Goal: Task Accomplishment & Management: Use online tool/utility

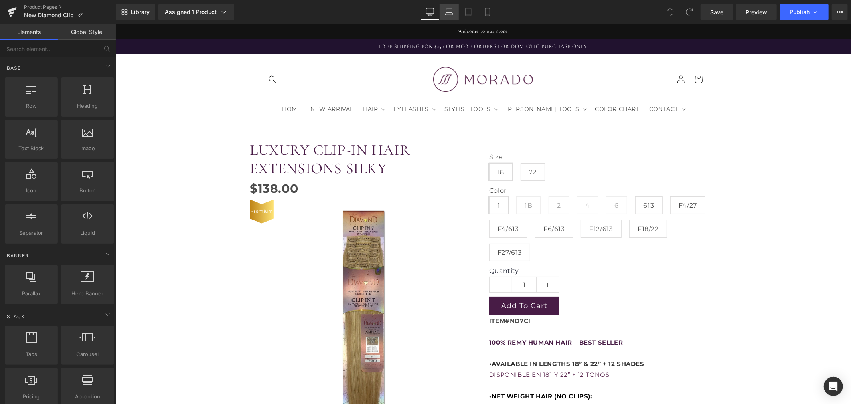
click at [453, 15] on icon at bounding box center [449, 12] width 8 height 8
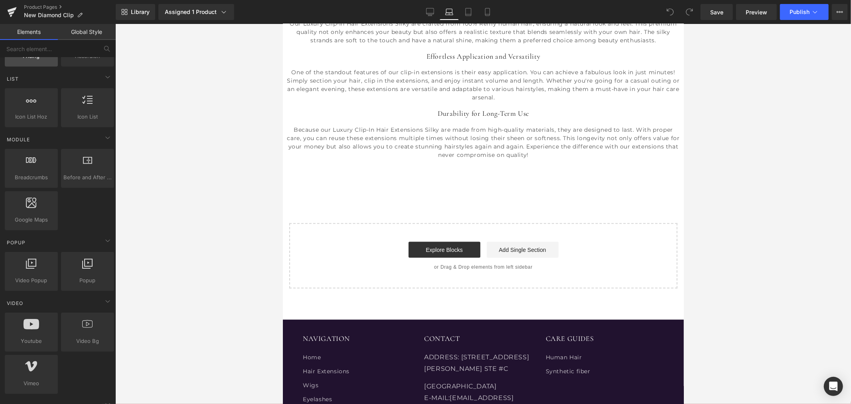
scroll to position [354, 0]
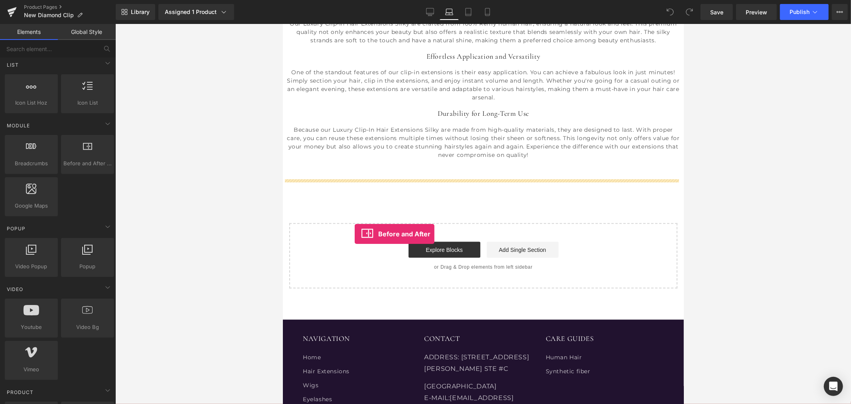
drag, startPoint x: 371, startPoint y: 188, endPoint x: 354, endPoint y: 233, distance: 48.1
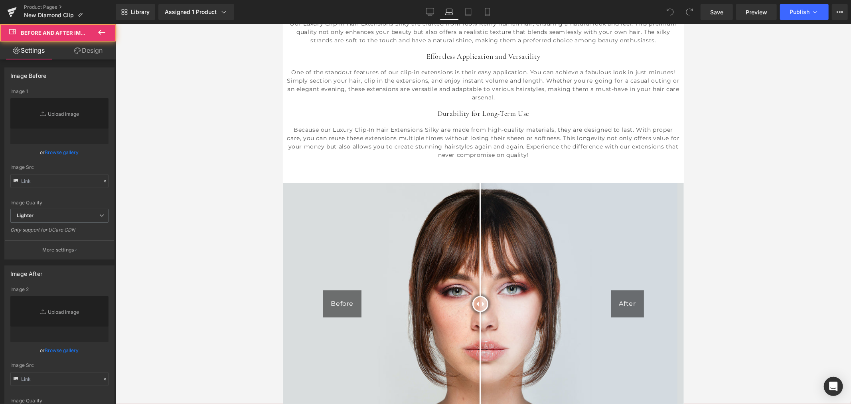
type input "https://cdn.shopify.com/s/files/1/2005/9307/files/After-2_1024x1024.jpg"
type input "https://cdn.shopify.com/s/files/1/2005/9307/files/Before-2_1024x1024.jpg"
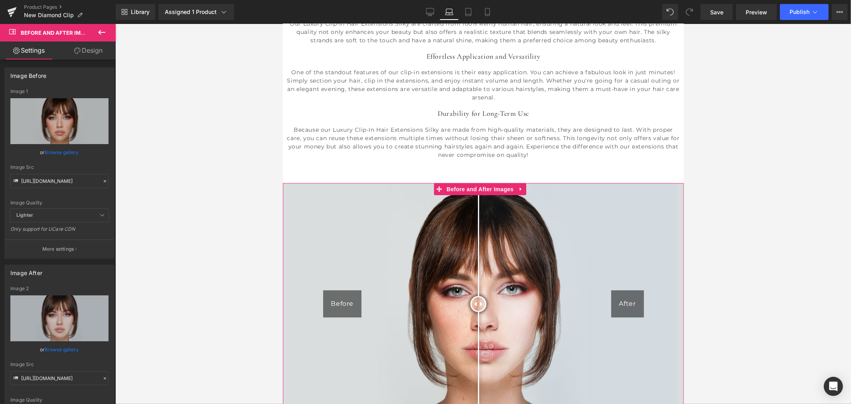
drag, startPoint x: 482, startPoint y: 292, endPoint x: 480, endPoint y: 305, distance: 12.5
click at [480, 305] on div at bounding box center [478, 304] width 16 height 16
click at [498, 184] on span "Before and After Images" at bounding box center [479, 189] width 71 height 12
click at [56, 151] on link "Browse gallery" at bounding box center [62, 152] width 34 height 14
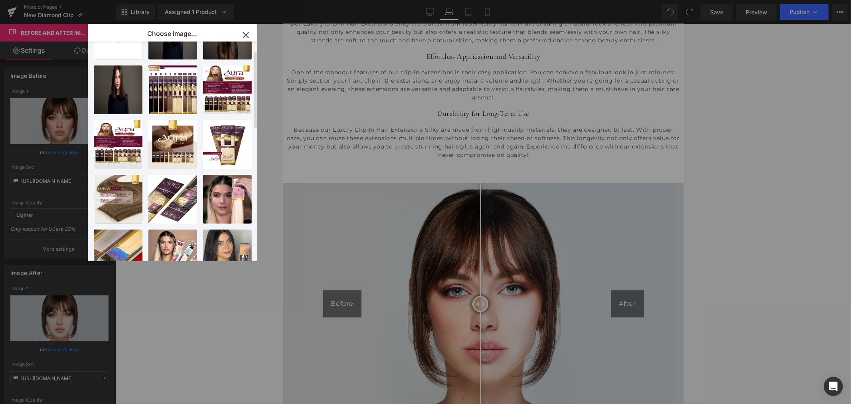
scroll to position [0, 0]
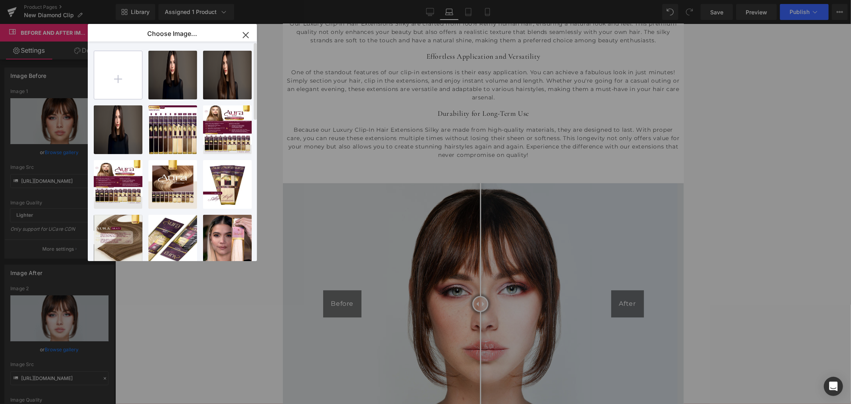
click at [121, 85] on input "file" at bounding box center [118, 75] width 48 height 48
click at [245, 34] on icon "button" at bounding box center [245, 34] width 5 height 5
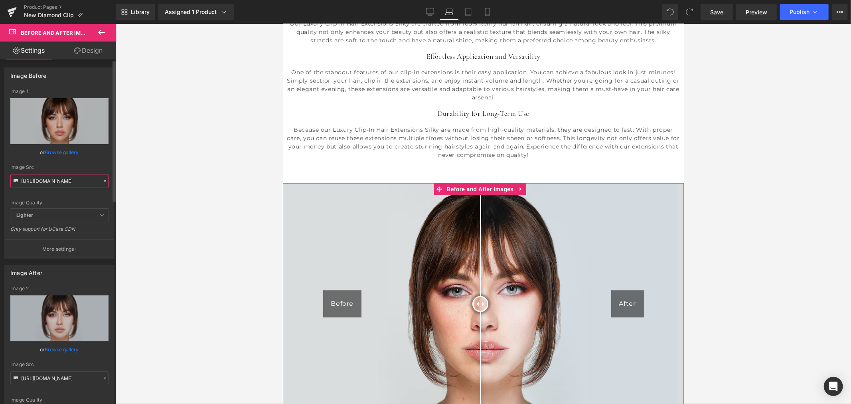
click at [77, 180] on input "https://cdn.shopify.com/s/files/1/2005/9307/files/Before-2_1024x1024.jpg" at bounding box center [59, 181] width 98 height 14
drag, startPoint x: 77, startPoint y: 180, endPoint x: 159, endPoint y: 181, distance: 81.8
click at [159, 181] on div "Before and After Images You are previewing how the will restyle your page. You …" at bounding box center [425, 208] width 851 height 417
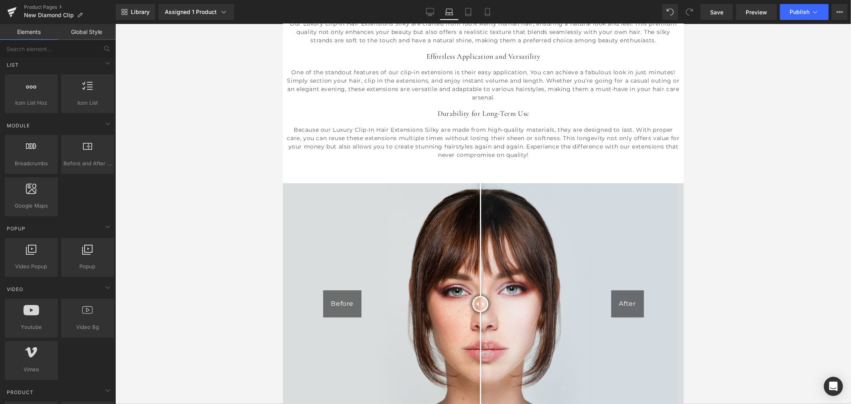
scroll to position [0, 0]
click at [159, 181] on div at bounding box center [483, 214] width 736 height 380
click at [101, 166] on span "Before and After Images" at bounding box center [87, 163] width 48 height 8
click at [101, 152] on div at bounding box center [87, 150] width 48 height 18
click at [85, 156] on div at bounding box center [87, 150] width 48 height 18
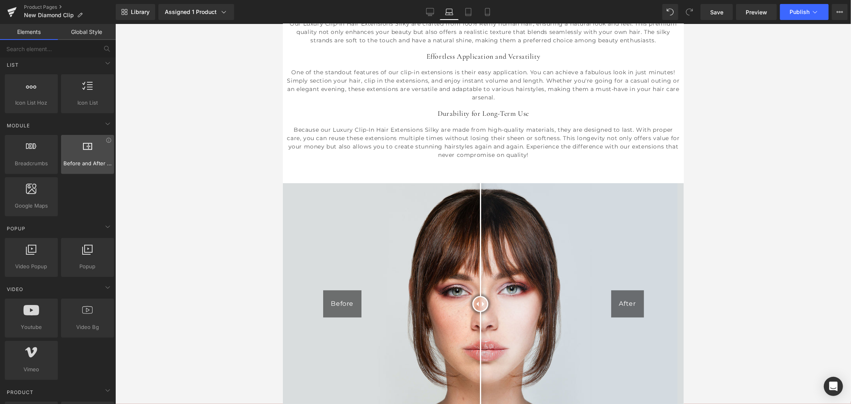
click at [108, 146] on div at bounding box center [87, 150] width 48 height 18
click at [87, 149] on icon at bounding box center [88, 146] width 10 height 10
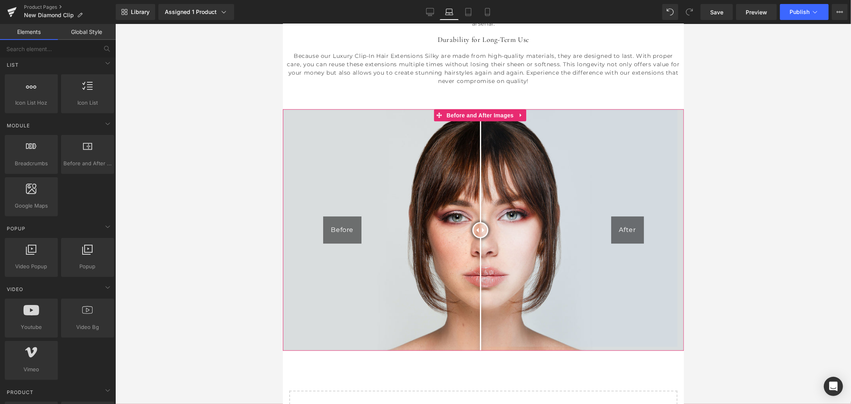
scroll to position [842, 0]
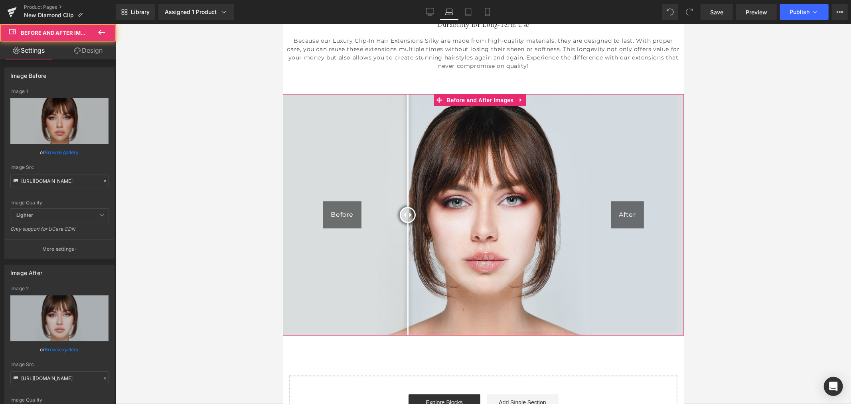
drag, startPoint x: 478, startPoint y: 209, endPoint x: 404, endPoint y: 209, distance: 74.6
click at [404, 209] on div at bounding box center [407, 215] width 16 height 16
click at [519, 98] on icon at bounding box center [520, 100] width 2 height 4
click at [470, 98] on span "Before and After Images" at bounding box center [479, 100] width 71 height 12
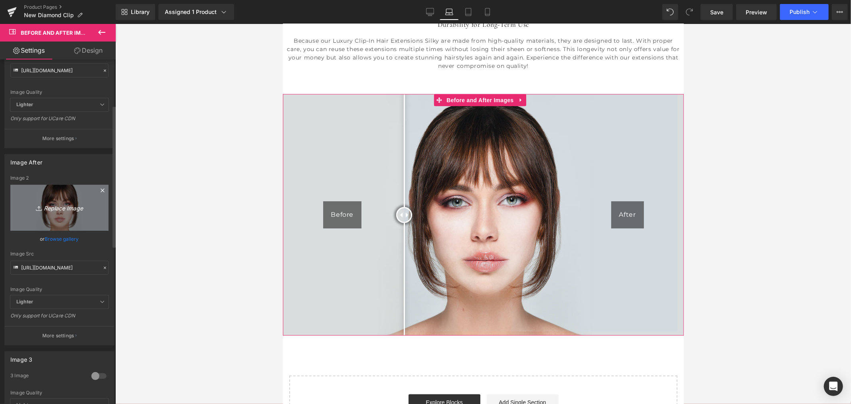
scroll to position [133, 0]
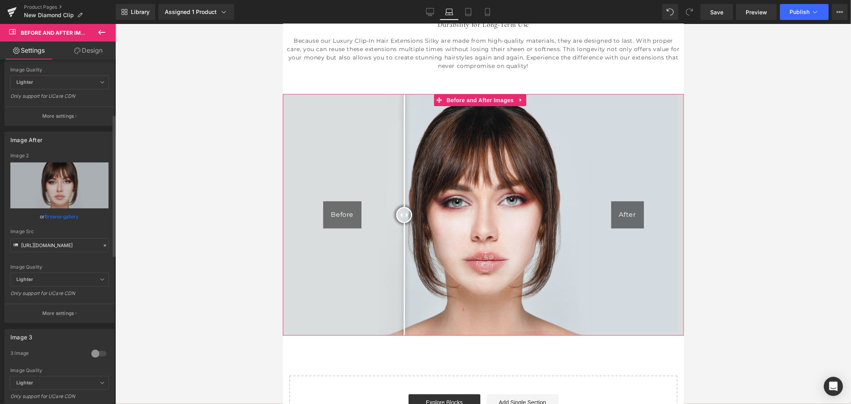
click at [64, 215] on link "Browse gallery" at bounding box center [62, 216] width 34 height 14
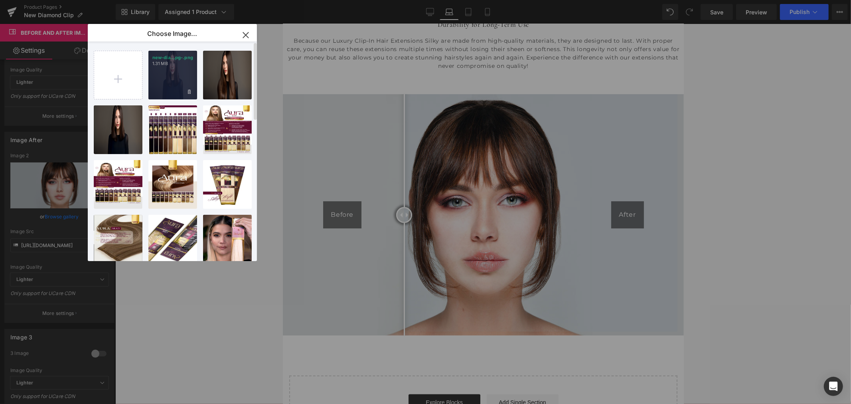
click at [182, 86] on div "new-dia...pg-.png 1.31 MB" at bounding box center [172, 75] width 49 height 49
type input "https://ucarecdn.com/30bd61ac-b630-4034-bd75-b7c9479e6293/-/format/auto/-/previ…"
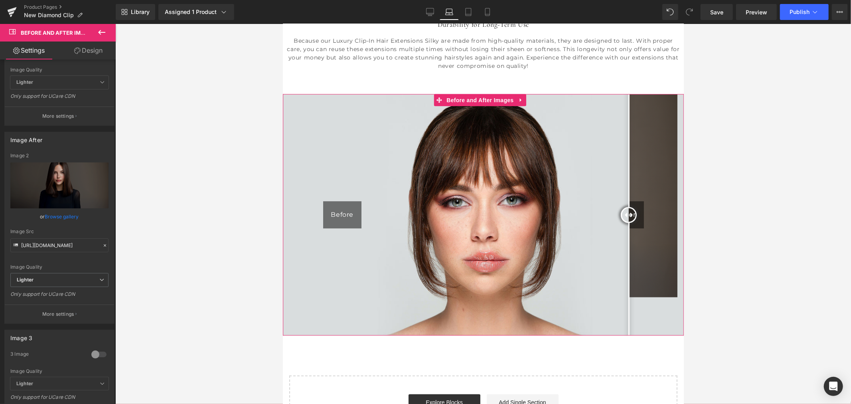
drag, startPoint x: 480, startPoint y: 208, endPoint x: 634, endPoint y: 210, distance: 153.6
click at [632, 210] on div at bounding box center [628, 215] width 16 height 16
click at [476, 94] on span "Before and After Images" at bounding box center [479, 100] width 71 height 12
click at [517, 97] on link at bounding box center [521, 100] width 10 height 12
click at [524, 99] on icon at bounding box center [526, 100] width 6 height 6
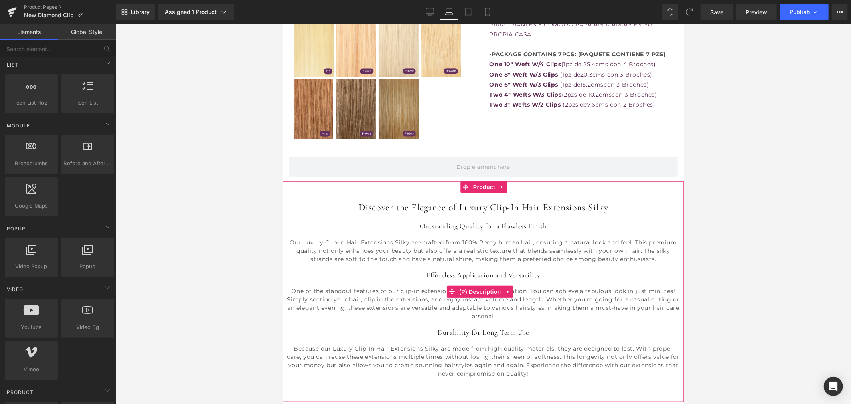
scroll to position [532, 0]
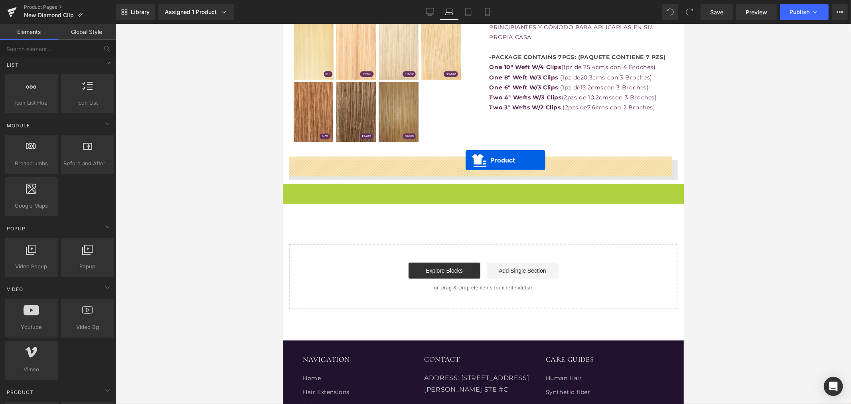
drag, startPoint x: 478, startPoint y: 188, endPoint x: 465, endPoint y: 160, distance: 31.1
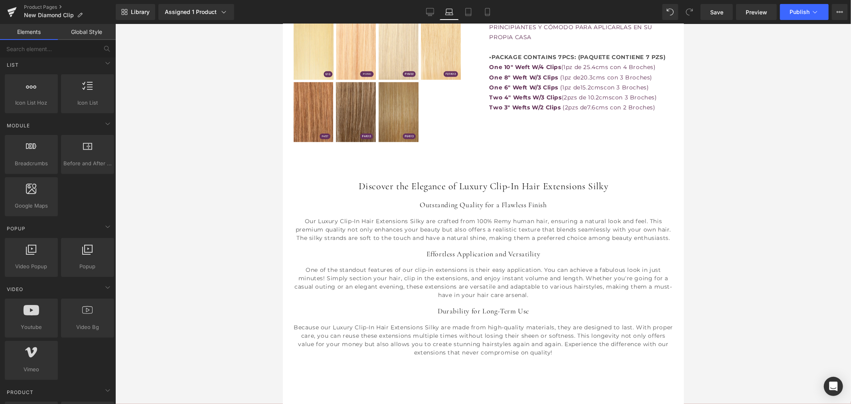
click at [226, 225] on div at bounding box center [483, 214] width 736 height 380
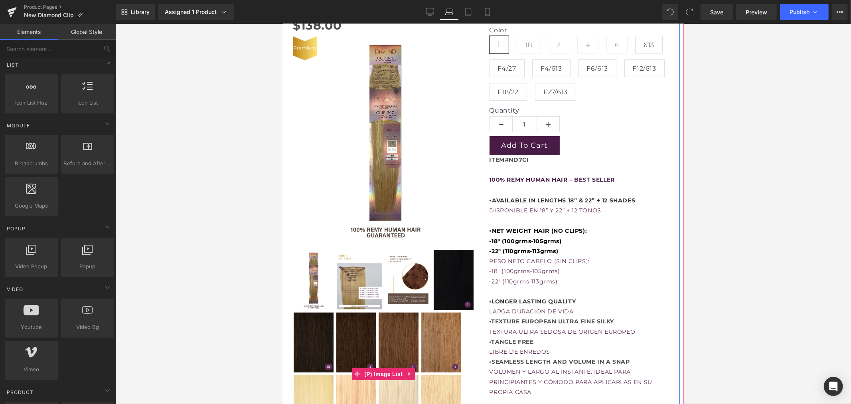
scroll to position [89, 0]
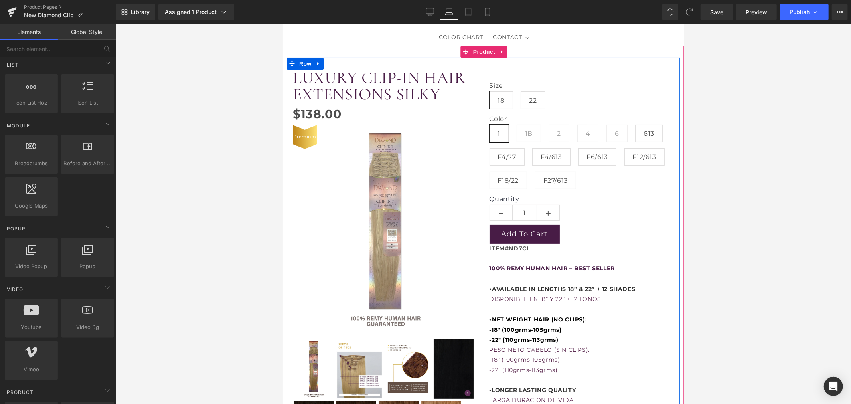
click at [534, 257] on p at bounding box center [581, 258] width 185 height 10
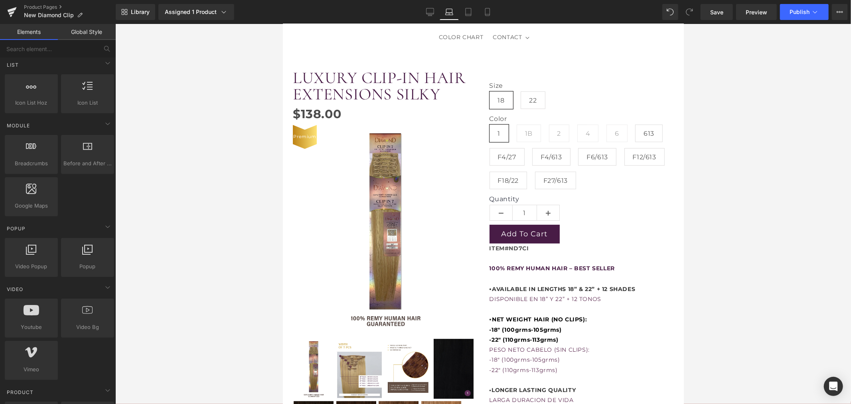
click at [198, 262] on div at bounding box center [483, 214] width 736 height 380
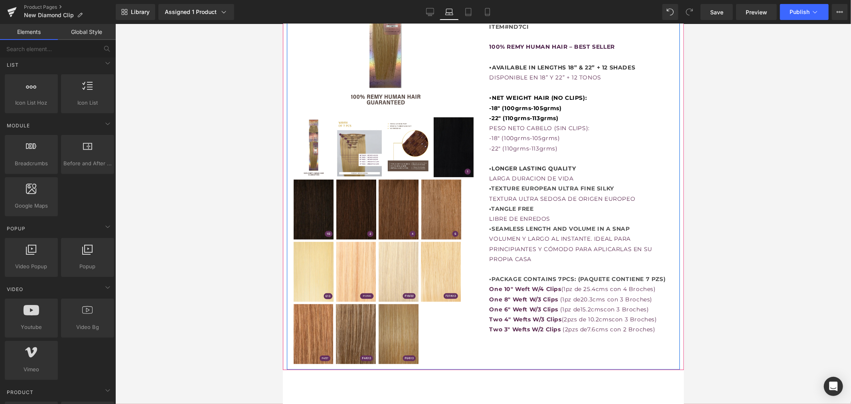
scroll to position [133, 0]
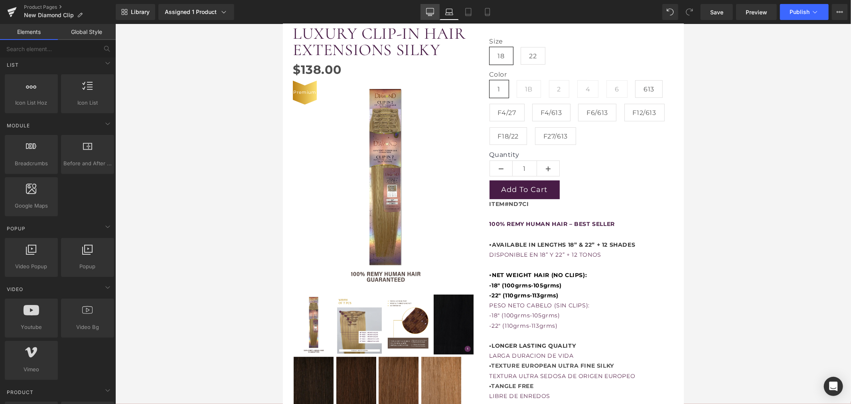
click at [433, 13] on icon at bounding box center [430, 12] width 8 height 8
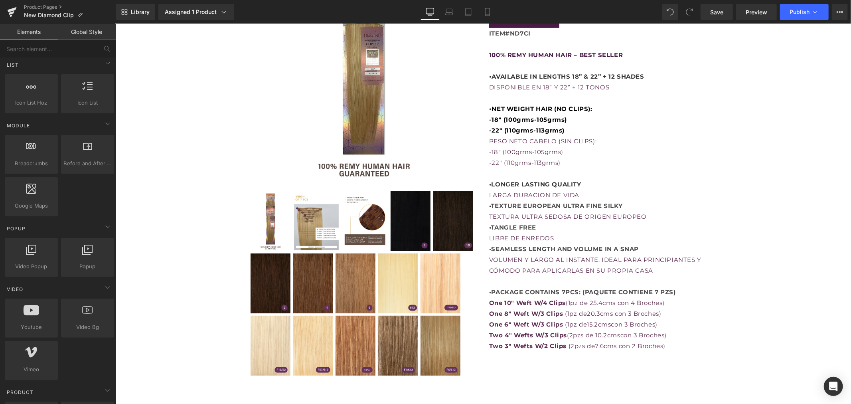
scroll to position [286, 0]
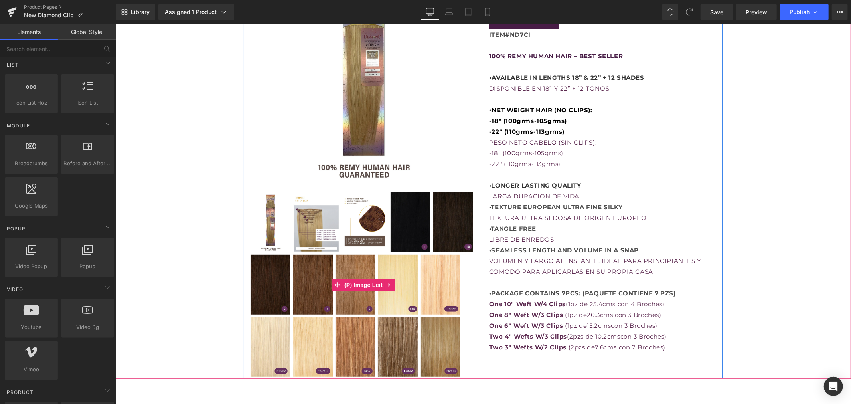
click at [422, 209] on img at bounding box center [410, 222] width 40 height 60
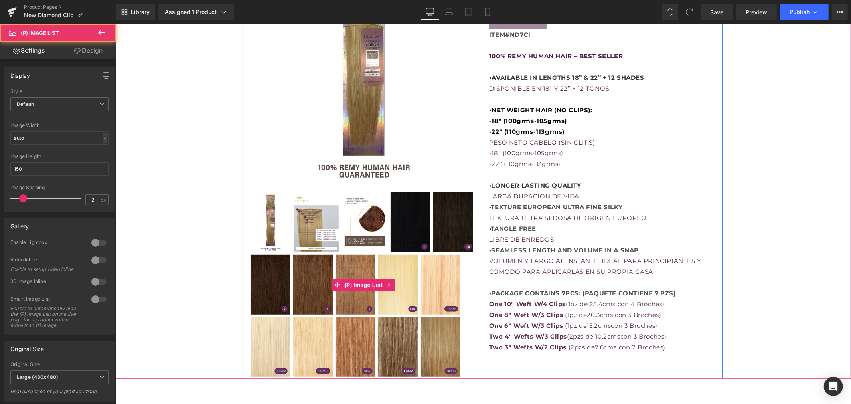
click at [325, 220] on img at bounding box center [316, 222] width 46 height 60
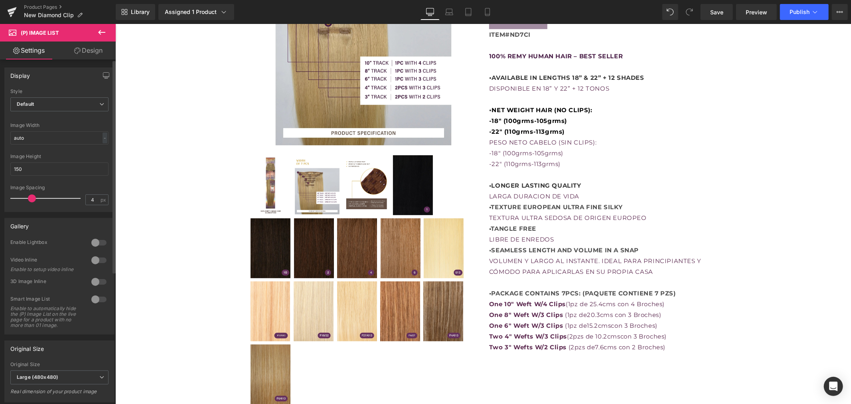
type input "3"
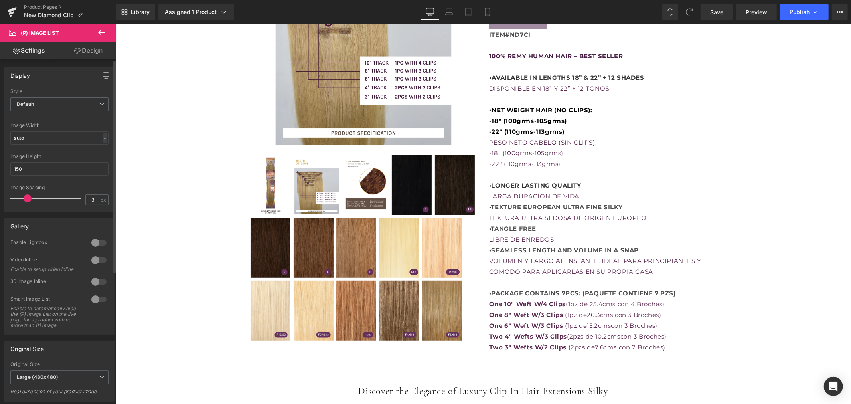
drag, startPoint x: 21, startPoint y: 197, endPoint x: 24, endPoint y: 209, distance: 12.4
click at [24, 209] on div "Image Spacing 3 px" at bounding box center [59, 198] width 98 height 27
click at [764, 218] on div "LUXURY CLIP-IN HAIR EXTENSIONS SILKY (P) Title $0 $218.25 (P) Price Premium (P)…" at bounding box center [483, 97] width 728 height 509
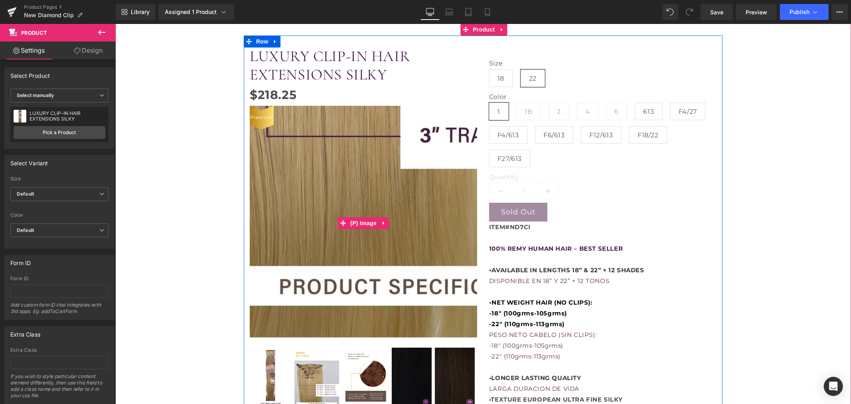
scroll to position [109, 0]
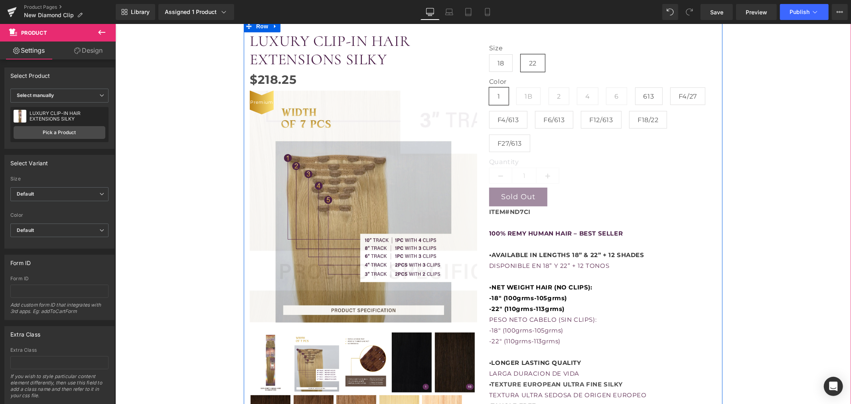
click at [302, 357] on img at bounding box center [316, 362] width 46 height 60
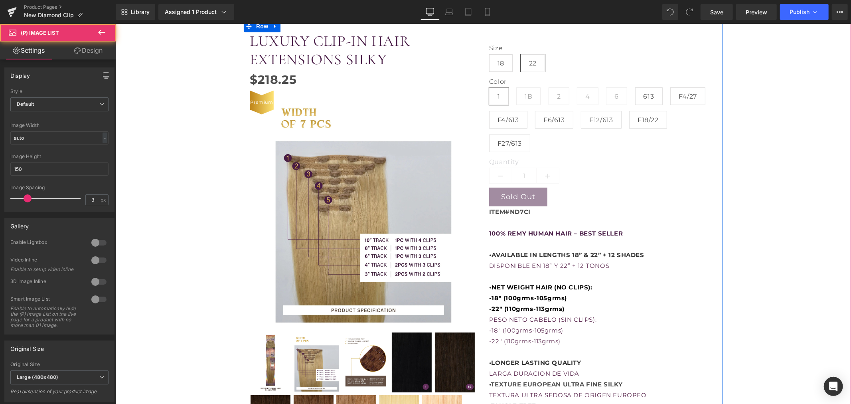
click at [362, 359] on img at bounding box center [366, 362] width 46 height 60
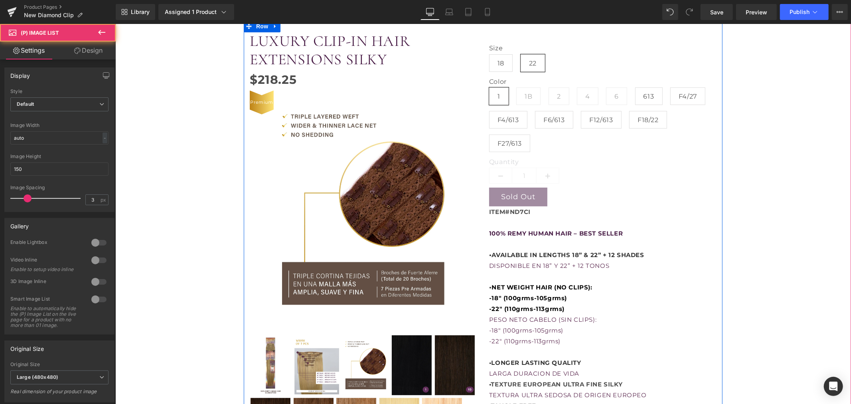
click at [276, 362] on img at bounding box center [270, 365] width 40 height 60
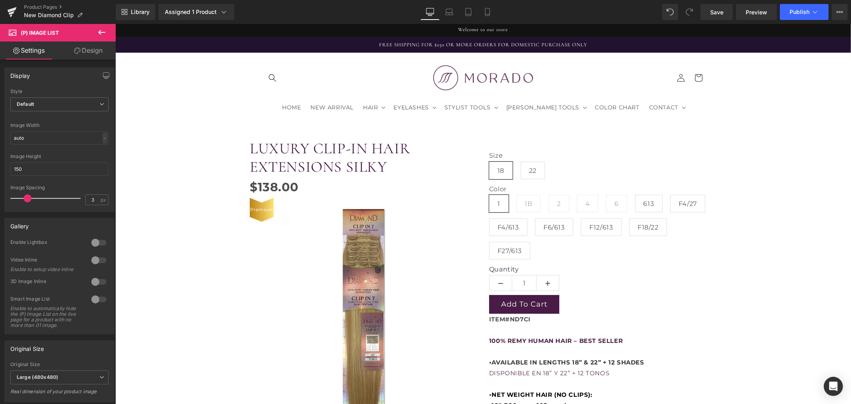
scroll to position [0, 0]
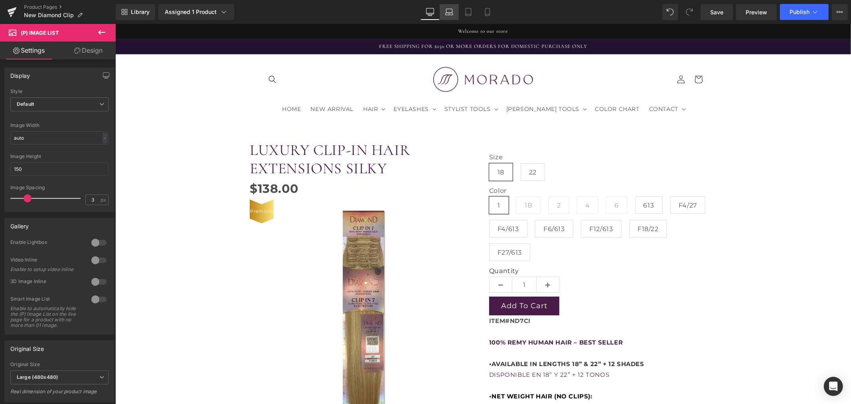
click at [453, 14] on icon at bounding box center [449, 14] width 8 height 2
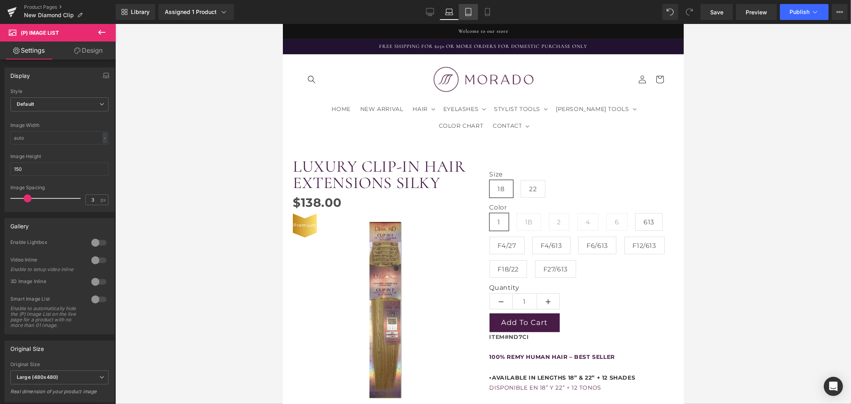
click at [468, 14] on icon at bounding box center [468, 12] width 8 height 8
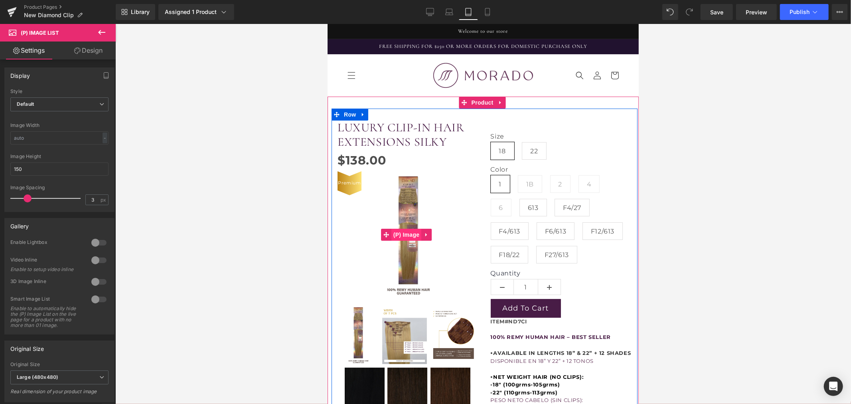
click at [405, 233] on span "(P) Image" at bounding box center [406, 234] width 30 height 12
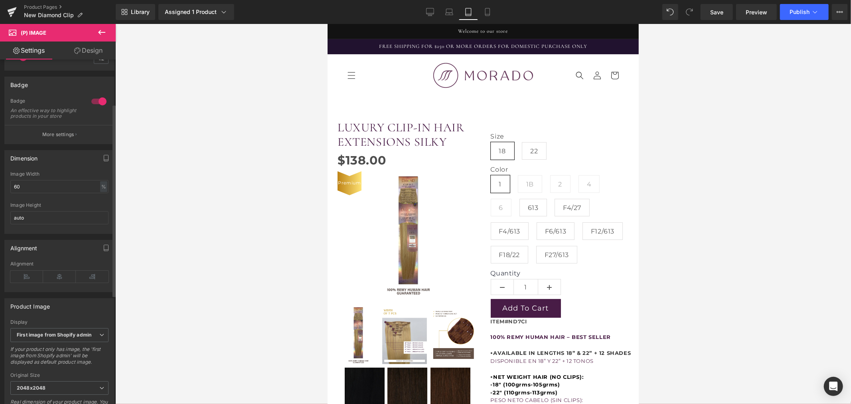
scroll to position [89, 0]
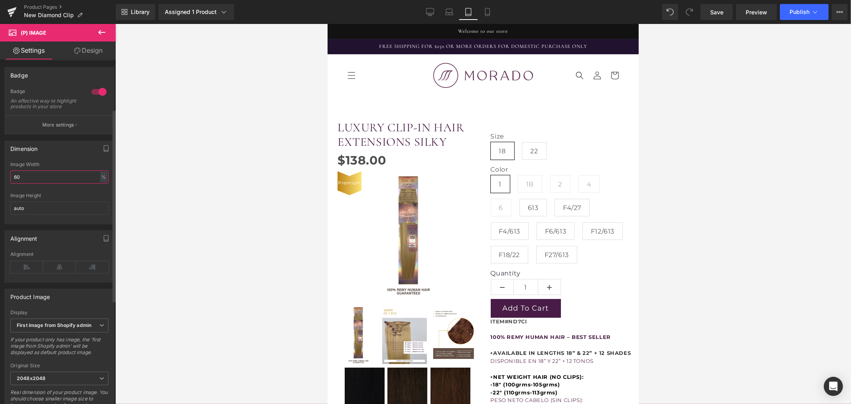
click at [41, 180] on input "60" at bounding box center [59, 176] width 98 height 13
drag, startPoint x: 43, startPoint y: 181, endPoint x: 3, endPoint y: 181, distance: 39.5
click at [3, 181] on div "Dimension 60% Image Width 60 % % px auto Image Height auto" at bounding box center [59, 179] width 119 height 90
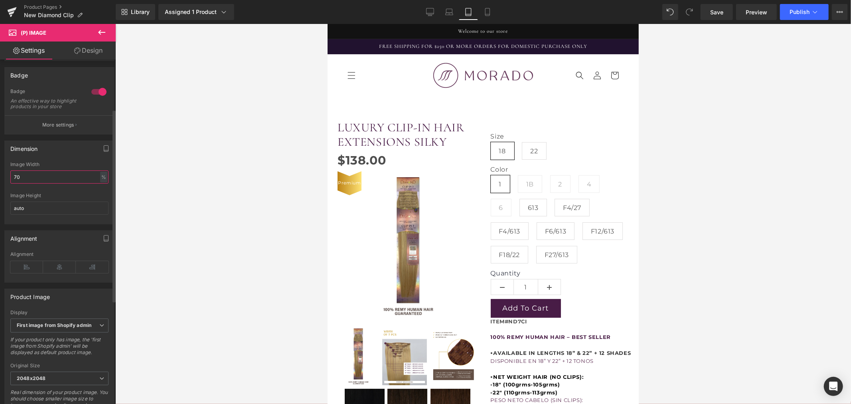
type input "7"
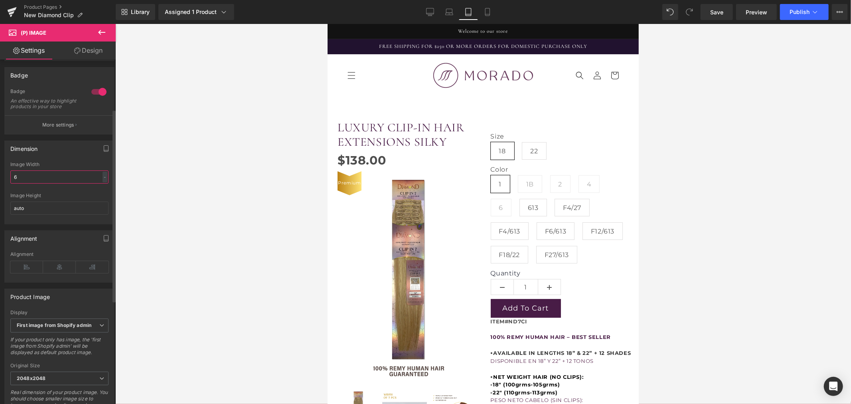
type input "60"
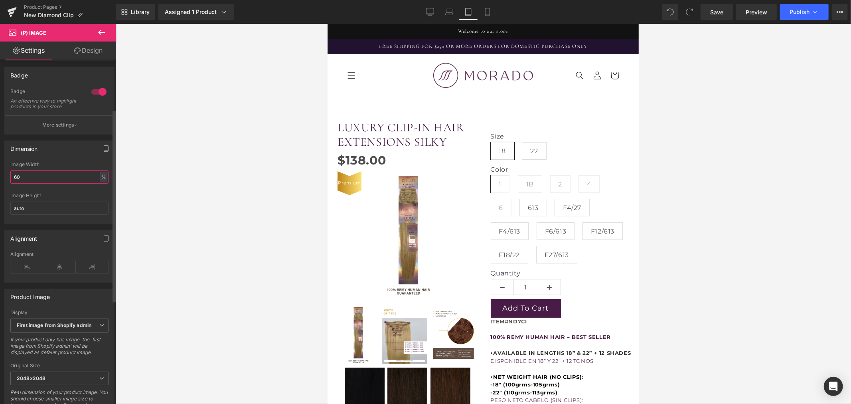
drag, startPoint x: 24, startPoint y: 180, endPoint x: 1, endPoint y: 182, distance: 22.8
click at [1, 182] on div "Dimension 60% Image Width 60 % % px auto Image Height auto" at bounding box center [59, 179] width 119 height 90
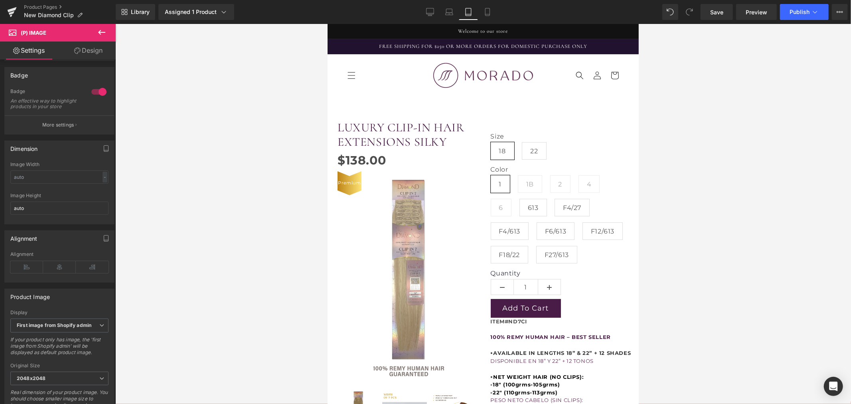
click at [200, 264] on div at bounding box center [483, 214] width 736 height 380
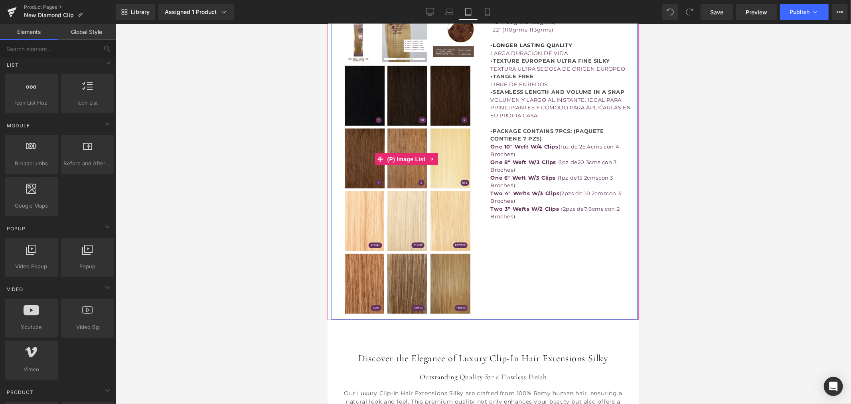
scroll to position [399, 0]
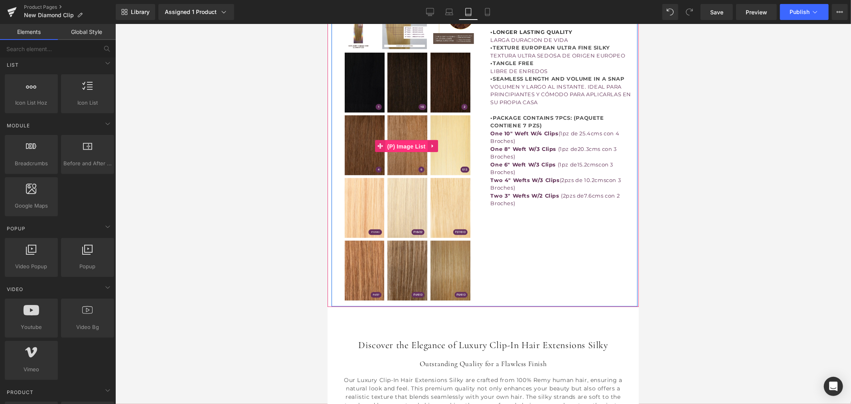
click at [408, 152] on span "(P) Image List" at bounding box center [406, 146] width 42 height 12
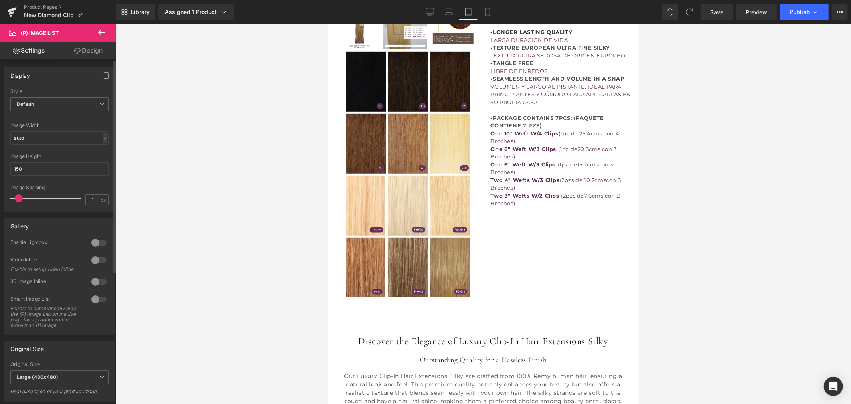
type input "0"
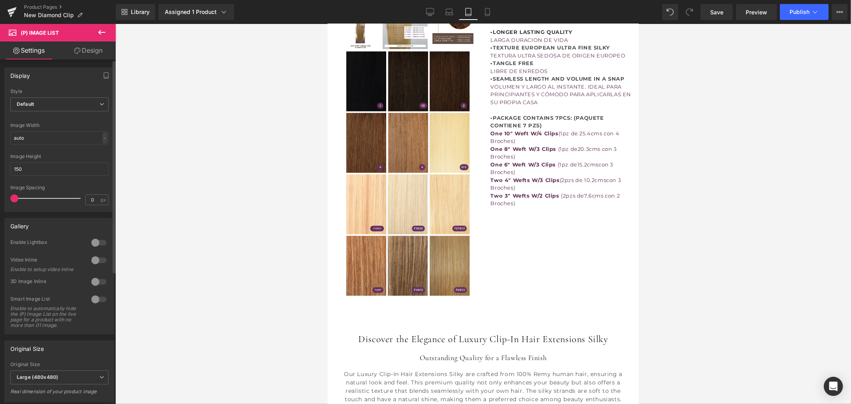
drag, startPoint x: 25, startPoint y: 197, endPoint x: 3, endPoint y: 203, distance: 22.5
click at [3, 203] on div "Display Default Slider Style Default Default Slider 5 Columns 5 4 Columns 4 3 C…" at bounding box center [59, 136] width 119 height 150
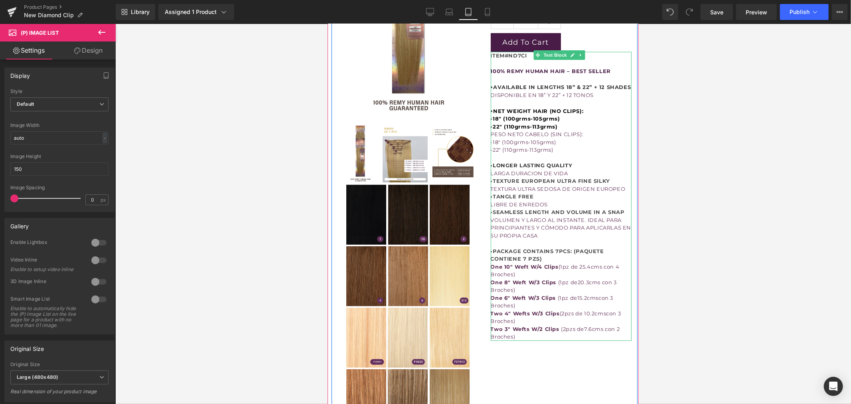
scroll to position [310, 0]
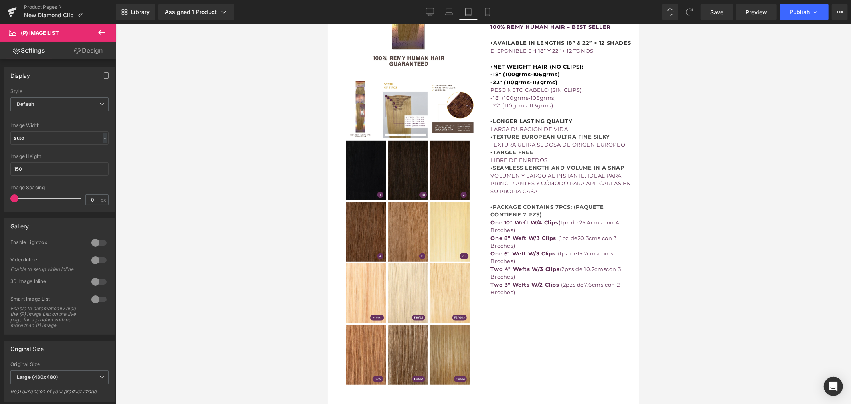
click at [724, 262] on div at bounding box center [483, 214] width 736 height 380
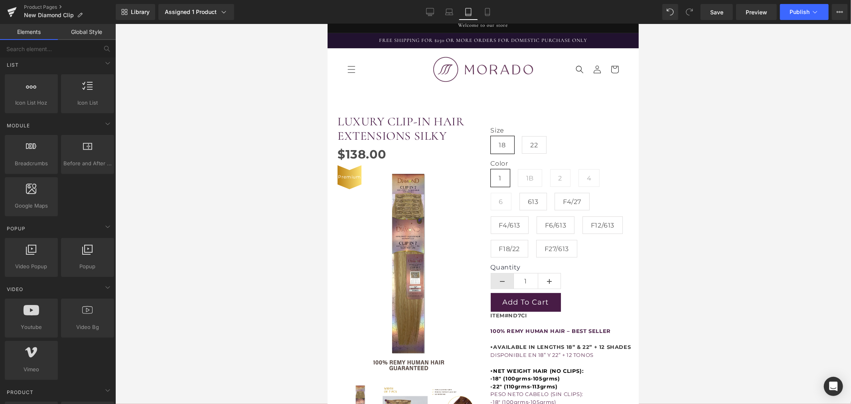
scroll to position [0, 0]
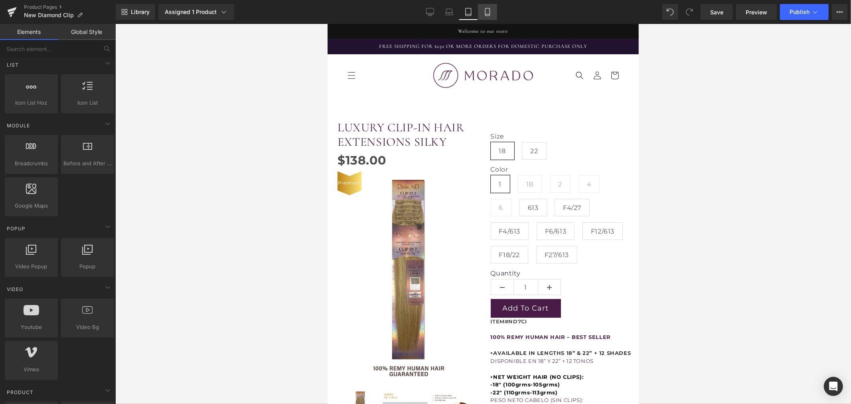
click at [488, 14] on icon at bounding box center [487, 14] width 4 height 0
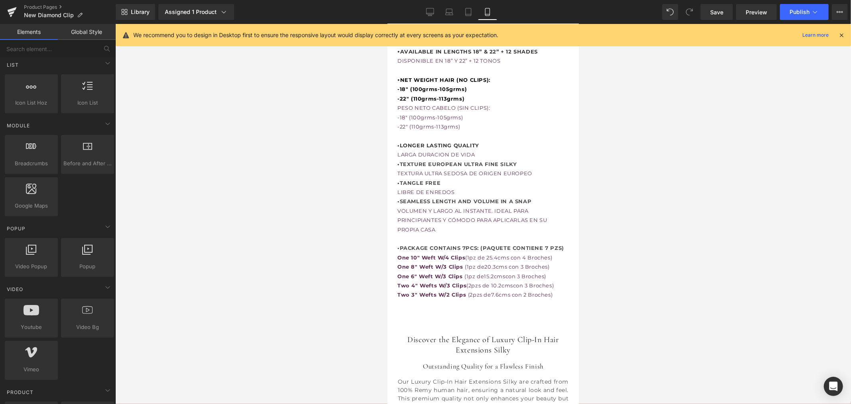
scroll to position [781, 0]
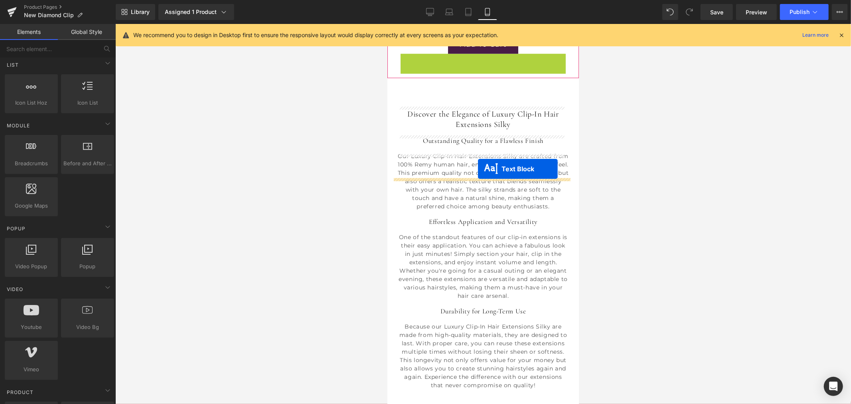
drag, startPoint x: 482, startPoint y: 158, endPoint x: 478, endPoint y: 168, distance: 11.8
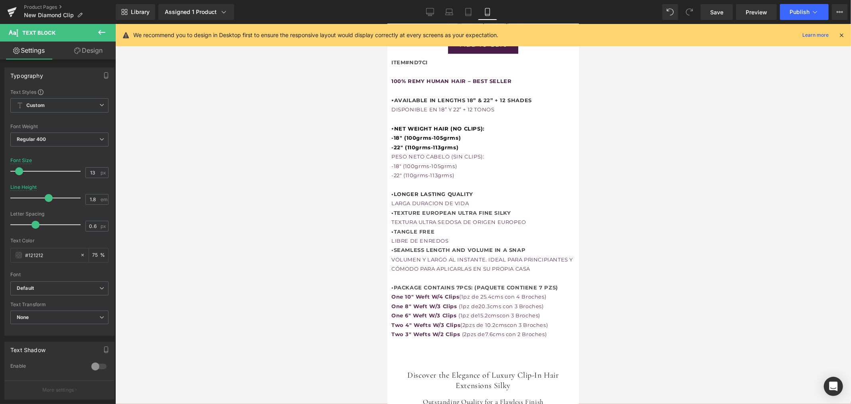
click at [675, 206] on div at bounding box center [483, 214] width 736 height 380
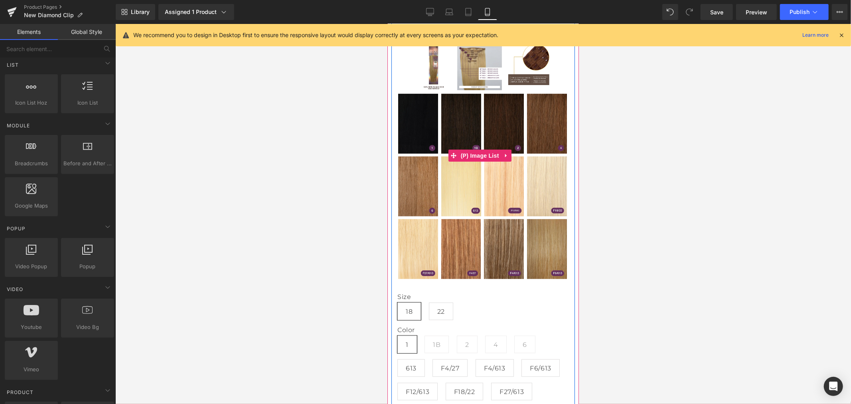
scroll to position [382, 0]
click at [482, 160] on span "(P) Image List" at bounding box center [479, 154] width 42 height 12
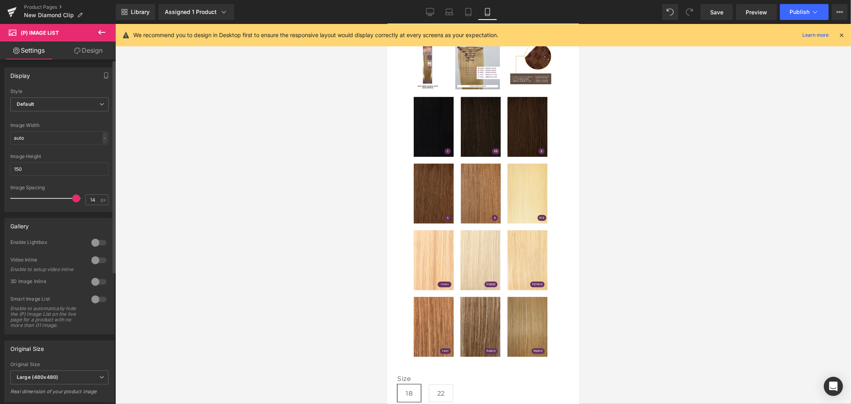
type input "15"
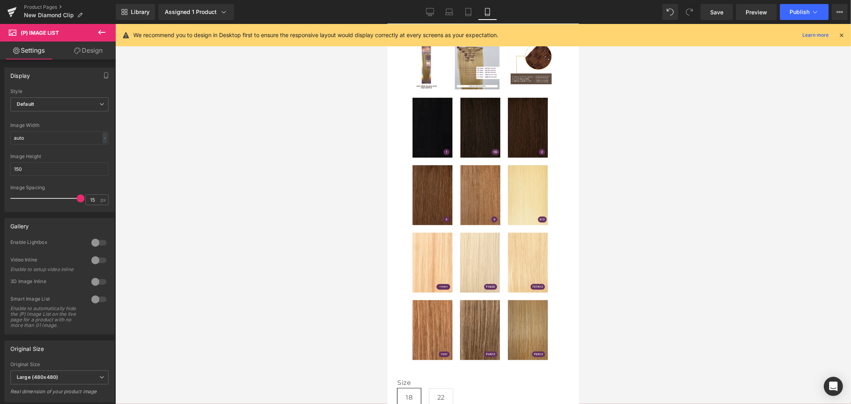
drag, startPoint x: 15, startPoint y: 197, endPoint x: 117, endPoint y: 200, distance: 101.8
click at [107, 200] on div "Default Slider Style Default Default Slider 5 Columns 5 4 Columns 4 3 Columns 3…" at bounding box center [59, 150] width 109 height 123
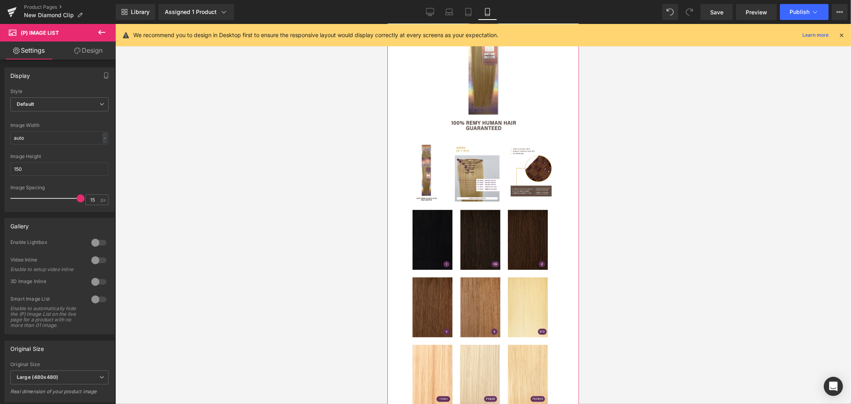
scroll to position [161, 0]
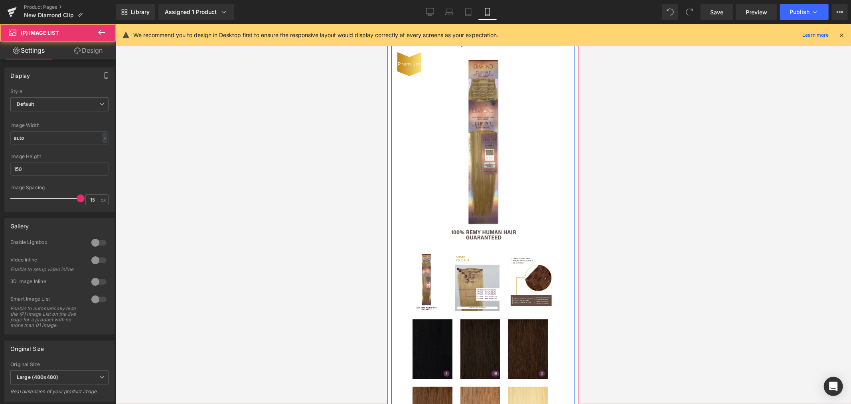
click at [476, 294] on img at bounding box center [477, 281] width 46 height 60
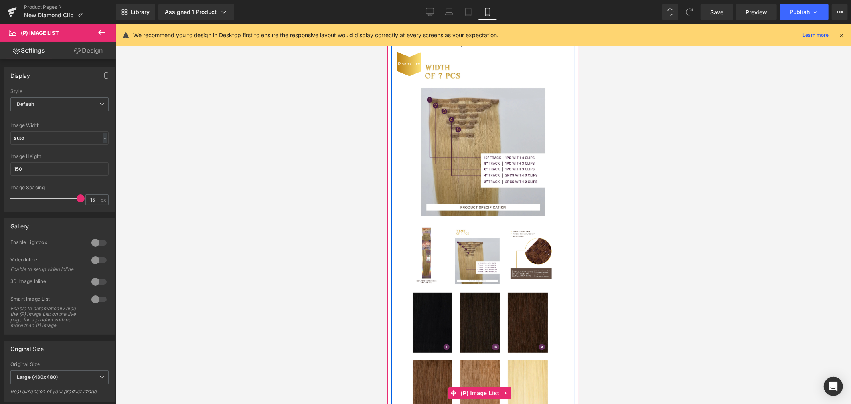
click at [533, 266] on img at bounding box center [531, 255] width 46 height 60
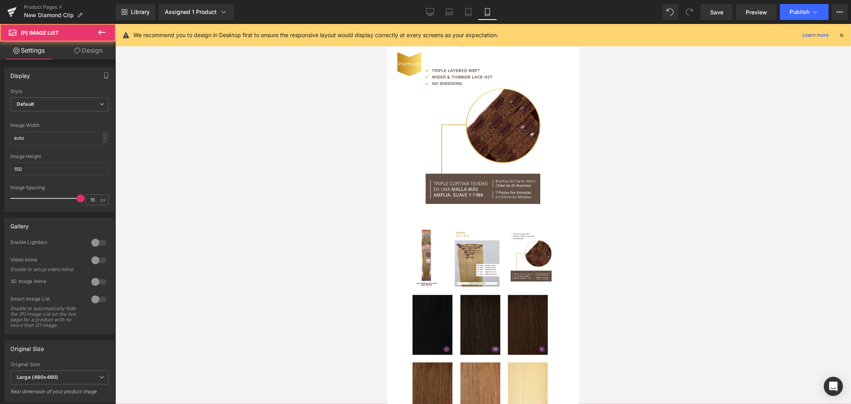
click at [626, 261] on div at bounding box center [483, 214] width 736 height 380
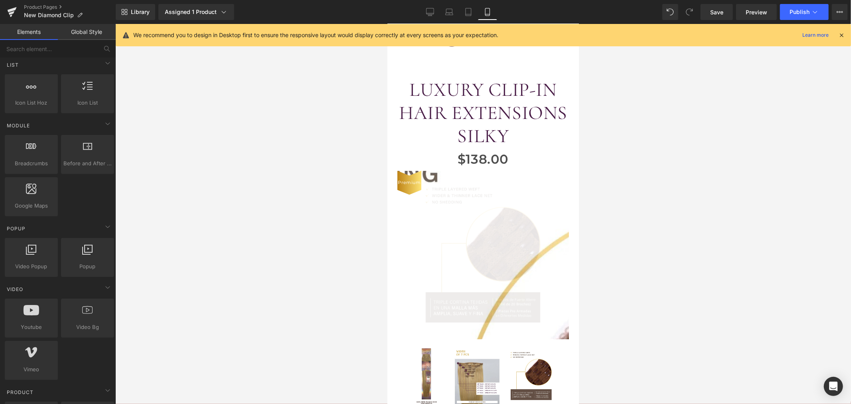
scroll to position [0, 0]
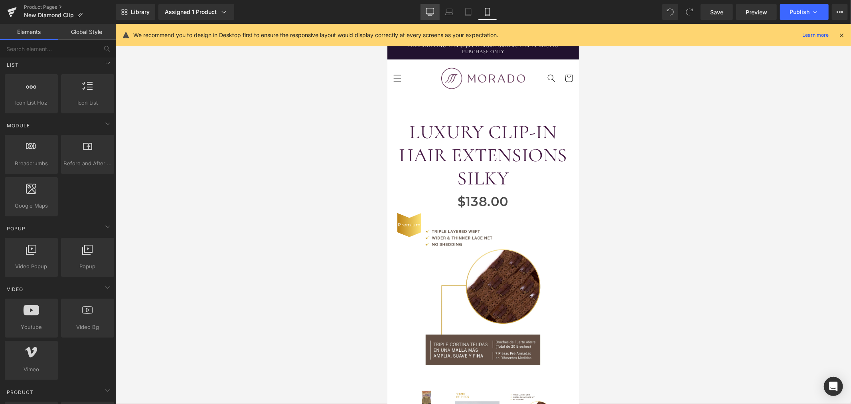
click at [436, 12] on link "Desktop" at bounding box center [430, 12] width 19 height 16
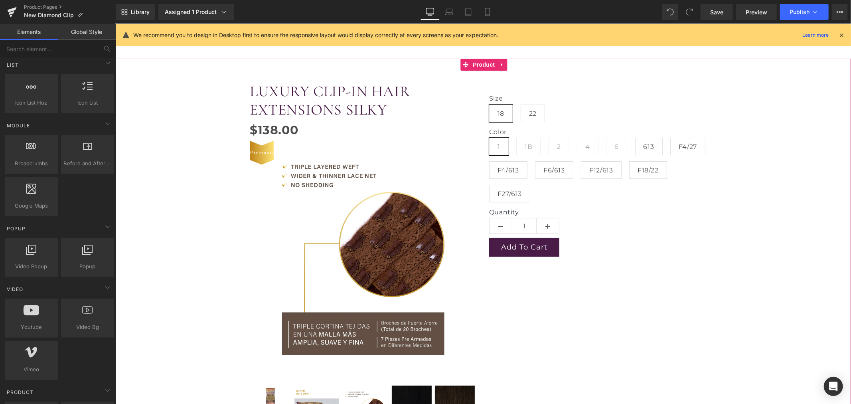
scroll to position [177, 0]
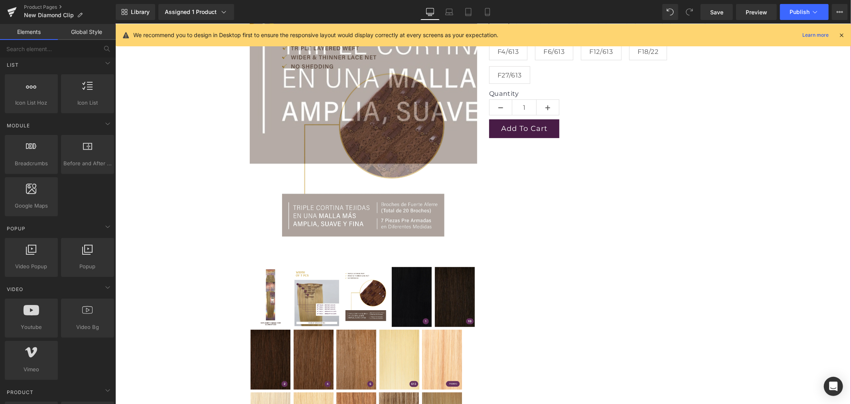
click at [269, 279] on img at bounding box center [270, 297] width 40 height 60
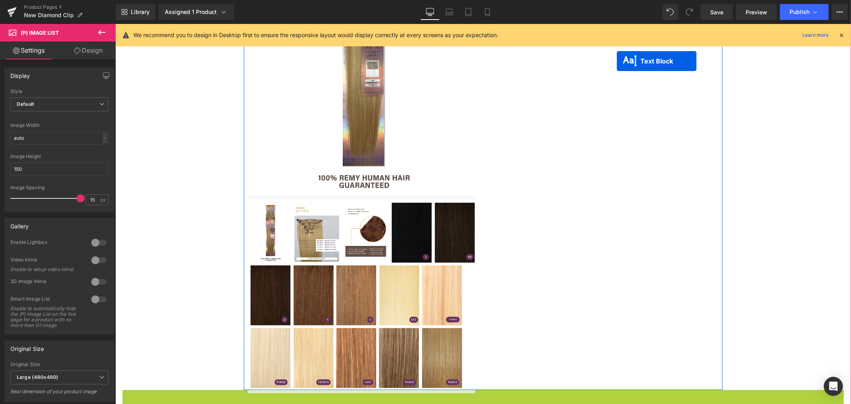
scroll to position [252, 0]
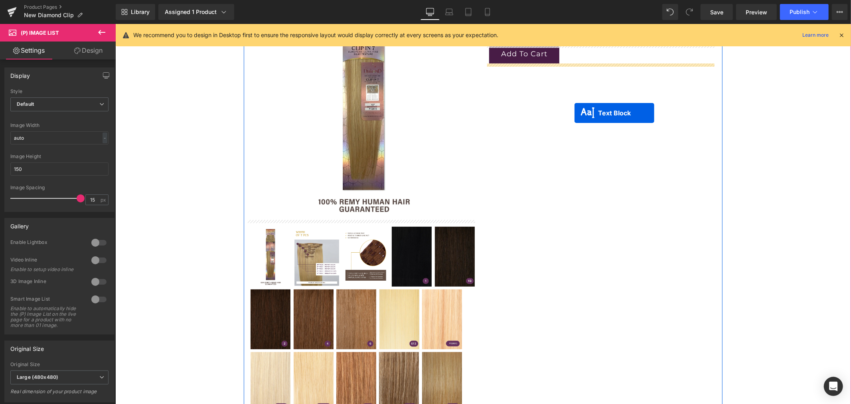
drag, startPoint x: 472, startPoint y: 227, endPoint x: 574, endPoint y: 113, distance: 153.2
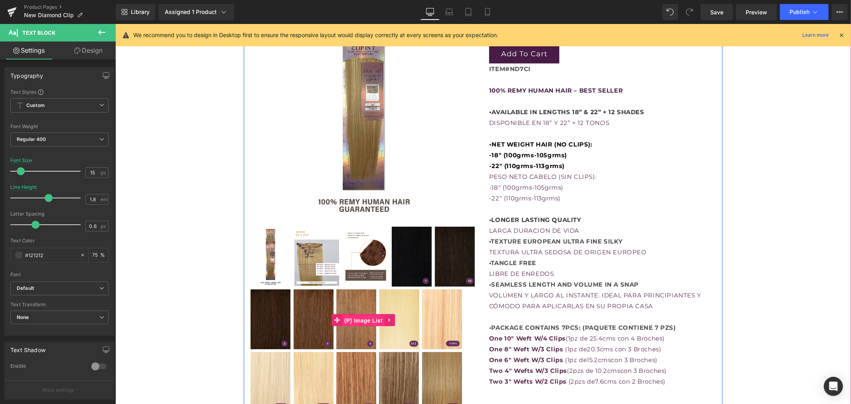
click at [361, 318] on span "(P) Image List" at bounding box center [363, 320] width 42 height 12
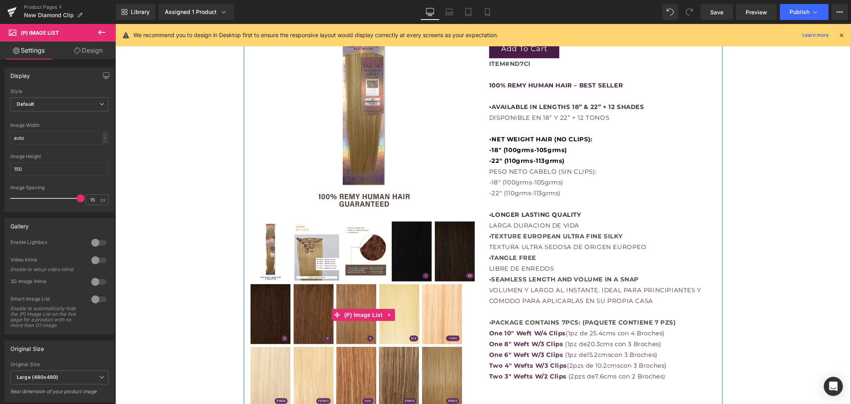
scroll to position [207, 0]
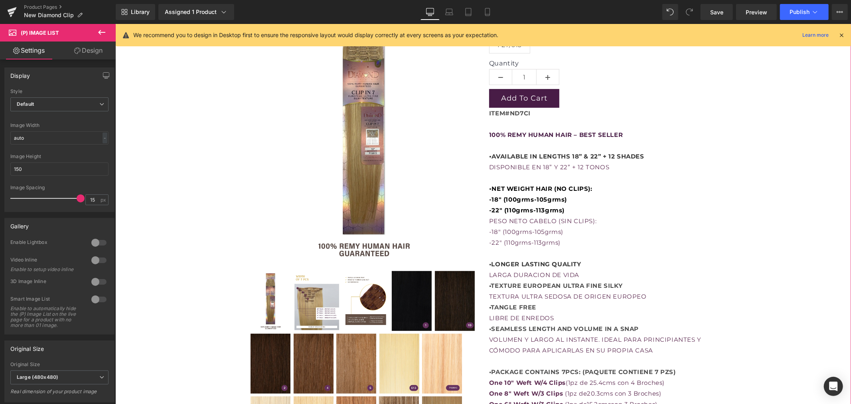
click at [790, 219] on div "LUXURY CLIP-IN HAIR EXTENSIONS SILKY (P) Title $0 $138.00 (P) Price Premium (P)…" at bounding box center [483, 189] width 728 height 536
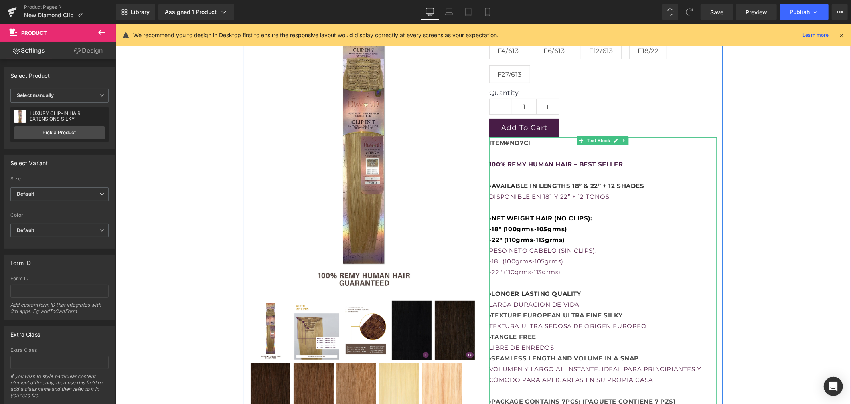
scroll to position [163, 0]
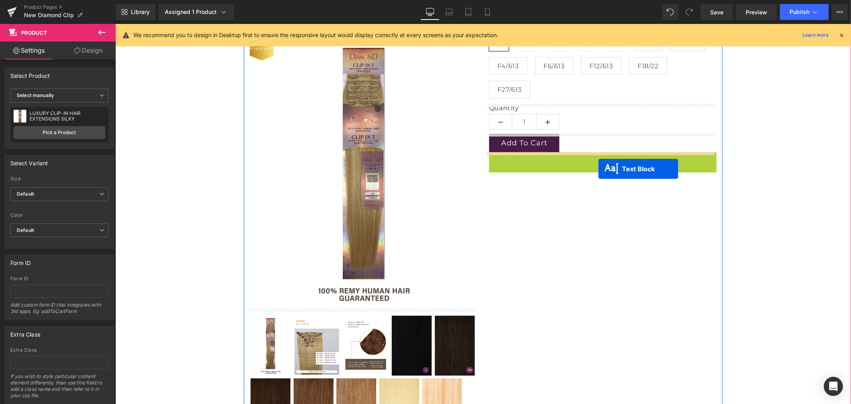
drag, startPoint x: 598, startPoint y: 156, endPoint x: 598, endPoint y: 168, distance: 12.8
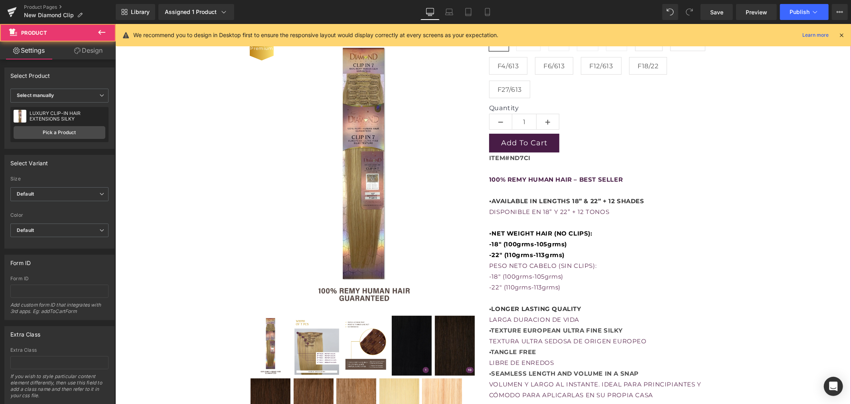
click at [772, 181] on div "LUXURY CLIP-IN HAIR EXTENSIONS SILKY (P) Title $0 $138.00 (P) Price Premium (P)…" at bounding box center [483, 234] width 728 height 536
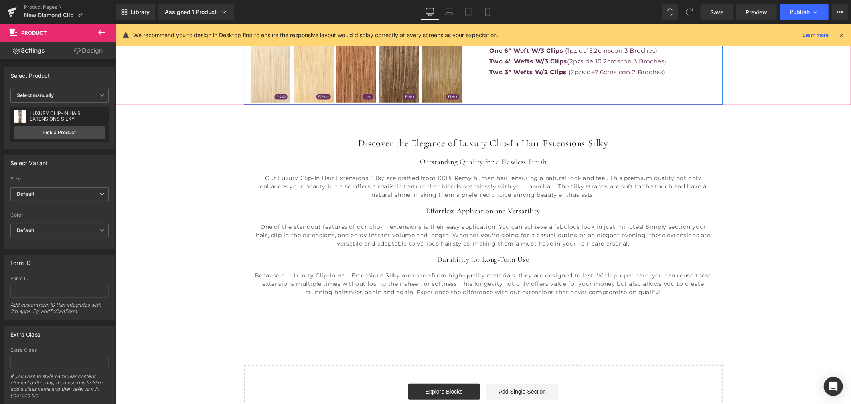
scroll to position [562, 0]
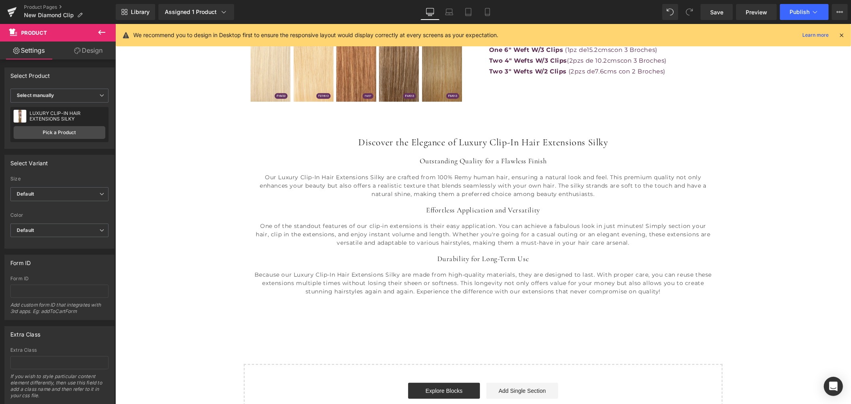
click at [559, 188] on p "Our Luxury Clip-In Hair Extensions Silky are crafted from 100% Remy human hair,…" at bounding box center [482, 185] width 459 height 25
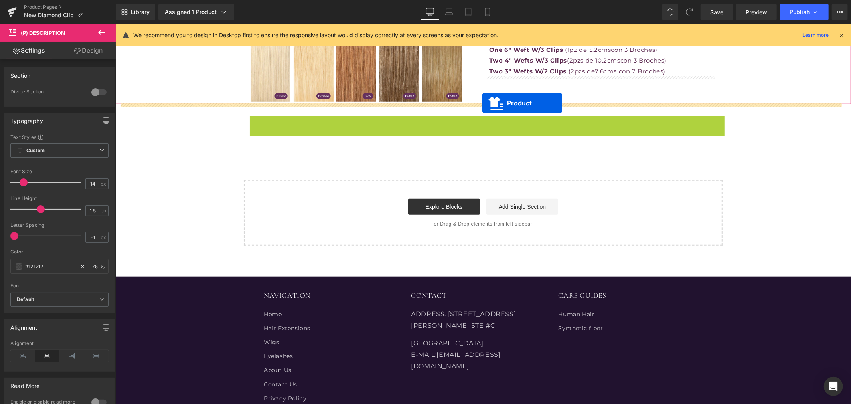
drag, startPoint x: 482, startPoint y: 121, endPoint x: 482, endPoint y: 103, distance: 18.8
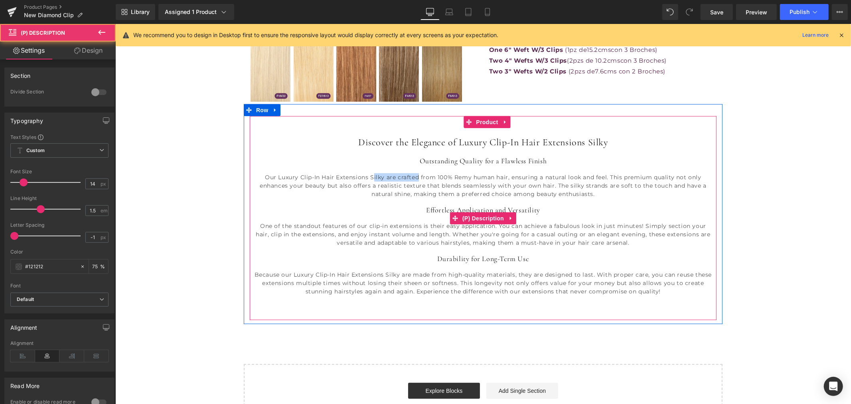
drag, startPoint x: 371, startPoint y: 175, endPoint x: 418, endPoint y: 180, distance: 47.8
click at [418, 180] on p "Our Luxury Clip-In Hair Extensions Silky are crafted from 100% Remy human hair,…" at bounding box center [482, 185] width 459 height 25
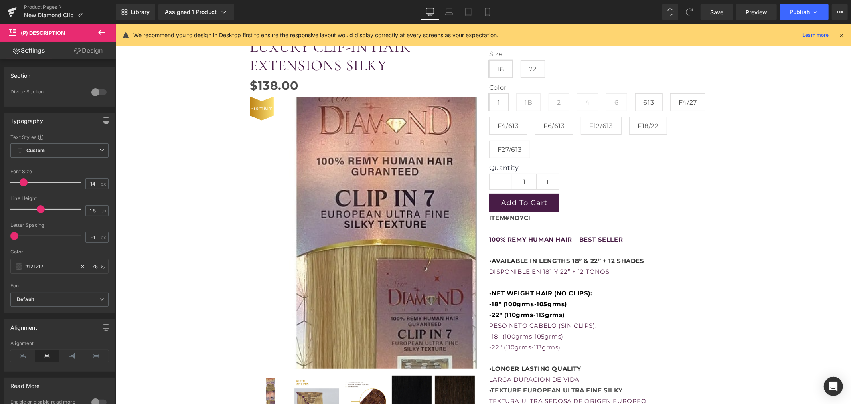
scroll to position [89, 0]
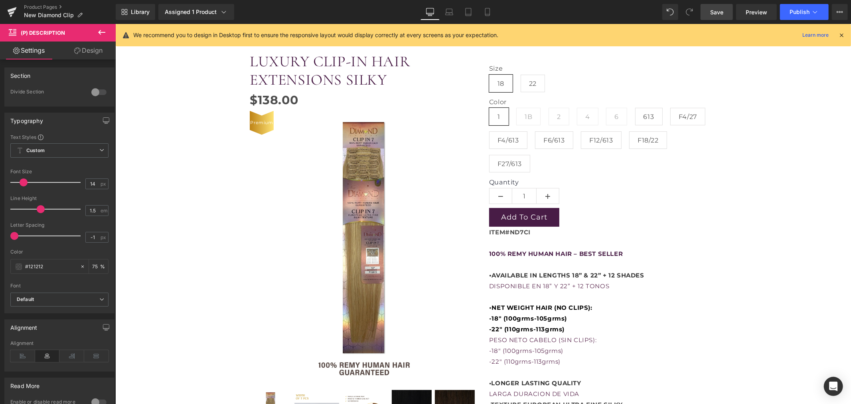
click at [712, 6] on link "Save" at bounding box center [717, 12] width 32 height 16
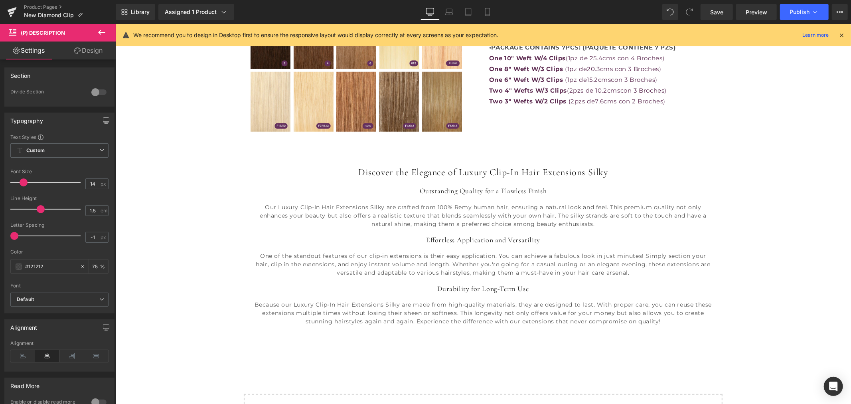
scroll to position [354, 0]
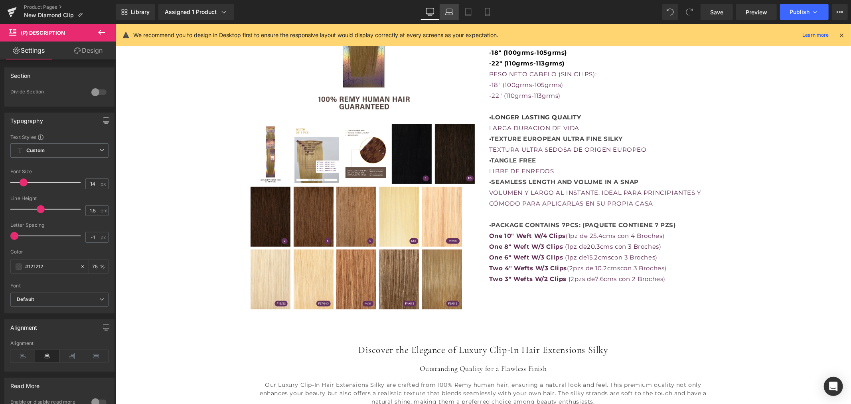
click at [448, 11] on icon at bounding box center [449, 12] width 8 height 8
type input "75"
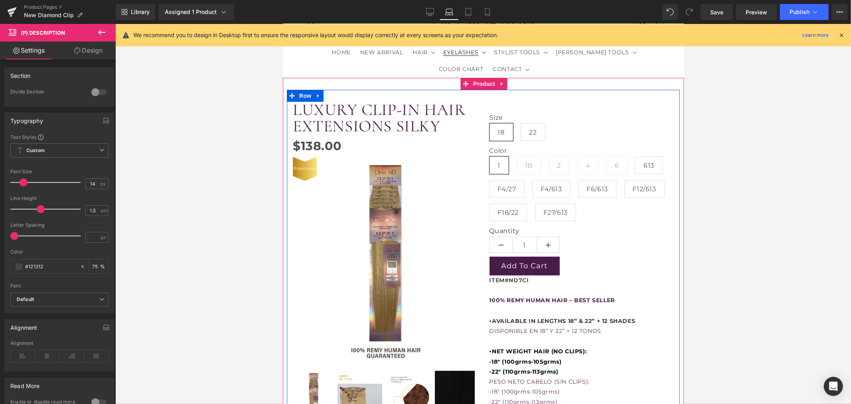
scroll to position [56, 0]
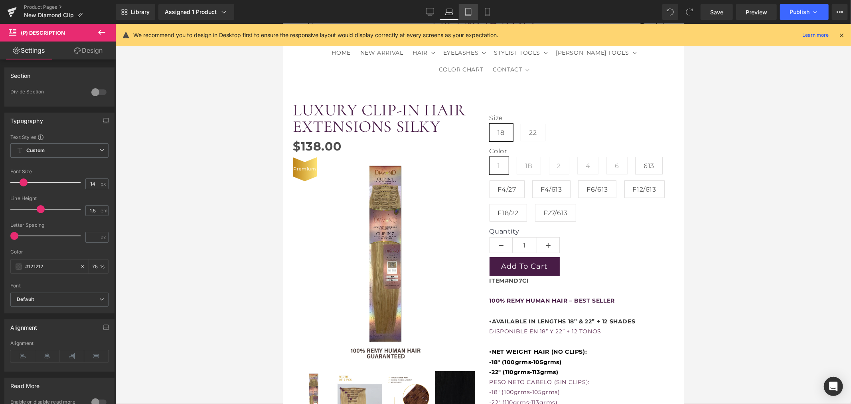
click at [472, 11] on link "Tablet" at bounding box center [468, 12] width 19 height 16
type input "75"
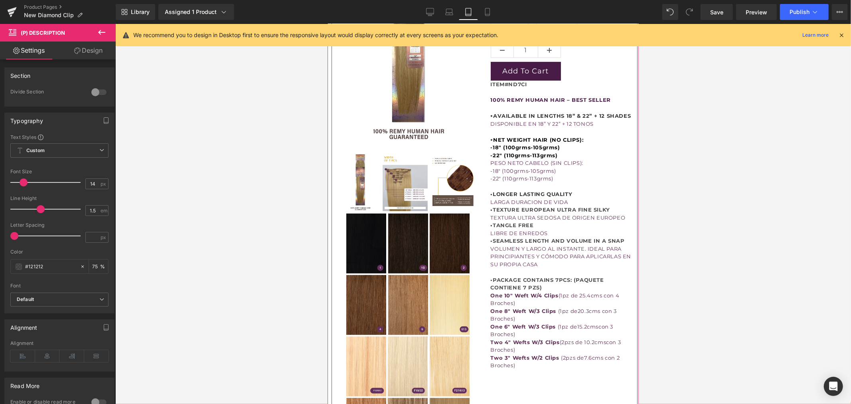
scroll to position [295, 0]
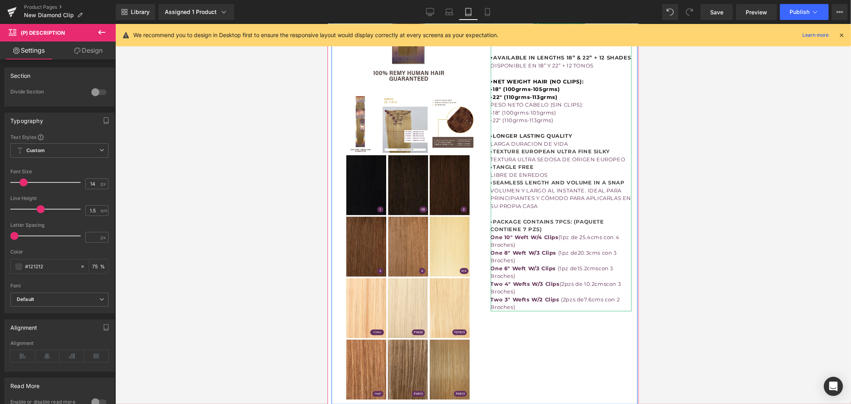
click at [552, 100] on b "-22" (110grms-113grms)" at bounding box center [523, 96] width 67 height 6
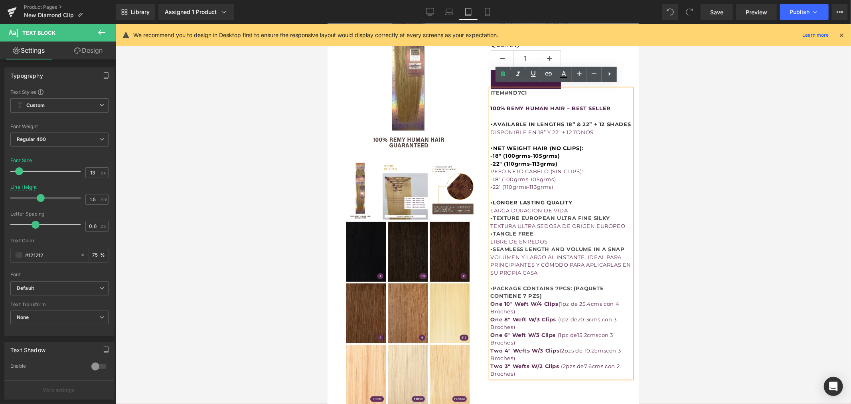
scroll to position [206, 0]
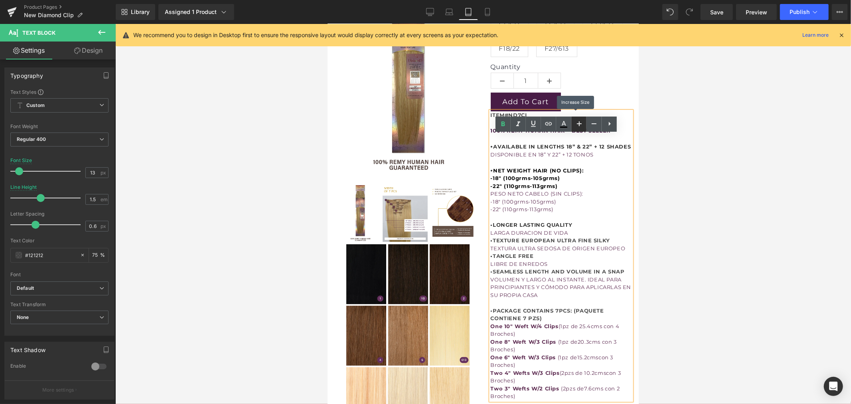
click at [576, 124] on icon at bounding box center [580, 124] width 10 height 10
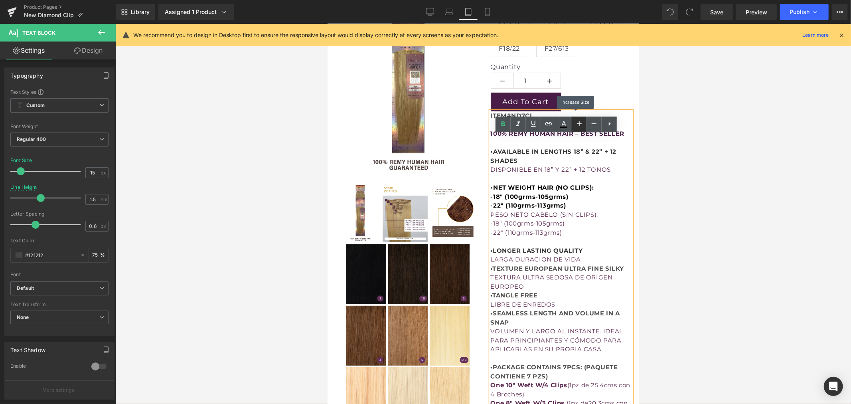
click at [576, 124] on icon at bounding box center [580, 124] width 10 height 10
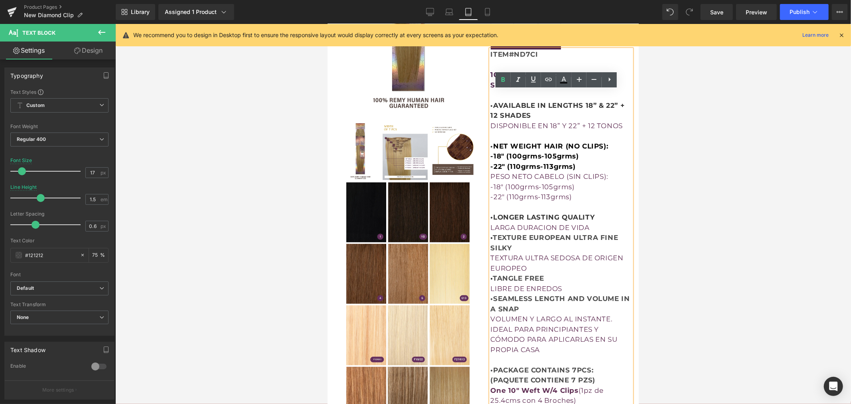
scroll to position [251, 0]
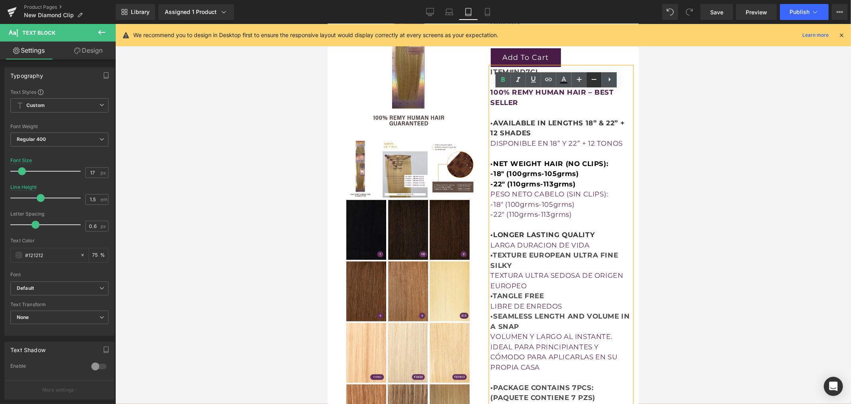
click at [592, 79] on icon at bounding box center [594, 79] width 5 height 1
type input "15"
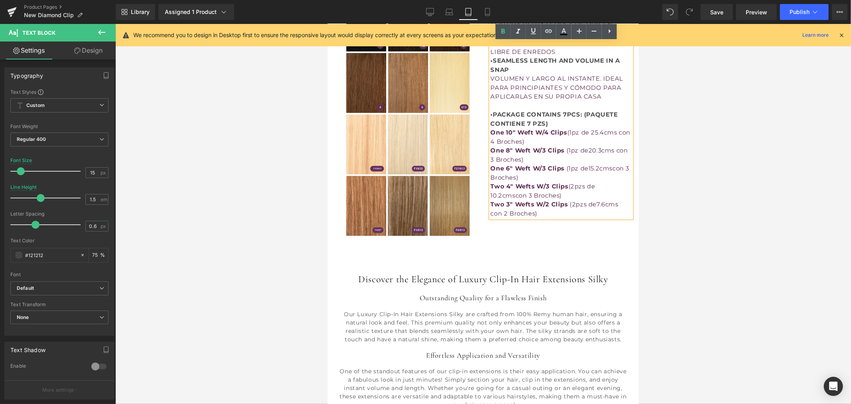
scroll to position [472, 0]
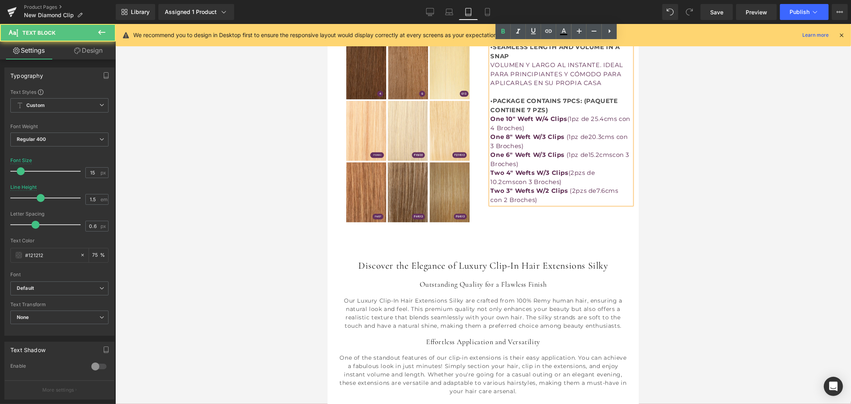
click at [580, 132] on p "• PACKAGE CONTAINS 7PCS: (PAQUETE CONTIENE 7 PZS) One 10" Weft W/4 Clips (1pz d…" at bounding box center [560, 109] width 141 height 45
click at [557, 132] on p "• PACKAGE CONTAINS 7PCS: (PAQUETE CONTIENE 7 PZS) One 10" Weft W/4 Clips (1pz d…" at bounding box center [560, 109] width 141 height 45
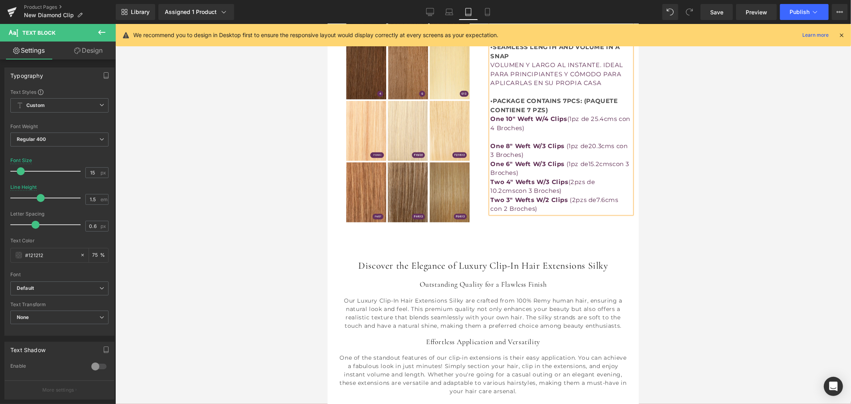
click at [541, 159] on p "One 8" Weft W/3 Clips ( 1pz de 20.3cms con 3 Broches)" at bounding box center [560, 150] width 141 height 18
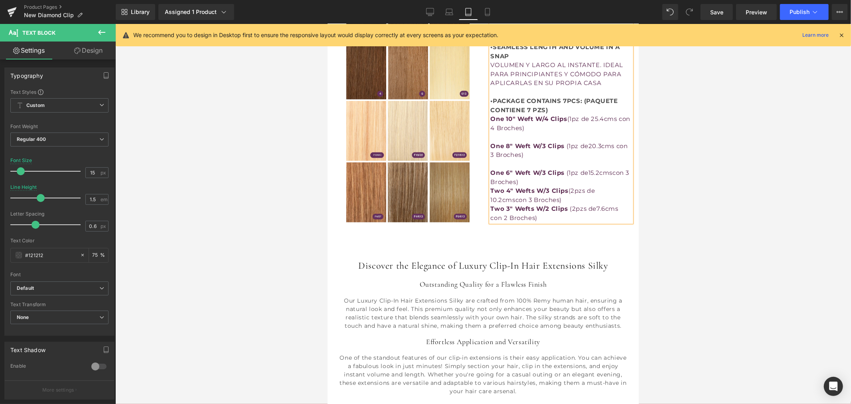
click at [574, 186] on p "One 6" Weft W/3 Clips ( 1pz de 15.2cms con 3 Broches )" at bounding box center [560, 177] width 141 height 18
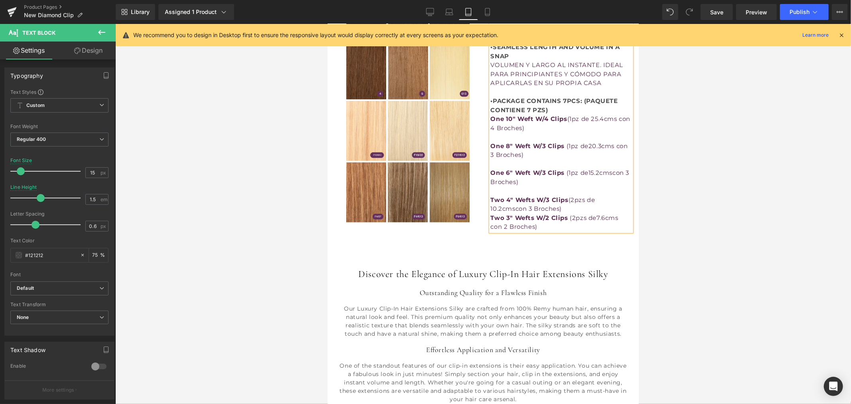
click at [574, 213] on p "Two 4" Wefts W/3 Clips (2pzs de 10.2cms con 3 Broches )" at bounding box center [560, 204] width 141 height 18
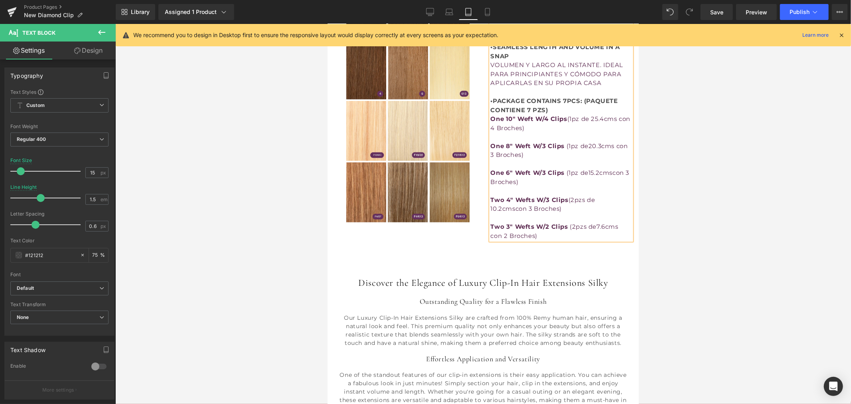
click at [789, 184] on div at bounding box center [483, 214] width 736 height 380
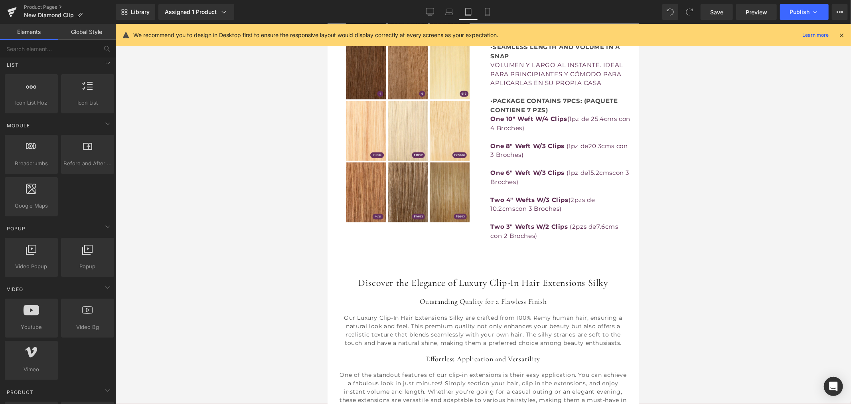
click at [562, 132] on p "• PACKAGE CONTAINS 7PCS: (PAQUETE CONTIENE 7 PZS) One 10" Weft W/4 Clips (1pz d…" at bounding box center [560, 109] width 141 height 45
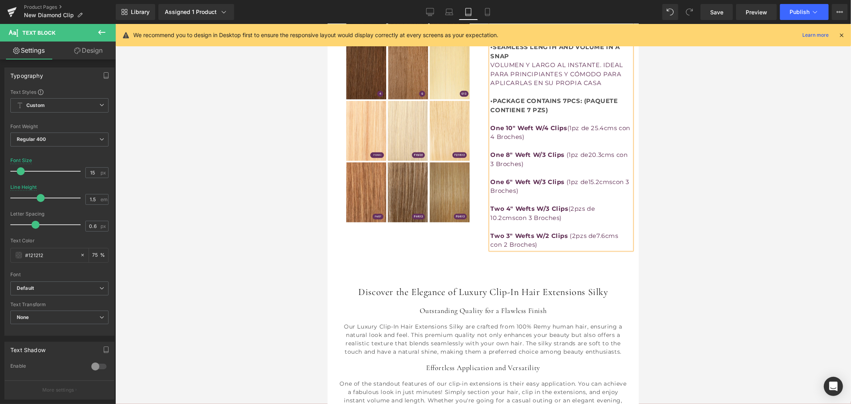
click at [691, 171] on div at bounding box center [483, 214] width 736 height 380
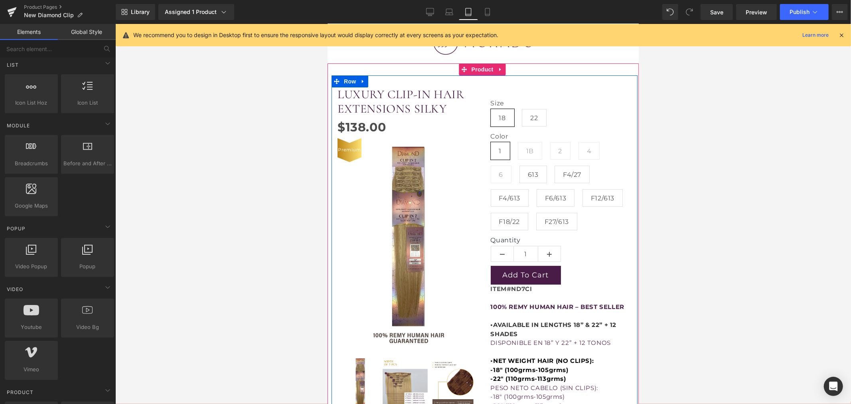
scroll to position [44, 0]
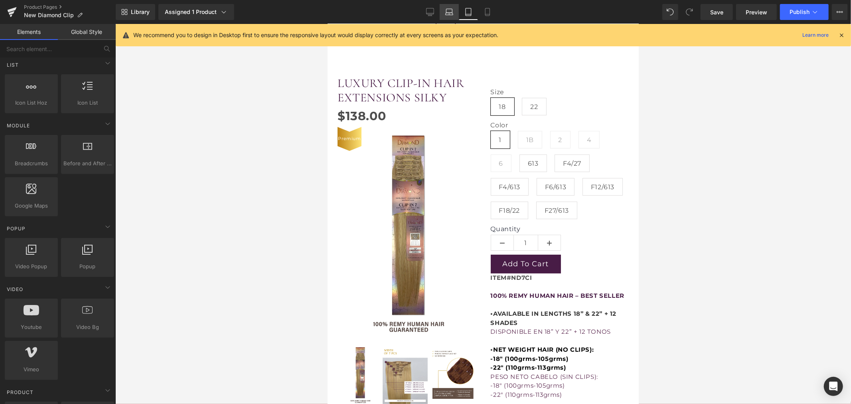
click at [456, 12] on link "Laptop" at bounding box center [449, 12] width 19 height 16
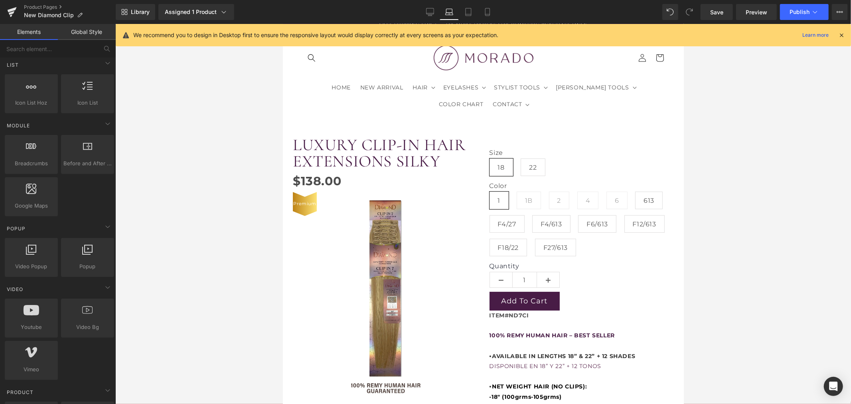
scroll to position [0, 0]
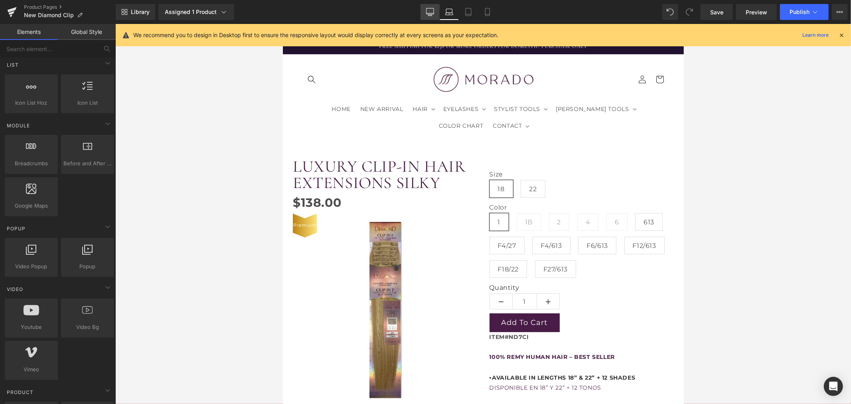
click at [433, 11] on icon at bounding box center [430, 12] width 8 height 8
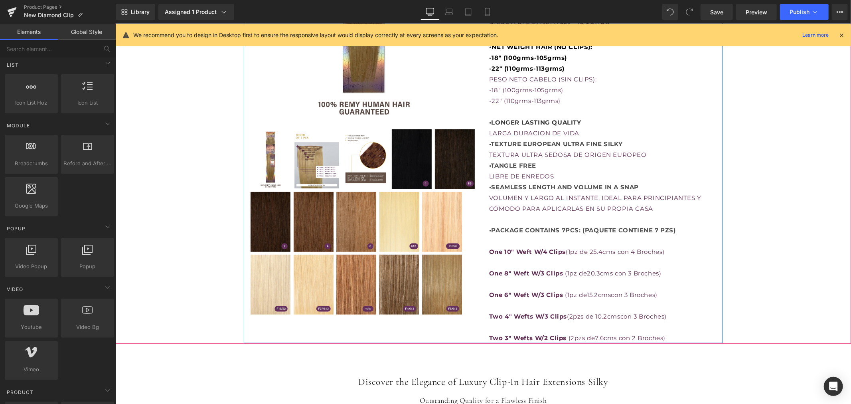
scroll to position [359, 0]
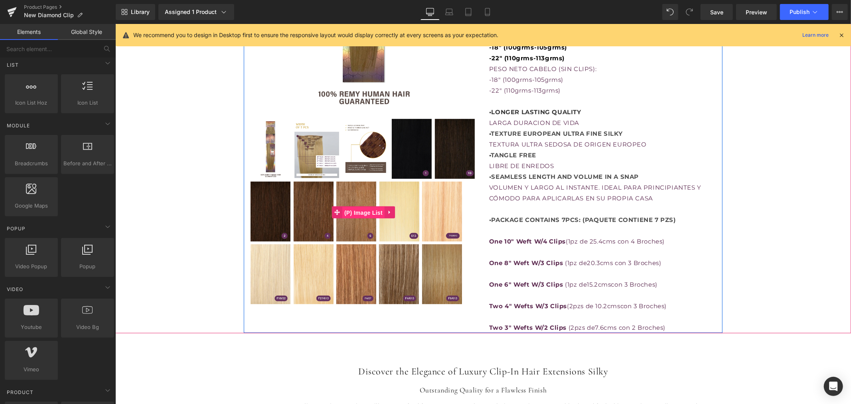
click at [369, 215] on span "(P) Image List" at bounding box center [363, 212] width 42 height 12
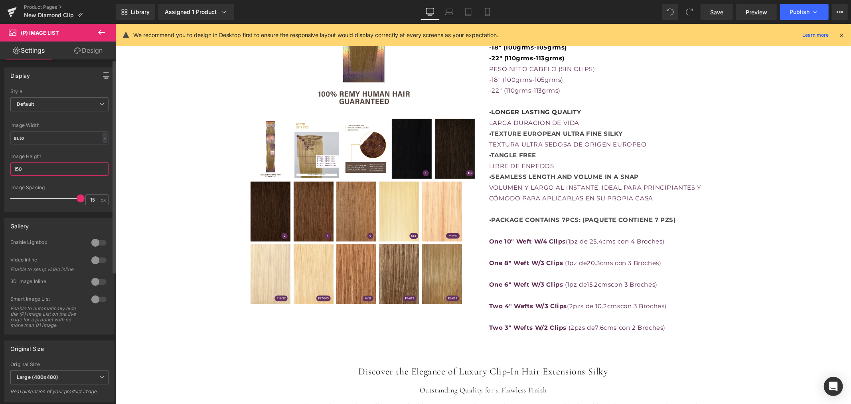
click at [56, 169] on input "150" at bounding box center [59, 168] width 98 height 13
drag, startPoint x: 56, startPoint y: 169, endPoint x: 0, endPoint y: 166, distance: 55.9
click at [0, 166] on div "Display Default Slider Style Default Default Slider 5 Columns 5 4 Columns 4 3 C…" at bounding box center [59, 136] width 119 height 150
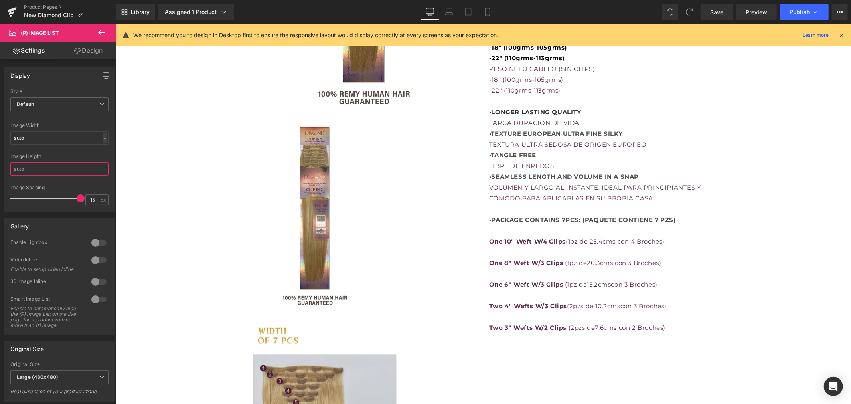
drag, startPoint x: 57, startPoint y: 162, endPoint x: -18, endPoint y: 162, distance: 75.0
click at [0, 162] on html "(P) Image List You are previewing how the will restyle your page. You can not e…" at bounding box center [425, 202] width 851 height 404
type input "150"
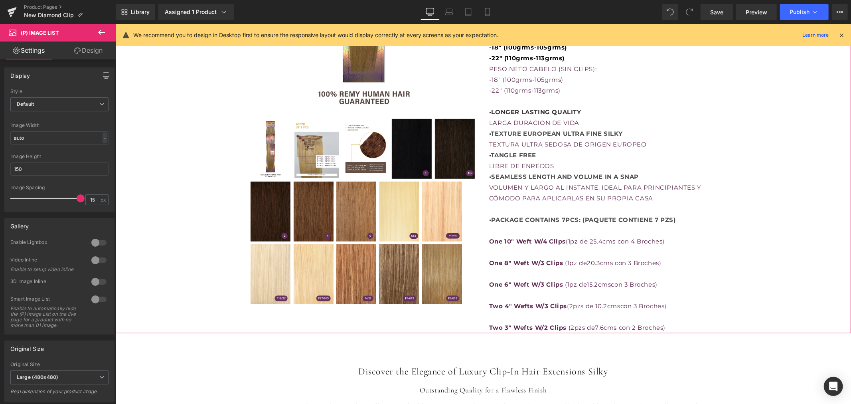
click at [174, 202] on div "LUXURY CLIP-IN HAIR EXTENSIONS SILKY (P) Title $0 $138.00 (P) Price Premium (P)…" at bounding box center [483, 50] width 728 height 563
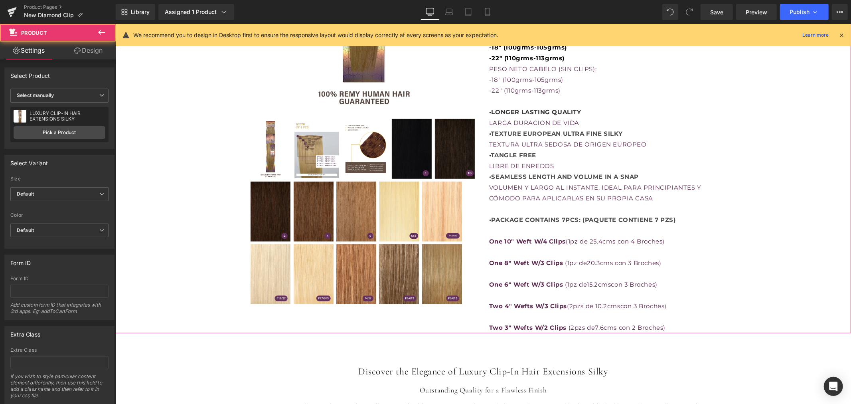
click at [371, 215] on span "(P) Image List" at bounding box center [363, 212] width 34 height 10
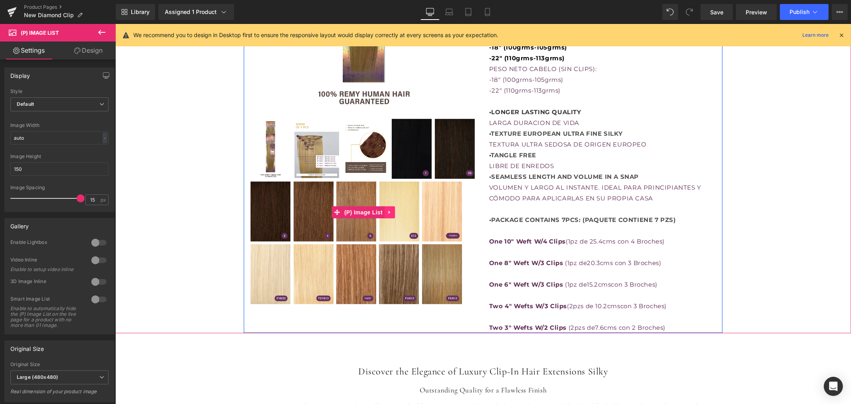
click at [388, 211] on icon at bounding box center [389, 212] width 2 height 4
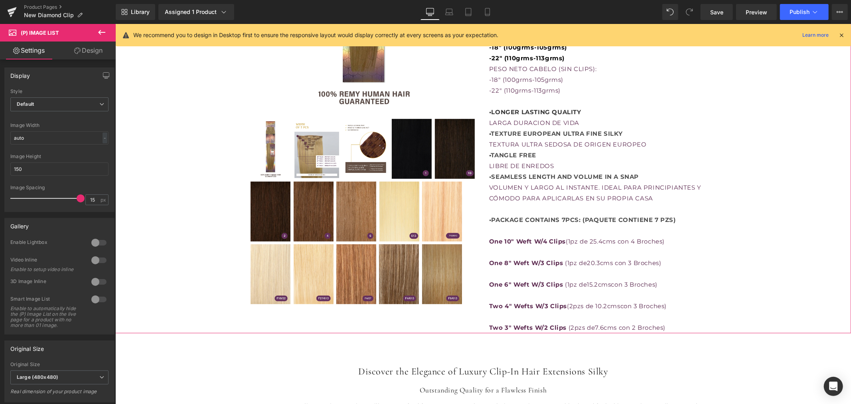
click at [202, 215] on div "LUXURY CLIP-IN HAIR EXTENSIONS SILKY (P) Title $0 $138.00 (P) Price Premium (P)…" at bounding box center [483, 50] width 728 height 563
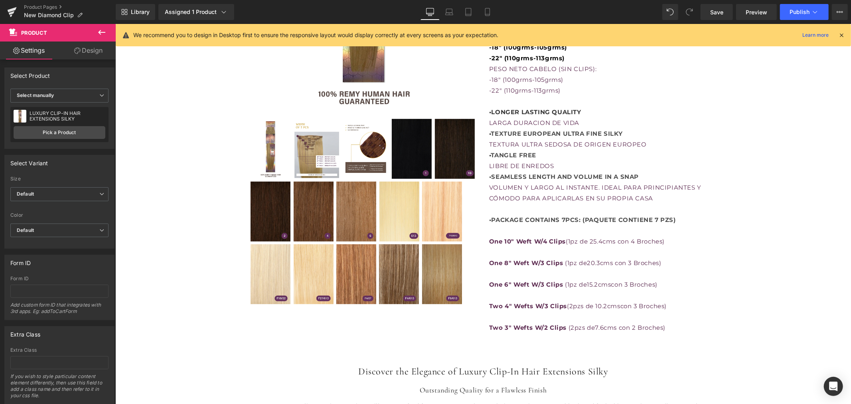
click at [295, 206] on img at bounding box center [313, 211] width 40 height 60
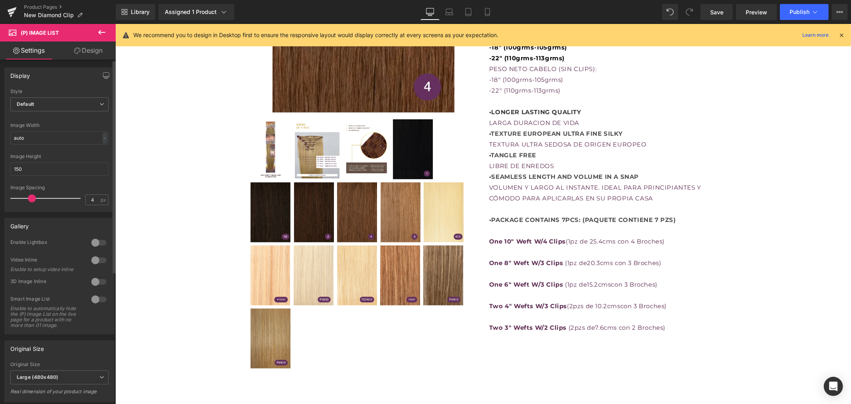
type input "3"
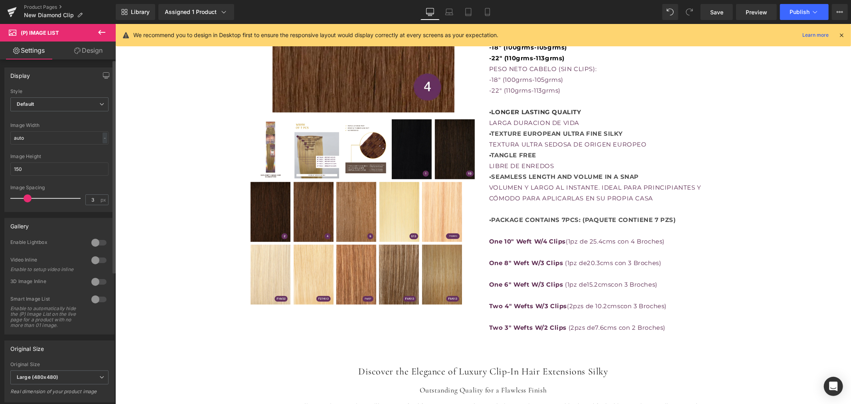
drag, startPoint x: 72, startPoint y: 198, endPoint x: 24, endPoint y: 204, distance: 47.9
click at [24, 204] on div at bounding box center [47, 198] width 66 height 16
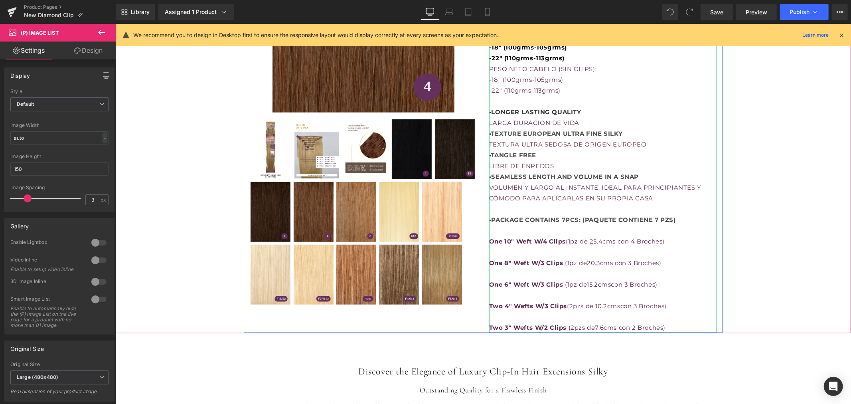
click at [702, 232] on p "One 10" Weft W/4 Clips (1pz de 25.4cms con 4 Broches)" at bounding box center [602, 236] width 227 height 22
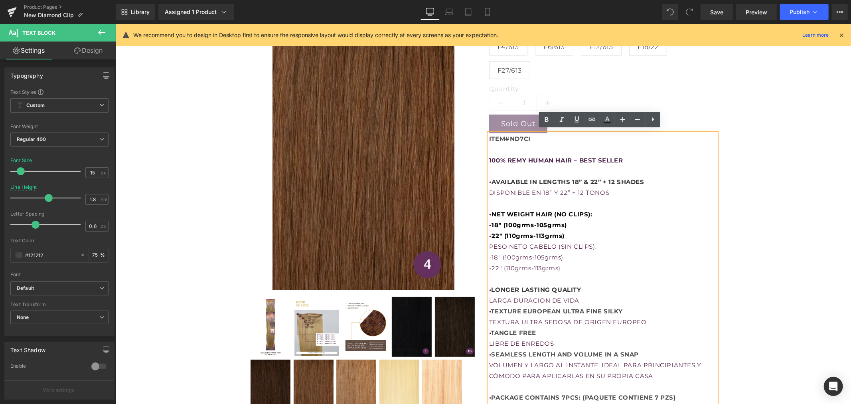
scroll to position [226, 0]
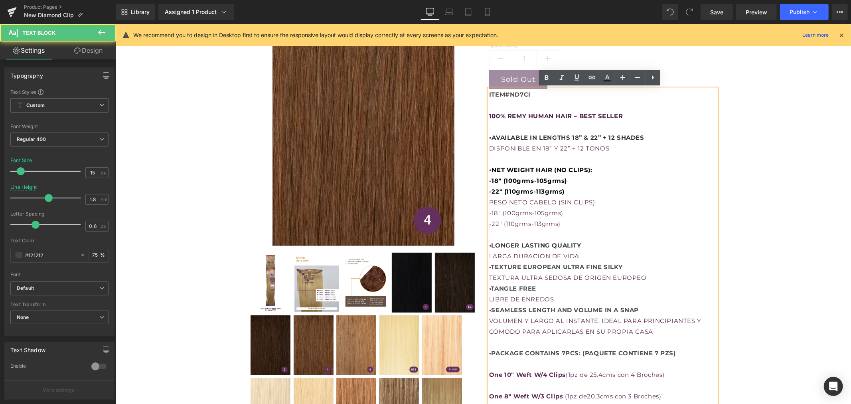
click at [528, 109] on p at bounding box center [602, 104] width 227 height 11
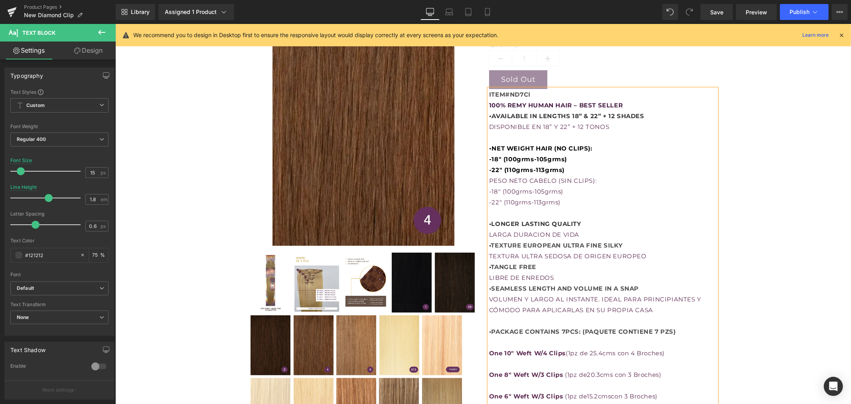
click at [629, 103] on p "100% REMY HUMAN HAIR – BEST SELLER • AVAILABLE IN LENGTHS 18” & 22” + 12 SHADES…" at bounding box center [602, 115] width 227 height 32
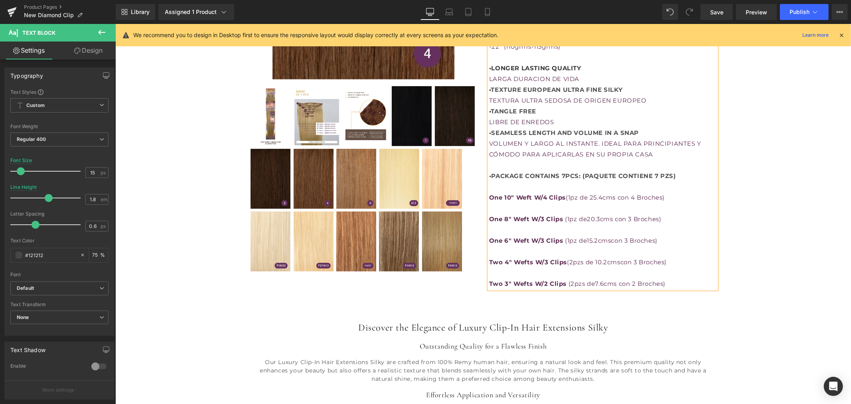
scroll to position [404, 0]
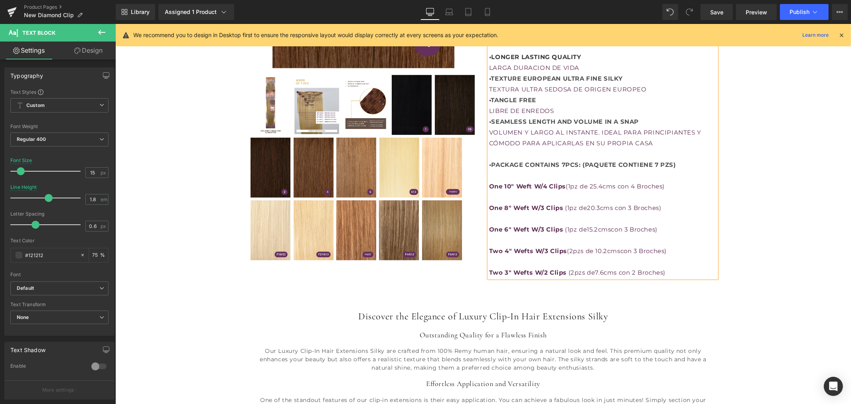
click at [792, 218] on div "LUXURY CLIP-IN HAIR EXTENSIONS SILKY (P) Title $0 $138.00 (P) Price Premium (P)…" at bounding box center [483, 1] width 728 height 552
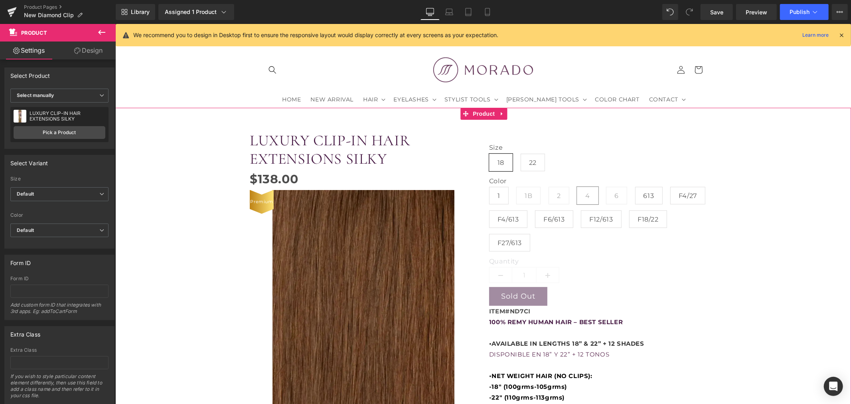
scroll to position [0, 0]
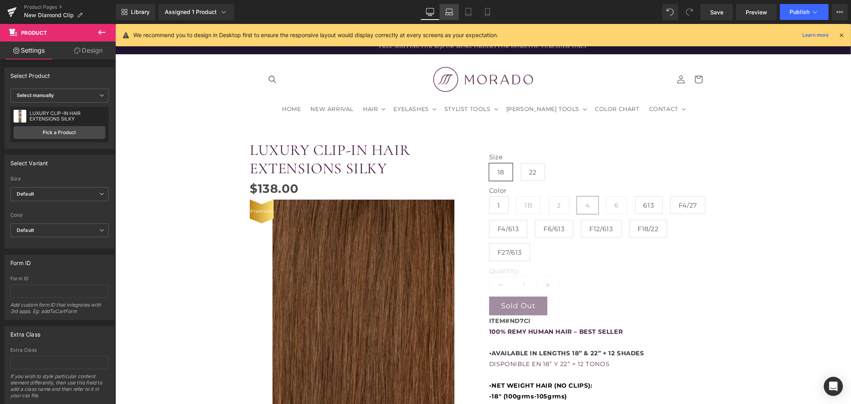
click at [445, 7] on link "Laptop" at bounding box center [449, 12] width 19 height 16
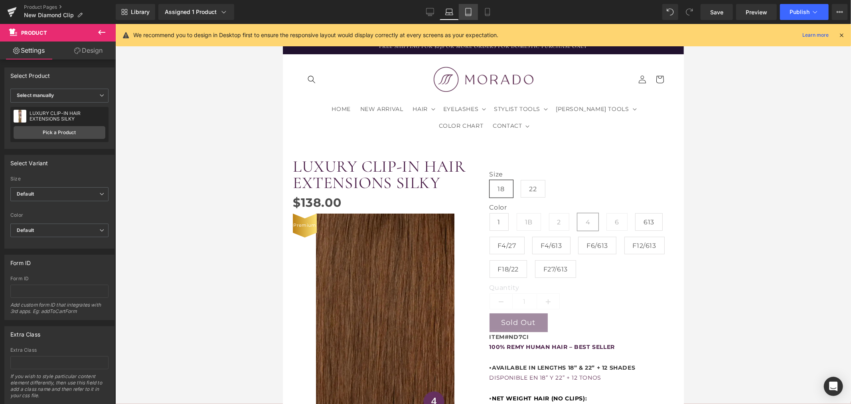
click at [468, 11] on icon at bounding box center [468, 12] width 8 height 8
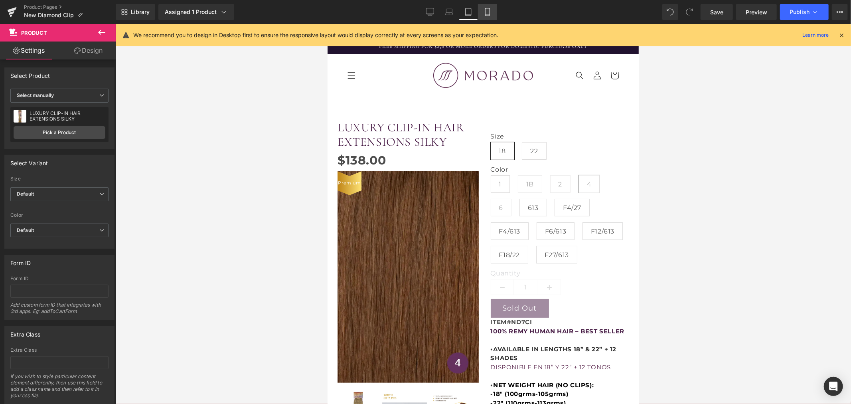
click at [488, 14] on icon at bounding box center [487, 14] width 4 height 0
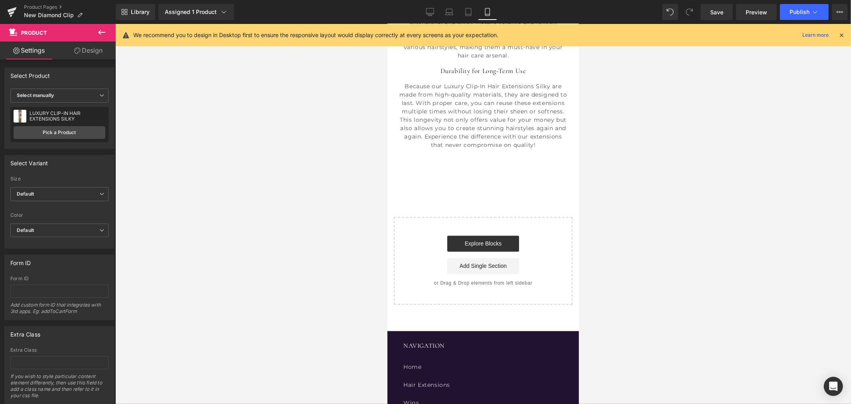
scroll to position [1507, 0]
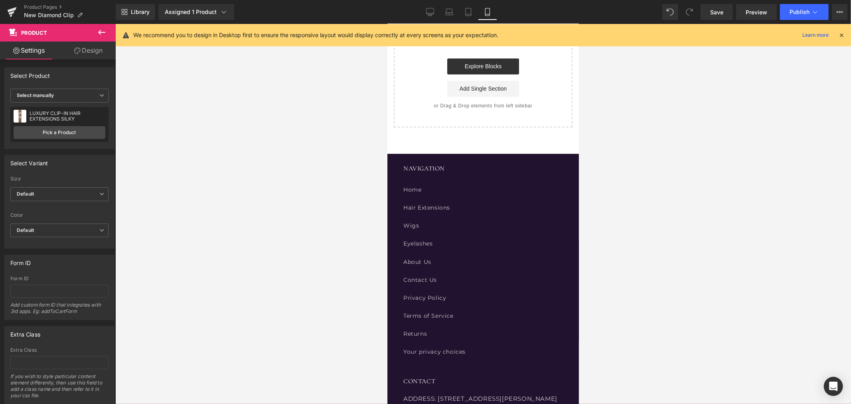
drag, startPoint x: 788, startPoint y: 14, endPoint x: 684, endPoint y: 142, distance: 165.1
click at [684, 142] on div "(P) Image List You are previewing how the will restyle your page. You can not e…" at bounding box center [425, 208] width 851 height 417
click at [463, 74] on link "Explore Blocks" at bounding box center [483, 66] width 72 height 16
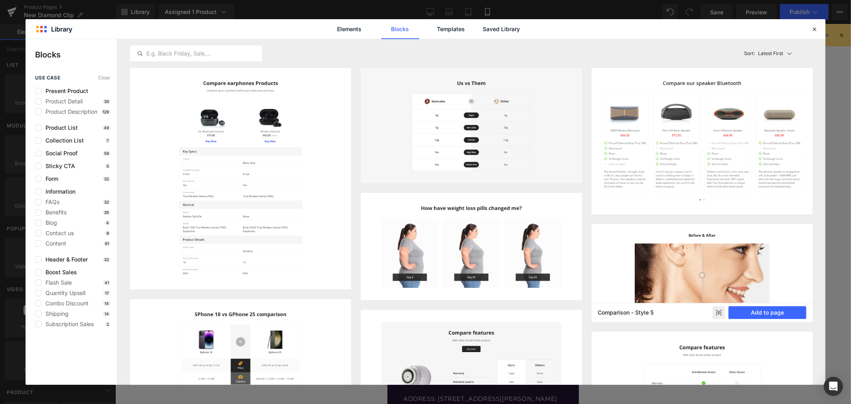
click at [718, 310] on rect at bounding box center [719, 312] width 13 height 13
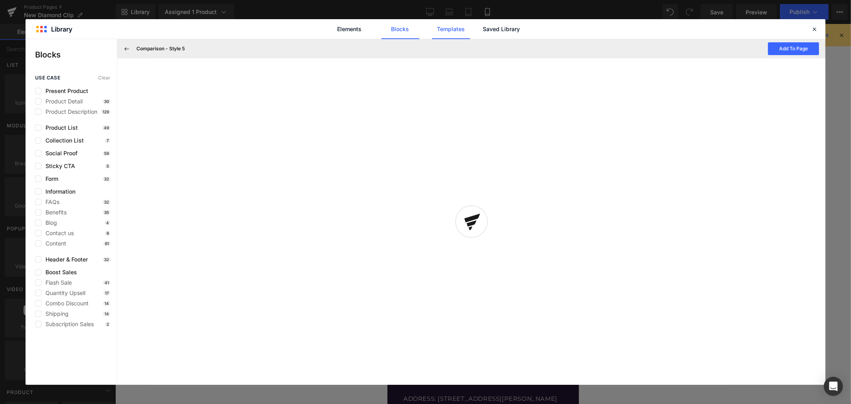
click at [452, 27] on link "Templates" at bounding box center [451, 29] width 38 height 20
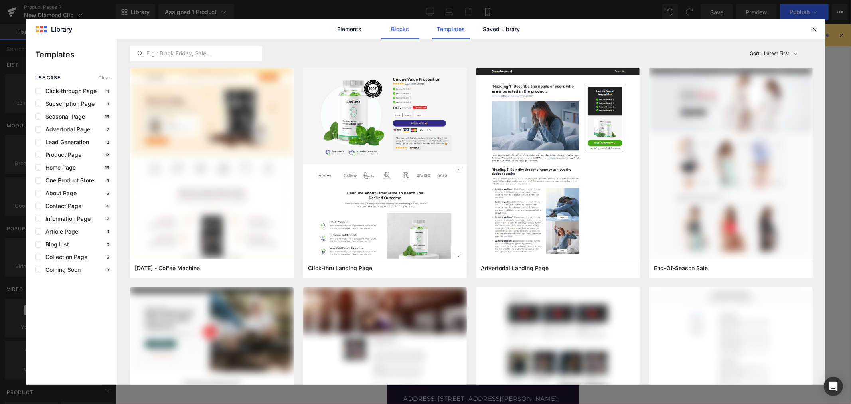
click at [407, 30] on link "Blocks" at bounding box center [400, 29] width 38 height 20
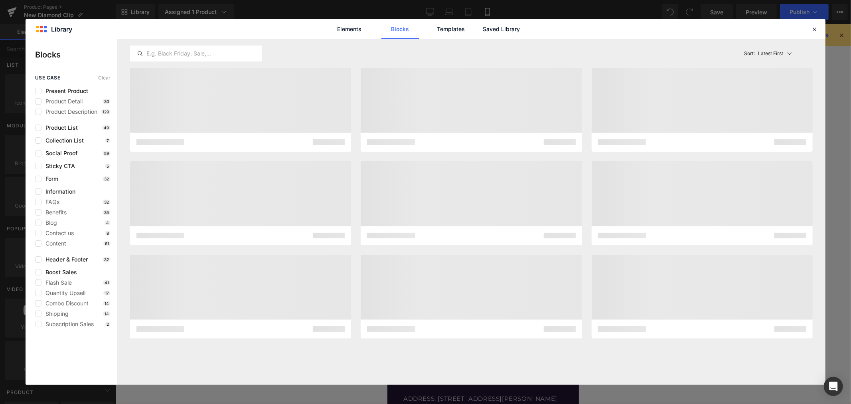
click at [407, 30] on link "Blocks" at bounding box center [400, 29] width 38 height 20
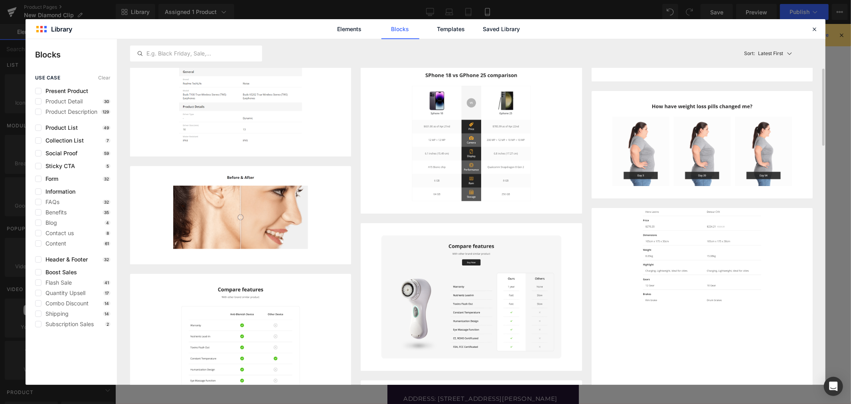
scroll to position [177, 0]
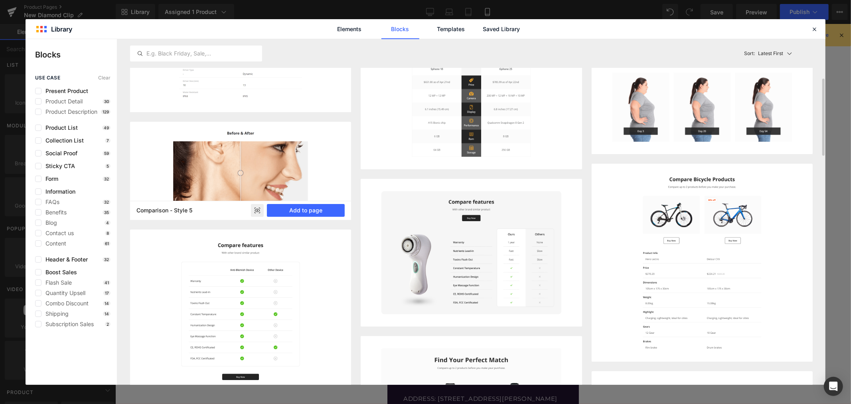
click at [165, 209] on h5 "Comparison - Style 5" at bounding box center [178, 210] width 84 height 7
click at [258, 209] on icon at bounding box center [257, 210] width 5 height 3
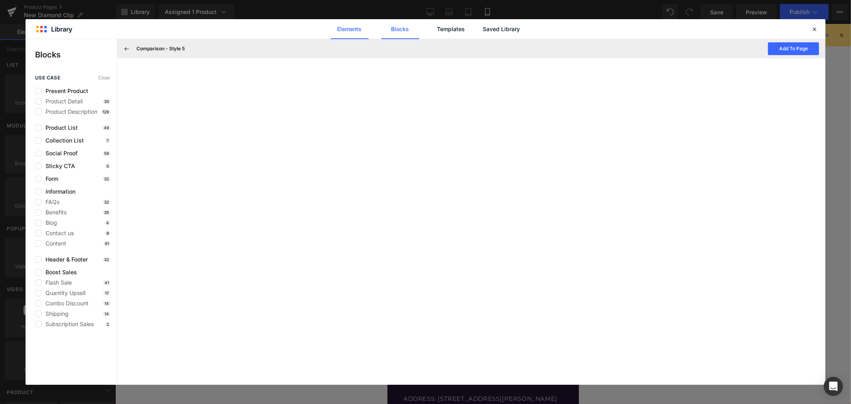
click at [353, 31] on link "Elements" at bounding box center [350, 29] width 38 height 20
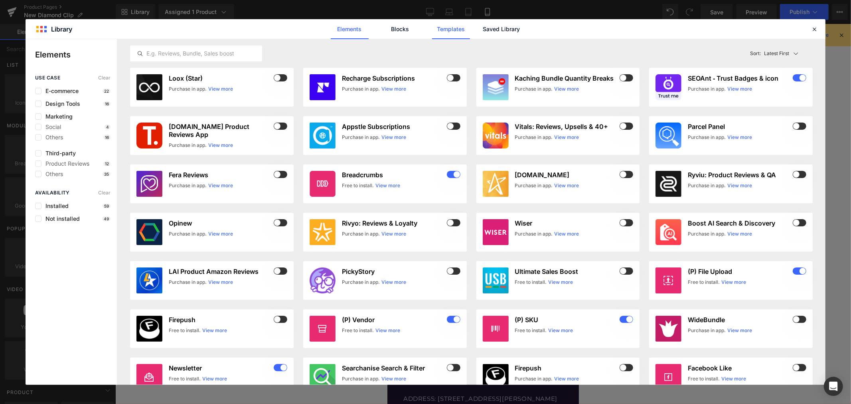
click at [464, 28] on link "Templates" at bounding box center [451, 29] width 38 height 20
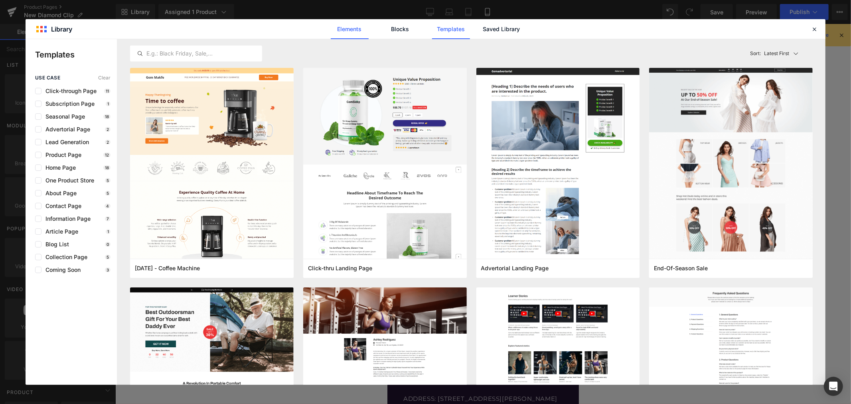
click at [348, 32] on link "Elements" at bounding box center [350, 29] width 38 height 20
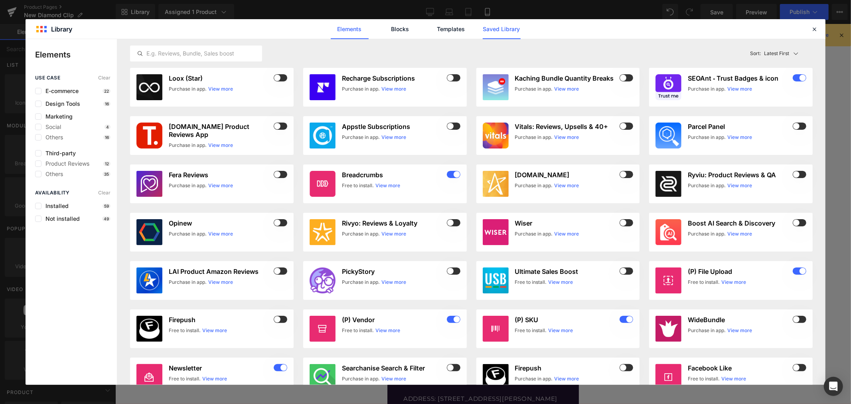
click at [508, 27] on link "Saved Library" at bounding box center [502, 29] width 38 height 20
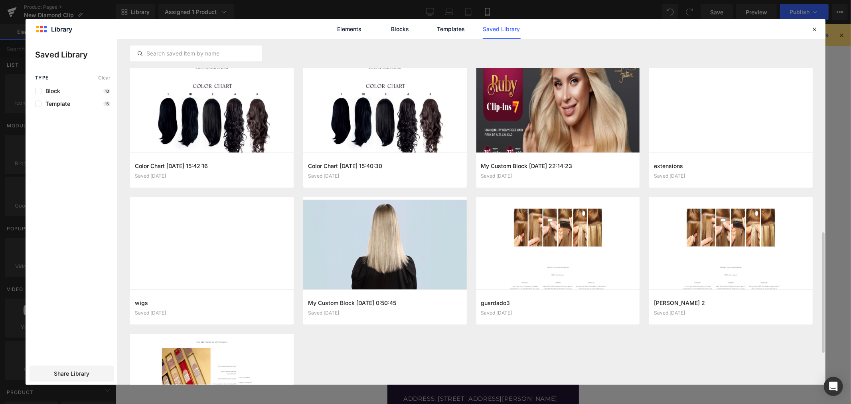
scroll to position [576, 0]
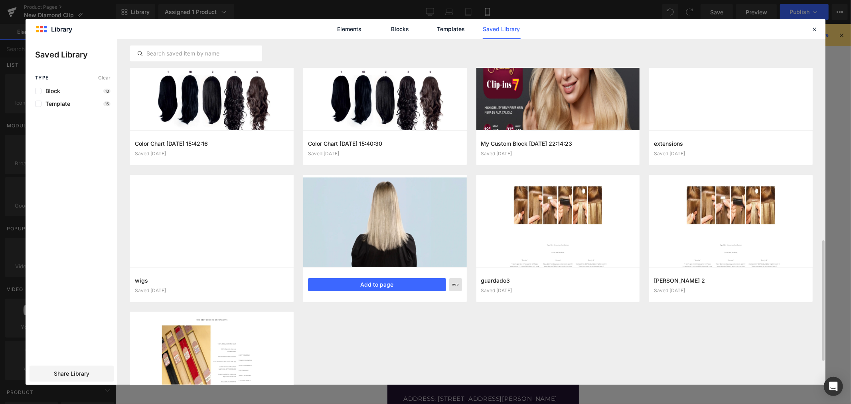
click at [458, 279] on button "button" at bounding box center [455, 284] width 13 height 13
click at [354, 343] on div at bounding box center [426, 212] width 800 height 346
click at [379, 204] on div at bounding box center [385, 221] width 164 height 92
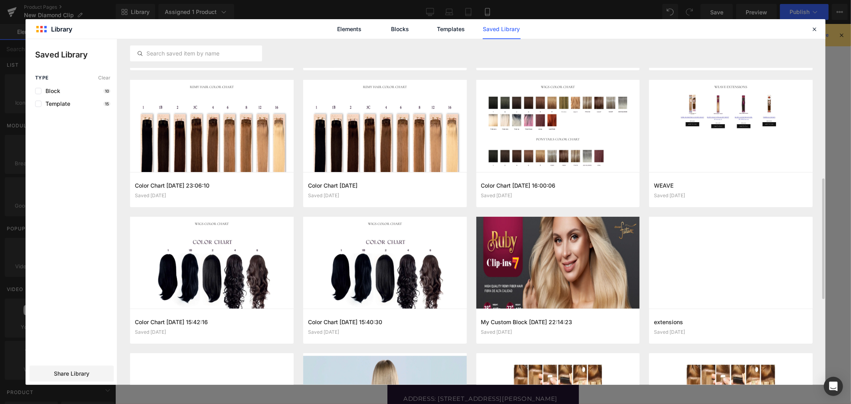
scroll to position [309, 0]
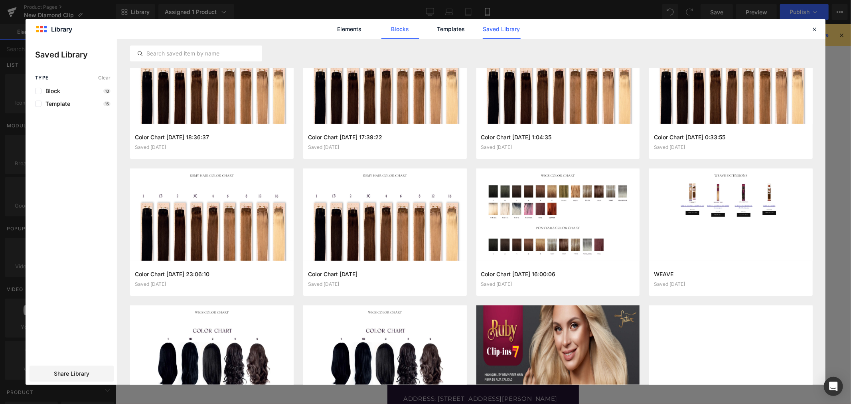
click at [402, 28] on link "Blocks" at bounding box center [400, 29] width 38 height 20
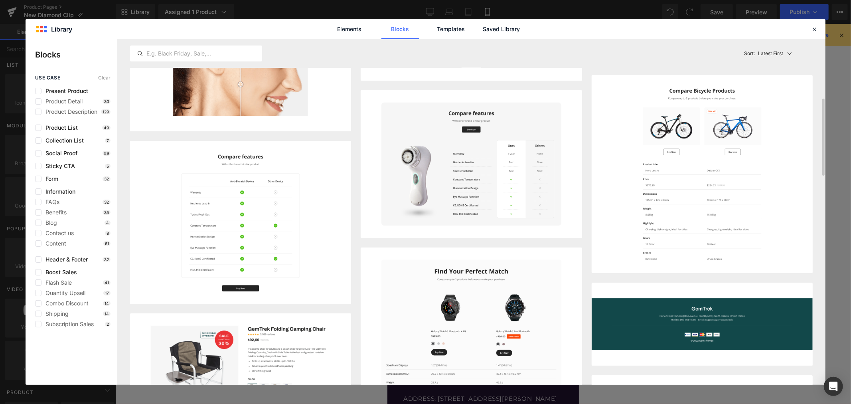
scroll to position [89, 0]
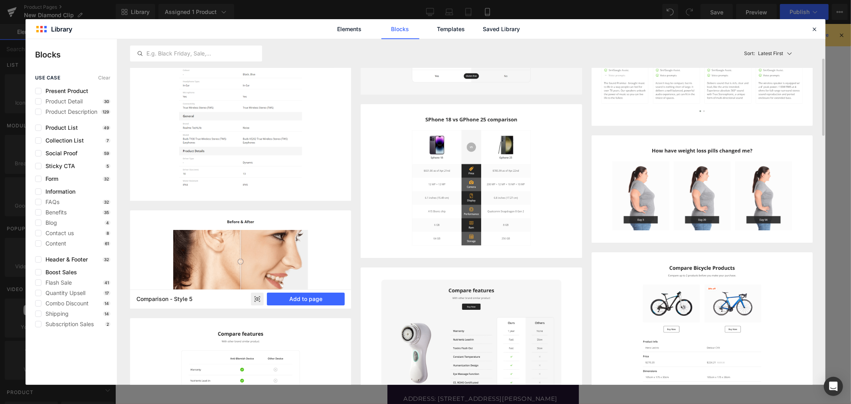
click at [256, 297] on rect at bounding box center [257, 298] width 13 height 13
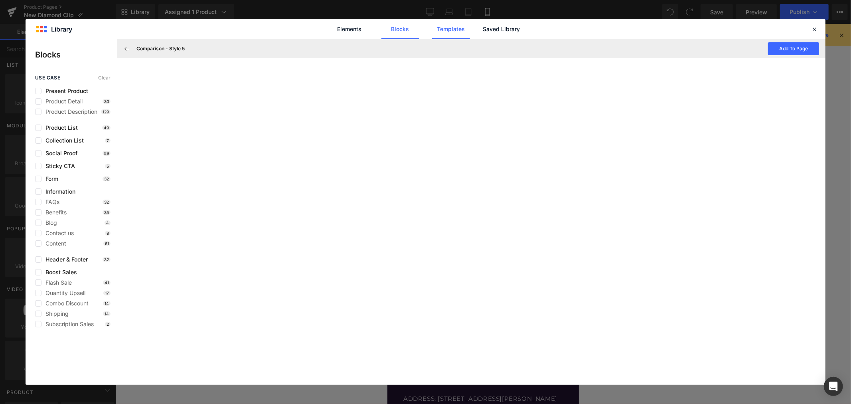
click at [455, 30] on link "Templates" at bounding box center [451, 29] width 38 height 20
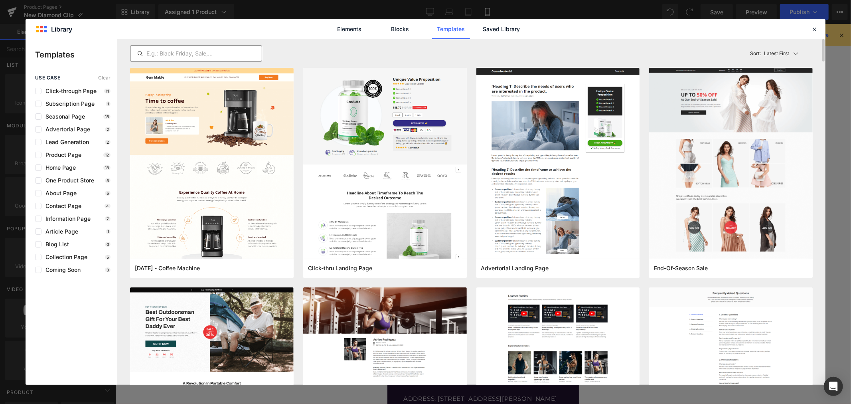
click at [212, 52] on input "text" at bounding box center [195, 54] width 131 height 10
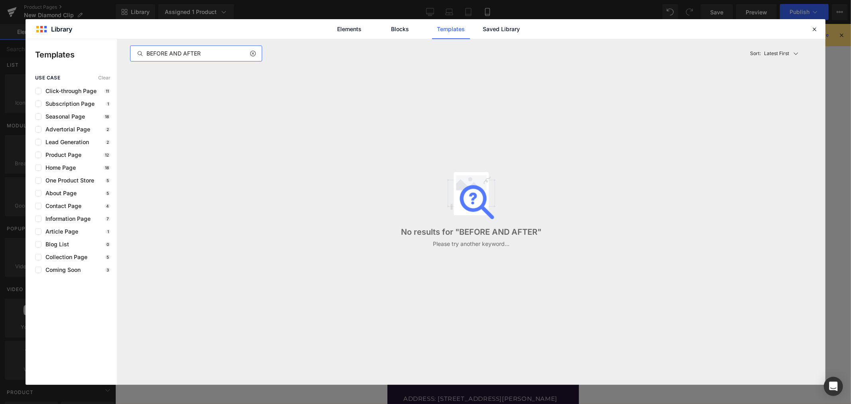
type input "BEFORE AND AFTER"
click at [402, 34] on link "Blocks" at bounding box center [400, 29] width 38 height 20
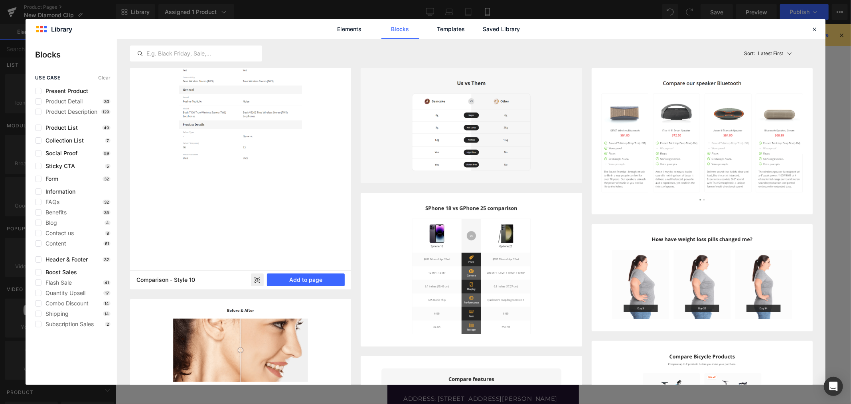
scroll to position [177, 0]
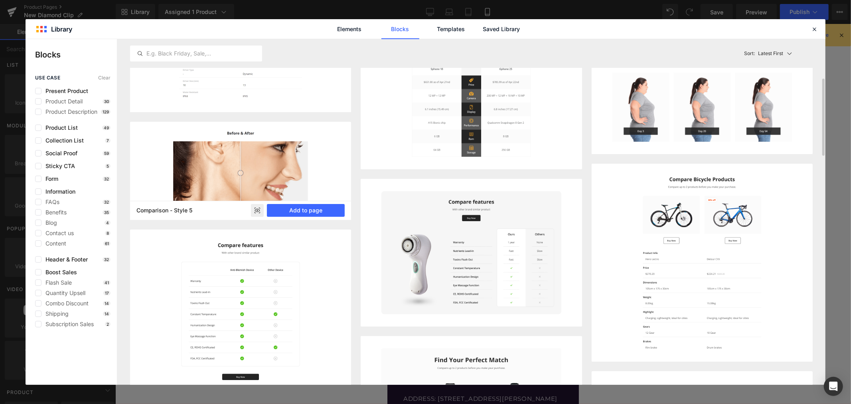
click at [202, 132] on img at bounding box center [240, 171] width 221 height 98
click at [211, 209] on h5 "Comparison - Style 5" at bounding box center [178, 210] width 84 height 7
click at [229, 178] on img at bounding box center [240, 171] width 221 height 98
click at [273, 164] on img at bounding box center [240, 171] width 221 height 98
click at [166, 155] on img at bounding box center [240, 171] width 221 height 98
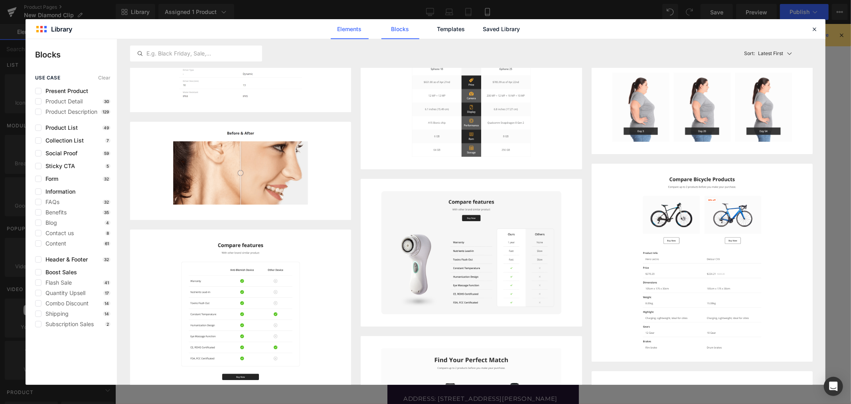
click at [356, 28] on link "Elements" at bounding box center [350, 29] width 38 height 20
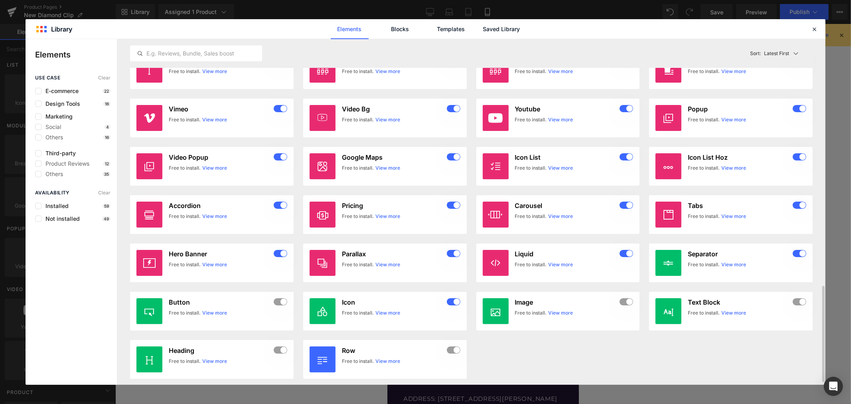
scroll to position [895, 0]
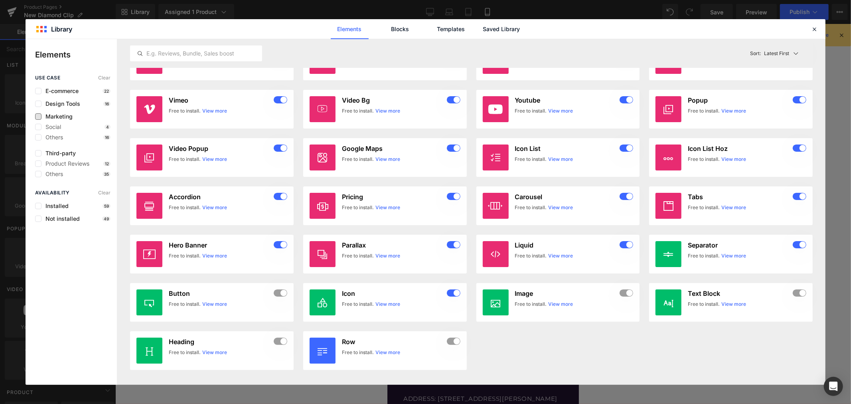
click at [67, 116] on span "Marketing" at bounding box center [56, 116] width 31 height 6
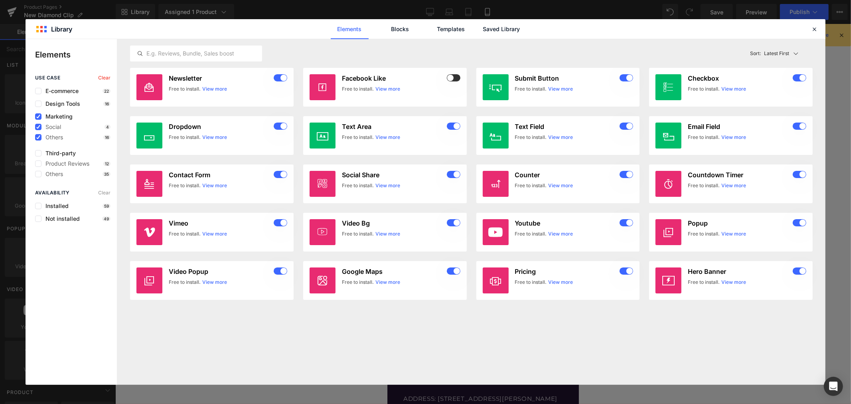
scroll to position [0, 0]
click at [67, 116] on span "Marketing" at bounding box center [56, 116] width 31 height 6
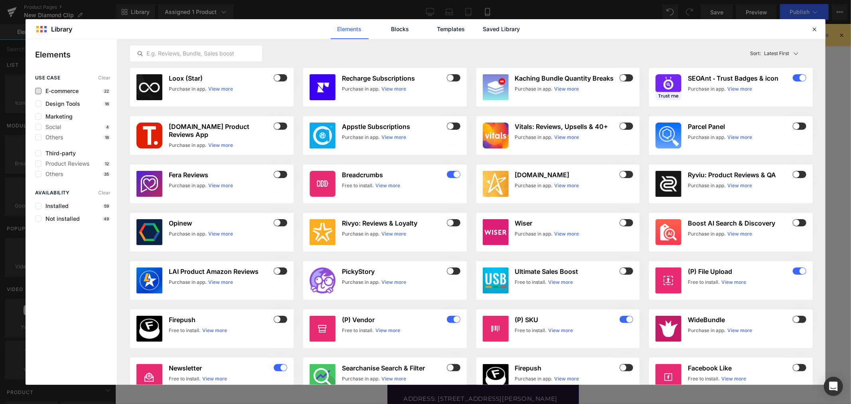
click at [65, 89] on span "E-commerce" at bounding box center [59, 91] width 37 height 6
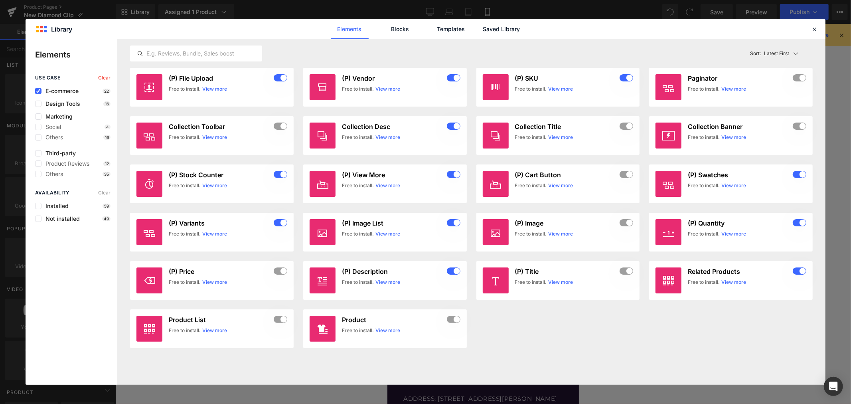
click at [62, 98] on div "use case Clear E-commerce 22 Design Tools 16 Marketing Social 4 Others 16 Third…" at bounding box center [71, 126] width 91 height 102
click at [63, 102] on span "Design Tools" at bounding box center [60, 104] width 39 height 6
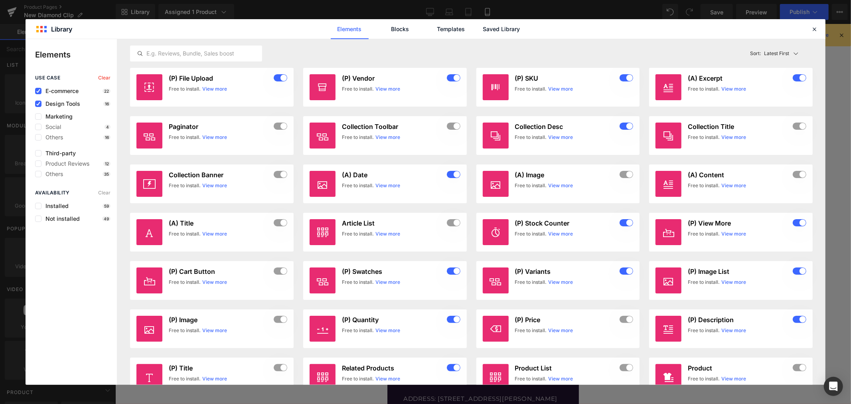
click at [66, 89] on span "E-commerce" at bounding box center [59, 91] width 37 height 6
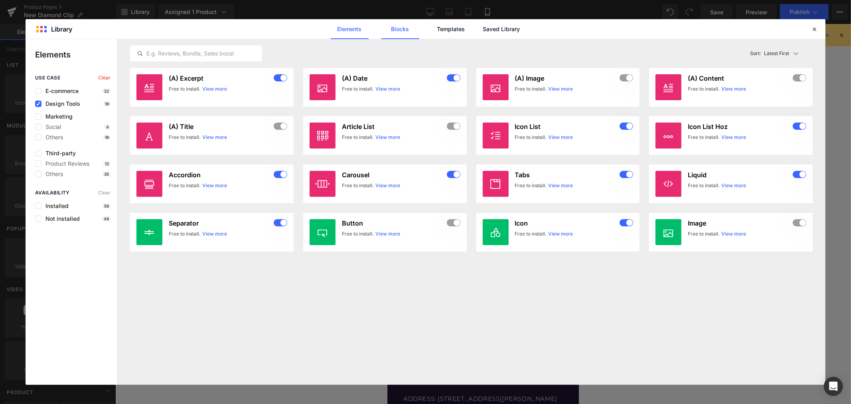
click at [409, 29] on link "Blocks" at bounding box center [400, 29] width 38 height 20
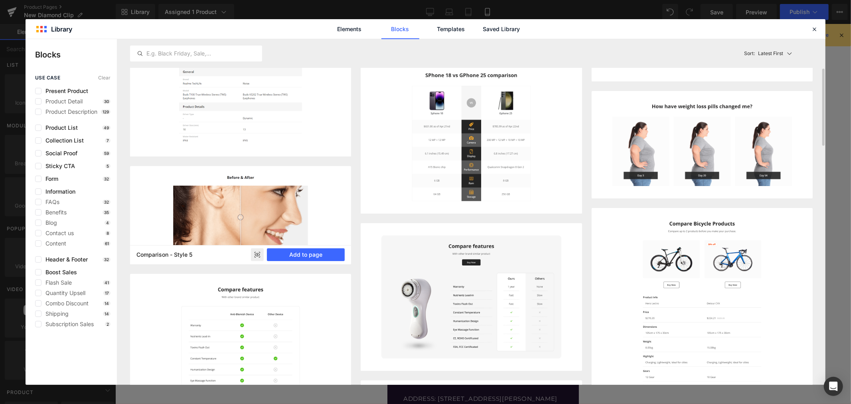
scroll to position [221, 0]
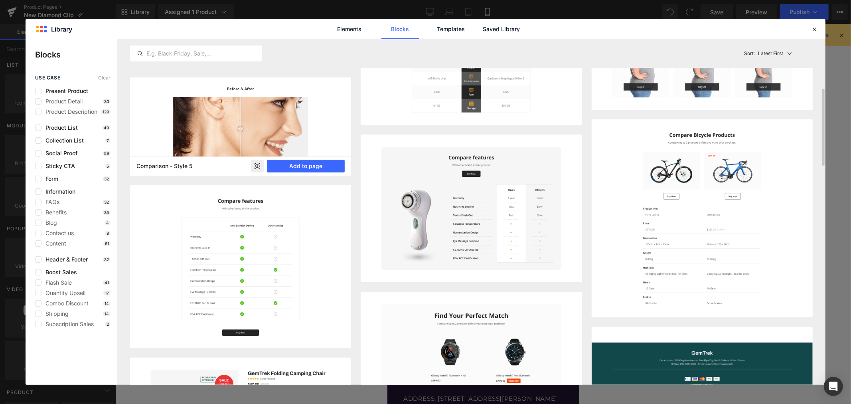
click at [257, 166] on icon at bounding box center [258, 167] width 2 height 2
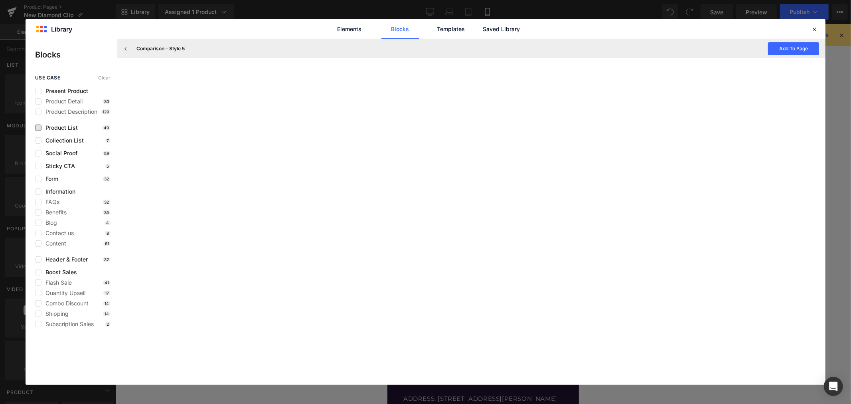
click at [61, 128] on span "Product List" at bounding box center [59, 127] width 36 height 6
click at [65, 127] on span "Product List" at bounding box center [59, 127] width 36 height 6
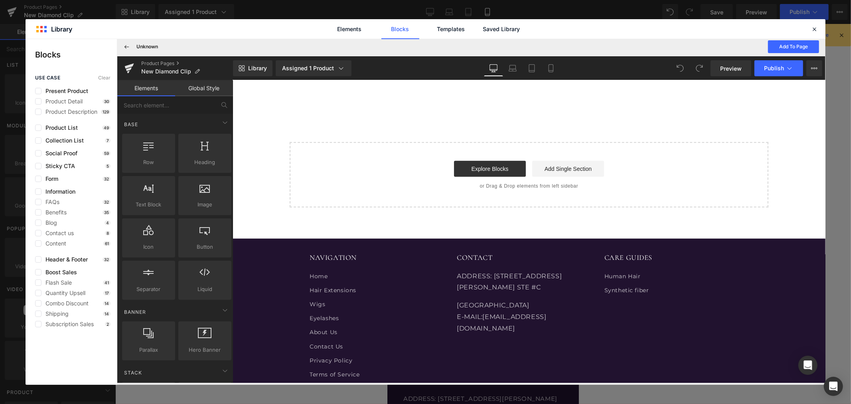
scroll to position [798, 0]
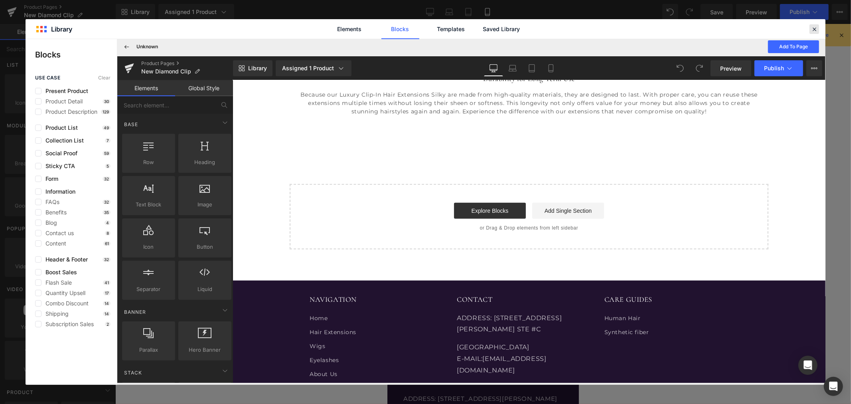
click at [818, 26] on icon at bounding box center [814, 29] width 7 height 7
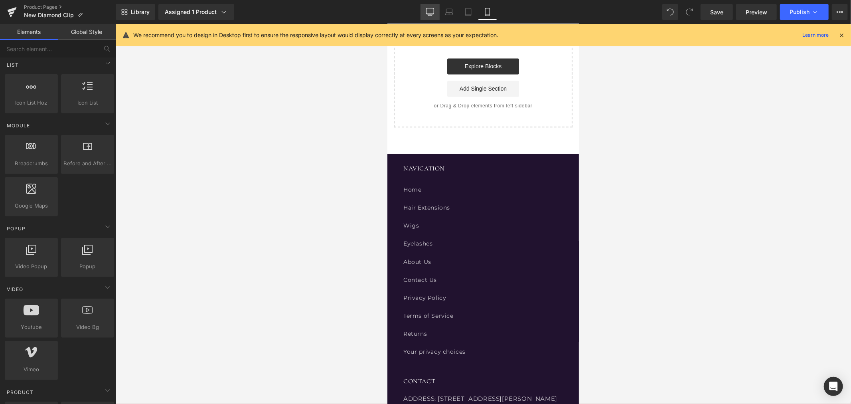
click at [437, 11] on link "Desktop" at bounding box center [430, 12] width 19 height 16
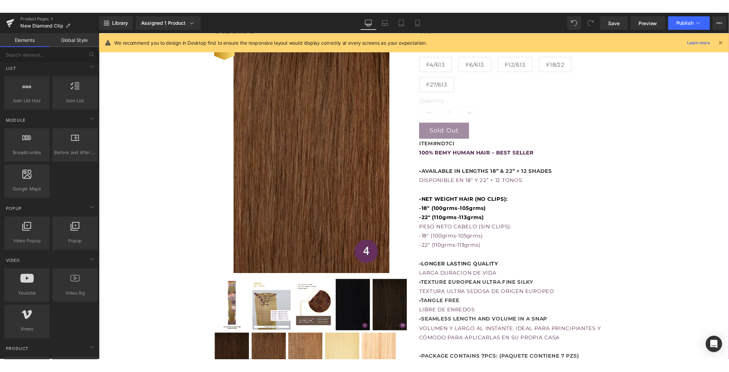
scroll to position [80, 0]
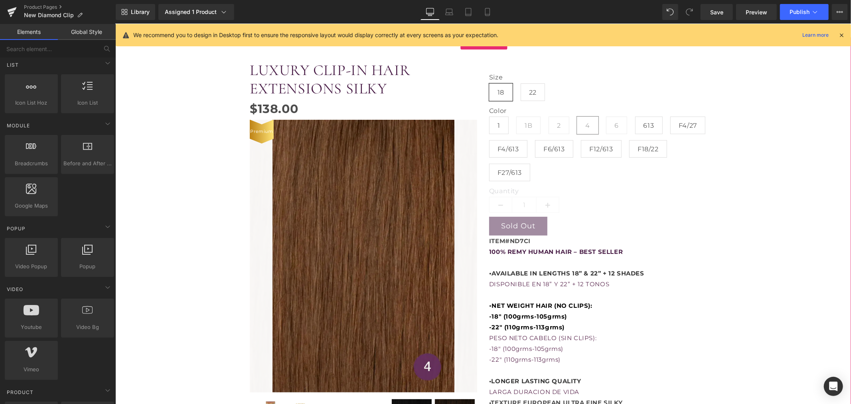
click at [336, 219] on img at bounding box center [505, 332] width 565 height 847
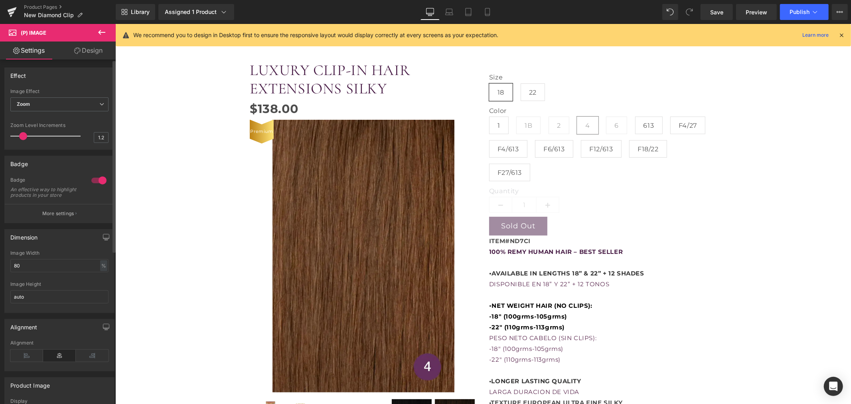
drag, startPoint x: 54, startPoint y: 269, endPoint x: 3, endPoint y: 272, distance: 51.6
click at [3, 272] on div "Dimension 80% Image Width 80 % % px auto Image Height auto" at bounding box center [59, 268] width 119 height 90
type input "60"
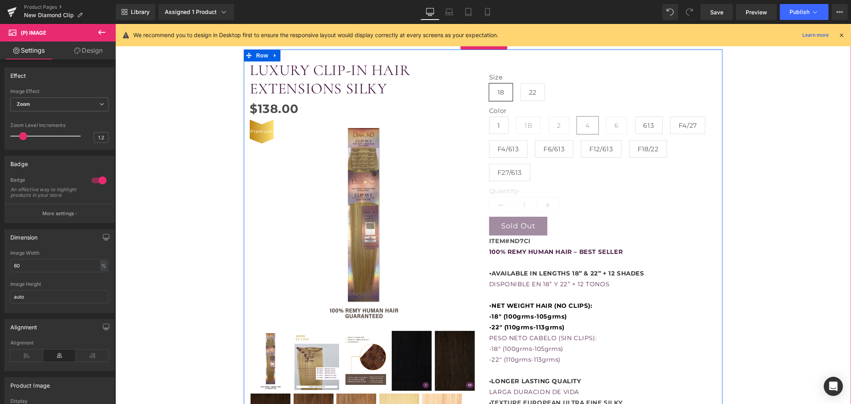
drag, startPoint x: 402, startPoint y: 358, endPoint x: 402, endPoint y: 351, distance: 7.2
click at [402, 358] on img at bounding box center [411, 360] width 40 height 60
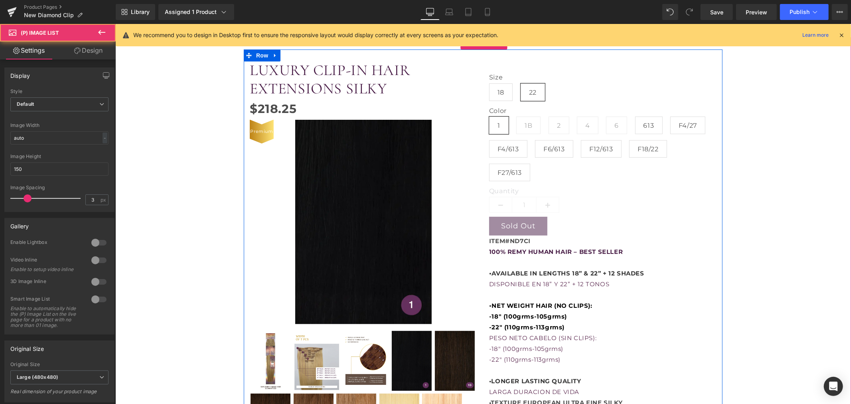
click at [451, 353] on img at bounding box center [455, 360] width 40 height 60
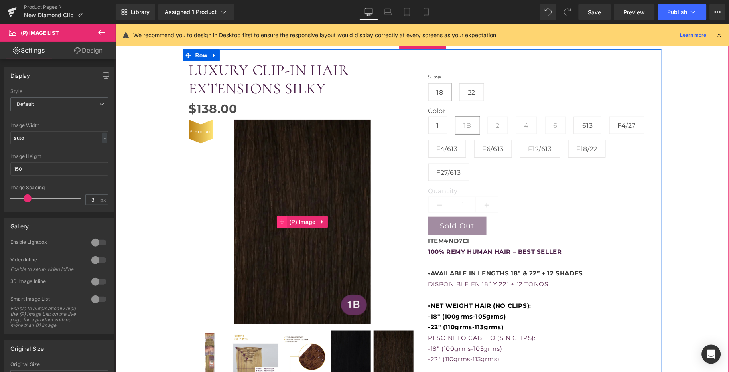
drag, startPoint x: 299, startPoint y: 221, endPoint x: 273, endPoint y: 224, distance: 25.7
click at [299, 220] on span "(P) Image" at bounding box center [302, 221] width 30 height 12
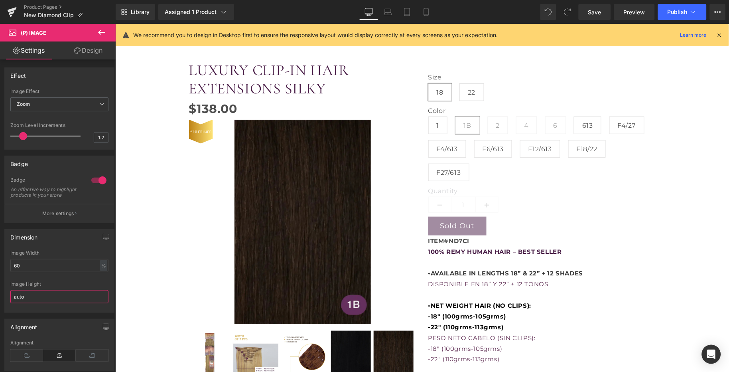
drag, startPoint x: 33, startPoint y: 298, endPoint x: -10, endPoint y: 300, distance: 42.7
click at [0, 300] on html "(P) Image You are previewing how the will restyle your page. You can not edit E…" at bounding box center [364, 186] width 729 height 372
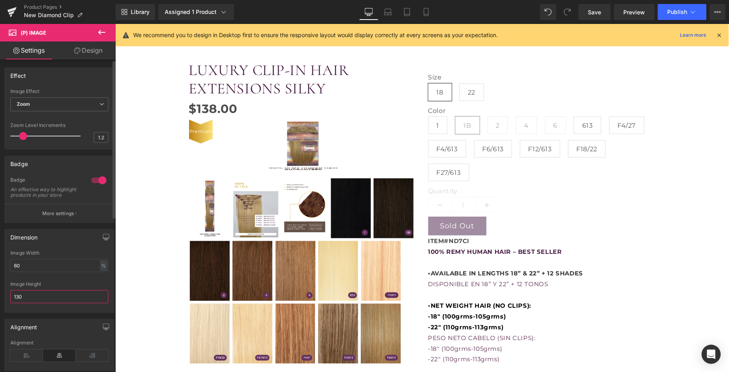
type input "130"
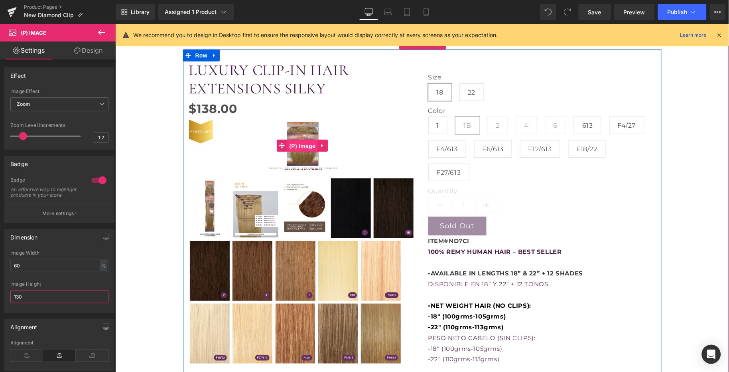
click at [296, 143] on span "(P) Image" at bounding box center [302, 146] width 30 height 12
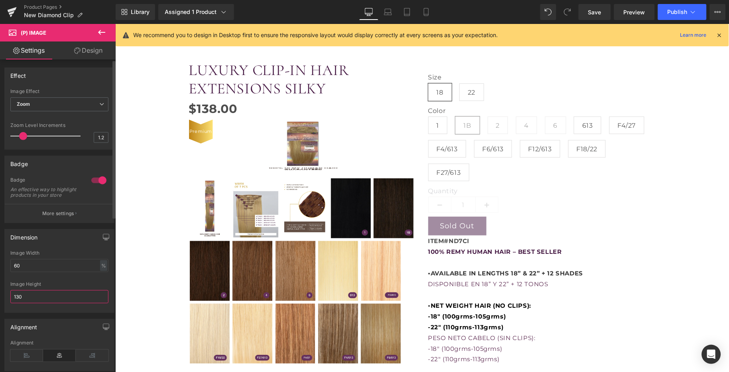
drag, startPoint x: 27, startPoint y: 297, endPoint x: 7, endPoint y: 297, distance: 20.4
click at [8, 298] on div "60% Image Width 60 % % px 130px Image Height 130" at bounding box center [59, 281] width 109 height 62
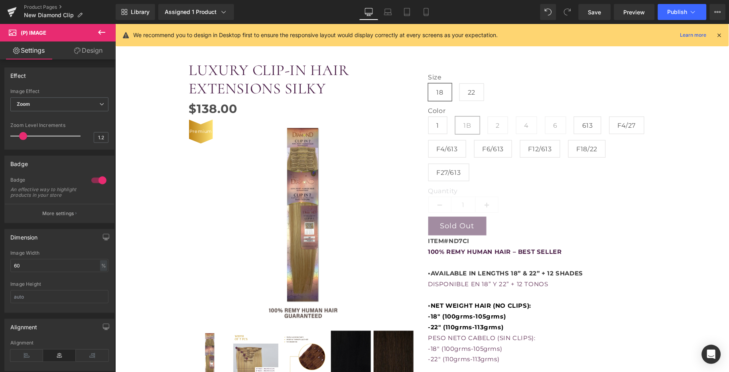
click at [344, 344] on div "Rendering Content" at bounding box center [364, 340] width 49 height 9
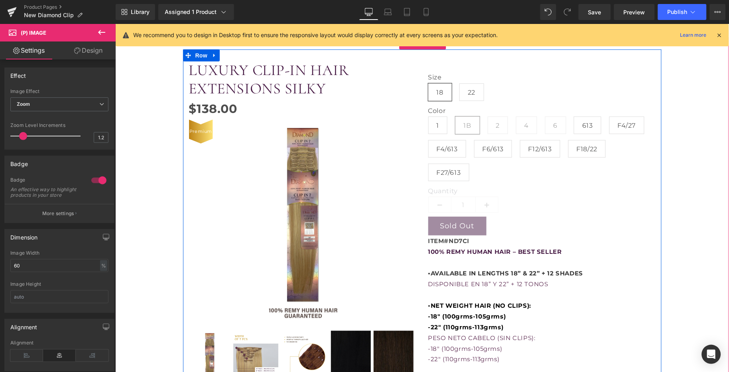
click at [343, 349] on img at bounding box center [351, 360] width 40 height 60
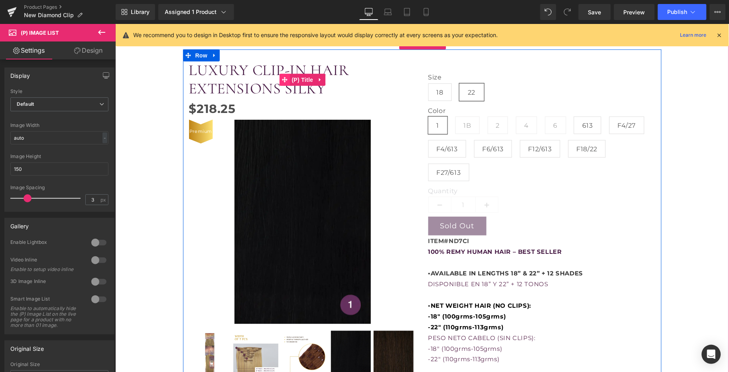
click at [282, 81] on icon at bounding box center [285, 80] width 6 height 6
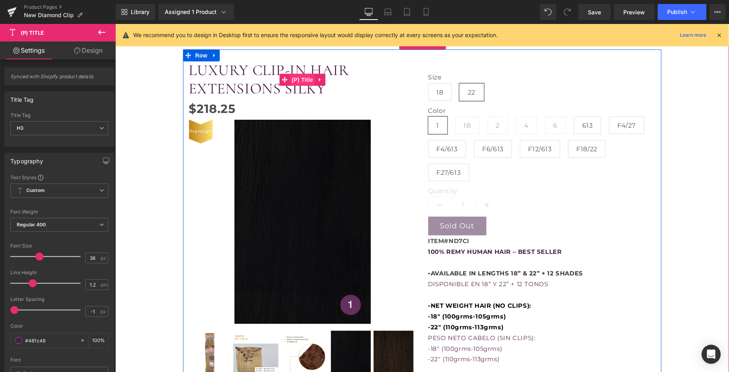
click at [294, 79] on span "(P) Title" at bounding box center [303, 79] width 26 height 12
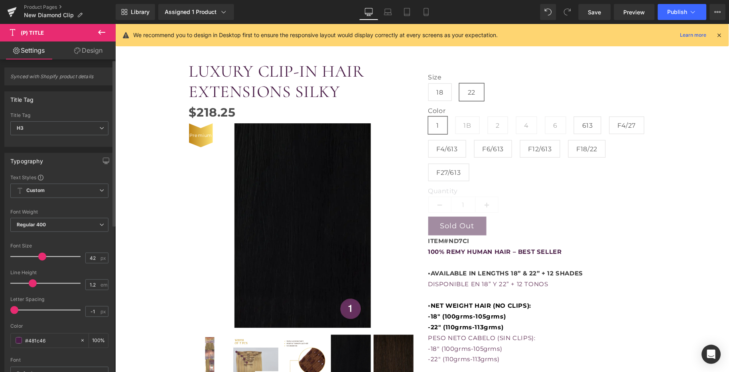
type input "43"
click at [44, 259] on span at bounding box center [43, 257] width 8 height 8
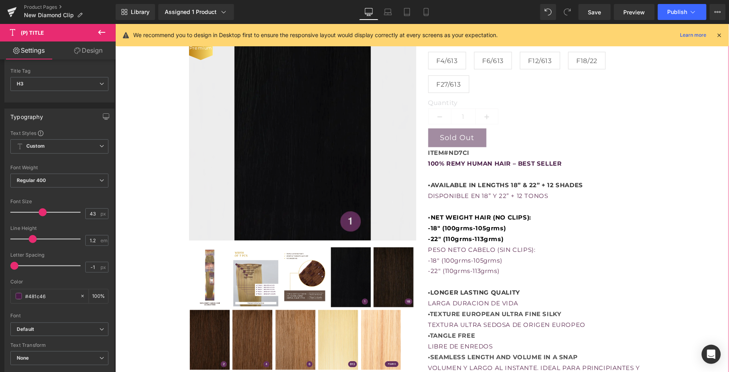
scroll to position [168, 0]
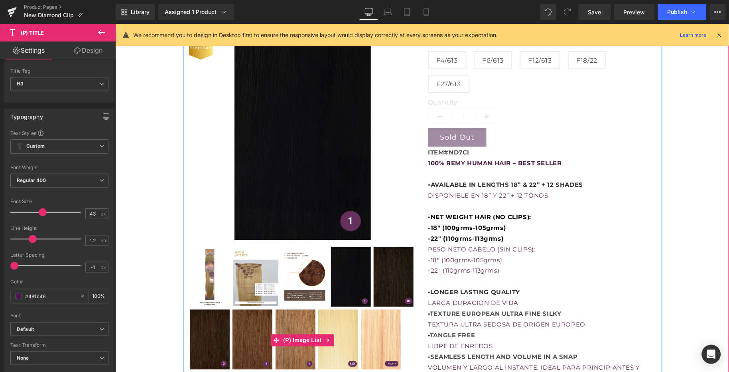
click at [386, 275] on img at bounding box center [393, 277] width 40 height 60
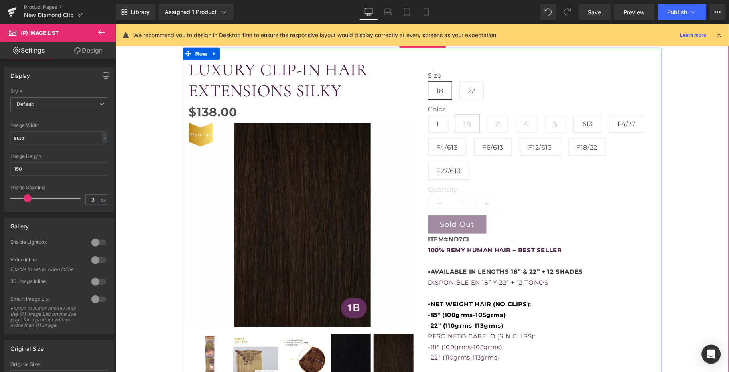
scroll to position [80, 0]
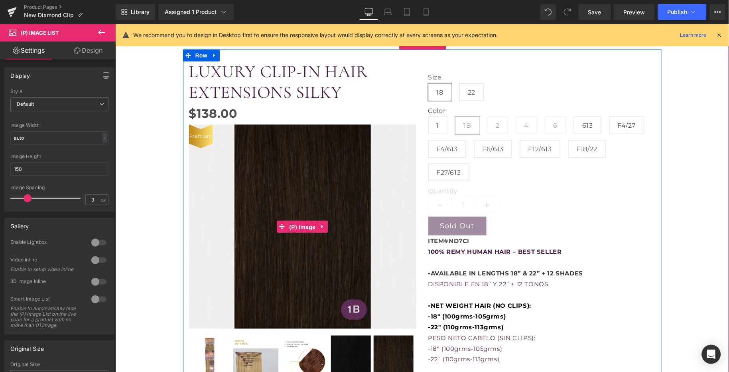
drag, startPoint x: 300, startPoint y: 224, endPoint x: 255, endPoint y: 216, distance: 46.3
click at [300, 224] on span "(P) Image" at bounding box center [302, 227] width 30 height 12
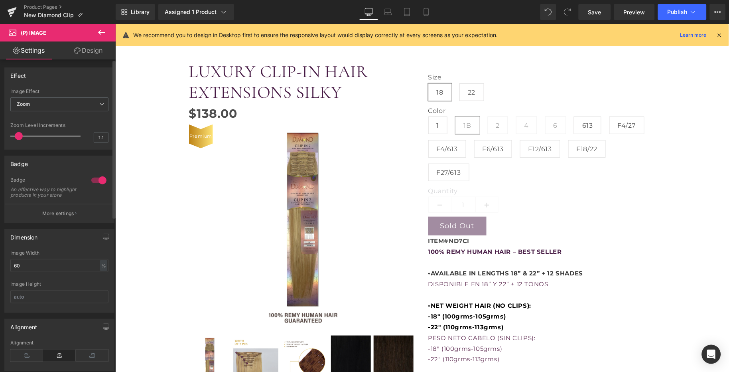
type input "1"
drag, startPoint x: 21, startPoint y: 135, endPoint x: 14, endPoint y: 134, distance: 7.6
click at [14, 134] on span at bounding box center [14, 136] width 8 height 8
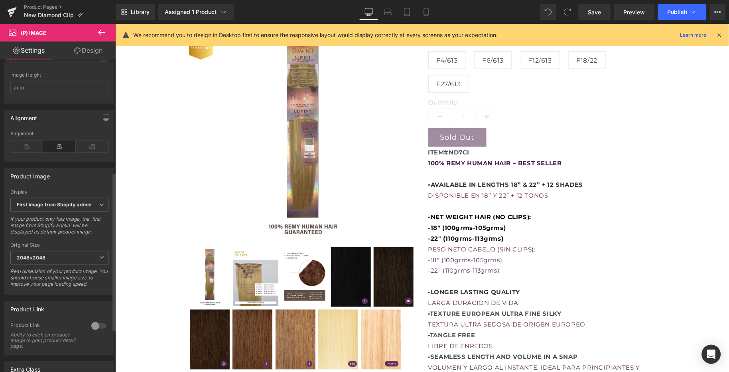
scroll to position [221, 0]
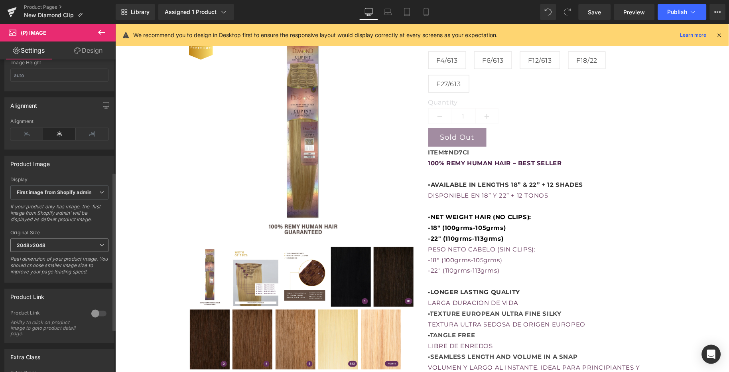
click at [31, 245] on span "2048x2048" at bounding box center [59, 246] width 98 height 14
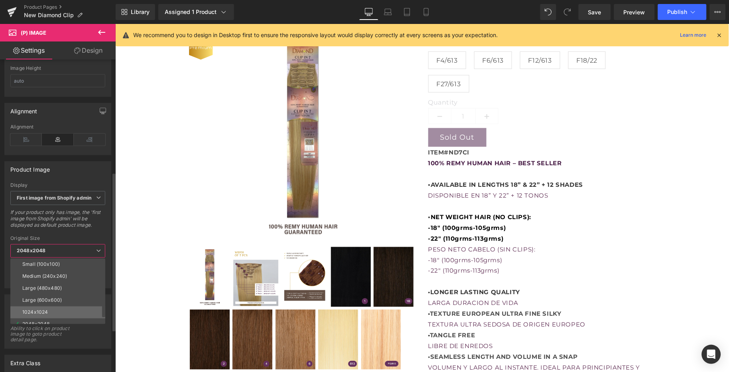
click at [50, 309] on li "1024x1024" at bounding box center [59, 312] width 99 height 12
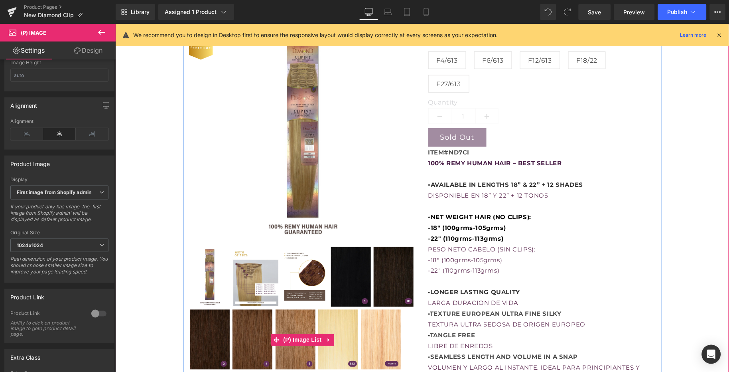
click at [346, 267] on img at bounding box center [351, 277] width 40 height 60
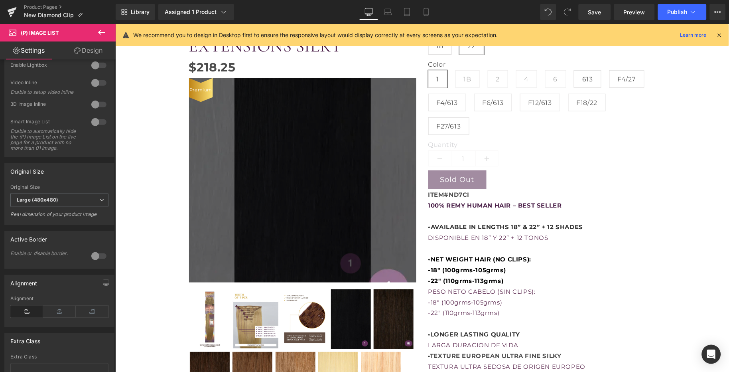
scroll to position [133, 0]
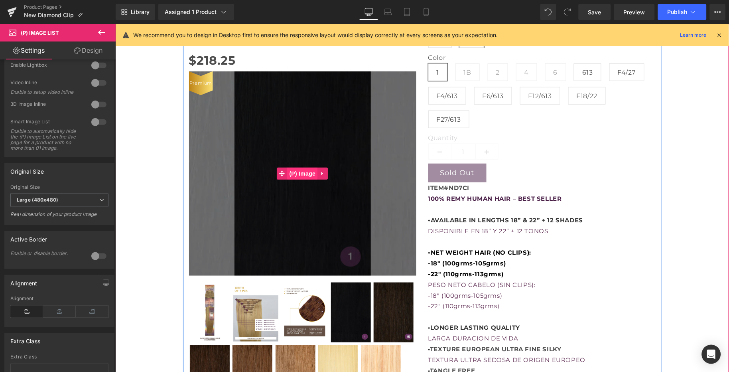
click at [300, 173] on span "(P) Image" at bounding box center [302, 173] width 30 height 12
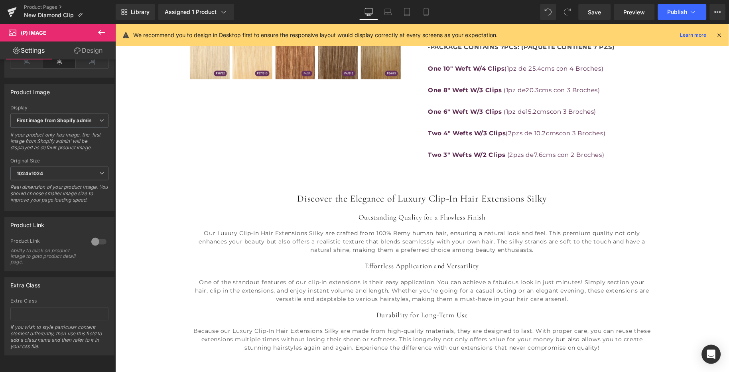
scroll to position [532, 0]
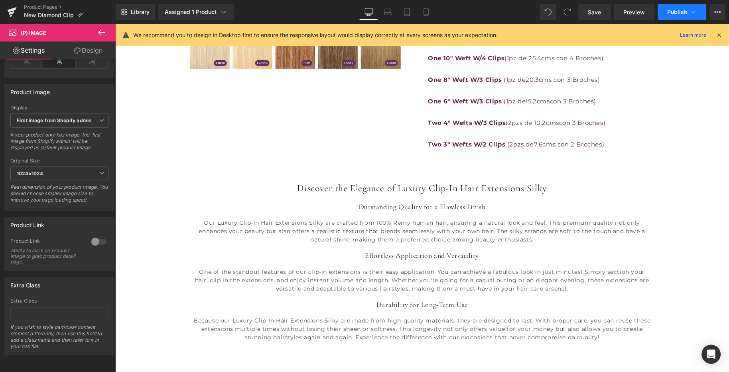
click at [674, 12] on span "Publish" at bounding box center [678, 12] width 20 height 6
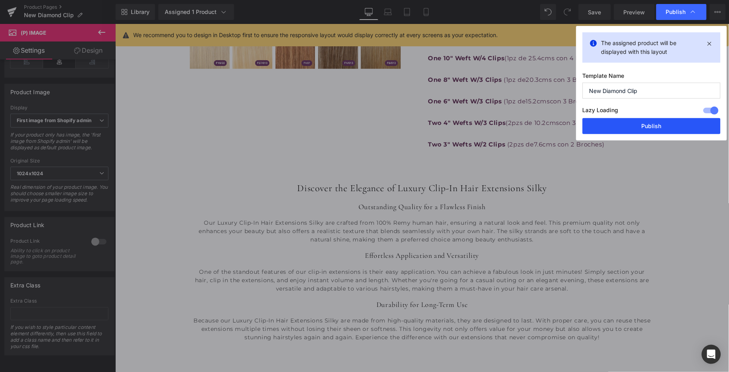
click at [601, 121] on button "Publish" at bounding box center [652, 126] width 138 height 16
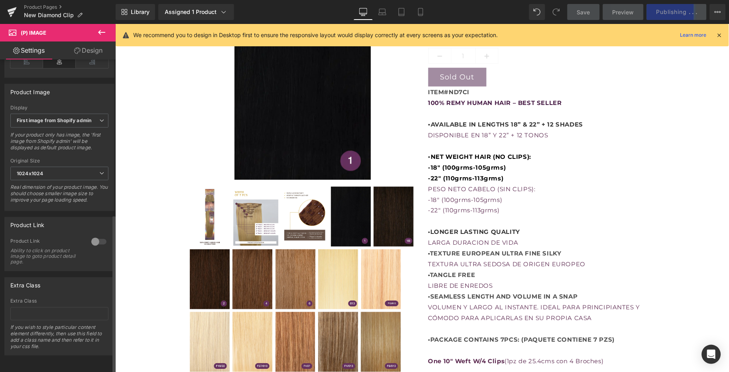
scroll to position [221, 0]
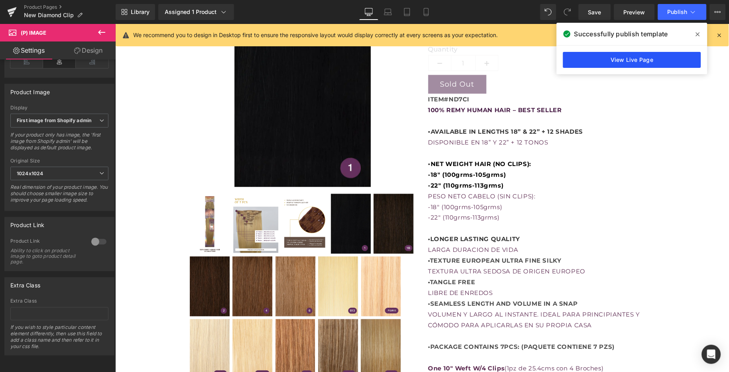
click at [649, 58] on link "View Live Page" at bounding box center [632, 60] width 138 height 16
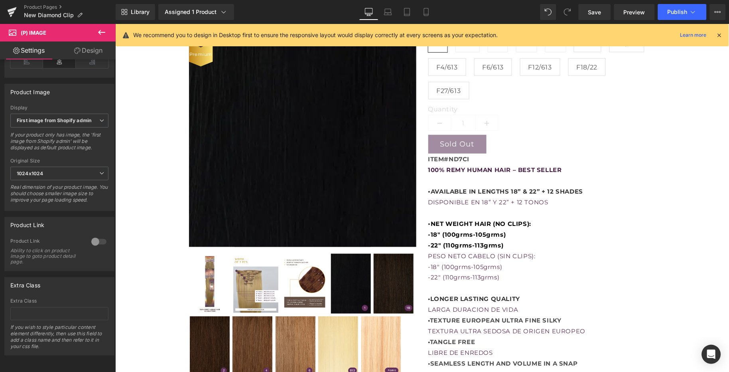
scroll to position [177, 0]
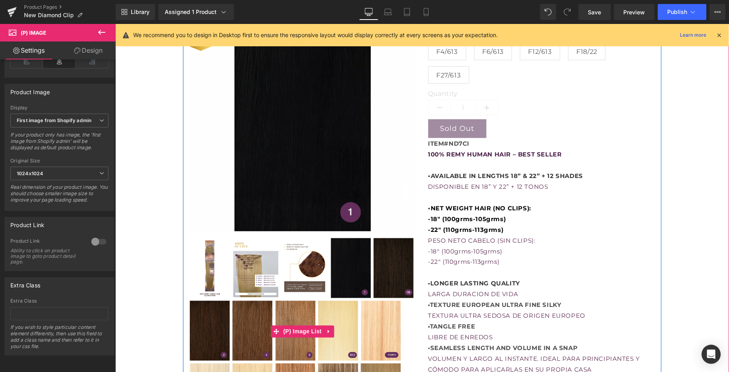
drag, startPoint x: 204, startPoint y: 261, endPoint x: 259, endPoint y: 202, distance: 80.2
click at [204, 261] on img at bounding box center [210, 268] width 40 height 60
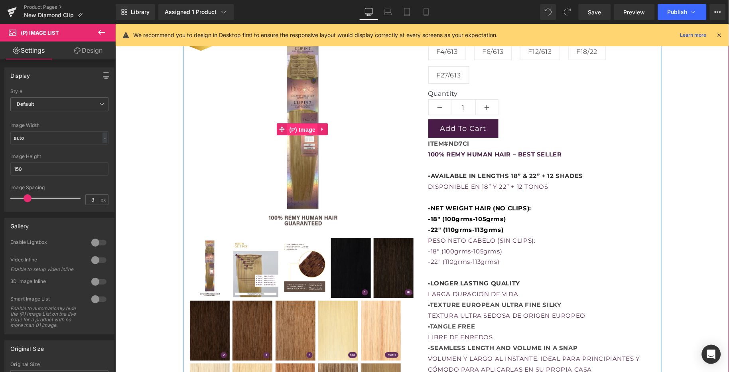
click at [306, 129] on span "(P) Image" at bounding box center [302, 129] width 30 height 12
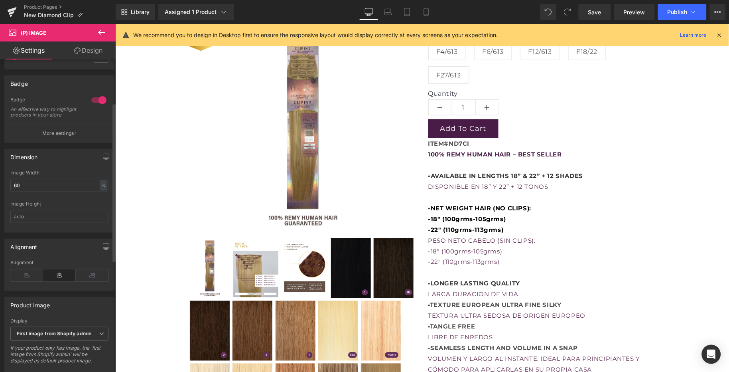
scroll to position [89, 0]
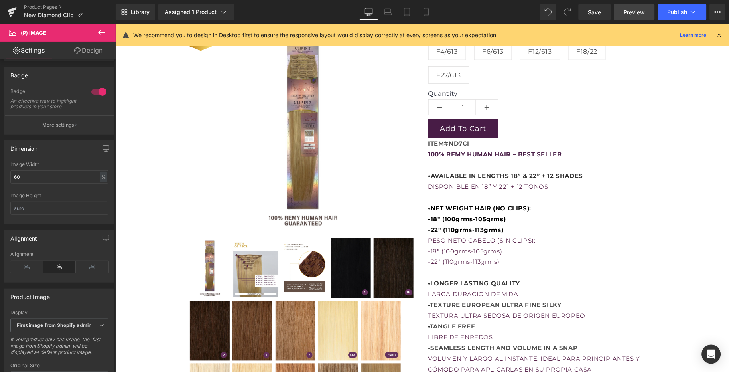
click at [646, 9] on link "Preview" at bounding box center [634, 12] width 41 height 16
click at [40, 182] on input "60" at bounding box center [59, 176] width 98 height 13
drag, startPoint x: 40, startPoint y: 182, endPoint x: 3, endPoint y: 182, distance: 37.5
click at [3, 182] on div "Dimension 60% Image Width 60 % % px Image Height" at bounding box center [59, 179] width 119 height 90
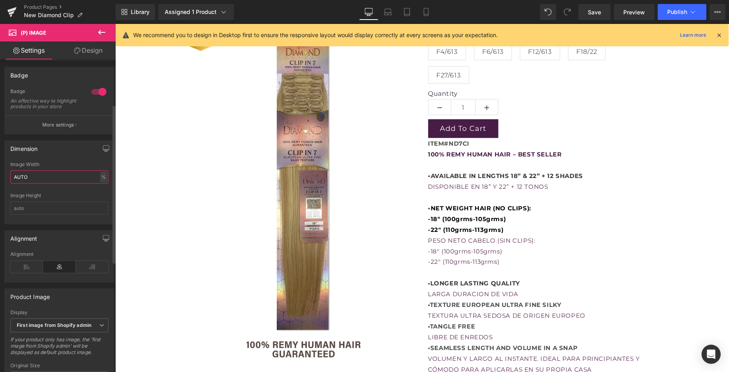
type input "AUTO"
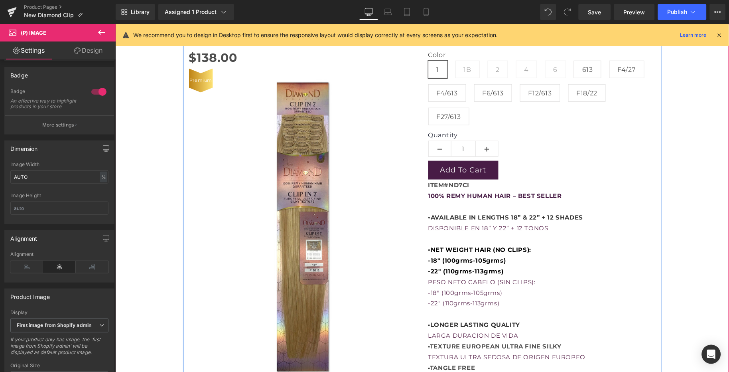
scroll to position [133, 0]
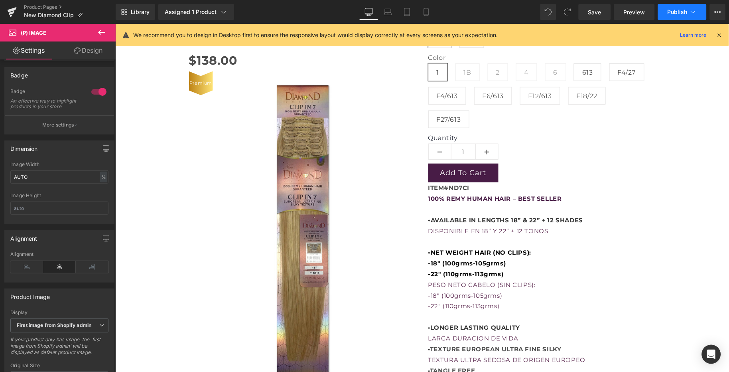
click at [670, 10] on span "Publish" at bounding box center [678, 12] width 20 height 6
click at [640, 10] on span "Preview" at bounding box center [635, 12] width 22 height 8
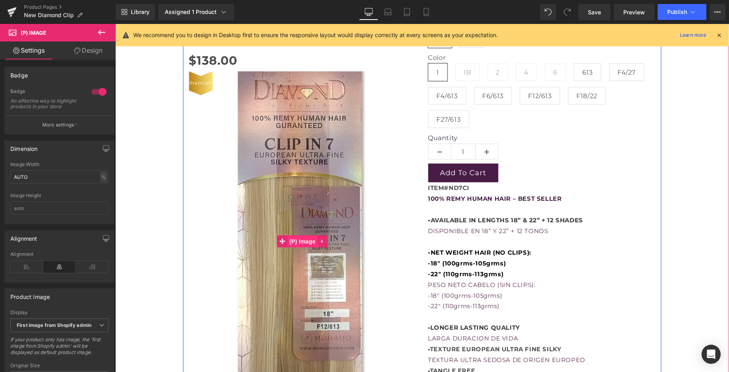
click at [302, 238] on span "(P) Image" at bounding box center [302, 241] width 30 height 12
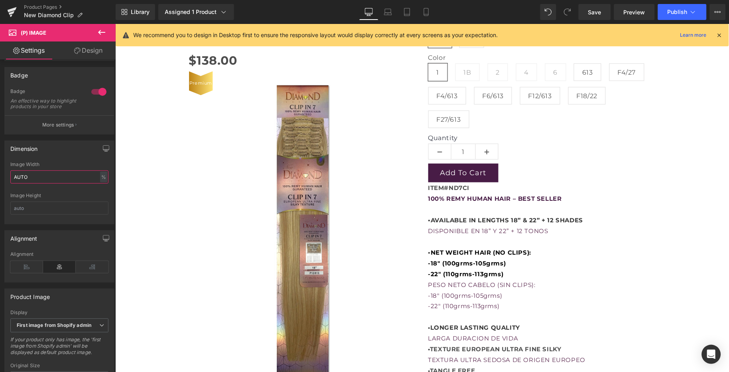
drag, startPoint x: 49, startPoint y: 184, endPoint x: -39, endPoint y: 187, distance: 87.8
click at [0, 187] on html "(P) Image You are previewing how the will restyle your page. You can not edit E…" at bounding box center [364, 186] width 729 height 372
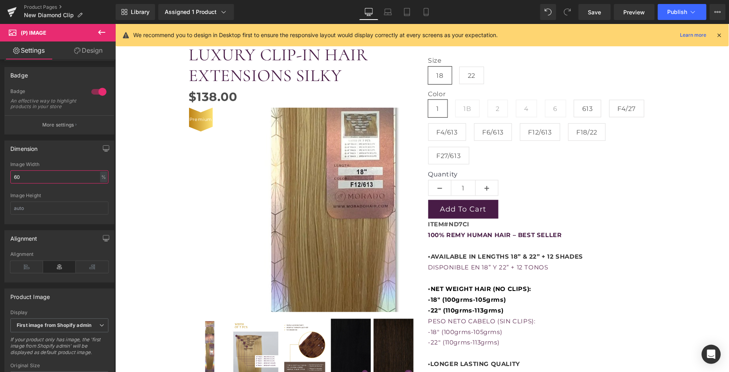
scroll to position [89, 0]
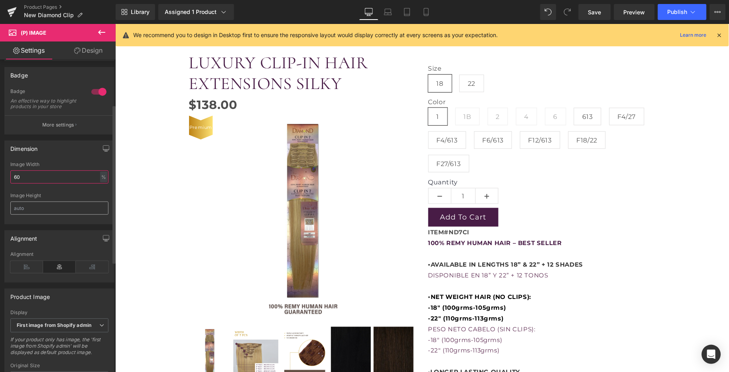
type input "60"
click at [48, 213] on input "text" at bounding box center [59, 207] width 98 height 13
click at [48, 230] on div "Alignment Left Center Right Alignment" at bounding box center [59, 253] width 119 height 58
click at [631, 13] on span "Preview" at bounding box center [635, 12] width 22 height 8
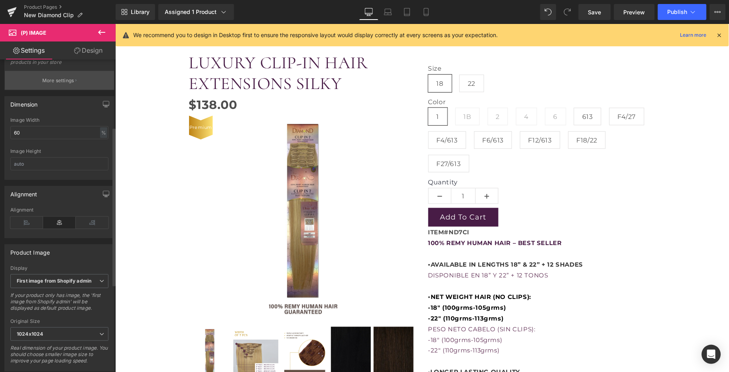
click at [70, 84] on p "More settings" at bounding box center [58, 80] width 32 height 7
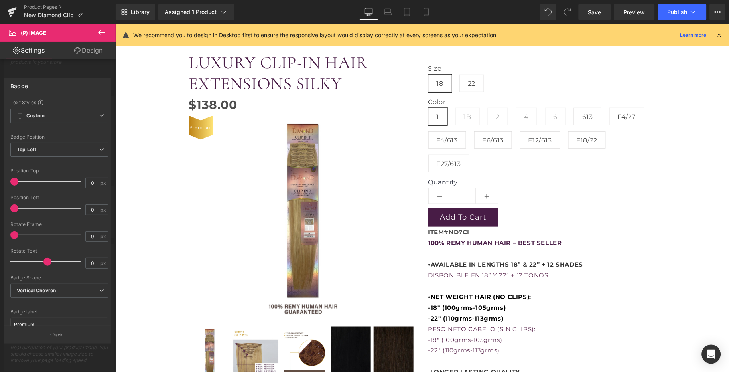
click at [93, 45] on link "Design" at bounding box center [88, 50] width 58 height 18
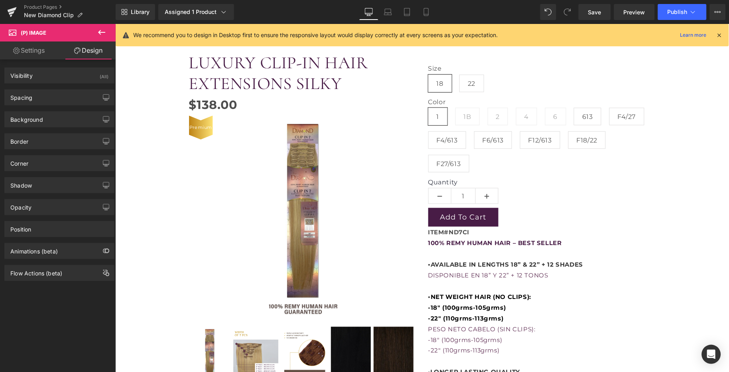
click at [40, 53] on link "Settings" at bounding box center [29, 50] width 58 height 18
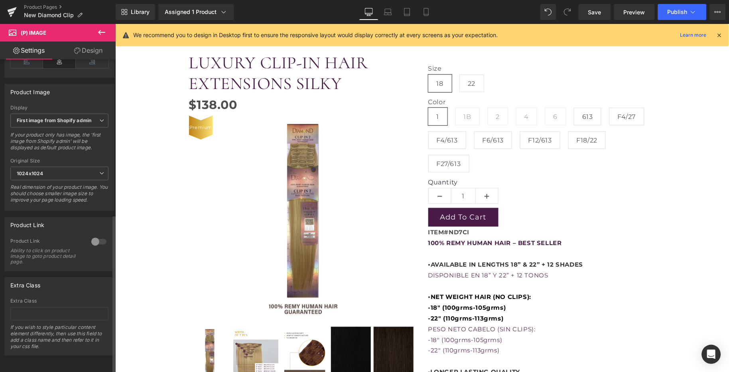
scroll to position [306, 0]
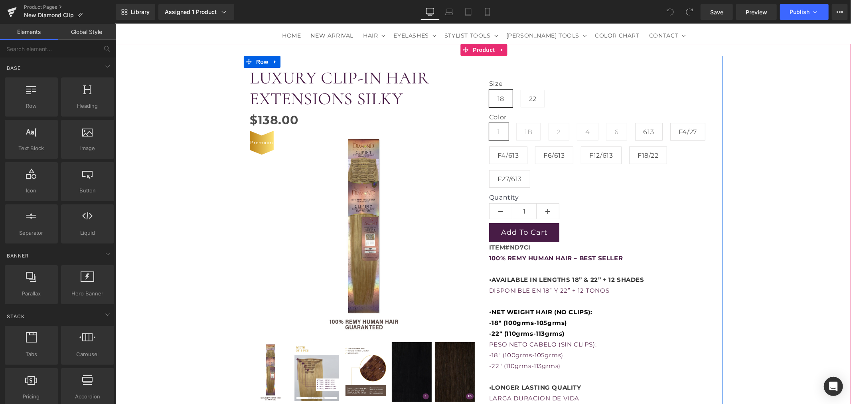
scroll to position [89, 0]
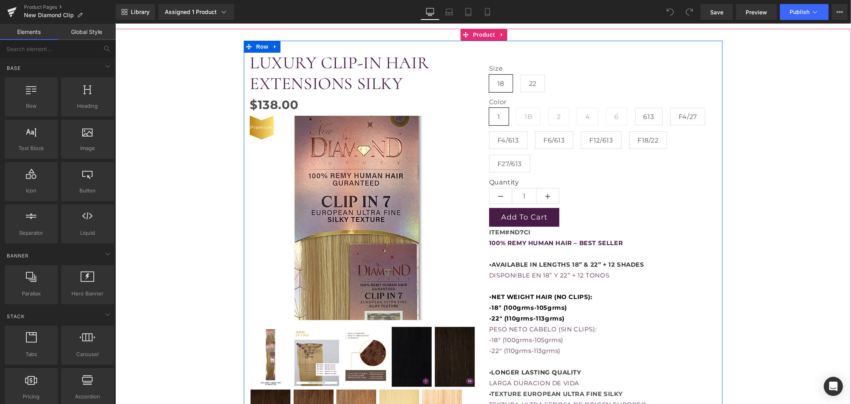
click at [365, 187] on img at bounding box center [356, 307] width 546 height 817
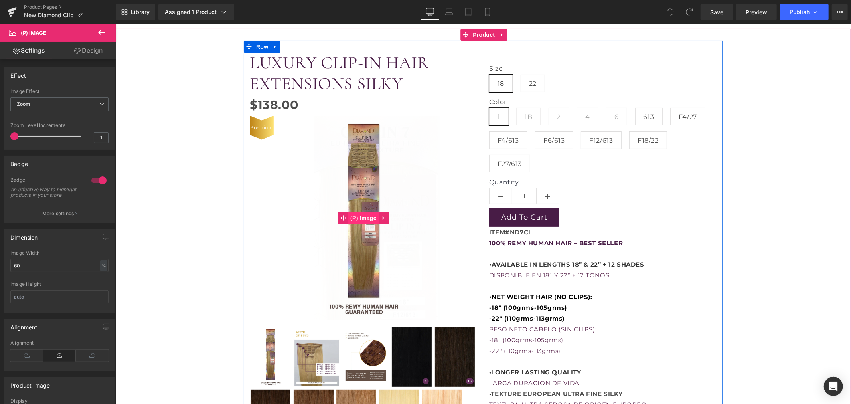
click at [357, 214] on span "(P) Image" at bounding box center [363, 217] width 30 height 12
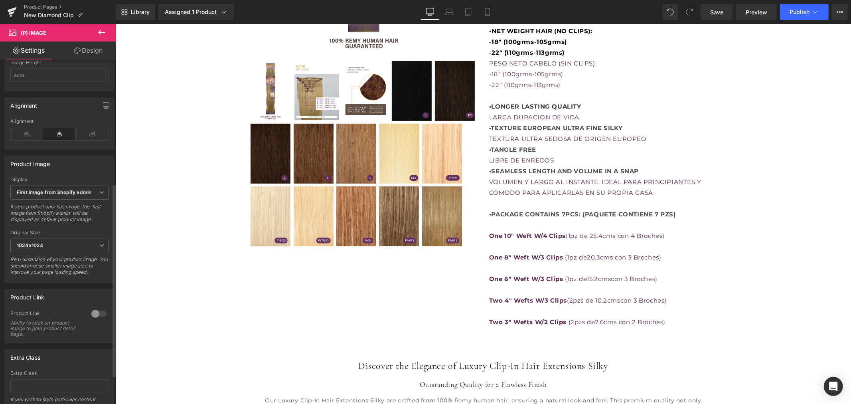
scroll to position [266, 0]
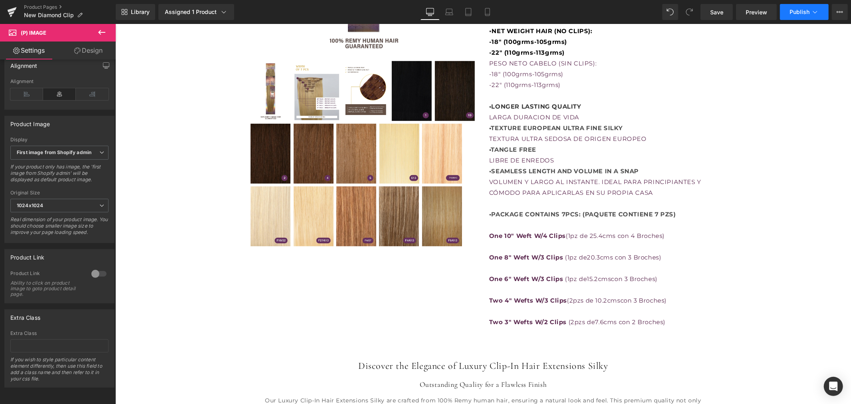
click at [787, 13] on button "Publish" at bounding box center [804, 12] width 49 height 16
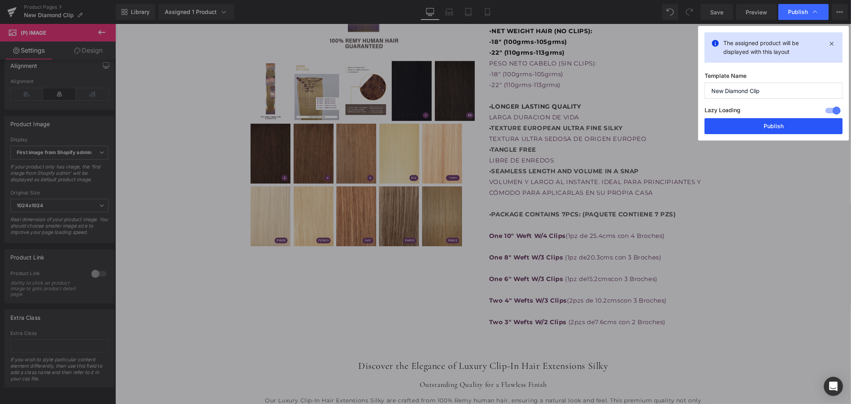
click at [737, 123] on button "Publish" at bounding box center [774, 126] width 138 height 16
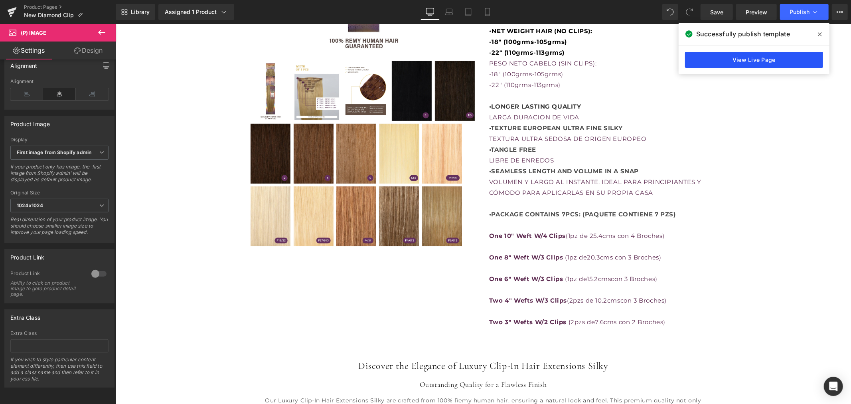
click at [754, 64] on link "View Live Page" at bounding box center [754, 60] width 138 height 16
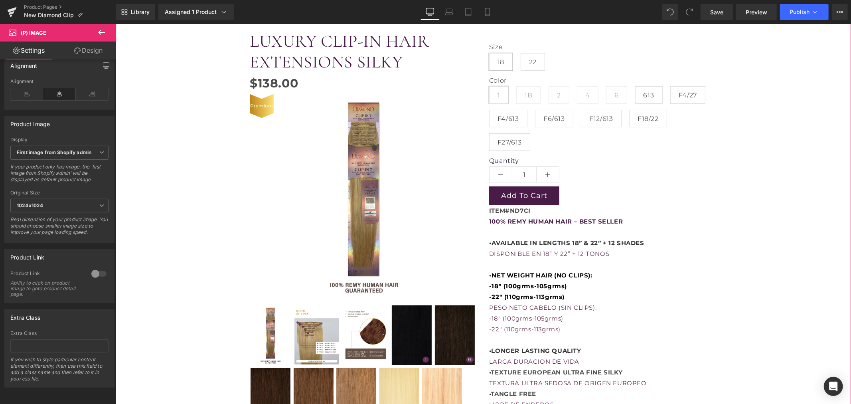
scroll to position [89, 0]
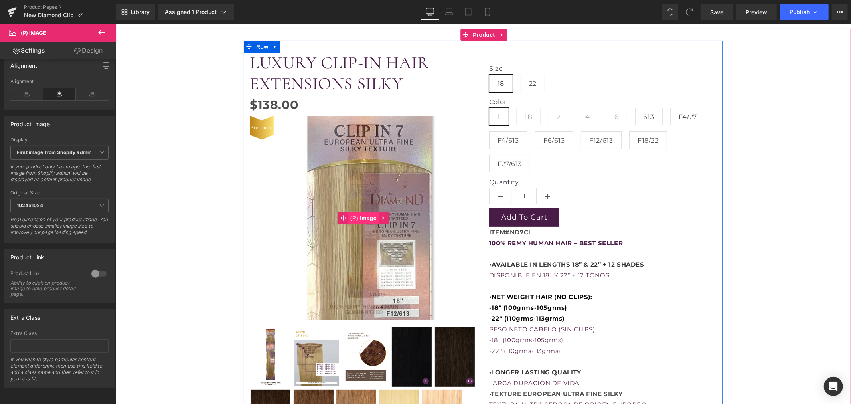
click at [357, 213] on span "(P) Image" at bounding box center [363, 217] width 30 height 12
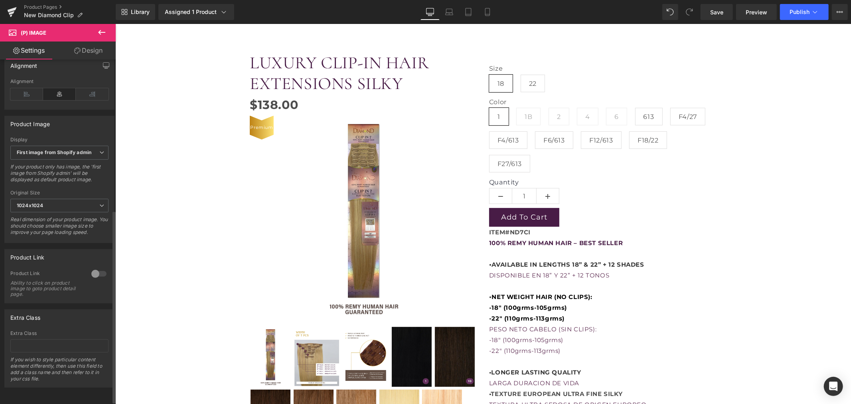
scroll to position [274, 0]
click at [66, 199] on span "1024x1024" at bounding box center [59, 206] width 98 height 14
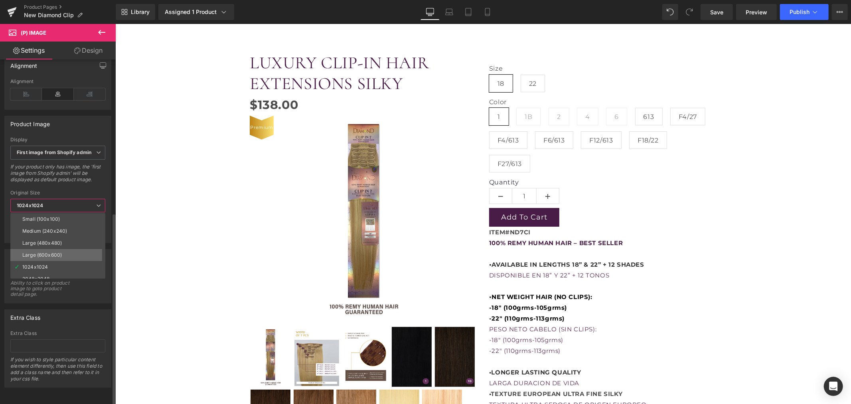
click at [64, 249] on li "Large (600x600)" at bounding box center [59, 255] width 99 height 12
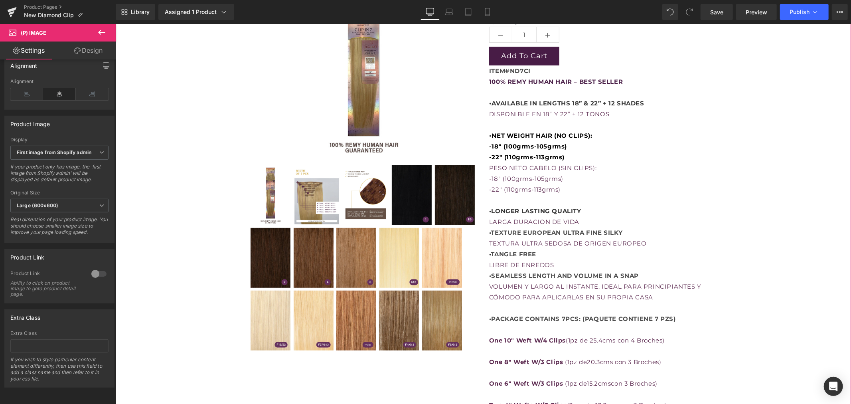
scroll to position [266, 0]
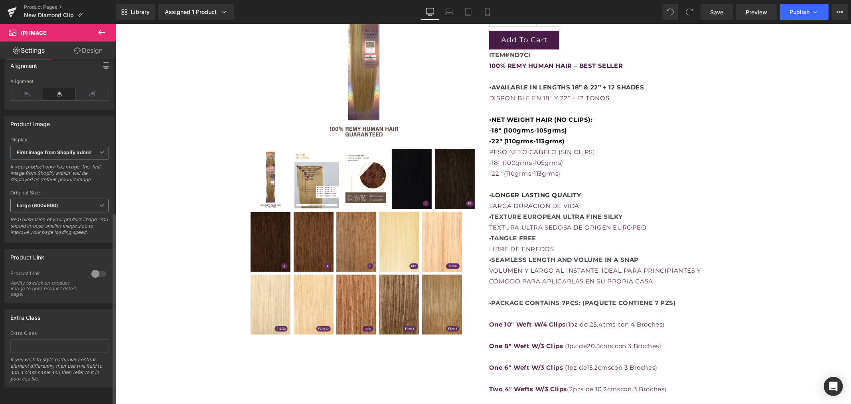
click at [85, 204] on span "Large (600x600)" at bounding box center [59, 206] width 98 height 14
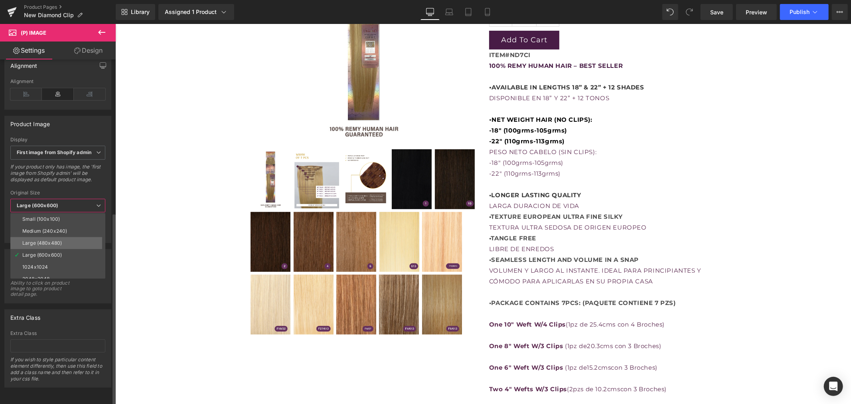
click at [66, 237] on li "Large (480x480)" at bounding box center [59, 243] width 99 height 12
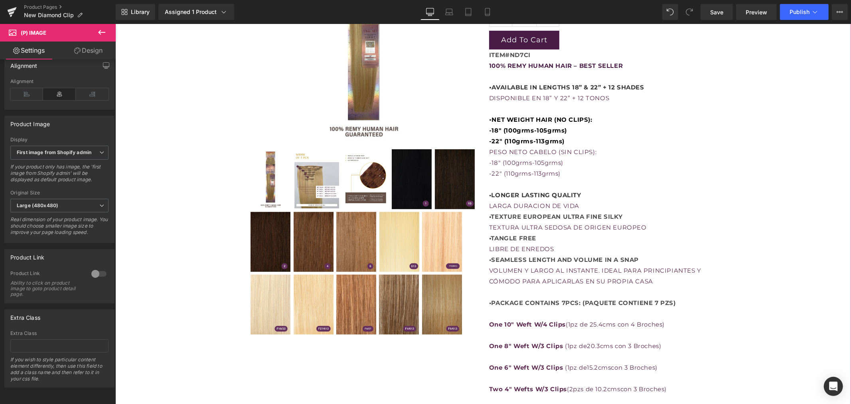
click at [177, 217] on div "LUXURY CLIP-IN HAIR EXTENSIONS SILKY (P) Title $0 $138.00 (P) Price Premium (P)…" at bounding box center [483, 139] width 728 height 552
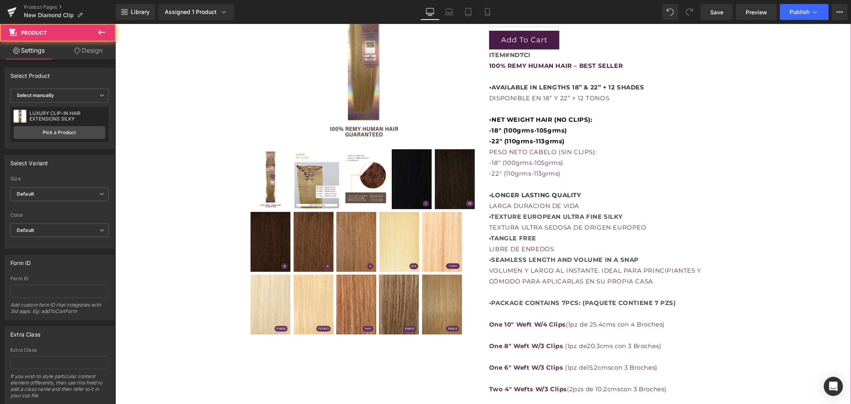
scroll to position [133, 0]
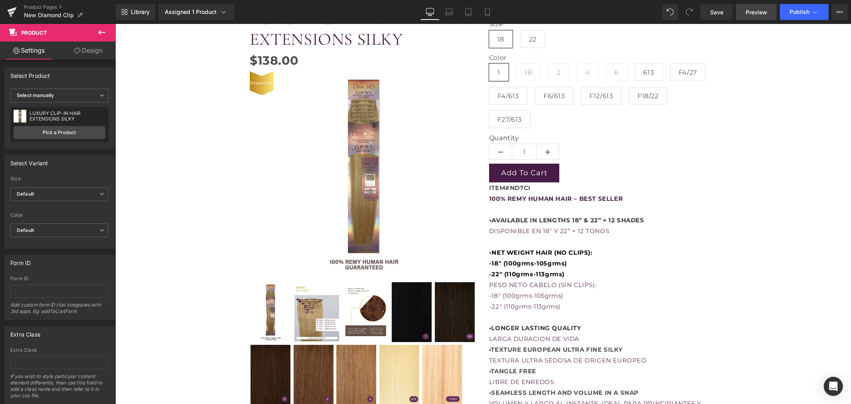
click at [760, 13] on span "Preview" at bounding box center [757, 12] width 22 height 8
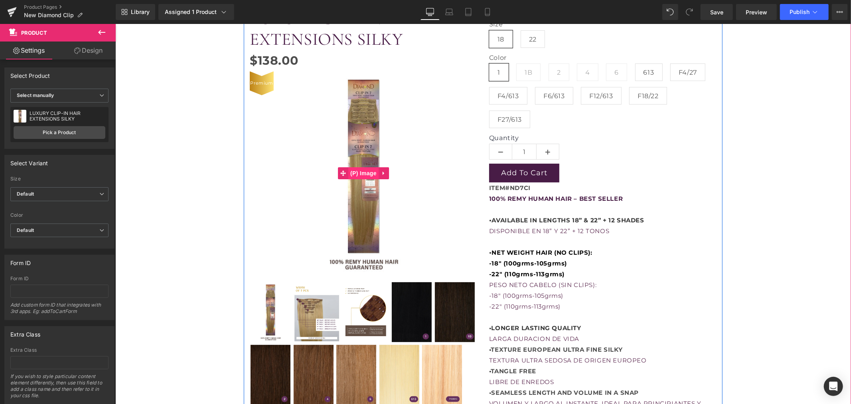
click at [353, 169] on span "(P) Image" at bounding box center [363, 173] width 30 height 12
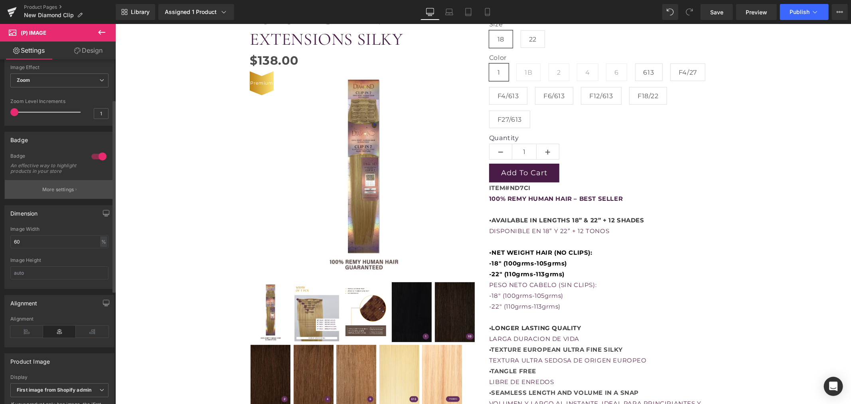
scroll to position [89, 0]
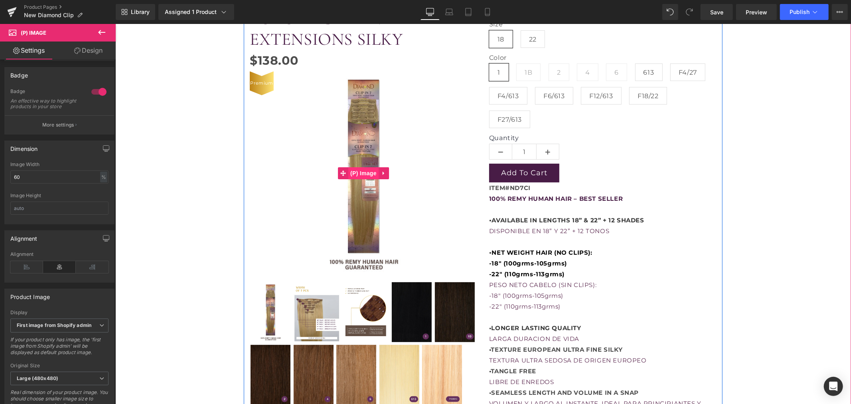
click at [367, 172] on span "(P) Image" at bounding box center [363, 173] width 30 height 12
click at [381, 172] on icon at bounding box center [384, 173] width 6 height 6
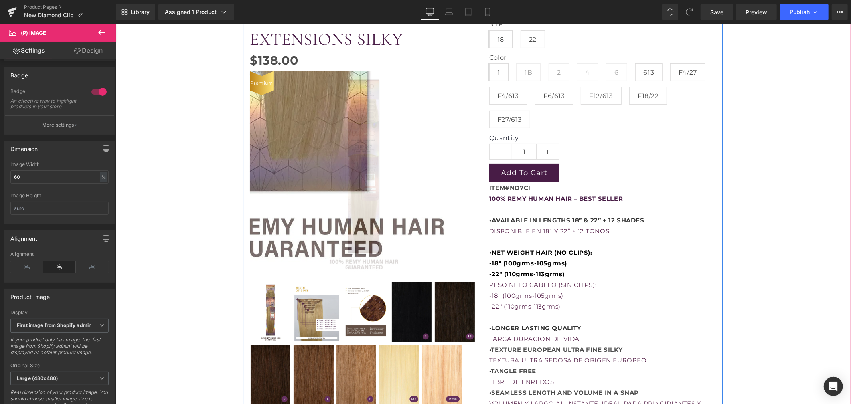
click at [395, 284] on img at bounding box center [411, 312] width 40 height 60
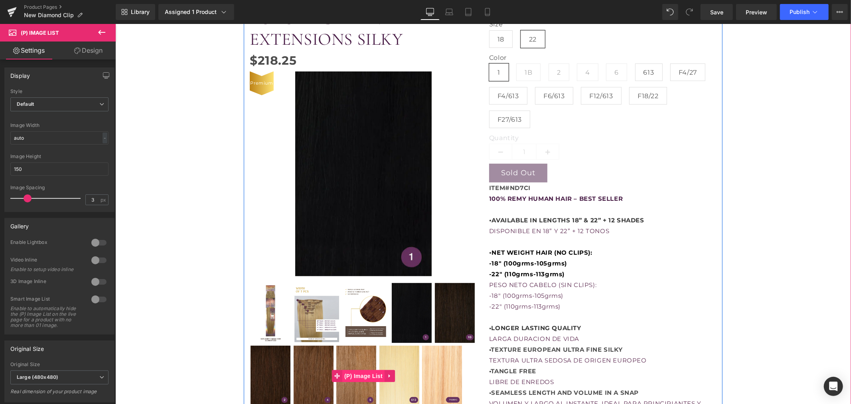
click at [361, 373] on span "(P) Image List" at bounding box center [363, 375] width 42 height 12
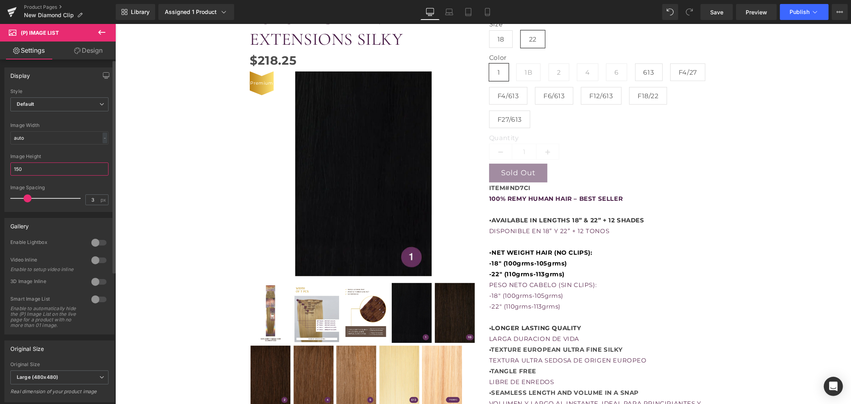
click at [33, 168] on input "150" at bounding box center [59, 168] width 98 height 13
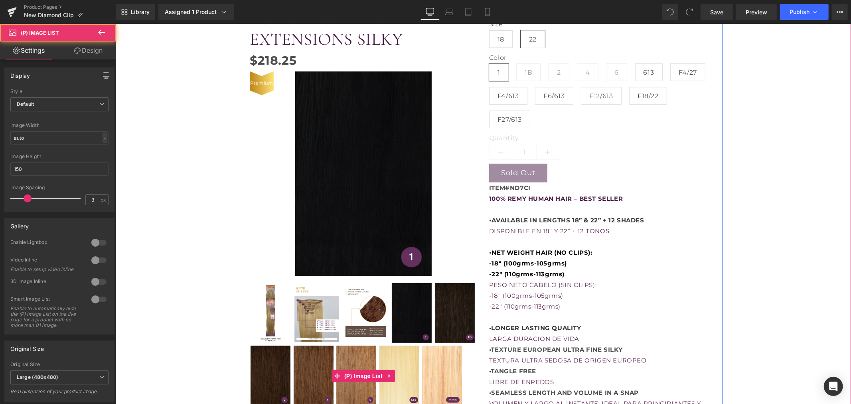
click at [269, 314] on img at bounding box center [270, 312] width 40 height 60
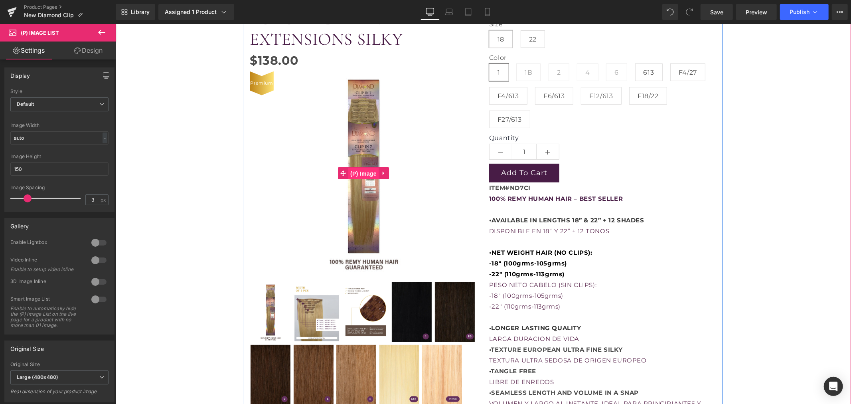
click at [350, 172] on span "(P) Image" at bounding box center [363, 173] width 30 height 12
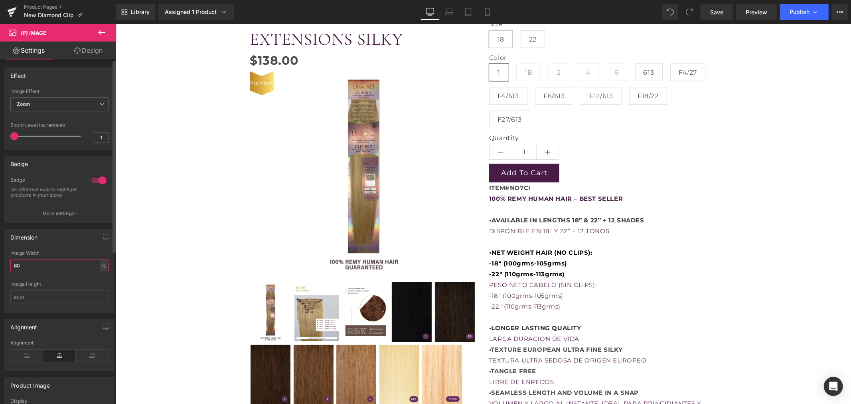
click at [37, 270] on input "60" at bounding box center [59, 265] width 98 height 13
type input "80"
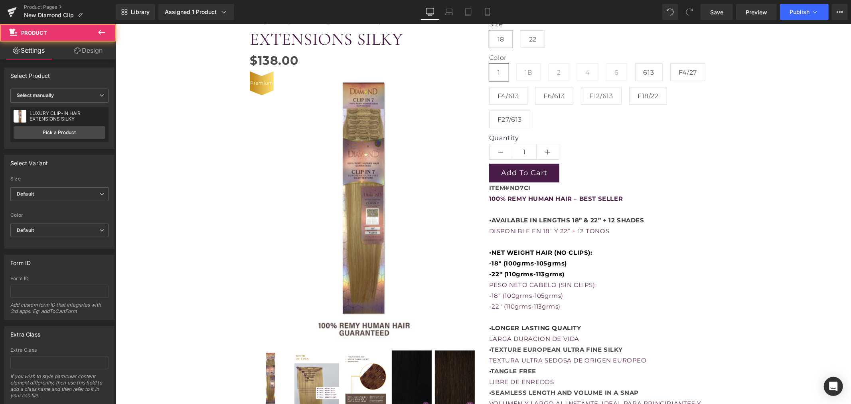
click at [125, 282] on div "LUXURY CLIP-IN HAIR EXTENSIONS SILKY (P) Title $0 $138.00 (P) Price Premium (P)…" at bounding box center [483, 272] width 728 height 552
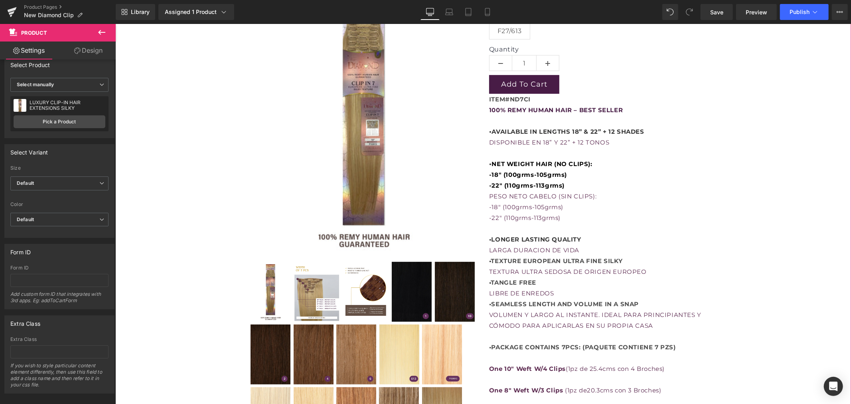
scroll to position [0, 0]
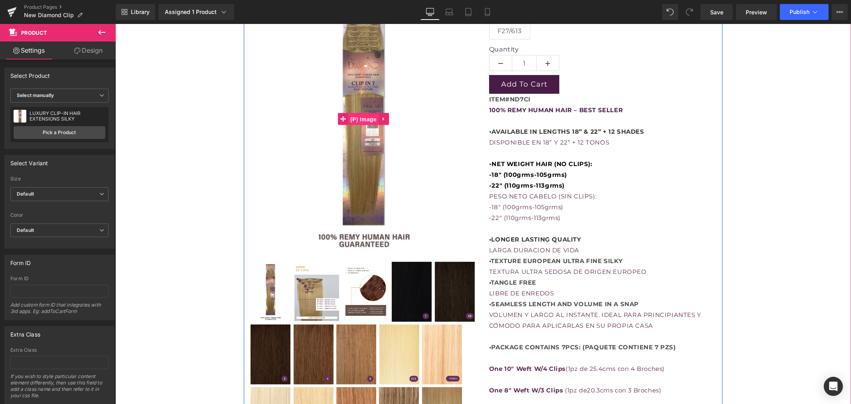
click at [363, 116] on span "(P) Image" at bounding box center [363, 119] width 30 height 12
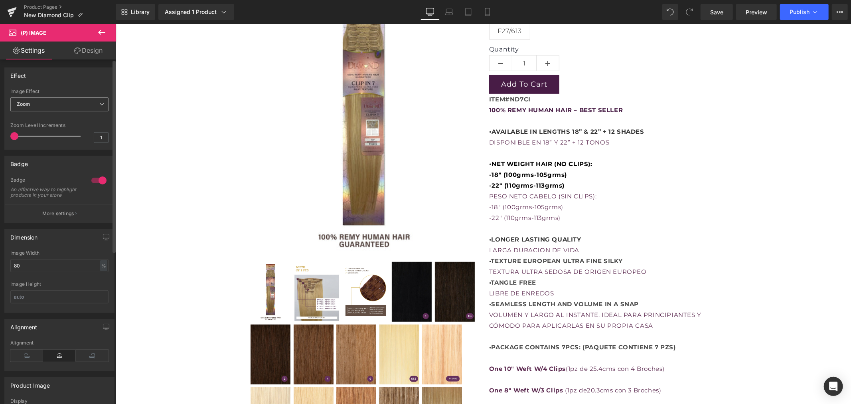
click at [41, 101] on span "Zoom" at bounding box center [59, 104] width 98 height 14
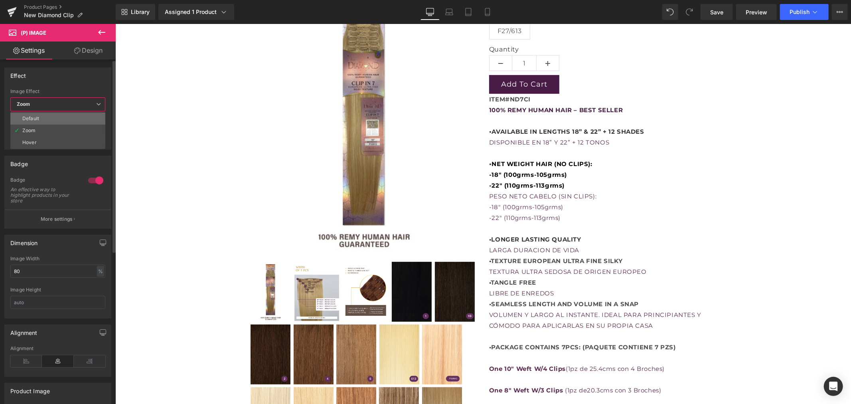
click at [41, 119] on li "Default" at bounding box center [57, 119] width 95 height 12
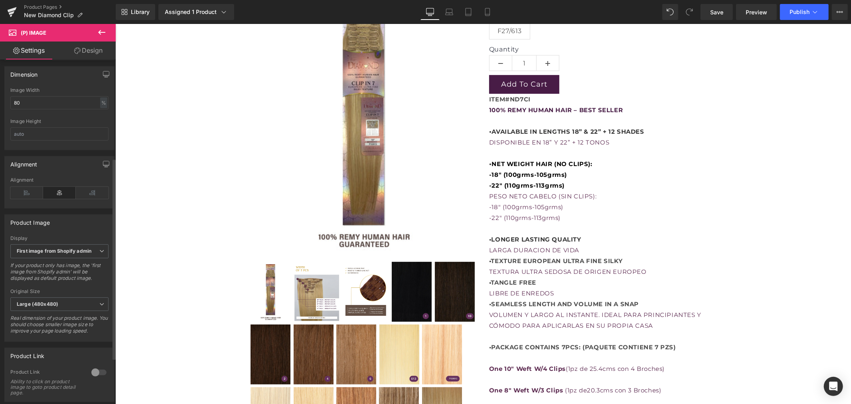
scroll to position [221, 0]
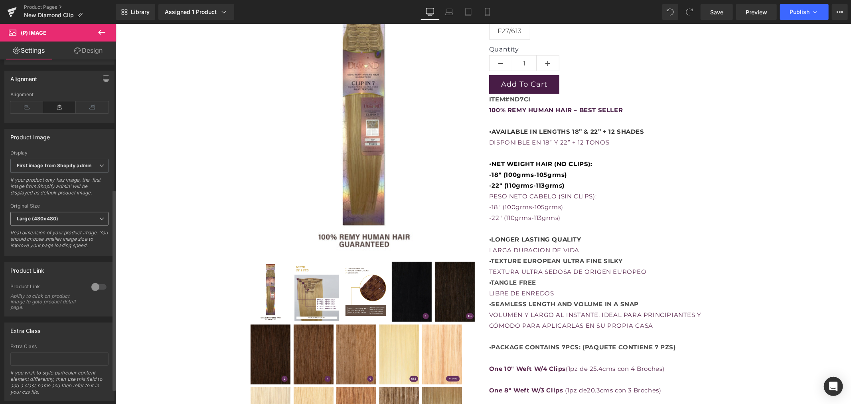
click at [64, 219] on span "Large (480x480)" at bounding box center [59, 219] width 98 height 14
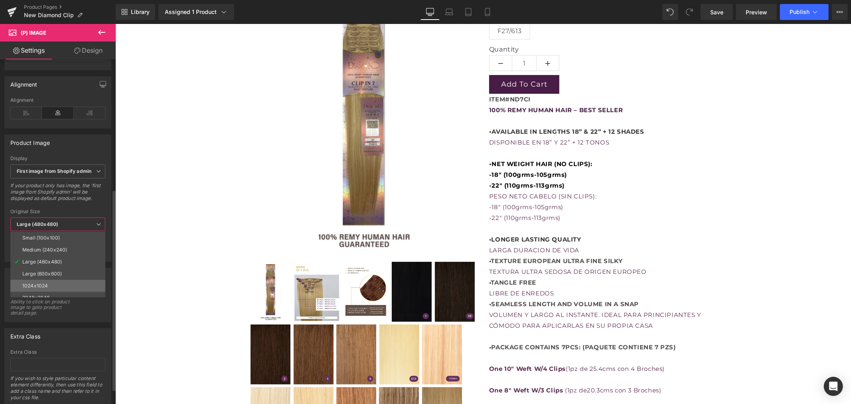
click at [54, 281] on li "1024x1024" at bounding box center [59, 286] width 99 height 12
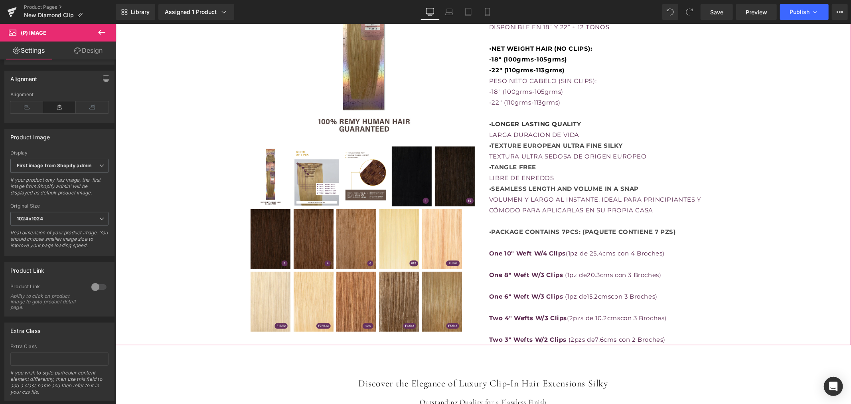
scroll to position [354, 0]
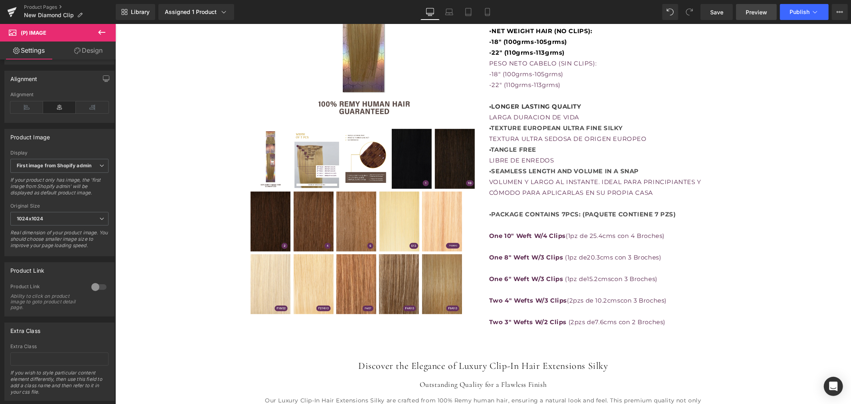
click at [760, 16] on span "Preview" at bounding box center [757, 12] width 22 height 8
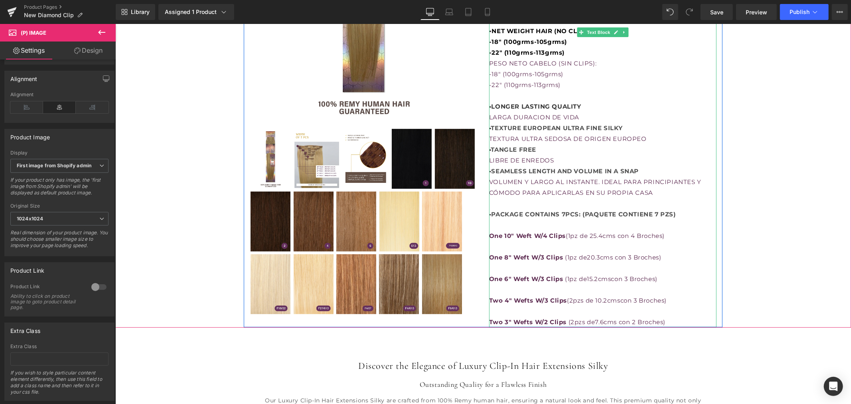
click at [548, 261] on p "One 8" Weft W/3 Clips ( 1pz de 20.3cms con 3 Broches)" at bounding box center [602, 256] width 227 height 11
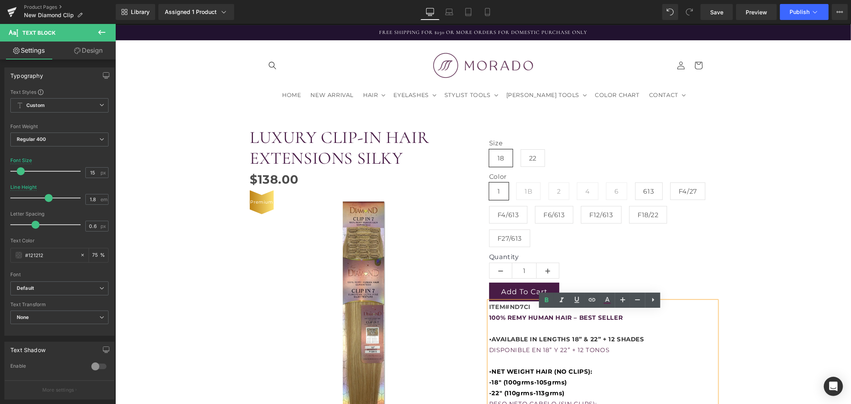
scroll to position [0, 0]
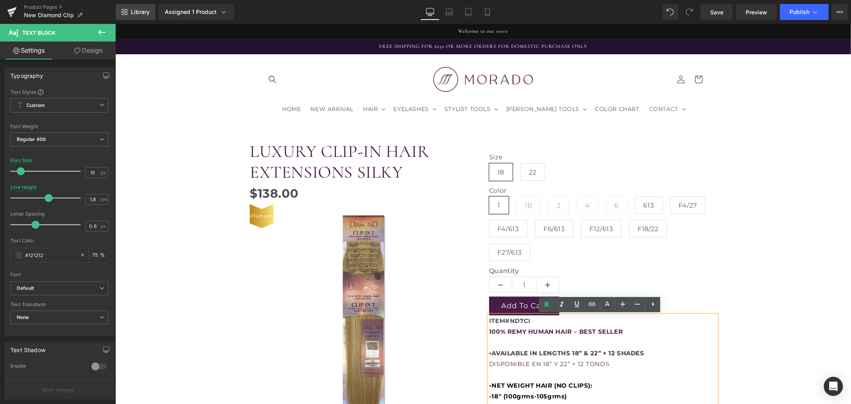
click at [131, 11] on span "Library" at bounding box center [140, 11] width 19 height 7
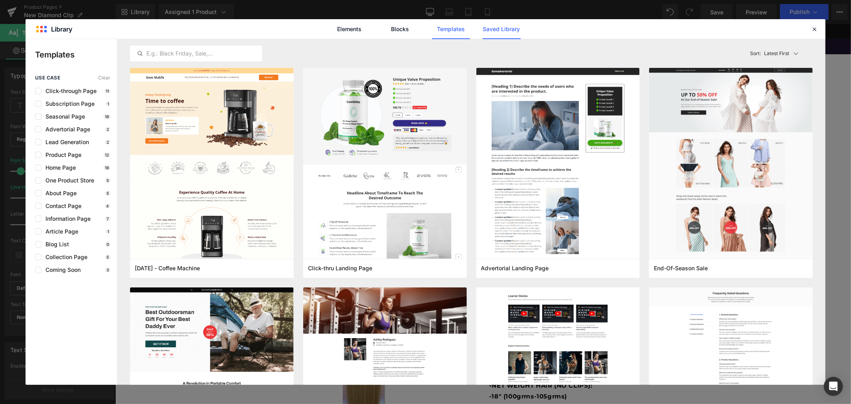
click at [493, 29] on link "Saved Library" at bounding box center [502, 29] width 38 height 20
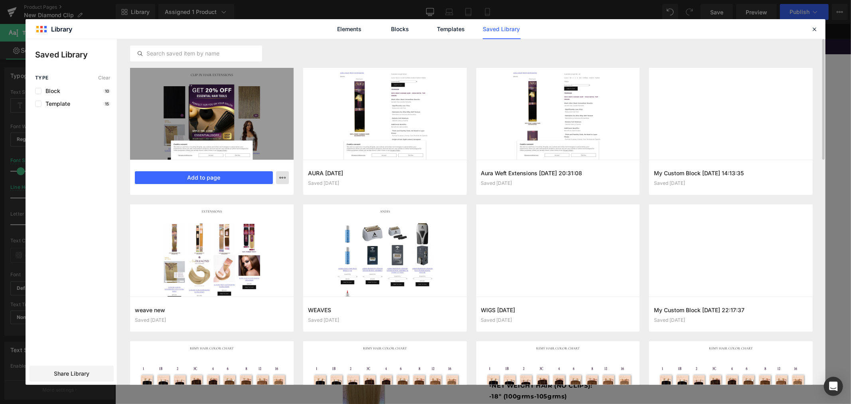
click at [279, 173] on button "button" at bounding box center [282, 177] width 13 height 13
click at [529, 199] on div at bounding box center [426, 212] width 800 height 346
click at [456, 27] on link "Templates" at bounding box center [451, 29] width 38 height 20
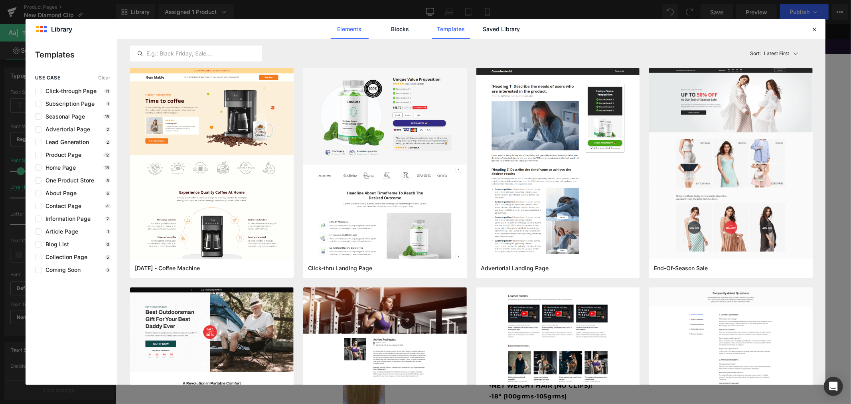
click at [349, 27] on link "Elements" at bounding box center [350, 29] width 38 height 20
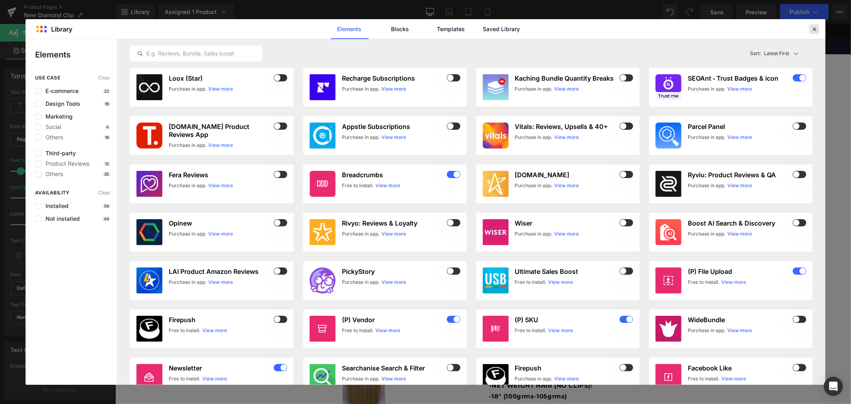
click at [815, 29] on icon at bounding box center [814, 29] width 7 height 7
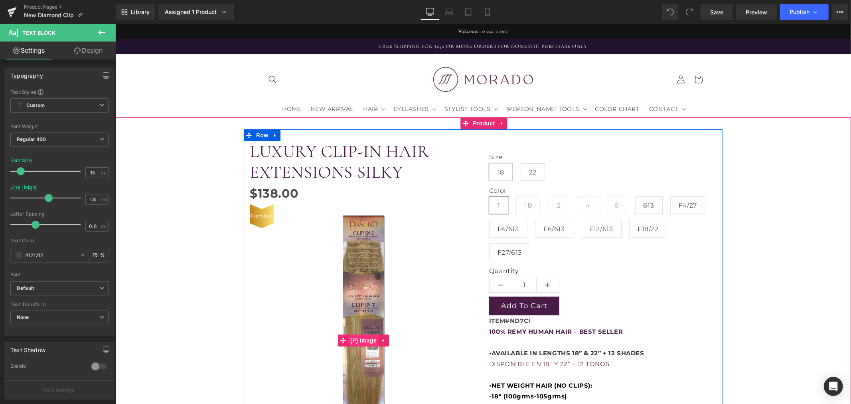
click at [359, 336] on span "(P) Image" at bounding box center [363, 340] width 30 height 12
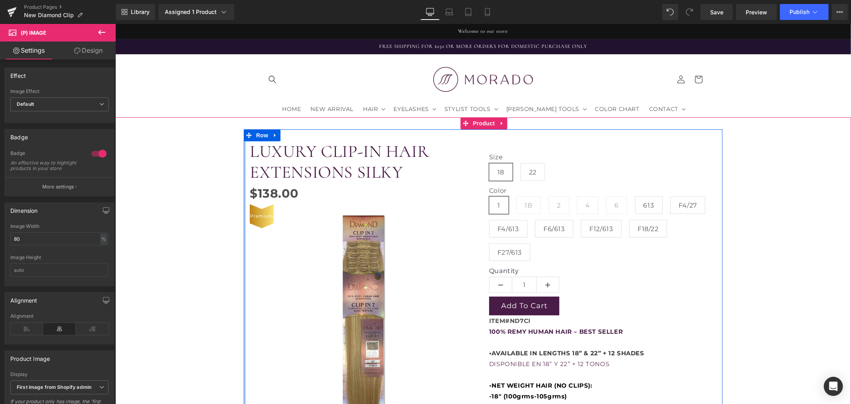
click at [243, 267] on div at bounding box center [244, 405] width 2 height 552
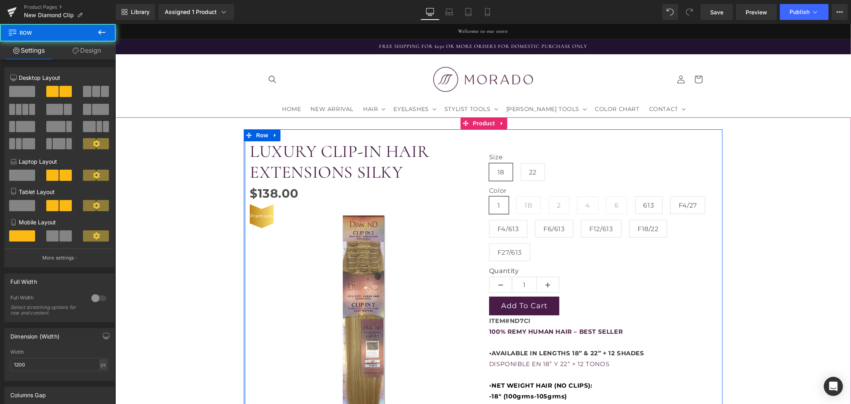
click at [243, 267] on div at bounding box center [244, 405] width 2 height 552
drag, startPoint x: 241, startPoint y: 267, endPoint x: 186, endPoint y: 268, distance: 55.1
click at [186, 268] on div "LUXURY CLIP-IN HAIR EXTENSIONS SILKY (P) Title $0 $138.00 (P) Price Premium (P)…" at bounding box center [483, 405] width 728 height 552
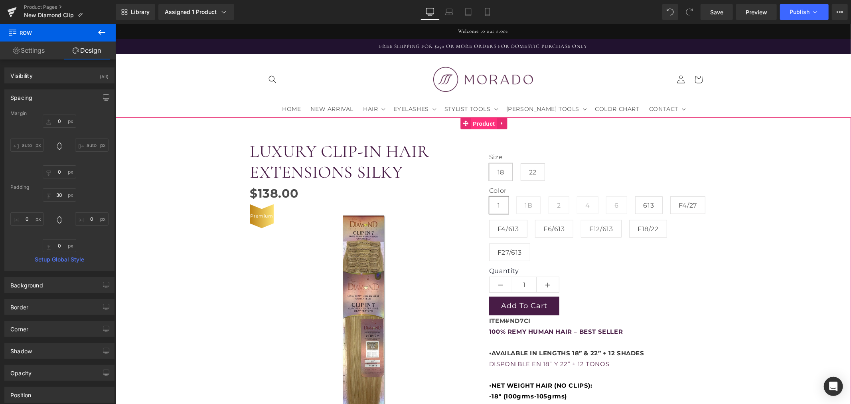
click at [473, 124] on span "Product" at bounding box center [483, 123] width 26 height 12
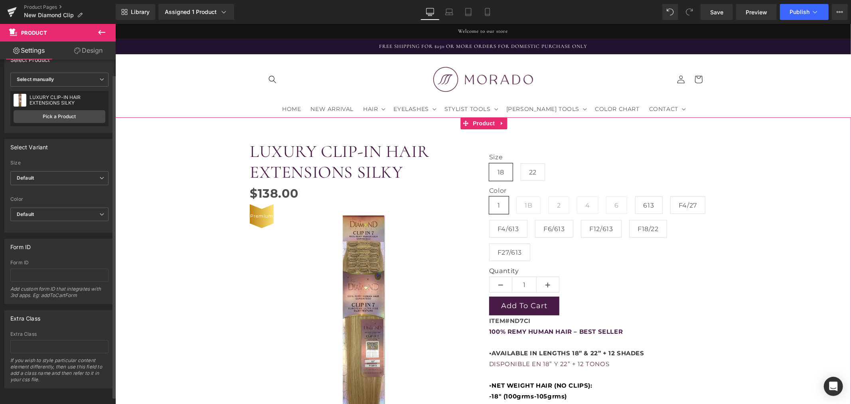
scroll to position [23, 0]
click at [86, 53] on link "Design" at bounding box center [88, 50] width 58 height 18
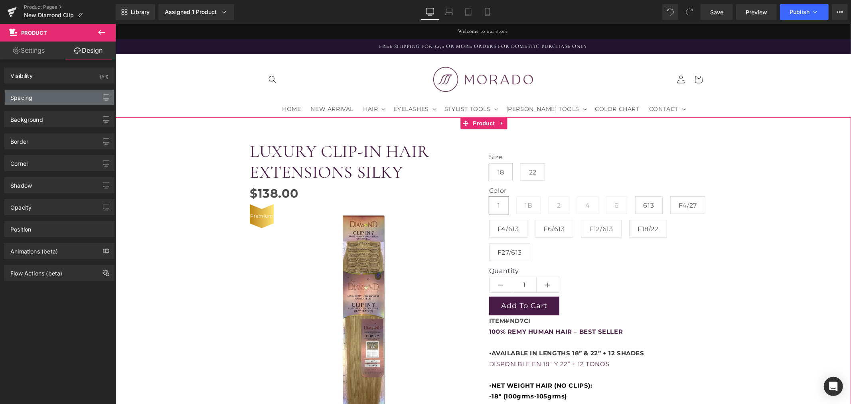
click at [59, 97] on div "Spacing" at bounding box center [59, 97] width 109 height 15
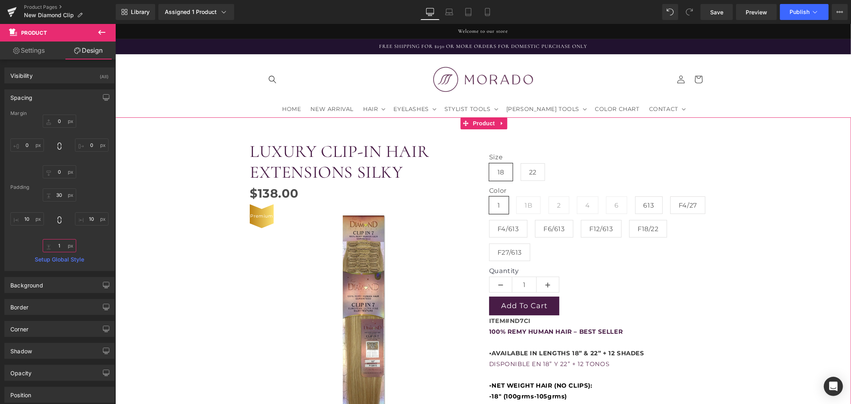
click at [57, 244] on input "text" at bounding box center [60, 245] width 34 height 13
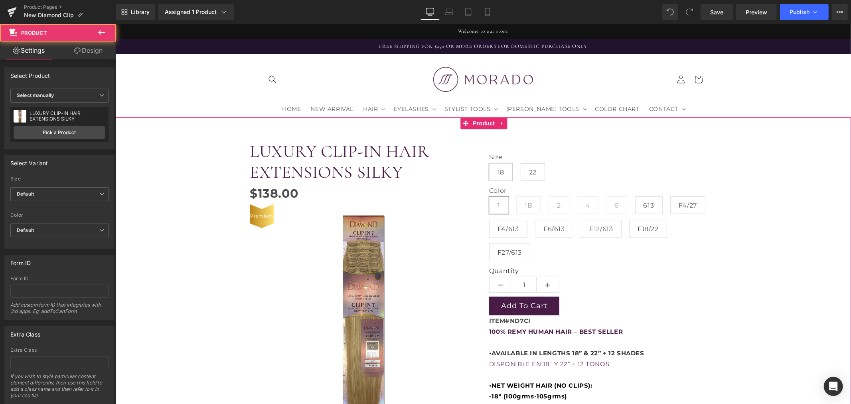
click at [173, 275] on div "LUXURY CLIP-IN HAIR EXTENSIONS SILKY (P) Title $0 $138.00 (P) Price Premium (P)…" at bounding box center [483, 405] width 728 height 552
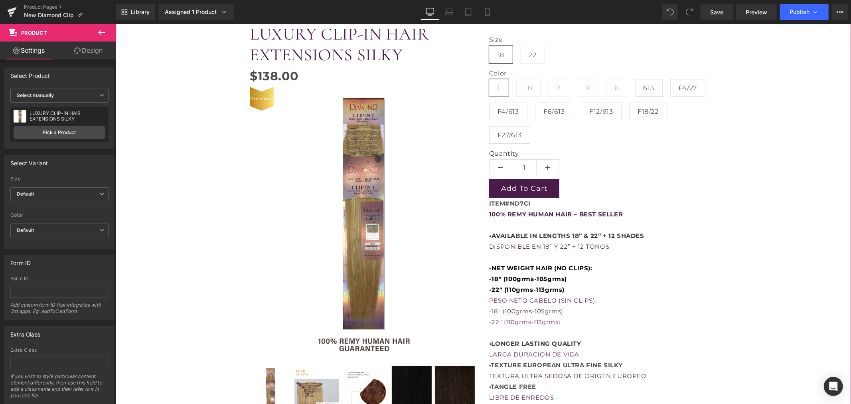
scroll to position [133, 0]
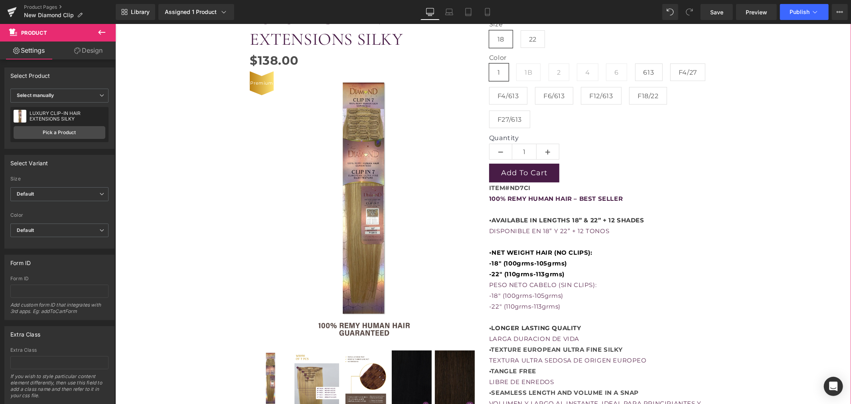
click at [542, 280] on div "PESO NETO CABELO (SIN CLIPS):" at bounding box center [602, 284] width 227 height 11
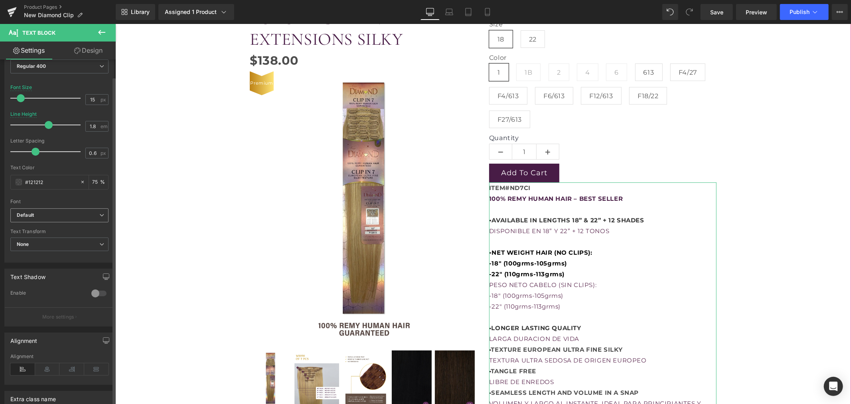
scroll to position [89, 0]
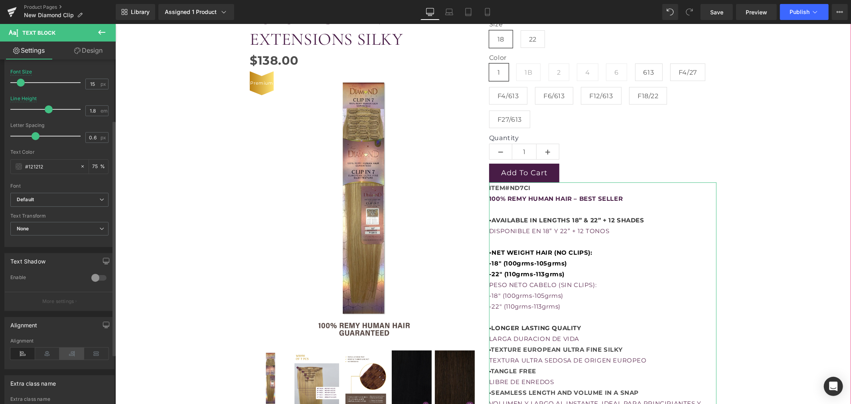
click at [67, 353] on icon at bounding box center [71, 354] width 25 height 12
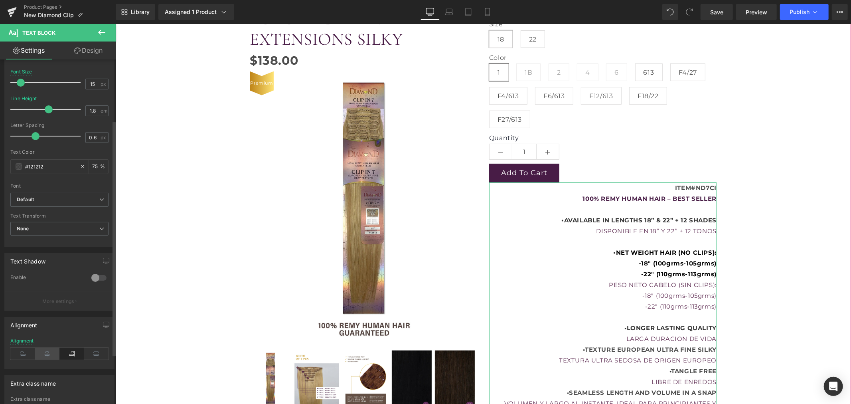
click at [50, 353] on icon at bounding box center [47, 354] width 25 height 12
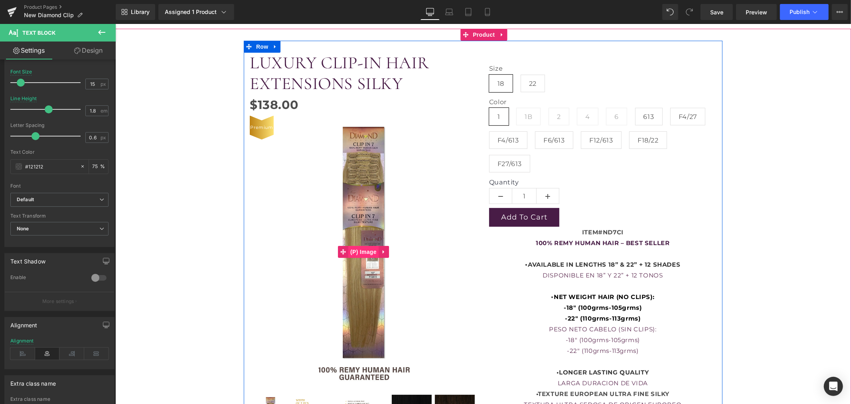
click at [362, 251] on span "(P) Image" at bounding box center [363, 251] width 30 height 12
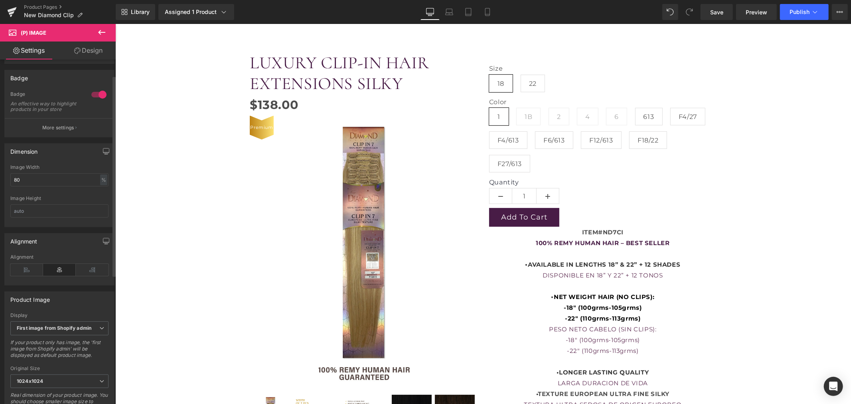
scroll to position [0, 0]
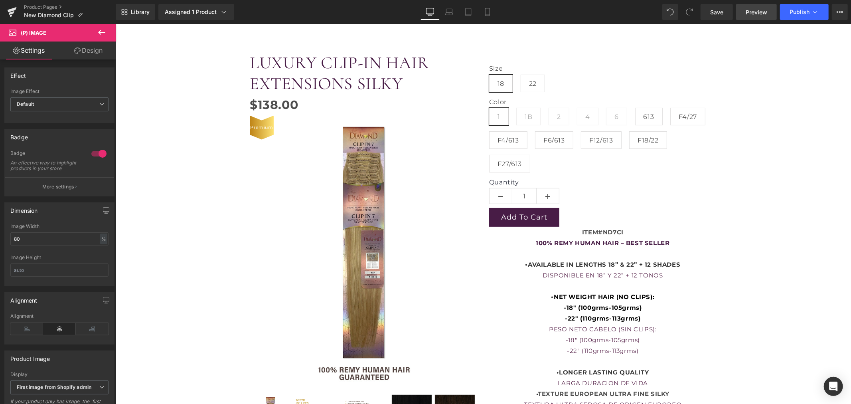
click at [765, 15] on span "Preview" at bounding box center [757, 12] width 22 height 8
click at [139, 10] on span "Library" at bounding box center [140, 11] width 19 height 7
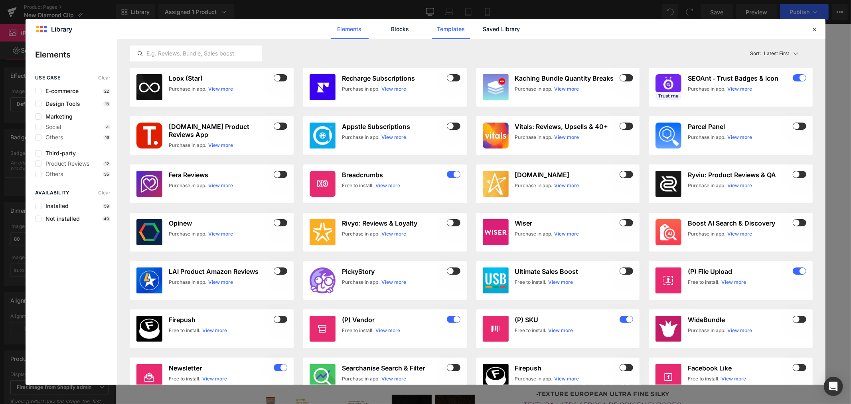
click at [449, 32] on link "Templates" at bounding box center [451, 29] width 38 height 20
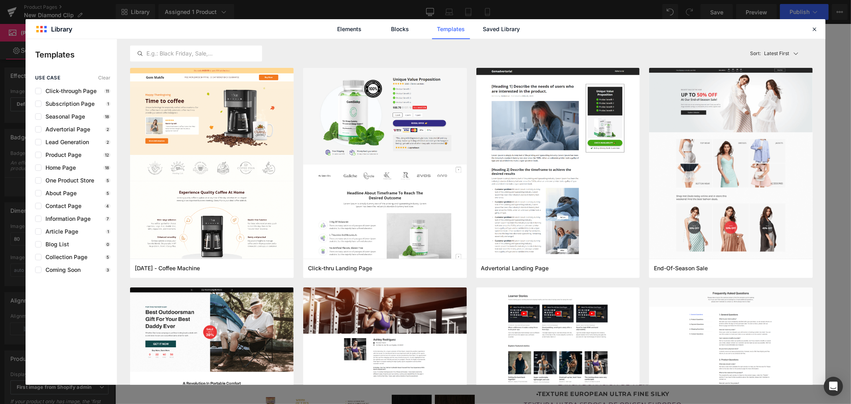
click at [67, 150] on div "use case Clear Click-through Page 11 Subscription Page 1 Seasonal Page 18 Adver…" at bounding box center [71, 174] width 91 height 198
click at [66, 153] on span "Product Page" at bounding box center [61, 155] width 40 height 6
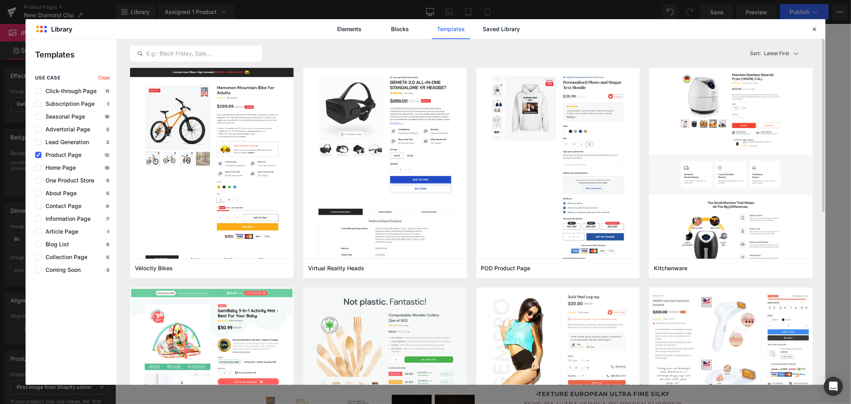
drag, startPoint x: 508, startPoint y: 38, endPoint x: 504, endPoint y: 40, distance: 5.0
click at [504, 40] on div "Library Elements Blocks Templates Saved Library Templates use case Clear Click-…" at bounding box center [426, 201] width 800 height 365
click at [502, 35] on link "Saved Library" at bounding box center [502, 29] width 38 height 20
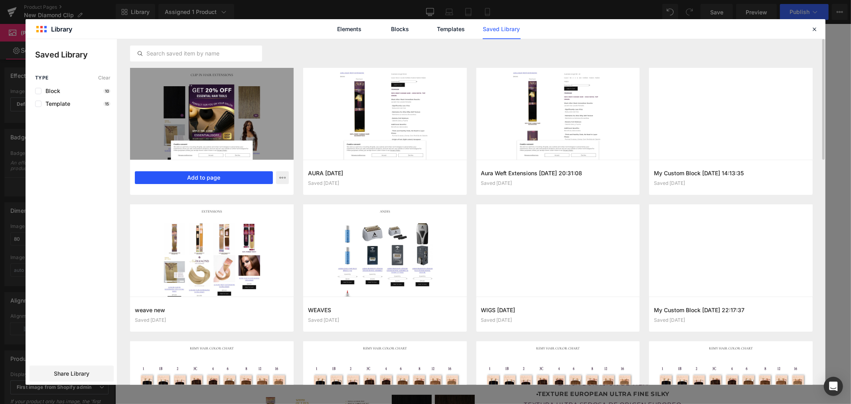
click at [168, 173] on button "Add to page" at bounding box center [204, 177] width 138 height 13
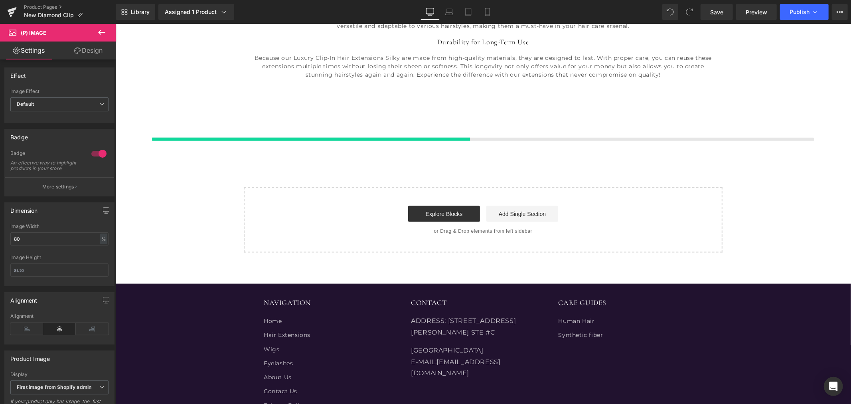
scroll to position [837, 0]
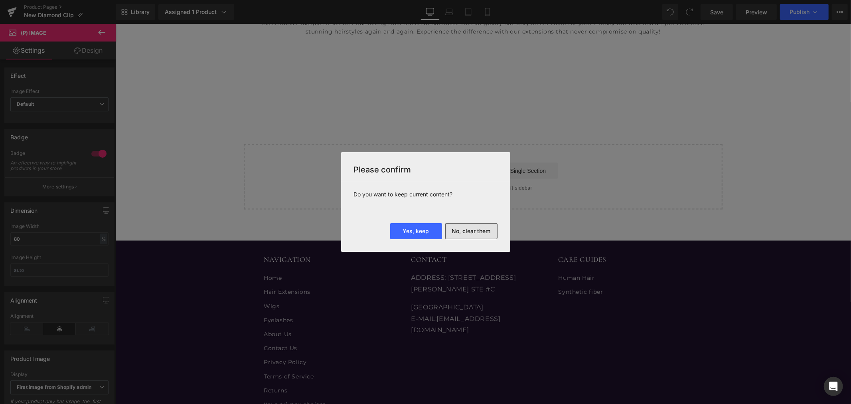
click at [468, 227] on button "No, clear them" at bounding box center [471, 231] width 52 height 16
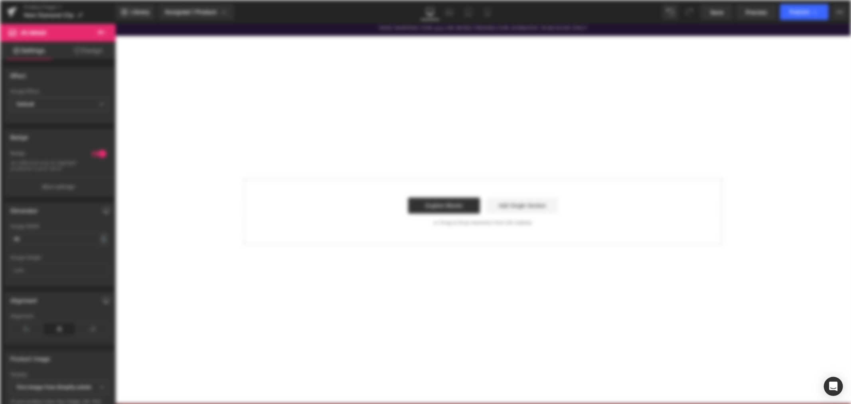
scroll to position [0, 0]
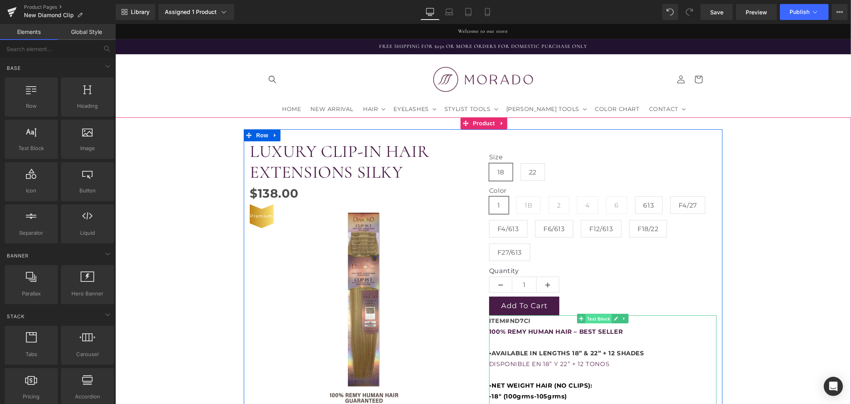
click at [599, 319] on span "Text Block" at bounding box center [598, 319] width 26 height 10
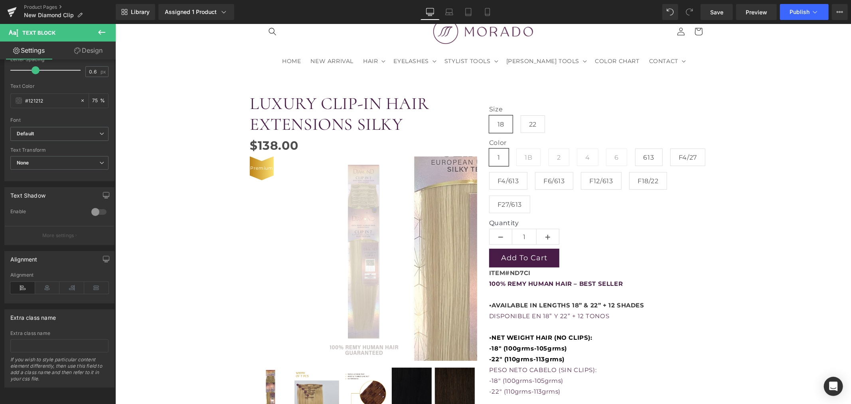
scroll to position [44, 0]
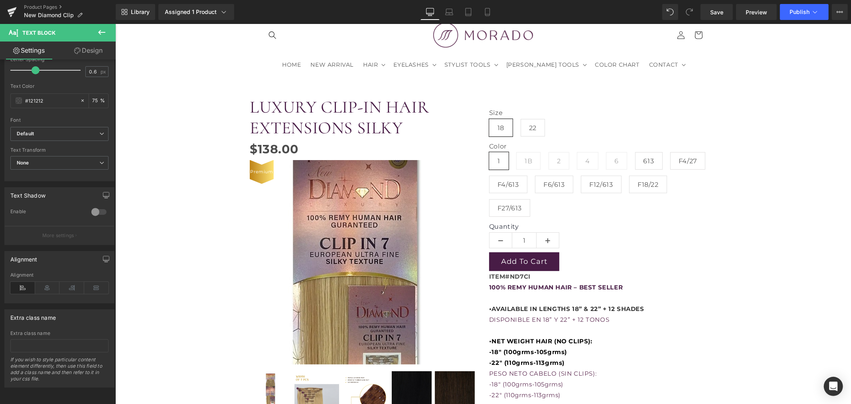
click at [364, 232] on img at bounding box center [355, 349] width 546 height 817
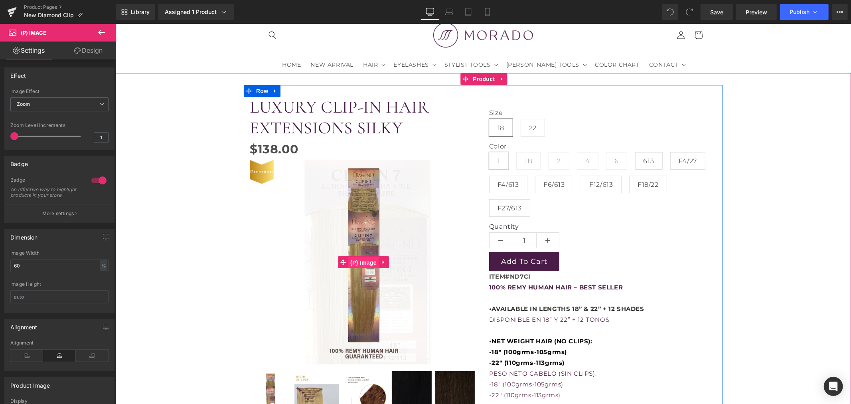
click at [358, 258] on span "(P) Image" at bounding box center [363, 262] width 30 height 12
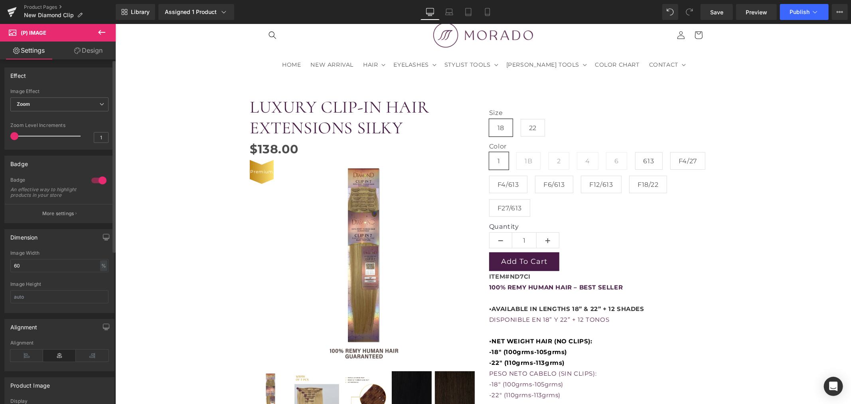
click at [71, 243] on div "Dimension" at bounding box center [59, 236] width 109 height 15
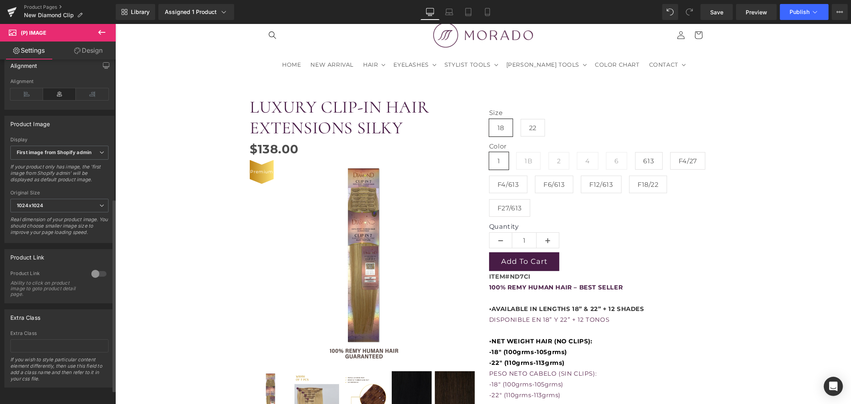
scroll to position [274, 0]
click at [489, 80] on span "Product" at bounding box center [483, 79] width 26 height 12
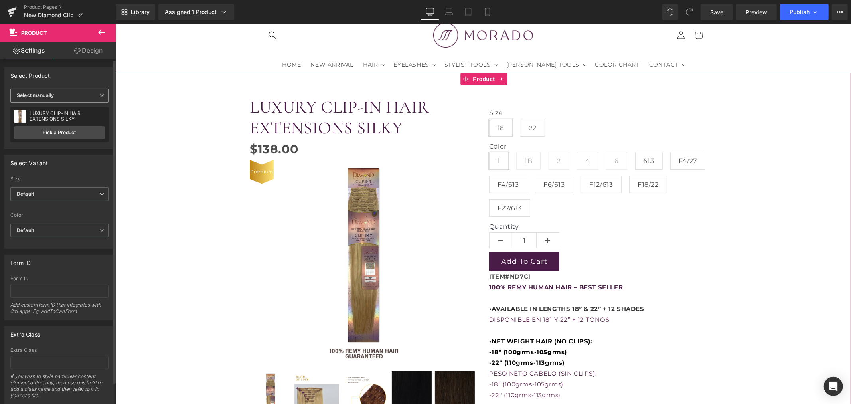
click at [54, 99] on span "Select manually" at bounding box center [59, 96] width 98 height 14
click at [71, 96] on span "Select manually" at bounding box center [57, 96] width 95 height 14
click at [82, 194] on span "Default" at bounding box center [59, 194] width 98 height 14
click at [82, 194] on span "Default" at bounding box center [57, 194] width 95 height 14
click at [68, 198] on span "Default" at bounding box center [59, 194] width 98 height 14
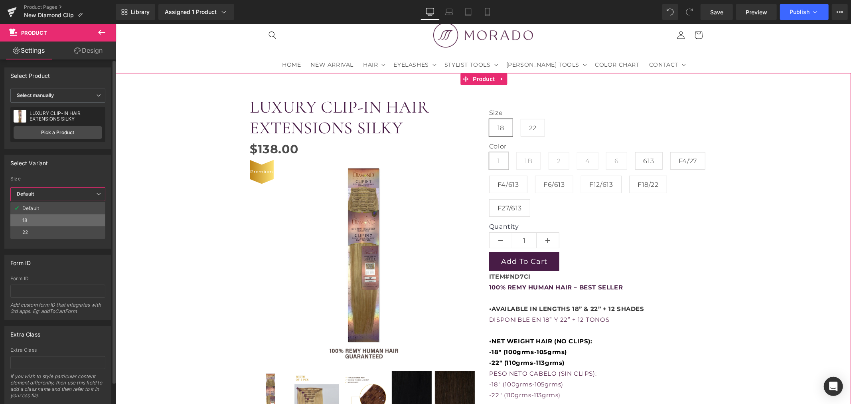
click at [64, 217] on li "18" at bounding box center [57, 220] width 95 height 12
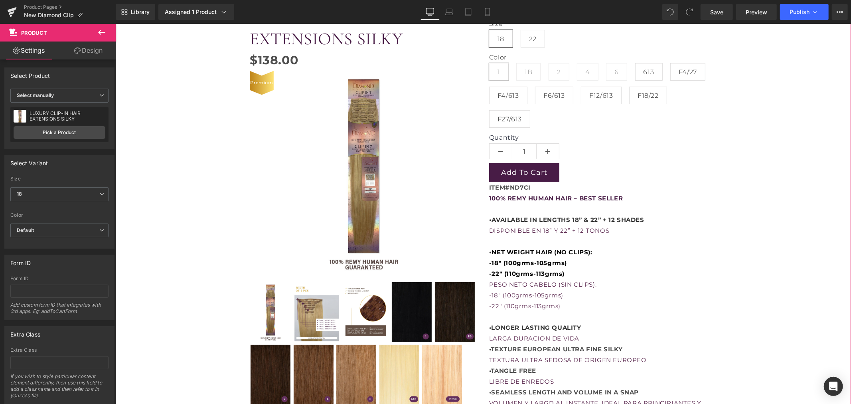
scroll to position [133, 0]
click at [64, 189] on span "18" at bounding box center [59, 194] width 98 height 14
click at [55, 203] on li "Default" at bounding box center [57, 208] width 95 height 12
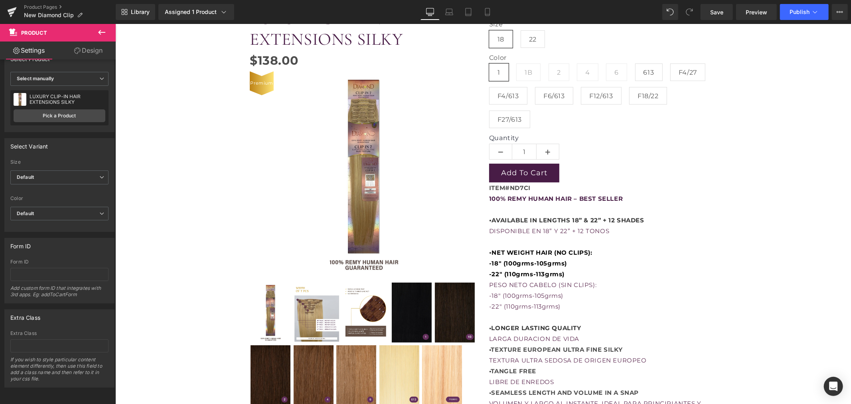
click at [84, 51] on link "Design" at bounding box center [88, 50] width 58 height 18
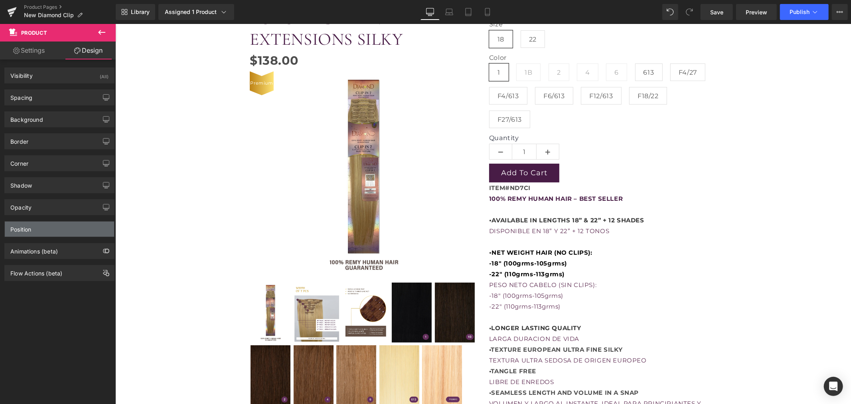
click at [38, 226] on div "Position" at bounding box center [59, 228] width 109 height 15
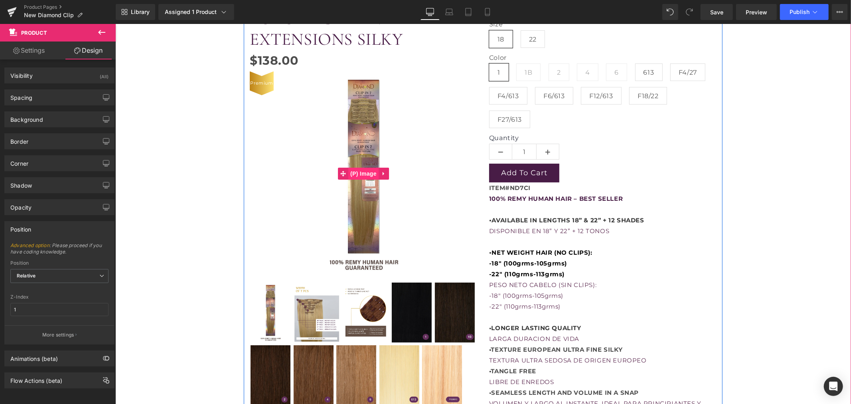
click at [355, 170] on span "(P) Image" at bounding box center [363, 173] width 30 height 12
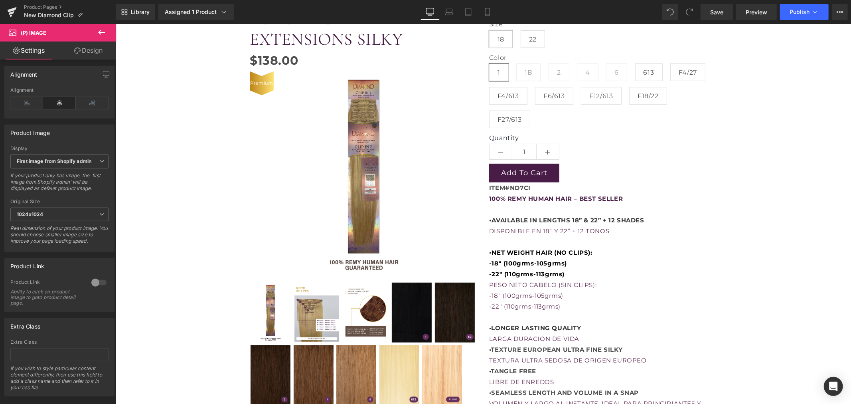
scroll to position [266, 0]
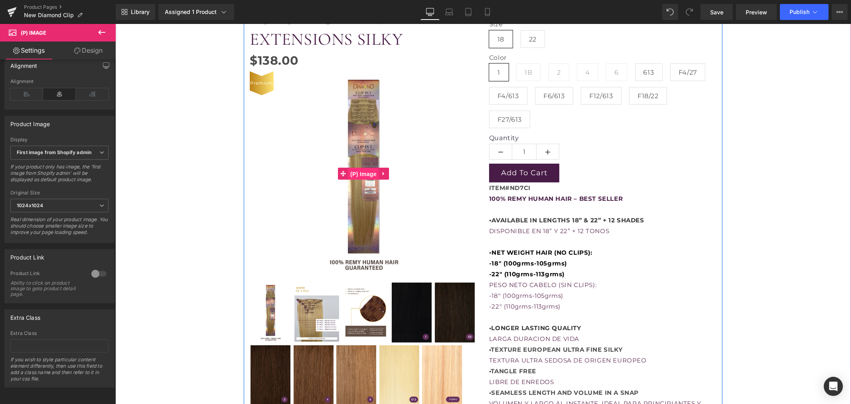
click at [358, 174] on span "(P) Image" at bounding box center [363, 174] width 30 height 12
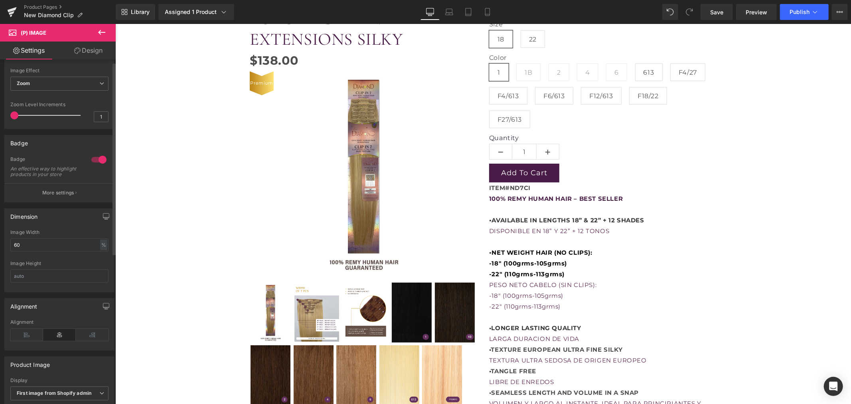
scroll to position [0, 0]
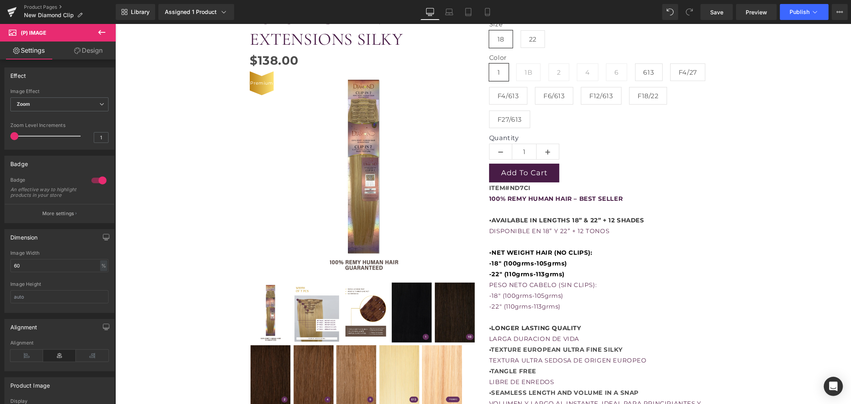
click at [100, 31] on icon at bounding box center [101, 32] width 7 height 5
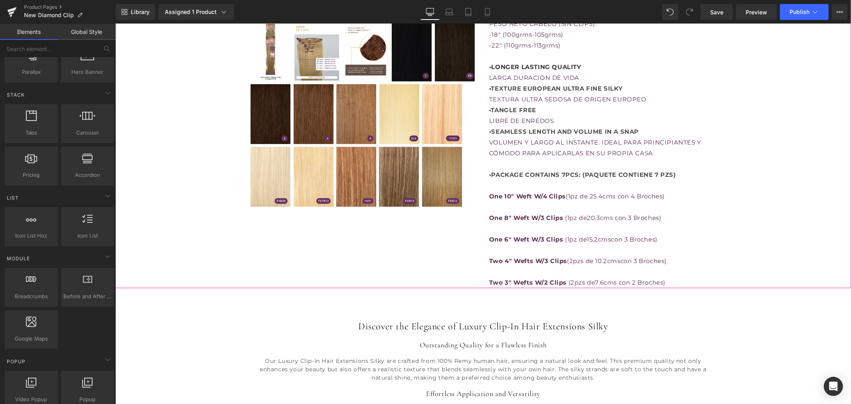
scroll to position [399, 0]
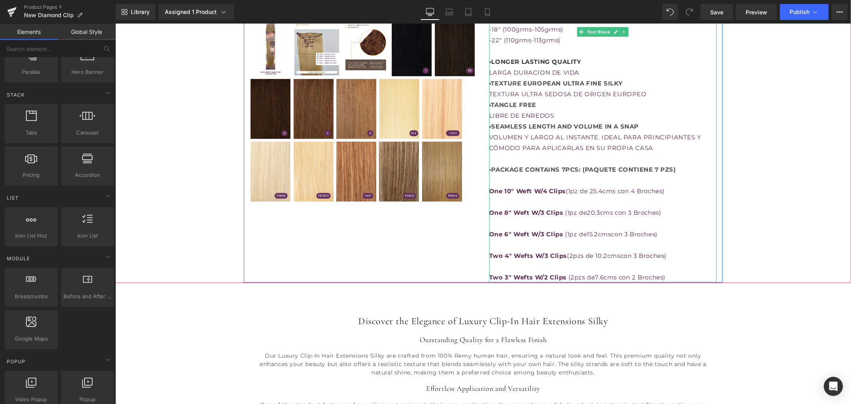
click at [557, 199] on p at bounding box center [602, 201] width 227 height 11
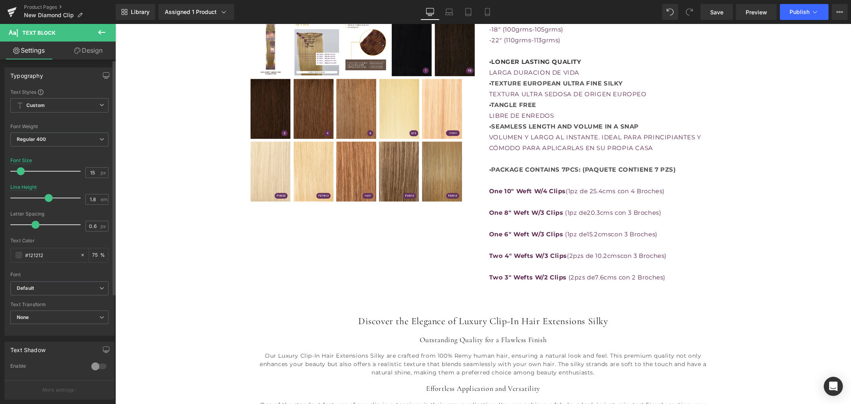
type input "0.7"
click at [38, 222] on span at bounding box center [37, 225] width 8 height 8
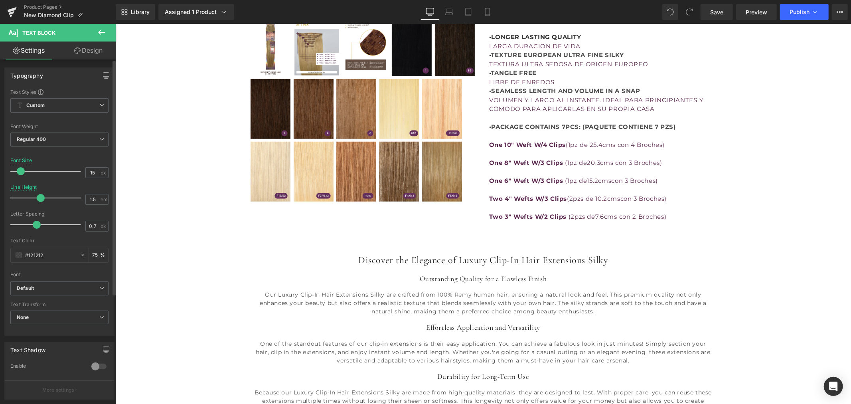
type input "1.4"
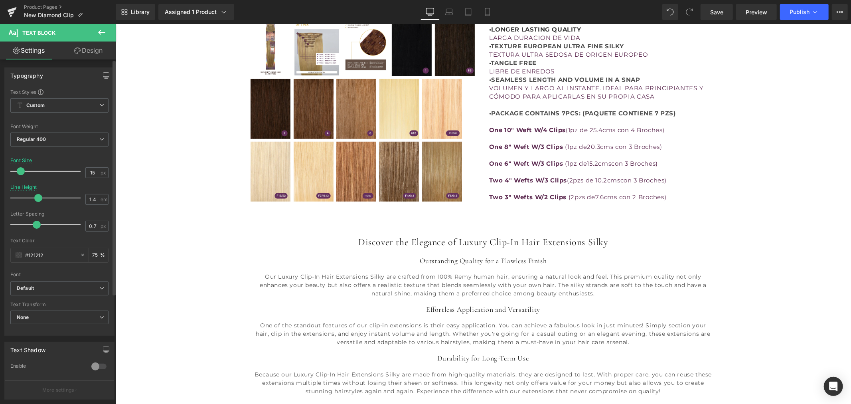
drag, startPoint x: 45, startPoint y: 196, endPoint x: 34, endPoint y: 198, distance: 11.3
click at [34, 198] on span at bounding box center [38, 198] width 8 height 8
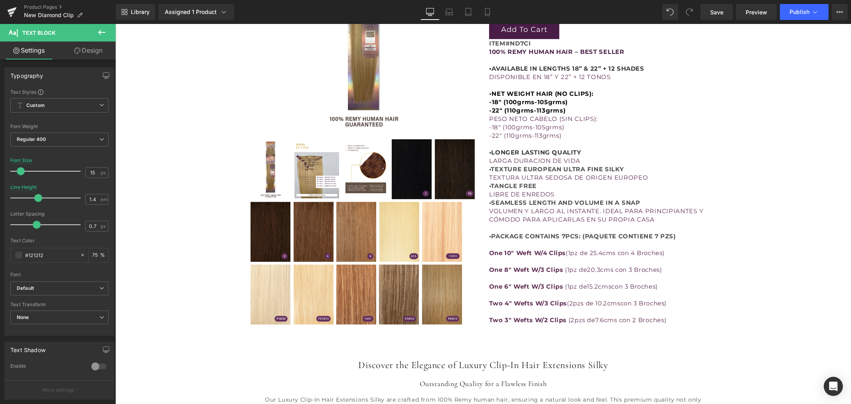
scroll to position [221, 0]
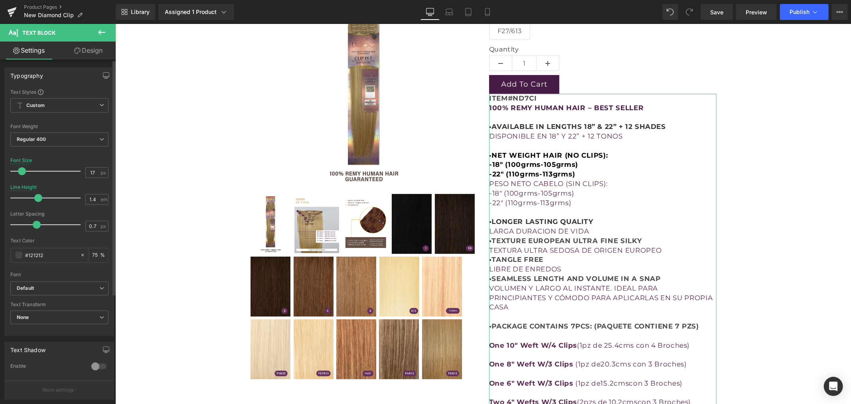
type input "16"
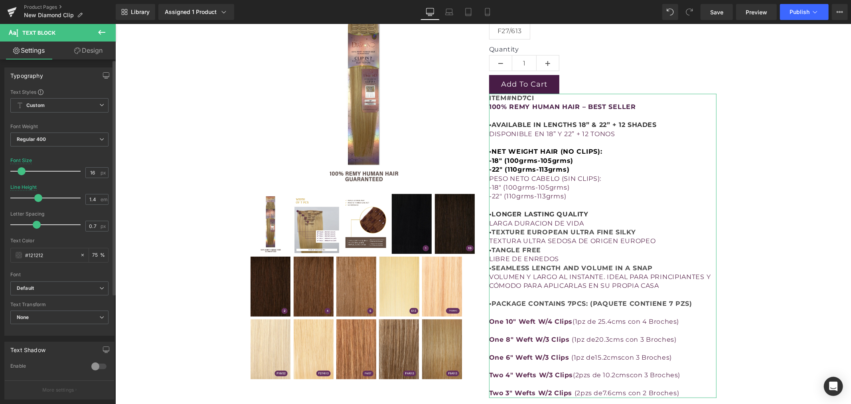
click at [23, 172] on span at bounding box center [22, 171] width 8 height 8
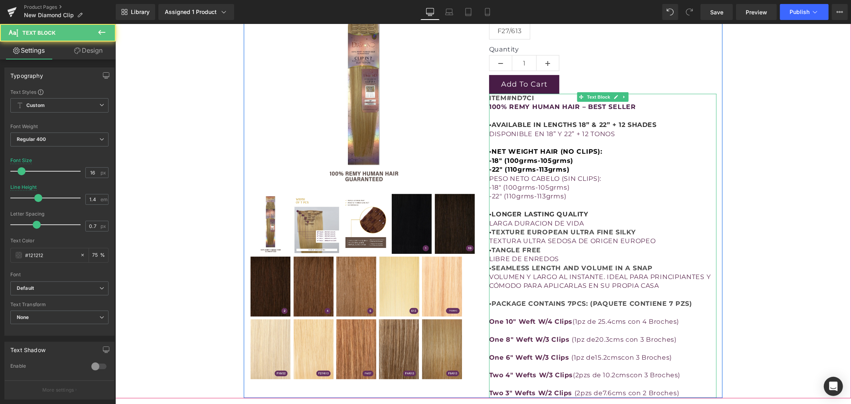
click at [642, 210] on p "•LONGER LASTING QUALITY" at bounding box center [602, 213] width 227 height 9
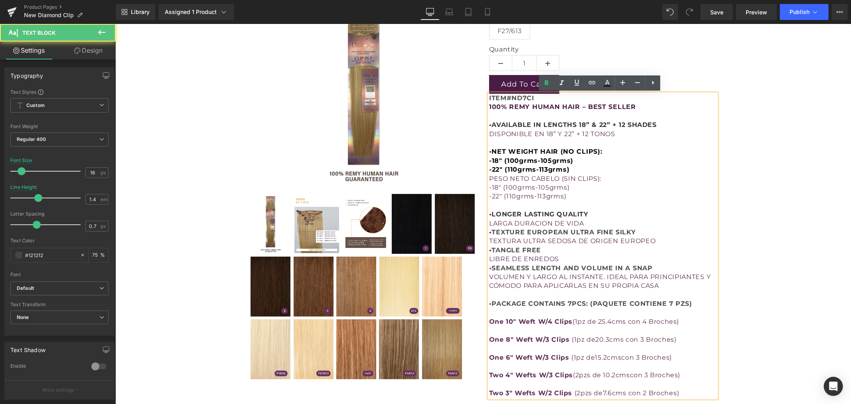
click at [714, 216] on div "ITEM#ND7CI 100% REMY HUMAN HAIR – BEST SELLER • AVAILABLE IN LENGTHS 18” & 22” …" at bounding box center [602, 245] width 227 height 304
click at [586, 115] on p "• AVAILABLE IN LENGTHS 18” & 22” + 12 SHADES DISPONIBLE EN 18” Y 22” + 12 TONOS" at bounding box center [602, 124] width 227 height 27
click at [489, 100] on strong "ITEM#ND7CI" at bounding box center [511, 98] width 45 height 8
click at [681, 90] on div "Add To Cart" at bounding box center [602, 84] width 227 height 19
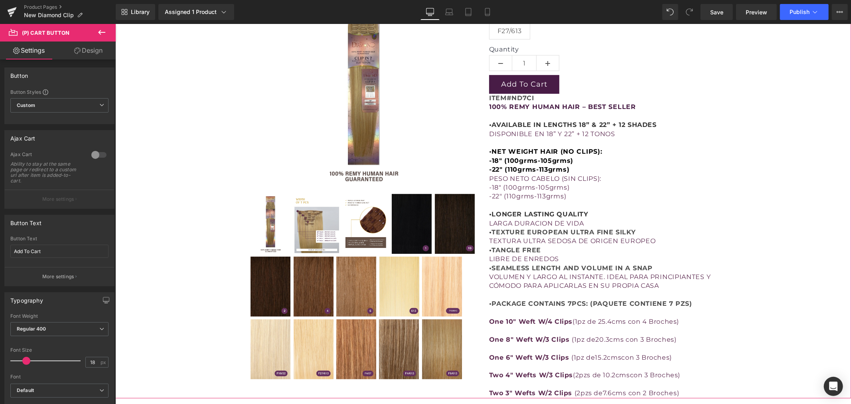
click at [719, 112] on div "LUXURY CLIP-IN HAIR EXTENSIONS SILKY (P) Title $0 $138.00 (P) Price Premium (P)…" at bounding box center [483, 152] width 728 height 490
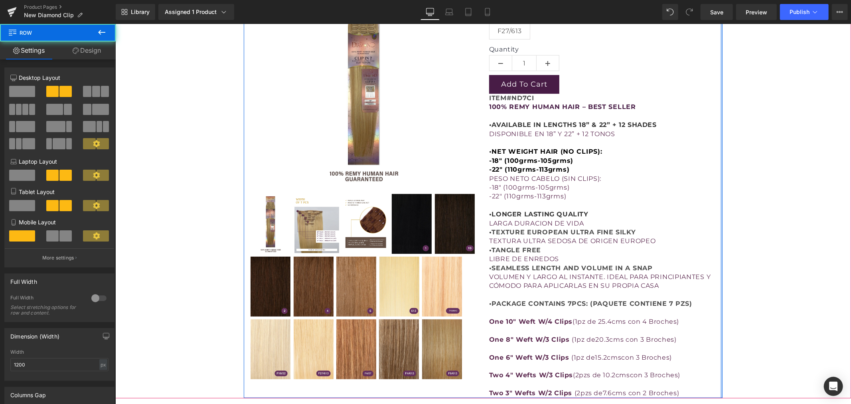
drag, startPoint x: 718, startPoint y: 117, endPoint x: 779, endPoint y: 122, distance: 61.7
click at [779, 122] on div "LUXURY CLIP-IN HAIR EXTENSIONS SILKY (P) Title $0 $138.00 (P) Price Premium (P)…" at bounding box center [483, 152] width 728 height 490
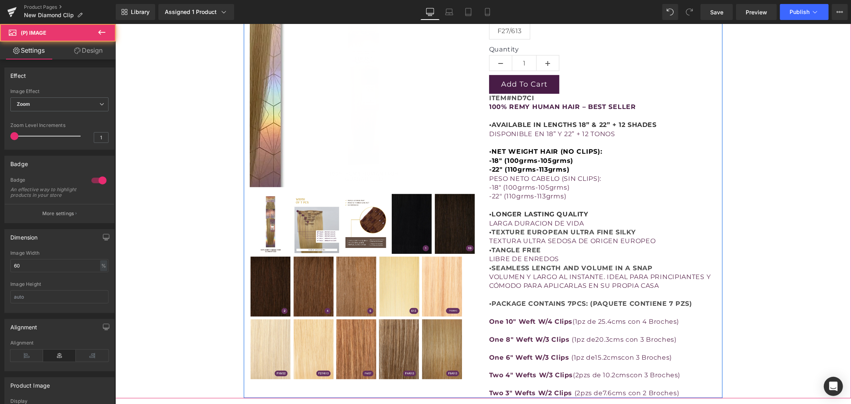
click at [624, 174] on div "PESO NETO CABELO (SIN CLIPS):" at bounding box center [602, 178] width 227 height 9
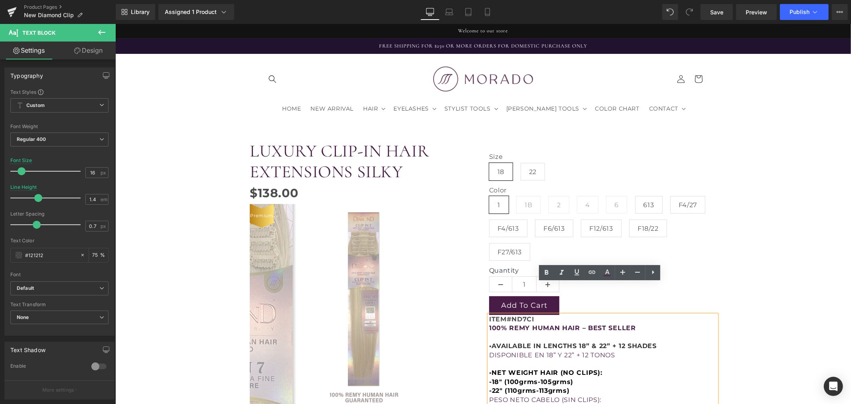
scroll to position [0, 0]
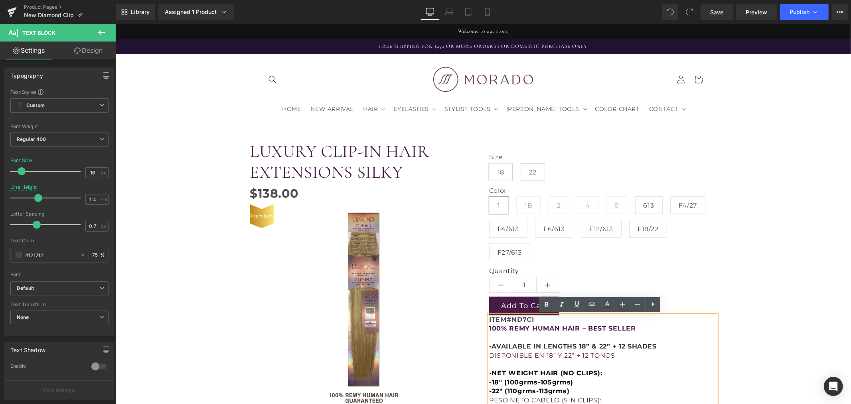
click at [463, 142] on link "LUXURY CLIP-IN HAIR EXTENSIONS SILKY" at bounding box center [362, 161] width 227 height 41
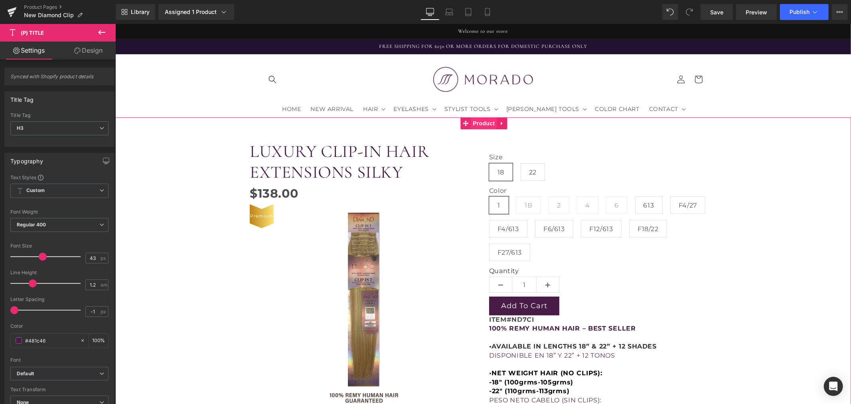
click at [478, 125] on span "Product" at bounding box center [483, 123] width 26 height 12
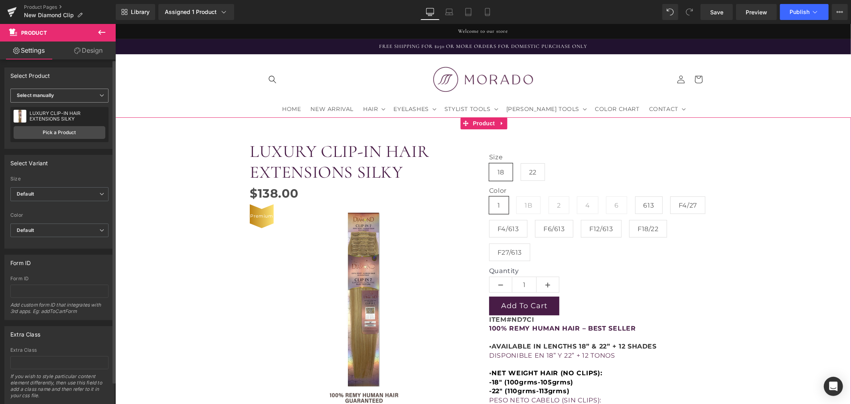
click at [69, 101] on span "Select manually" at bounding box center [59, 96] width 98 height 14
click at [69, 101] on span "Select manually" at bounding box center [57, 96] width 95 height 14
click at [93, 49] on link "Design" at bounding box center [88, 50] width 58 height 18
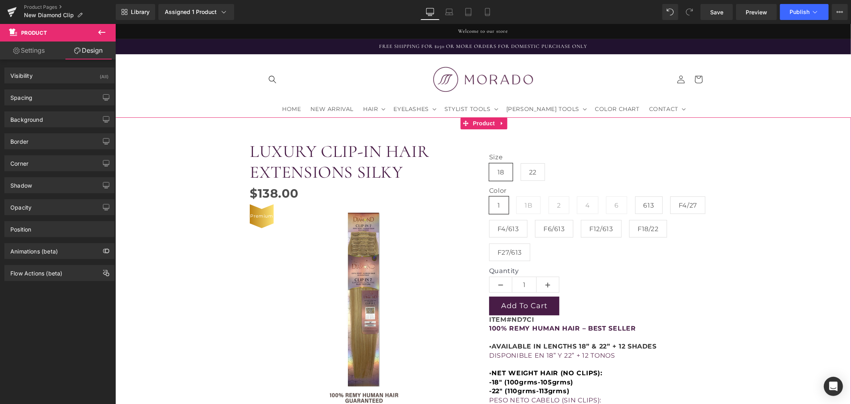
click at [41, 53] on link "Settings" at bounding box center [29, 50] width 58 height 18
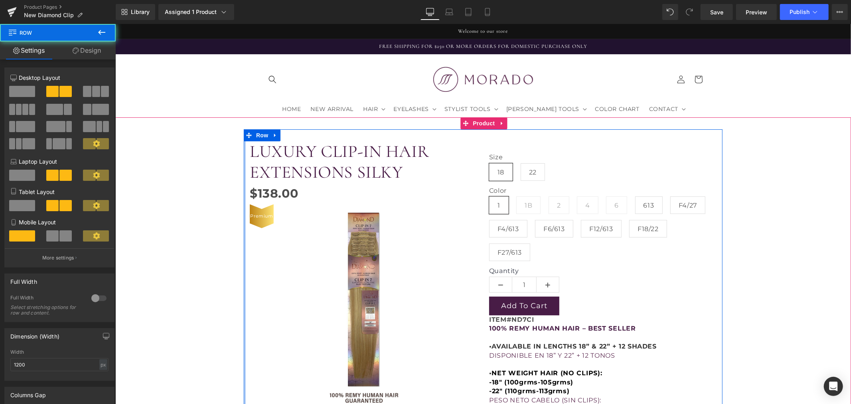
drag, startPoint x: 239, startPoint y: 244, endPoint x: 205, endPoint y: 244, distance: 34.3
click at [205, 244] on div "LUXURY CLIP-IN HAIR EXTENSIONS SILKY (P) Title $0 $138.00 (P) Price Premium (P)…" at bounding box center [483, 374] width 728 height 490
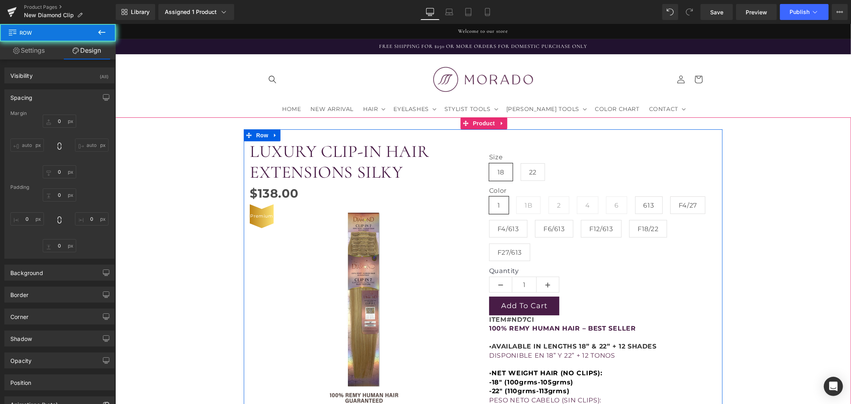
type input "0"
type input "30"
type input "0"
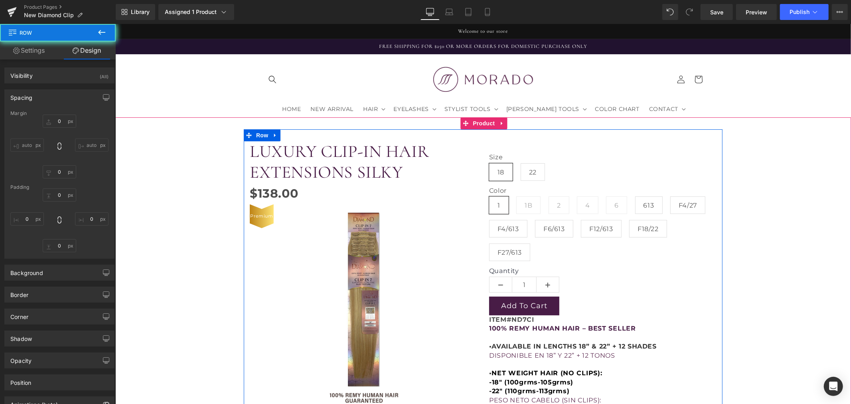
type input "0"
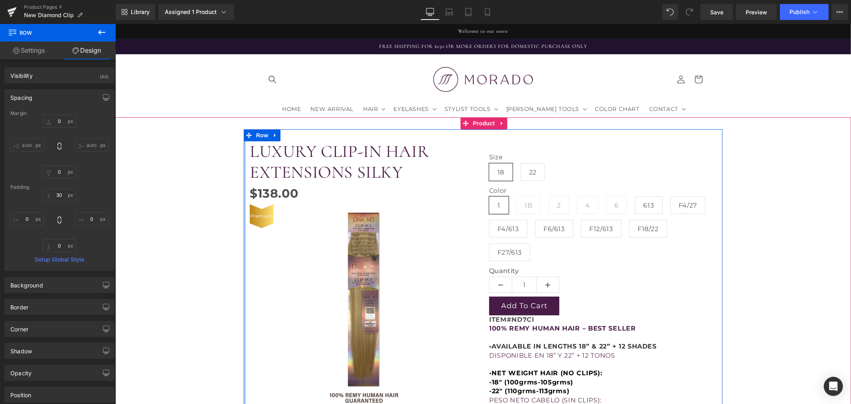
click at [243, 245] on div at bounding box center [244, 374] width 2 height 490
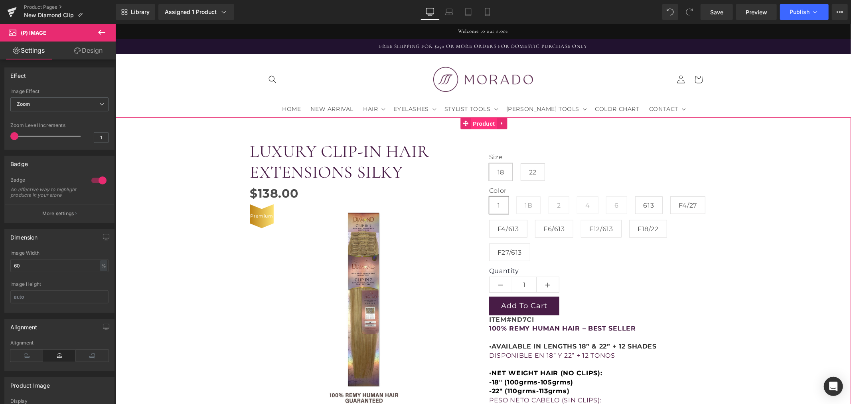
click at [476, 125] on span "Product" at bounding box center [483, 123] width 26 height 12
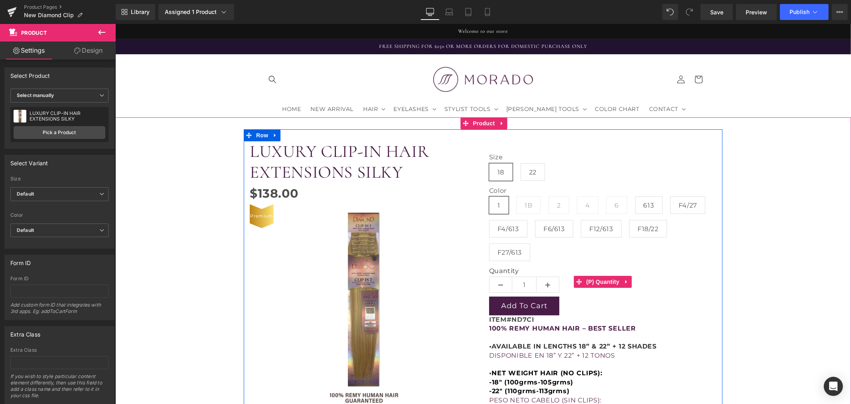
click at [638, 282] on div "Quantity 1" at bounding box center [602, 282] width 227 height 30
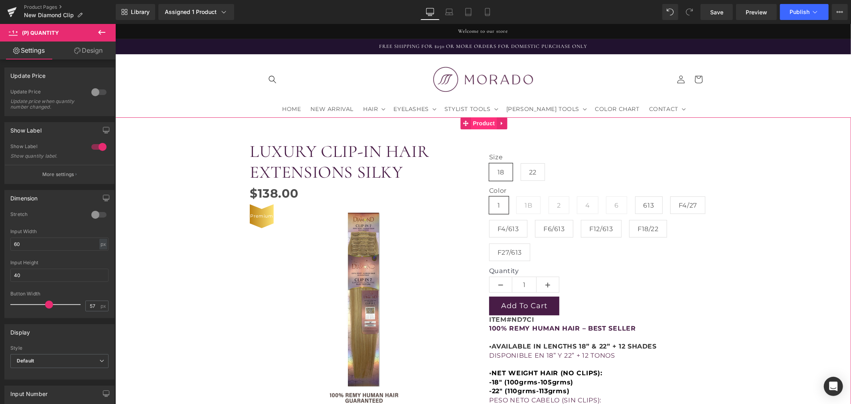
click at [482, 125] on span "Product" at bounding box center [483, 123] width 26 height 12
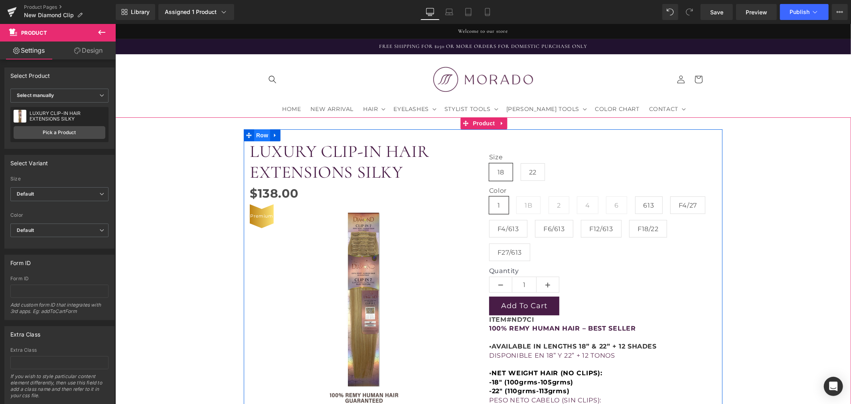
click at [254, 136] on span "Row" at bounding box center [262, 135] width 16 height 12
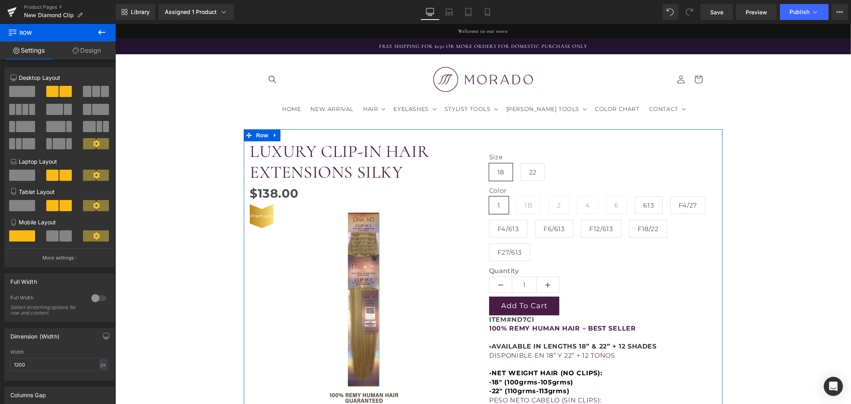
click at [57, 93] on button at bounding box center [59, 91] width 27 height 11
click at [381, 307] on icon at bounding box center [384, 306] width 6 height 6
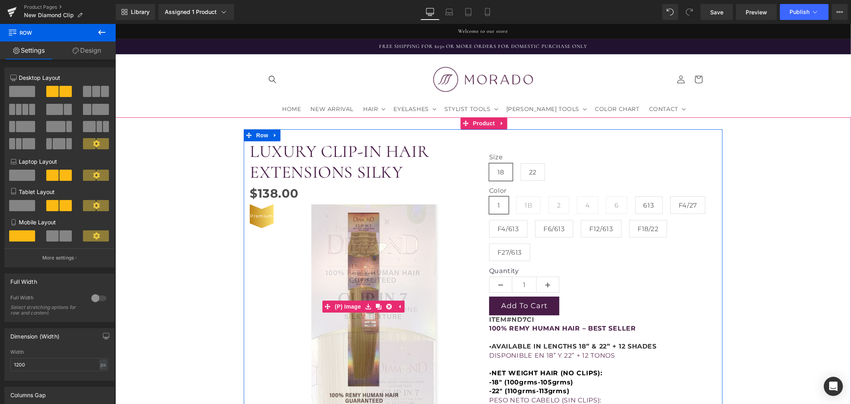
click at [357, 261] on img at bounding box center [373, 404] width 546 height 817
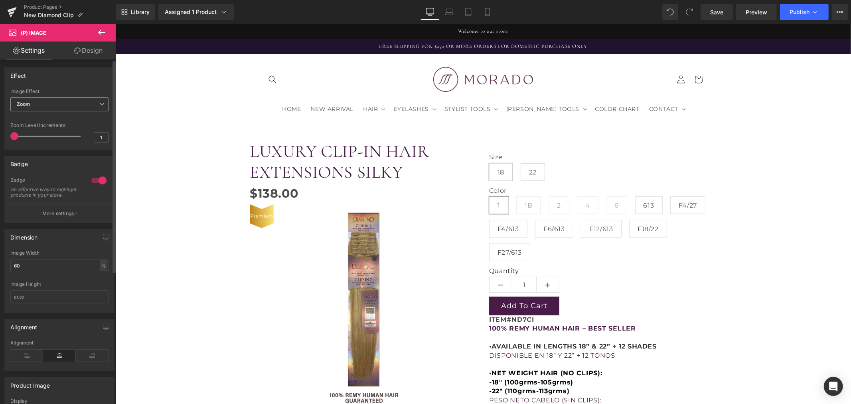
click at [38, 107] on span "Zoom" at bounding box center [59, 104] width 98 height 14
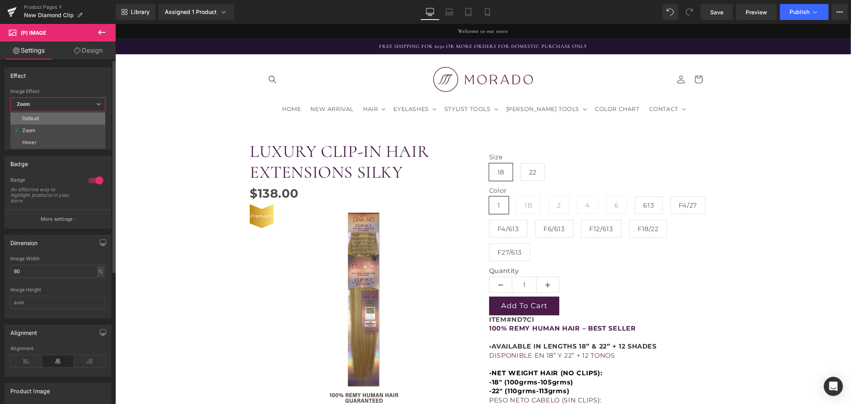
click at [38, 116] on div "Default" at bounding box center [30, 119] width 17 height 6
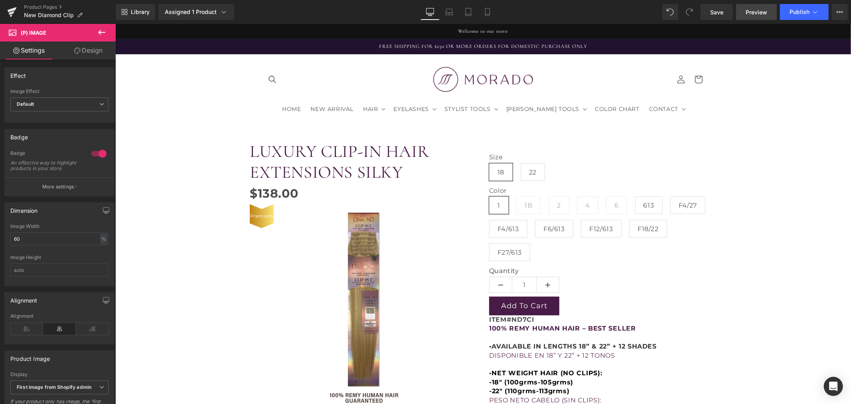
click at [762, 12] on span "Preview" at bounding box center [757, 12] width 22 height 8
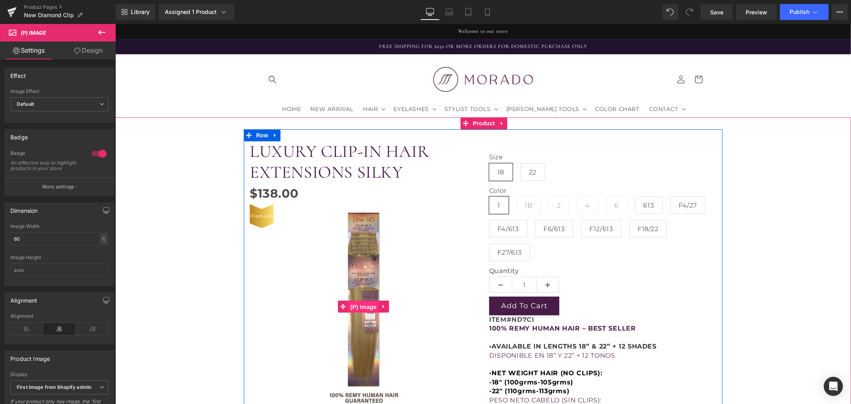
click at [366, 302] on span "(P) Image" at bounding box center [363, 306] width 30 height 12
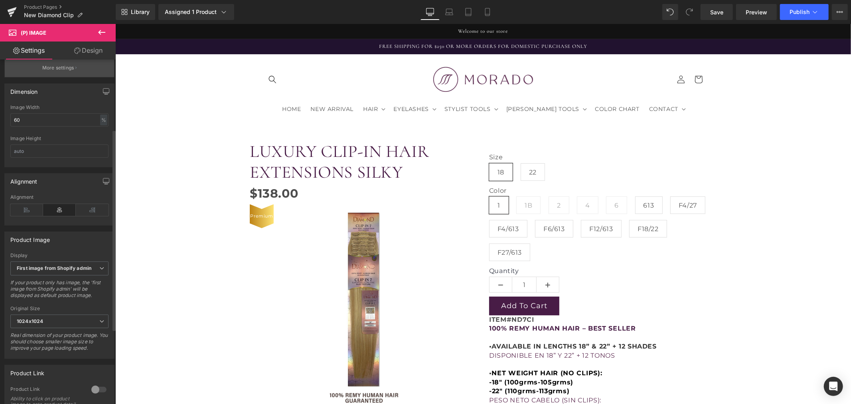
scroll to position [133, 0]
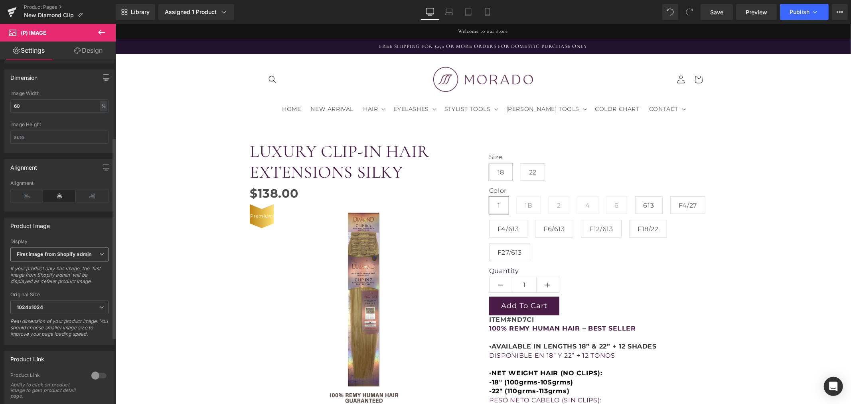
click at [66, 257] on b "First image from Shopify admin" at bounding box center [54, 254] width 75 height 6
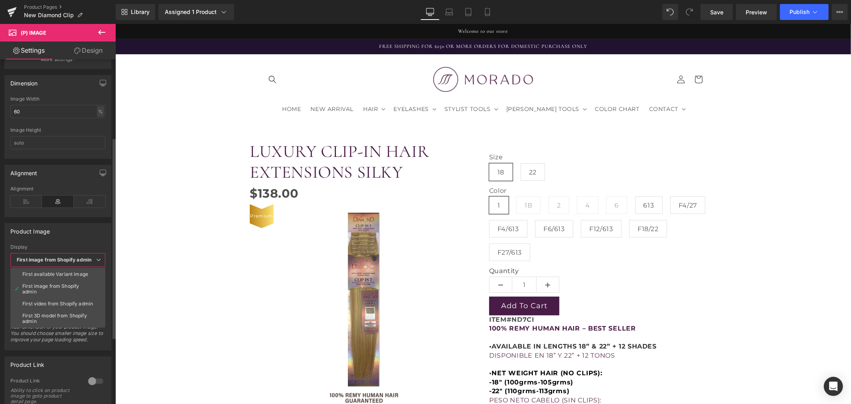
click at [82, 258] on b "First image from Shopify admin" at bounding box center [54, 260] width 75 height 6
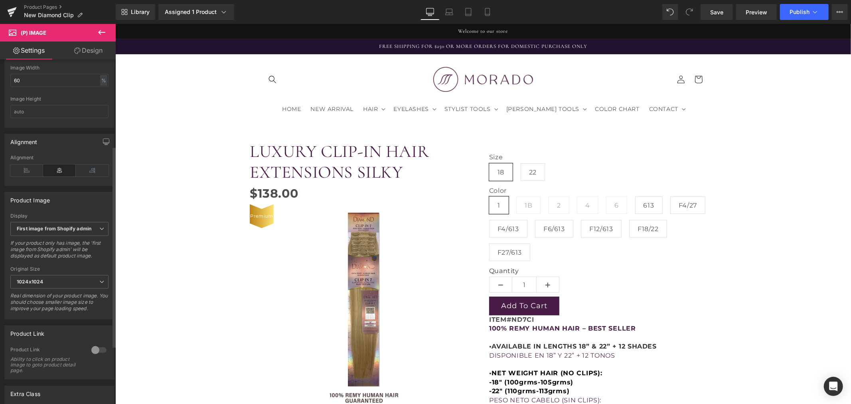
scroll to position [114, 0]
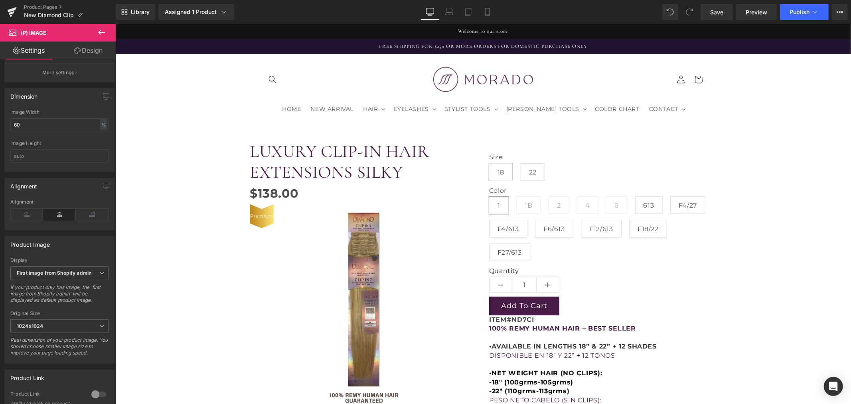
click at [101, 50] on link "Design" at bounding box center [88, 50] width 58 height 18
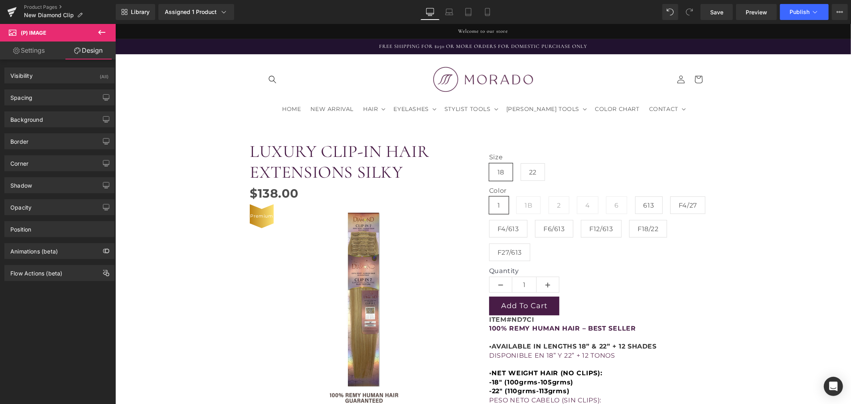
type input "0"
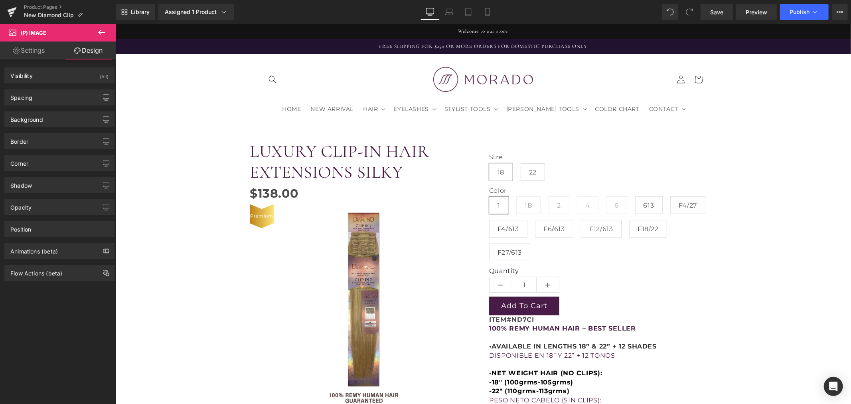
type input "0"
click at [57, 101] on div "Spacing" at bounding box center [59, 97] width 109 height 15
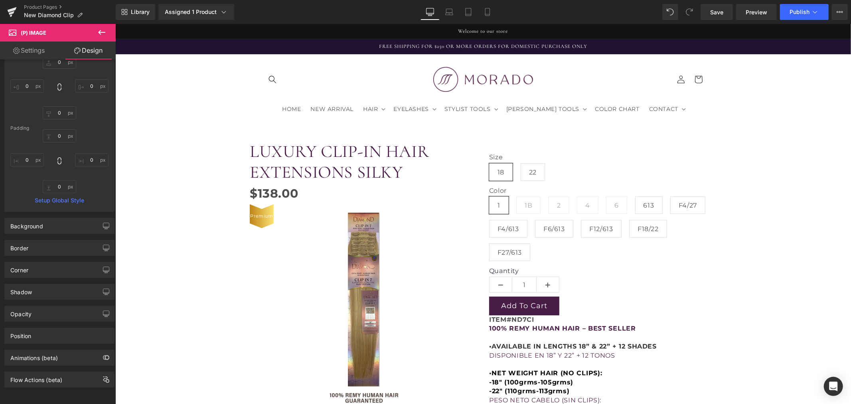
scroll to position [66, 0]
click at [79, 328] on div "Position" at bounding box center [59, 335] width 109 height 15
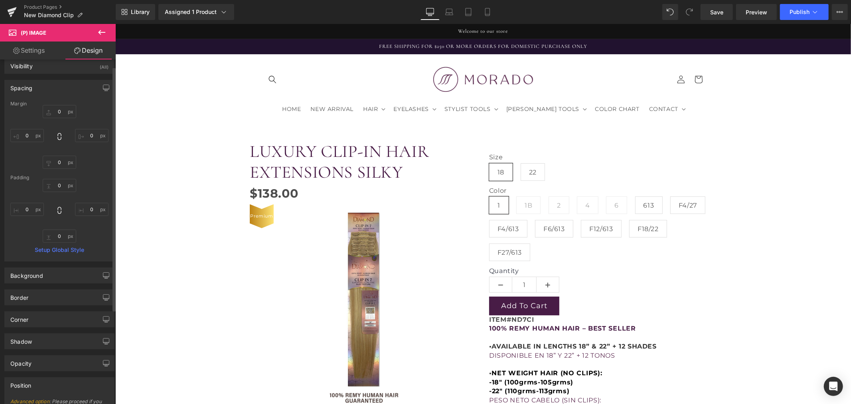
scroll to position [0, 0]
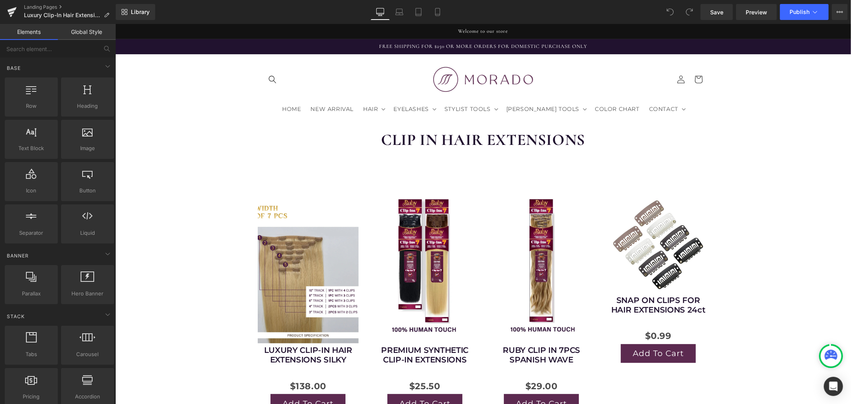
click at [289, 225] on img at bounding box center [307, 265] width 101 height 159
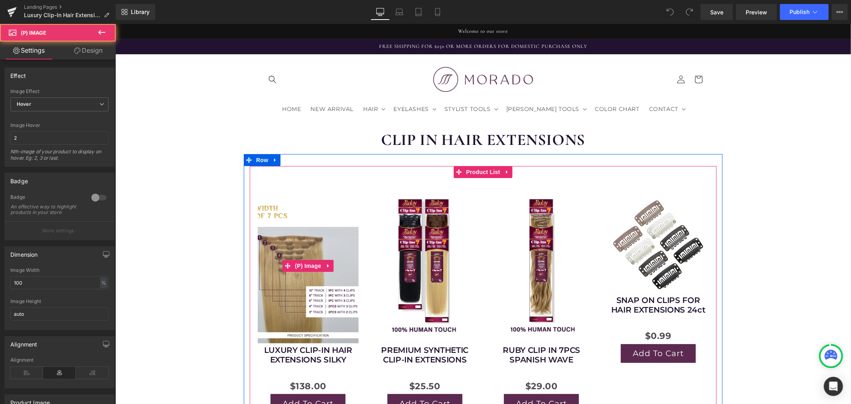
click at [325, 237] on img at bounding box center [307, 265] width 101 height 159
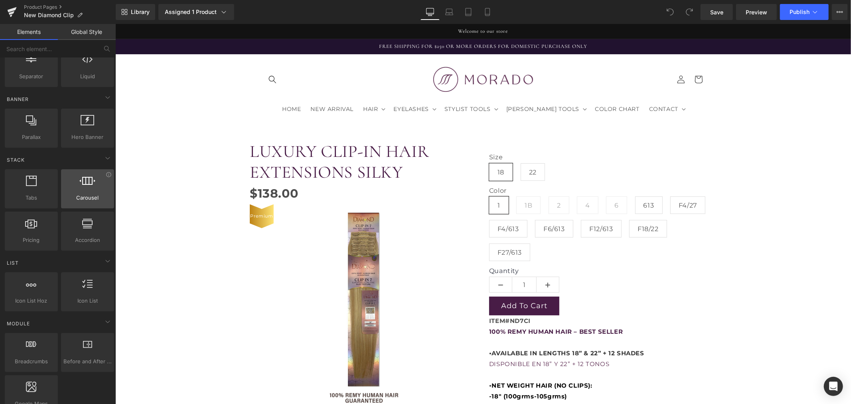
scroll to position [177, 0]
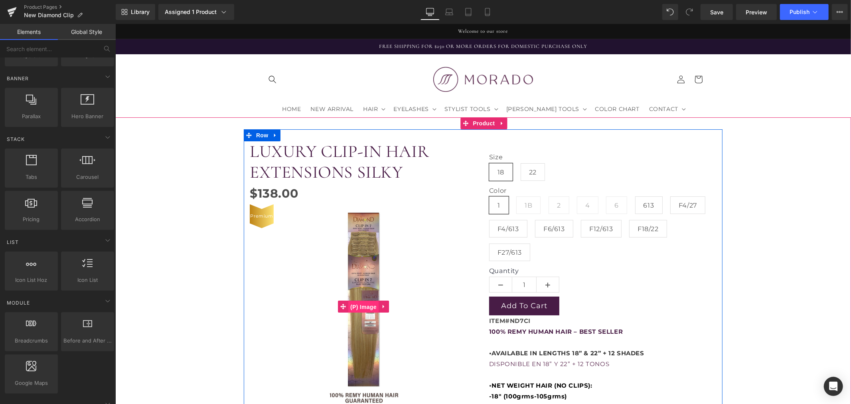
click at [358, 300] on span "(P) Image" at bounding box center [363, 306] width 30 height 12
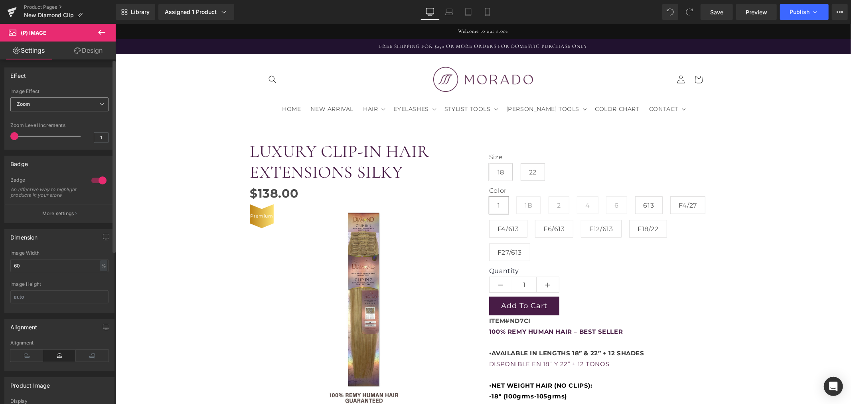
click at [37, 107] on span "Zoom" at bounding box center [59, 104] width 98 height 14
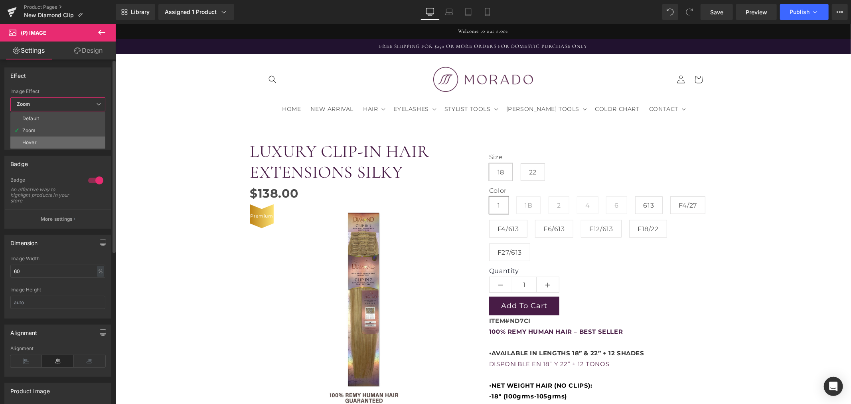
click at [41, 137] on li "Hover" at bounding box center [57, 142] width 95 height 12
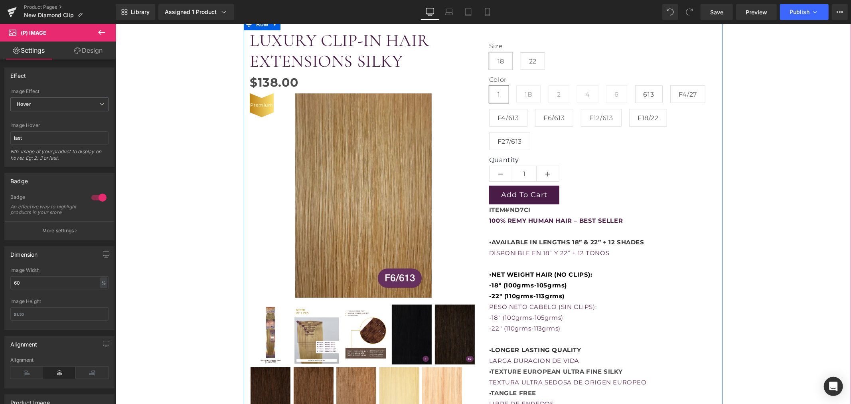
scroll to position [133, 0]
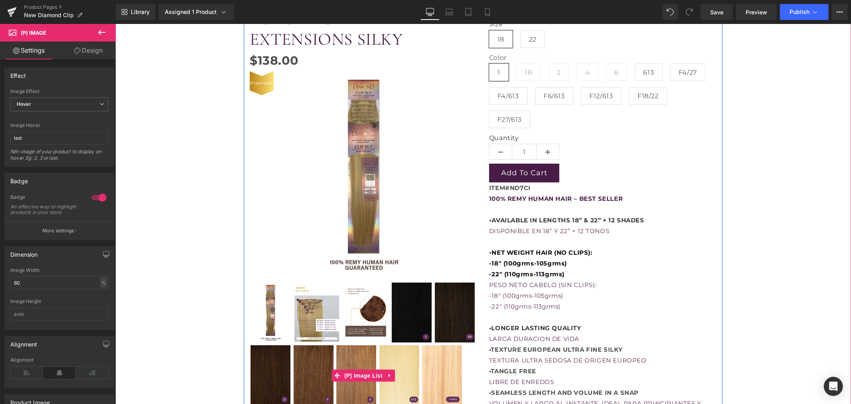
click at [268, 314] on img at bounding box center [270, 312] width 40 height 60
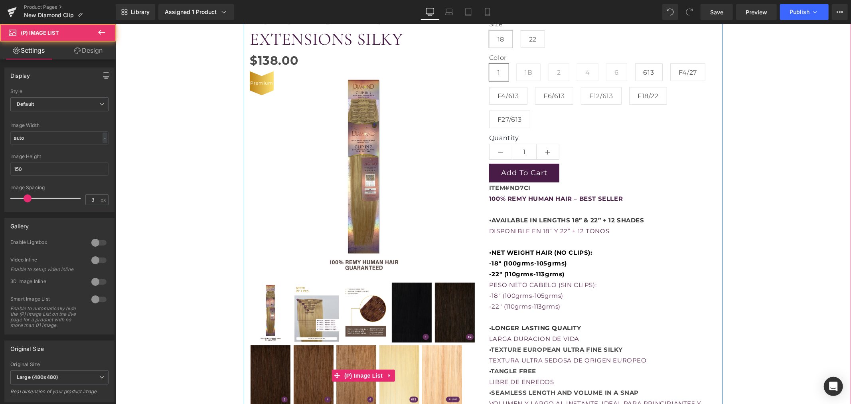
click at [318, 312] on img at bounding box center [316, 312] width 46 height 60
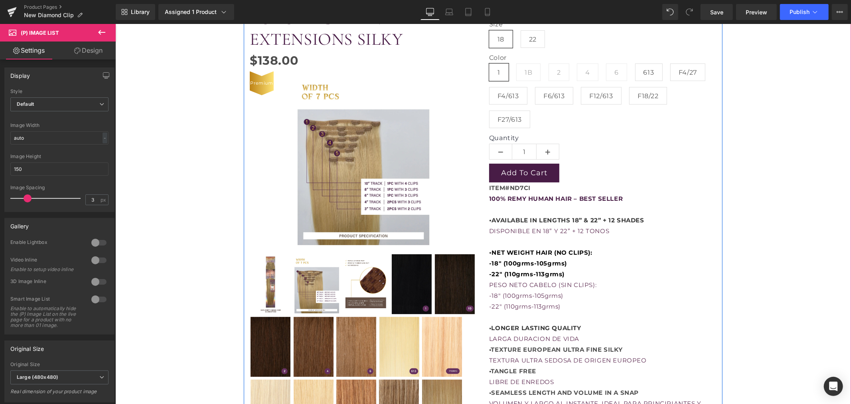
click at [394, 278] on img at bounding box center [411, 284] width 40 height 60
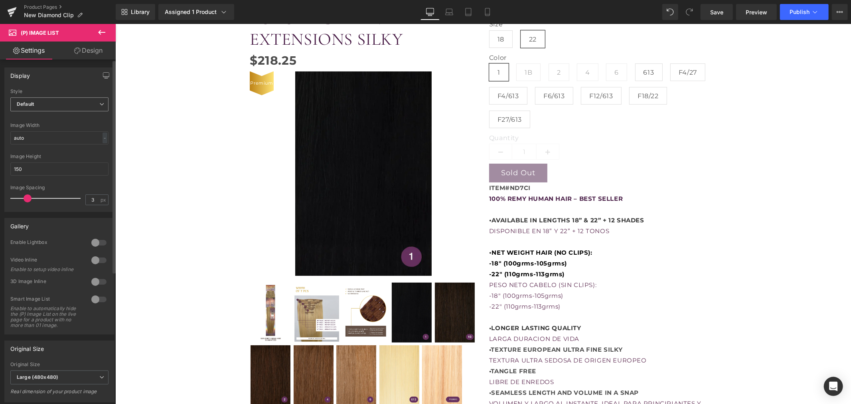
click at [58, 107] on span "Default" at bounding box center [59, 104] width 98 height 14
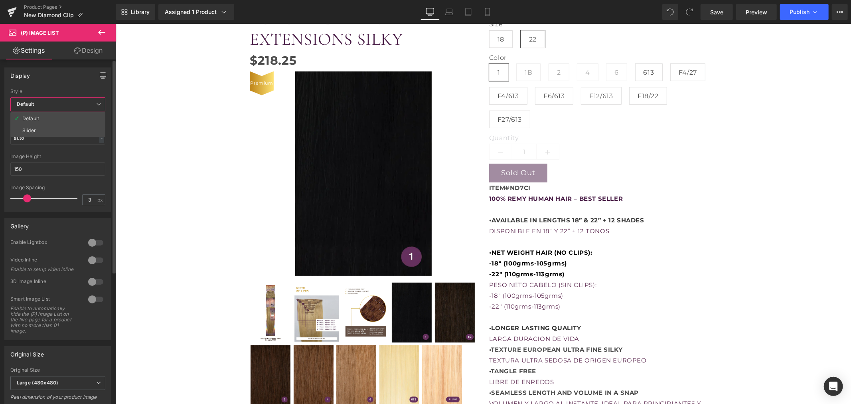
click at [58, 107] on span "Default" at bounding box center [57, 104] width 95 height 14
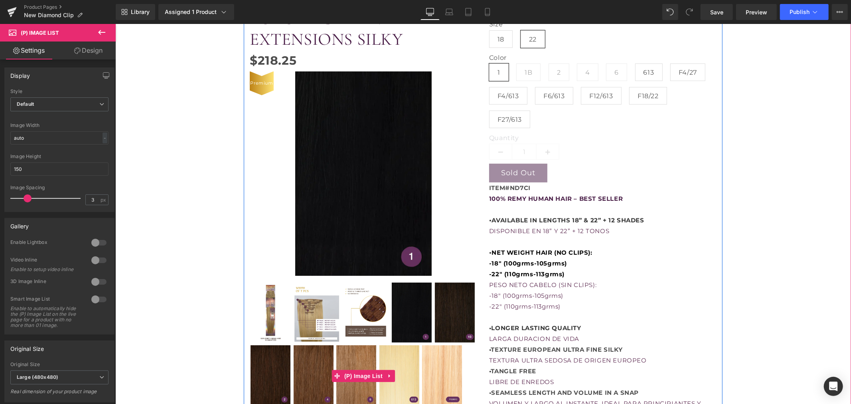
click at [269, 307] on img at bounding box center [270, 312] width 40 height 60
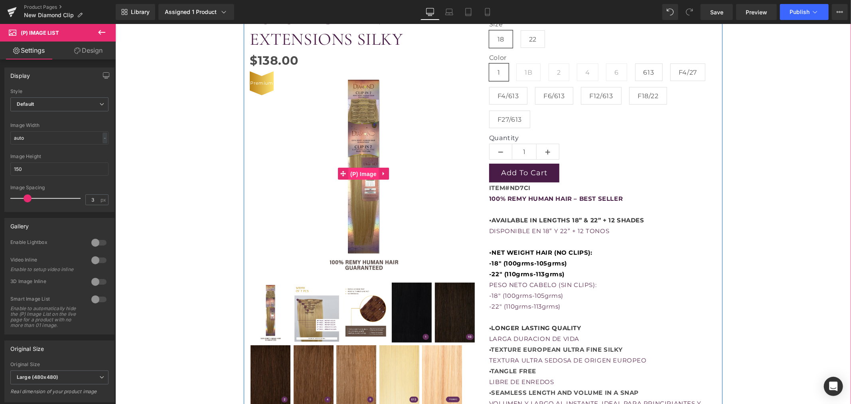
click at [370, 174] on span "(P) Image" at bounding box center [363, 174] width 30 height 12
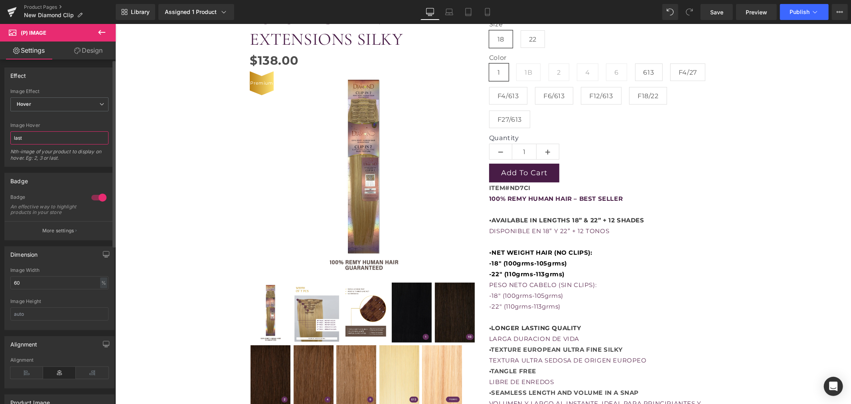
click at [68, 134] on input "last" at bounding box center [59, 137] width 98 height 13
click at [72, 105] on span "Hover" at bounding box center [59, 104] width 98 height 14
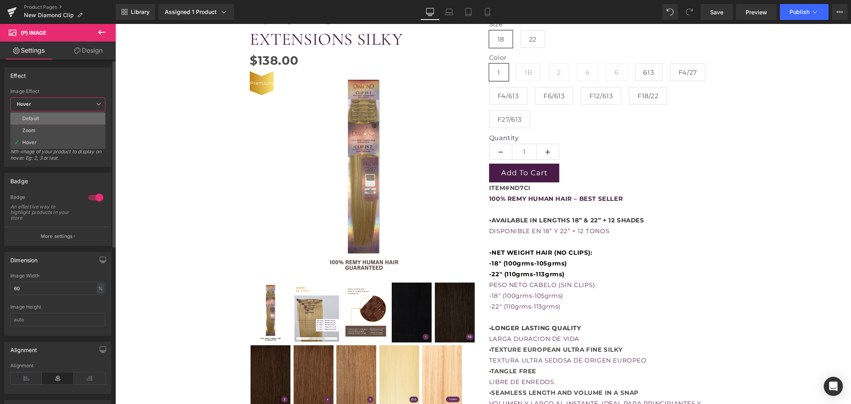
click at [60, 117] on li "Default" at bounding box center [57, 119] width 95 height 12
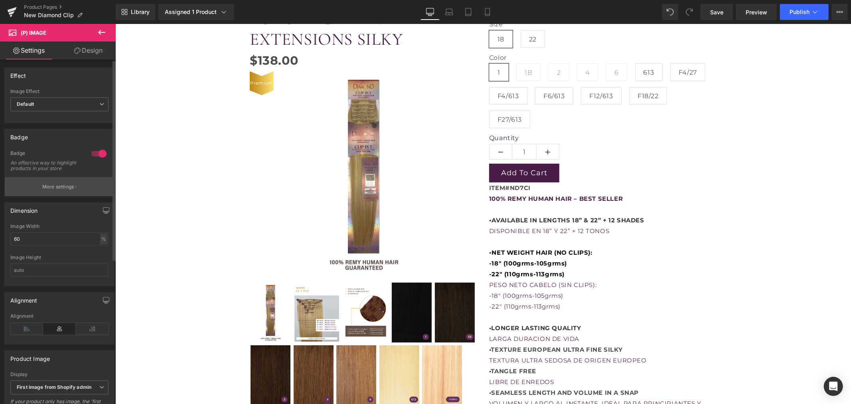
click at [56, 190] on p "More settings" at bounding box center [58, 186] width 32 height 7
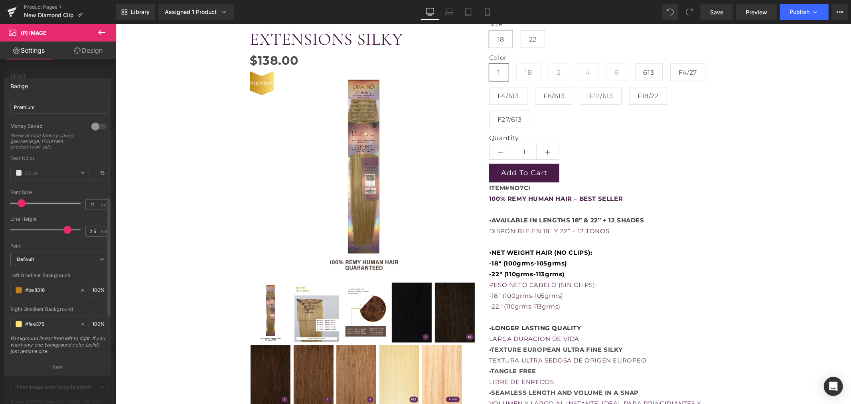
scroll to position [221, 0]
drag, startPoint x: 64, startPoint y: 224, endPoint x: 8, endPoint y: 222, distance: 55.5
click at [8, 222] on div "Text Styles Custom Custom Setup Global Style Custom Setup Global Style Text Bad…" at bounding box center [59, 228] width 109 height 259
type input "2.5"
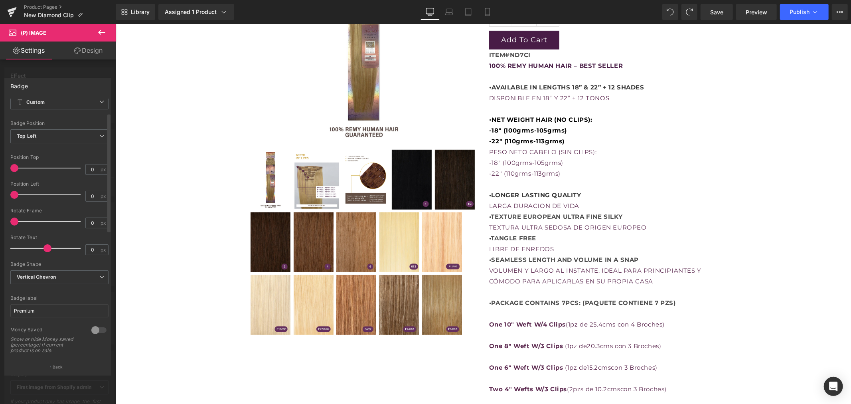
scroll to position [0, 0]
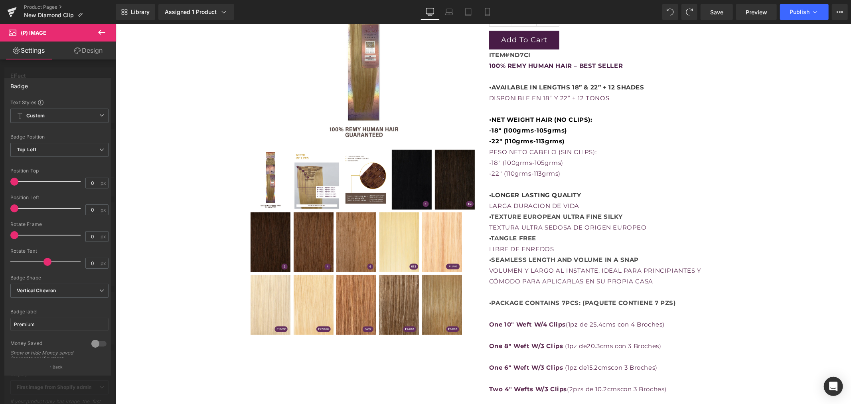
click at [105, 30] on icon at bounding box center [102, 33] width 10 height 10
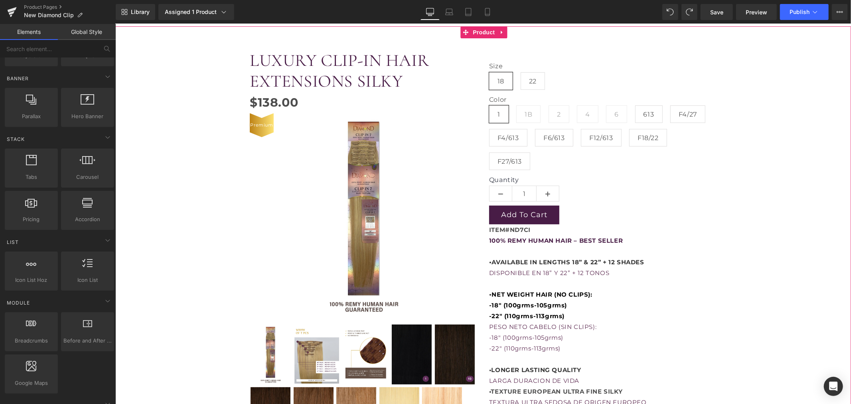
scroll to position [89, 0]
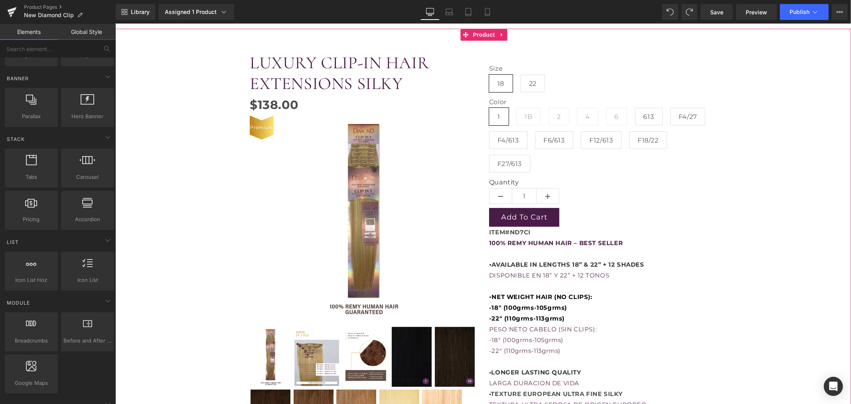
click at [359, 210] on img at bounding box center [363, 217] width 136 height 204
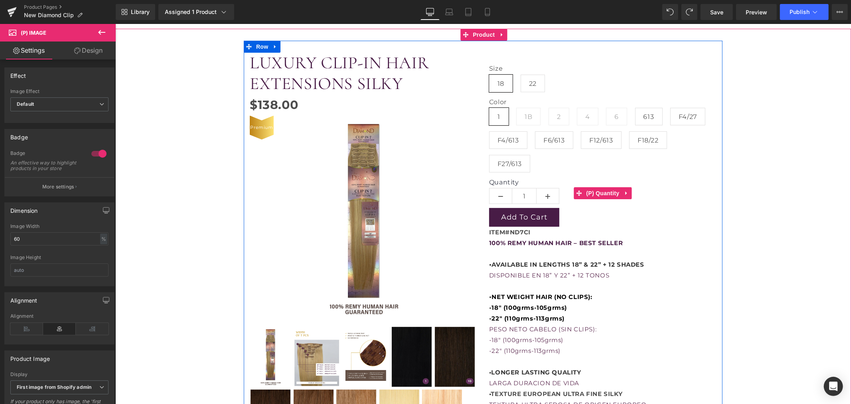
click at [600, 183] on label "Quantity" at bounding box center [602, 183] width 227 height 10
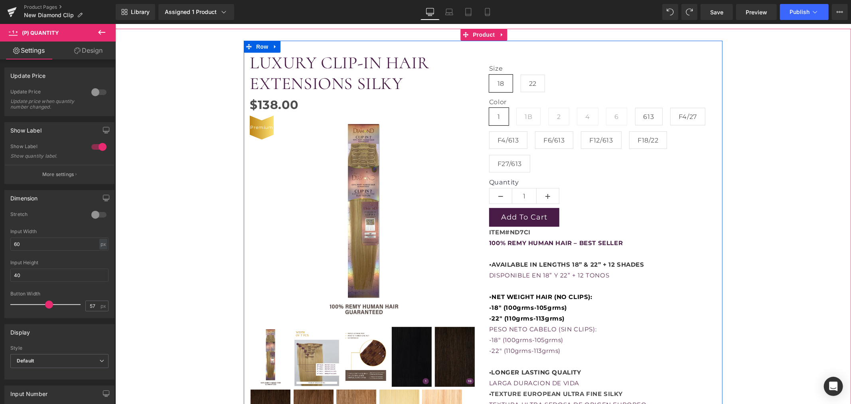
click at [593, 240] on span "100% REMY HUMAN HAIR – BEST SELLER" at bounding box center [556, 243] width 134 height 8
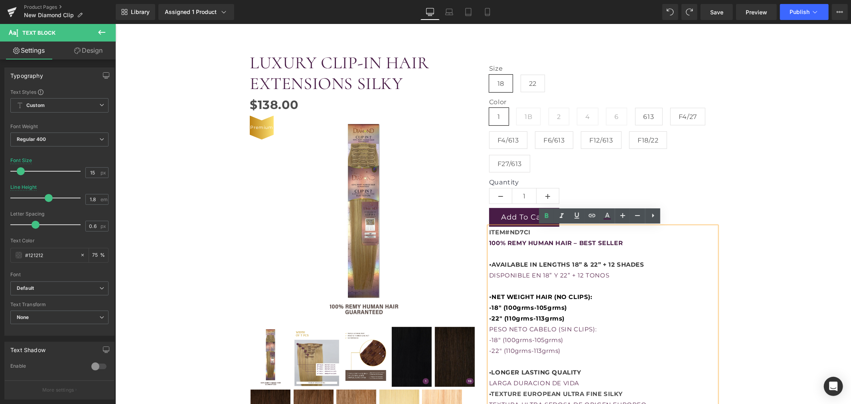
click at [580, 236] on p "ITEM#ND7CI" at bounding box center [602, 231] width 227 height 11
click at [669, 222] on div "Add To Cart" at bounding box center [602, 216] width 227 height 19
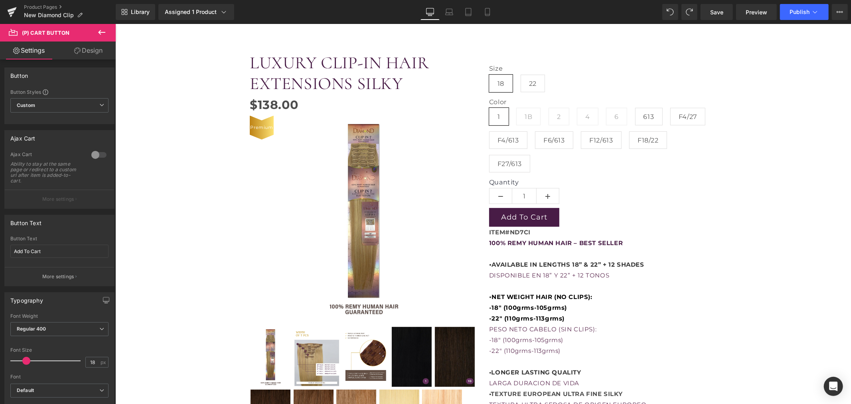
click at [589, 235] on p "ITEM#ND7CI" at bounding box center [602, 231] width 227 height 11
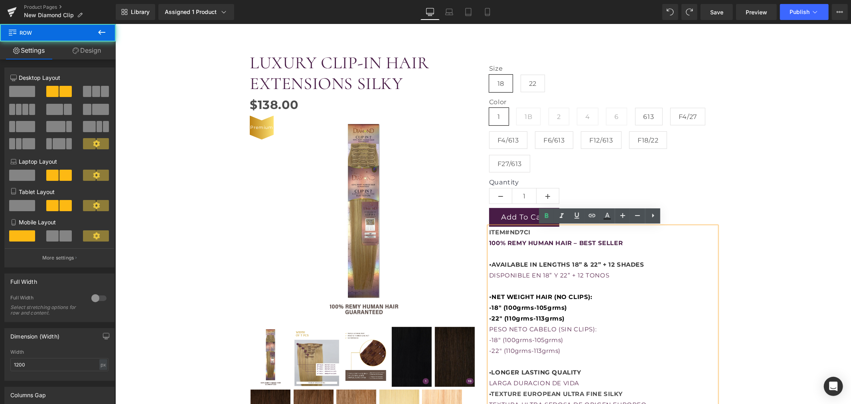
drag, startPoint x: 491, startPoint y: 271, endPoint x: 534, endPoint y: 266, distance: 43.0
click at [516, 270] on div "Size 18 22 Color 1 1B 2 4 6 613" at bounding box center [602, 322] width 239 height 540
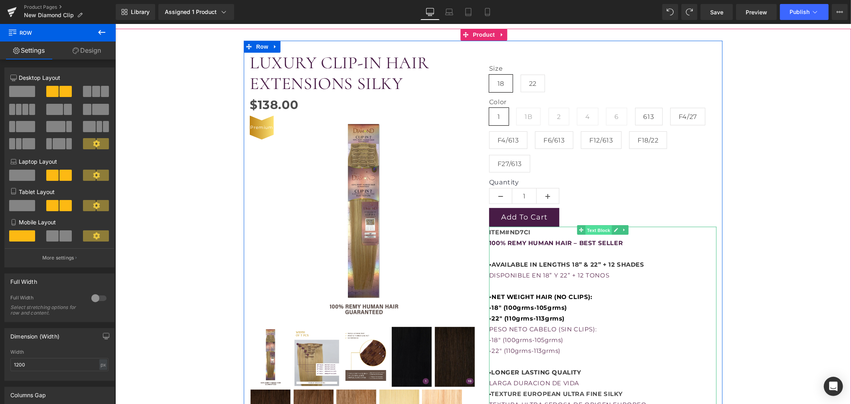
click at [600, 229] on span "Text Block" at bounding box center [598, 230] width 26 height 10
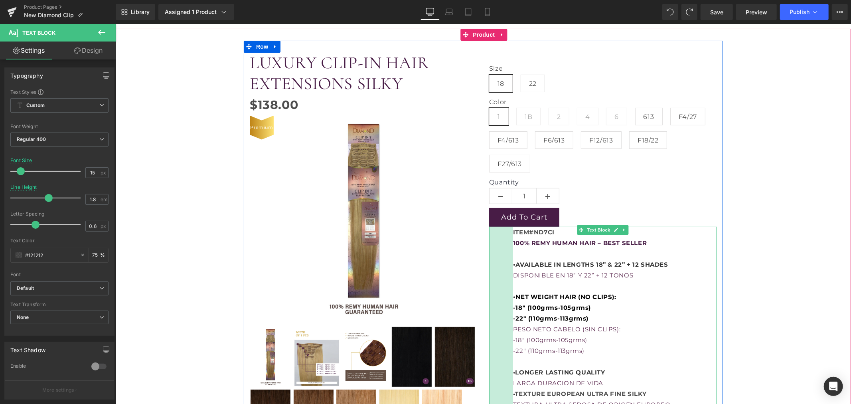
drag, startPoint x: 485, startPoint y: 269, endPoint x: 509, endPoint y: 271, distance: 24.0
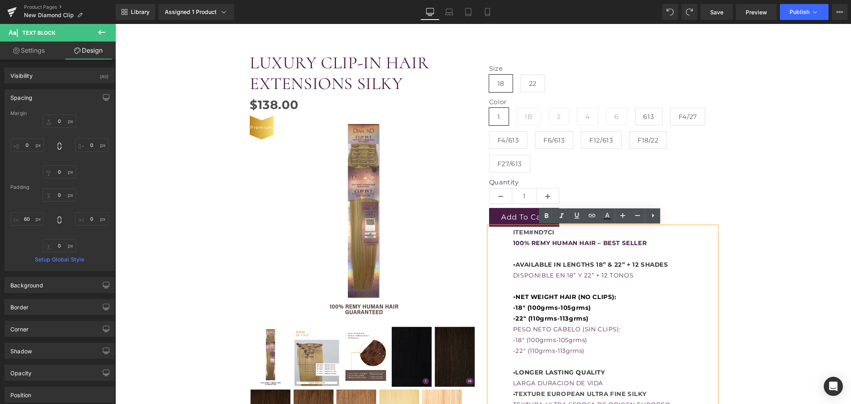
click at [756, 270] on div "LUXURY CLIP-IN HAIR EXTENSIONS SILKY (P) Title $0 $138.00 (P) Price Premium (P)…" at bounding box center [483, 321] width 728 height 563
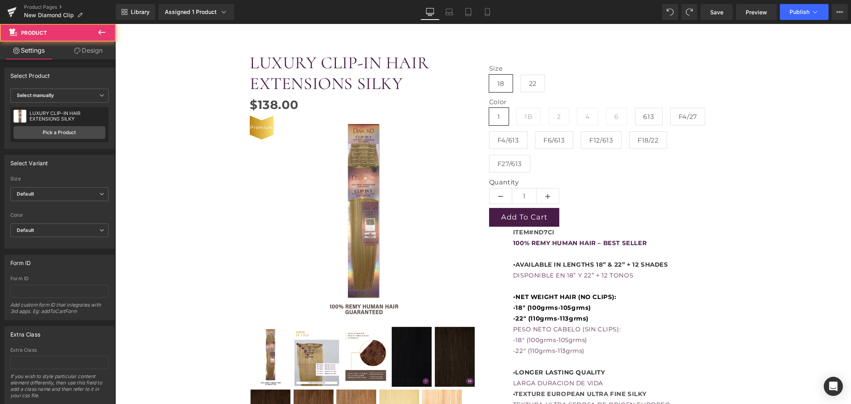
click at [670, 248] on p "• AVAILABLE IN LENGTHS 18” & 22” + 12 SHADES DISPONIBLE EN 18” Y 22” + 12 TONOS" at bounding box center [614, 264] width 203 height 32
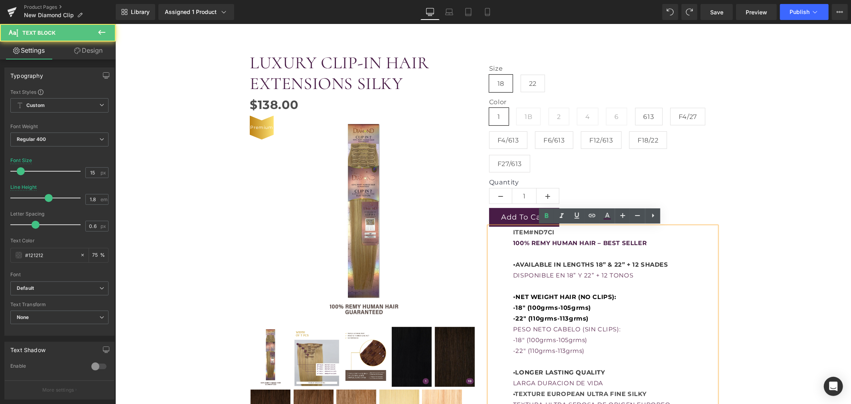
click at [673, 245] on p "100% REMY HUMAN HAIR – BEST SELLER" at bounding box center [614, 242] width 203 height 11
click at [567, 245] on span "100% REMY HUMAN HAIR – BEST SELLER" at bounding box center [580, 243] width 134 height 8
click at [483, 291] on div "Size 18 22 Color 1 1B 2 4 6 613" at bounding box center [602, 327] width 239 height 551
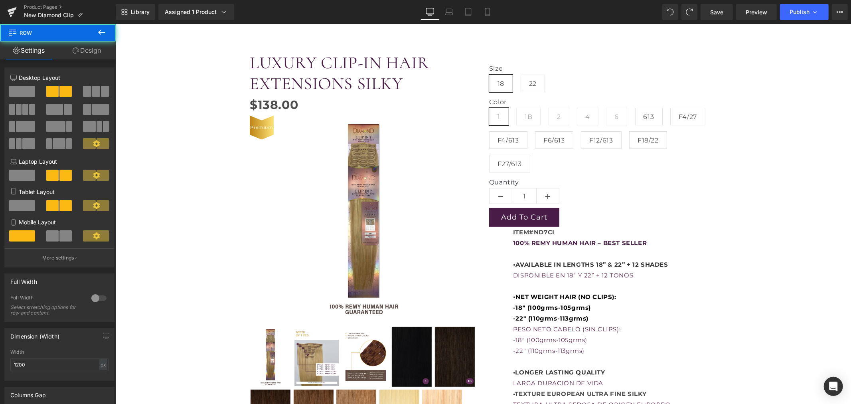
click at [483, 291] on div "Size 18 22 Color 1 1B 2 4 6 613" at bounding box center [602, 327] width 239 height 551
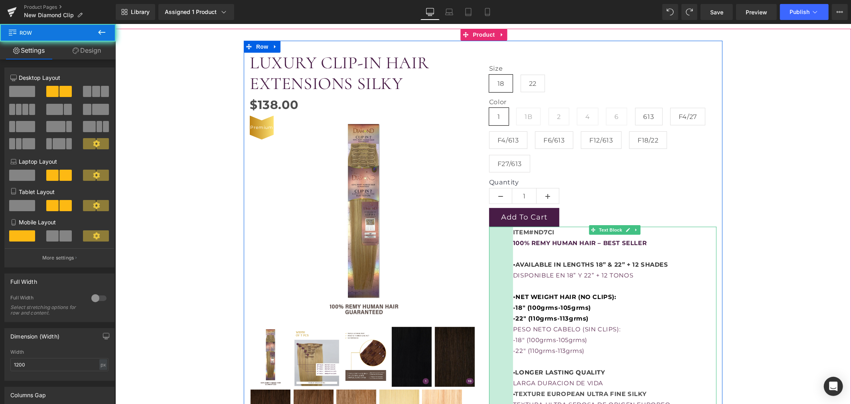
click at [524, 274] on span "DISPONIBLE EN 18” Y 22” + 12 TONOS" at bounding box center [573, 275] width 120 height 8
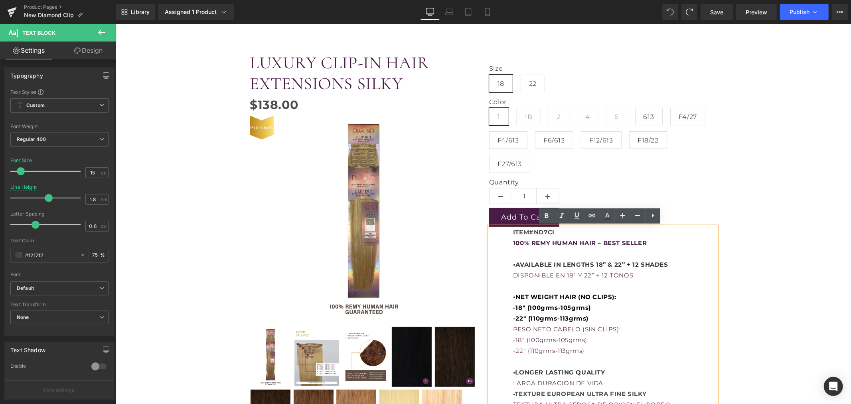
click at [483, 276] on div "Size 18 22 Color 1 1B 2 4 6 613" at bounding box center [602, 327] width 239 height 551
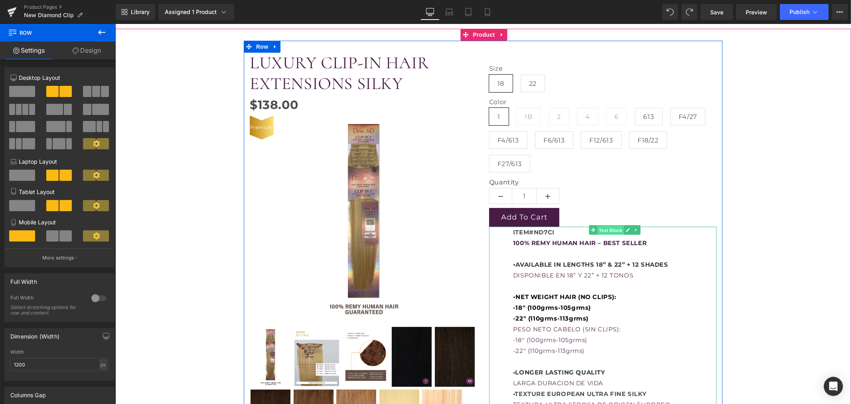
click at [604, 231] on span "Text Block" at bounding box center [610, 230] width 26 height 10
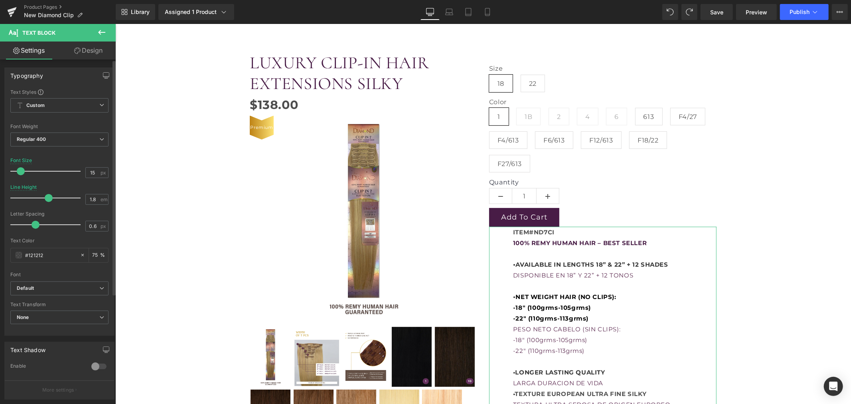
click at [21, 169] on span at bounding box center [21, 171] width 8 height 8
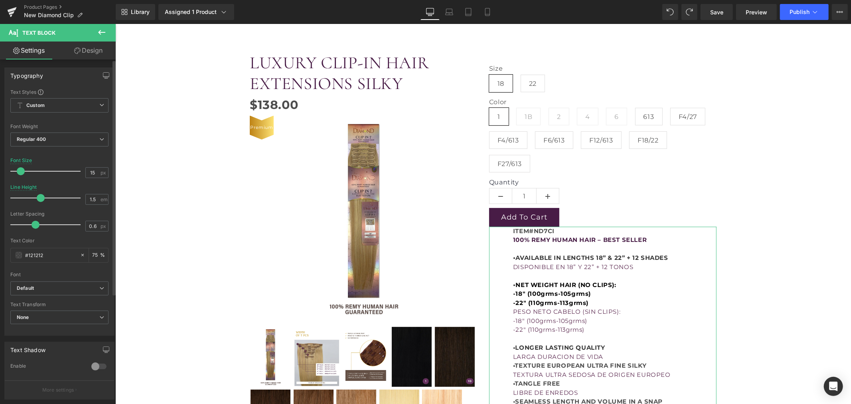
type input "1.6"
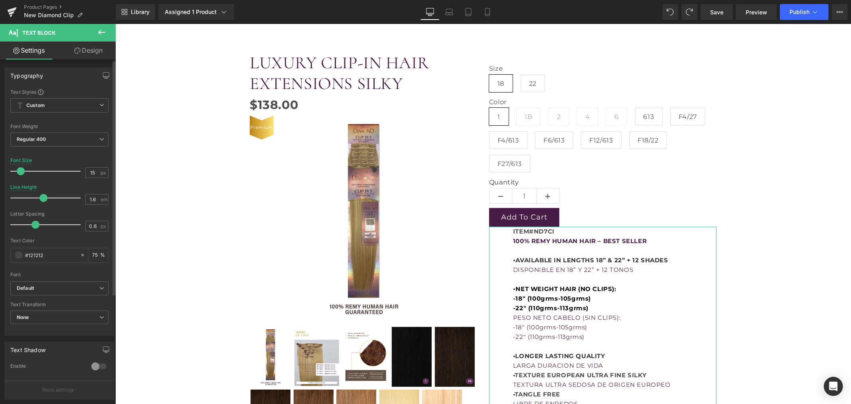
drag, startPoint x: 45, startPoint y: 198, endPoint x: 41, endPoint y: 200, distance: 4.8
click at [41, 200] on span at bounding box center [44, 198] width 8 height 8
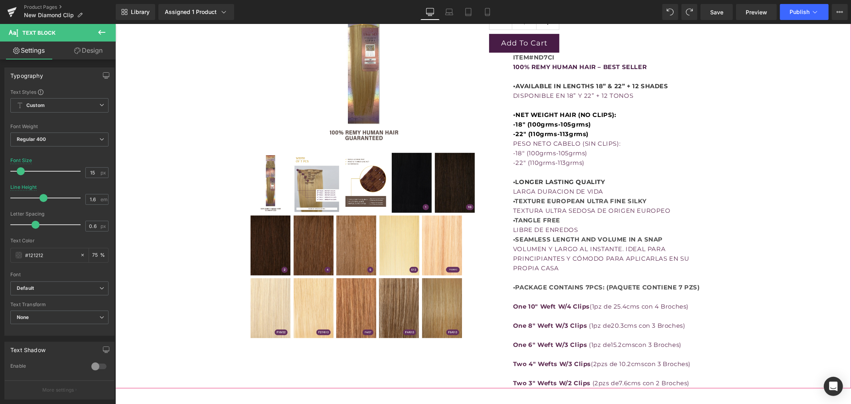
scroll to position [310, 0]
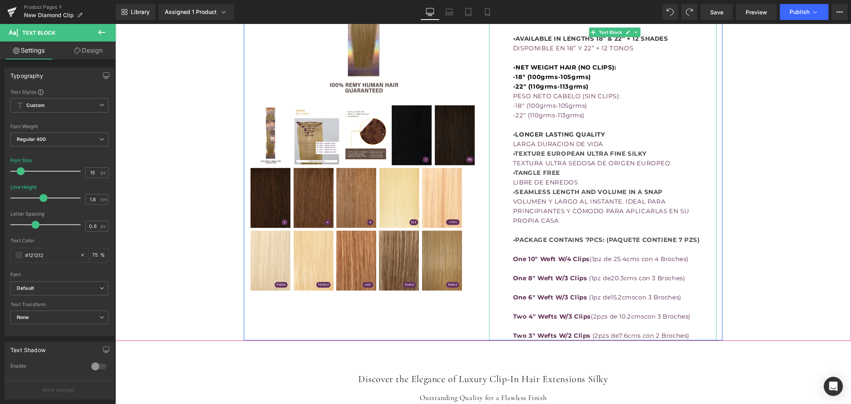
click at [544, 234] on p "• PACKAGE CONTAINS 7PCS: (PAQUETE CONTIENE 7 PZS)" at bounding box center [614, 234] width 203 height 19
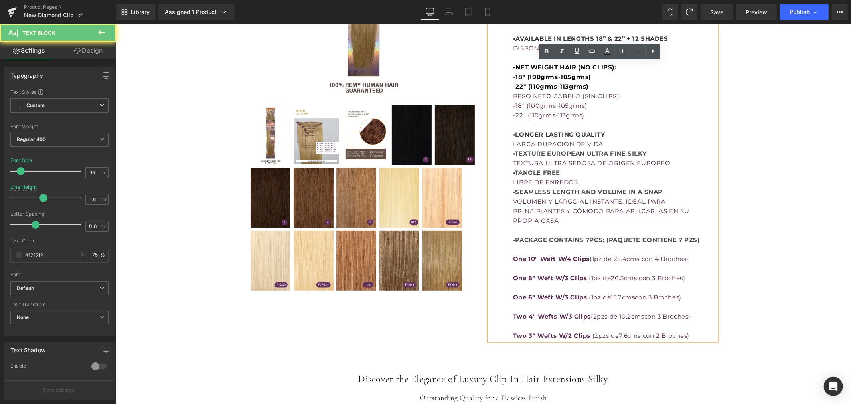
click at [541, 244] on p "One 10" Weft W/4 Clips (1pz de 25.4cms con 4 Broches)" at bounding box center [614, 253] width 203 height 19
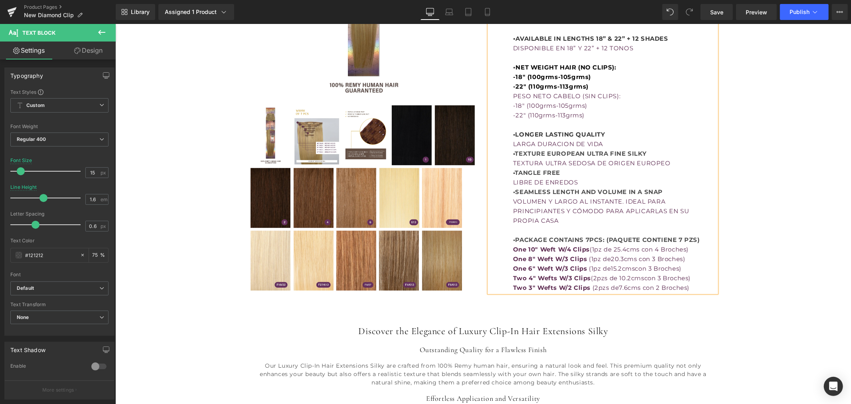
click at [786, 237] on div "LUXURY CLIP-IN HAIR EXTENSIONS SILKY (P) Title $0 $138.00 (P) Price Premium (P)…" at bounding box center [483, 55] width 728 height 473
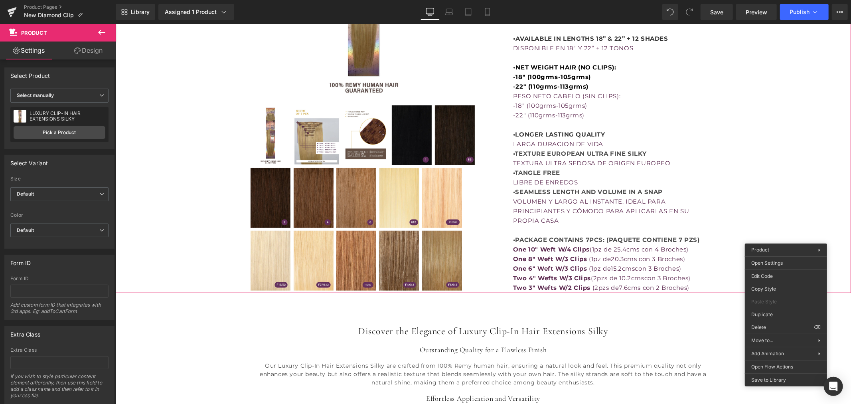
click at [773, 193] on div "LUXURY CLIP-IN HAIR EXTENSIONS SILKY (P) Title $0 $138.00 (P) Price Premium (P)…" at bounding box center [483, 55] width 728 height 473
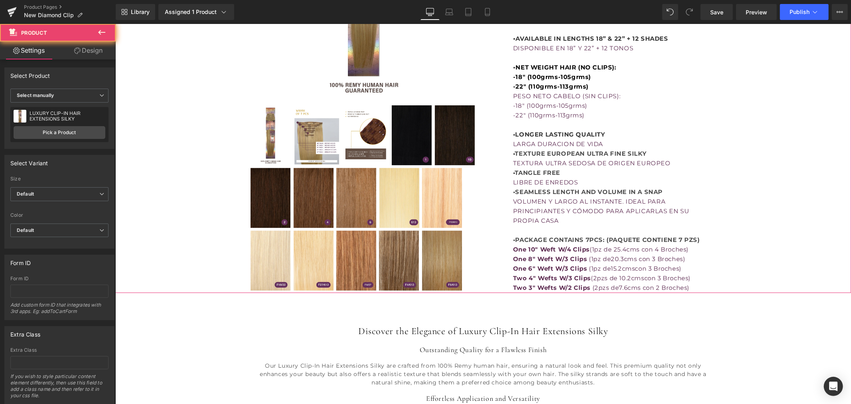
click at [764, 207] on div "LUXURY CLIP-IN HAIR EXTENSIONS SILKY (P) Title $0 $138.00 (P) Price Premium (P)…" at bounding box center [483, 55] width 728 height 473
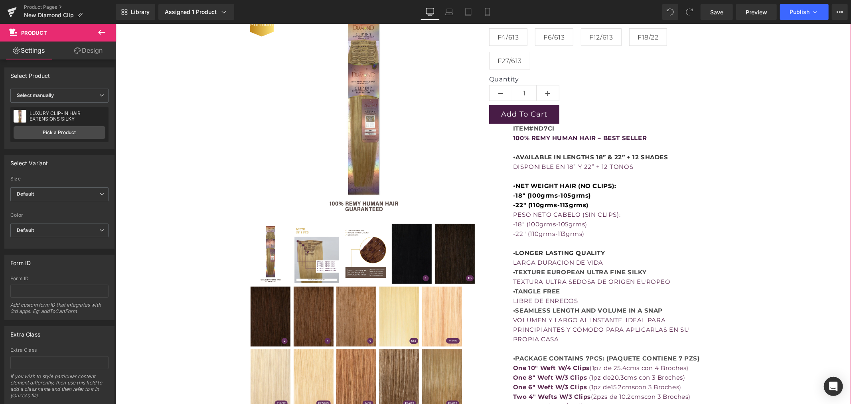
scroll to position [177, 0]
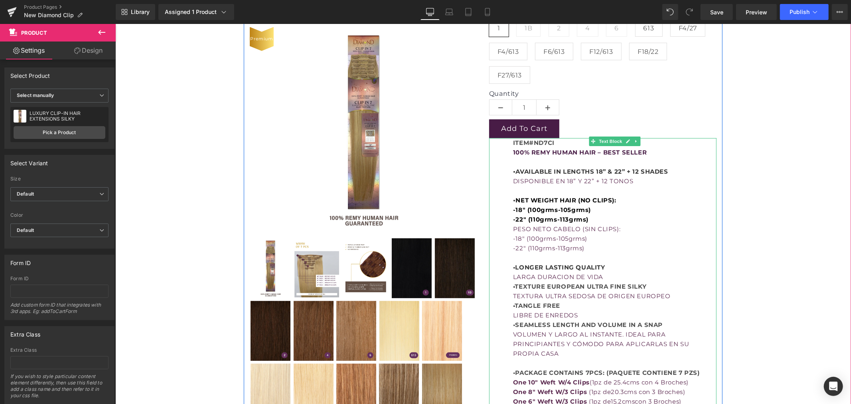
click at [660, 240] on div "-18" (100grms-105grms)" at bounding box center [614, 238] width 203 height 10
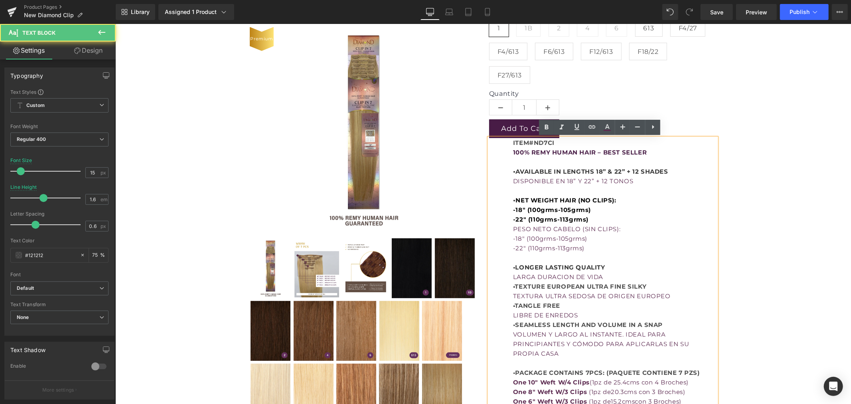
click at [739, 211] on div "LUXURY CLIP-IN HAIR EXTENSIONS SILKY (P) Title $0 $138.00 (P) Price Premium (P)…" at bounding box center [483, 188] width 728 height 473
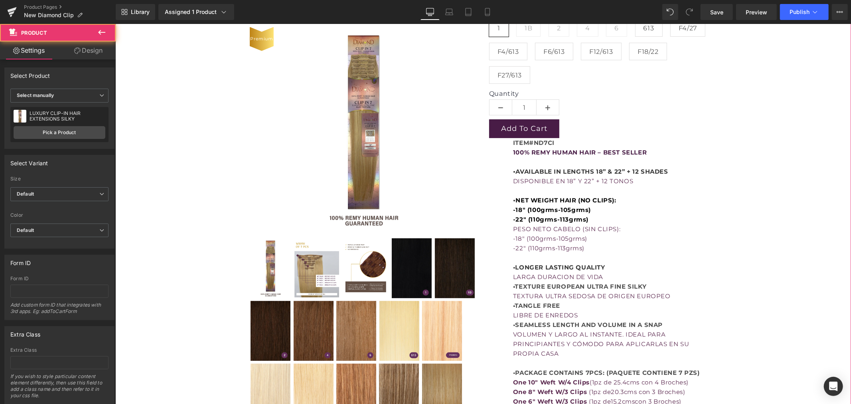
click at [785, 188] on div "LUXURY CLIP-IN HAIR EXTENSIONS SILKY (P) Title $0 $138.00 (P) Price Premium (P)…" at bounding box center [483, 188] width 728 height 473
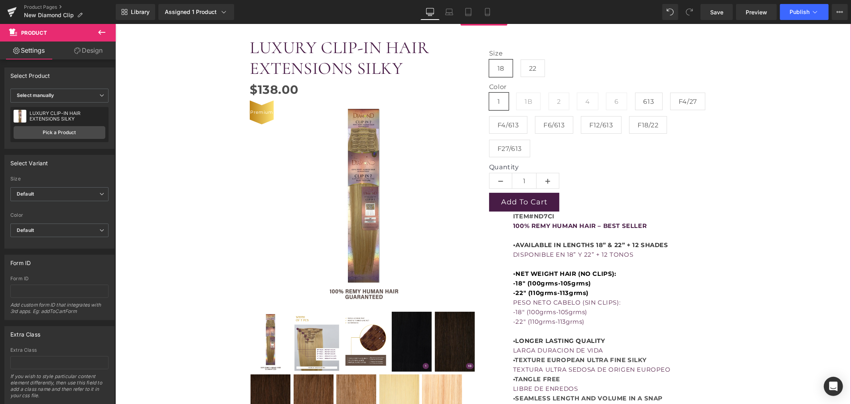
scroll to position [89, 0]
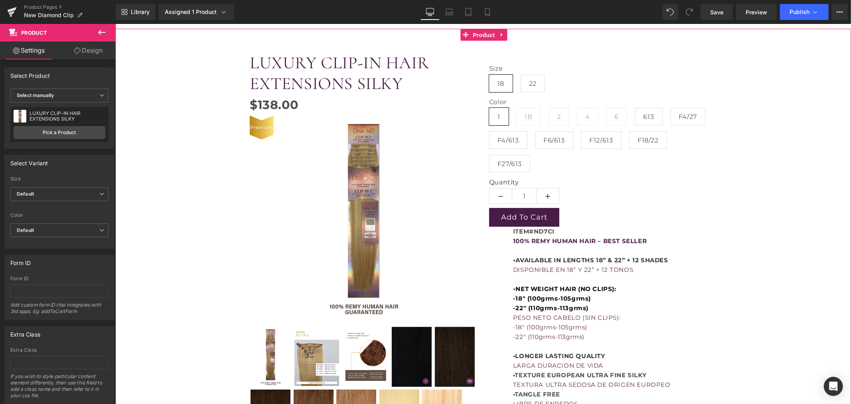
click at [480, 33] on span "Product" at bounding box center [483, 35] width 26 height 12
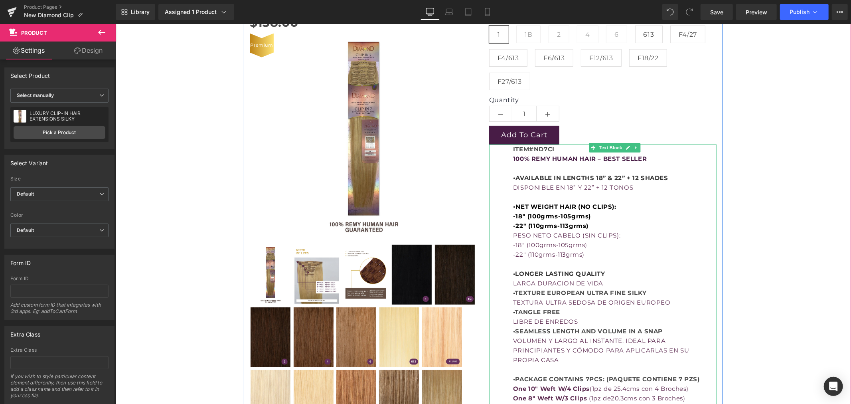
scroll to position [177, 0]
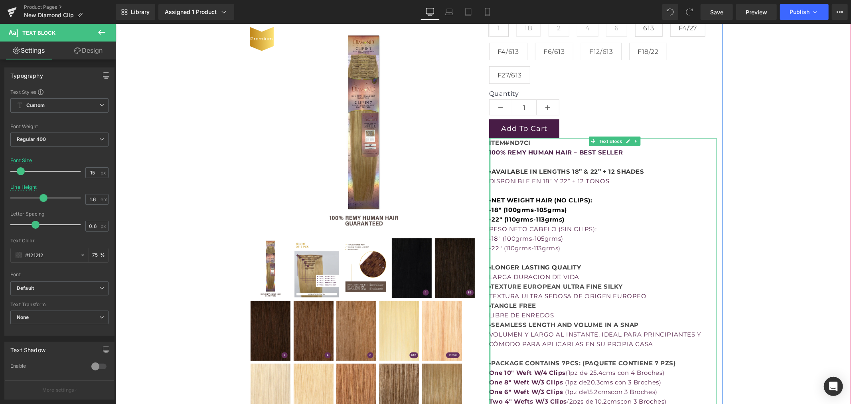
drag, startPoint x: 492, startPoint y: 194, endPoint x: 456, endPoint y: 201, distance: 36.5
click at [456, 201] on div "LUXURY CLIP-IN HAIR EXTENSIONS SILKY (P) Title $0 $138.00 (P) Price Premium (P)…" at bounding box center [482, 188] width 479 height 473
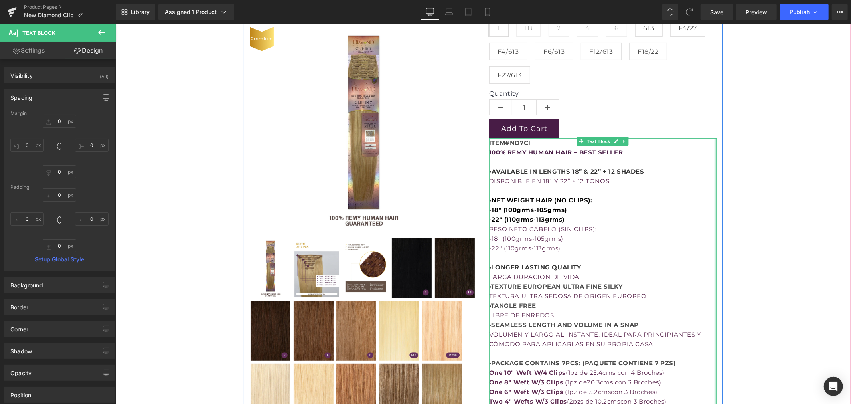
type input "0px"
drag, startPoint x: 712, startPoint y: 190, endPoint x: 718, endPoint y: 190, distance: 5.6
click at [718, 190] on div "LUXURY CLIP-IN HAIR EXTENSIONS SILKY (P) Title $0 $138.00 (P) Price Premium (P)…" at bounding box center [482, 188] width 479 height 473
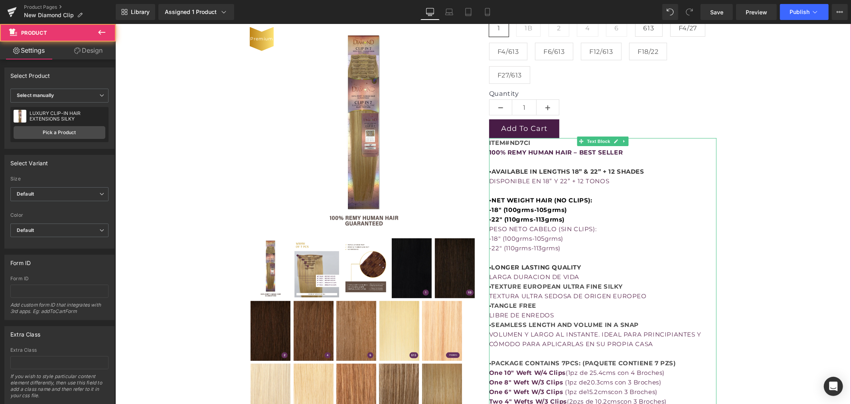
click at [719, 192] on div "LUXURY CLIP-IN HAIR EXTENSIONS SILKY (P) Title $0 $138.00 (P) Price Premium (P)…" at bounding box center [483, 188] width 728 height 473
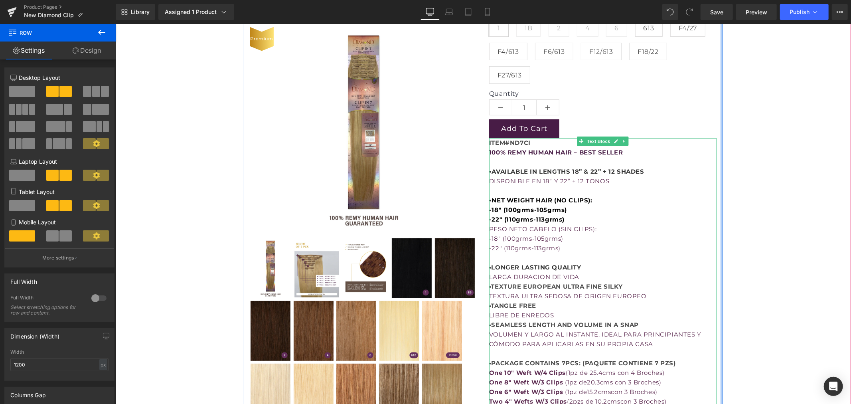
drag, startPoint x: 717, startPoint y: 194, endPoint x: 772, endPoint y: 192, distance: 55.1
click at [725, 196] on div "LUXURY CLIP-IN HAIR EXTENSIONS SILKY (P) Title $0 $138.00 (P) Price Premium (P)…" at bounding box center [483, 188] width 728 height 473
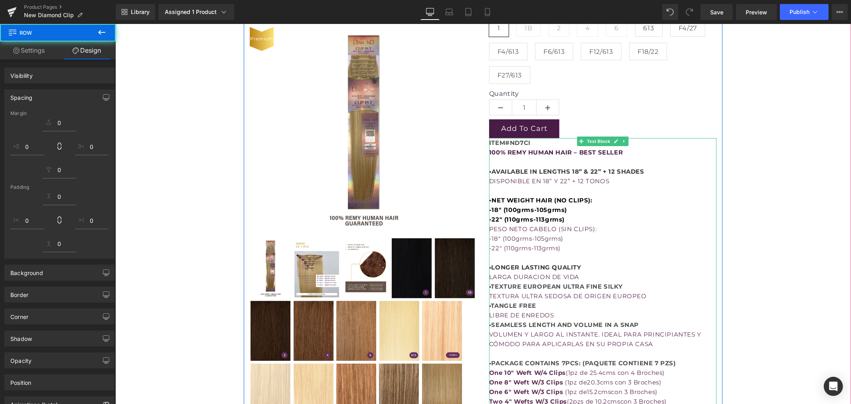
click at [778, 192] on div "LUXURY CLIP-IN HAIR EXTENSIONS SILKY (P) Title $0 $138.00 (P) Price Premium (P)…" at bounding box center [483, 188] width 728 height 473
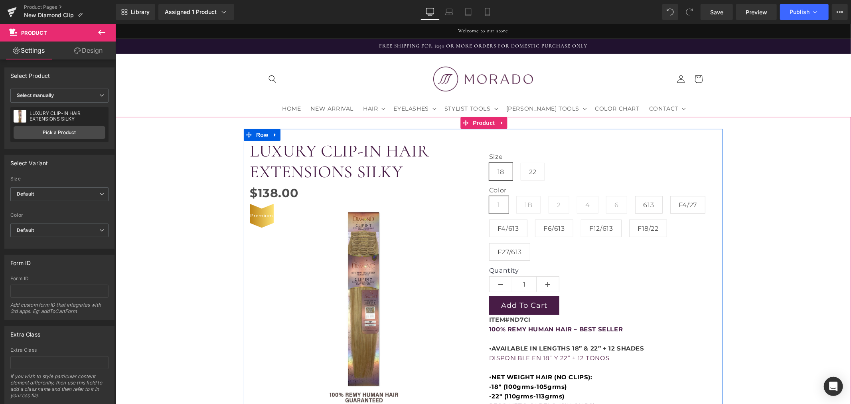
scroll to position [0, 0]
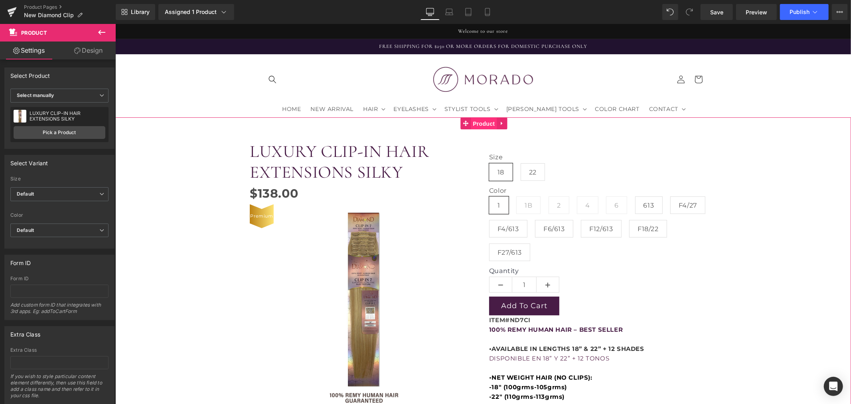
click at [481, 126] on span "Product" at bounding box center [483, 123] width 26 height 12
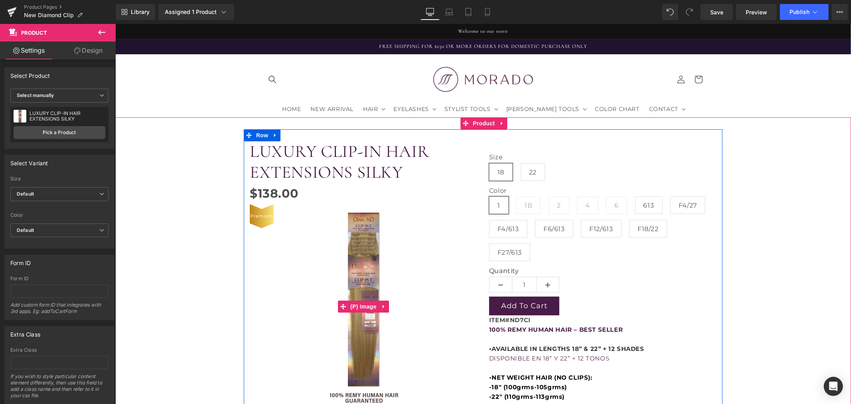
click at [359, 229] on img at bounding box center [363, 306] width 136 height 204
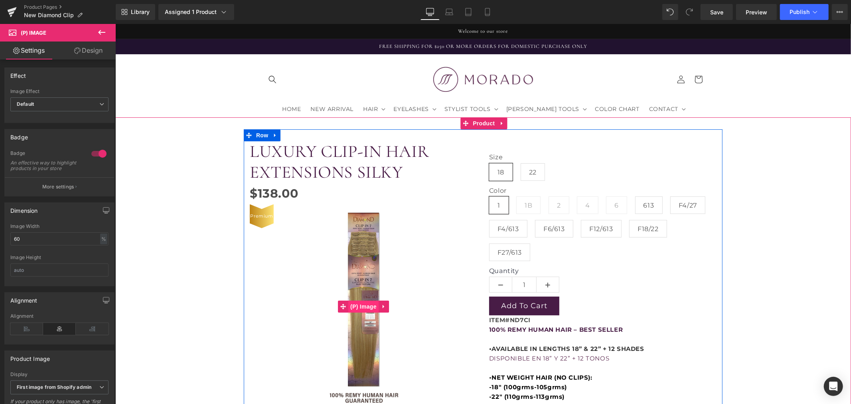
click at [361, 303] on span "(P) Image" at bounding box center [363, 306] width 30 height 12
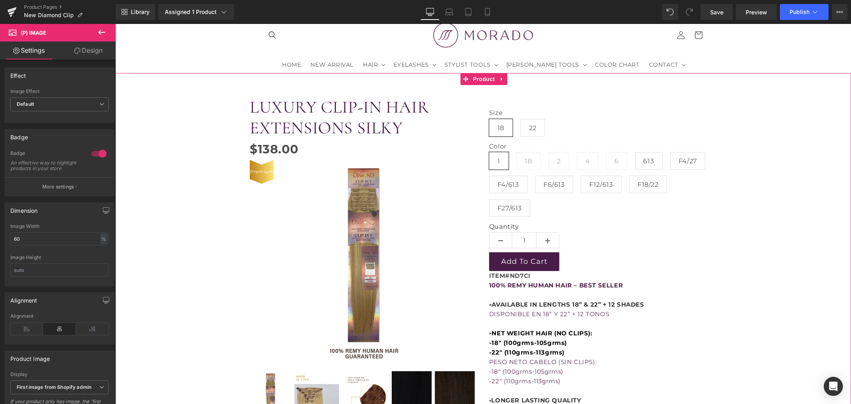
scroll to position [89, 0]
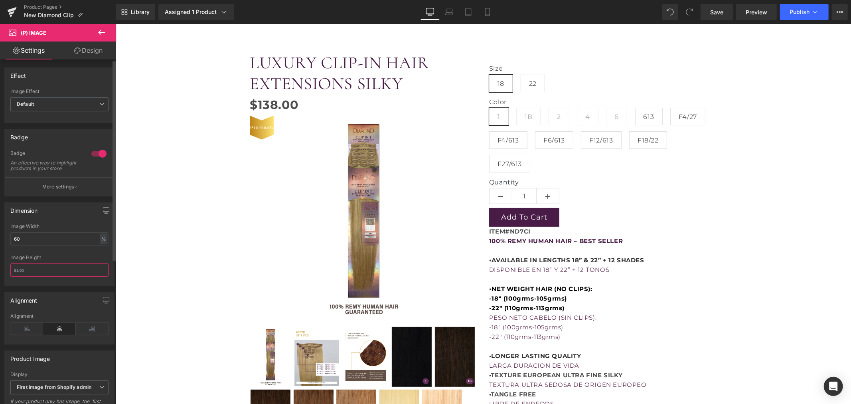
click at [60, 277] on input "text" at bounding box center [59, 269] width 98 height 13
click at [109, 280] on div "60% Image Width 60 % % px Image Height" at bounding box center [59, 254] width 109 height 62
click at [62, 277] on input "text" at bounding box center [59, 269] width 98 height 13
type input "AUTO"
click at [105, 213] on icon "button" at bounding box center [106, 210] width 6 height 6
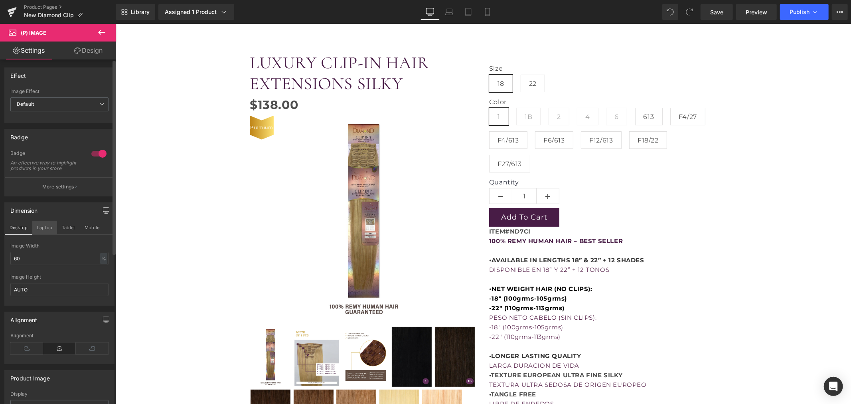
click at [46, 234] on button "Laptop" at bounding box center [44, 228] width 25 height 14
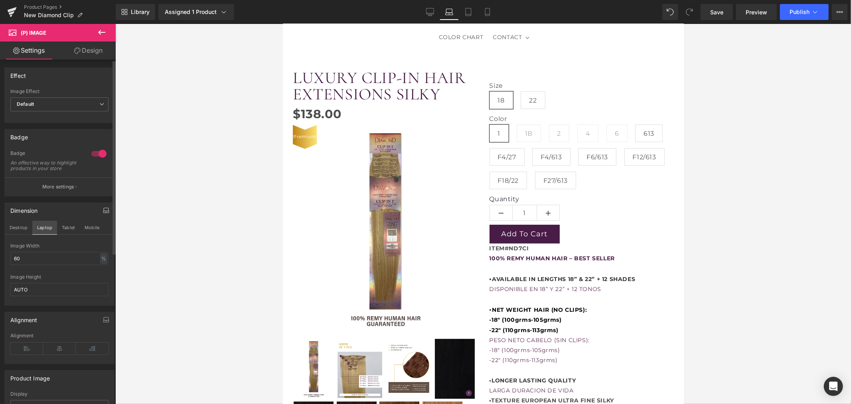
scroll to position [61, 0]
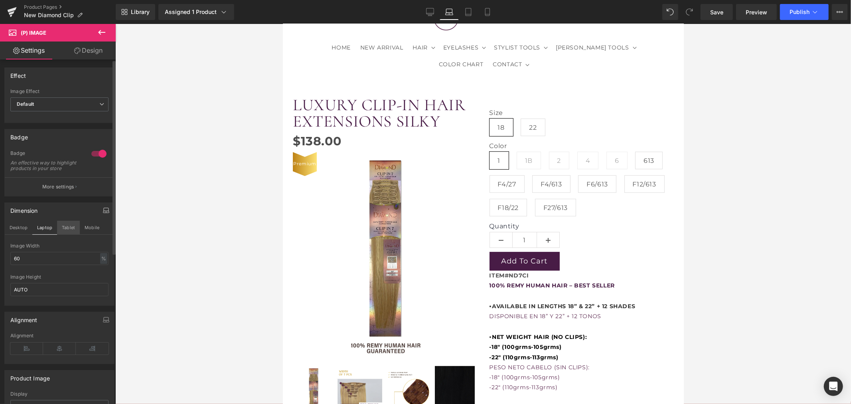
click at [67, 233] on button "Tablet" at bounding box center [68, 228] width 23 height 14
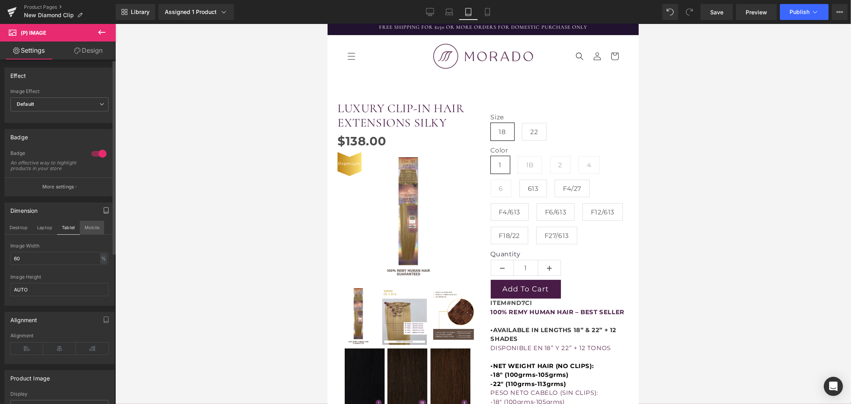
click at [91, 232] on button "Mobile" at bounding box center [92, 228] width 24 height 14
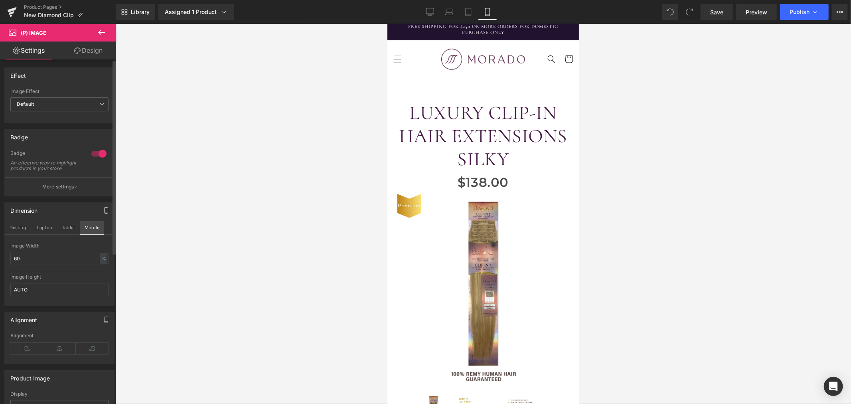
scroll to position [83, 0]
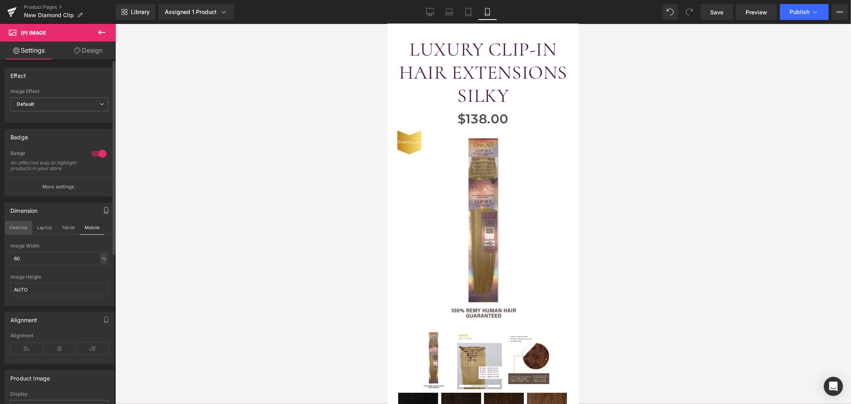
click at [27, 233] on button "Desktop" at bounding box center [19, 228] width 28 height 14
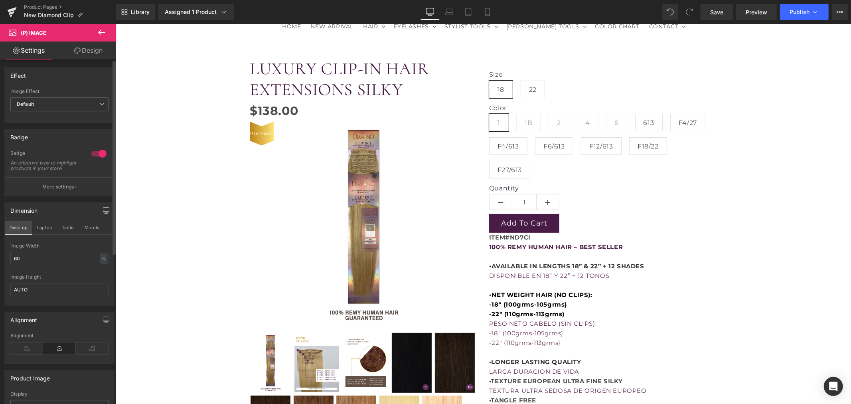
scroll to position [52, 0]
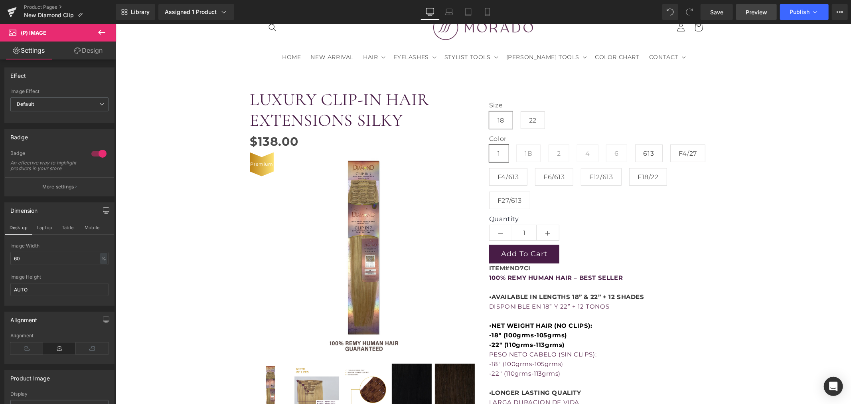
click at [752, 14] on span "Preview" at bounding box center [757, 12] width 22 height 8
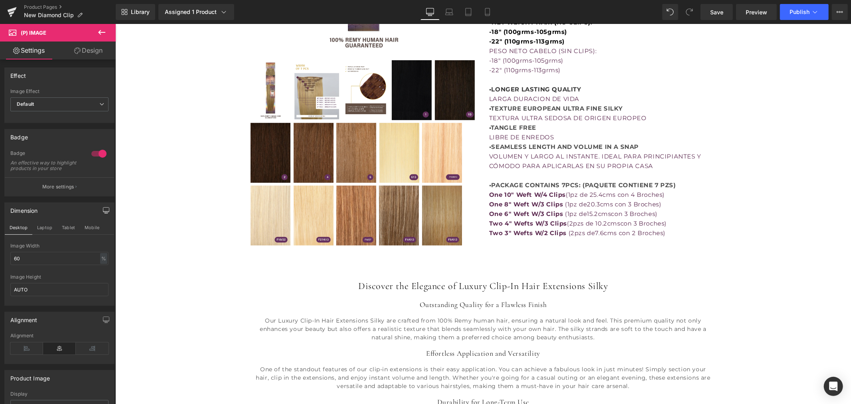
scroll to position [362, 0]
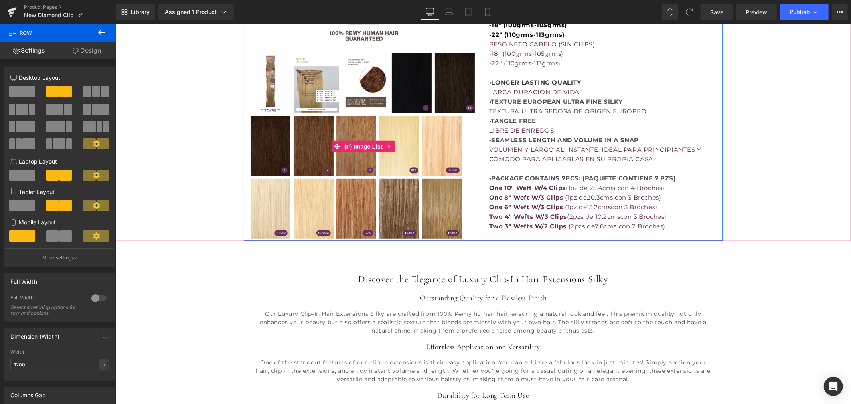
drag, startPoint x: 466, startPoint y: 239, endPoint x: 467, endPoint y: 212, distance: 26.7
click at [467, 212] on div "LUXURY CLIP-IN HAIR EXTENSIONS SILKY (P) Title $0 $138.00 (P) Price Premium (P)…" at bounding box center [482, 3] width 479 height 473
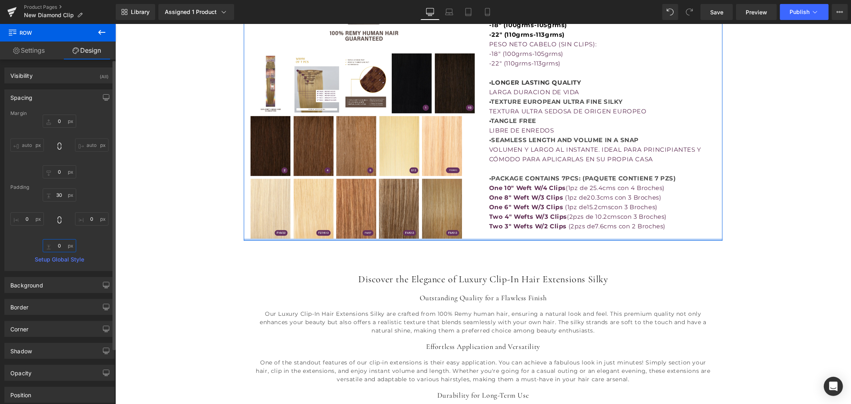
click at [61, 247] on input "0" at bounding box center [60, 245] width 34 height 13
type input "10"
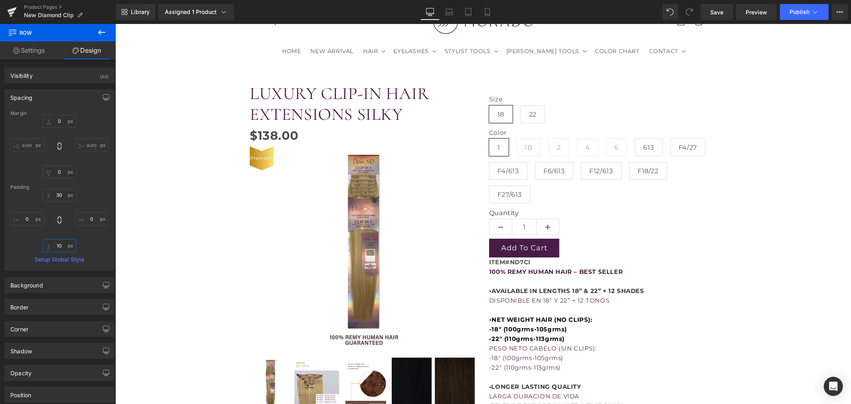
scroll to position [7, 0]
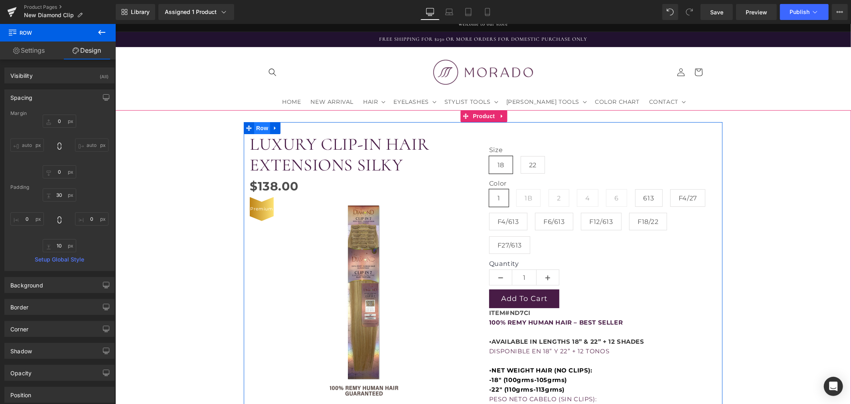
click at [255, 128] on span "Row" at bounding box center [262, 128] width 16 height 12
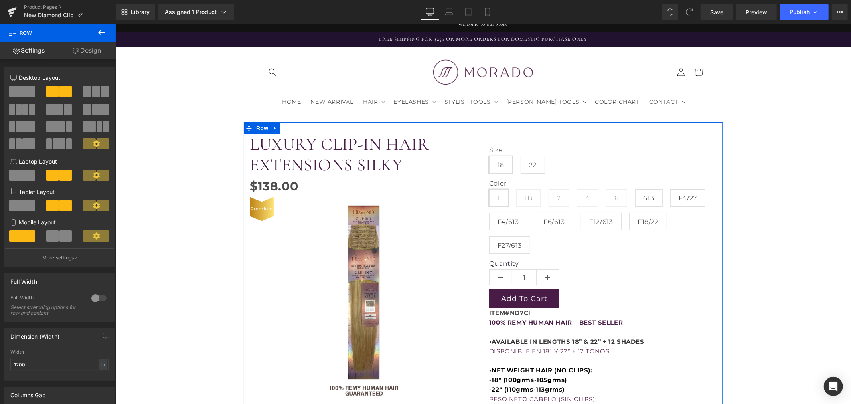
click at [88, 46] on link "Design" at bounding box center [87, 50] width 58 height 18
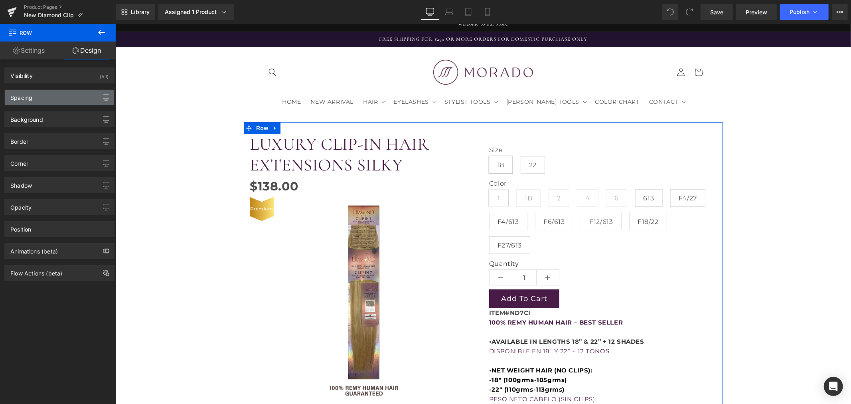
click at [54, 100] on div "Spacing" at bounding box center [59, 97] width 109 height 15
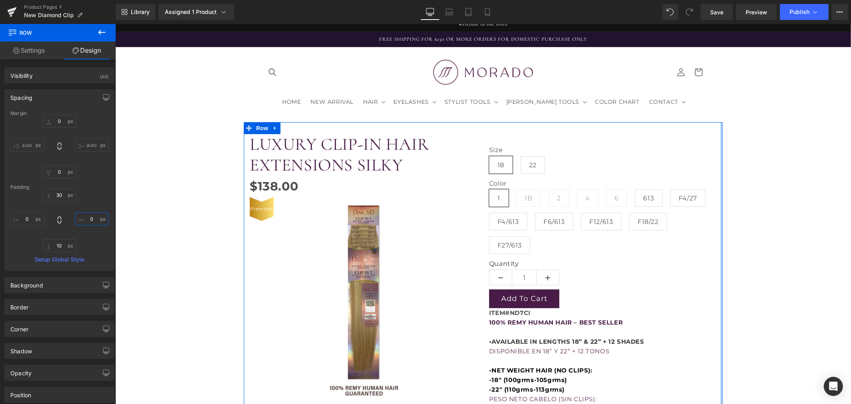
click at [90, 219] on input "0" at bounding box center [92, 218] width 34 height 13
type input "20"
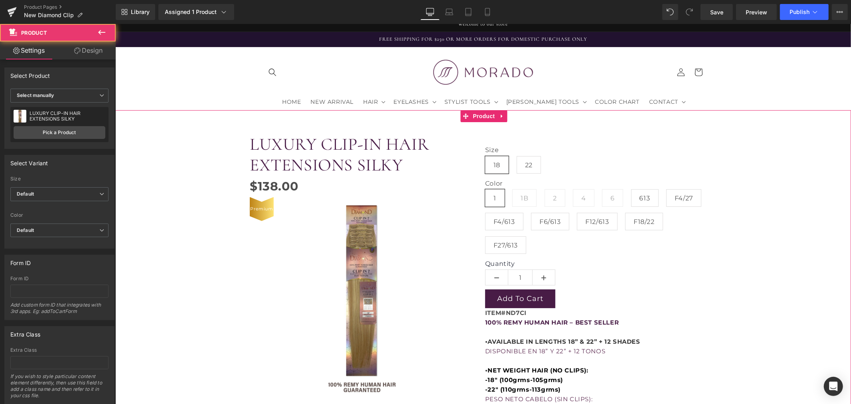
click at [154, 264] on div "LUXURY CLIP-IN HAIR EXTENSIONS SILKY (P) Title $0 $138.00 (P) Price Premium (P)…" at bounding box center [483, 390] width 728 height 536
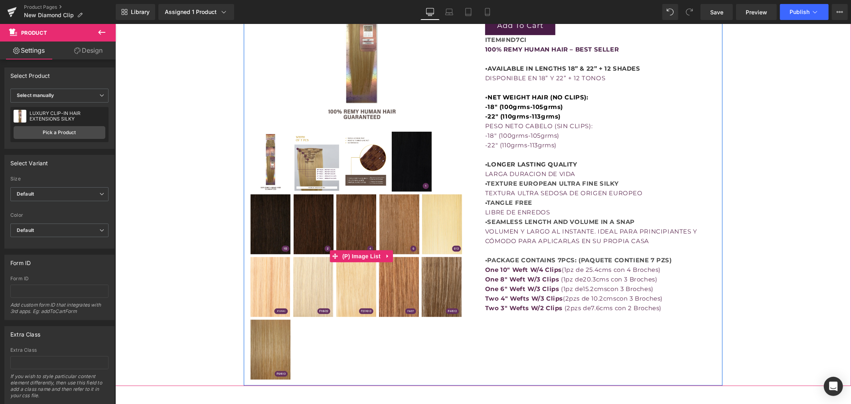
scroll to position [273, 0]
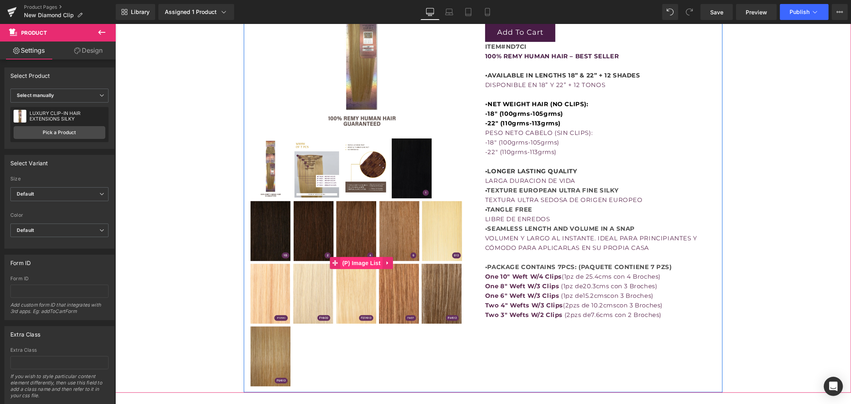
click at [350, 261] on span "(P) Image List" at bounding box center [361, 263] width 42 height 12
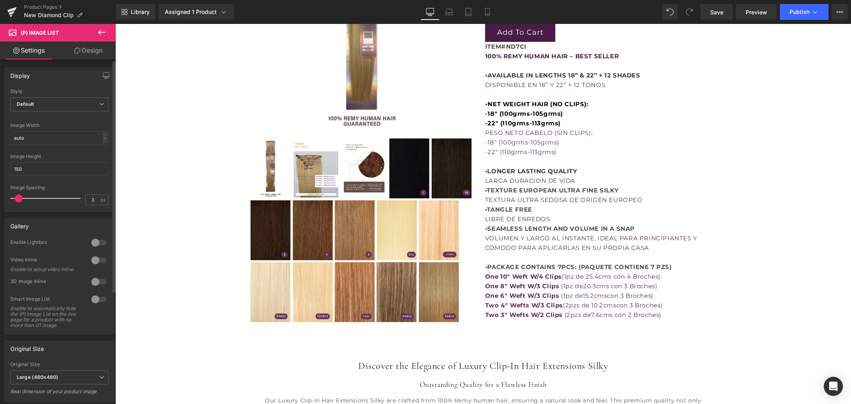
drag, startPoint x: 25, startPoint y: 201, endPoint x: 18, endPoint y: 201, distance: 7.6
click at [18, 201] on span at bounding box center [19, 198] width 8 height 8
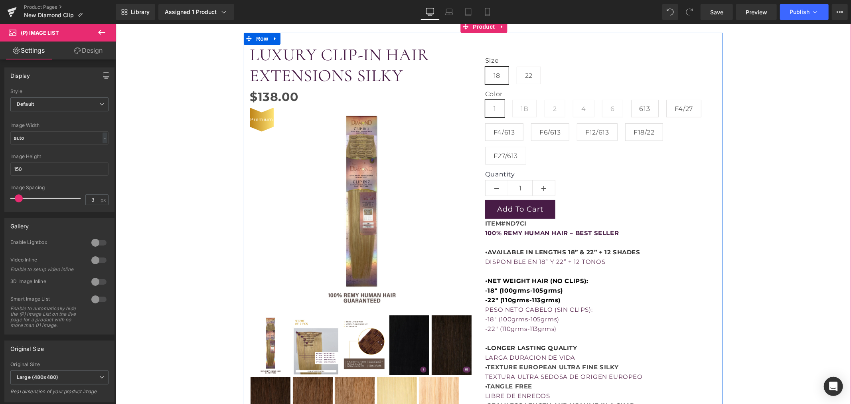
scroll to position [96, 0]
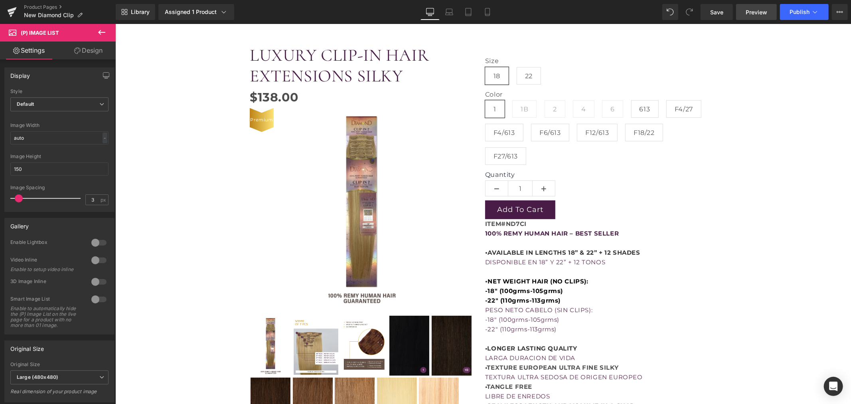
click at [756, 11] on span "Preview" at bounding box center [757, 12] width 22 height 8
click at [231, 17] on link "Assigned 1 Product" at bounding box center [196, 12] width 76 height 16
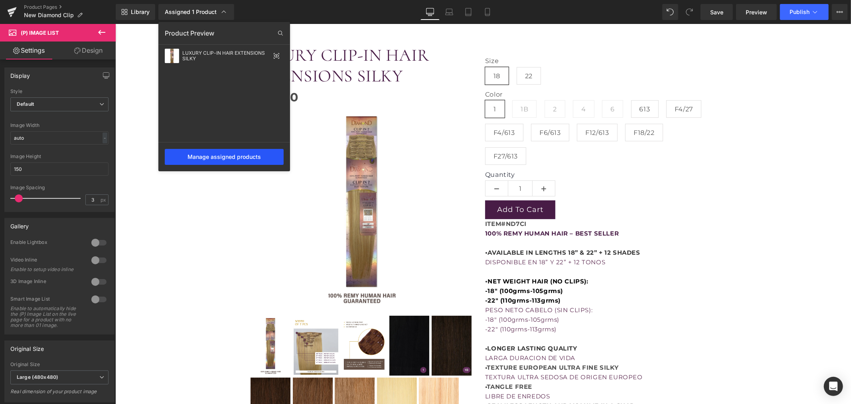
click at [237, 161] on div "Manage assigned products" at bounding box center [224, 157] width 119 height 16
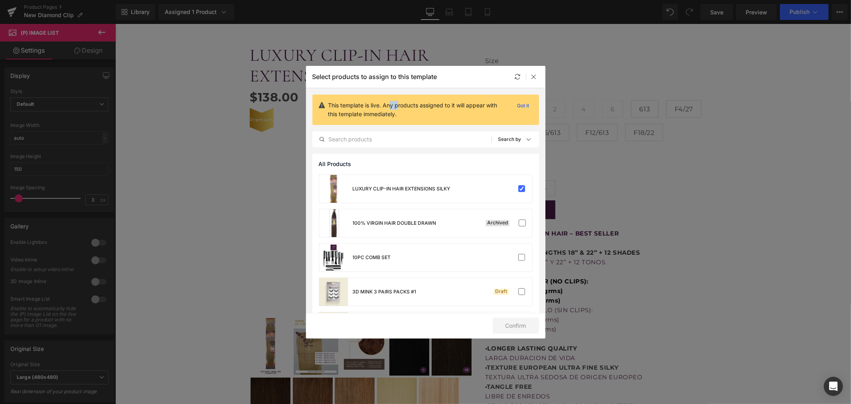
drag, startPoint x: 390, startPoint y: 106, endPoint x: 397, endPoint y: 106, distance: 7.6
click at [397, 106] on p "This template is live. Any products assigned to it will appear with this templa…" at bounding box center [418, 110] width 180 height 18
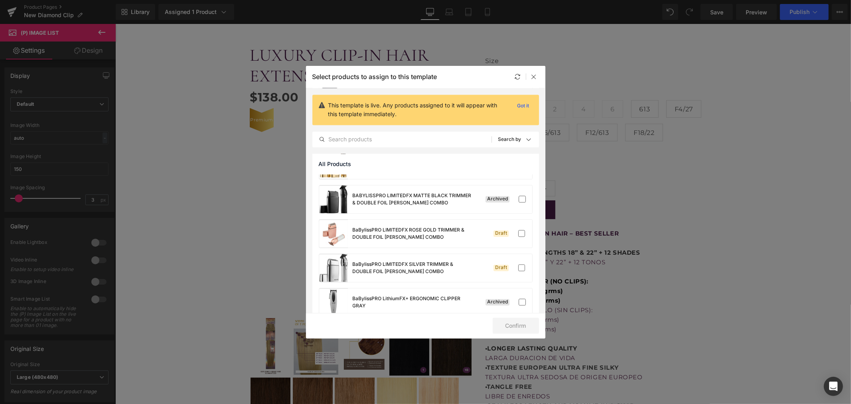
scroll to position [1497, 0]
click at [532, 81] on div at bounding box center [534, 77] width 10 height 10
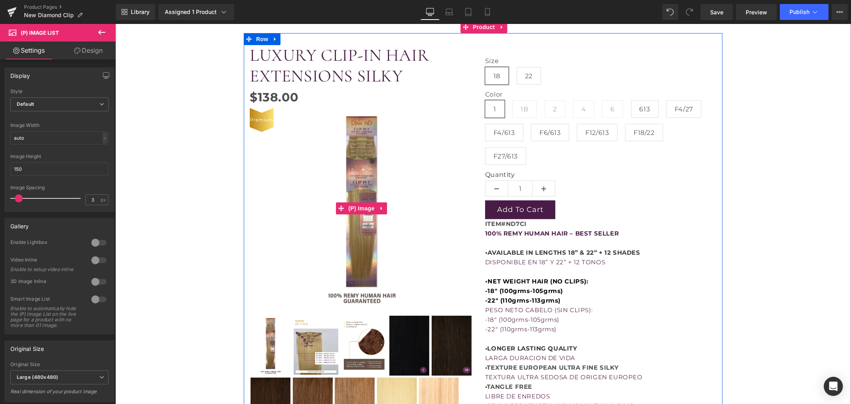
click at [350, 170] on img at bounding box center [361, 208] width 134 height 201
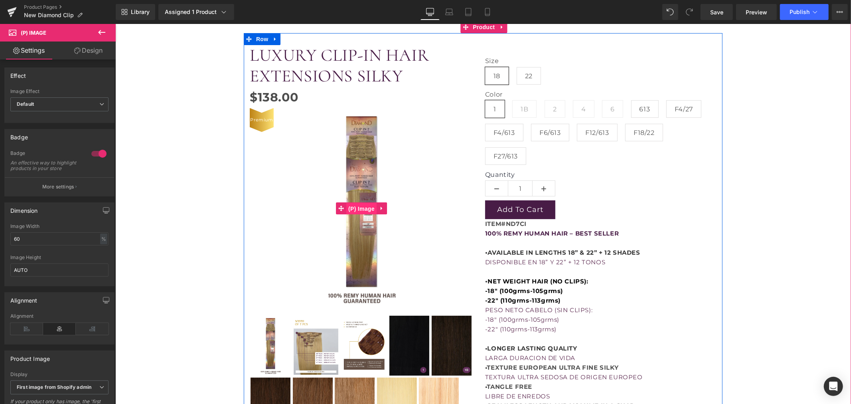
click at [361, 206] on span "(P) Image" at bounding box center [361, 208] width 30 height 12
click at [379, 209] on icon at bounding box center [382, 208] width 6 height 6
click at [397, 208] on link at bounding box center [397, 208] width 10 height 12
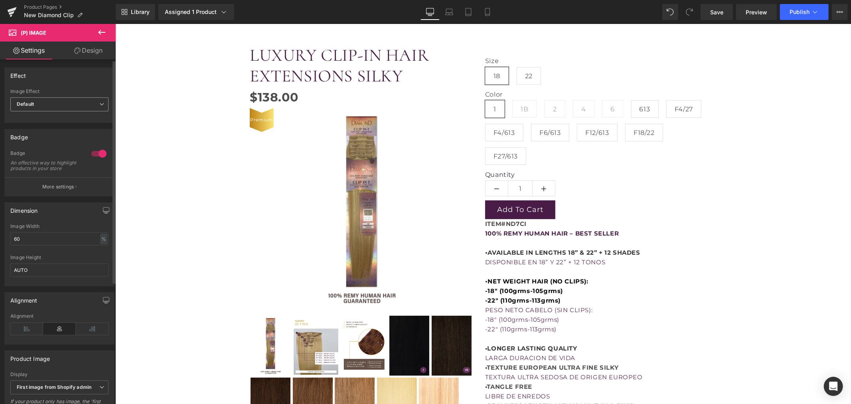
click at [38, 102] on span "Default" at bounding box center [59, 104] width 98 height 14
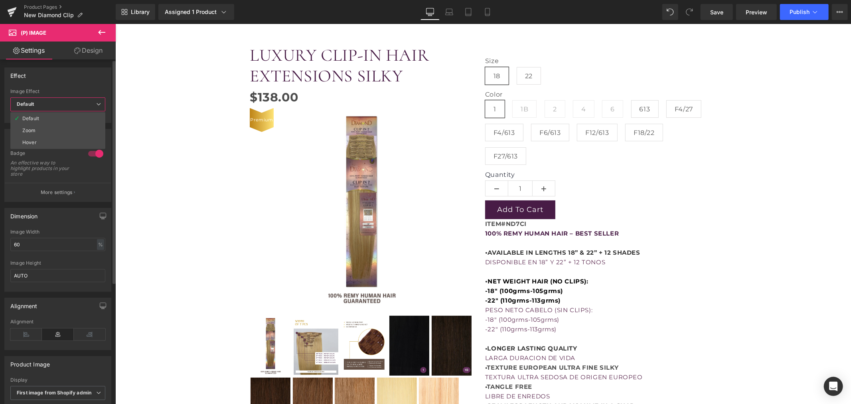
click at [38, 102] on span "Default" at bounding box center [57, 104] width 95 height 14
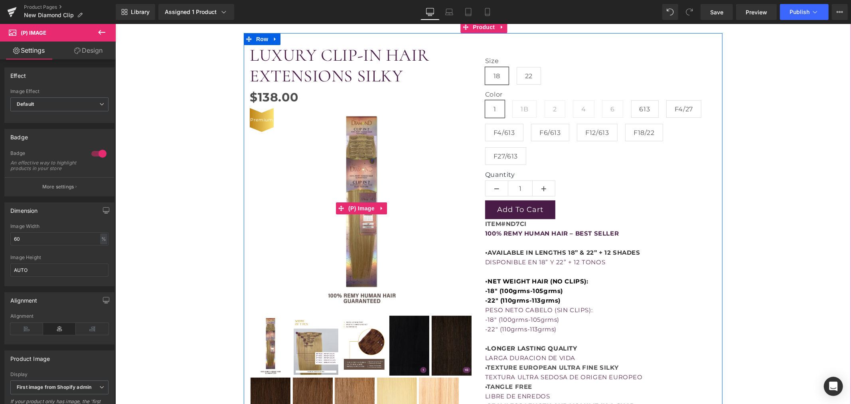
click at [361, 201] on img at bounding box center [361, 208] width 134 height 201
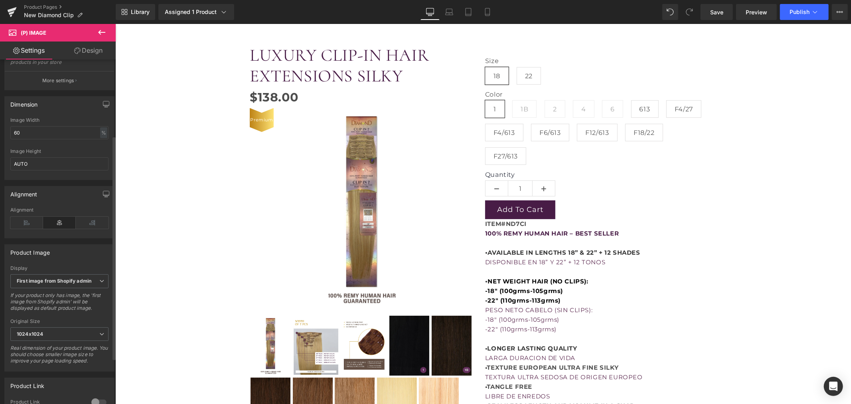
scroll to position [133, 0]
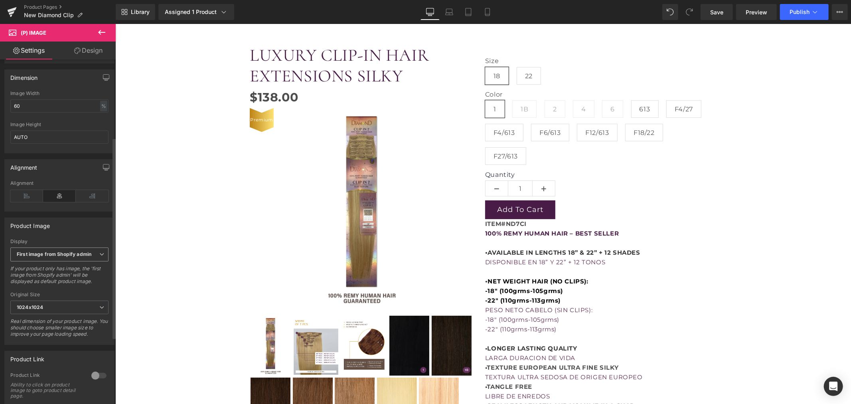
click at [83, 257] on b "First image from Shopify admin" at bounding box center [54, 254] width 75 height 6
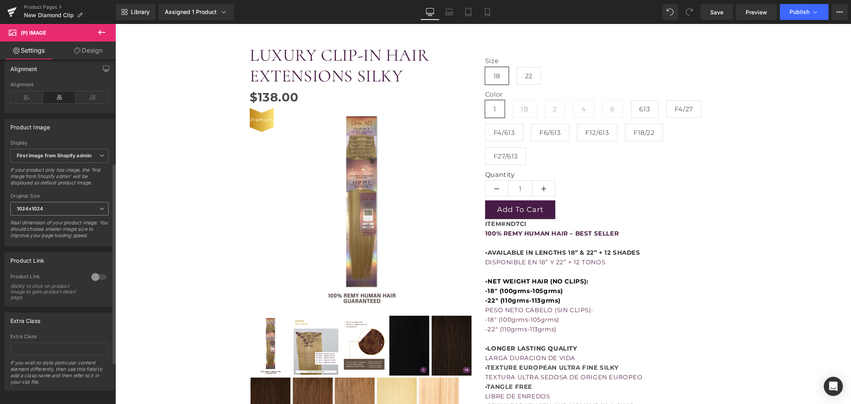
scroll to position [247, 0]
click at [57, 199] on span "1024x1024" at bounding box center [59, 206] width 98 height 14
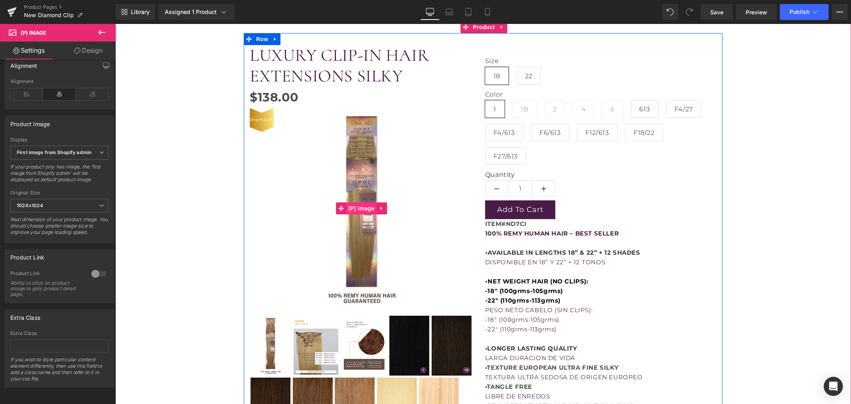
click at [359, 205] on span "(P) Image" at bounding box center [361, 208] width 30 height 12
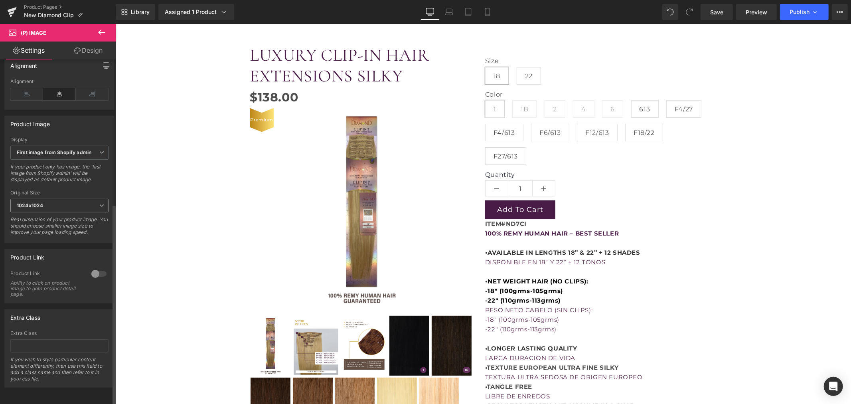
click at [44, 199] on span "1024x1024" at bounding box center [59, 206] width 98 height 14
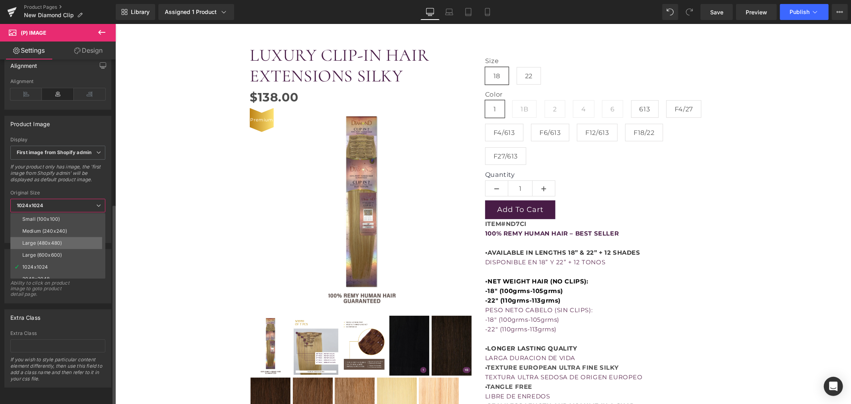
click at [49, 240] on div "Large (480x480)" at bounding box center [42, 243] width 40 height 6
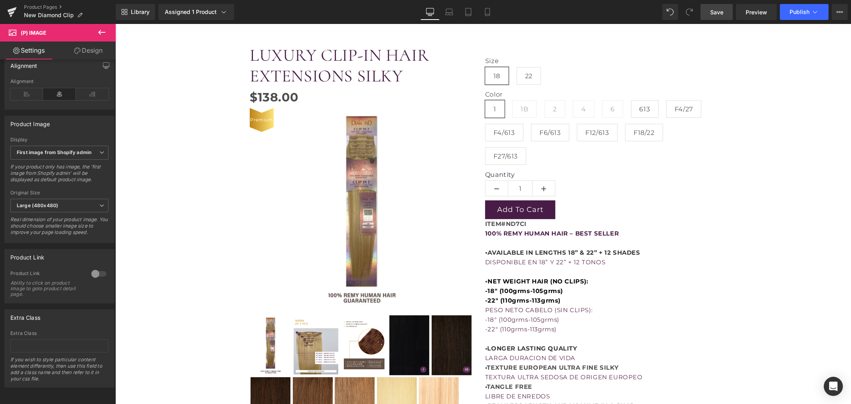
click at [720, 7] on link "Save" at bounding box center [717, 12] width 32 height 16
click at [755, 15] on span "Preview" at bounding box center [757, 12] width 22 height 8
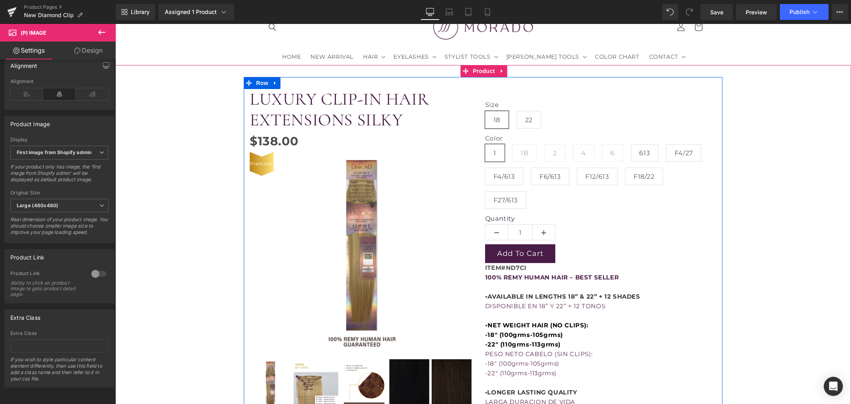
scroll to position [52, 0]
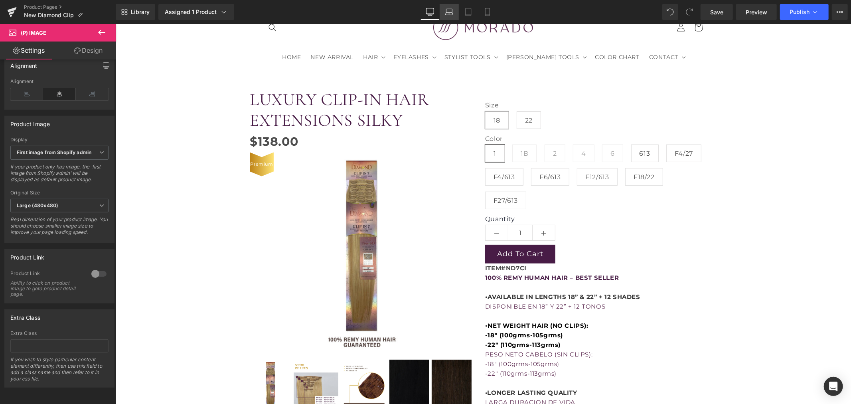
click at [444, 10] on link "Laptop" at bounding box center [449, 12] width 19 height 16
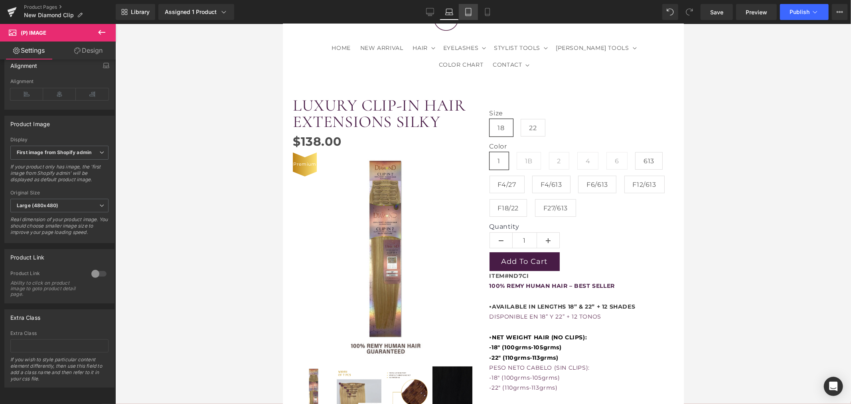
click at [469, 12] on icon at bounding box center [468, 12] width 8 height 8
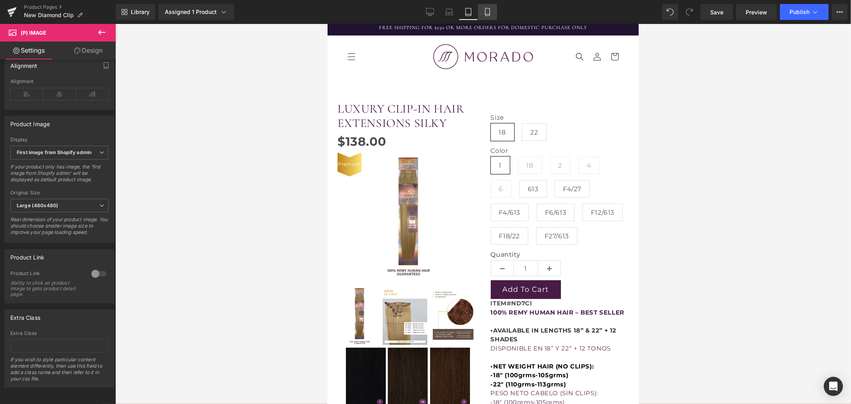
click at [484, 9] on icon at bounding box center [488, 12] width 8 height 8
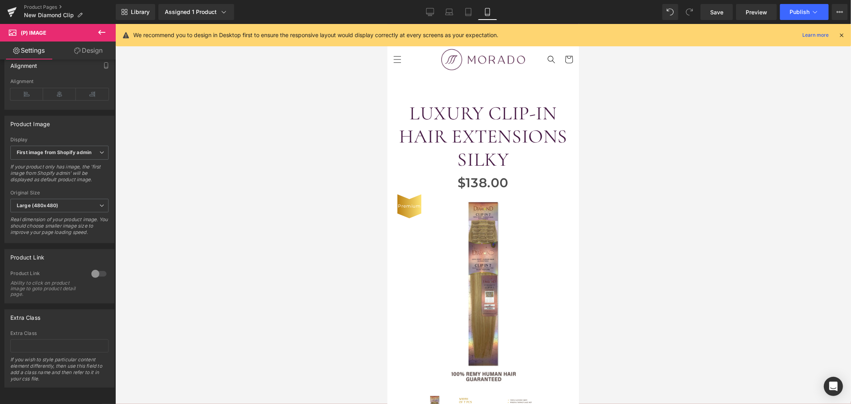
scroll to position [82, 0]
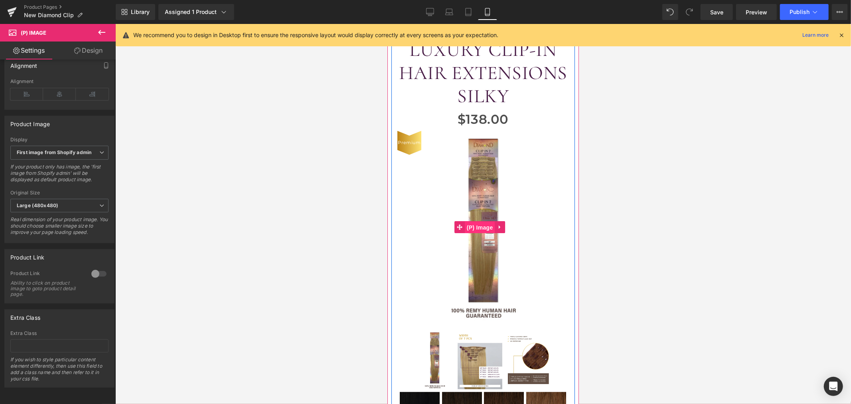
click at [478, 233] on span "(P) Image" at bounding box center [479, 227] width 30 height 12
click at [481, 233] on span "(P) Image" at bounding box center [479, 227] width 30 height 12
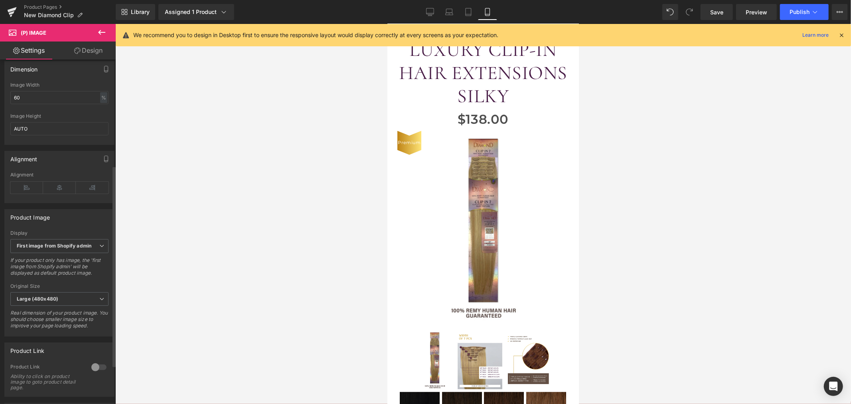
scroll to position [114, 0]
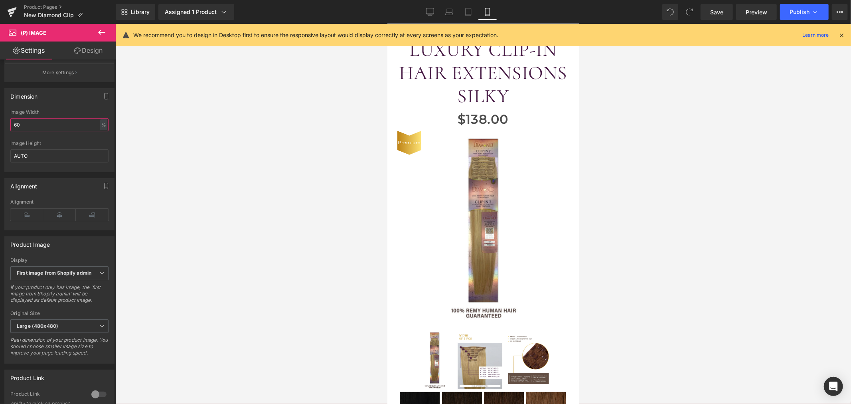
drag, startPoint x: 44, startPoint y: 130, endPoint x: -6, endPoint y: 129, distance: 50.7
click at [0, 129] on html "(P) Image You are previewing how the will restyle your page. You can not edit E…" at bounding box center [425, 202] width 851 height 404
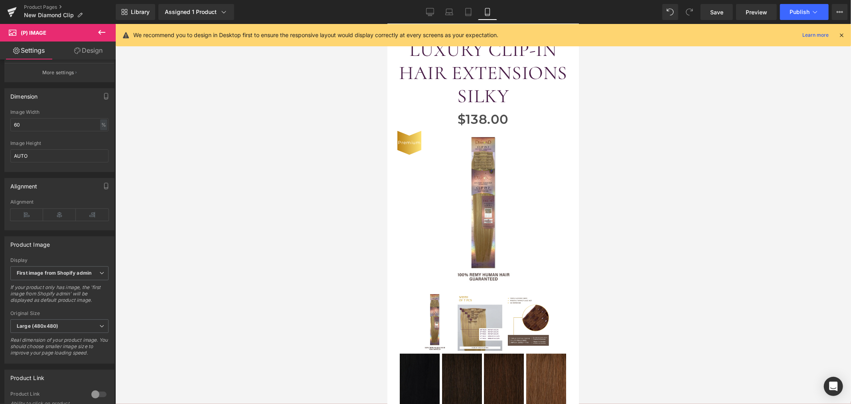
click at [284, 184] on div at bounding box center [483, 214] width 736 height 380
click at [468, 8] on icon at bounding box center [468, 12] width 8 height 8
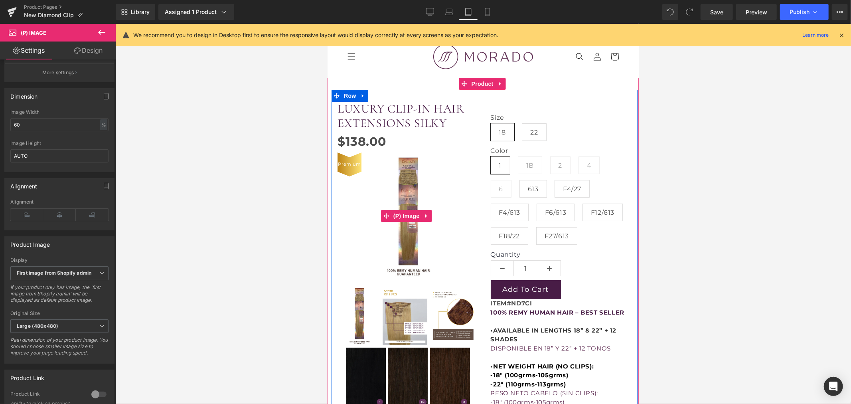
click at [407, 205] on img at bounding box center [407, 215] width 85 height 126
click at [407, 211] on span "(P) Image" at bounding box center [406, 215] width 30 height 12
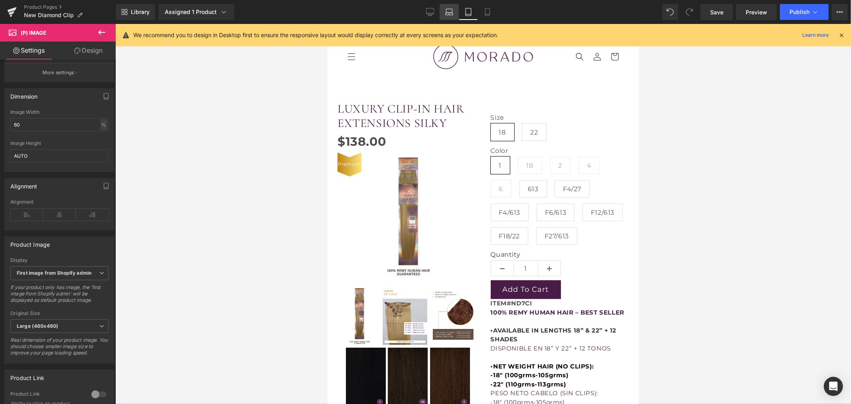
click at [453, 9] on icon at bounding box center [449, 12] width 8 height 8
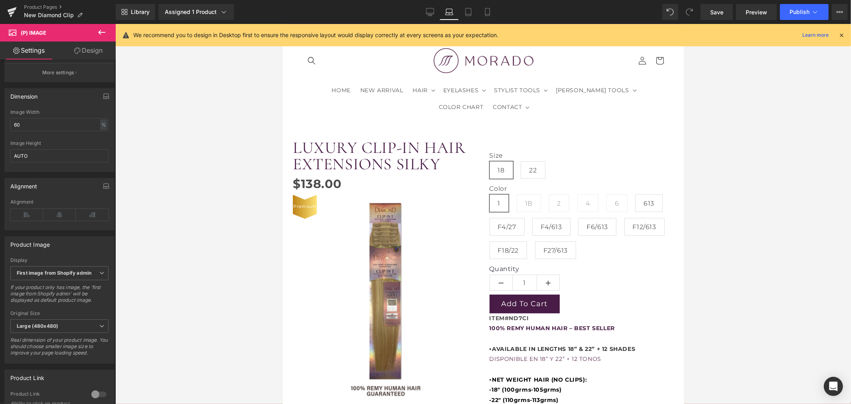
scroll to position [61, 0]
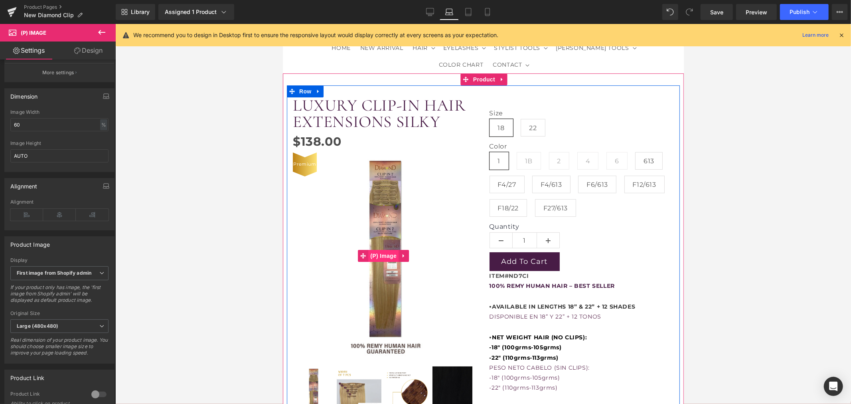
click at [380, 250] on span "(P) Image" at bounding box center [383, 255] width 30 height 12
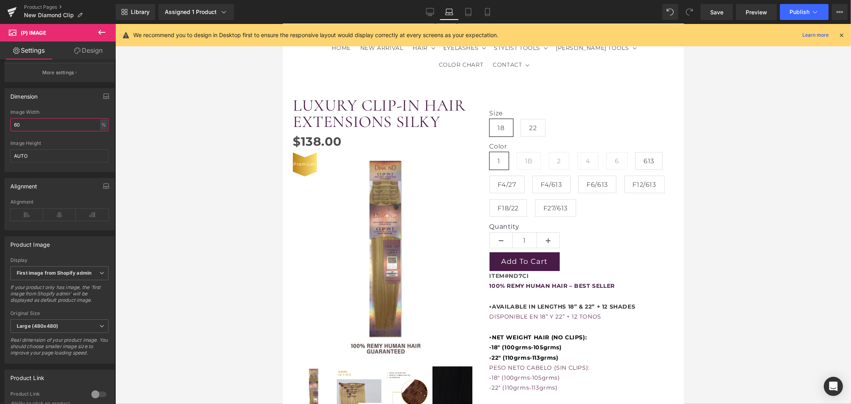
drag, startPoint x: 28, startPoint y: 128, endPoint x: -1, endPoint y: 130, distance: 29.2
click at [0, 130] on html "(P) Image You are previewing how the will restyle your page. You can not edit E…" at bounding box center [425, 202] width 851 height 404
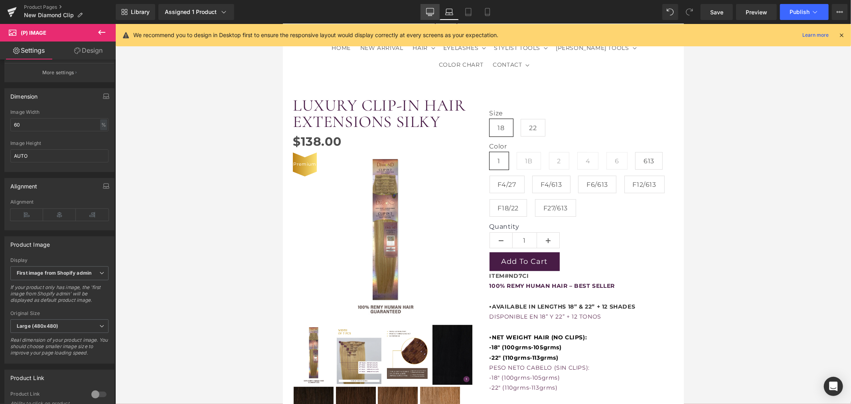
click at [431, 11] on icon at bounding box center [430, 12] width 8 height 8
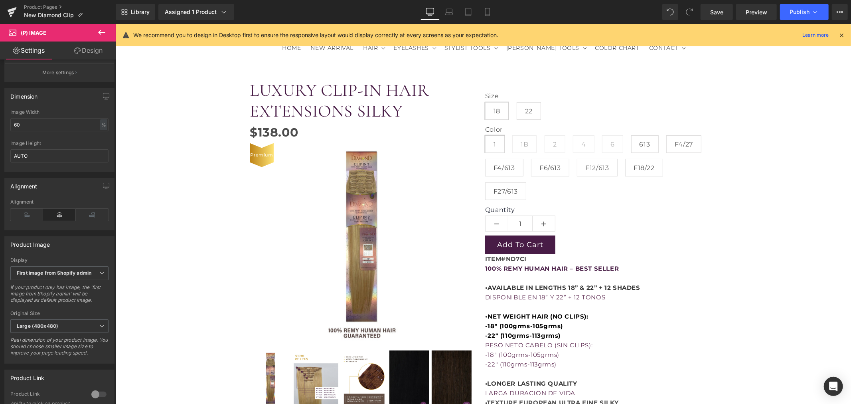
scroll to position [52, 0]
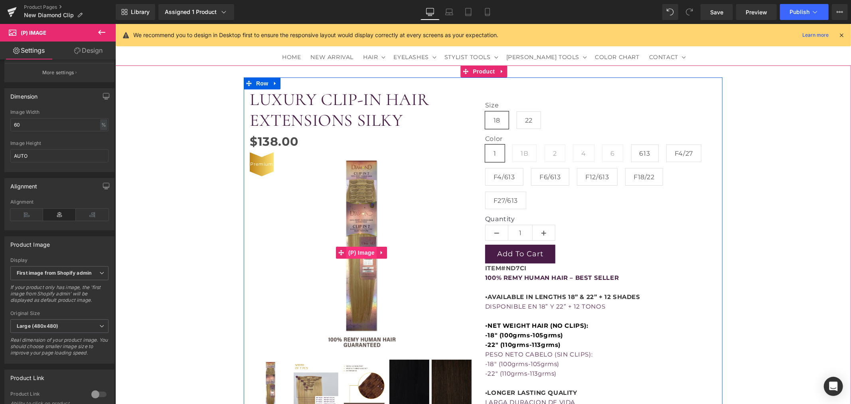
click at [354, 250] on span "(P) Image" at bounding box center [361, 252] width 30 height 12
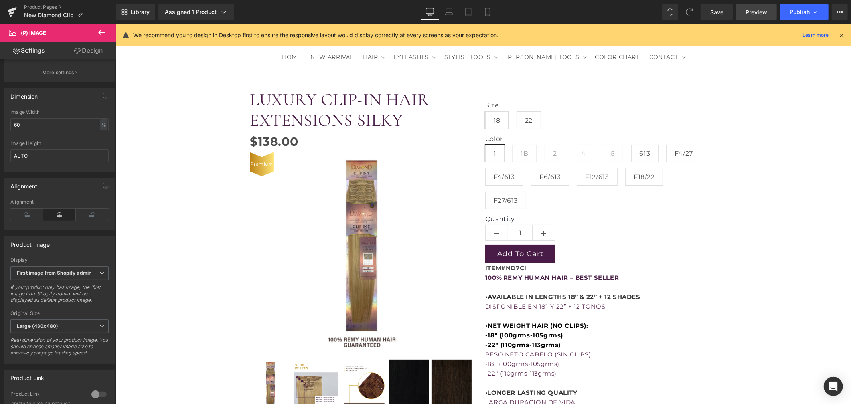
click at [755, 15] on span "Preview" at bounding box center [757, 12] width 22 height 8
drag, startPoint x: 73, startPoint y: 128, endPoint x: 69, endPoint y: 129, distance: 4.0
click at [69, 129] on input "60" at bounding box center [59, 124] width 98 height 13
drag, startPoint x: 69, startPoint y: 129, endPoint x: -24, endPoint y: 132, distance: 93.0
click at [0, 132] on html "(P) Image You are previewing how the will restyle your page. You can not edit E…" at bounding box center [425, 202] width 851 height 404
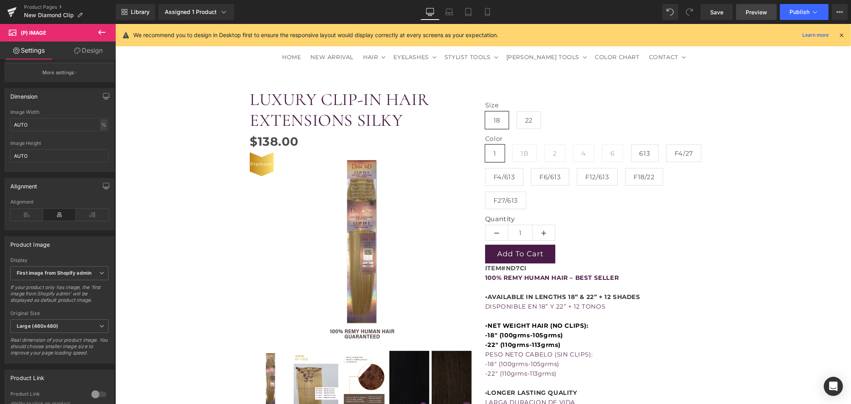
click at [753, 7] on link "Preview" at bounding box center [756, 12] width 41 height 16
click at [442, 14] on link "Laptop" at bounding box center [449, 12] width 19 height 16
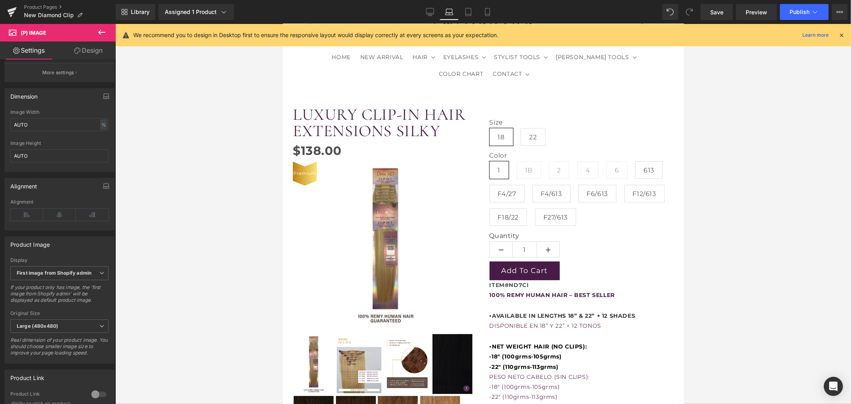
scroll to position [61, 0]
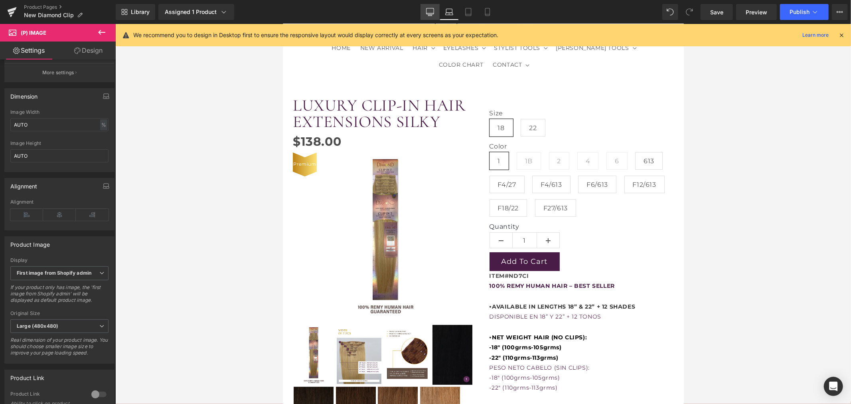
click at [425, 12] on link "Desktop" at bounding box center [430, 12] width 19 height 16
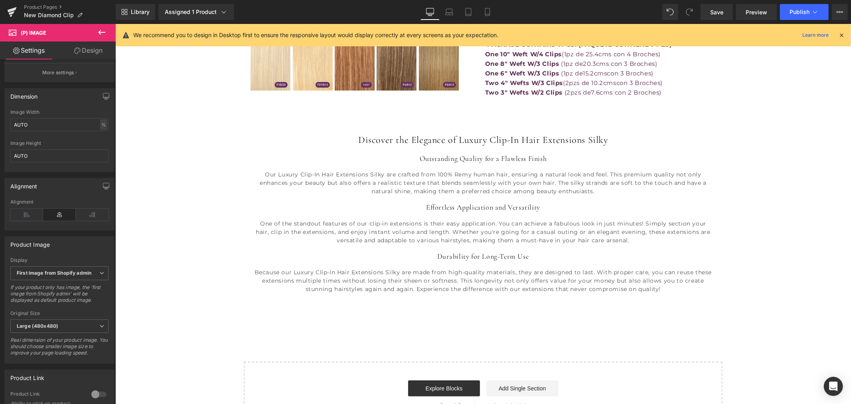
scroll to position [495, 0]
click at [793, 9] on span "Publish" at bounding box center [800, 12] width 20 height 6
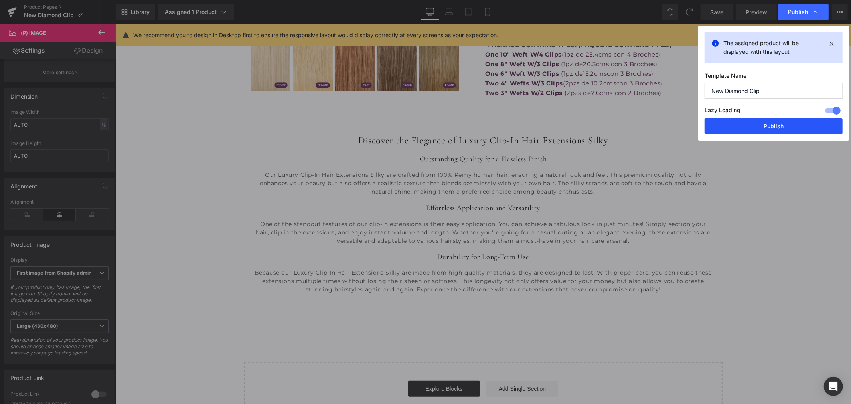
drag, startPoint x: 743, startPoint y: 124, endPoint x: 626, endPoint y: 101, distance: 120.1
click at [743, 124] on button "Publish" at bounding box center [774, 126] width 138 height 16
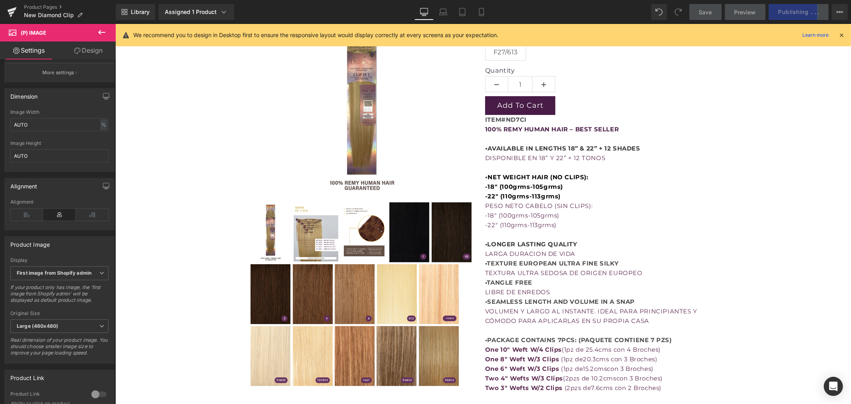
scroll to position [185, 0]
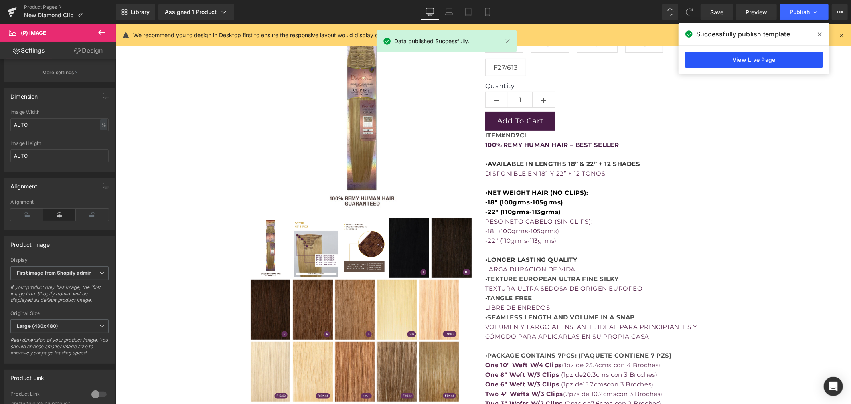
click at [764, 58] on link "View Live Page" at bounding box center [754, 60] width 138 height 16
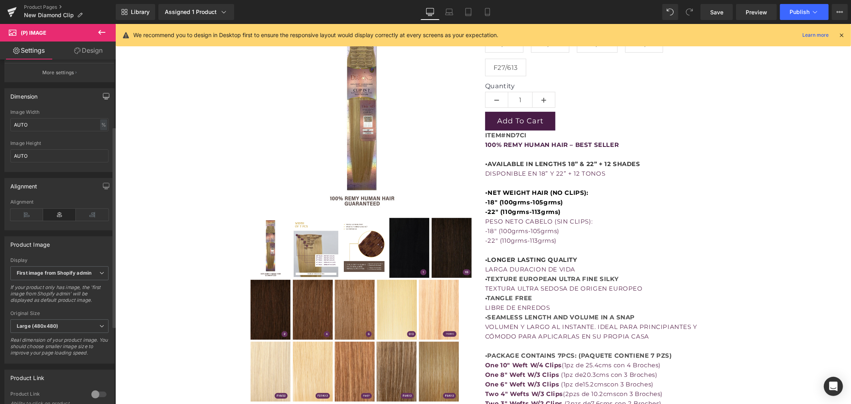
click at [104, 99] on icon "button" at bounding box center [106, 96] width 6 height 6
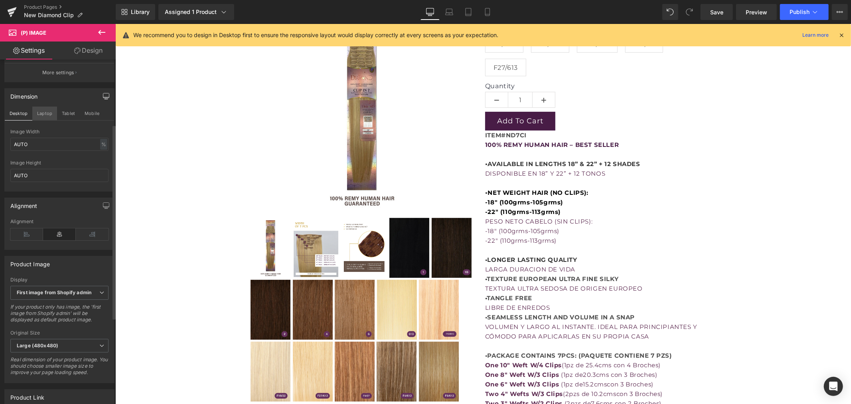
click at [47, 120] on button "Laptop" at bounding box center [44, 114] width 25 height 14
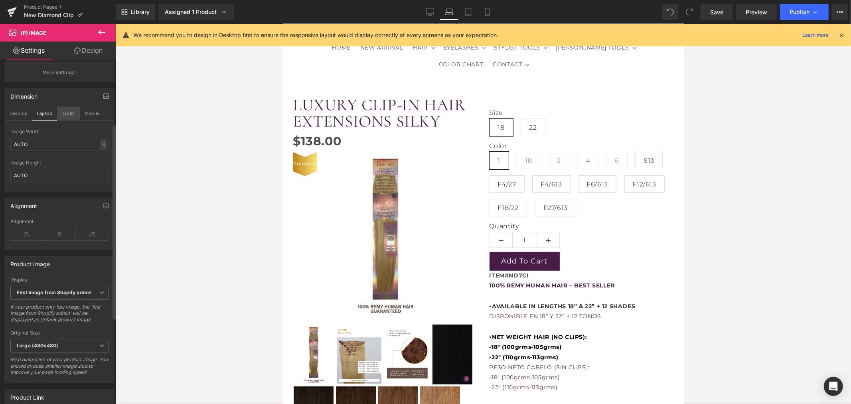
click at [71, 120] on button "Tablet" at bounding box center [68, 114] width 23 height 14
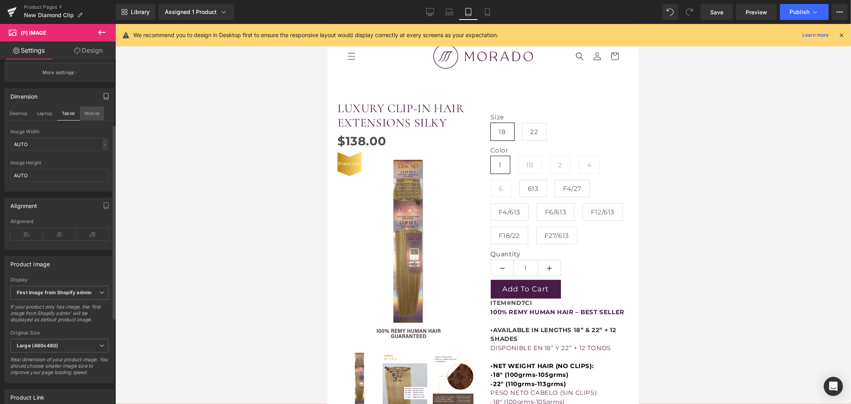
click at [84, 119] on button "Mobile" at bounding box center [92, 114] width 24 height 14
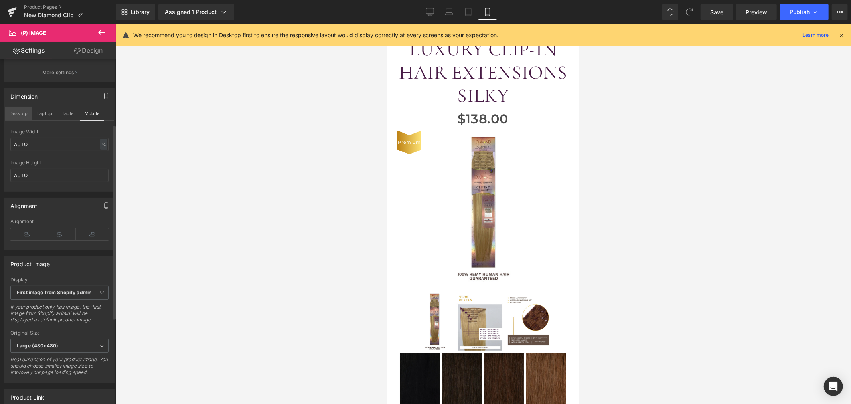
click at [20, 119] on button "Desktop" at bounding box center [19, 114] width 28 height 14
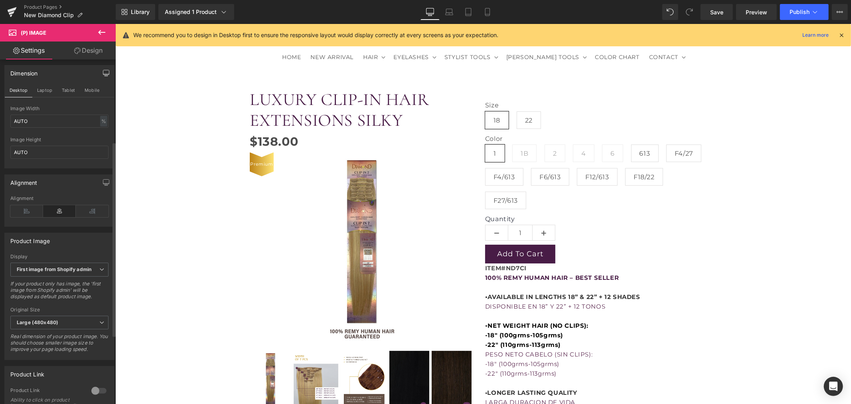
scroll to position [203, 0]
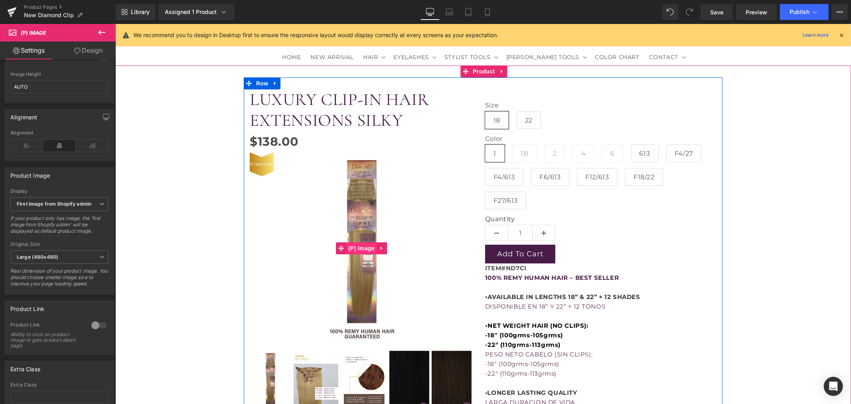
click at [359, 241] on img at bounding box center [361, 248] width 128 height 192
click at [360, 248] on span "(P) Image" at bounding box center [361, 248] width 30 height 12
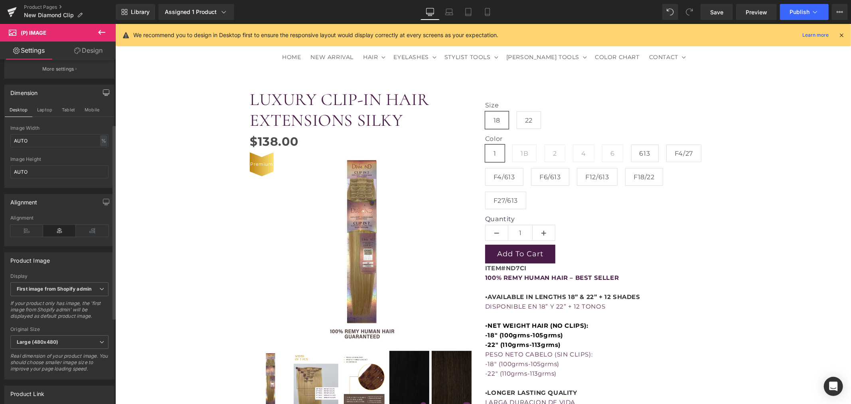
scroll to position [114, 0]
click at [45, 148] on input "AUTO" at bounding box center [59, 144] width 98 height 13
drag, startPoint x: 45, startPoint y: 148, endPoint x: -8, endPoint y: 150, distance: 52.3
click at [0, 150] on html "(P) Image You are previewing how the will restyle your page. You can not edit E…" at bounding box center [425, 202] width 851 height 404
type input "60"
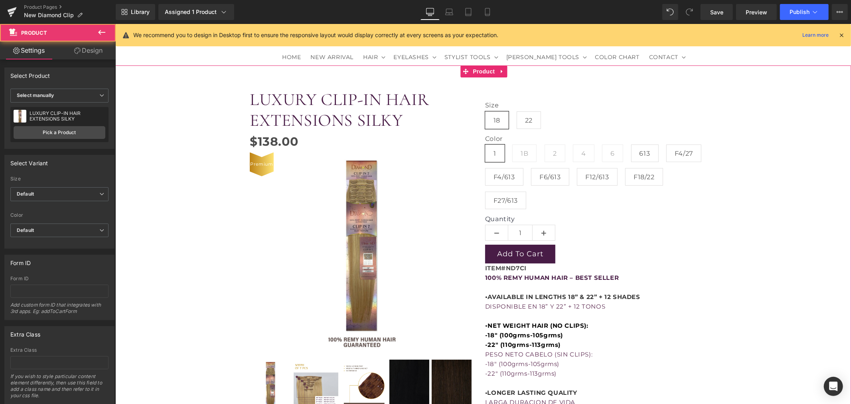
click at [177, 275] on div "LUXURY CLIP-IN HAIR EXTENSIONS SILKY (P) Title $0 $138.00 (P) Price Premium (P)…" at bounding box center [483, 312] width 728 height 471
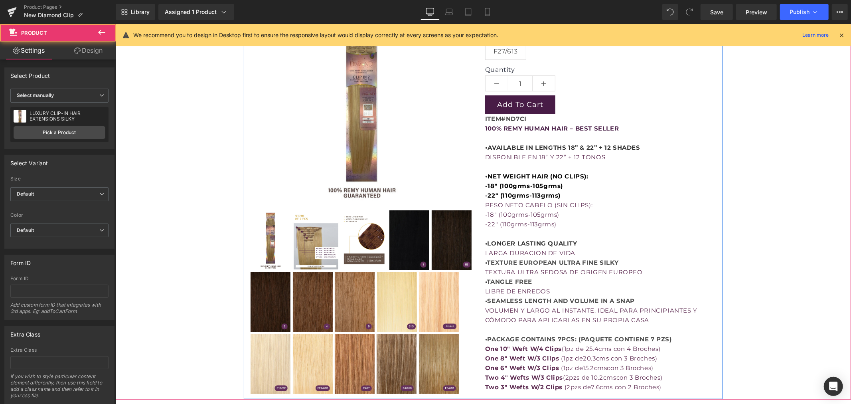
scroll to position [229, 0]
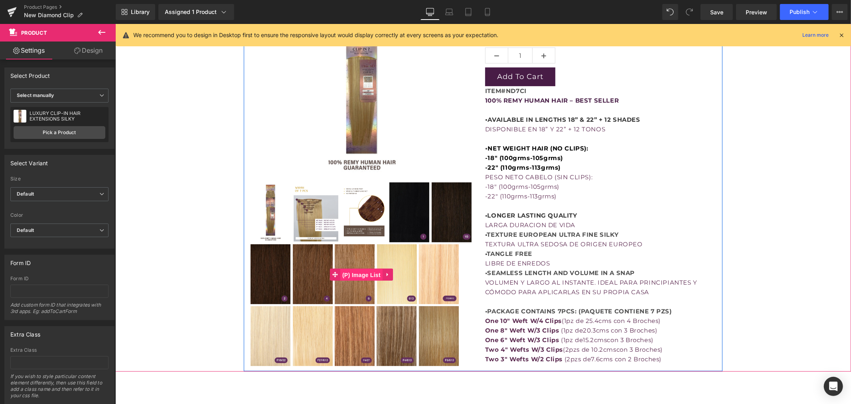
click at [362, 273] on span "(P) Image List" at bounding box center [361, 275] width 42 height 12
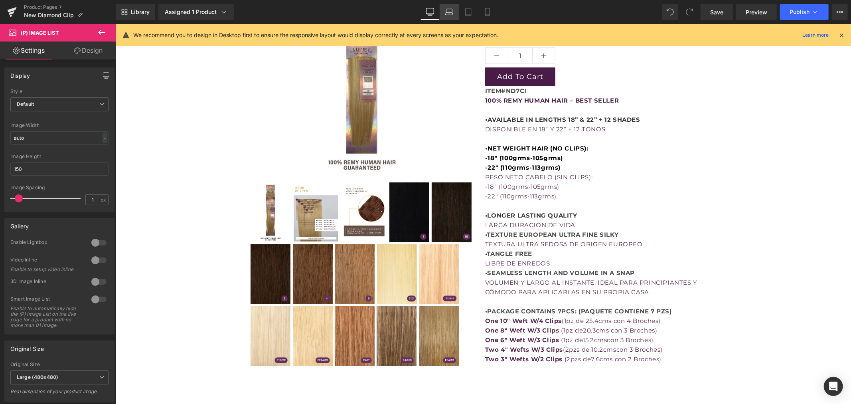
click at [456, 14] on link "Laptop" at bounding box center [449, 12] width 19 height 16
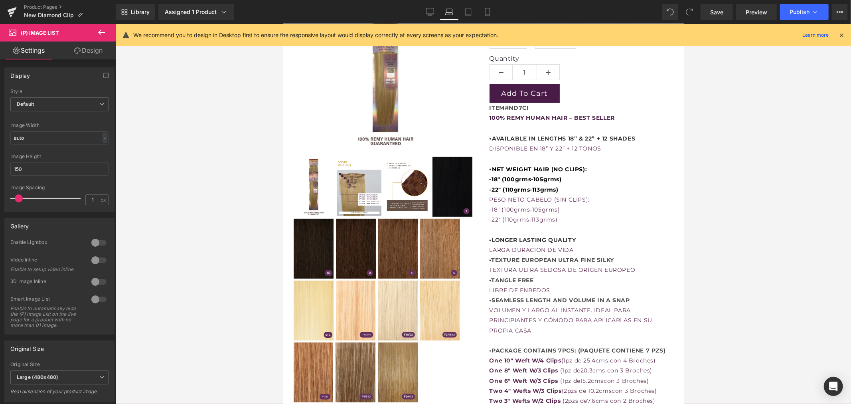
scroll to position [201, 0]
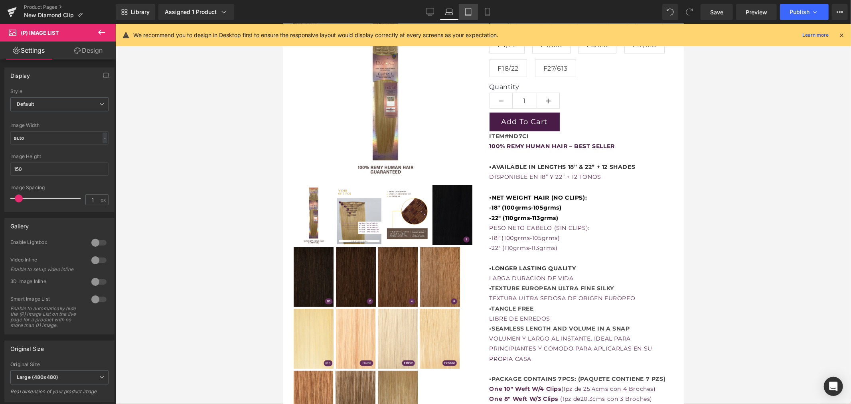
click at [469, 14] on icon at bounding box center [468, 12] width 8 height 8
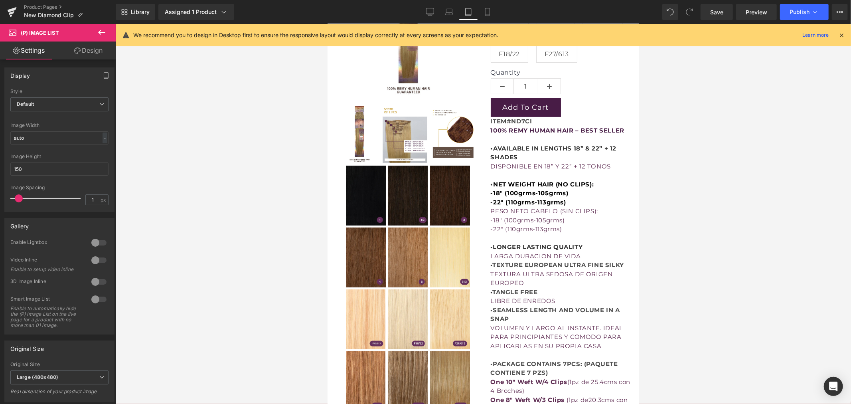
scroll to position [120, 0]
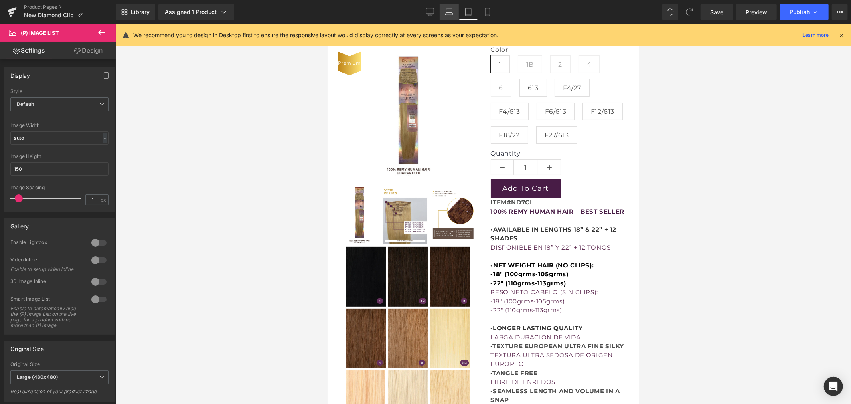
click at [452, 15] on icon at bounding box center [449, 12] width 8 height 8
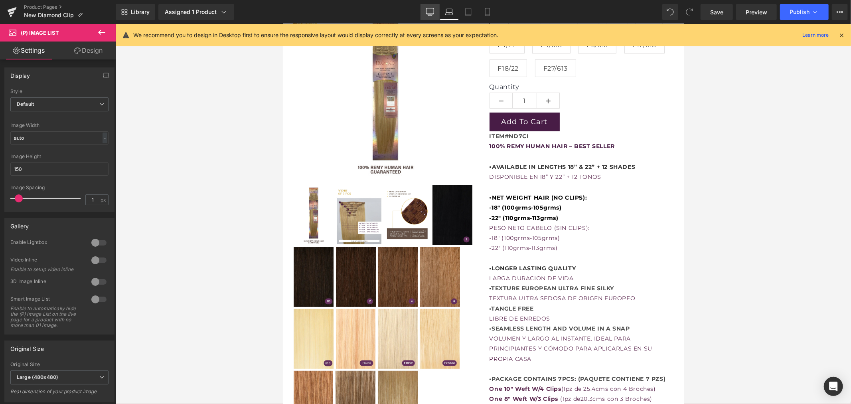
click at [433, 15] on icon at bounding box center [430, 12] width 8 height 8
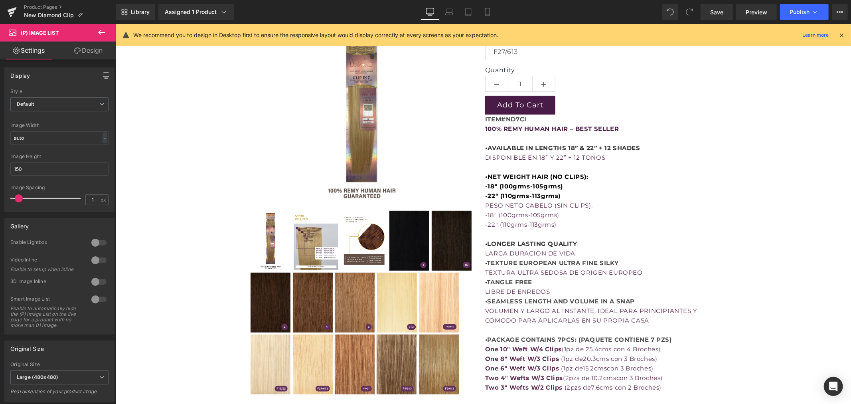
scroll to position [229, 0]
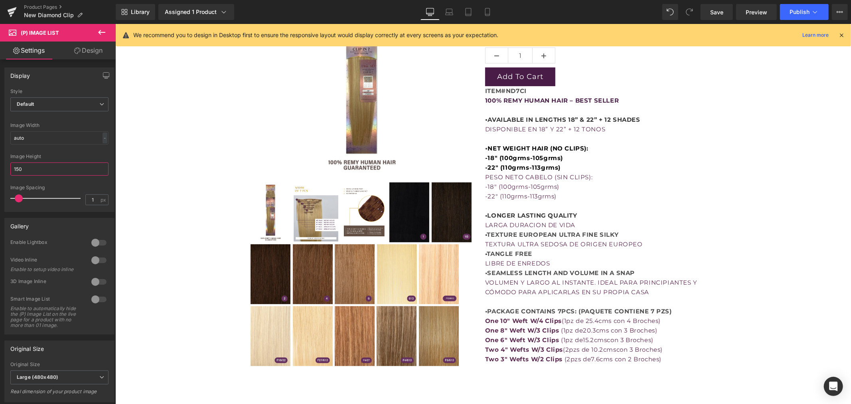
drag, startPoint x: 41, startPoint y: 166, endPoint x: -8, endPoint y: 168, distance: 49.1
click at [0, 168] on html "(P) Image List You are previewing how the will restyle your page. You can not e…" at bounding box center [425, 202] width 851 height 404
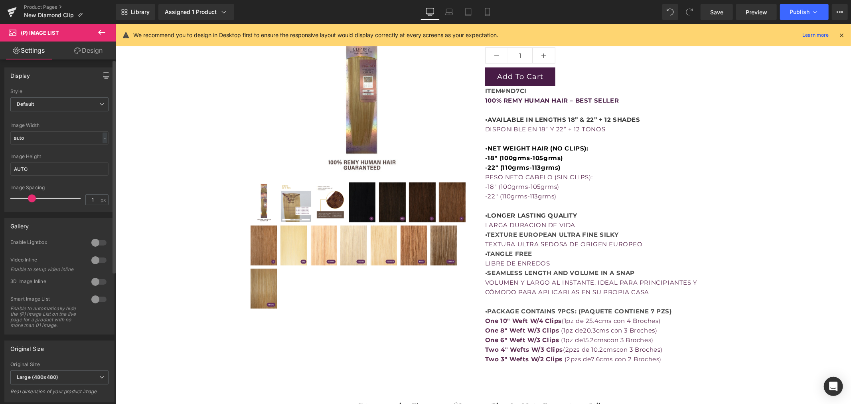
drag, startPoint x: 16, startPoint y: 198, endPoint x: 27, endPoint y: 198, distance: 10.8
click at [28, 198] on span at bounding box center [32, 198] width 8 height 8
click at [35, 169] on input "AUTO" at bounding box center [59, 168] width 98 height 13
drag, startPoint x: 35, startPoint y: 169, endPoint x: -1, endPoint y: 170, distance: 35.9
click at [0, 170] on html "(P) Image List You are previewing how the will restyle your page. You can not e…" at bounding box center [425, 202] width 851 height 404
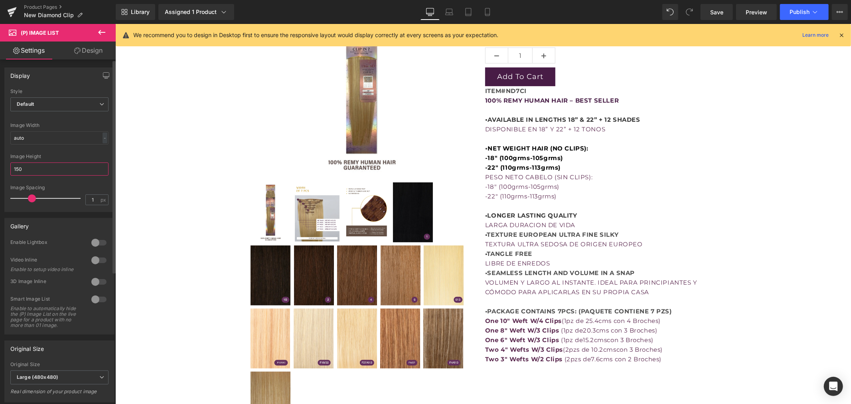
type input "150"
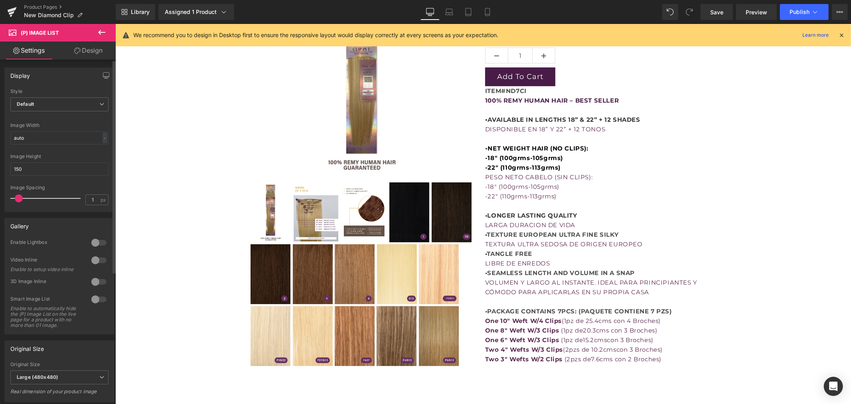
drag, startPoint x: 29, startPoint y: 198, endPoint x: 16, endPoint y: 198, distance: 12.8
click at [16, 198] on span at bounding box center [19, 198] width 8 height 8
click at [566, 218] on p "•LONGER LASTING QUALITY" at bounding box center [596, 215] width 223 height 10
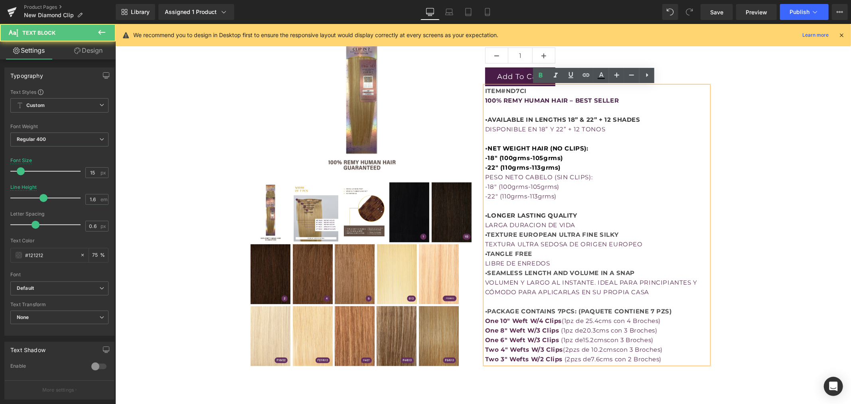
click at [688, 177] on div "PESO NETO CABELO (SIN CLIPS):" at bounding box center [596, 177] width 223 height 10
click at [560, 160] on b "grms" at bounding box center [551, 158] width 17 height 8
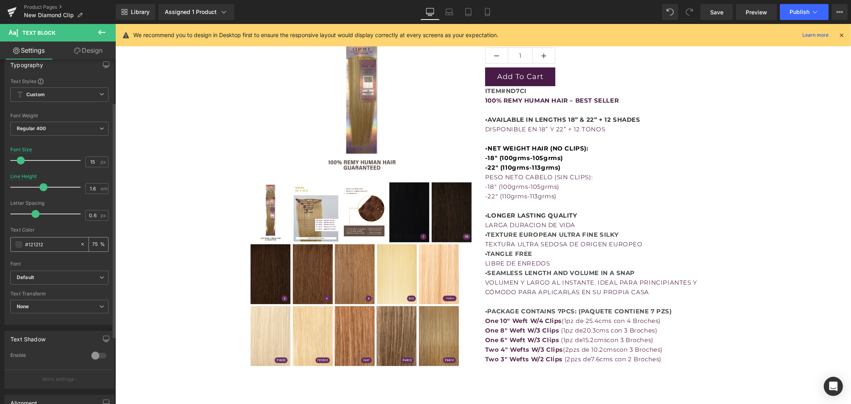
scroll to position [0, 0]
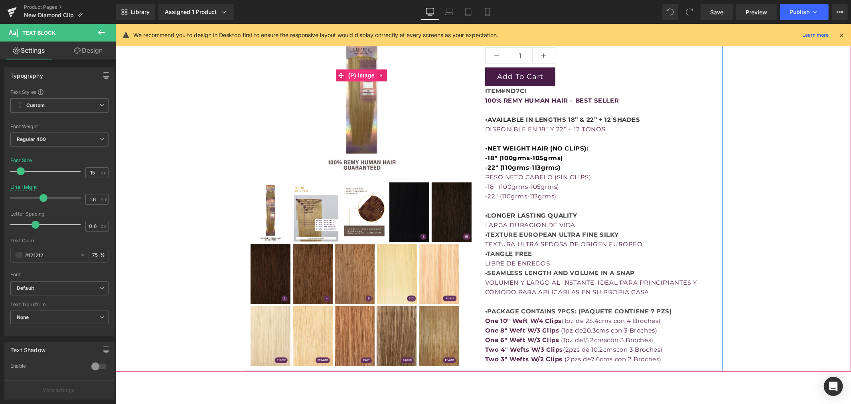
click at [359, 73] on span "(P) Image" at bounding box center [361, 75] width 30 height 12
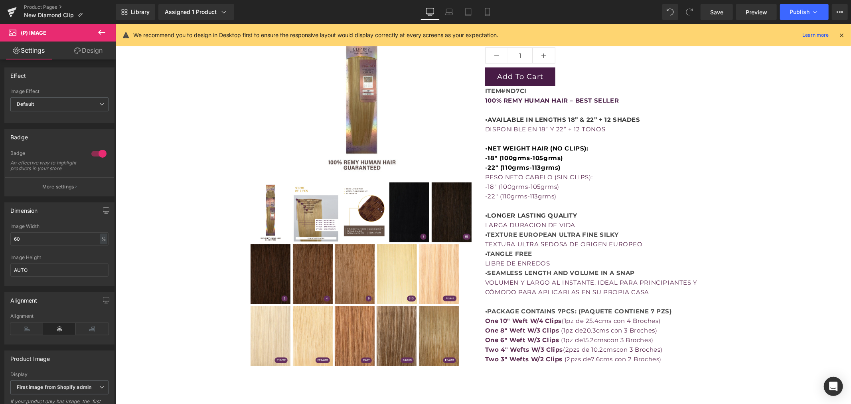
click at [97, 47] on link "Design" at bounding box center [88, 50] width 58 height 18
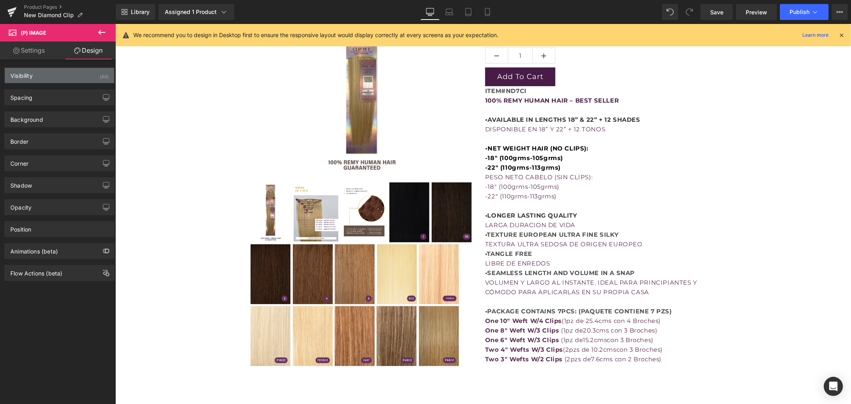
click at [51, 79] on div "Visibility (All)" at bounding box center [59, 75] width 109 height 15
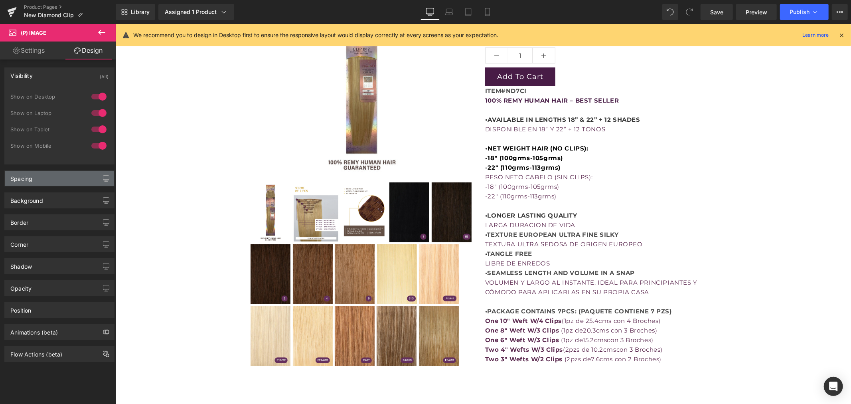
click at [49, 176] on div "Spacing" at bounding box center [59, 178] width 109 height 15
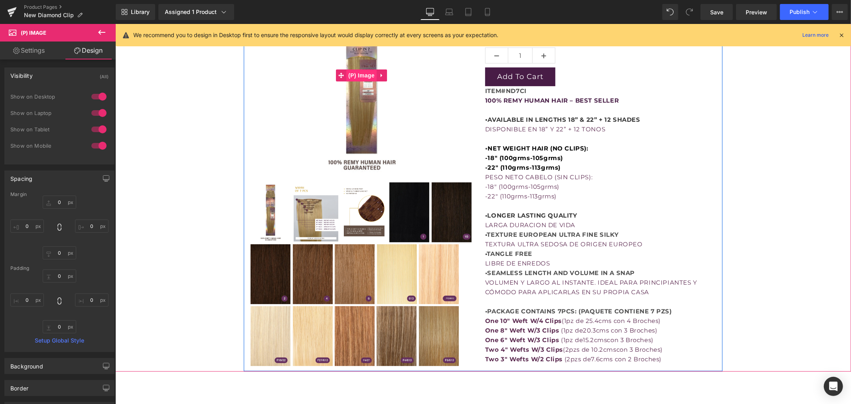
click at [366, 70] on span "(P) Image" at bounding box center [361, 75] width 30 height 12
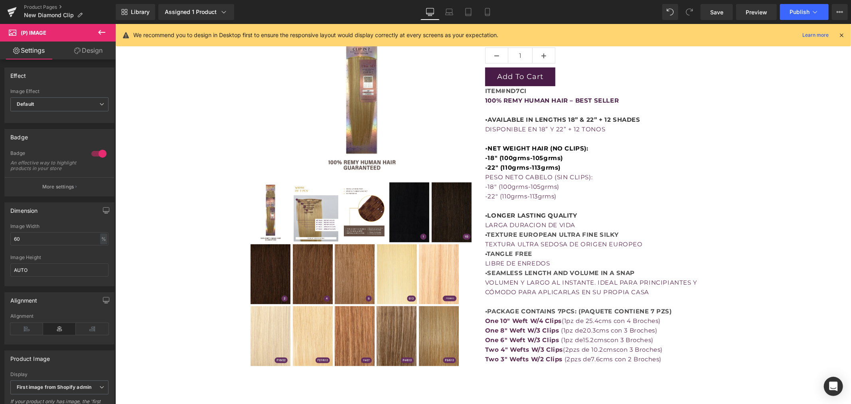
click at [75, 52] on icon at bounding box center [77, 50] width 6 height 6
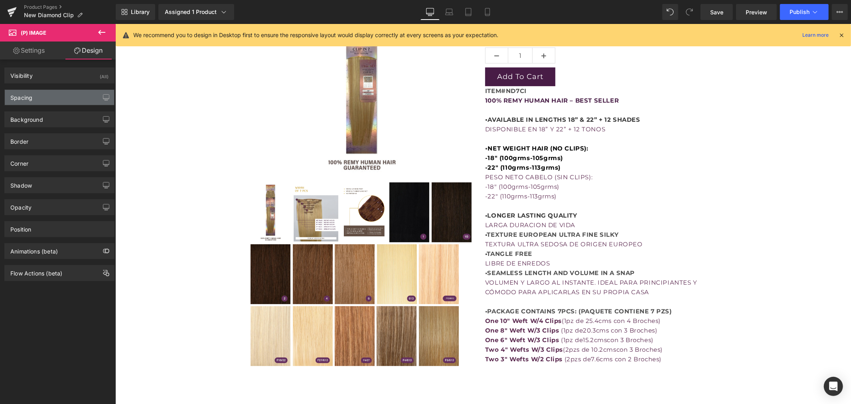
click at [58, 100] on div "Spacing" at bounding box center [59, 97] width 109 height 15
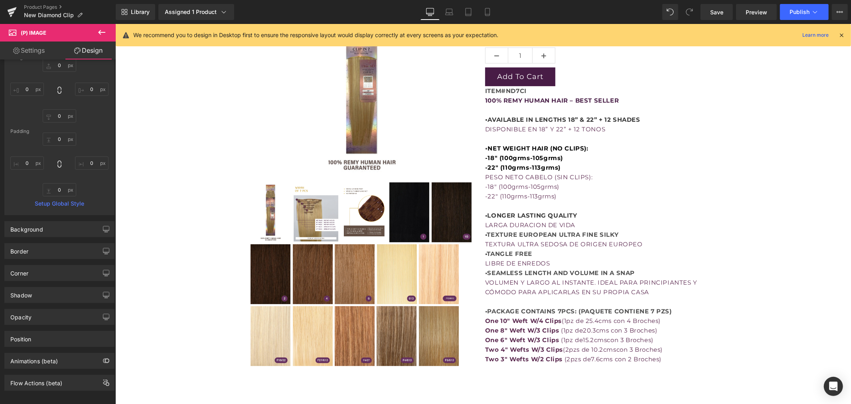
scroll to position [66, 0]
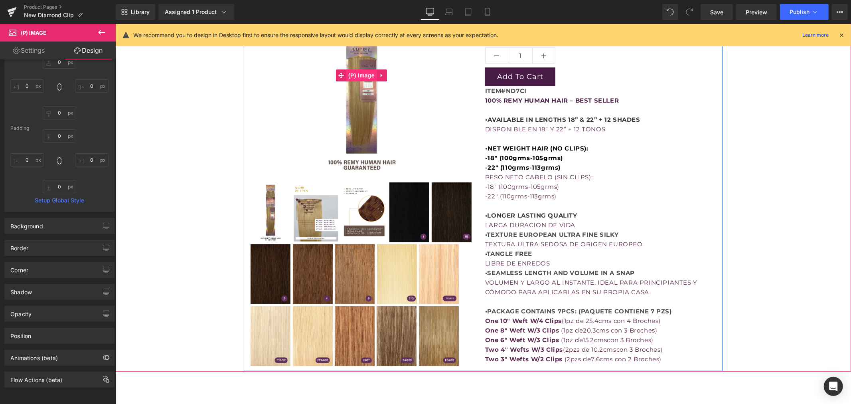
click at [358, 78] on span "(P) Image" at bounding box center [361, 75] width 30 height 12
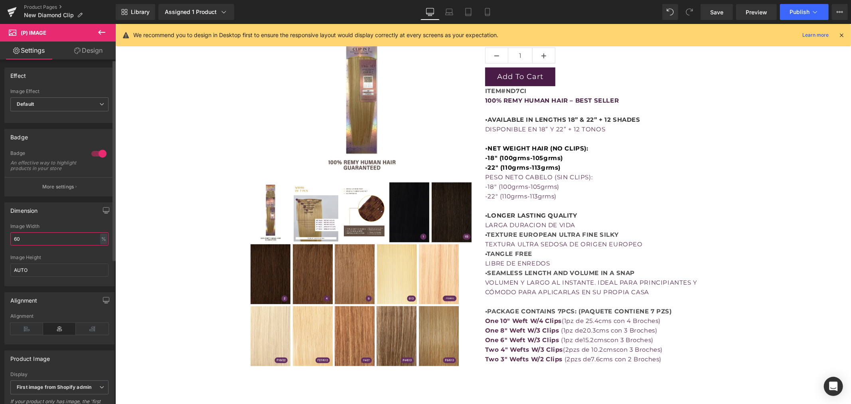
click at [37, 244] on input "60" at bounding box center [59, 238] width 98 height 13
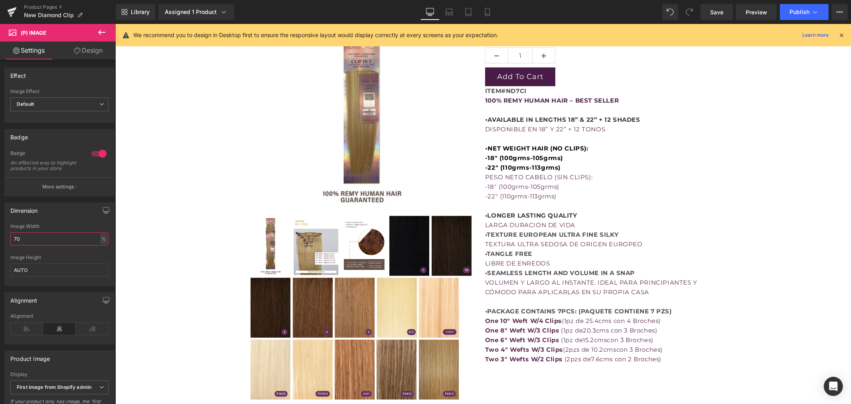
type input "70"
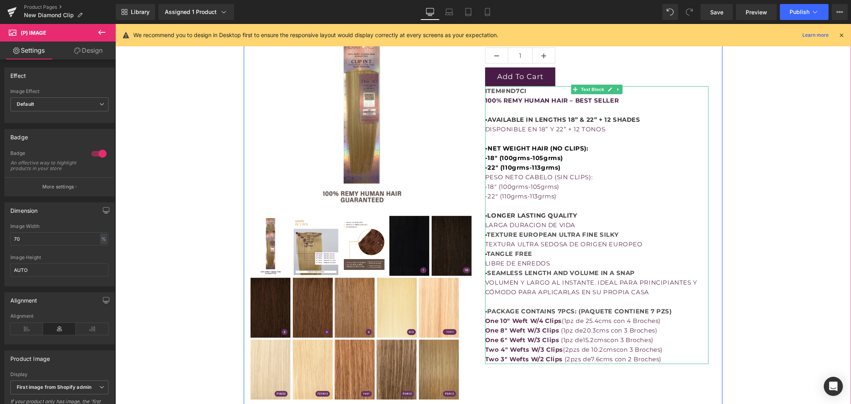
click at [640, 241] on p "LARGA DURACION DE VIDA • TEXTURE EUROPEAN ULTRA FINE SILKY TEXTURA ULTRA SEDOSA…" at bounding box center [596, 258] width 223 height 77
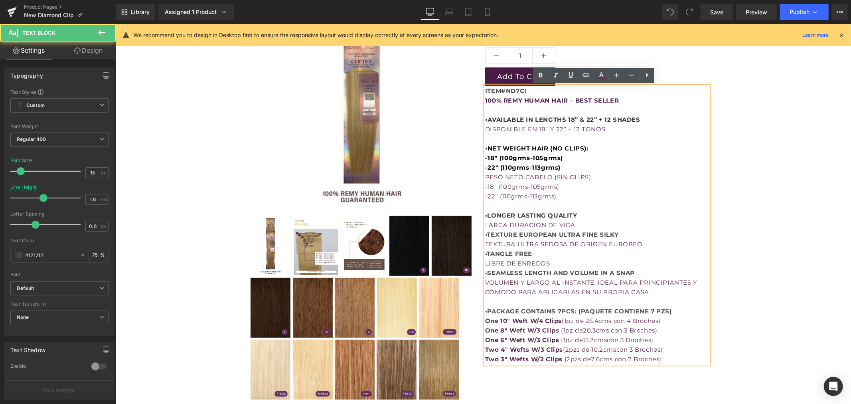
click at [597, 111] on p "• AVAILABLE IN LENGTHS 18” & 22” + 12 SHADES DISPONIBLE EN 18” Y 22” + 12 TONOS" at bounding box center [596, 119] width 223 height 29
click at [532, 102] on span "100% REMY HUMAN HAIR – BEST SELLER" at bounding box center [552, 100] width 134 height 8
click at [675, 89] on p "ITEM#ND7CI" at bounding box center [596, 91] width 223 height 10
click at [677, 86] on div "ITEM#ND7CI 100% REMY HUMAN HAIR – BEST SELLER • AVAILABLE IN LENGTHS 18” & 22” …" at bounding box center [596, 225] width 223 height 278
click at [706, 121] on div "ITEM#ND7CI 100% REMY HUMAN HAIR – BEST SELLER • AVAILABLE IN LENGTHS 18” & 22” …" at bounding box center [596, 225] width 223 height 278
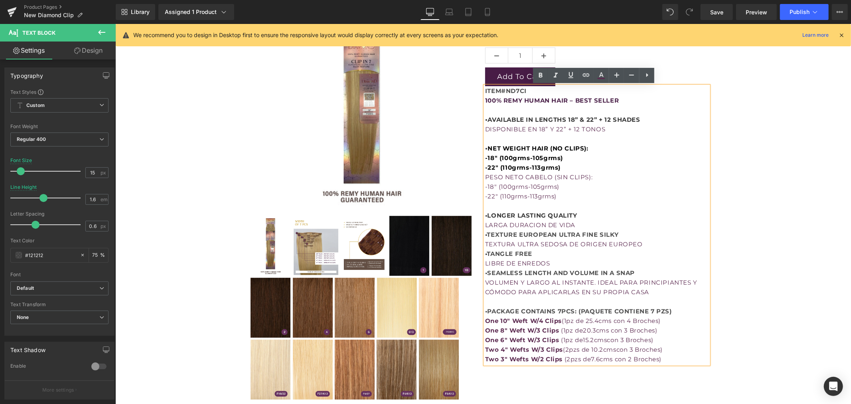
click at [590, 178] on div "PESO NETO CABELO (SIN CLIPS):" at bounding box center [596, 177] width 223 height 10
click at [538, 288] on span "VOLUMEN Y LARGO AL INSTANTE. IDEAL PARA PRINCIPIANTES Y CÓMODO PARA APLICARLAS …" at bounding box center [591, 286] width 212 height 17
click at [633, 356] on span "Two 3" Wefts W/2 Clips ( 2pzs de 7.6cms con 2 Broches)" at bounding box center [573, 359] width 176 height 8
click at [620, 138] on div at bounding box center [596, 139] width 223 height 10
click at [486, 107] on p "• AVAILABLE IN LENGTHS 18” & 22” + 12 SHADES DISPONIBLE EN 18” Y 22” + 12 TONOS" at bounding box center [596, 119] width 223 height 29
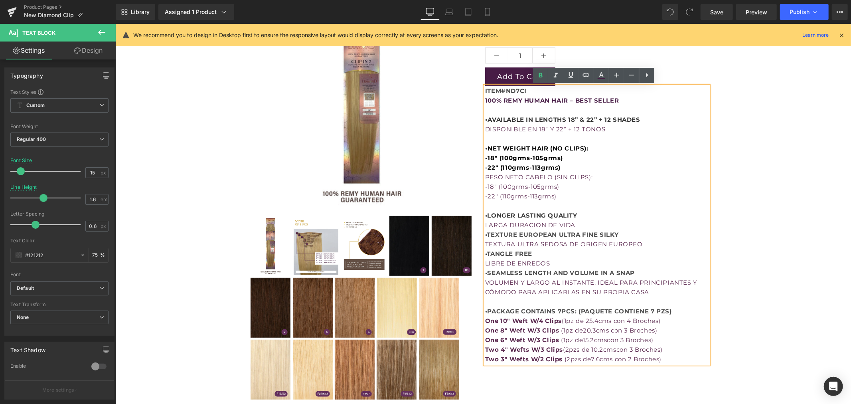
click at [485, 112] on div "ITEM#ND7CI 100% REMY HUMAN HAIR – BEST SELLER • AVAILABLE IN LENGTHS 18” & 22” …" at bounding box center [596, 225] width 223 height 278
click at [667, 81] on div "Add To Cart" at bounding box center [596, 76] width 223 height 19
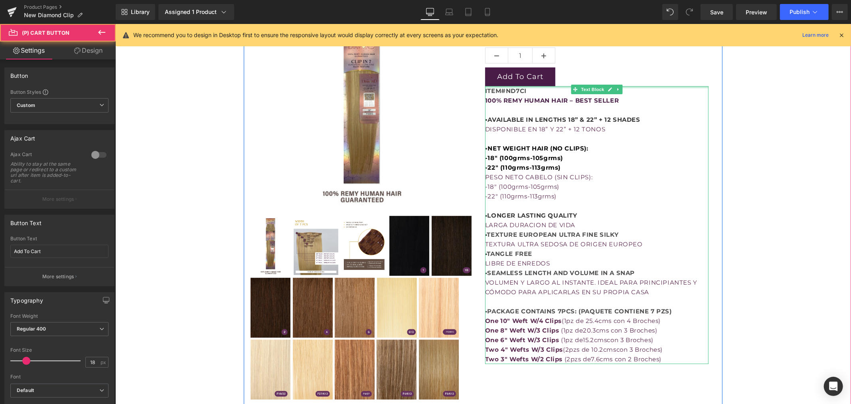
click at [626, 87] on div at bounding box center [596, 87] width 223 height 2
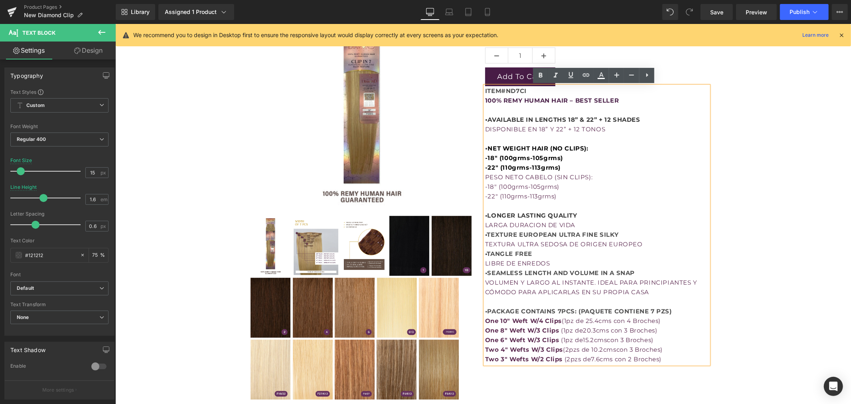
click at [674, 86] on div "ITEM#ND7CI 100% REMY HUMAN HAIR – BEST SELLER • AVAILABLE IN LENGTHS 18” & 22” …" at bounding box center [596, 225] width 223 height 278
click at [565, 105] on p "• AVAILABLE IN LENGTHS 18” & 22” + 12 SHADES DISPONIBLE EN 18” Y 22” + 12 TONOS" at bounding box center [596, 119] width 223 height 29
click at [502, 102] on span "100% REMY HUMAN HAIR – BEST SELLER" at bounding box center [552, 100] width 134 height 8
click at [485, 92] on strong "ITEM#ND7CI" at bounding box center [505, 91] width 41 height 8
click at [490, 90] on strong "ITEM#ND7CI" at bounding box center [505, 91] width 41 height 8
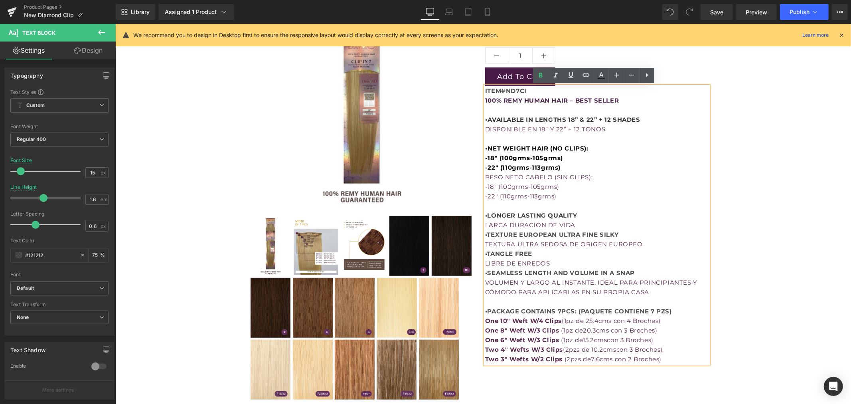
click at [485, 92] on div "ITEM#ND7CI 100% REMY HUMAN HAIR – BEST SELLER • AVAILABLE IN LENGTHS 18” & 22” …" at bounding box center [596, 225] width 223 height 278
click at [678, 86] on div "ITEM#ND7CI 100% REMY HUMAN HAIR – BEST SELLER • AVAILABLE IN LENGTHS 18” & 22” …" at bounding box center [596, 225] width 223 height 278
click at [677, 81] on div "Add To Cart" at bounding box center [596, 76] width 223 height 19
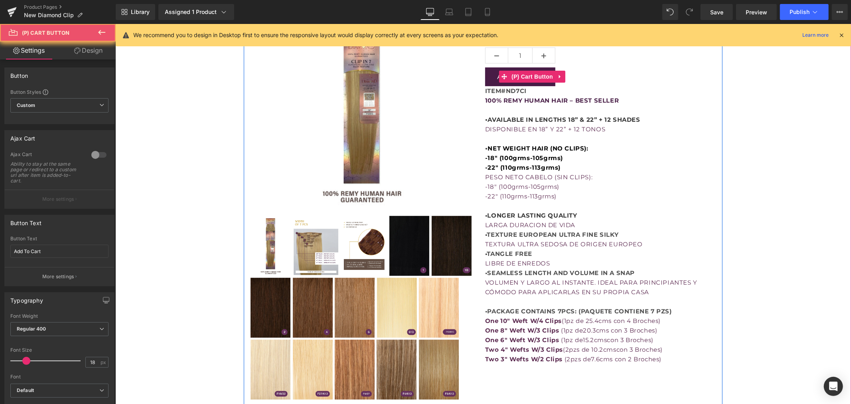
click at [677, 81] on div "Add To Cart" at bounding box center [596, 76] width 223 height 19
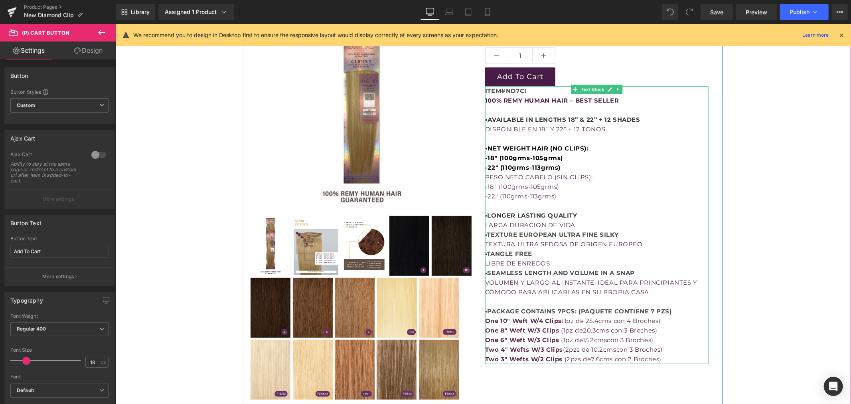
click at [612, 120] on span "AVAILABLE IN LENGTHS 18” & 22” + 12 SHADES" at bounding box center [564, 119] width 152 height 8
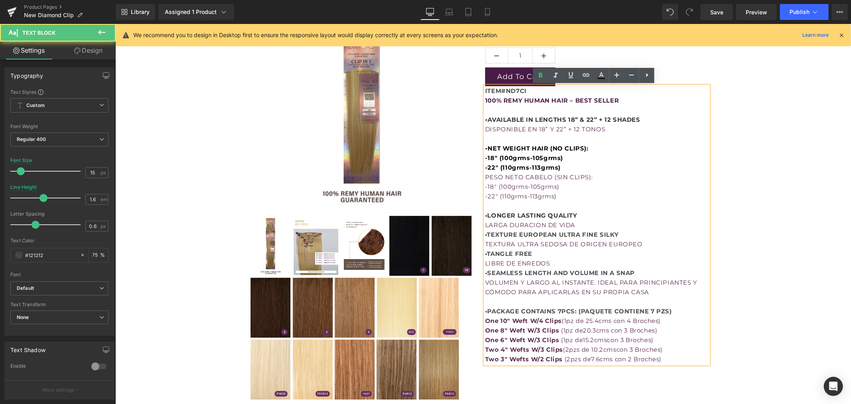
click at [705, 108] on p "• AVAILABLE IN LENGTHS 18” & 22” + 12 SHADES DISPONIBLE EN 18” Y 22” + 12 TONOS" at bounding box center [596, 119] width 223 height 29
click at [708, 102] on div "Size 18 22 Color 1 1B 2 4 6 613" at bounding box center [596, 137] width 235 height 451
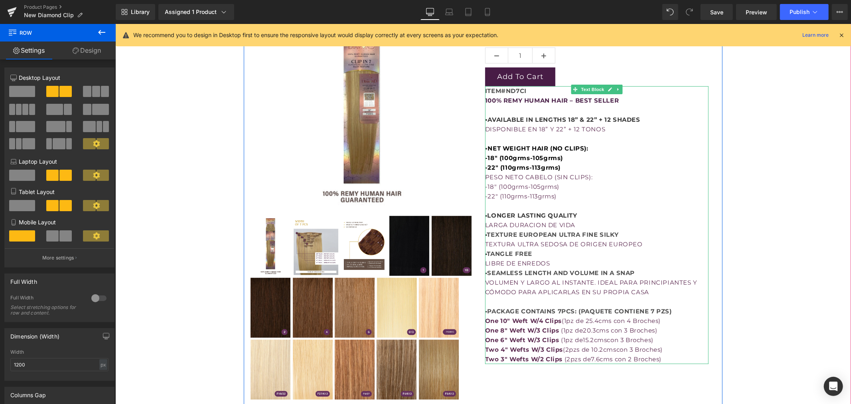
click at [687, 106] on p "• AVAILABLE IN LENGTHS 18” & 22” + 12 SHADES DISPONIBLE EN 18” Y 22” + 12 TONOS" at bounding box center [596, 119] width 223 height 29
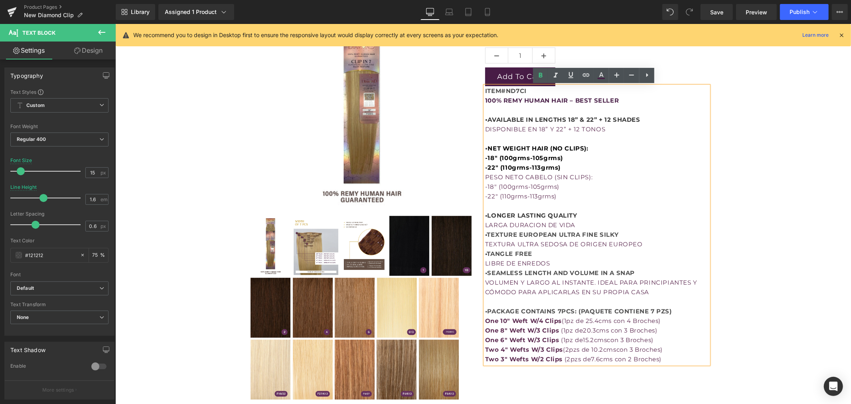
click at [690, 105] on p "• AVAILABLE IN LENGTHS 18” & 22” + 12 SHADES DISPONIBLE EN 18” Y 22” + 12 TONOS" at bounding box center [596, 119] width 223 height 29
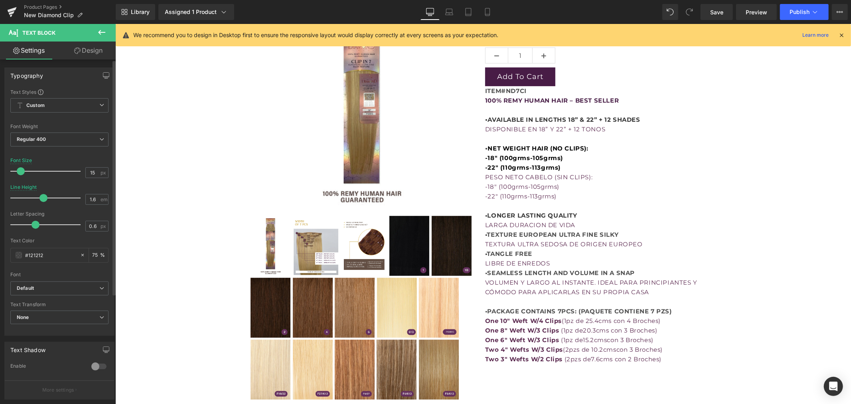
click at [20, 170] on span at bounding box center [21, 171] width 8 height 8
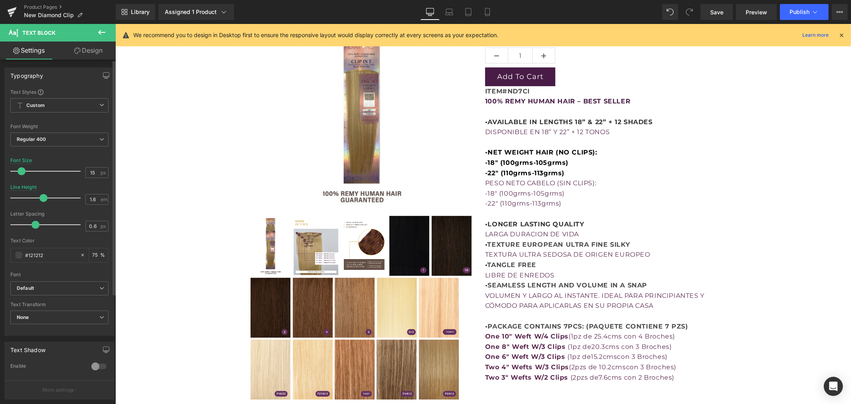
click at [20, 170] on span at bounding box center [22, 171] width 8 height 8
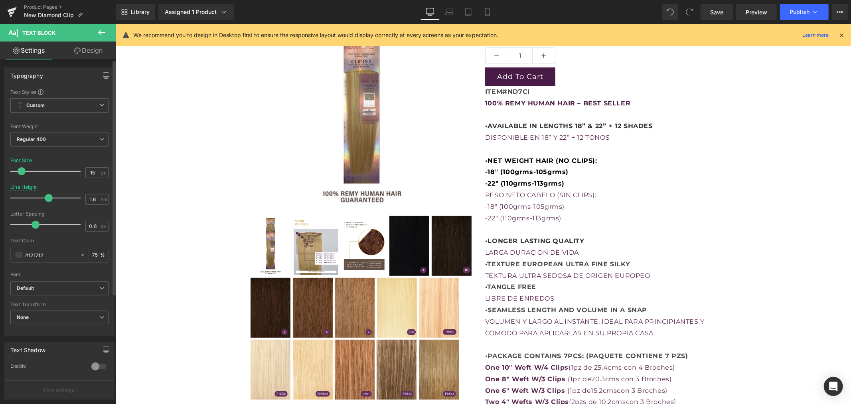
drag, startPoint x: 38, startPoint y: 196, endPoint x: 43, endPoint y: 196, distance: 4.4
click at [45, 196] on span at bounding box center [49, 198] width 8 height 8
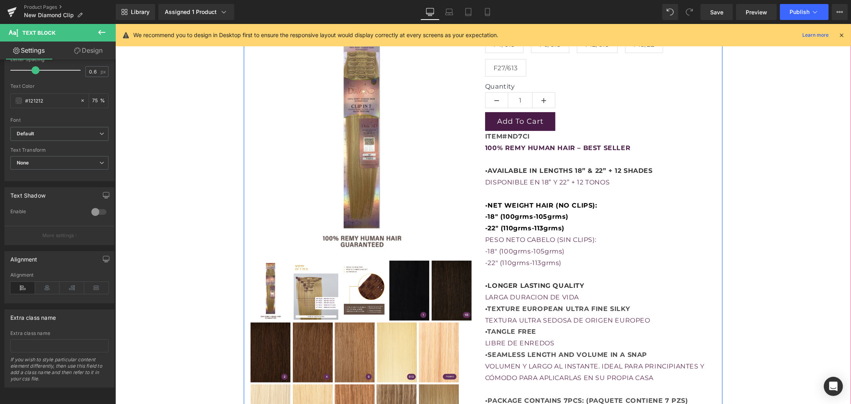
scroll to position [185, 0]
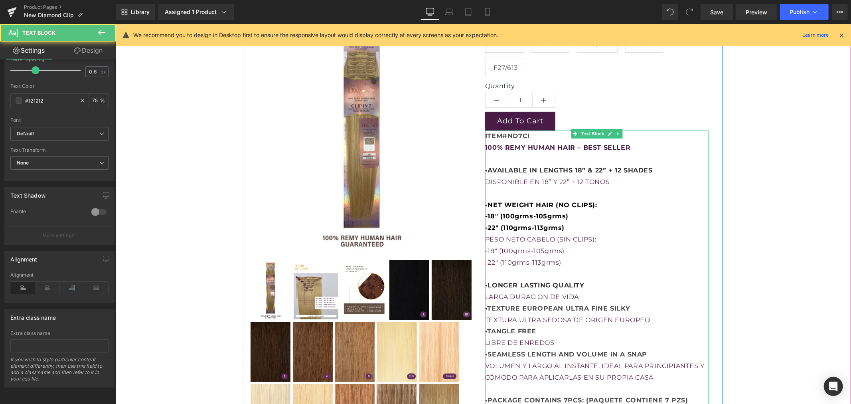
click at [549, 281] on span "•LONGER LASTING QUALITY" at bounding box center [534, 285] width 99 height 8
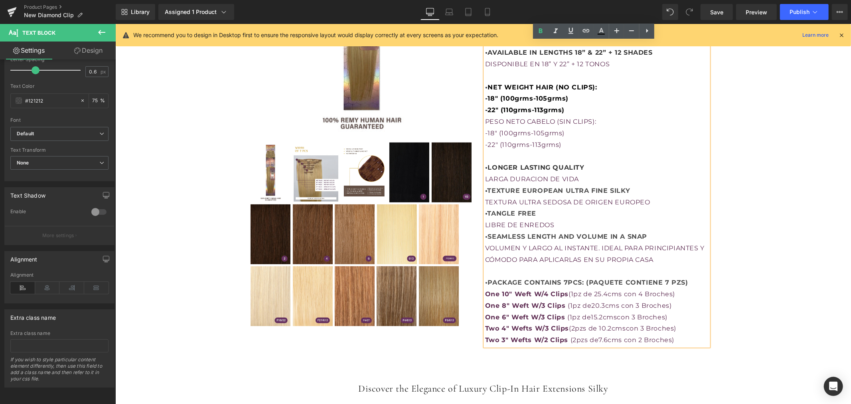
scroll to position [318, 0]
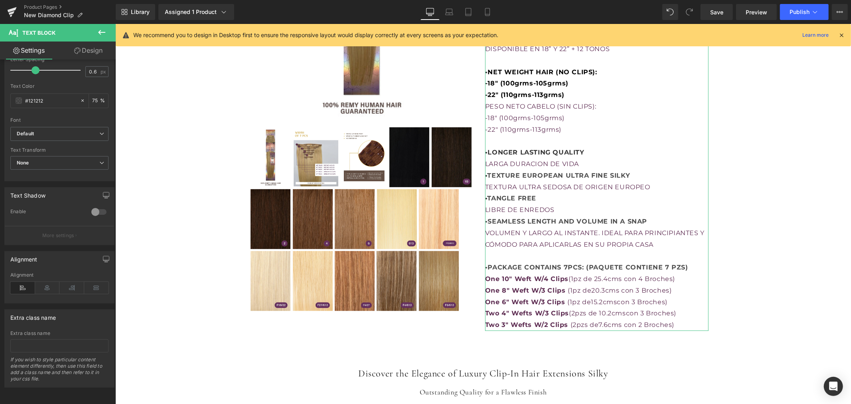
click at [102, 51] on link "Design" at bounding box center [88, 50] width 58 height 18
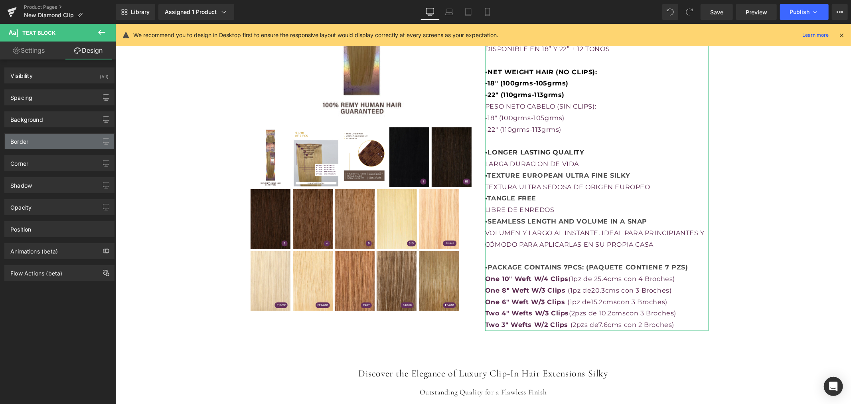
click at [53, 141] on div "Border" at bounding box center [59, 141] width 109 height 15
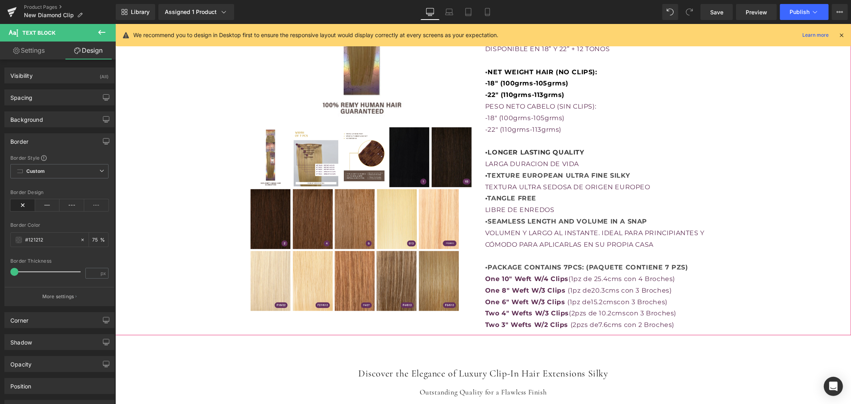
click at [166, 202] on div "LUXURY CLIP-IN HAIR EXTENSIONS SILKY (P) Title $0 $138.00 (P) Price Premium (P)…" at bounding box center [483, 72] width 728 height 523
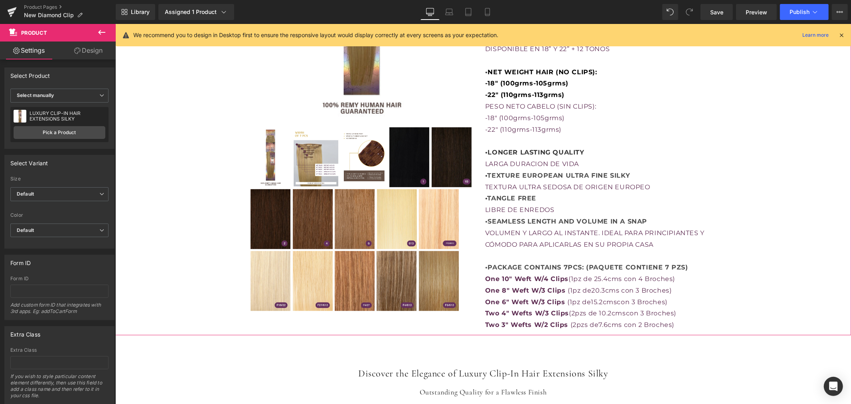
click at [82, 52] on link "Design" at bounding box center [88, 50] width 58 height 18
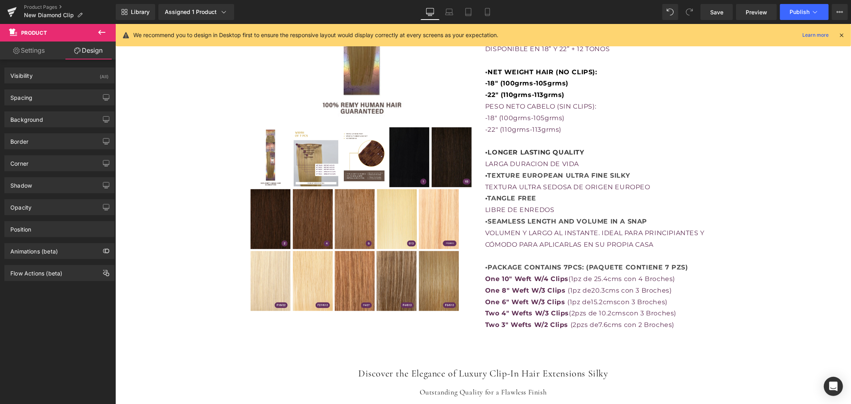
click at [591, 148] on p "•LONGER LASTING QUALITY" at bounding box center [596, 152] width 223 height 12
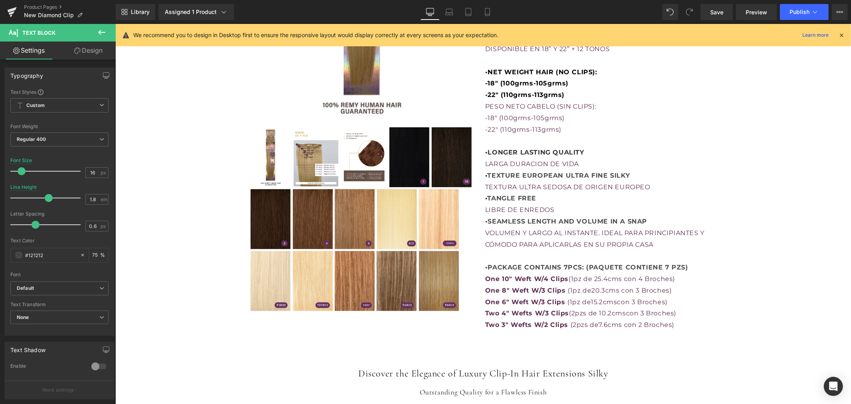
click at [94, 51] on link "Design" at bounding box center [88, 50] width 58 height 18
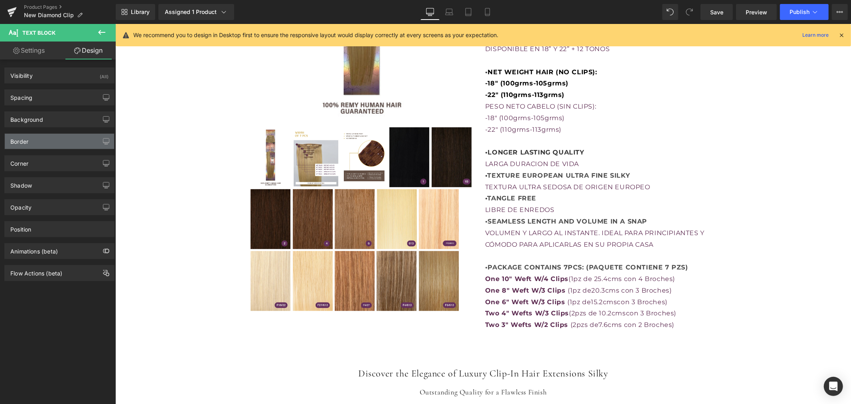
click at [61, 145] on div "Border" at bounding box center [59, 141] width 109 height 15
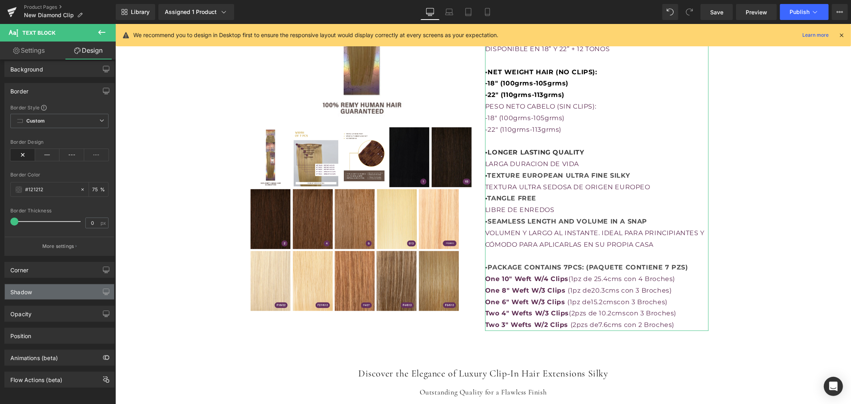
scroll to position [57, 0]
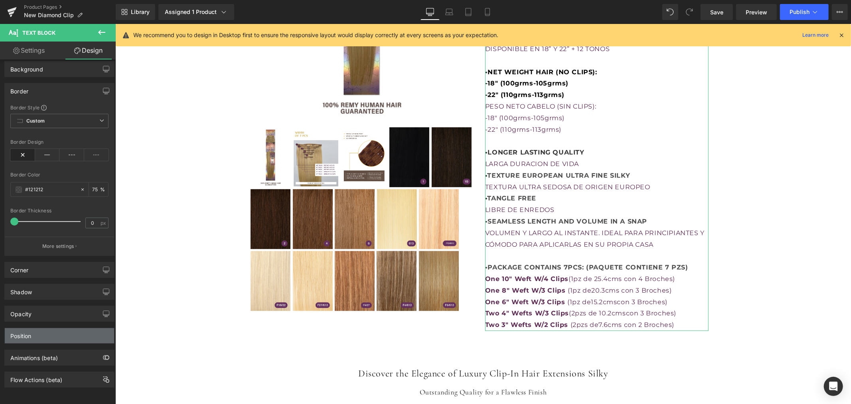
click at [45, 328] on div "Position" at bounding box center [59, 335] width 109 height 15
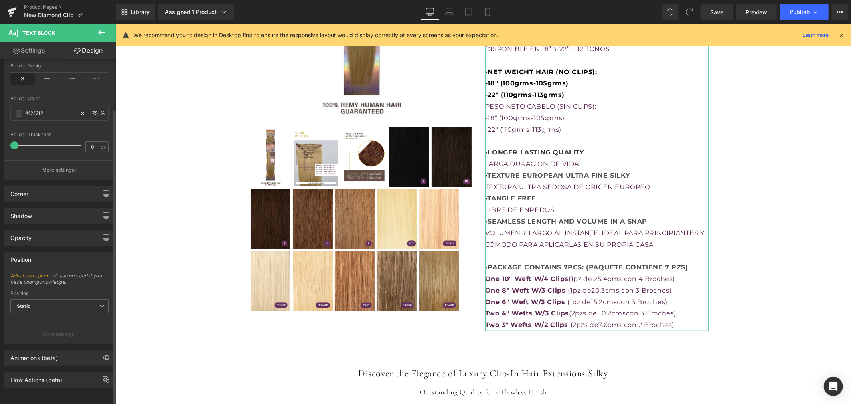
scroll to position [134, 0]
click at [58, 350] on div "Animations (beta)" at bounding box center [59, 357] width 109 height 15
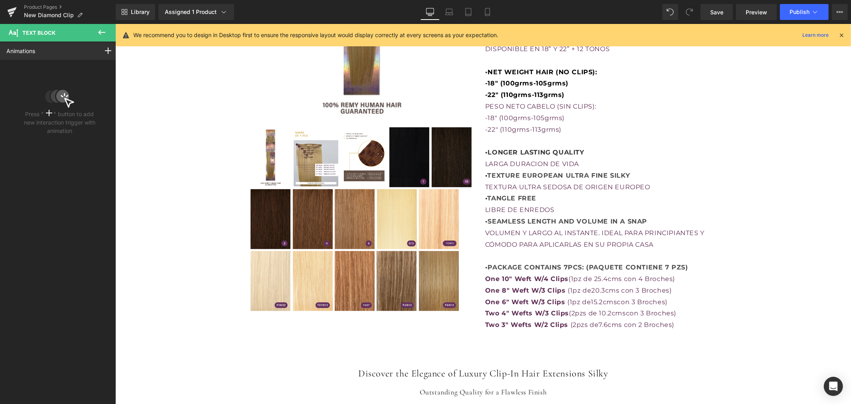
click at [106, 30] on icon at bounding box center [102, 33] width 10 height 10
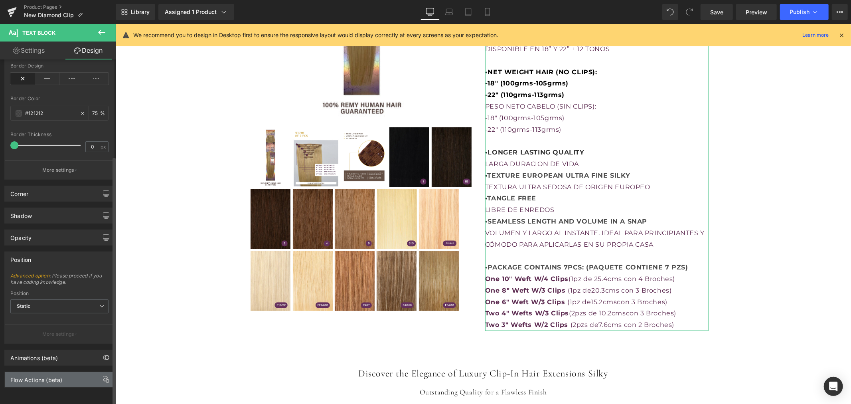
click at [41, 378] on div "Flow Actions (beta)" at bounding box center [59, 379] width 109 height 15
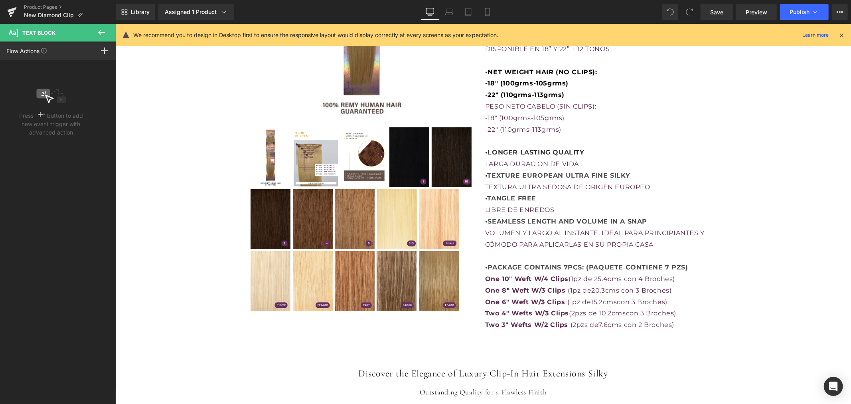
click at [106, 28] on icon at bounding box center [102, 33] width 10 height 10
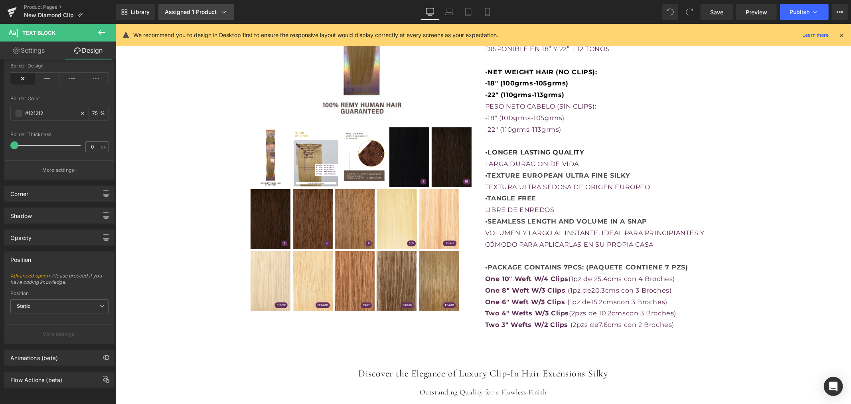
click at [217, 13] on div "Assigned 1 Product" at bounding box center [196, 12] width 63 height 8
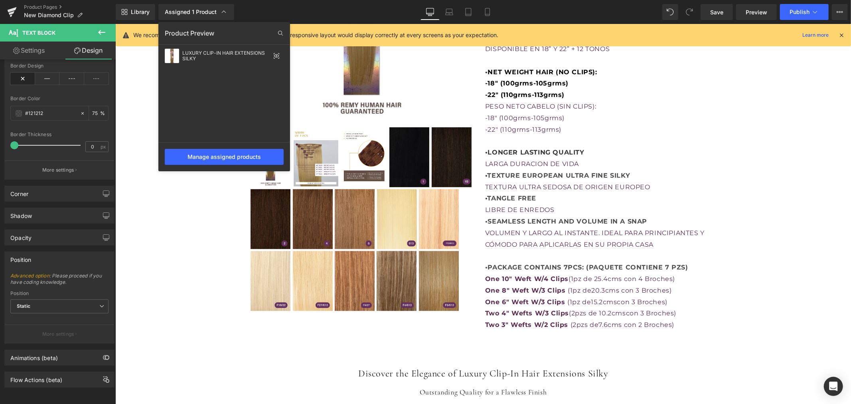
drag, startPoint x: 176, startPoint y: 232, endPoint x: 60, endPoint y: 200, distance: 120.0
click at [176, 232] on div at bounding box center [483, 214] width 736 height 380
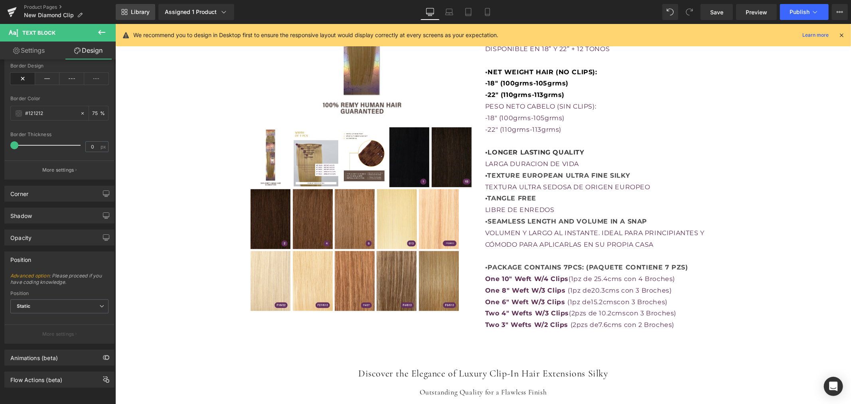
click at [134, 8] on span "Library" at bounding box center [140, 11] width 19 height 7
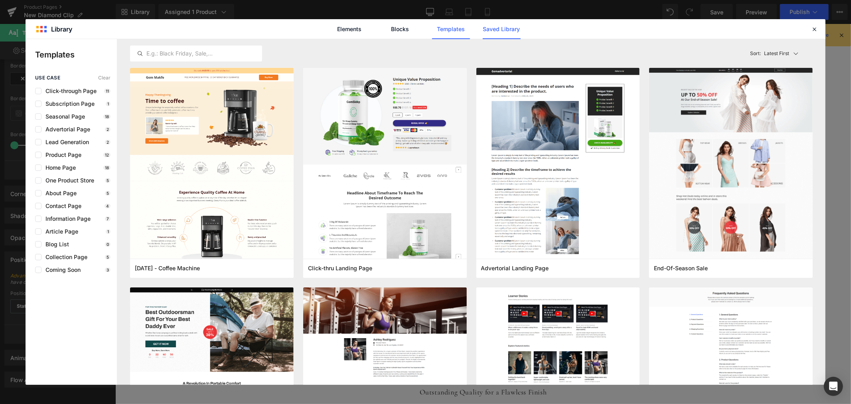
click at [509, 31] on link "Saved Library" at bounding box center [502, 29] width 38 height 20
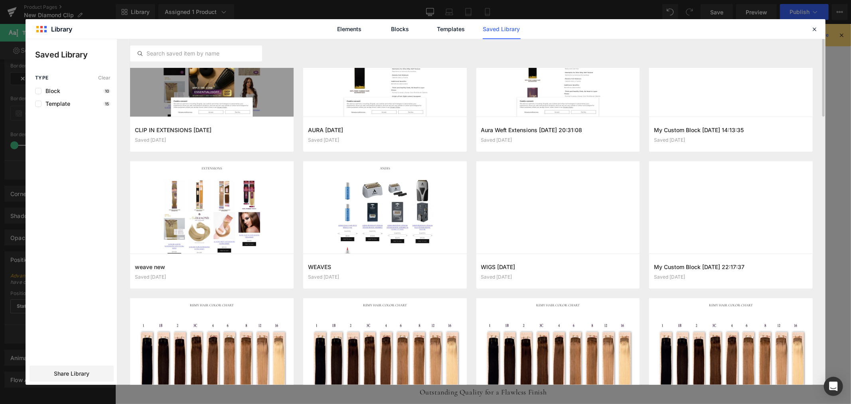
scroll to position [0, 0]
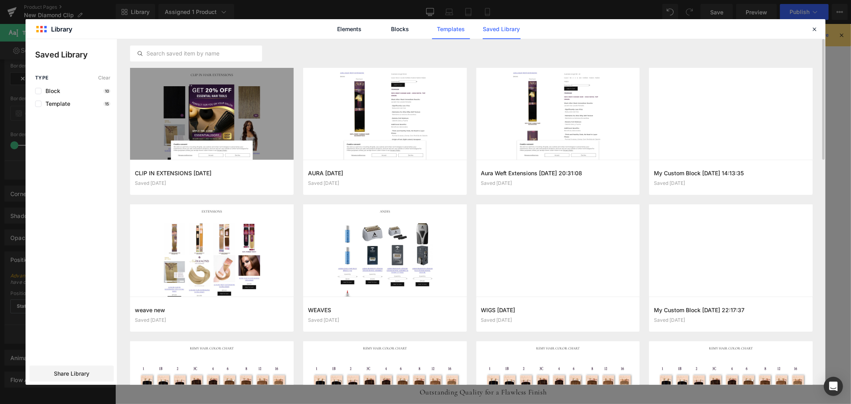
click at [450, 31] on link "Templates" at bounding box center [451, 29] width 38 height 20
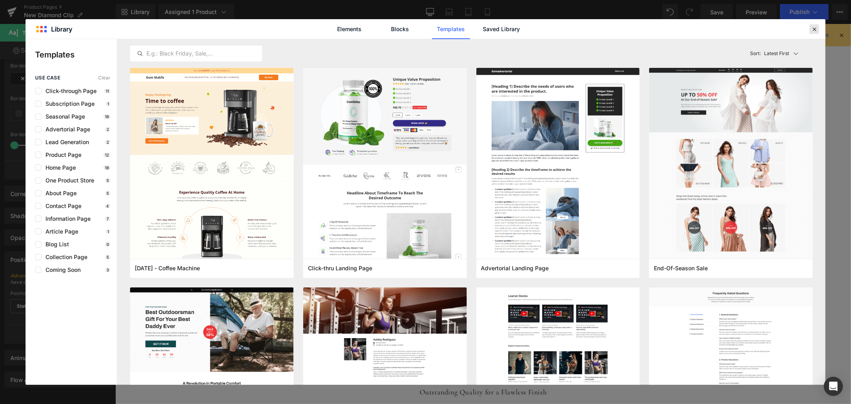
click at [815, 31] on icon at bounding box center [814, 29] width 7 height 7
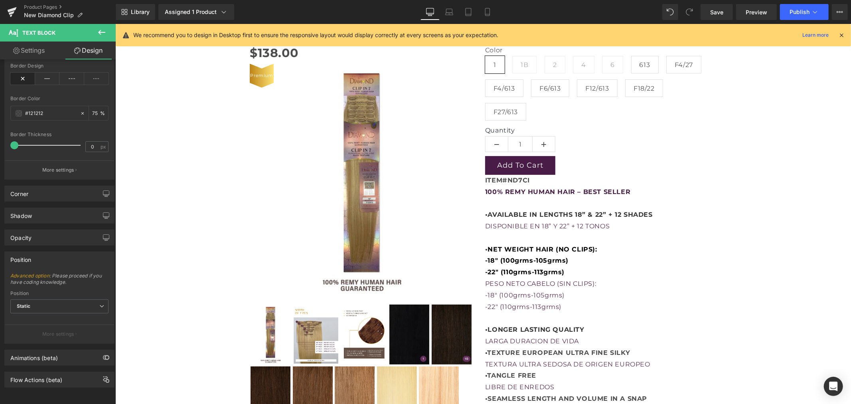
scroll to position [96, 0]
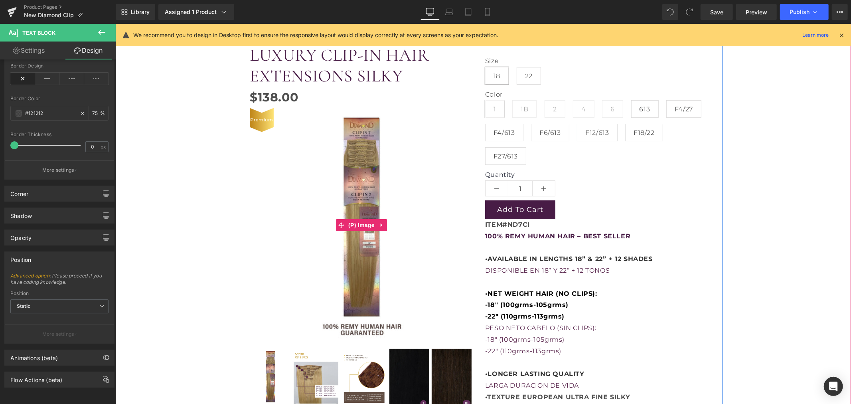
click at [383, 225] on img at bounding box center [361, 225] width 156 height 234
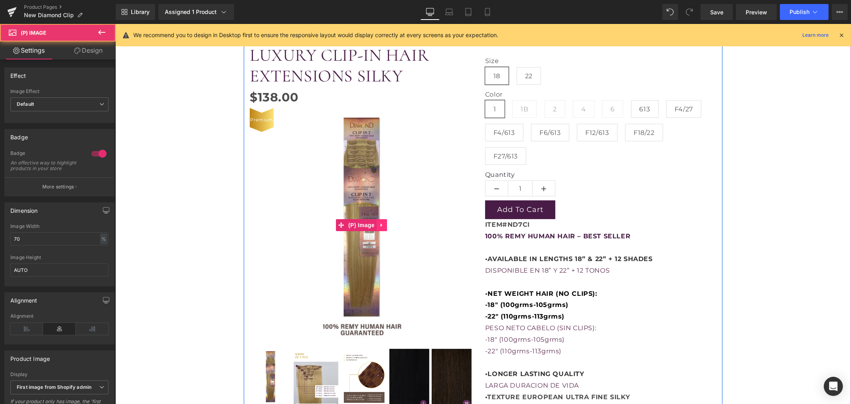
click at [379, 224] on icon at bounding box center [382, 224] width 6 height 6
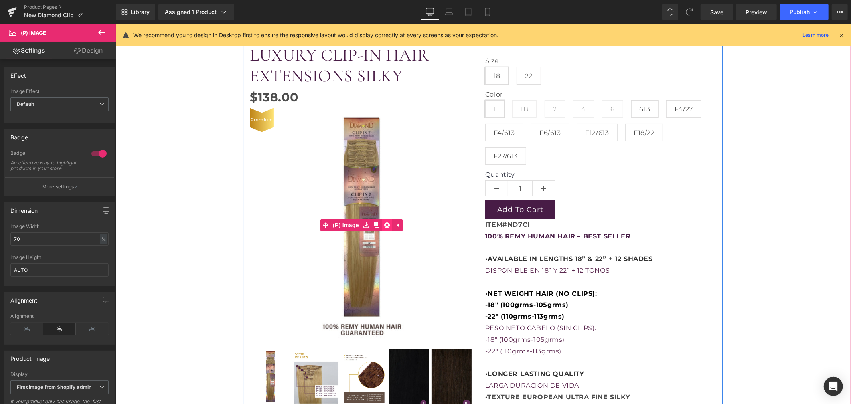
click at [384, 225] on icon at bounding box center [387, 225] width 6 height 6
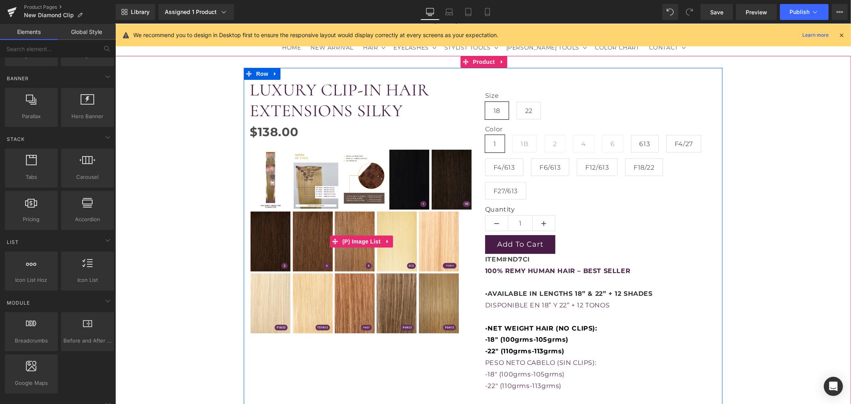
scroll to position [7, 0]
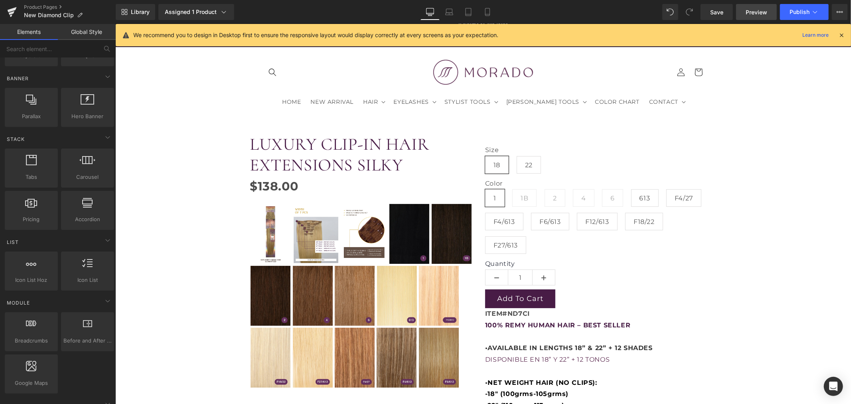
click at [761, 10] on span "Preview" at bounding box center [757, 12] width 22 height 8
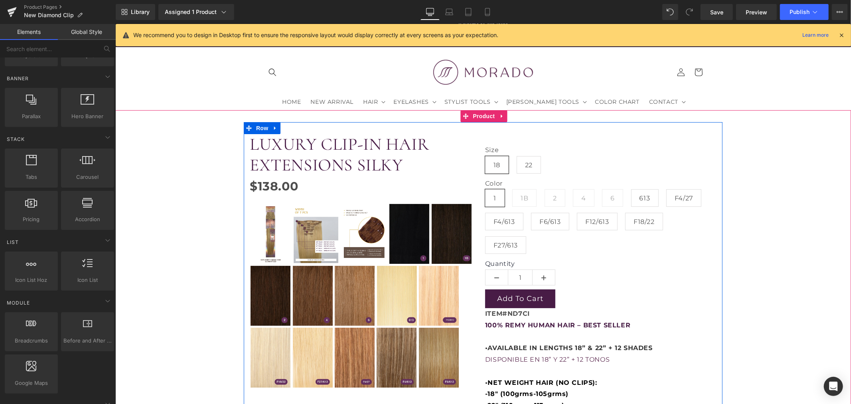
click at [259, 225] on img at bounding box center [270, 233] width 40 height 60
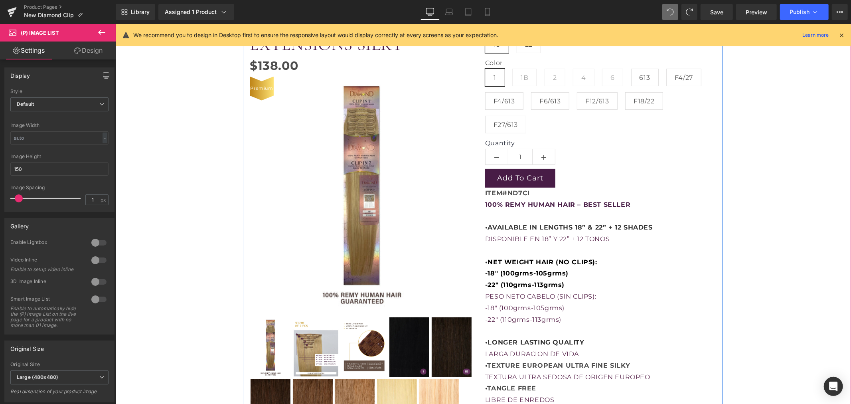
scroll to position [140, 0]
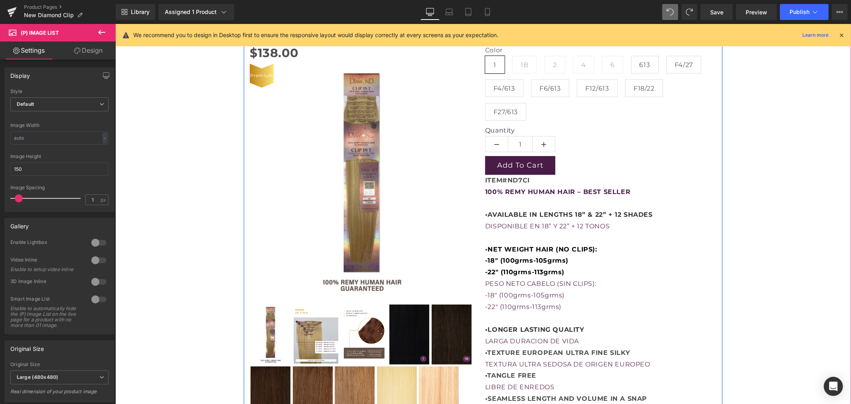
click at [361, 168] on img at bounding box center [361, 180] width 156 height 234
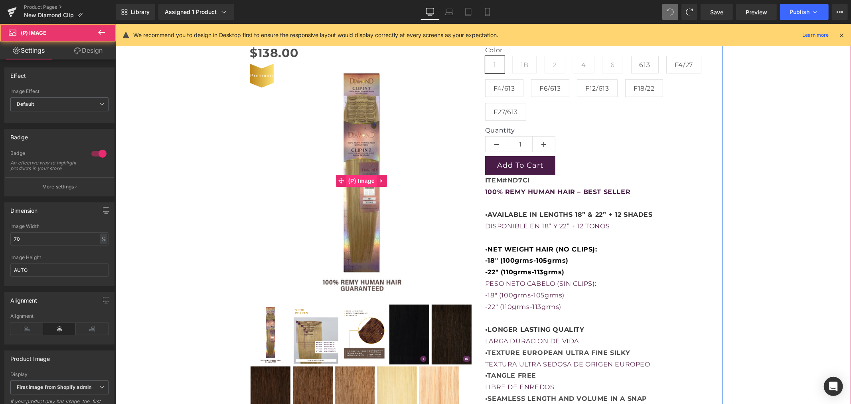
click at [359, 176] on span "(P) Image" at bounding box center [361, 180] width 30 height 12
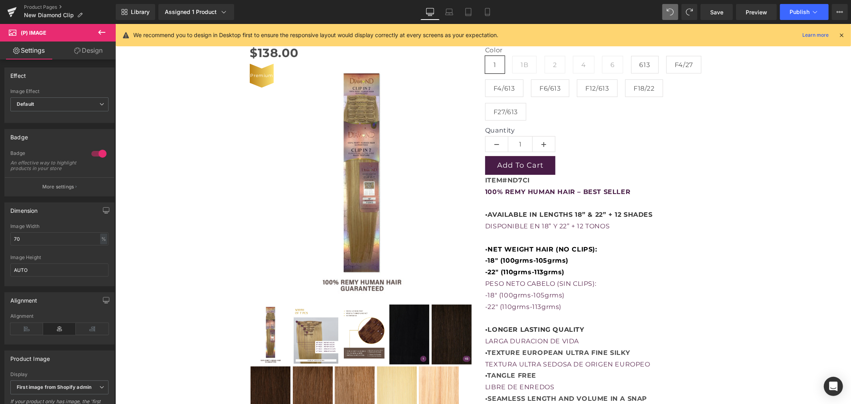
click at [91, 54] on link "Design" at bounding box center [88, 50] width 58 height 18
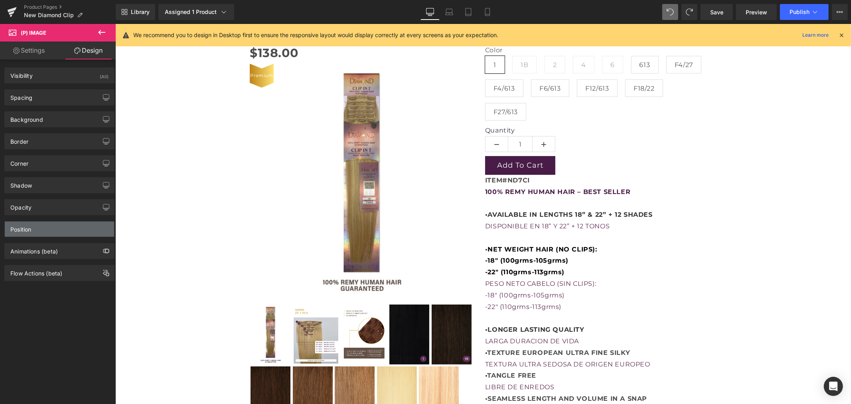
click at [43, 232] on div "Position" at bounding box center [59, 228] width 109 height 15
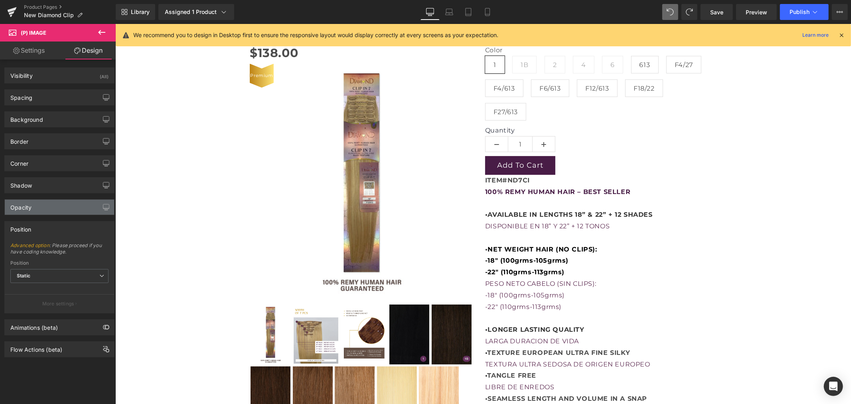
click at [53, 208] on div "Opacity" at bounding box center [59, 206] width 109 height 15
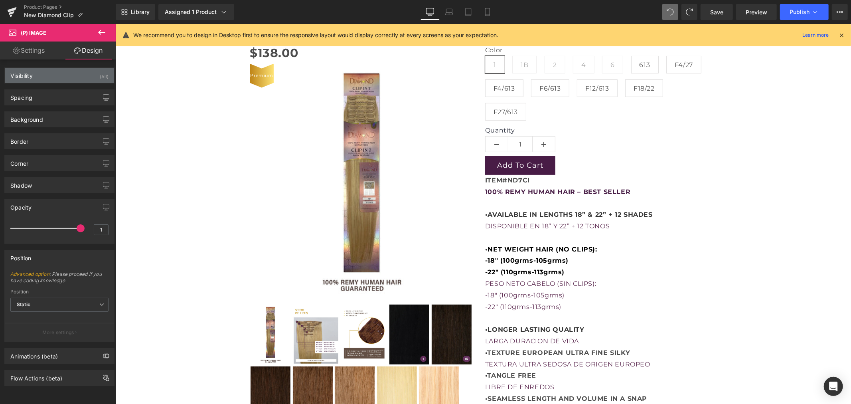
click at [75, 82] on div "Visibility (All)" at bounding box center [59, 75] width 109 height 15
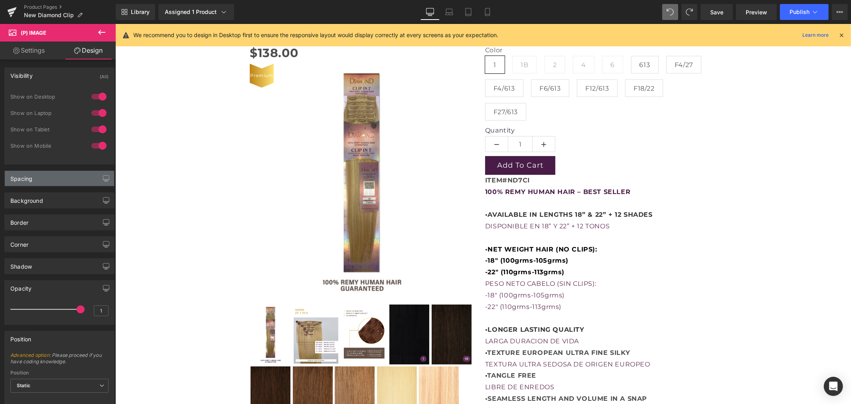
click at [51, 176] on div "Spacing" at bounding box center [59, 178] width 109 height 15
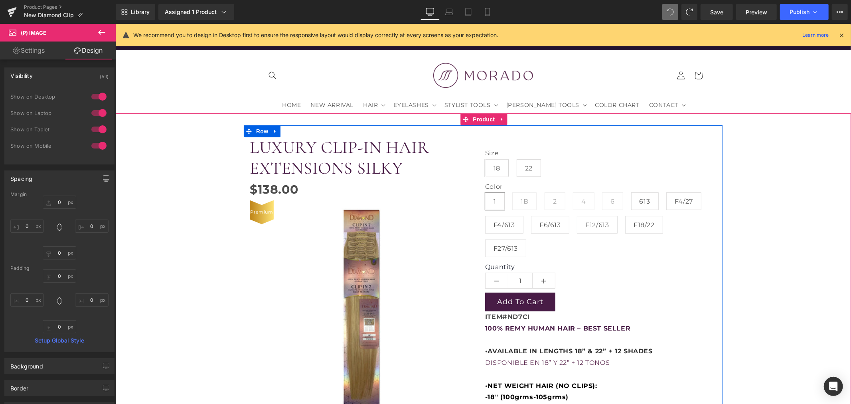
scroll to position [0, 0]
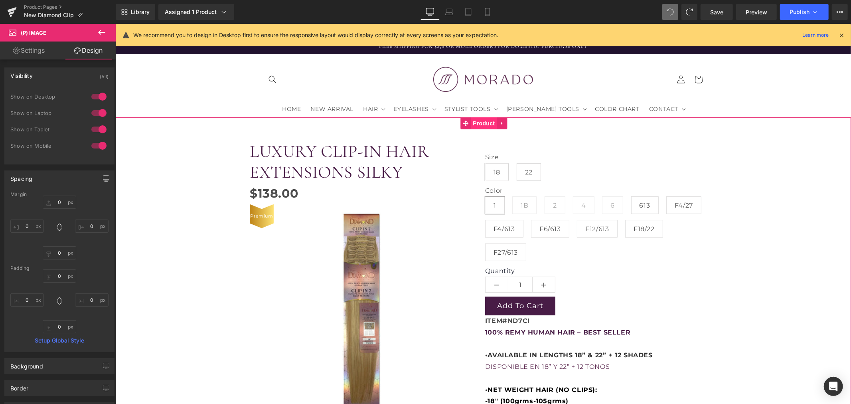
click at [483, 122] on span "Product" at bounding box center [483, 123] width 26 height 12
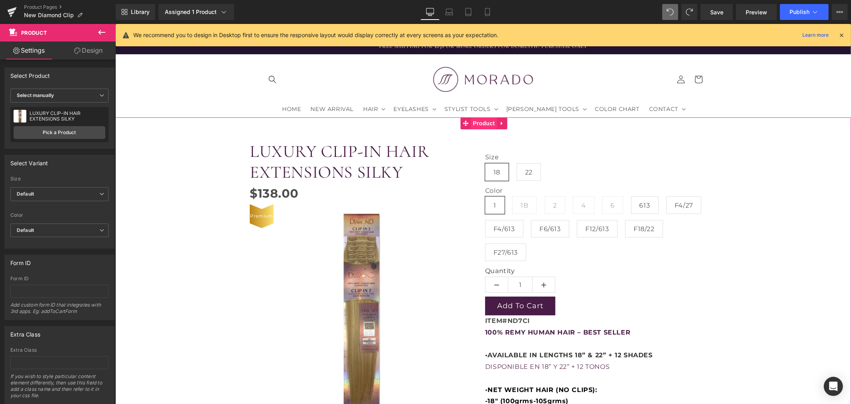
click at [483, 128] on span "Product" at bounding box center [483, 123] width 26 height 12
click at [97, 52] on link "Design" at bounding box center [88, 50] width 58 height 18
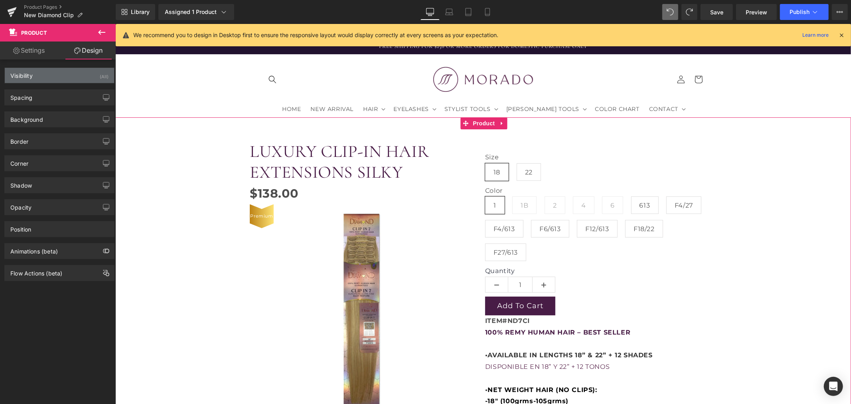
click at [60, 79] on div "Visibility (All)" at bounding box center [59, 75] width 109 height 15
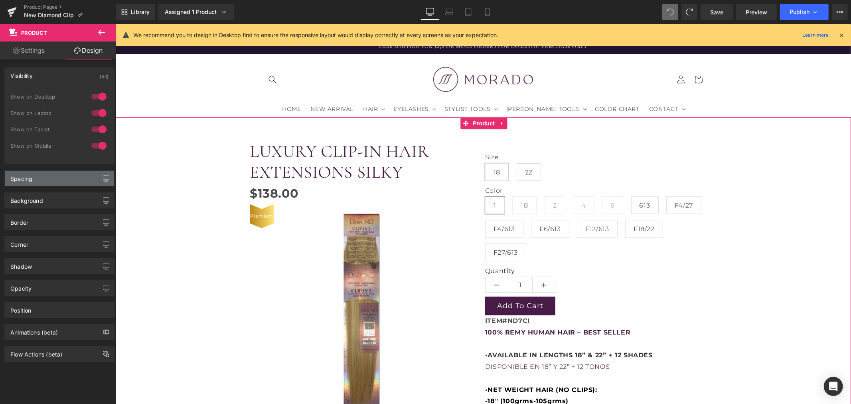
click at [48, 181] on div "Spacing" at bounding box center [59, 178] width 109 height 15
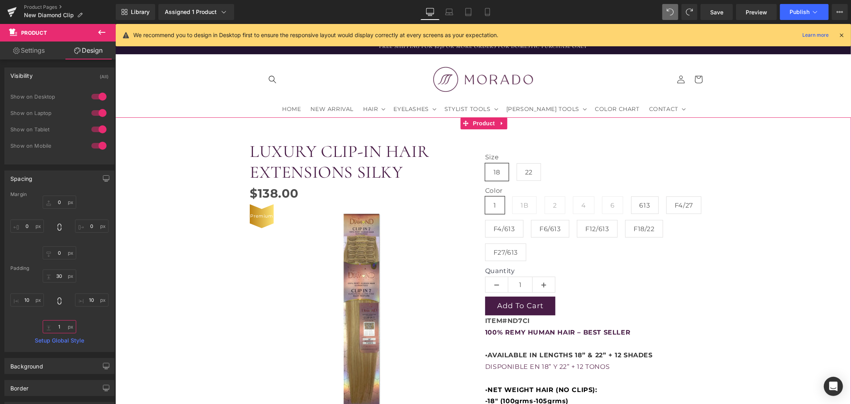
click at [61, 328] on input "1" at bounding box center [60, 326] width 34 height 13
click at [61, 326] on input "1" at bounding box center [60, 326] width 34 height 13
type input "30"
click at [35, 363] on div "Background" at bounding box center [26, 363] width 33 height 11
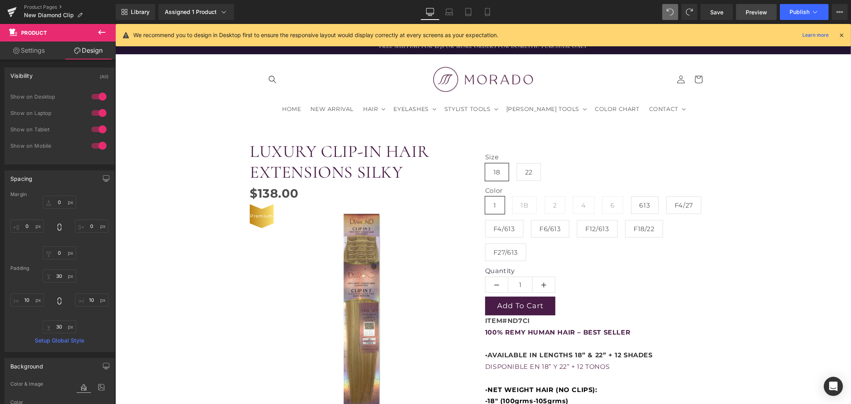
click at [767, 12] on span "Preview" at bounding box center [757, 12] width 22 height 8
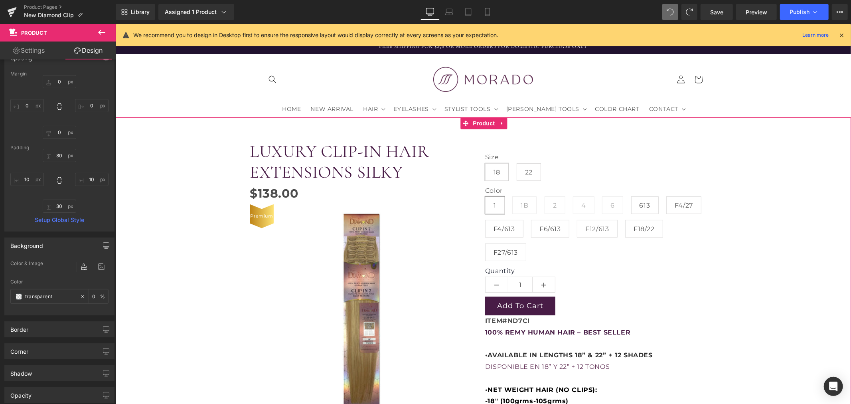
scroll to position [133, 0]
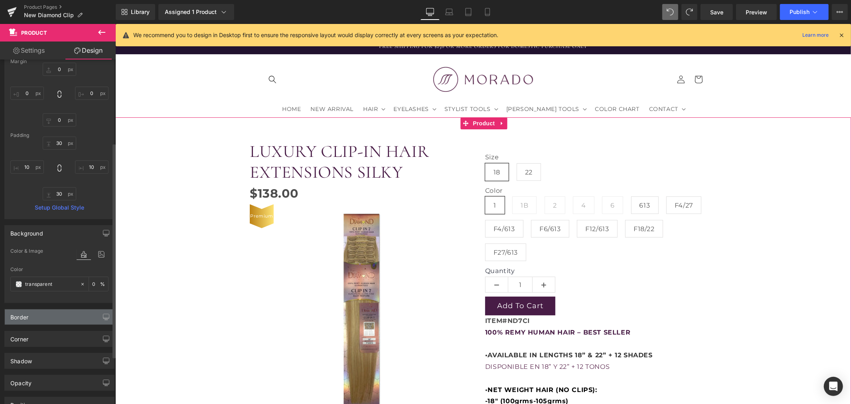
click at [31, 318] on div "Border" at bounding box center [59, 316] width 109 height 15
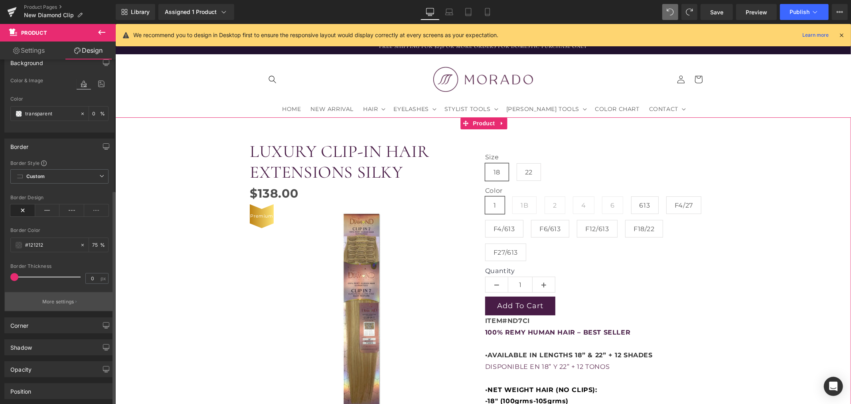
scroll to position [310, 0]
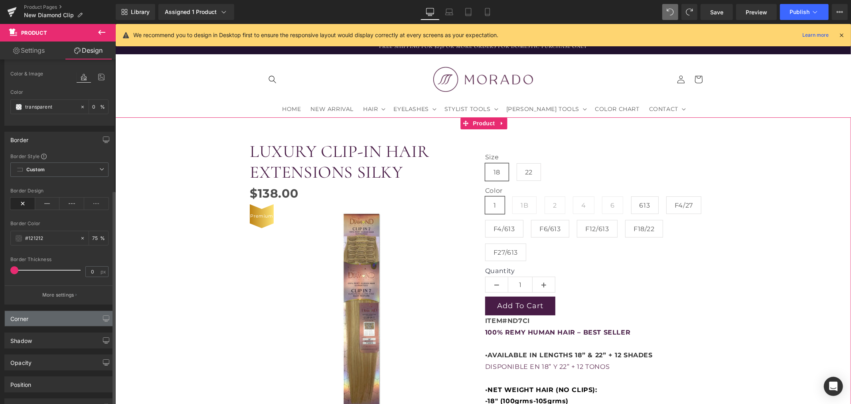
click at [53, 321] on div "Corner" at bounding box center [59, 318] width 109 height 15
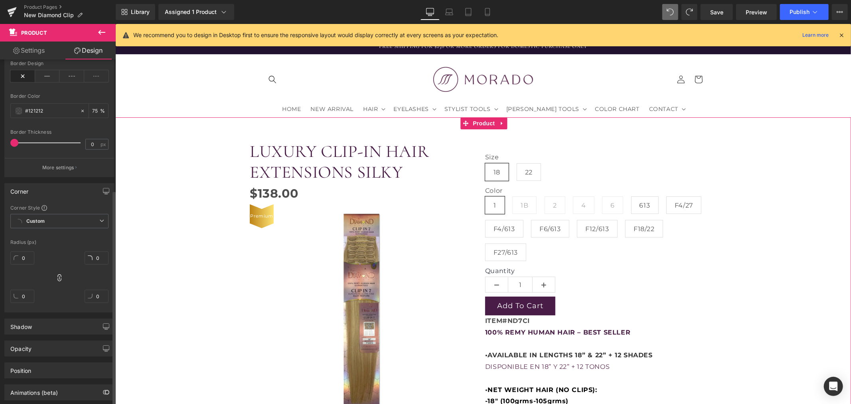
scroll to position [480, 0]
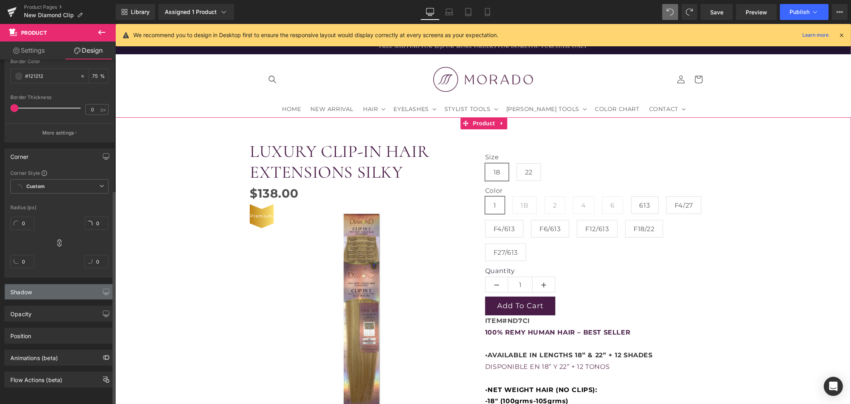
click at [55, 287] on div "Shadow" at bounding box center [59, 291] width 109 height 15
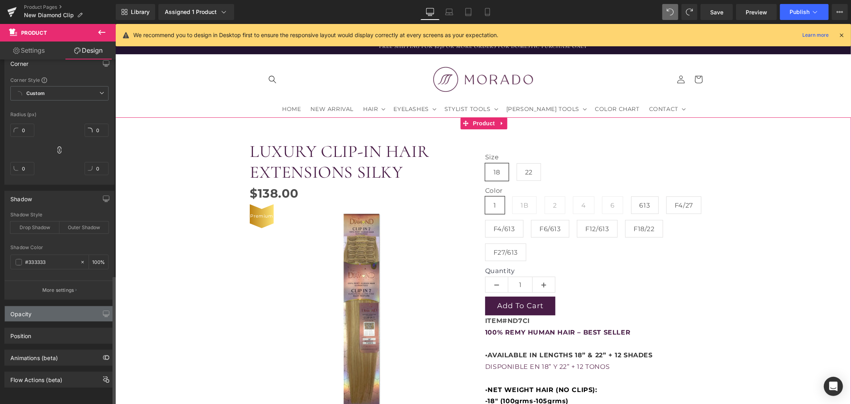
click at [53, 310] on div "Opacity" at bounding box center [59, 313] width 109 height 15
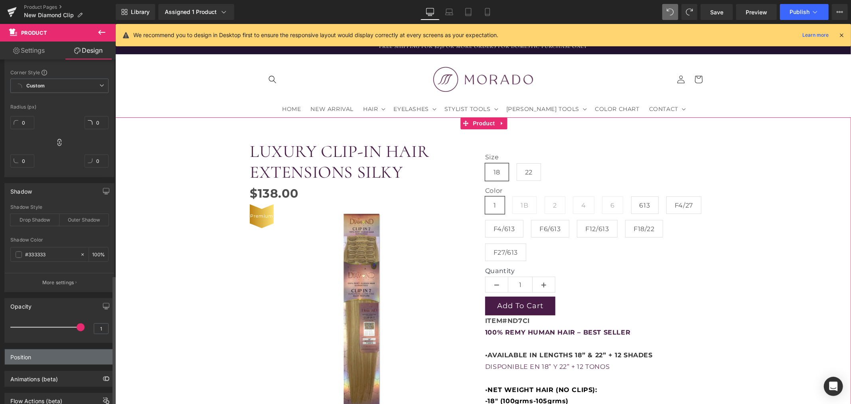
click at [45, 364] on div "Position" at bounding box center [59, 356] width 109 height 15
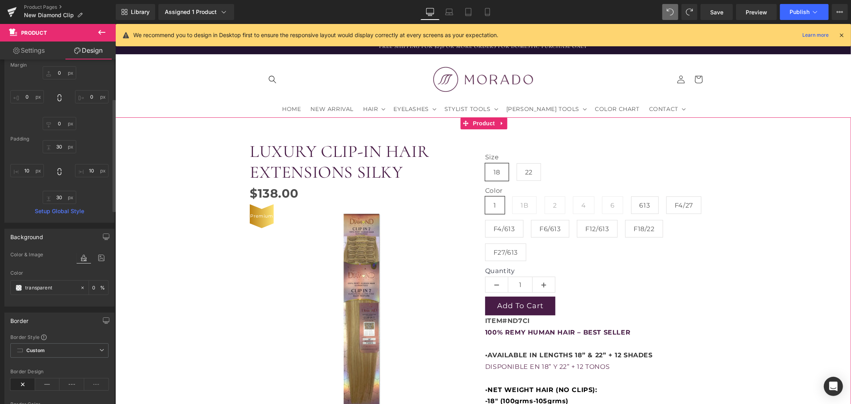
scroll to position [41, 0]
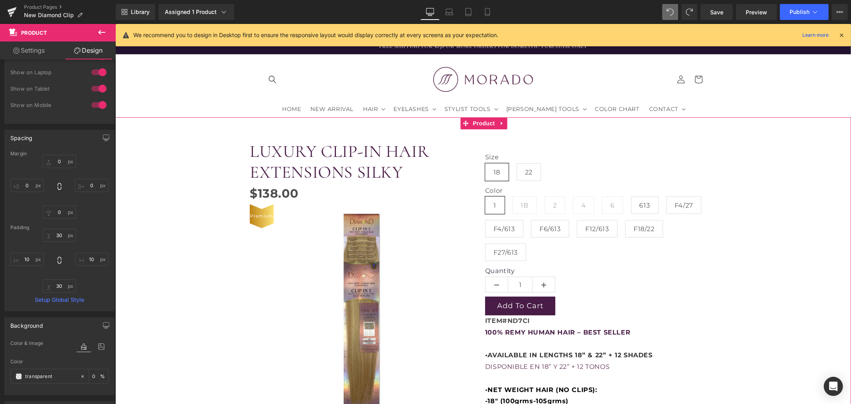
click at [38, 54] on link "Settings" at bounding box center [29, 50] width 58 height 18
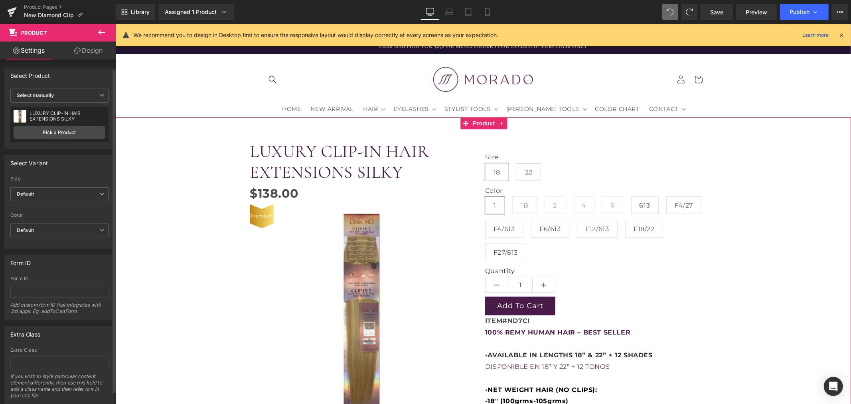
scroll to position [23, 0]
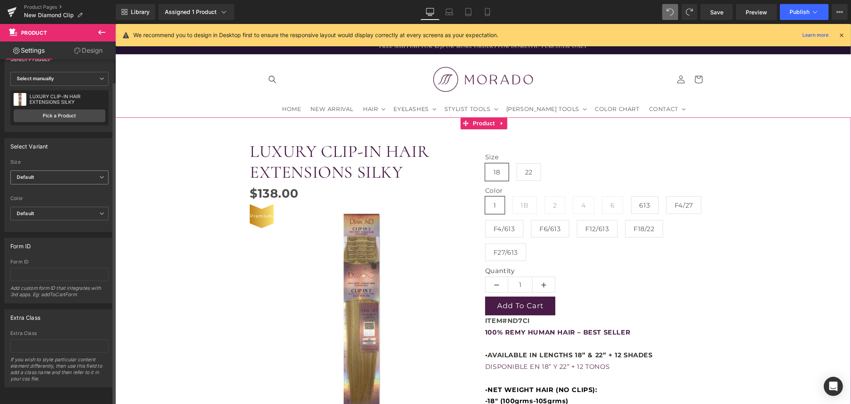
click at [61, 170] on span "Default" at bounding box center [59, 177] width 98 height 14
click at [61, 170] on span "Default" at bounding box center [57, 177] width 95 height 14
click at [23, 170] on span "Default" at bounding box center [59, 177] width 98 height 14
click at [52, 198] on li "18" at bounding box center [57, 204] width 95 height 12
click at [54, 170] on span "18" at bounding box center [59, 177] width 98 height 14
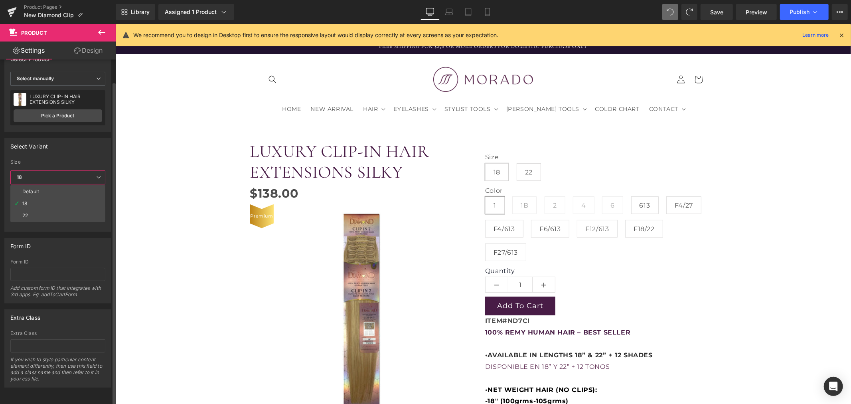
click at [39, 209] on li "22" at bounding box center [57, 215] width 95 height 12
click at [53, 170] on span "22" at bounding box center [59, 177] width 98 height 14
click at [45, 186] on li "Default" at bounding box center [57, 192] width 95 height 12
click at [41, 207] on span "Default" at bounding box center [59, 214] width 98 height 14
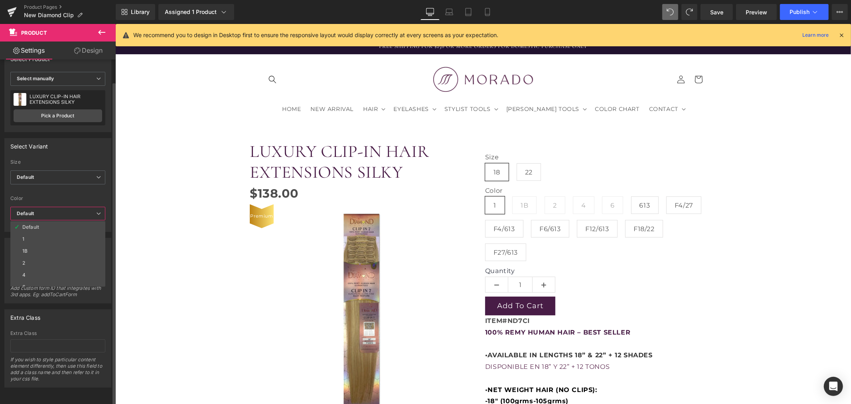
click at [41, 207] on span "Default" at bounding box center [57, 214] width 95 height 14
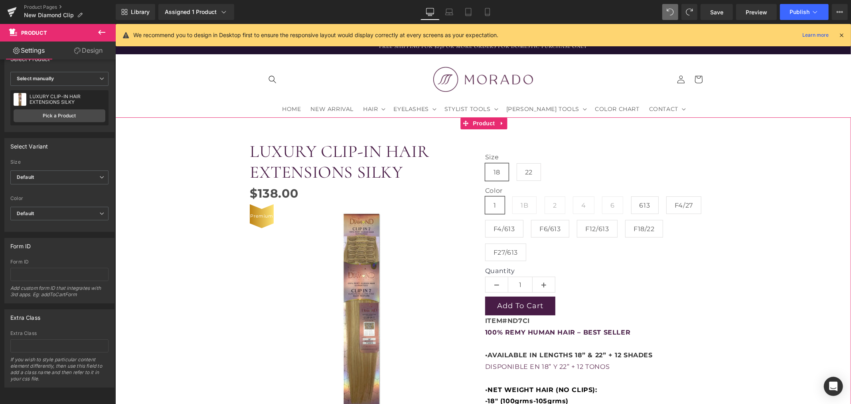
click at [87, 51] on link "Design" at bounding box center [88, 50] width 58 height 18
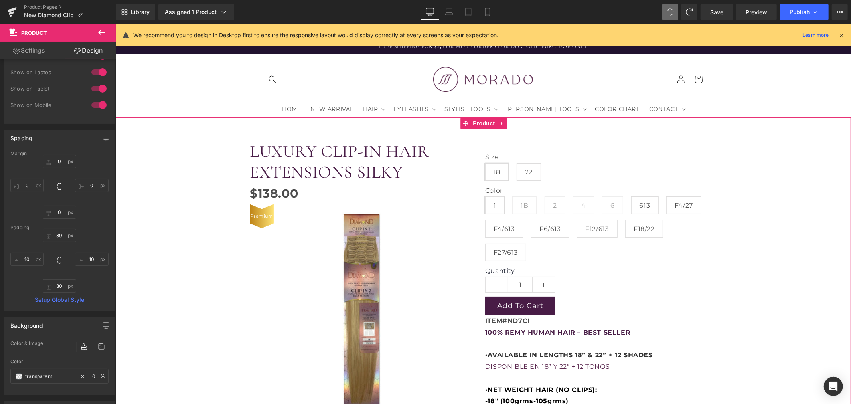
click at [57, 49] on link "Settings" at bounding box center [29, 50] width 58 height 18
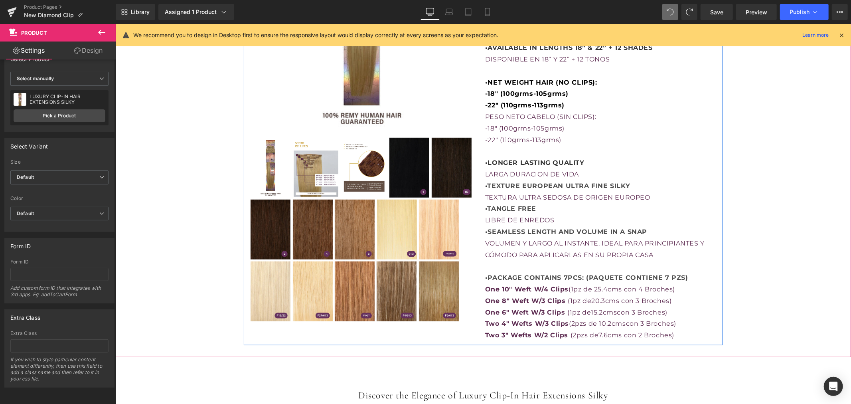
scroll to position [310, 0]
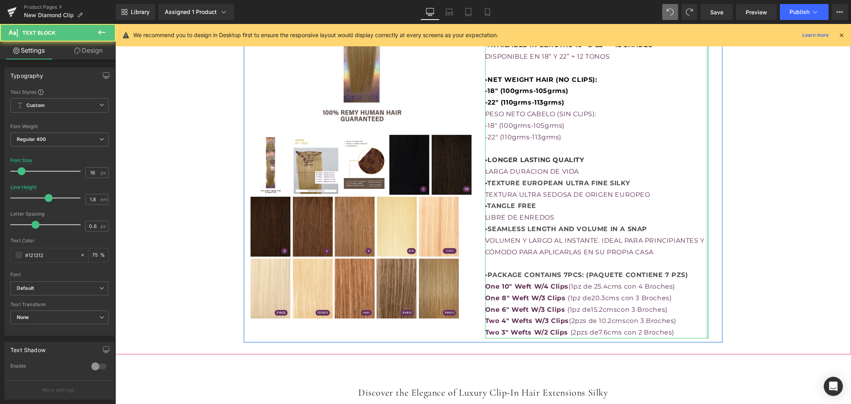
drag, startPoint x: 703, startPoint y: 219, endPoint x: 715, endPoint y: 219, distance: 12.0
click at [715, 219] on div "LUXURY CLIP-IN HAIR EXTENSIONS SILKY (P) Title $0 $138.00 (P) Price Premium (P)…" at bounding box center [482, 80] width 479 height 523
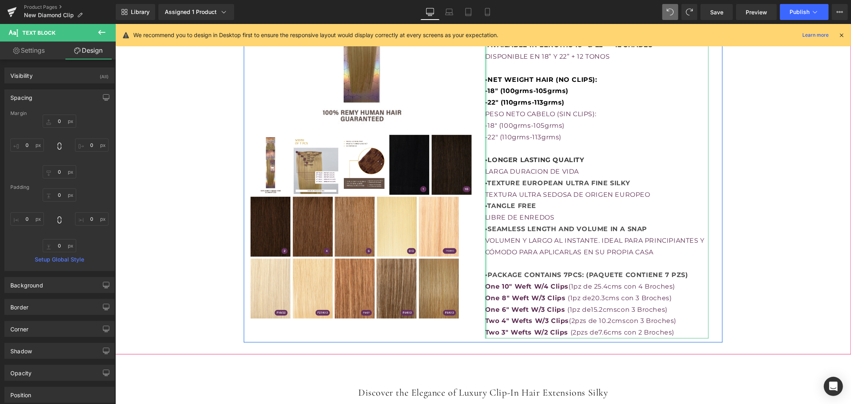
drag, startPoint x: 481, startPoint y: 236, endPoint x: 471, endPoint y: 249, distance: 16.5
click at [471, 249] on div "LUXURY CLIP-IN HAIR EXTENSIONS SILKY (P) Title $0 $138.00 (P) Price Premium (P)…" at bounding box center [482, 80] width 479 height 523
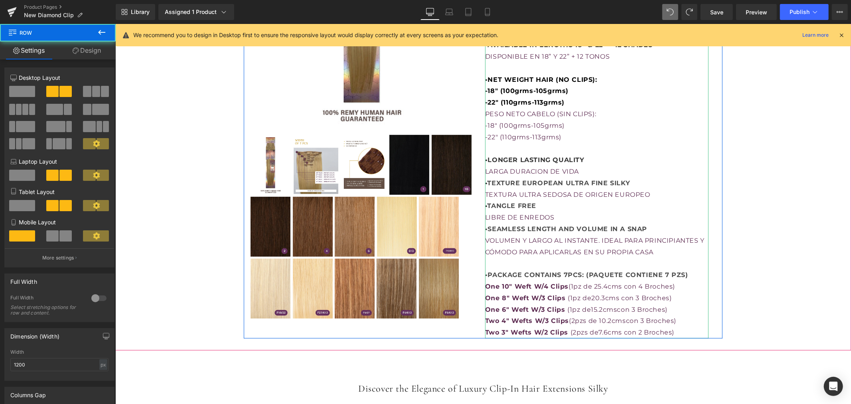
drag, startPoint x: 589, startPoint y: 341, endPoint x: 587, endPoint y: 334, distance: 7.4
click at [587, 334] on div "LUXURY CLIP-IN HAIR EXTENSIONS SILKY (P) Title $0 $138.00 (P) Price Premium (P)…" at bounding box center [482, 78] width 479 height 519
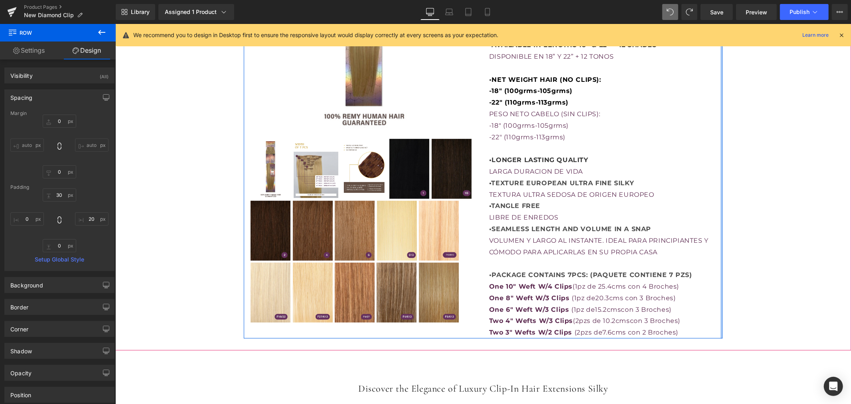
drag, startPoint x: 717, startPoint y: 256, endPoint x: 731, endPoint y: 256, distance: 14.4
click at [731, 256] on div "LUXURY CLIP-IN HAIR EXTENSIONS SILKY (P) Title $0 $138.00 (P) Price Premium (P)…" at bounding box center [483, 78] width 728 height 519
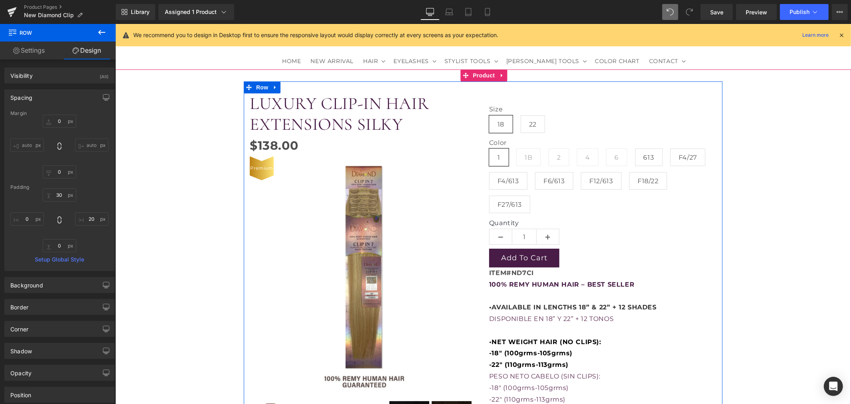
scroll to position [44, 0]
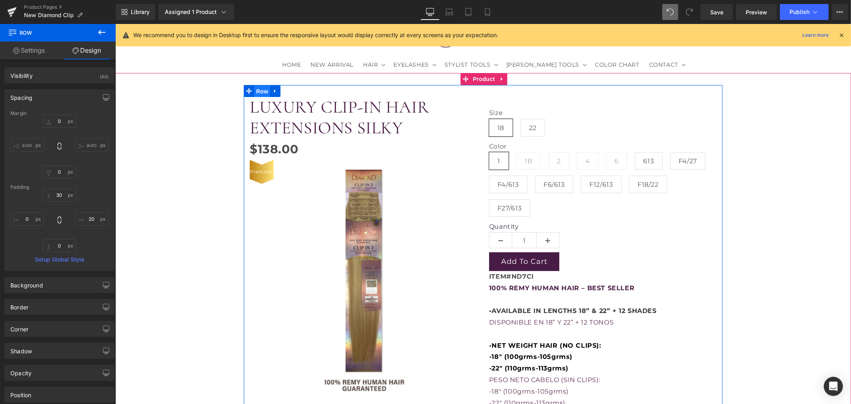
click at [255, 91] on span "Row" at bounding box center [262, 91] width 16 height 12
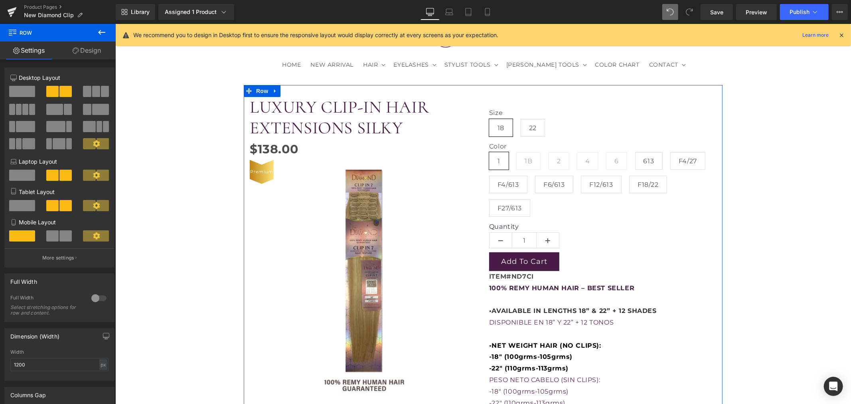
click at [84, 53] on link "Design" at bounding box center [87, 50] width 58 height 18
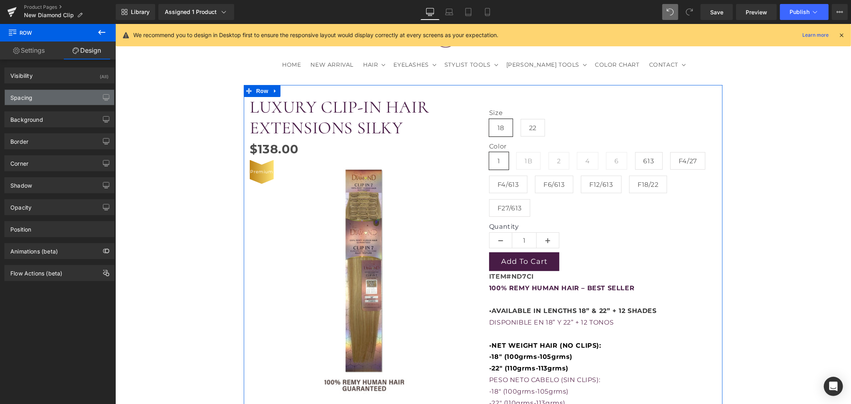
click at [60, 100] on div "Spacing" at bounding box center [59, 97] width 109 height 15
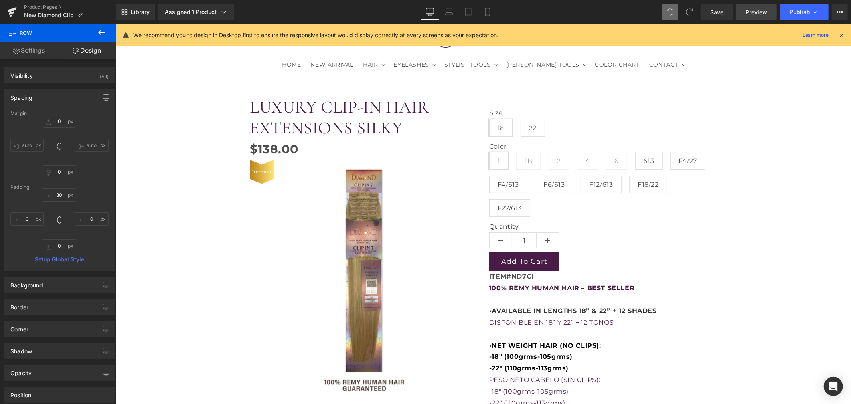
click at [758, 16] on span "Preview" at bounding box center [757, 12] width 22 height 8
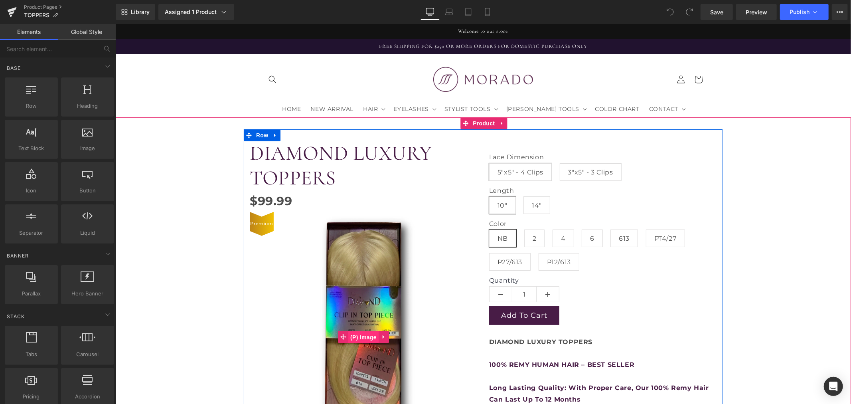
click at [363, 333] on span "(P) Image" at bounding box center [363, 337] width 30 height 12
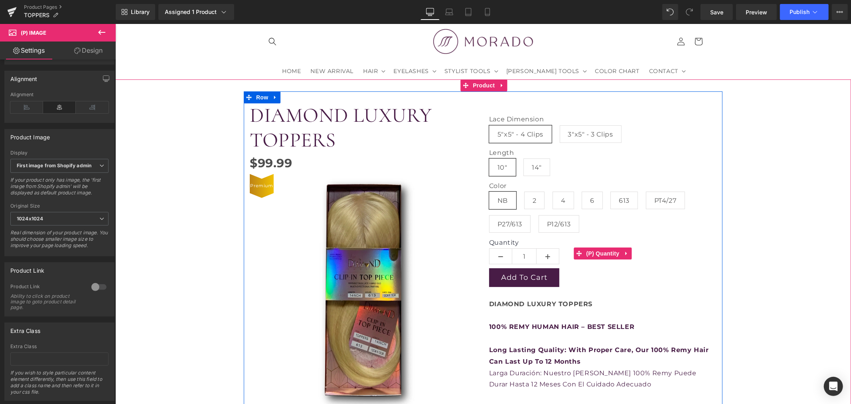
scroll to position [89, 0]
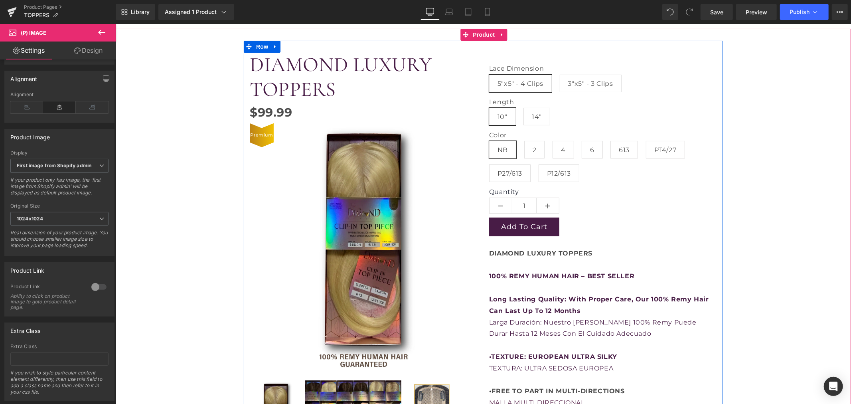
click at [576, 302] on span "Long Lasting Quality: With Proper Care, Our 100% Remy Hair Can Last Up To 12 Mo…" at bounding box center [599, 304] width 220 height 19
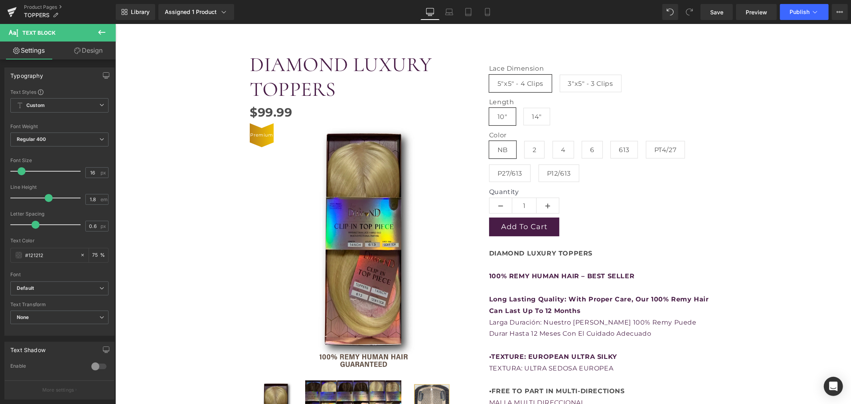
click at [106, 28] on icon at bounding box center [102, 33] width 10 height 10
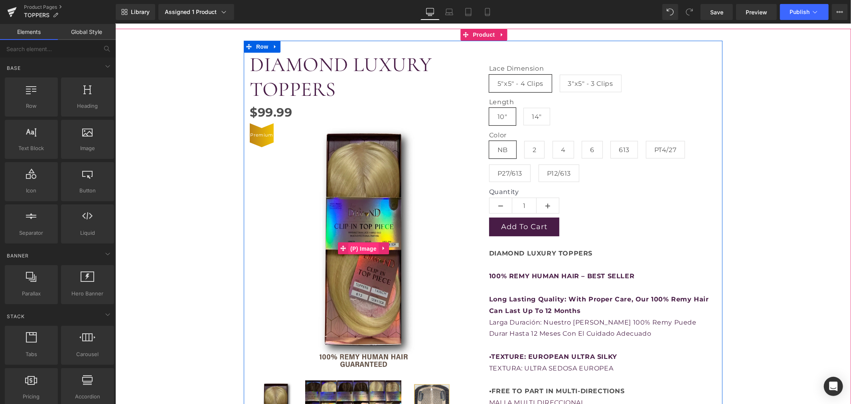
click at [361, 245] on span "(P) Image" at bounding box center [363, 248] width 30 height 12
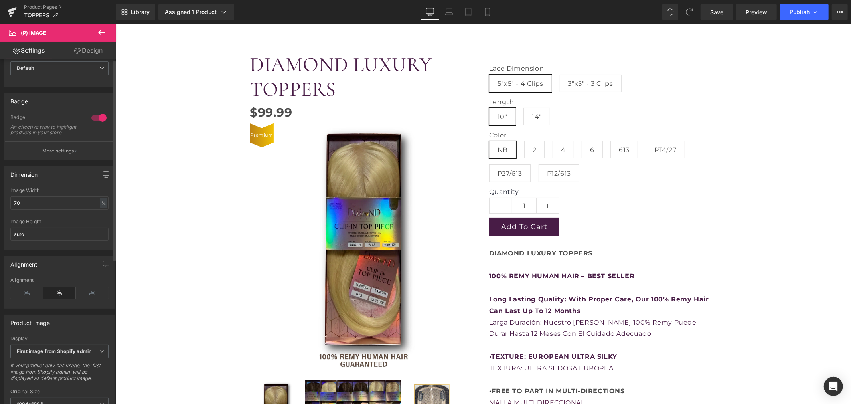
scroll to position [0, 0]
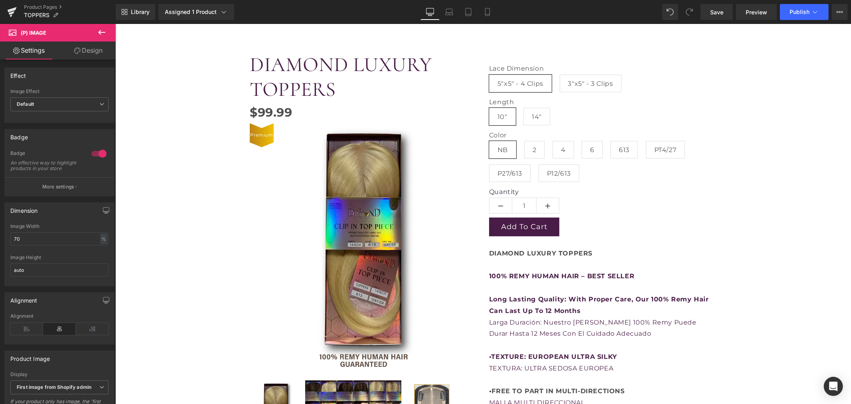
click at [77, 54] on link "Design" at bounding box center [88, 50] width 58 height 18
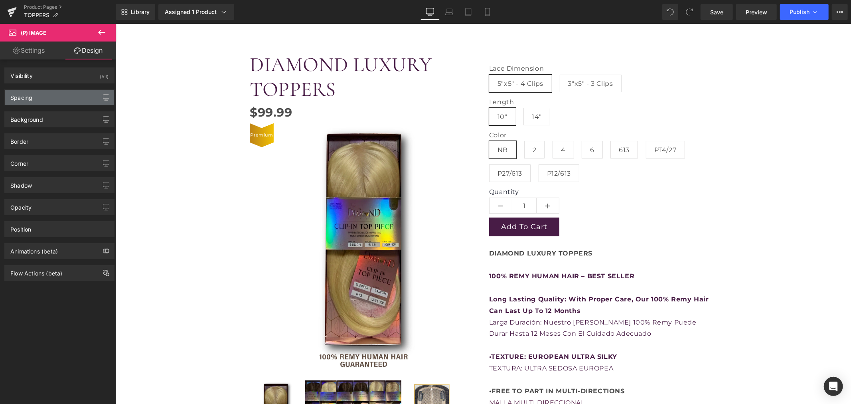
click at [57, 98] on div "Spacing" at bounding box center [59, 97] width 109 height 15
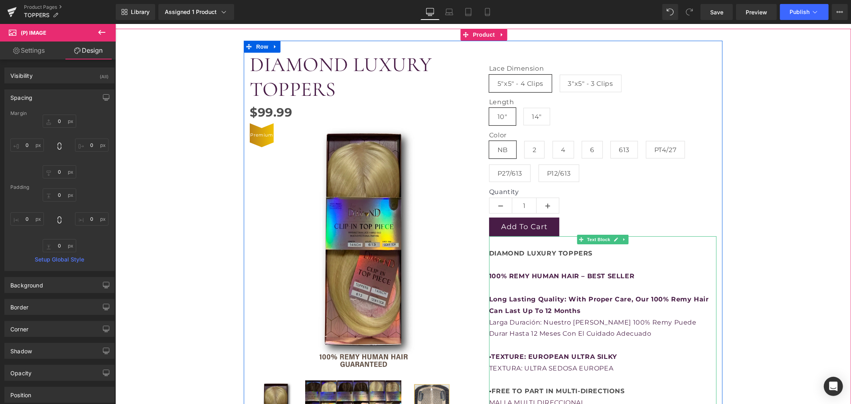
click at [569, 280] on p "DIAMOND LUXURY TOPPERS 100% REMY HUMAN HAIR – BEST SELLER" at bounding box center [602, 259] width 227 height 46
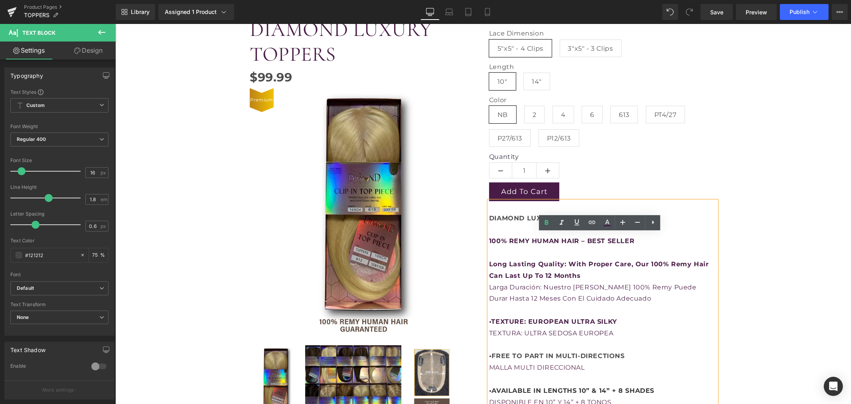
scroll to position [177, 0]
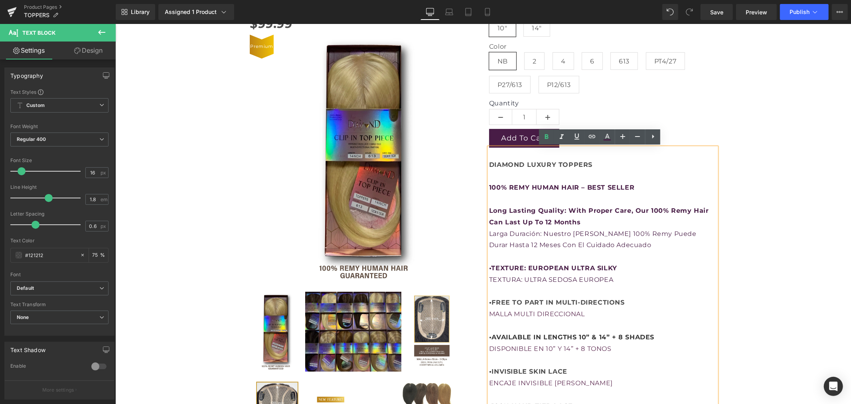
click at [586, 160] on b "DIAMOND LUXURY TOPPERS" at bounding box center [540, 164] width 103 height 8
click at [692, 121] on div "Quantity 1" at bounding box center [602, 114] width 227 height 30
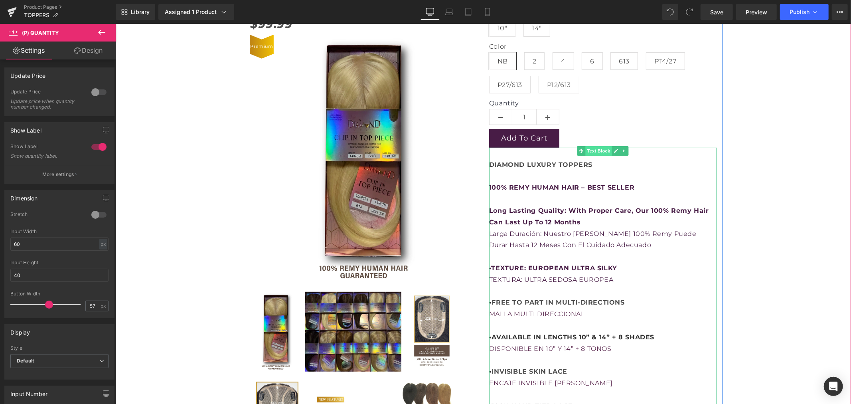
click at [597, 152] on span "Text Block" at bounding box center [598, 151] width 26 height 10
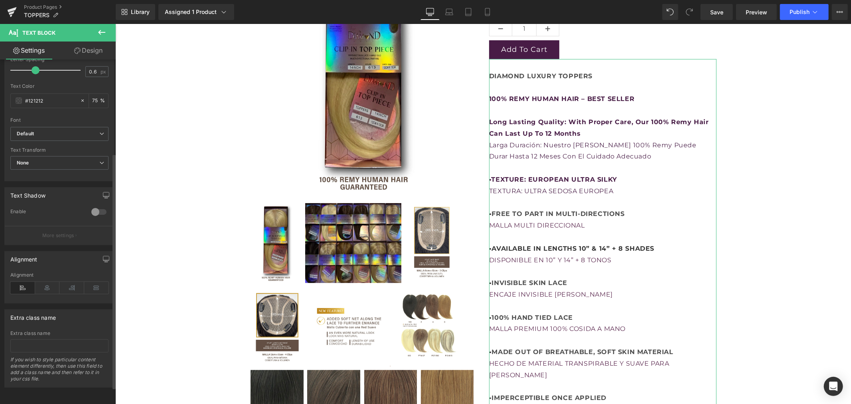
scroll to position [162, 0]
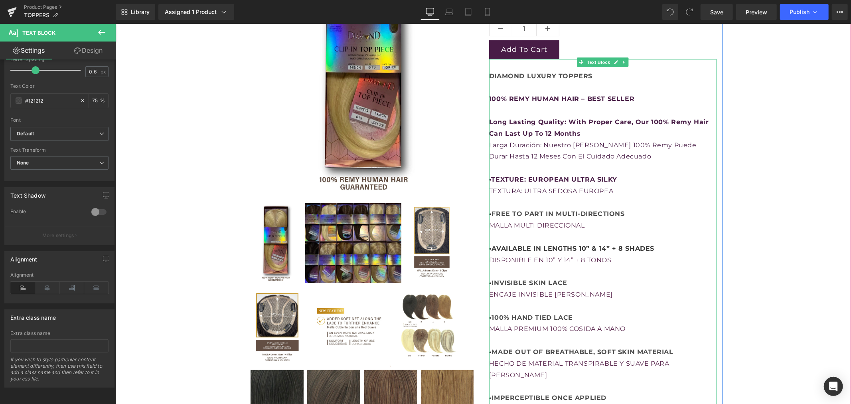
click at [574, 195] on p "TEXTURA: ULTRA SEDOSA EUROPEA • FREE TO PART IN MULTI-DIRECTIONS MALLA MULTI DI…" at bounding box center [602, 346] width 227 height 322
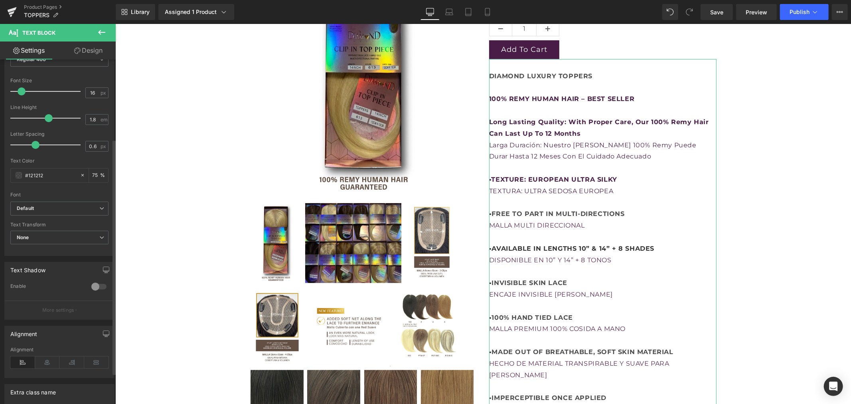
scroll to position [73, 0]
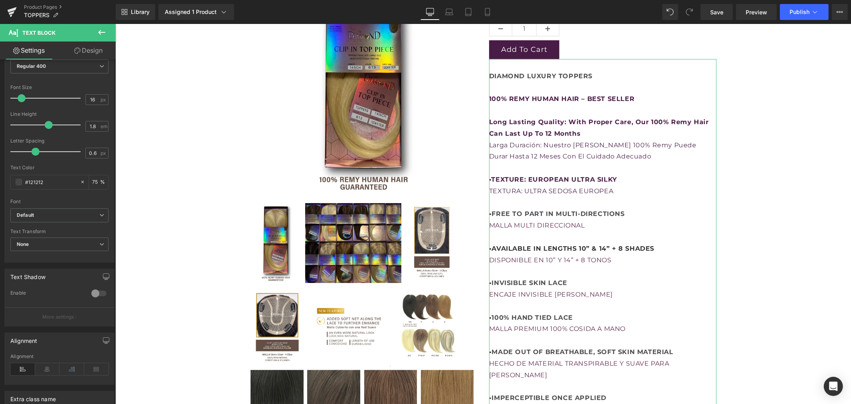
click at [91, 52] on link "Design" at bounding box center [88, 50] width 58 height 18
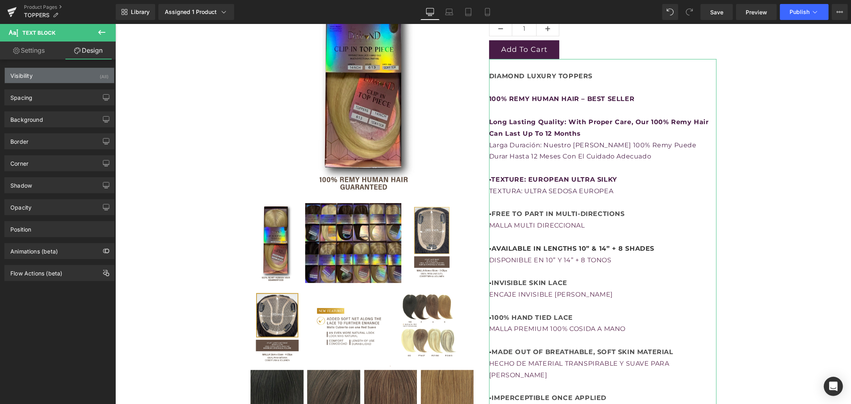
type input "0"
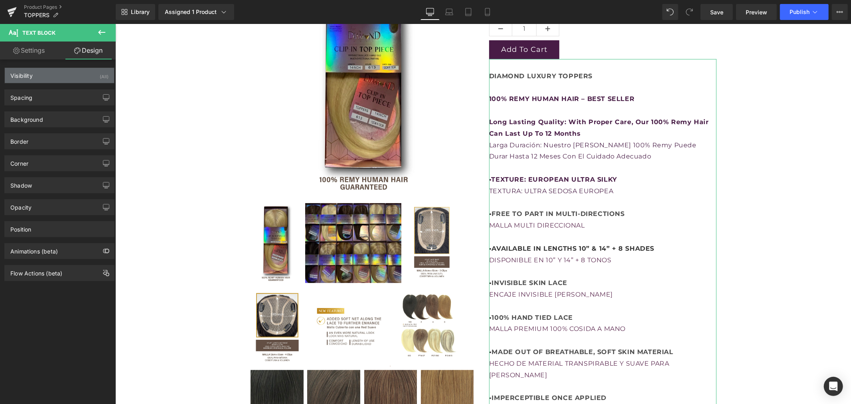
type input "0"
click at [76, 79] on div "Visibility (All)" at bounding box center [59, 75] width 109 height 15
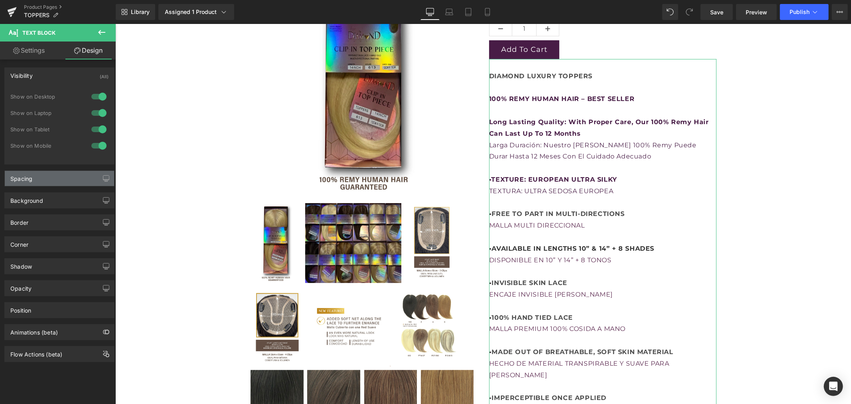
click at [60, 176] on div "Spacing" at bounding box center [59, 178] width 109 height 15
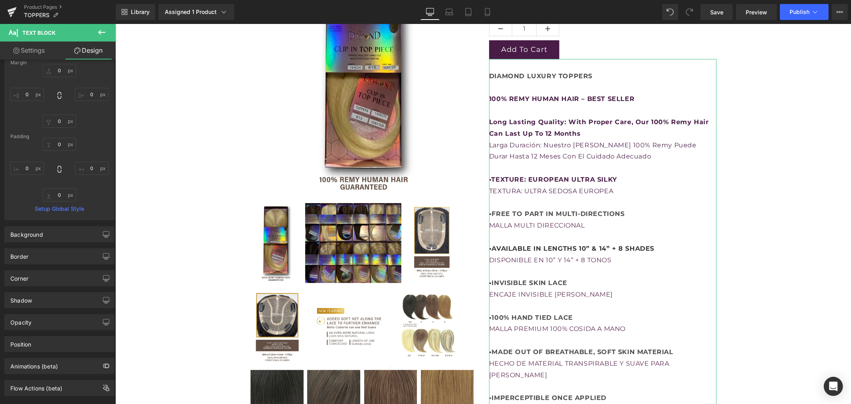
scroll to position [148, 0]
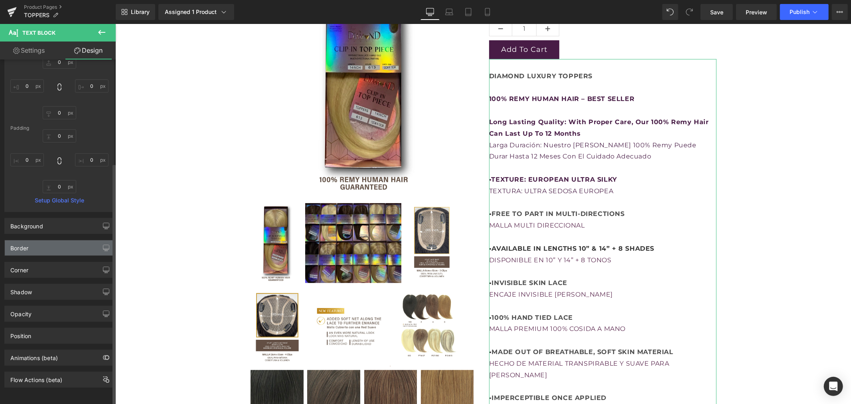
click at [40, 240] on div "Border" at bounding box center [59, 247] width 109 height 15
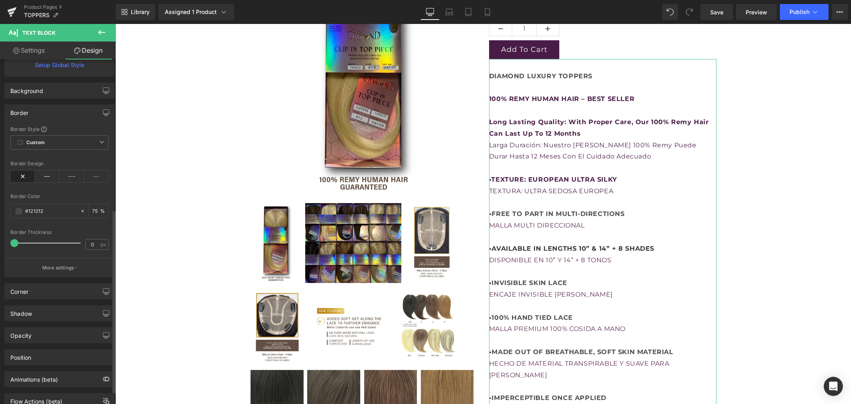
scroll to position [280, 0]
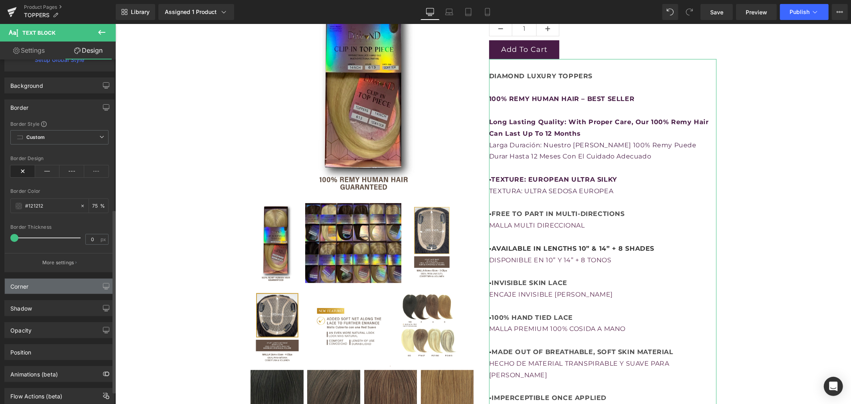
click at [34, 283] on div "Corner" at bounding box center [59, 286] width 109 height 15
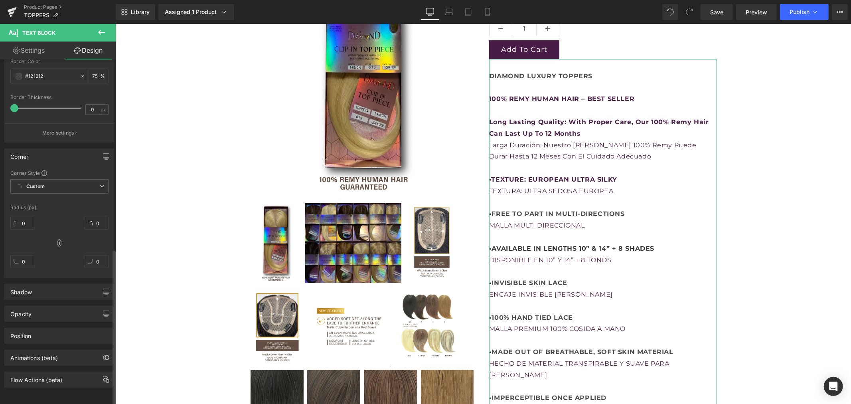
scroll to position [417, 0]
click at [56, 328] on div "Position" at bounding box center [59, 335] width 109 height 15
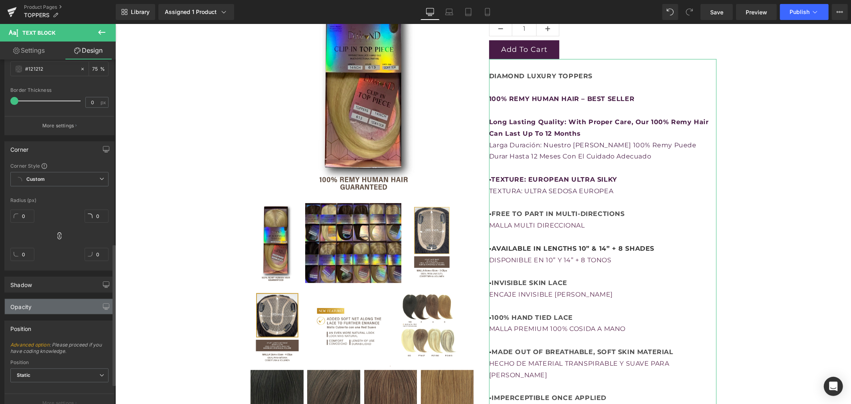
scroll to position [494, 0]
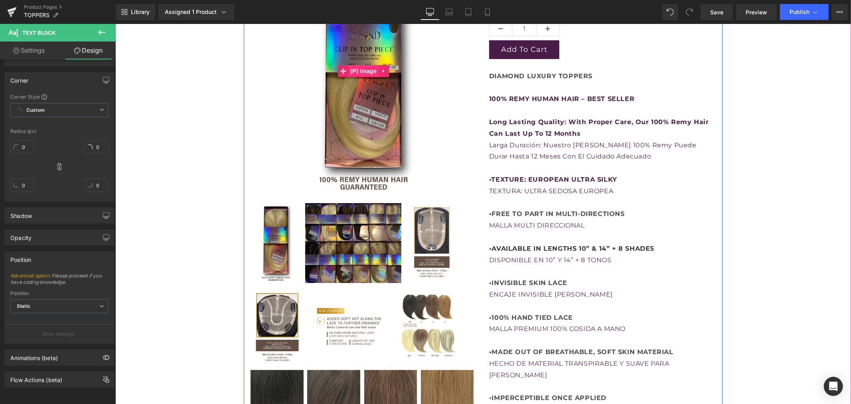
click at [355, 70] on span "(P) Image" at bounding box center [363, 71] width 30 height 12
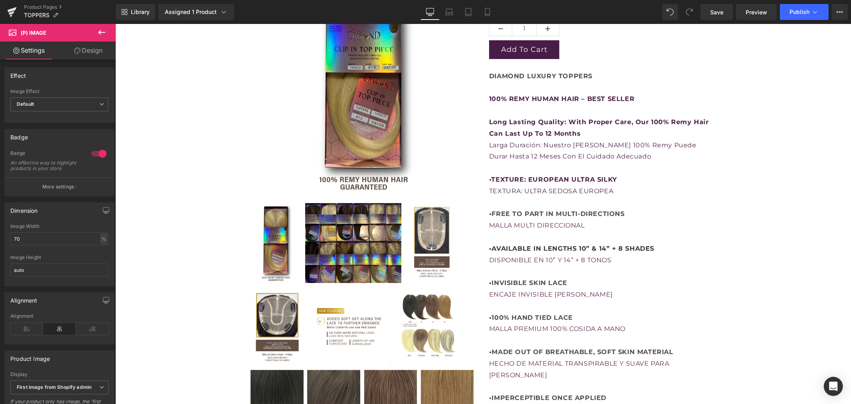
click at [90, 51] on link "Design" at bounding box center [88, 50] width 58 height 18
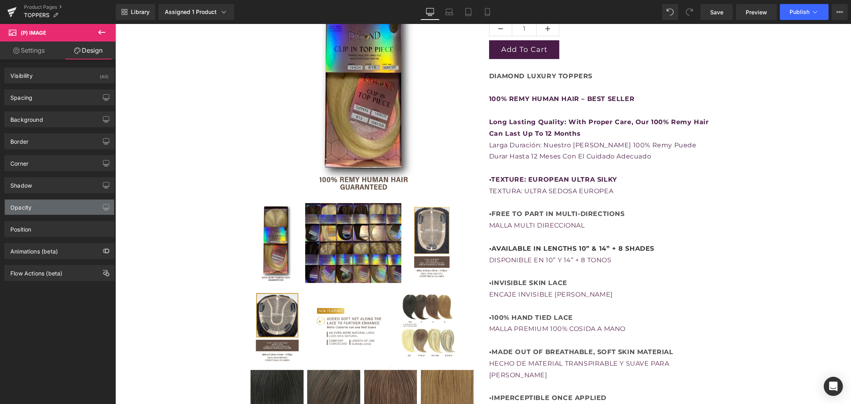
click at [54, 207] on div "Opacity" at bounding box center [59, 206] width 109 height 15
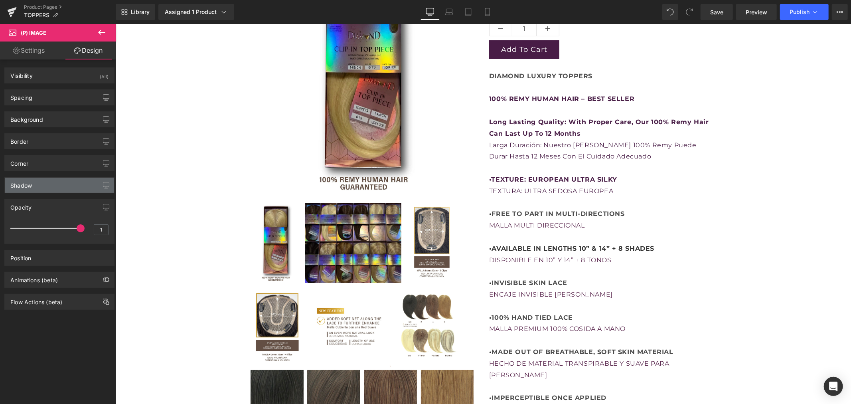
click at [71, 190] on div "Shadow" at bounding box center [59, 185] width 109 height 15
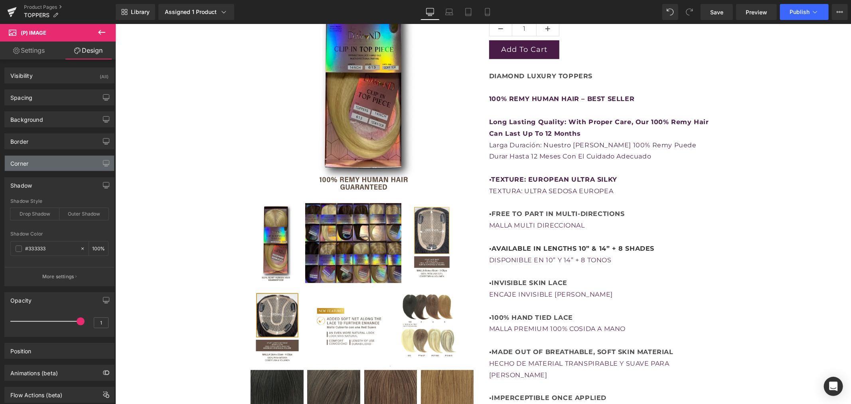
click at [67, 161] on div "Corner" at bounding box center [59, 163] width 109 height 15
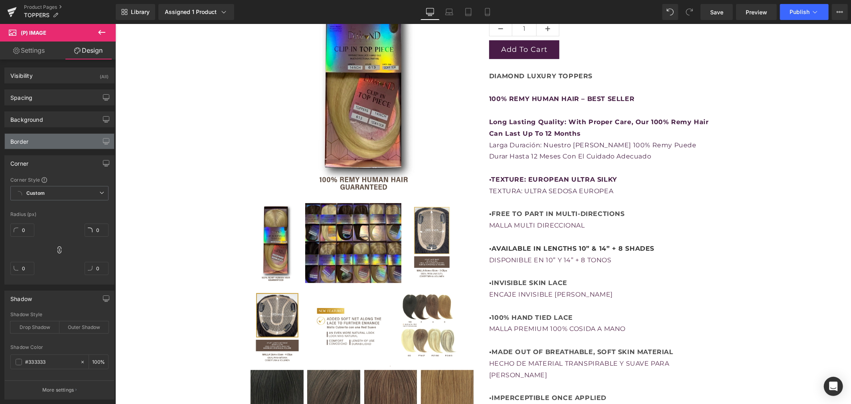
click at [67, 148] on div "Border" at bounding box center [59, 141] width 109 height 15
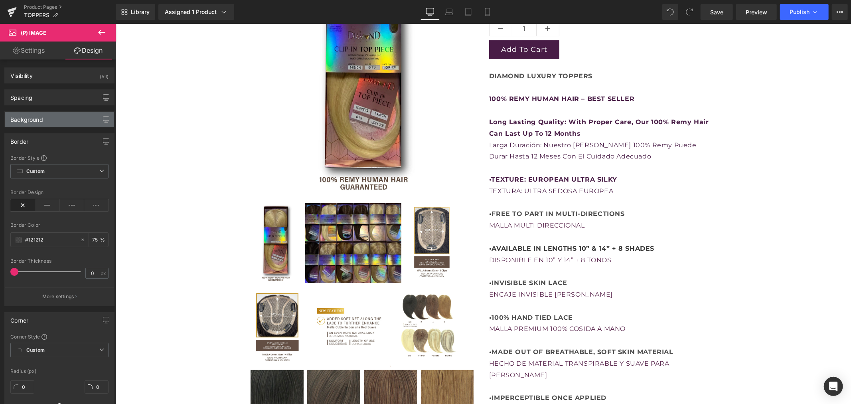
click at [70, 123] on div "Background" at bounding box center [59, 119] width 109 height 15
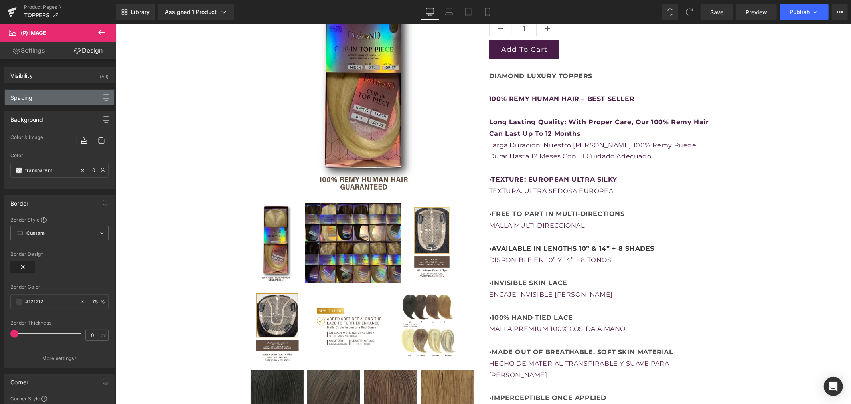
click at [69, 96] on div "Spacing" at bounding box center [59, 97] width 109 height 15
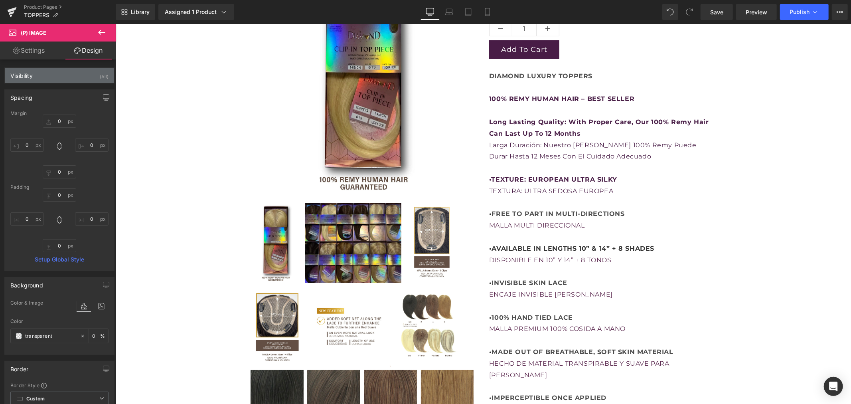
click at [60, 74] on div "Visibility (All)" at bounding box center [59, 75] width 109 height 15
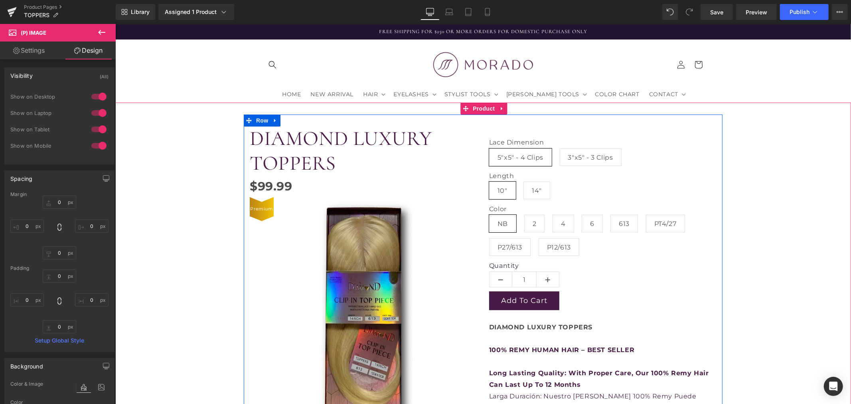
scroll to position [0, 0]
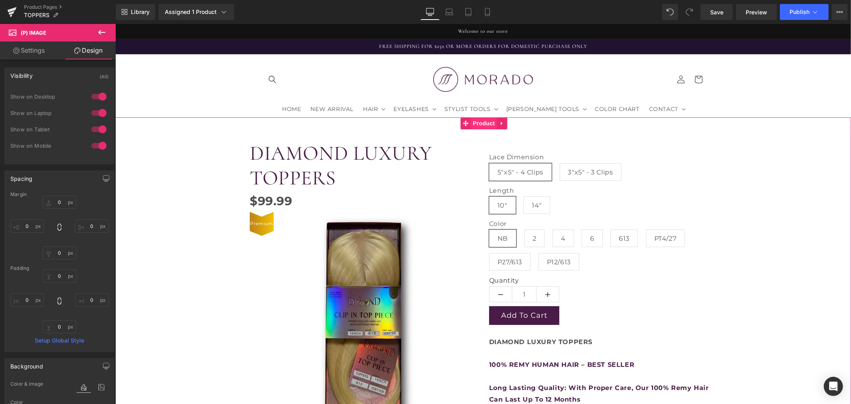
click at [484, 120] on span "Product" at bounding box center [483, 123] width 26 height 12
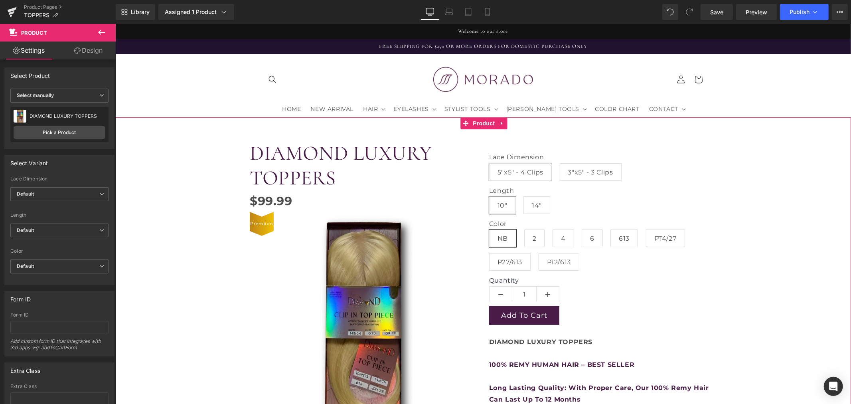
click at [93, 55] on link "Design" at bounding box center [88, 50] width 58 height 18
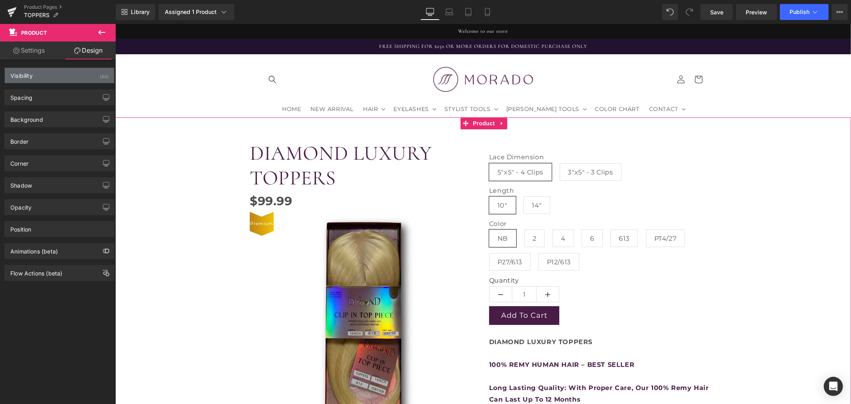
click at [59, 81] on div "Visibility (All)" at bounding box center [59, 75] width 109 height 15
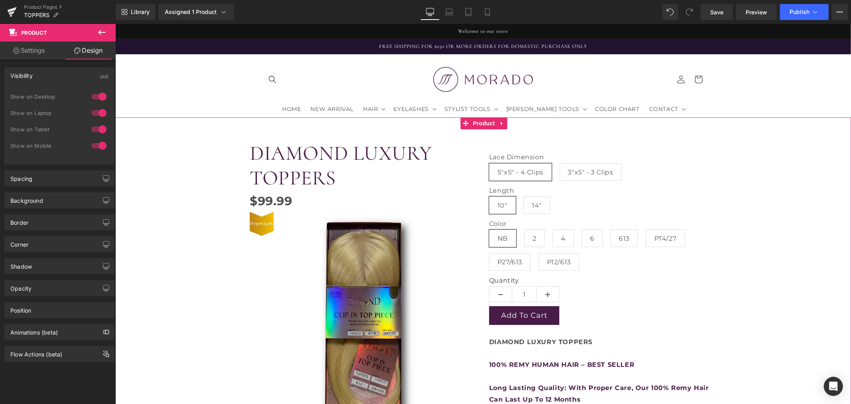
click at [50, 188] on div "Background Color & Image color transparent Color transparent 0 % Image Replace …" at bounding box center [59, 197] width 119 height 22
click at [52, 180] on div "Spacing" at bounding box center [59, 178] width 109 height 15
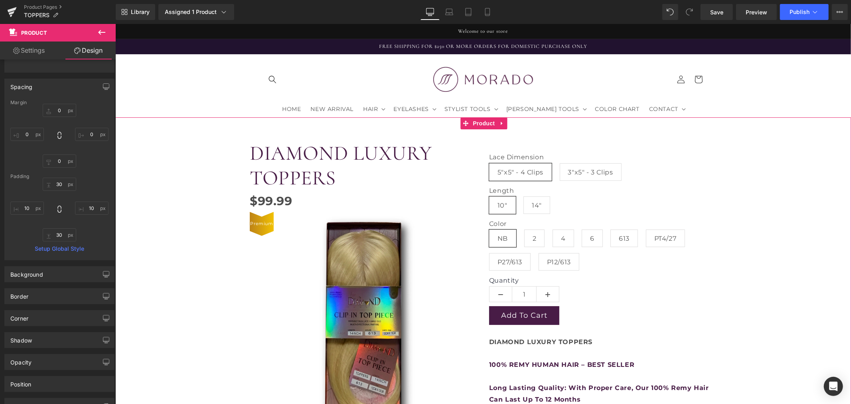
scroll to position [133, 0]
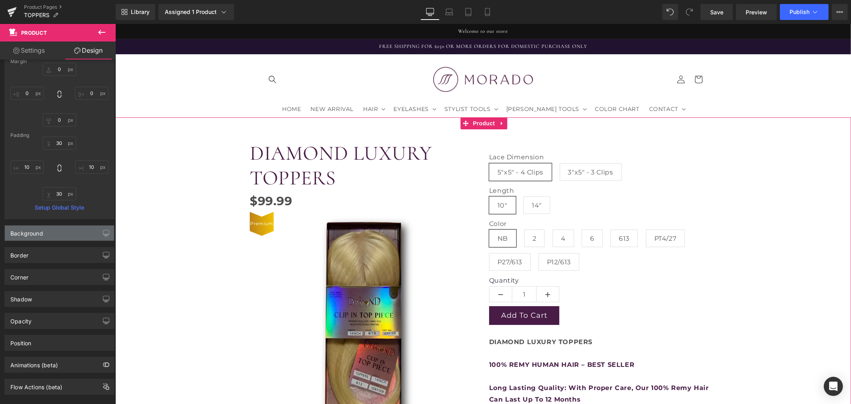
click at [69, 242] on div "Border Border Style Custom Custom Setup Global Style Custom Setup Global Style …" at bounding box center [59, 252] width 119 height 22
click at [67, 234] on div "Background" at bounding box center [59, 232] width 109 height 15
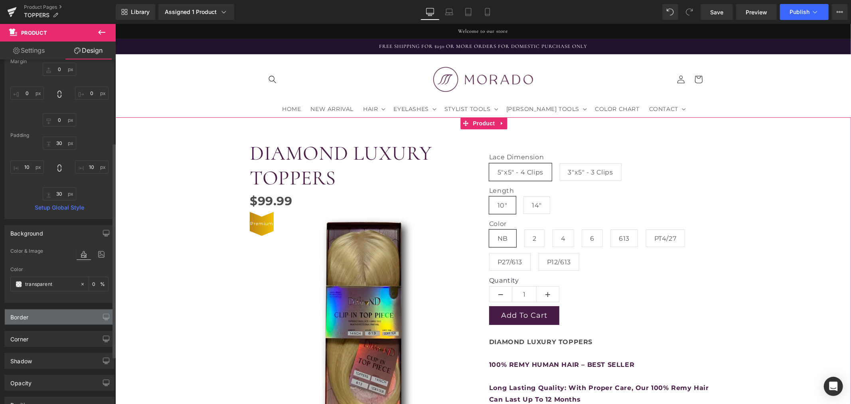
click at [48, 322] on div "Border" at bounding box center [59, 316] width 109 height 15
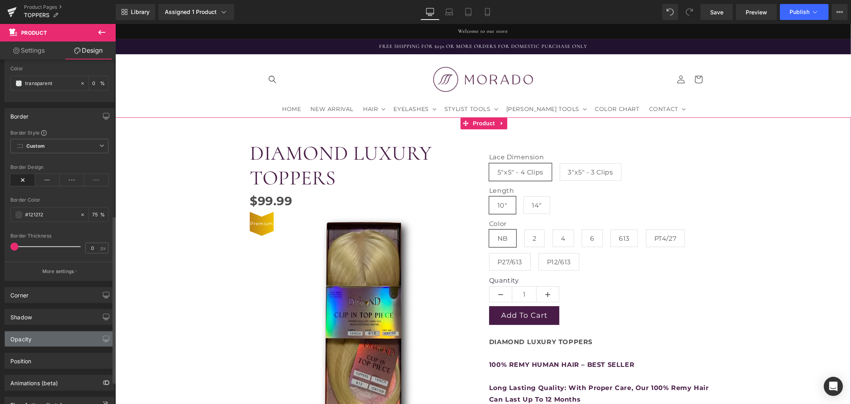
scroll to position [366, 0]
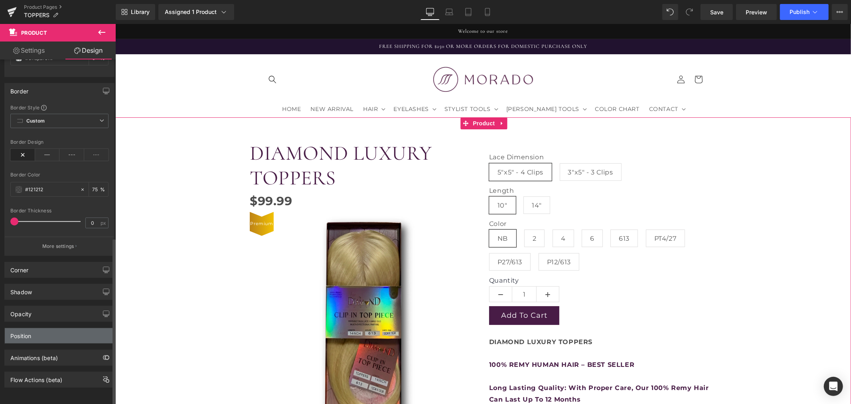
click at [38, 328] on div "Position" at bounding box center [59, 335] width 109 height 15
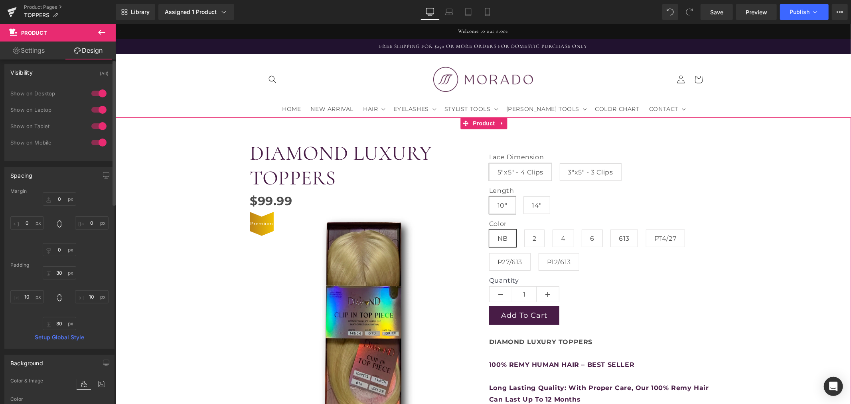
scroll to position [0, 0]
click at [47, 53] on link "Settings" at bounding box center [29, 50] width 58 height 18
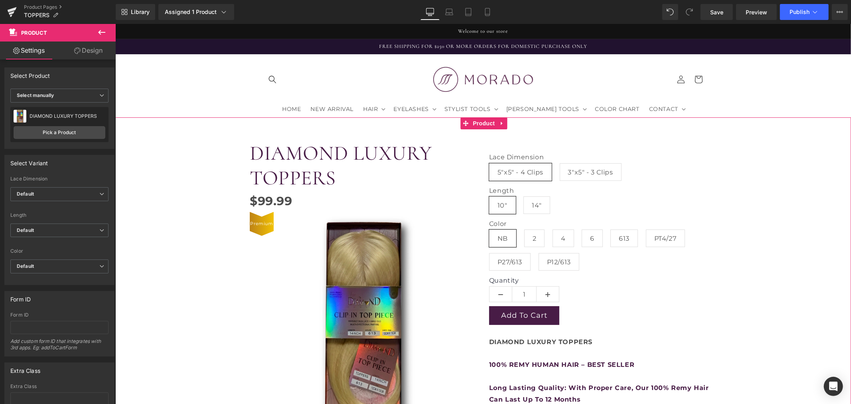
click at [105, 45] on link "Design" at bounding box center [88, 50] width 58 height 18
type input "0"
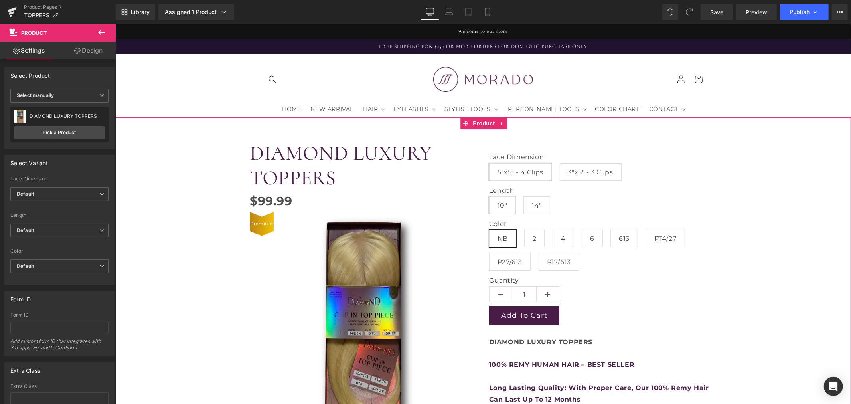
type input "30"
type input "10"
type input "30"
type input "10"
type input "0"
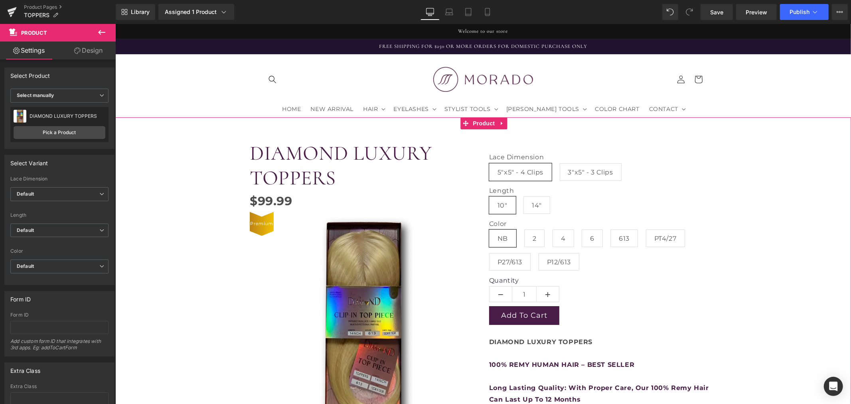
type input "75"
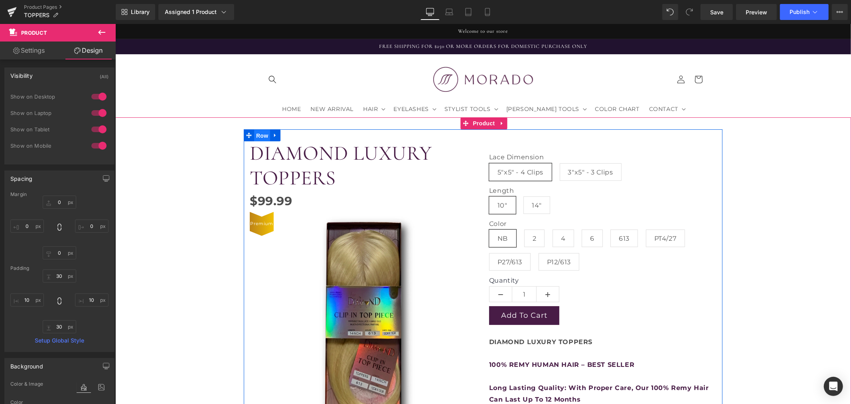
click at [258, 132] on span "Row" at bounding box center [262, 135] width 16 height 12
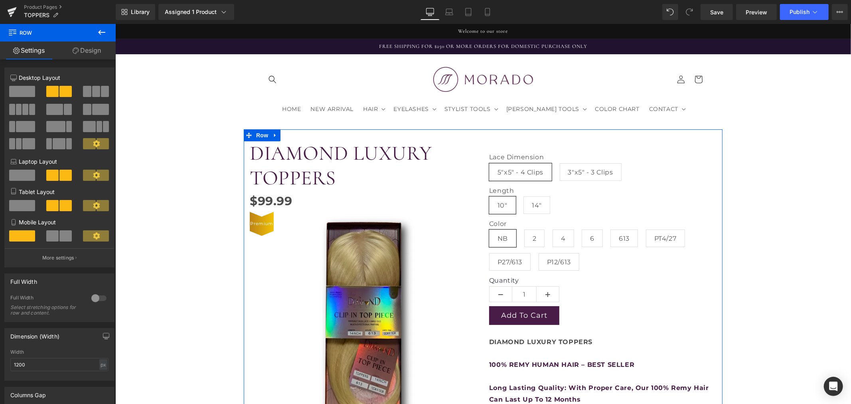
click at [83, 49] on link "Design" at bounding box center [87, 50] width 58 height 18
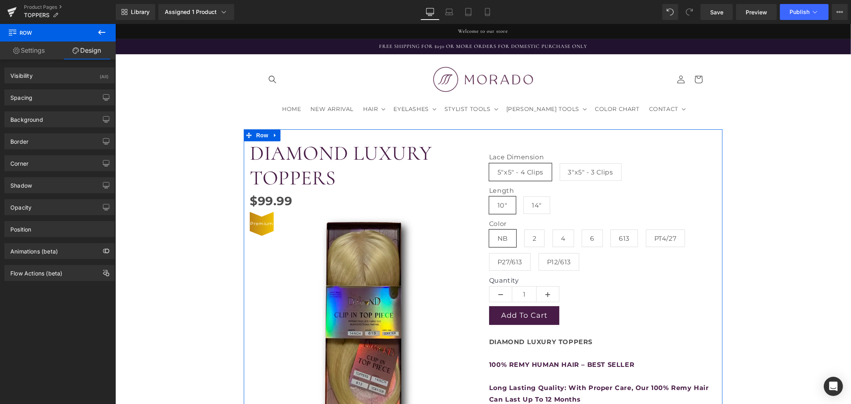
type input "0"
type input "30"
type input "0"
type input "10"
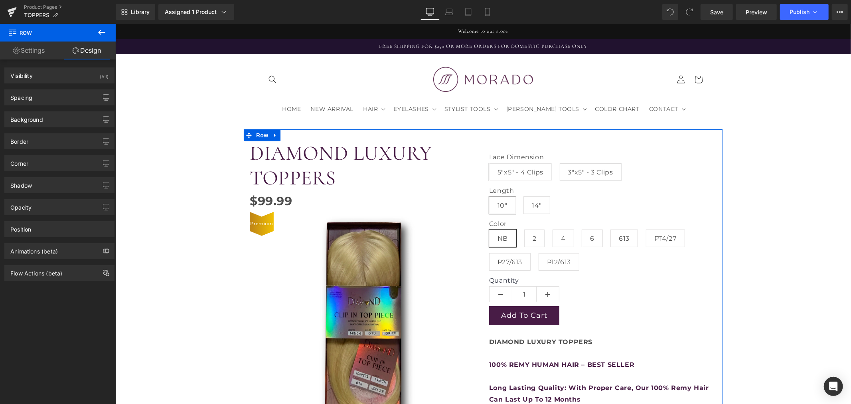
type input "0"
click at [38, 99] on div "Spacing" at bounding box center [59, 97] width 109 height 15
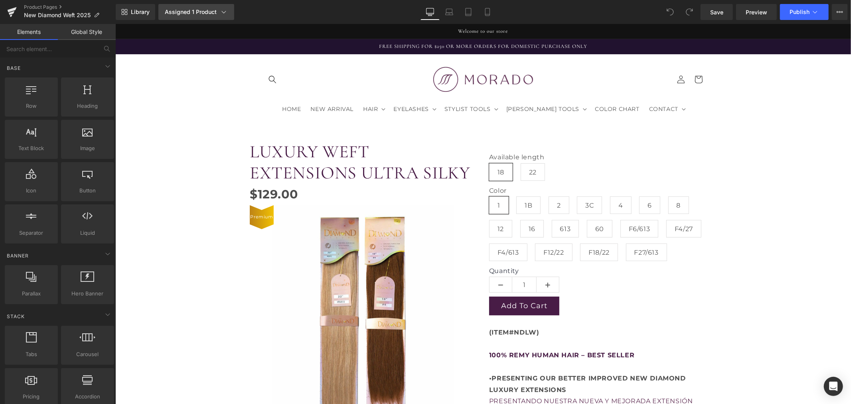
click at [178, 12] on div "Assigned 1 Product" at bounding box center [196, 12] width 63 height 8
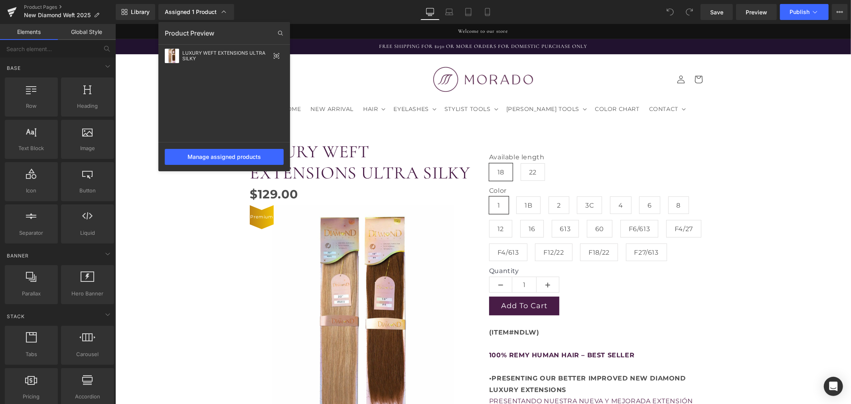
click at [142, 97] on div at bounding box center [483, 214] width 736 height 380
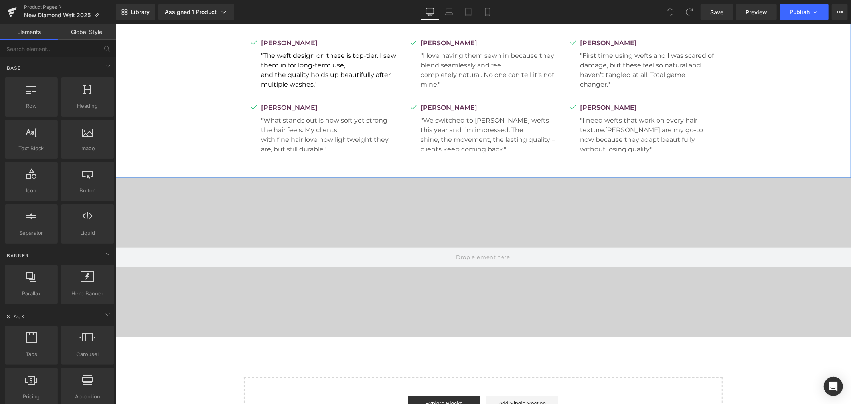
scroll to position [1286, 0]
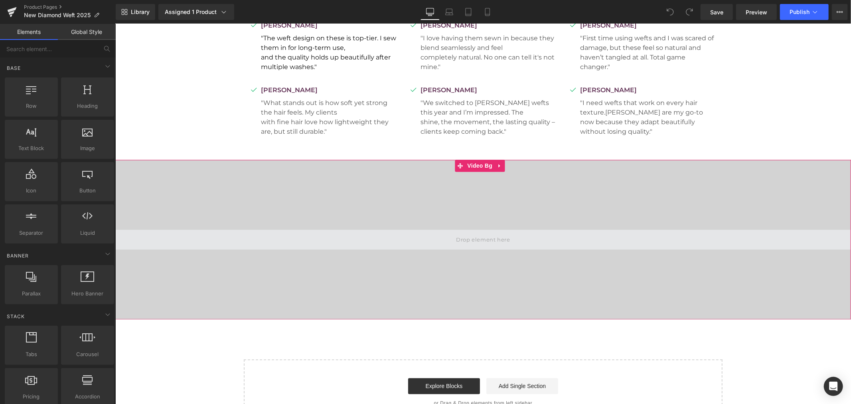
click at [469, 239] on span at bounding box center [482, 239] width 59 height 13
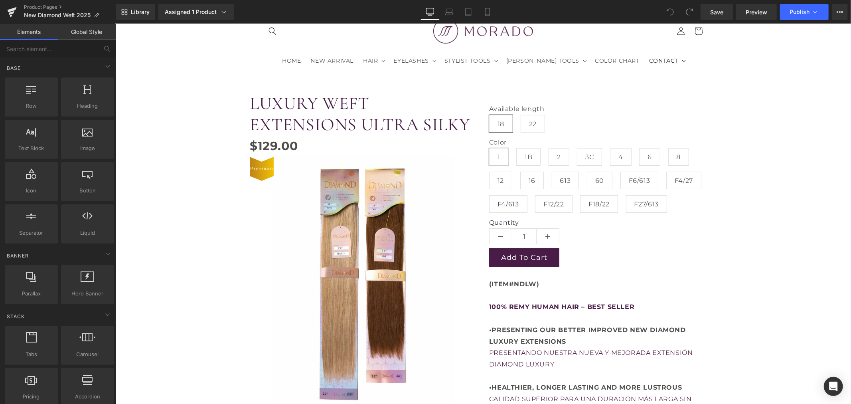
scroll to position [0, 0]
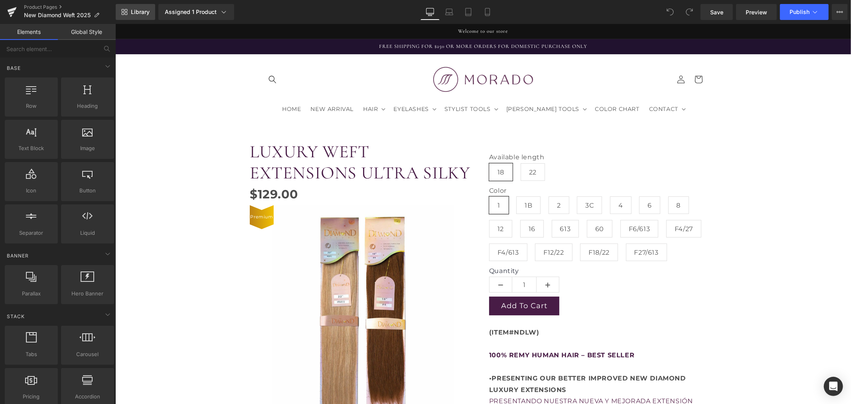
click at [137, 6] on link "Library" at bounding box center [136, 12] width 40 height 16
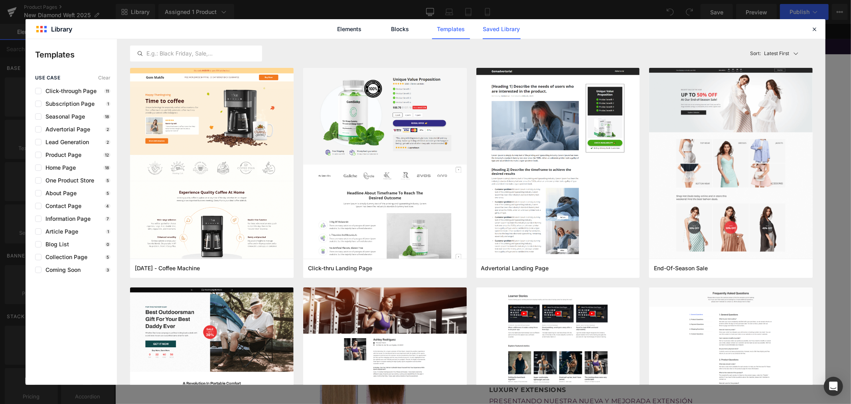
click at [505, 25] on link "Saved Library" at bounding box center [502, 29] width 38 height 20
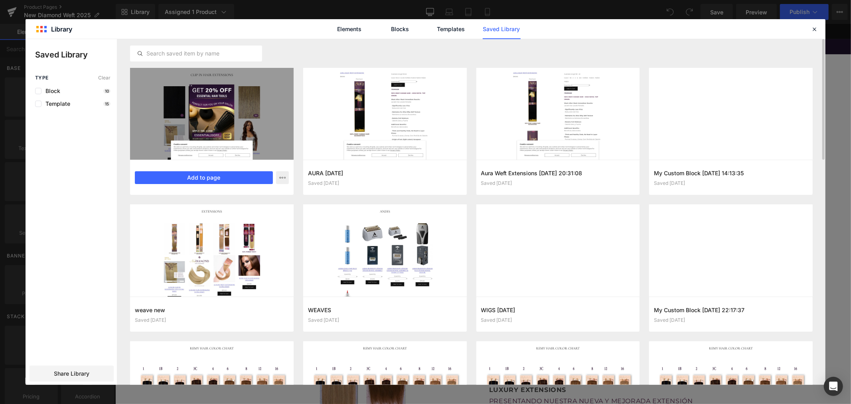
click at [265, 111] on div at bounding box center [212, 114] width 164 height 92
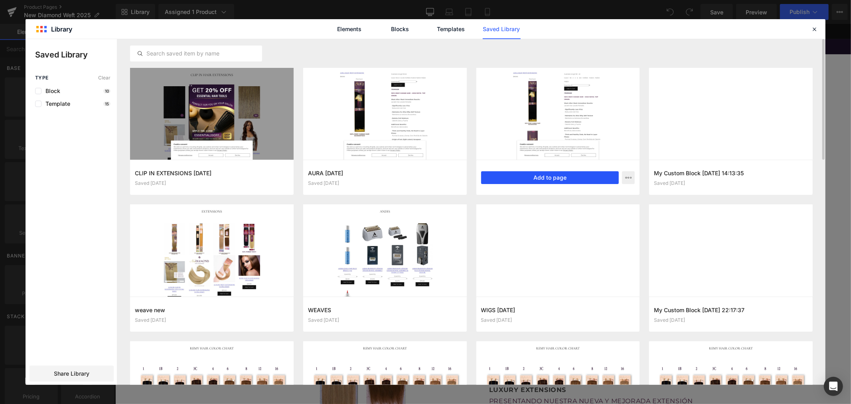
click at [547, 172] on button "Add to page" at bounding box center [550, 177] width 138 height 13
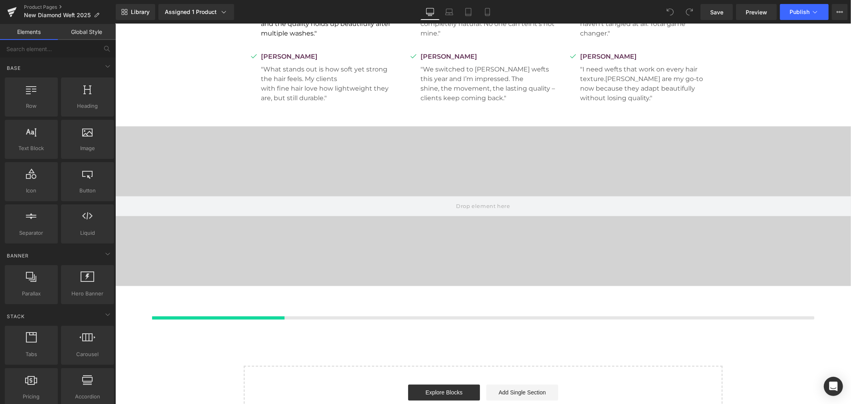
scroll to position [1541, 0]
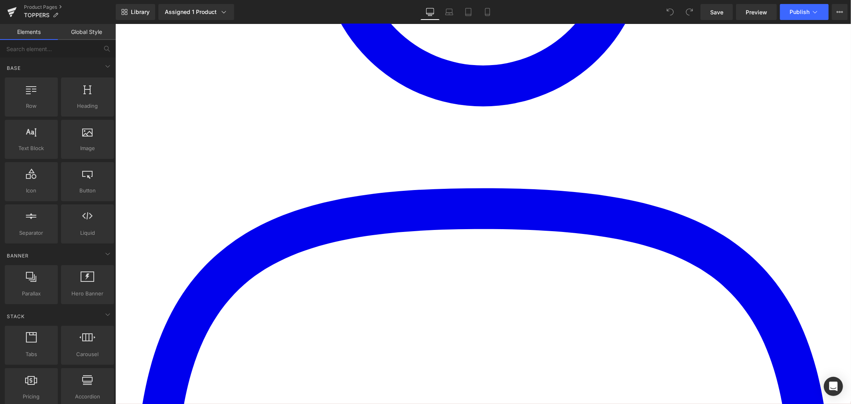
scroll to position [576, 0]
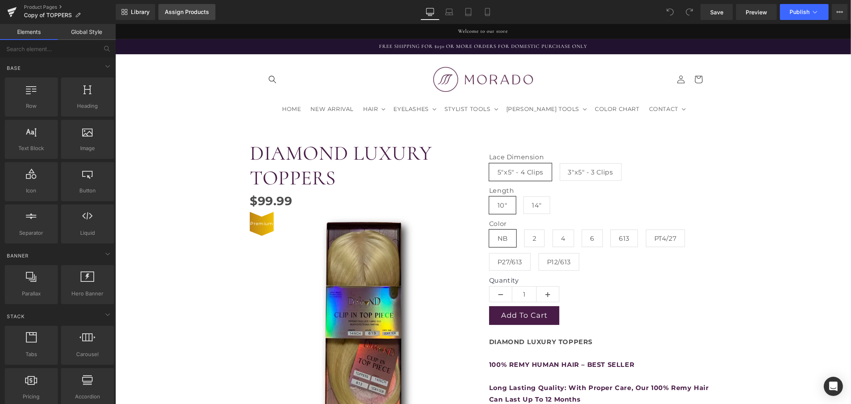
click at [186, 15] on div "Assign Products" at bounding box center [187, 12] width 44 height 6
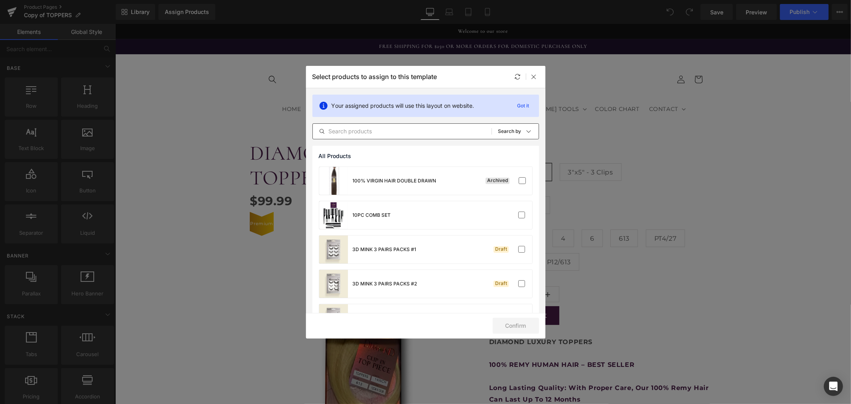
click at [356, 128] on input "text" at bounding box center [402, 131] width 179 height 10
type input "B"
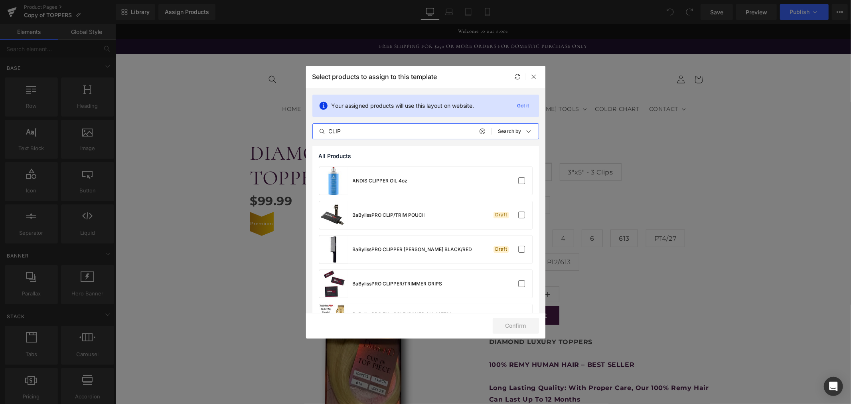
click at [368, 128] on input "CLIP" at bounding box center [402, 131] width 179 height 10
type input "CLIP IN"
click at [366, 246] on div "LUXURY CLIP-IN HAIR EXTENSIONS SILKY" at bounding box center [402, 249] width 98 height 7
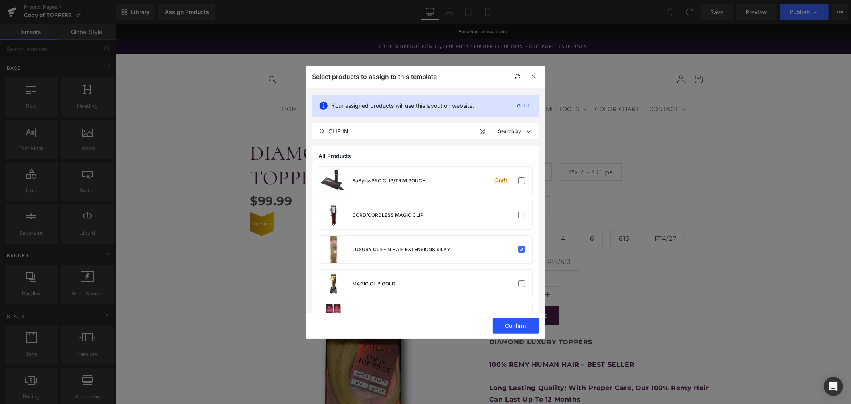
click at [503, 320] on button "Confirm" at bounding box center [516, 326] width 46 height 16
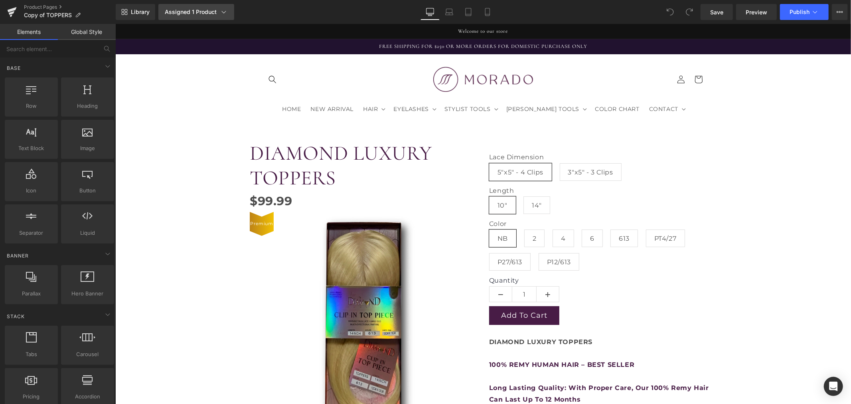
click at [197, 10] on div "Assigned 1 Product" at bounding box center [196, 12] width 63 height 8
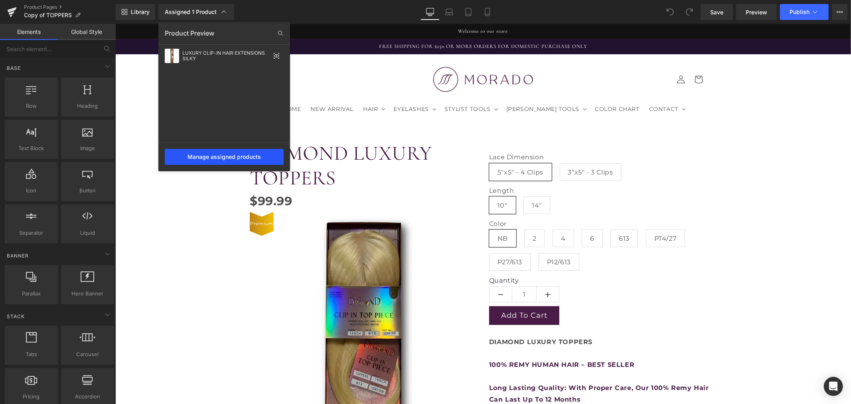
click at [204, 157] on div "Manage assigned products" at bounding box center [224, 157] width 119 height 16
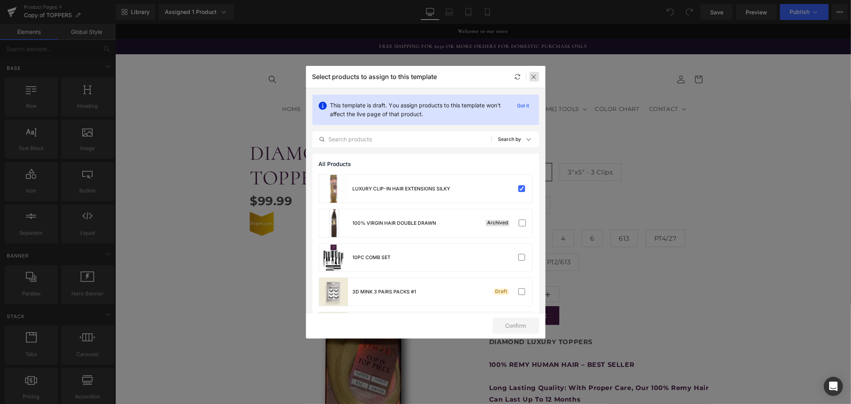
click at [531, 80] on div at bounding box center [534, 77] width 10 height 10
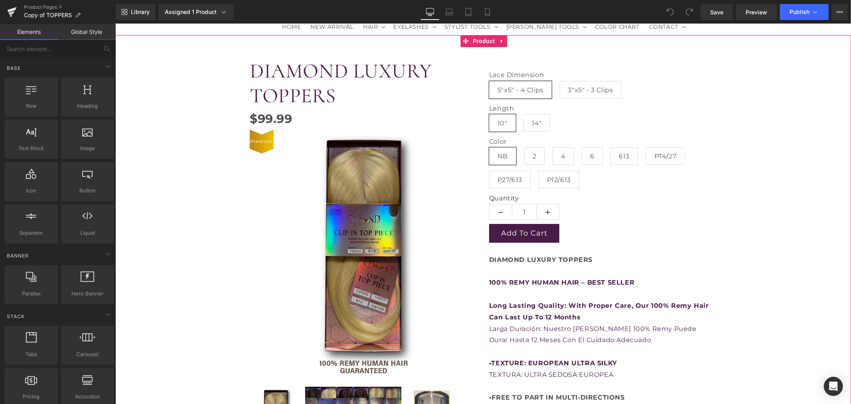
scroll to position [89, 0]
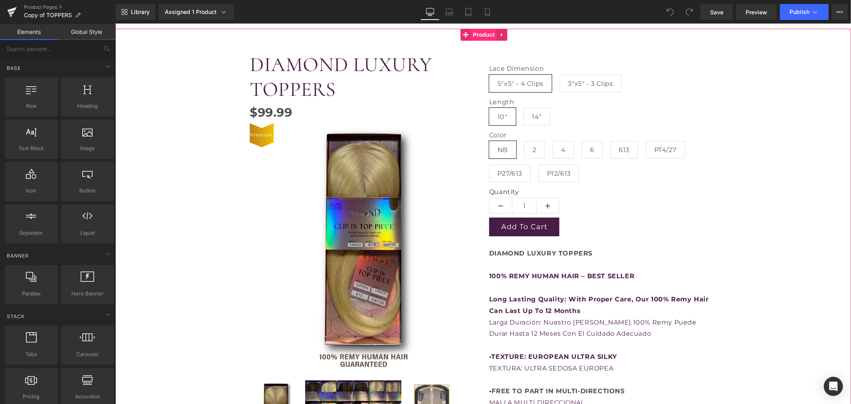
click at [481, 36] on span "Product" at bounding box center [483, 34] width 26 height 12
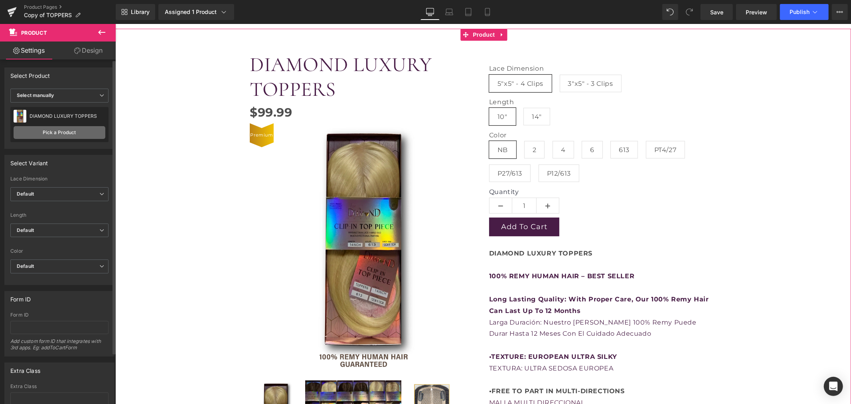
click at [63, 133] on link "Pick a Product" at bounding box center [60, 132] width 92 height 13
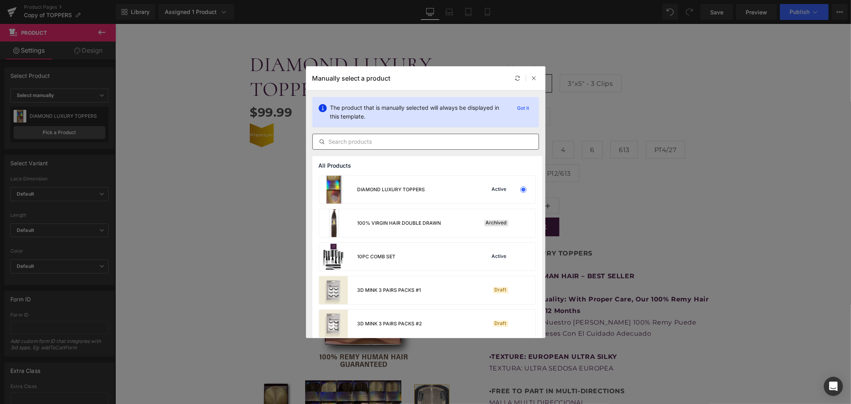
click at [358, 141] on input "text" at bounding box center [426, 142] width 226 height 10
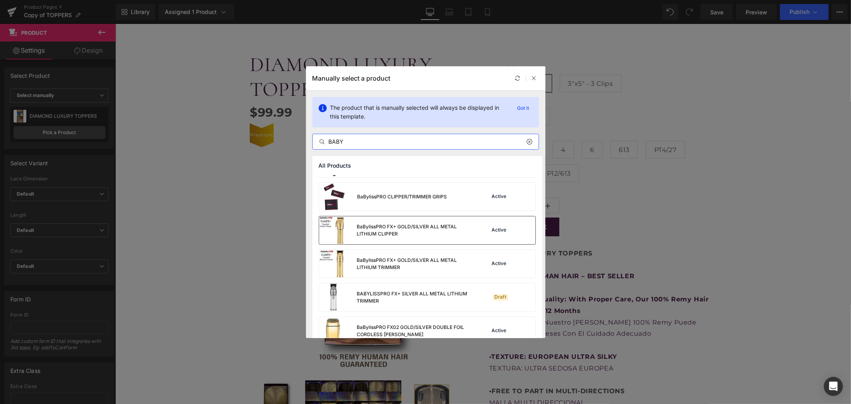
scroll to position [133, 0]
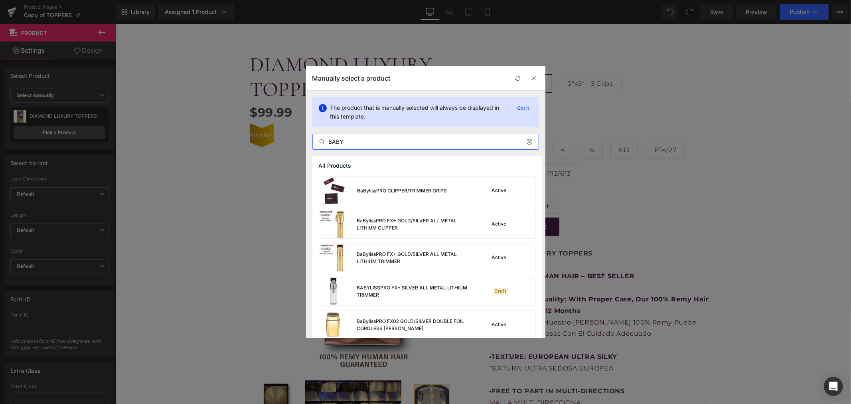
drag, startPoint x: 352, startPoint y: 141, endPoint x: 309, endPoint y: 146, distance: 43.8
click at [309, 146] on div "The product that is manually selected will always be displayed in this template…" at bounding box center [425, 123] width 239 height 65
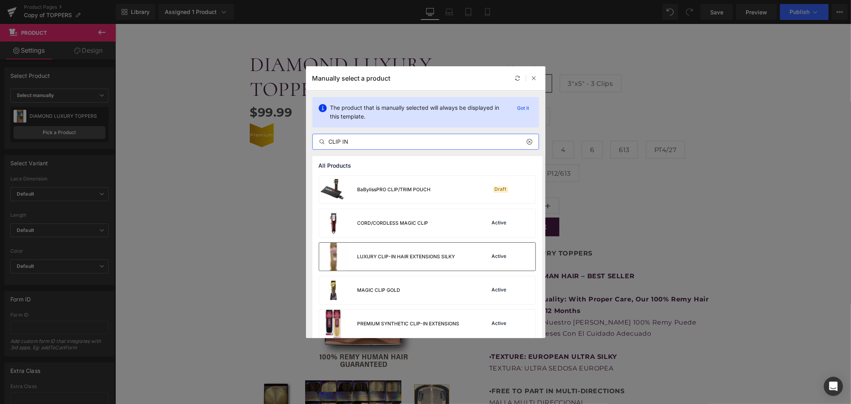
type input "CLIP IN"
click at [372, 249] on div "LUXURY CLIP-IN HAIR EXTENSIONS SILKY" at bounding box center [387, 257] width 136 height 28
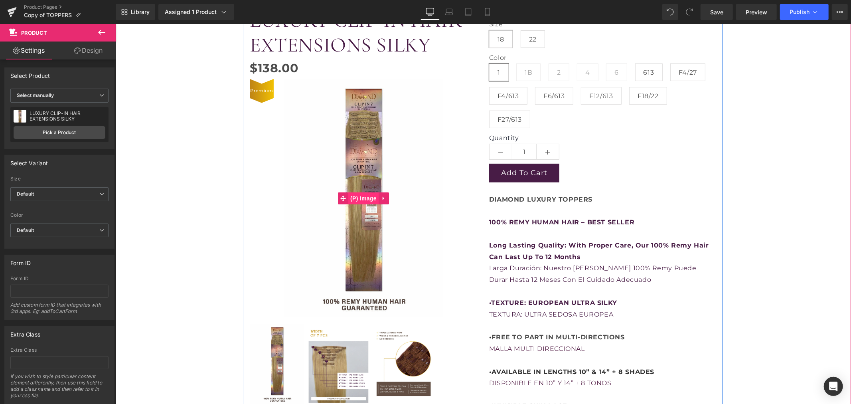
click at [361, 192] on span "(P) Image" at bounding box center [363, 198] width 30 height 12
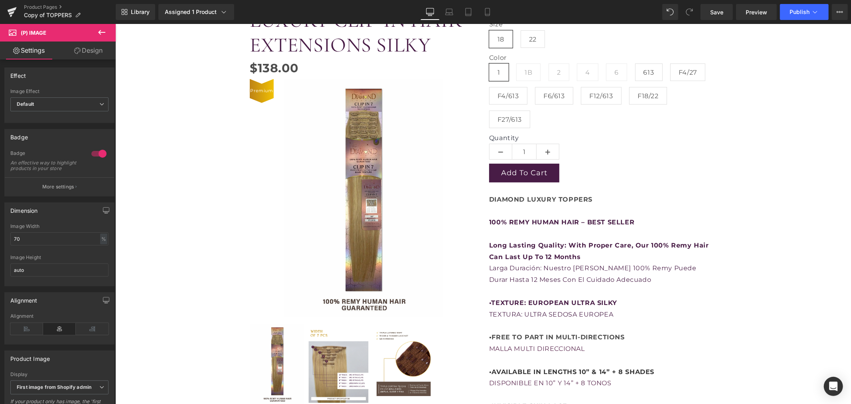
click at [539, 238] on p at bounding box center [602, 234] width 227 height 12
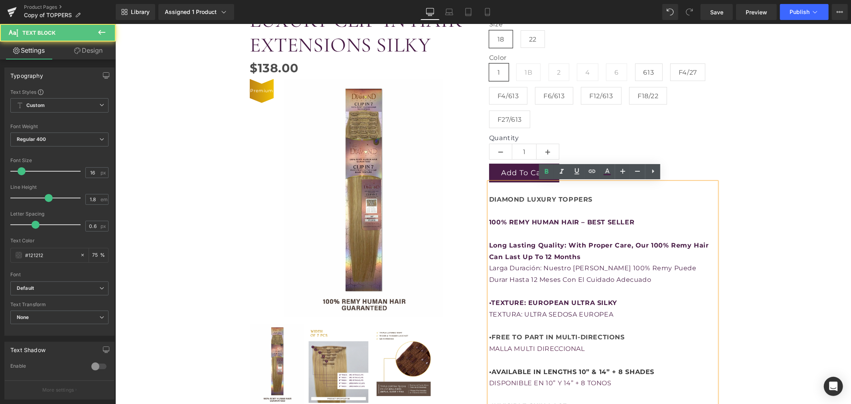
click at [569, 202] on b "DIAMOND LUXURY TOPPERS" at bounding box center [540, 199] width 103 height 8
click at [522, 299] on span "•TEXTURE: EUROPEAN ULTRA SILKY" at bounding box center [553, 302] width 128 height 8
click at [666, 179] on div "Add To Cart" at bounding box center [602, 172] width 227 height 19
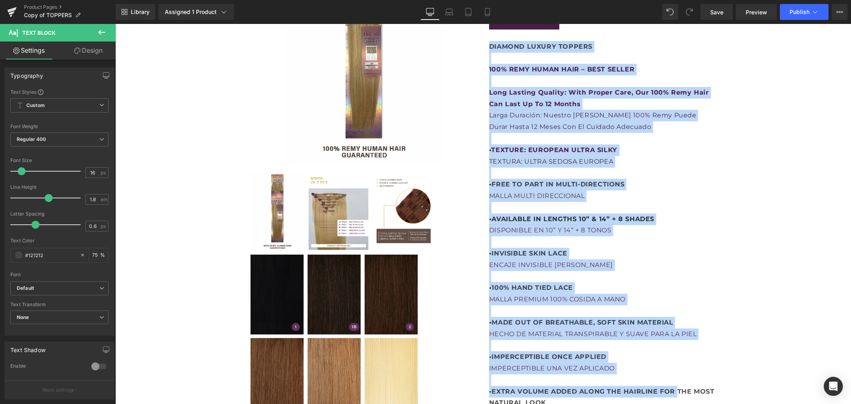
scroll to position [460, 0]
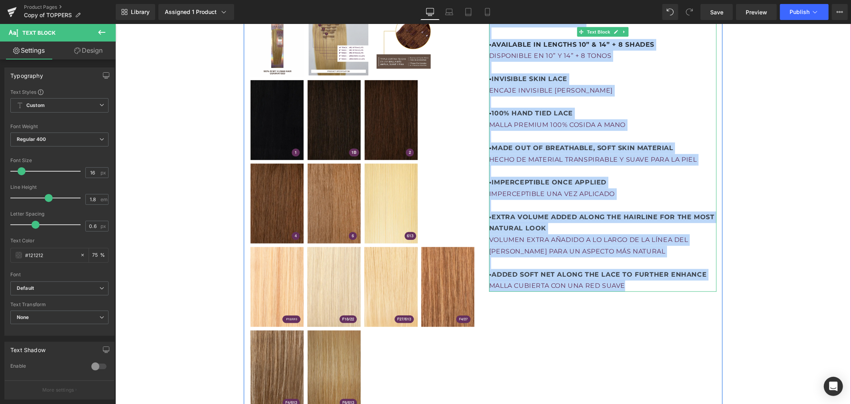
drag, startPoint x: 487, startPoint y: 198, endPoint x: 660, endPoint y: 284, distance: 192.7
click at [660, 284] on div "DIAMOND LUXURY TOPPERS 100% REMY HUMAN HAIR – BEST SELLER Long Lasting Quality:…" at bounding box center [602, 73] width 227 height 437
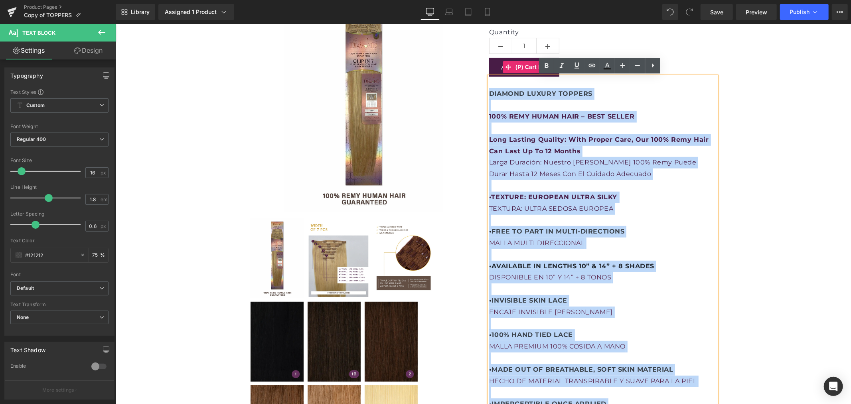
scroll to position [238, 0]
click at [514, 209] on font "TEXTURA: ULTRA SEDOSA EUROPEA" at bounding box center [551, 209] width 124 height 8
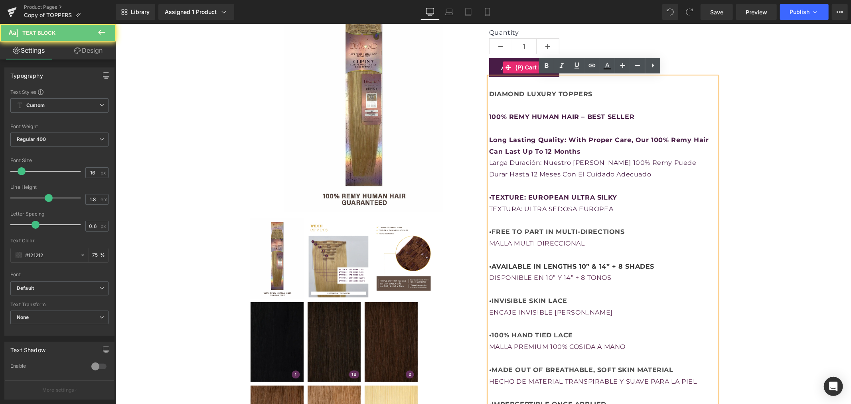
click at [514, 209] on font "TEXTURA: ULTRA SEDOSA EUROPEA" at bounding box center [551, 209] width 124 height 8
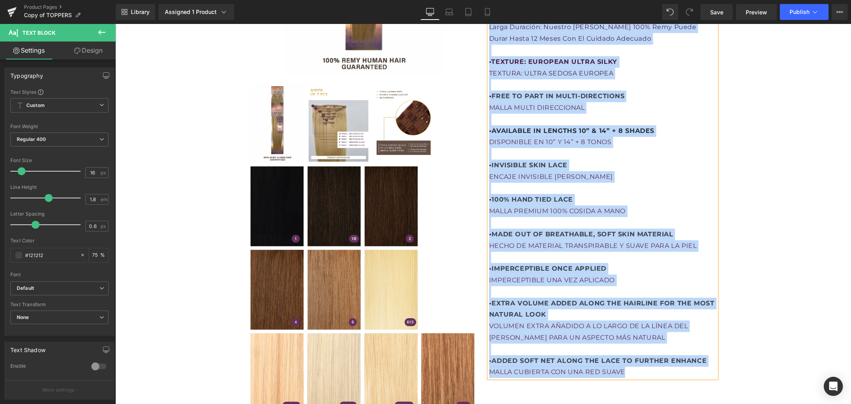
scroll to position [509, 0]
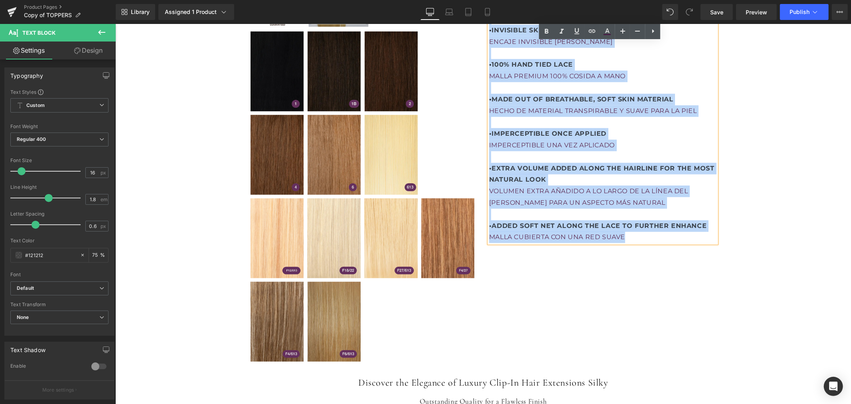
drag, startPoint x: 487, startPoint y: 92, endPoint x: 640, endPoint y: 247, distance: 217.5
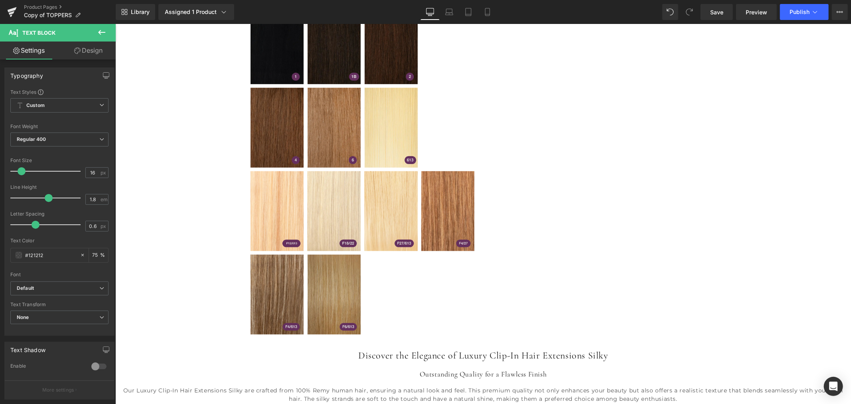
scroll to position [614, 0]
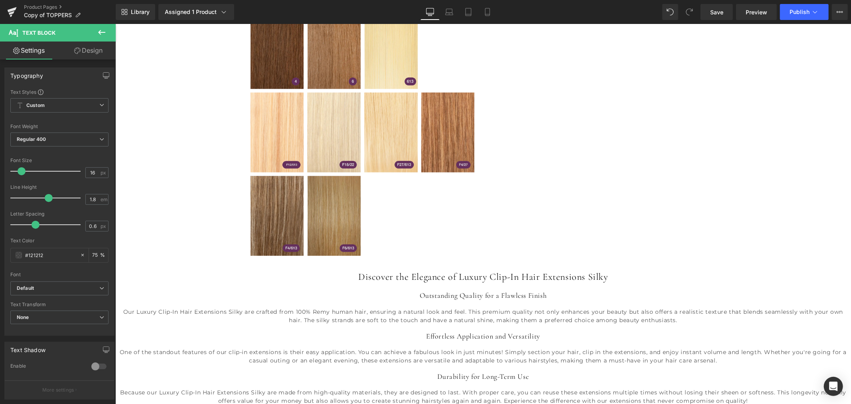
click at [463, 292] on h3 "Outstanding Quality for a Flawless Finish" at bounding box center [483, 294] width 728 height 9
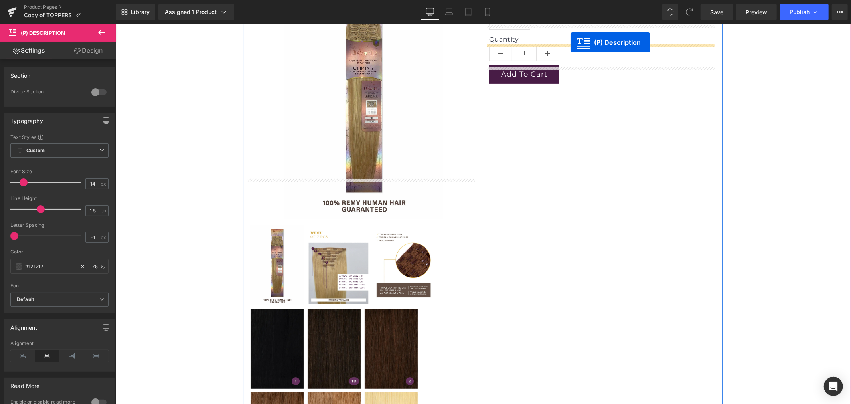
scroll to position [199, 0]
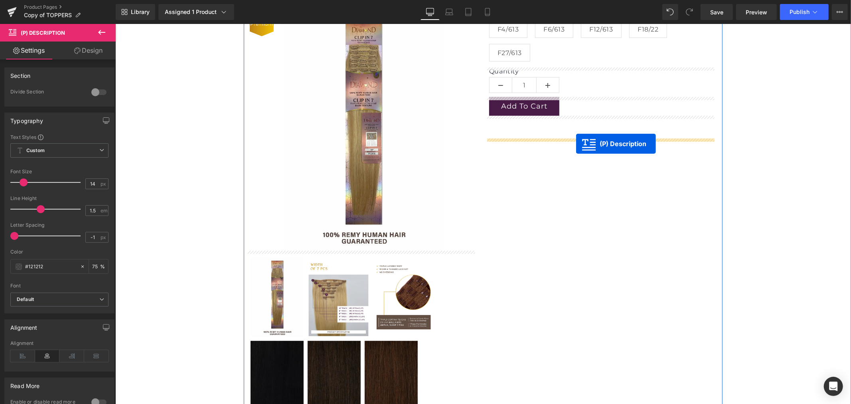
drag, startPoint x: 480, startPoint y: 336, endPoint x: 576, endPoint y: 143, distance: 215.0
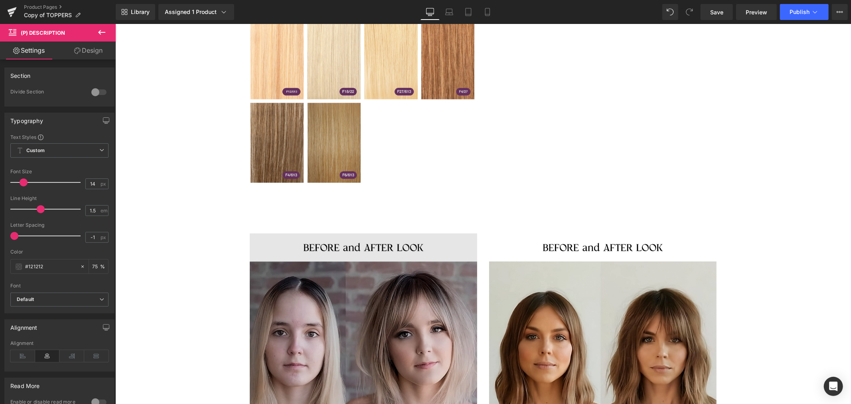
scroll to position [820, 0]
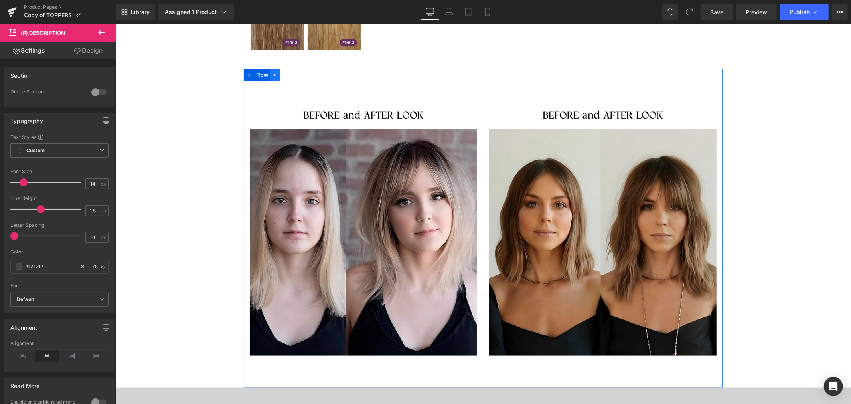
click at [274, 73] on icon at bounding box center [275, 75] width 2 height 4
click at [293, 76] on icon at bounding box center [296, 75] width 6 height 6
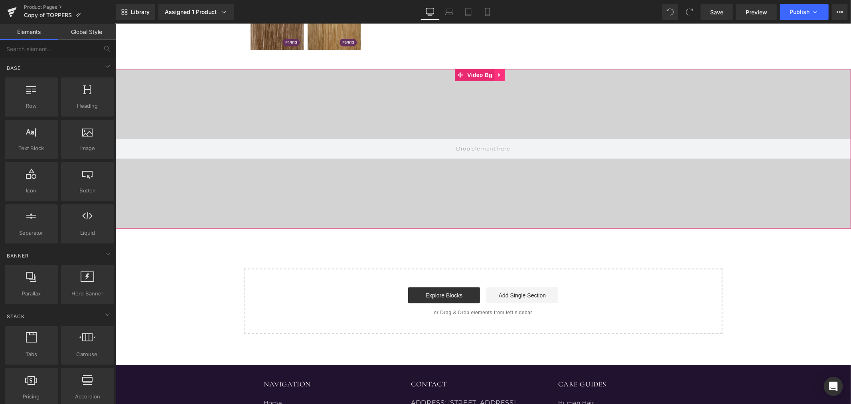
click at [499, 73] on icon at bounding box center [499, 75] width 6 height 6
click at [502, 73] on icon at bounding box center [505, 75] width 6 height 6
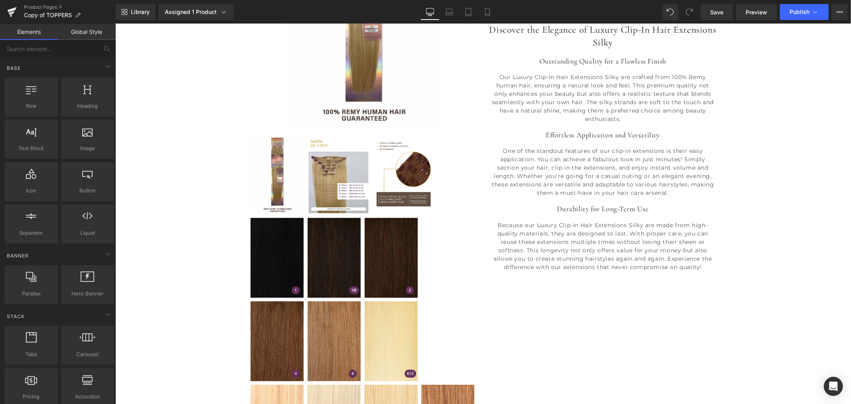
scroll to position [377, 0]
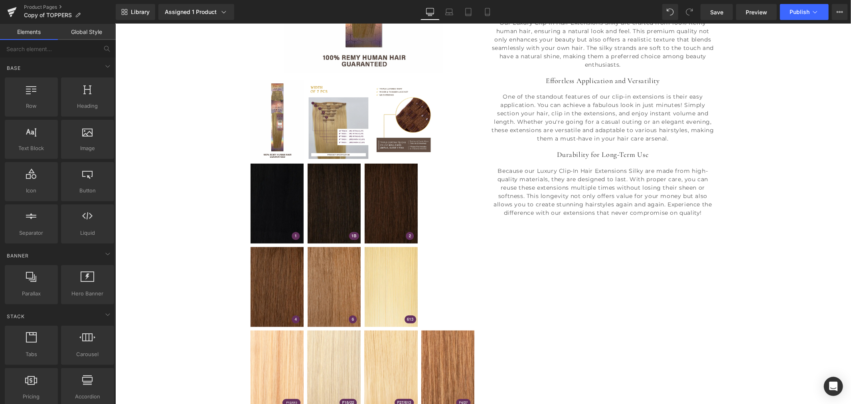
click at [344, 219] on img at bounding box center [333, 203] width 53 height 80
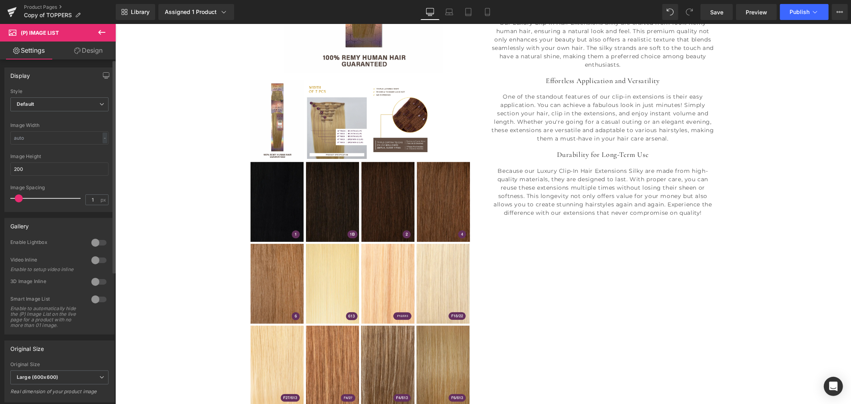
type input "2"
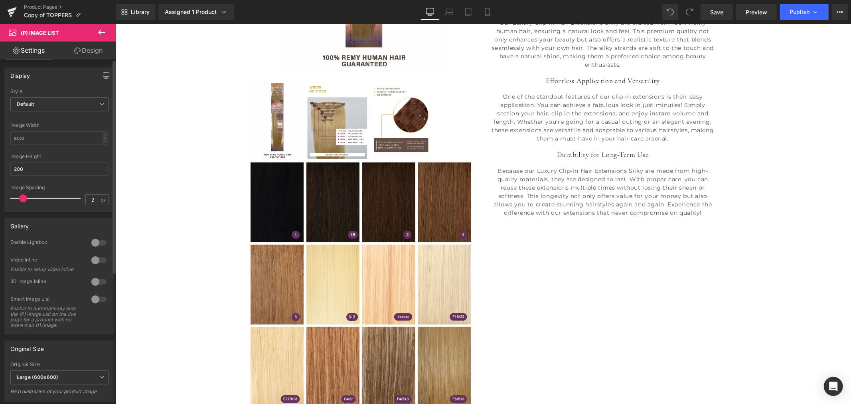
drag, startPoint x: 15, startPoint y: 198, endPoint x: 22, endPoint y: 199, distance: 7.7
click at [22, 199] on span at bounding box center [23, 198] width 8 height 8
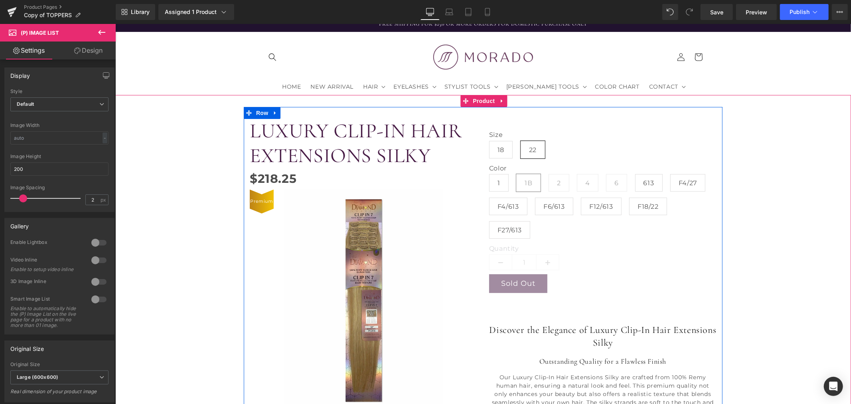
scroll to position [22, 0]
click at [497, 145] on span "18" at bounding box center [500, 149] width 7 height 17
click at [501, 176] on span "1" at bounding box center [499, 183] width 20 height 18
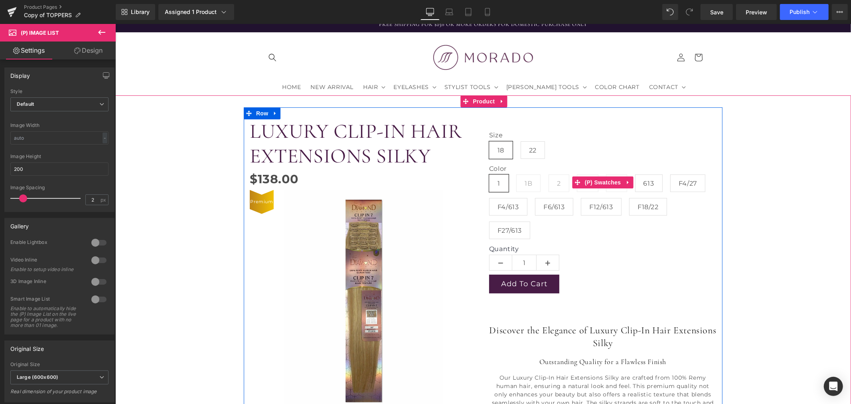
click at [501, 198] on span "F4/613" at bounding box center [508, 206] width 22 height 17
click at [530, 145] on span "22" at bounding box center [533, 149] width 8 height 17
click at [499, 180] on span "1" at bounding box center [499, 183] width 20 height 18
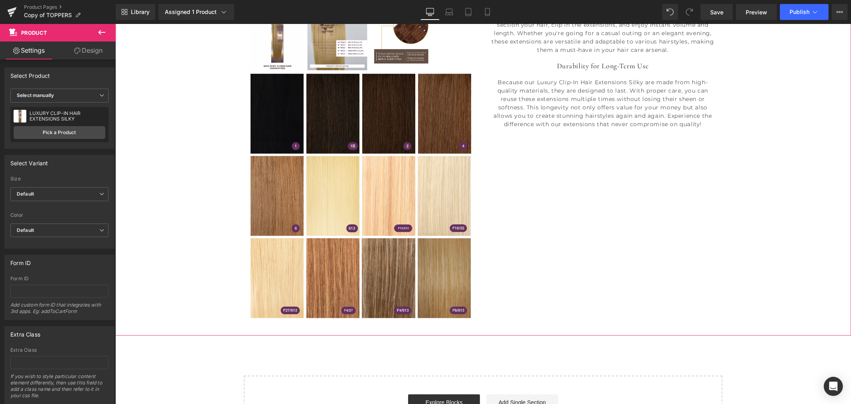
scroll to position [421, 0]
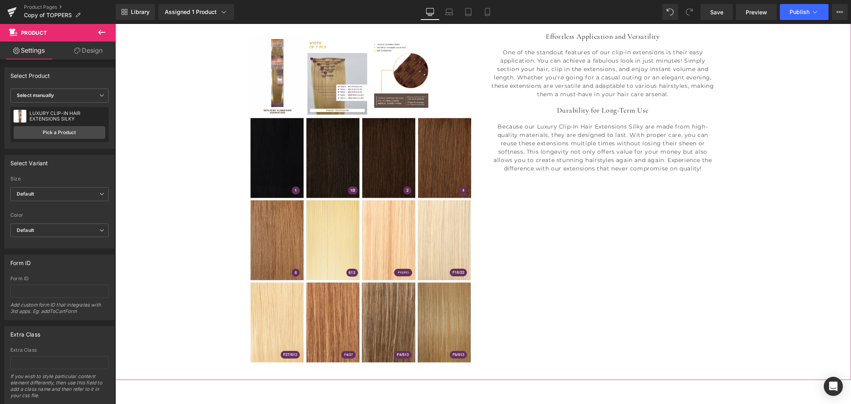
click at [616, 254] on div "LUXURY CLIP-IN HAIR EXTENSIONS SILKY (P) Title $0 $218.25 (P) Price Premium (P)…" at bounding box center [482, 38] width 479 height 660
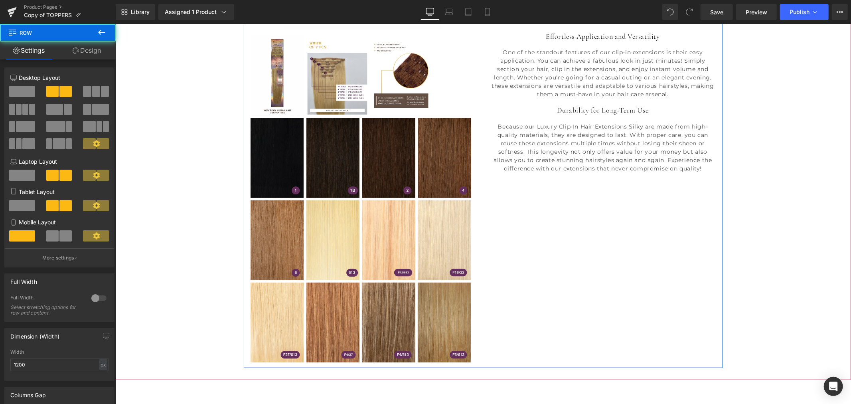
click at [587, 238] on div "LUXURY CLIP-IN HAIR EXTENSIONS SILKY (P) Title $0 $218.25 (P) Price Premium (P)…" at bounding box center [482, 38] width 479 height 660
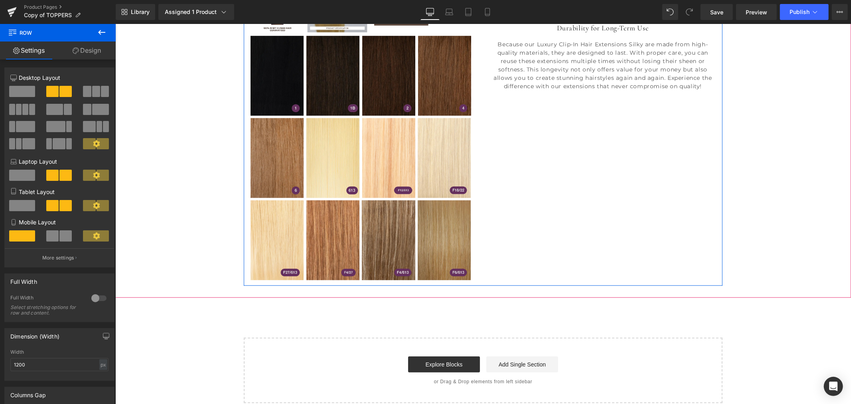
scroll to position [576, 0]
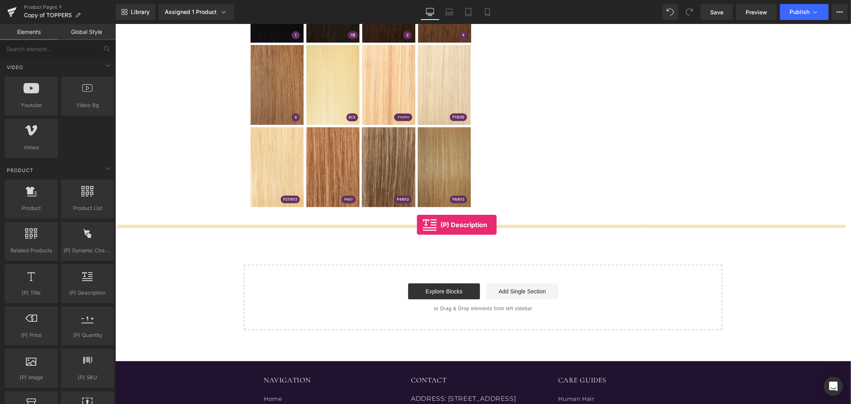
drag, startPoint x: 186, startPoint y: 312, endPoint x: 417, endPoint y: 224, distance: 246.9
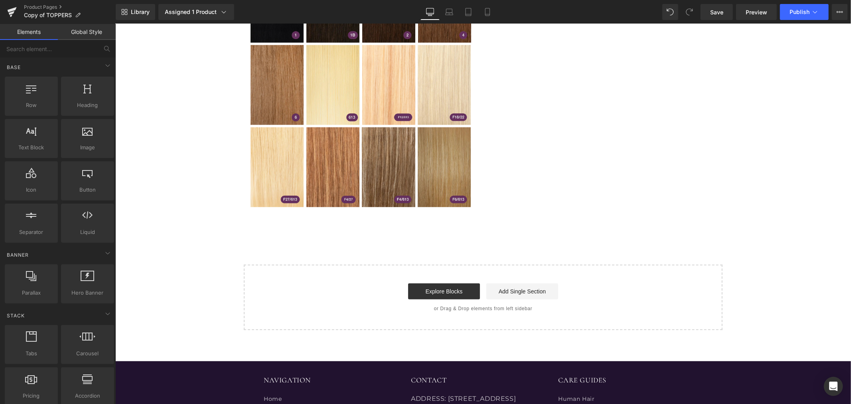
scroll to position [0, 0]
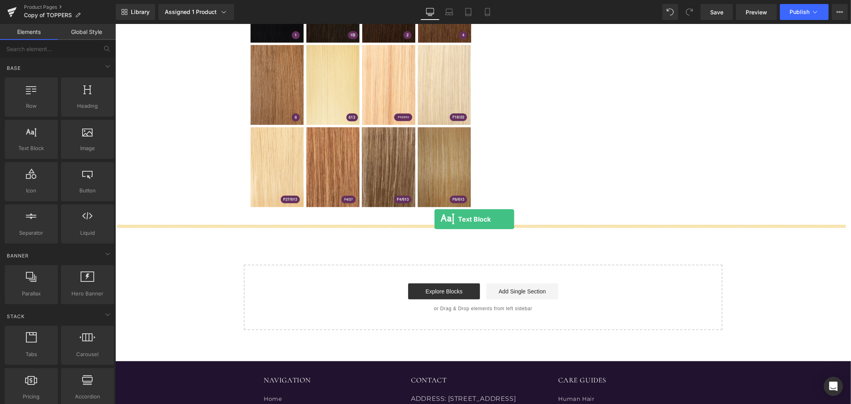
drag, startPoint x: 168, startPoint y: 170, endPoint x: 434, endPoint y: 218, distance: 270.9
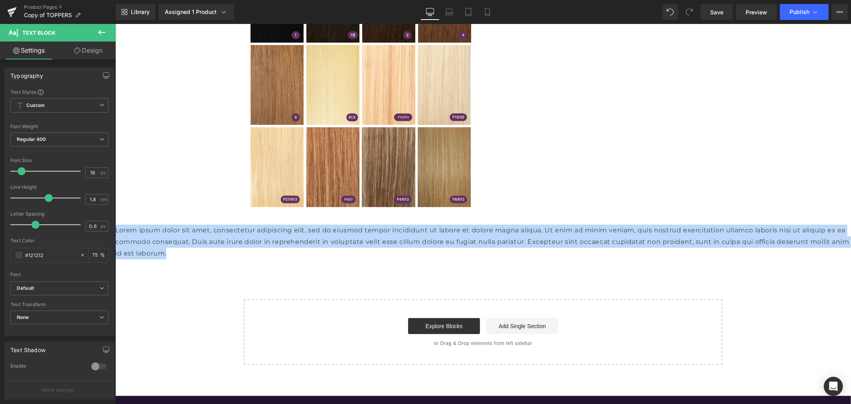
drag, startPoint x: 382, startPoint y: 253, endPoint x: 83, endPoint y: 222, distance: 300.0
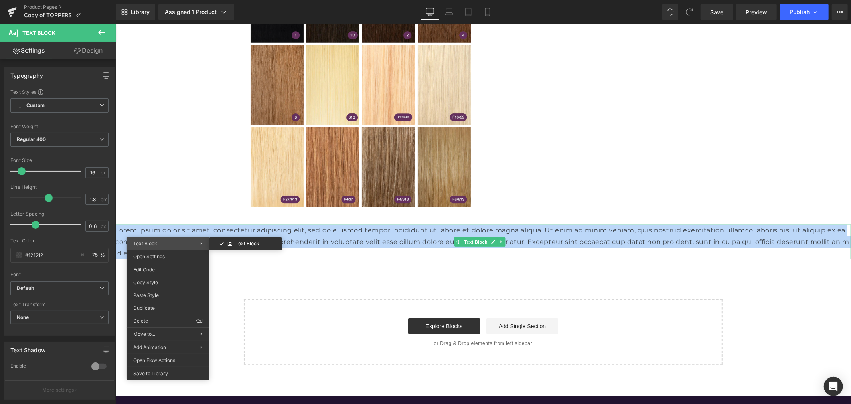
click at [184, 245] on span "Text Block" at bounding box center [166, 243] width 67 height 7
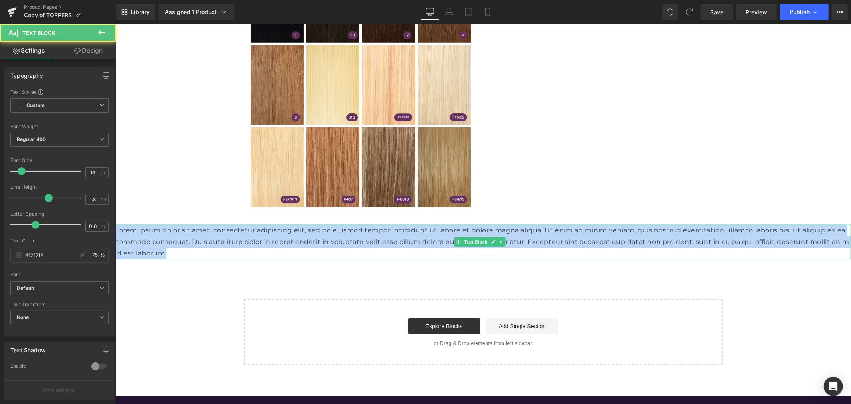
click at [170, 237] on p "Lorem ipsum dolor sit amet, consectetur adipiscing elit, sed do eiusmod tempor …" at bounding box center [483, 241] width 736 height 34
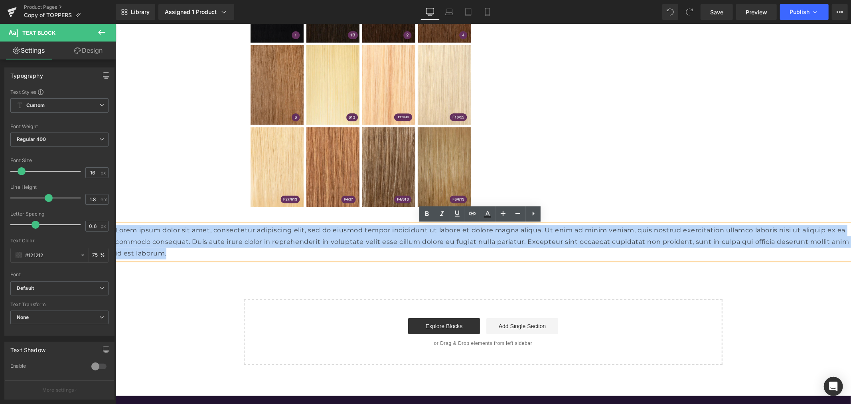
drag, startPoint x: 206, startPoint y: 252, endPoint x: 65, endPoint y: 218, distance: 144.8
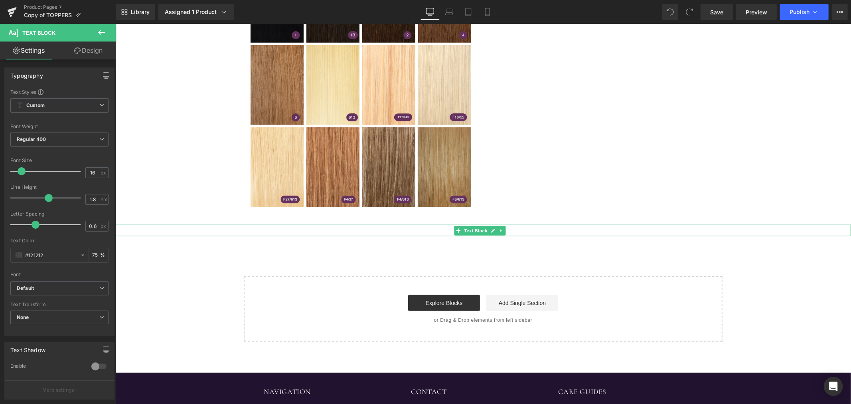
click at [222, 226] on div "Text Block" at bounding box center [483, 230] width 736 height 12
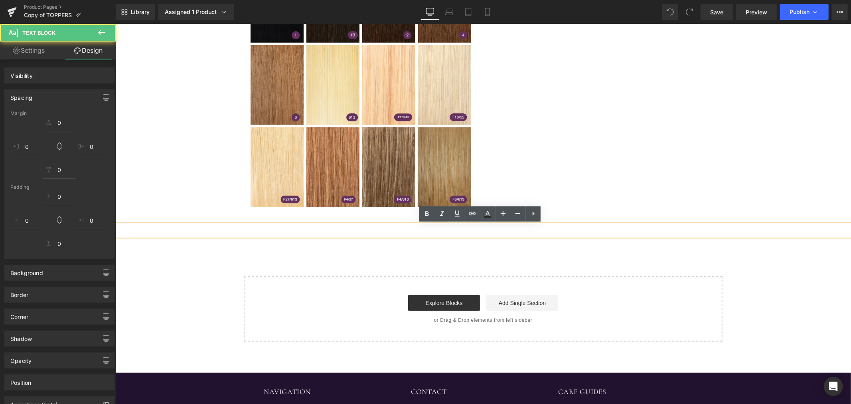
click at [222, 229] on p at bounding box center [483, 230] width 736 height 12
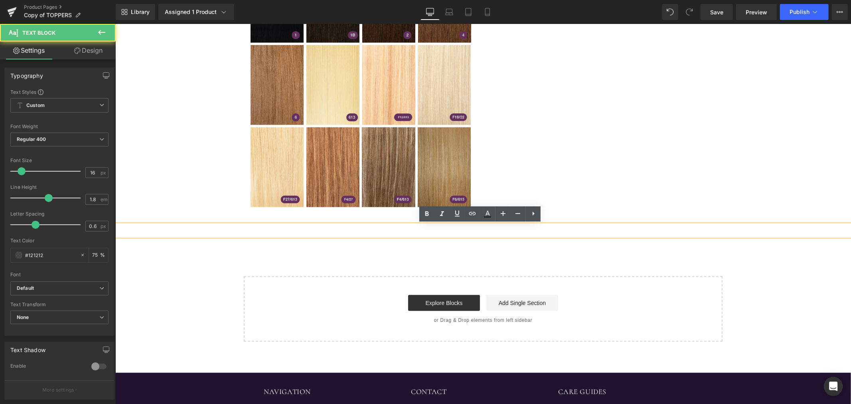
click at [162, 231] on p at bounding box center [483, 230] width 736 height 12
click at [159, 230] on p at bounding box center [483, 230] width 736 height 12
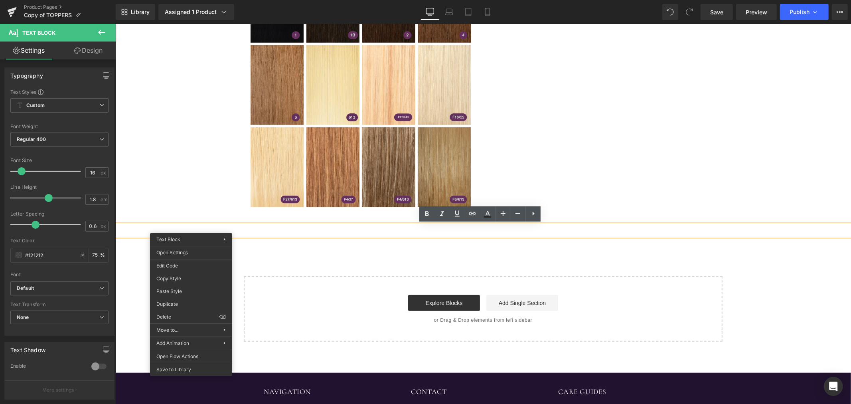
drag, startPoint x: 331, startPoint y: 232, endPoint x: 337, endPoint y: 235, distance: 6.8
click at [332, 232] on p at bounding box center [483, 230] width 736 height 12
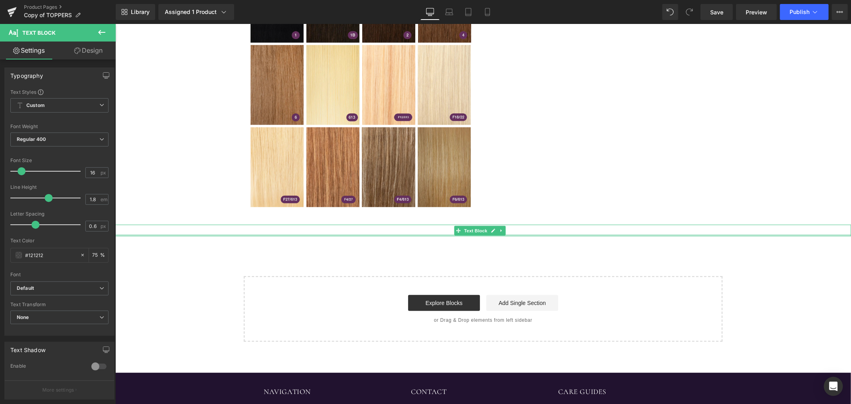
click at [543, 234] on div at bounding box center [483, 235] width 736 height 2
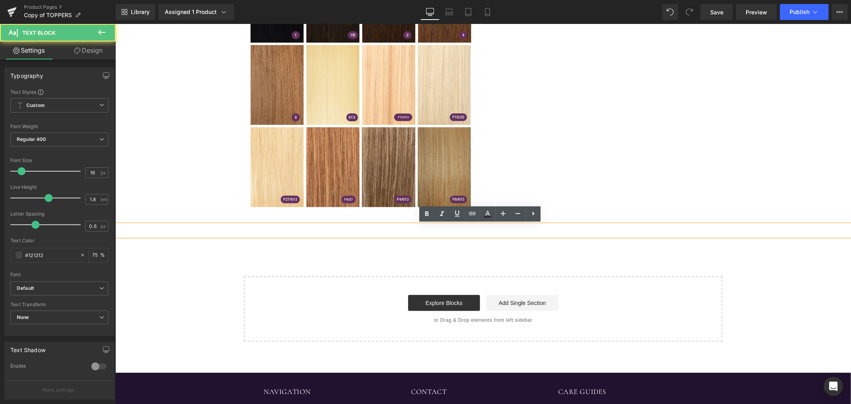
click at [435, 232] on p at bounding box center [483, 230] width 736 height 12
click at [599, 224] on p at bounding box center [483, 230] width 736 height 12
click at [608, 234] on p at bounding box center [483, 230] width 736 height 12
click at [529, 213] on icon at bounding box center [534, 214] width 10 height 10
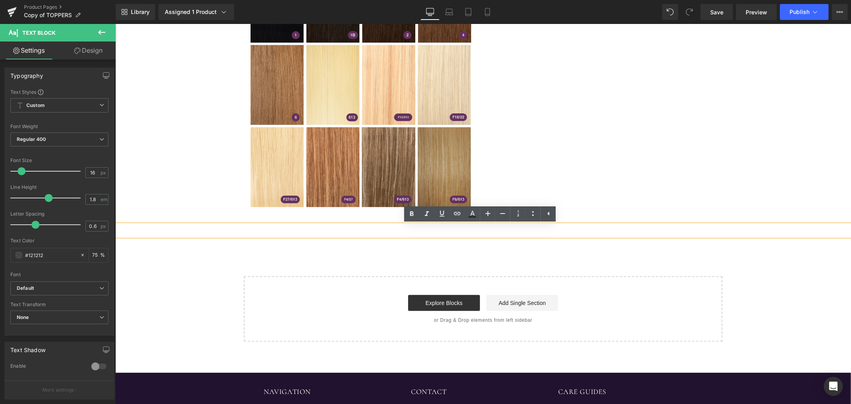
click at [450, 232] on p at bounding box center [483, 230] width 736 height 12
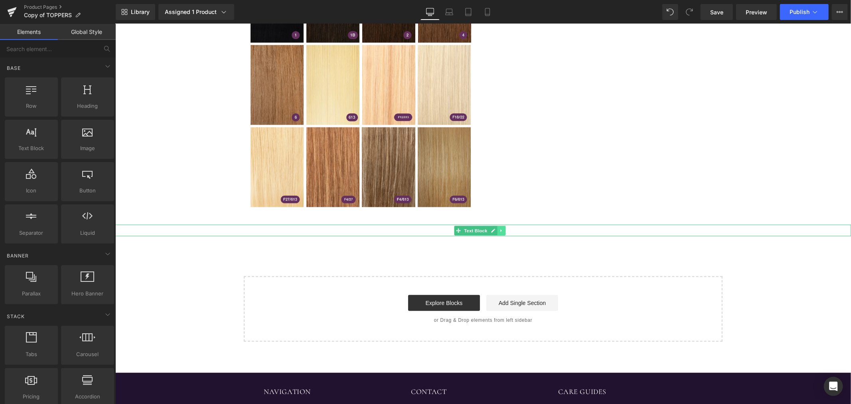
click at [498, 230] on link at bounding box center [501, 230] width 8 height 10
click at [478, 234] on link at bounding box center [480, 230] width 8 height 10
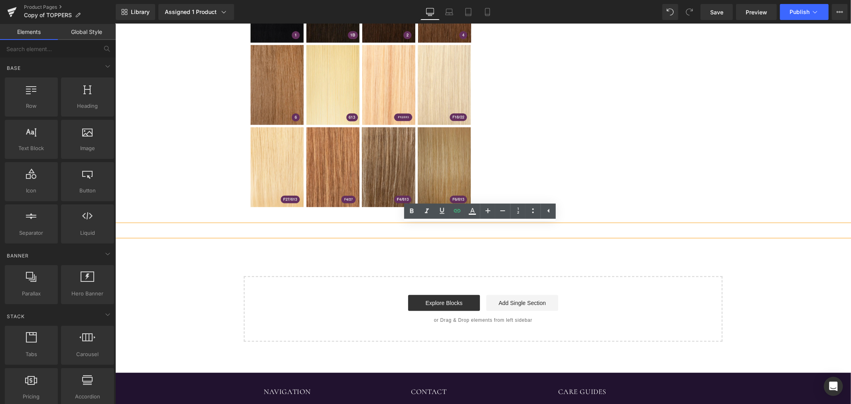
click at [478, 234] on p at bounding box center [483, 230] width 736 height 12
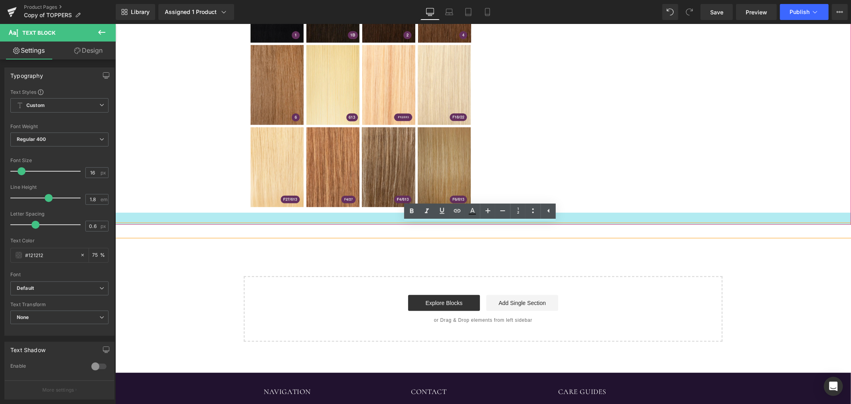
click at [626, 218] on div at bounding box center [483, 218] width 736 height 12
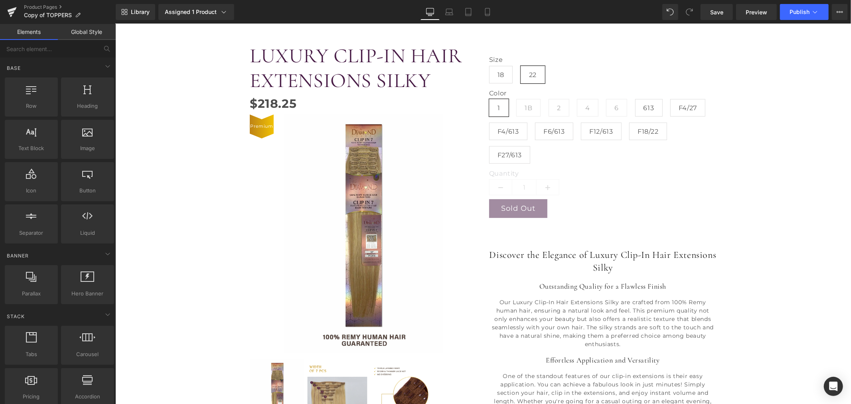
scroll to position [89, 0]
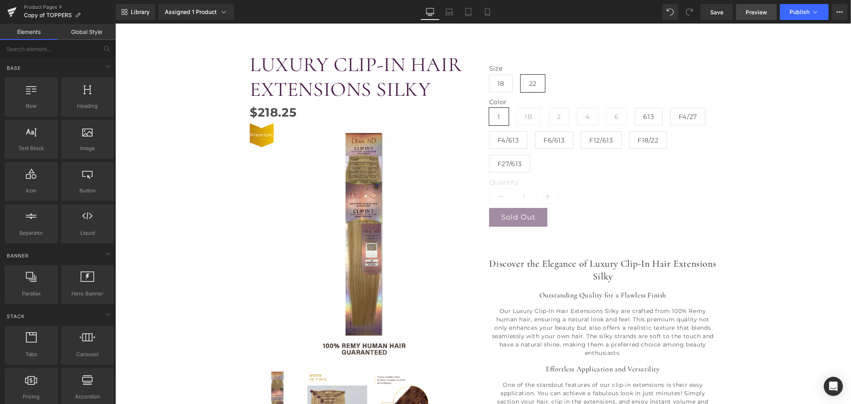
click at [753, 17] on link "Preview" at bounding box center [756, 12] width 41 height 16
click at [719, 14] on span "Save" at bounding box center [716, 12] width 13 height 8
click at [766, 14] on span "Preview" at bounding box center [757, 12] width 22 height 8
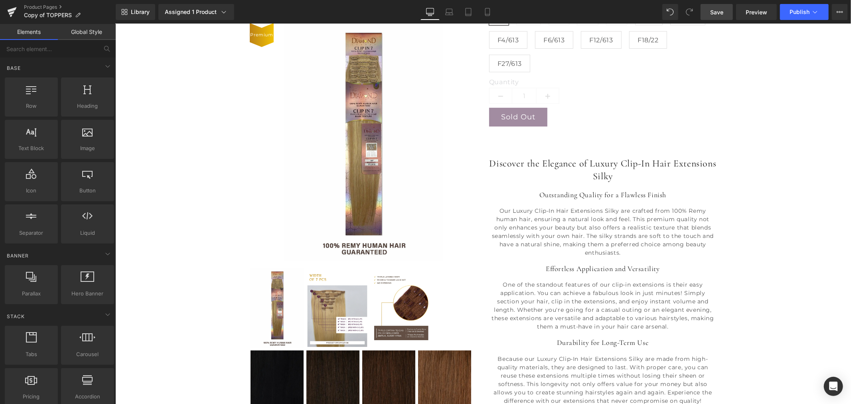
scroll to position [266, 0]
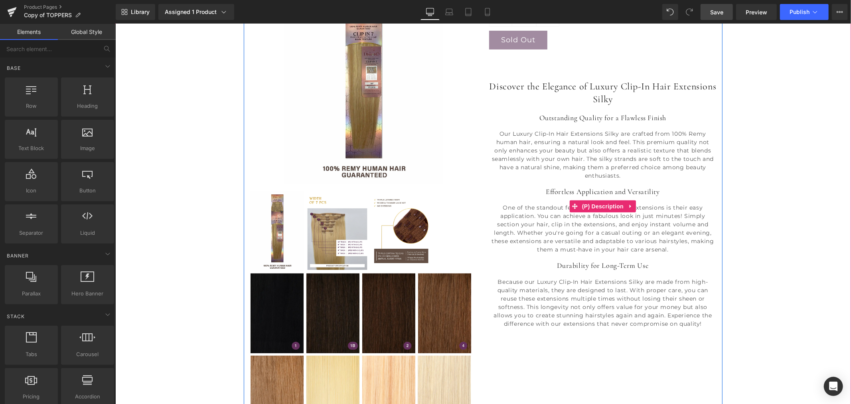
click at [620, 108] on div "Discover the Elegance of Luxury Clip-In Hair Extensions Silky Outstanding Quali…" at bounding box center [602, 204] width 227 height 264
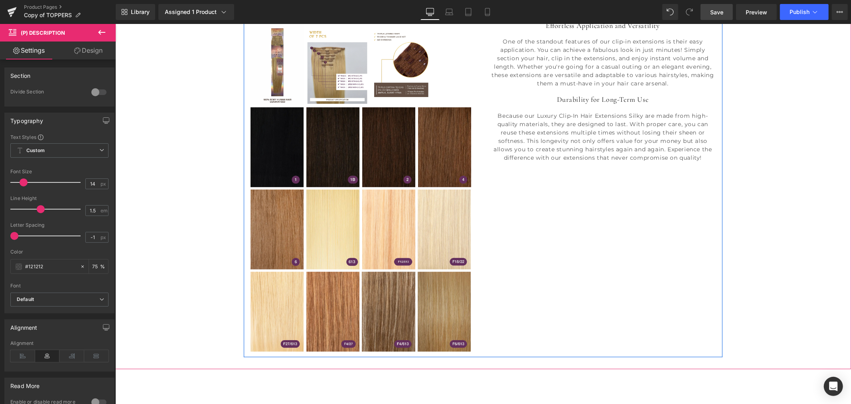
scroll to position [443, 0]
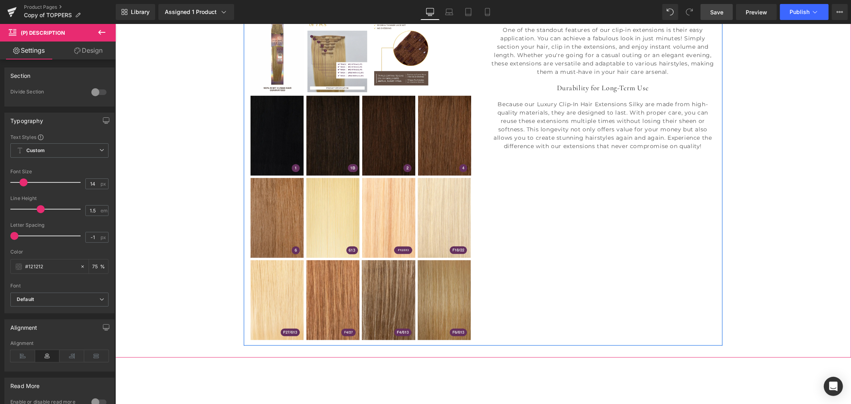
click at [623, 181] on div "LUXURY CLIP-IN HAIR EXTENSIONS SILKY (P) Title $0 $218.25 (P) Price Premium (P)…" at bounding box center [482, 16] width 479 height 660
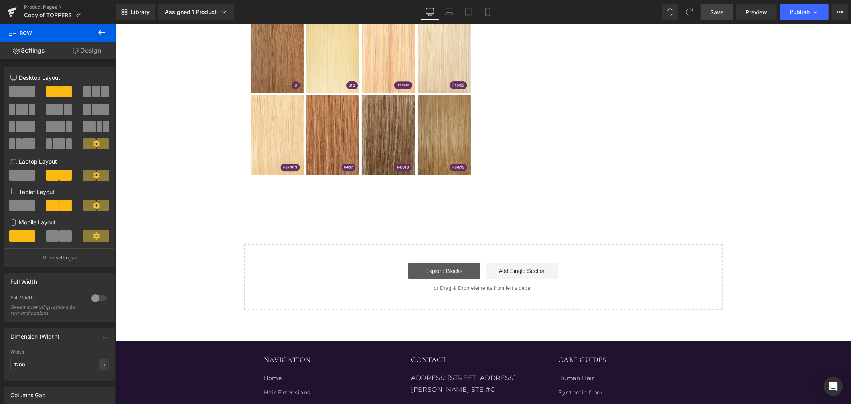
scroll to position [620, 0]
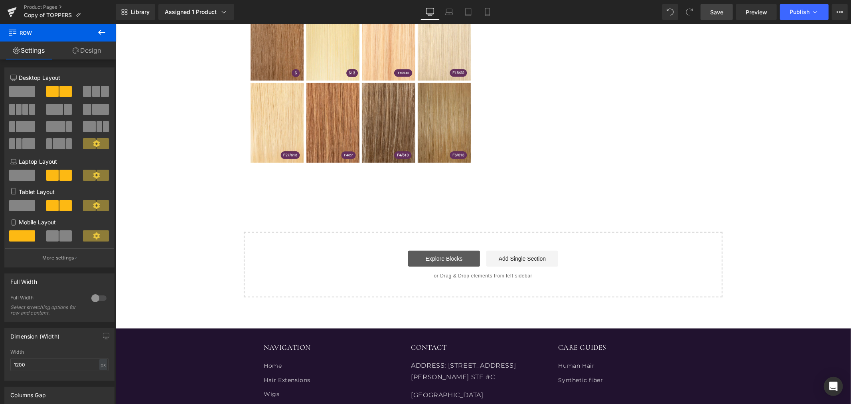
click at [450, 253] on link "Explore Blocks" at bounding box center [444, 258] width 72 height 16
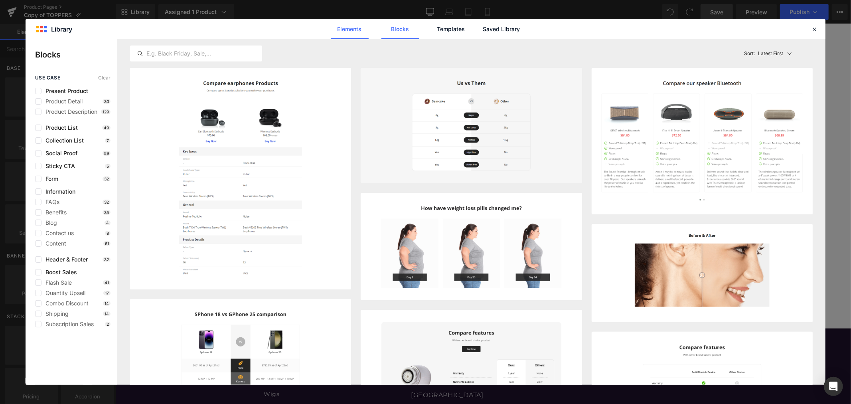
click at [346, 28] on link "Elements" at bounding box center [350, 29] width 38 height 20
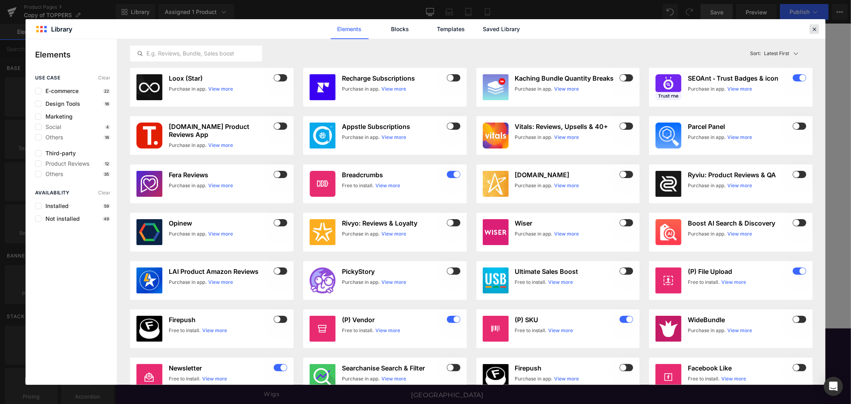
click at [811, 26] on icon at bounding box center [814, 29] width 7 height 7
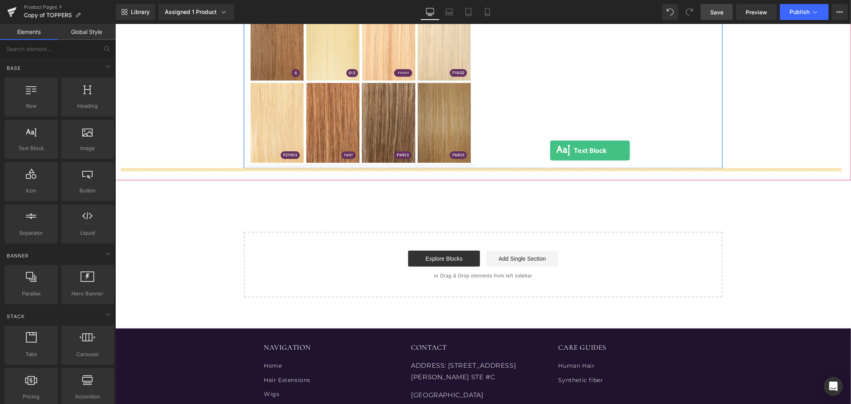
drag, startPoint x: 154, startPoint y: 164, endPoint x: 550, endPoint y: 150, distance: 396.1
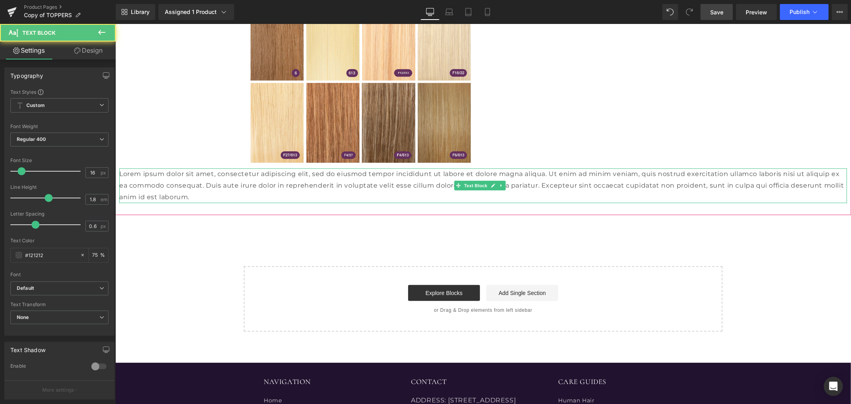
click at [443, 184] on p "Lorem ipsum dolor sit amet, consectetur adipiscing elit, sed do eiusmod tempor …" at bounding box center [483, 185] width 728 height 34
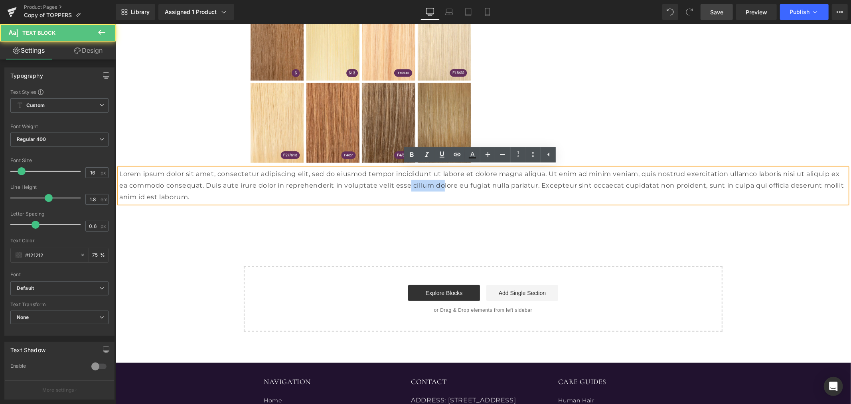
drag, startPoint x: 443, startPoint y: 184, endPoint x: 408, endPoint y: 185, distance: 34.7
click at [408, 185] on p "Lorem ipsum dolor sit amet, consectetur adipiscing elit, sed do eiusmod tempor …" at bounding box center [483, 185] width 728 height 34
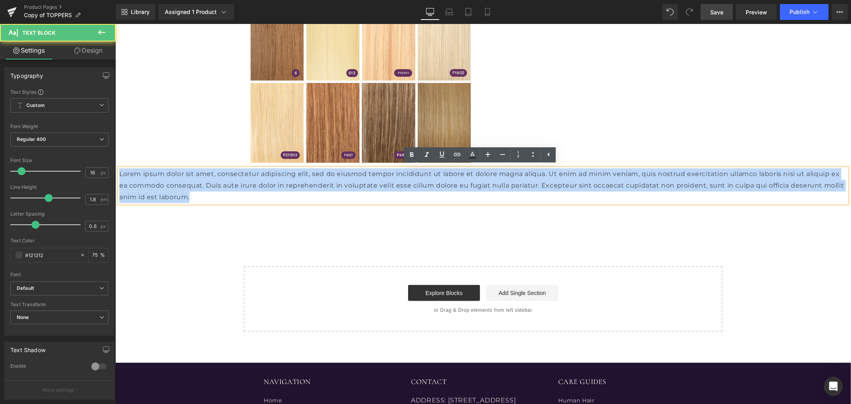
drag, startPoint x: 237, startPoint y: 194, endPoint x: 215, endPoint y: 198, distance: 21.4
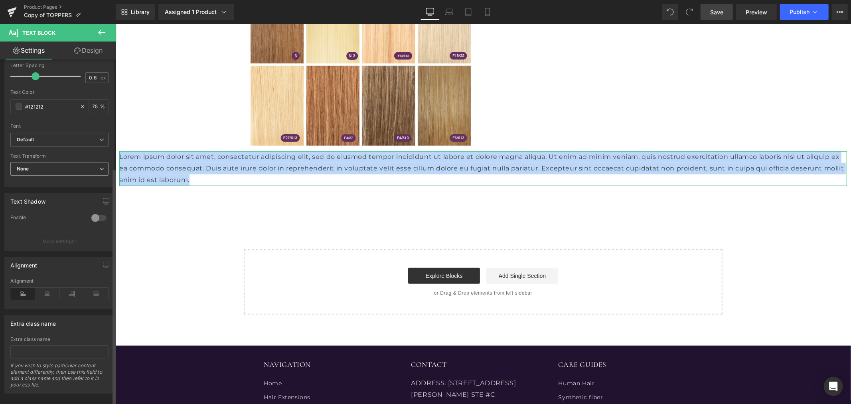
scroll to position [162, 0]
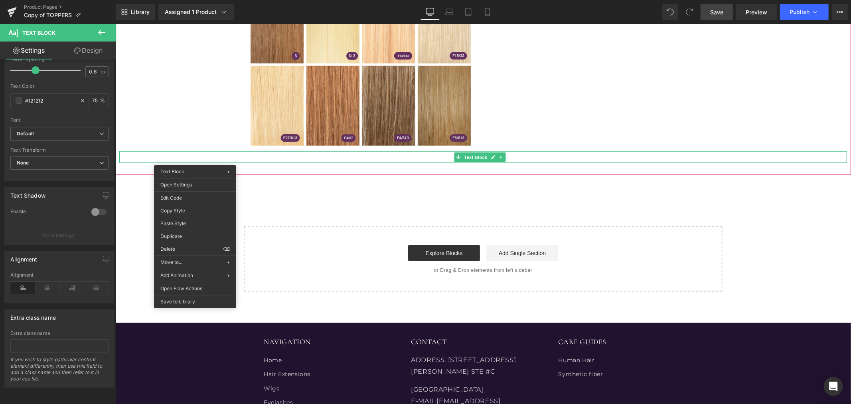
click at [195, 154] on div at bounding box center [483, 157] width 728 height 12
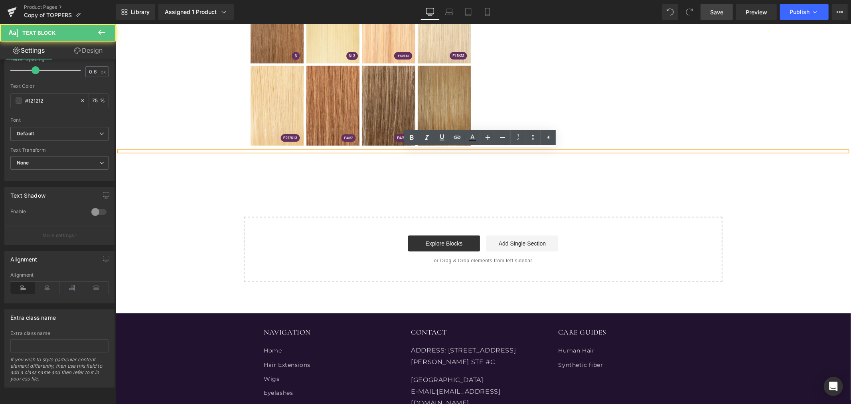
click at [198, 151] on div at bounding box center [483, 151] width 728 height 0
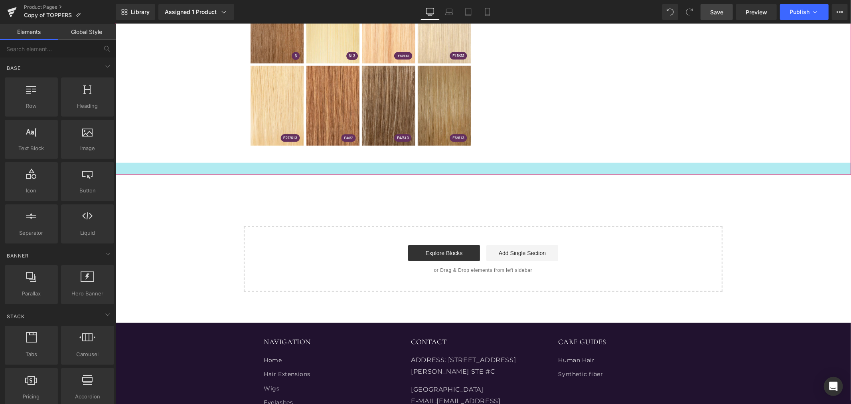
click at [341, 164] on div at bounding box center [483, 168] width 736 height 12
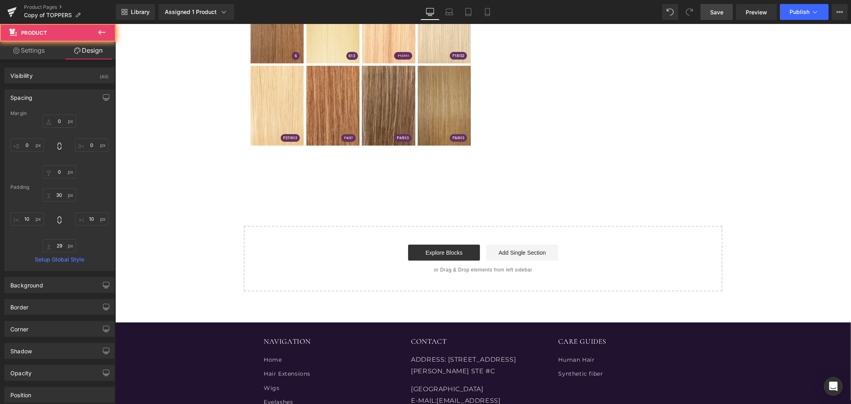
click at [345, 178] on p at bounding box center [483, 180] width 736 height 12
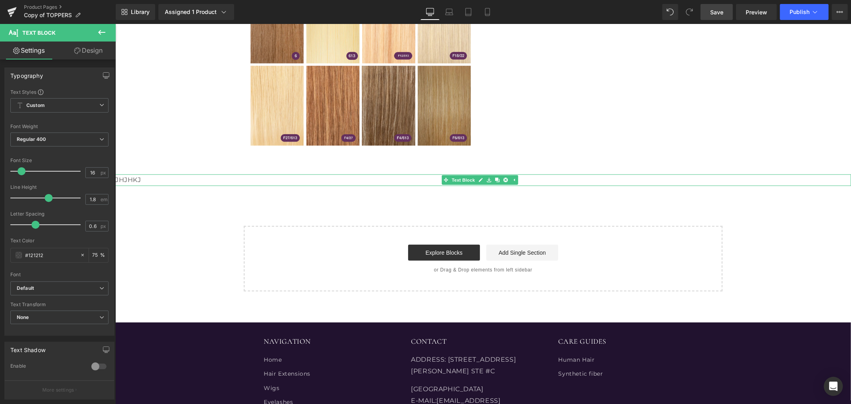
click at [147, 180] on p "JHJHKJ" at bounding box center [483, 180] width 736 height 12
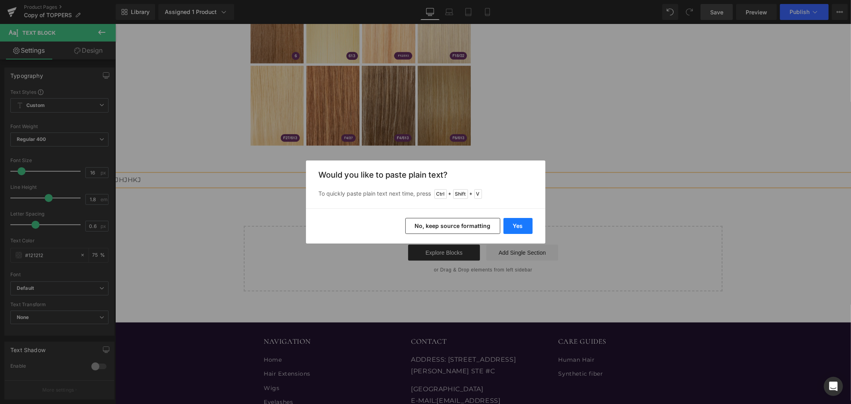
click at [515, 224] on button "Yes" at bounding box center [518, 226] width 29 height 16
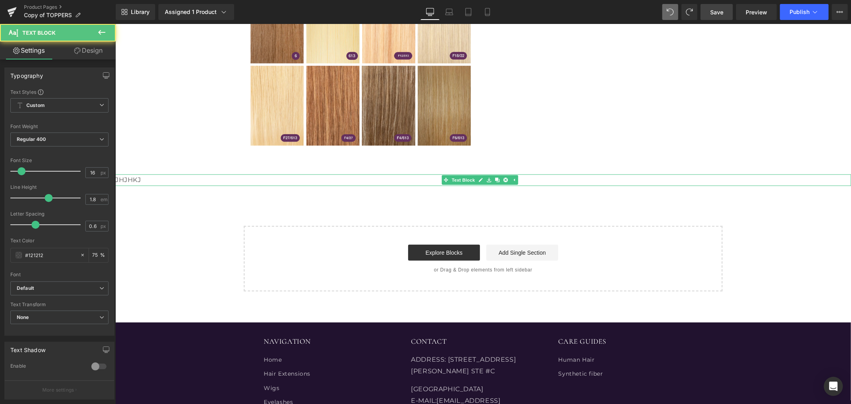
click at [161, 178] on p "JHJHKJ" at bounding box center [483, 180] width 736 height 12
click at [137, 177] on p "JHJHKJ" at bounding box center [483, 180] width 736 height 12
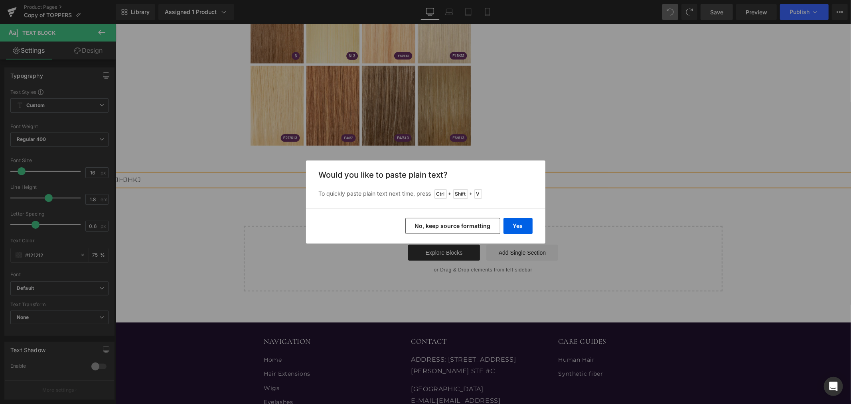
click at [420, 222] on button "No, keep source formatting" at bounding box center [452, 226] width 95 height 16
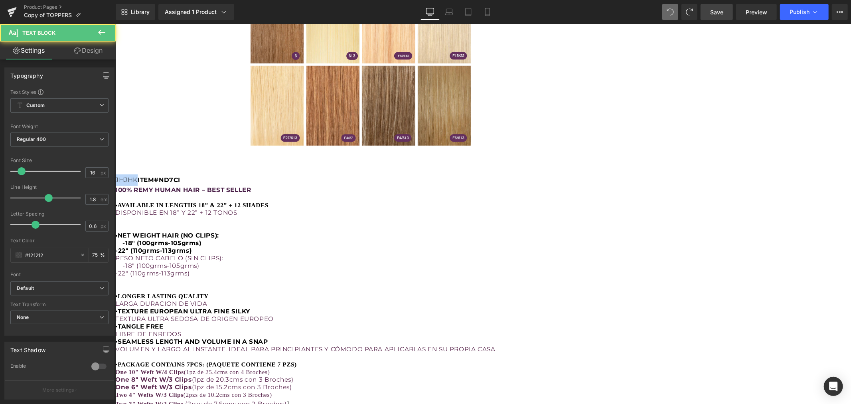
drag, startPoint x: 138, startPoint y: 178, endPoint x: 103, endPoint y: 182, distance: 35.3
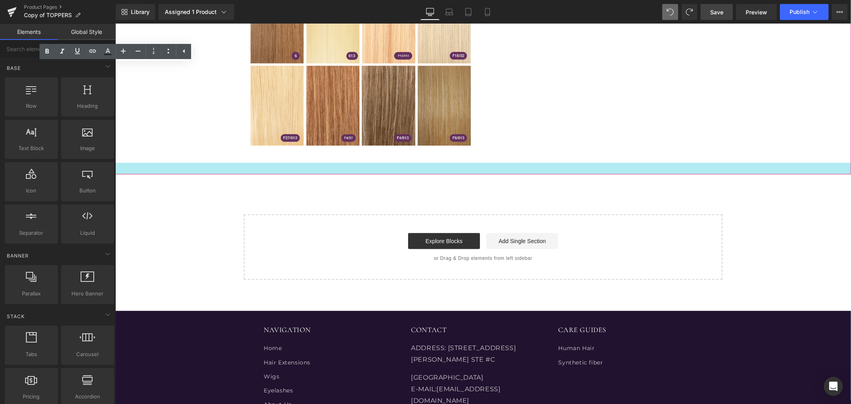
click at [234, 172] on div at bounding box center [483, 168] width 736 height 12
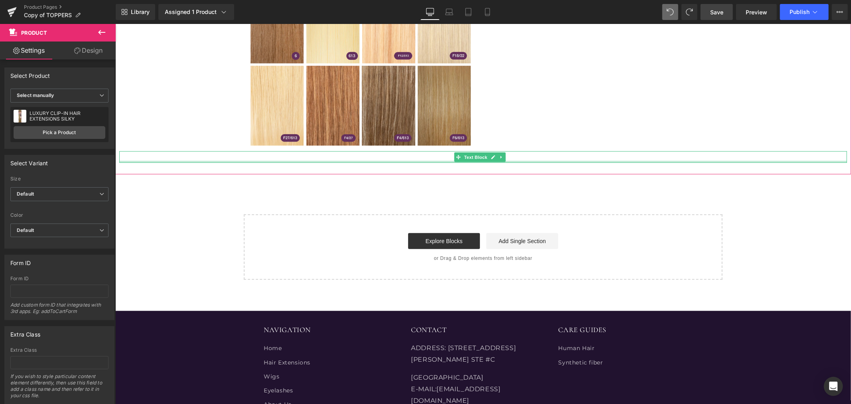
click at [145, 160] on div at bounding box center [483, 161] width 728 height 2
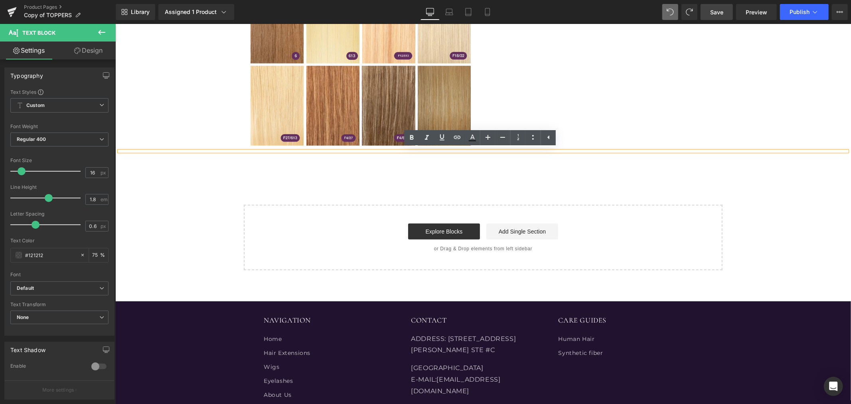
click at [147, 151] on div at bounding box center [483, 151] width 728 height 0
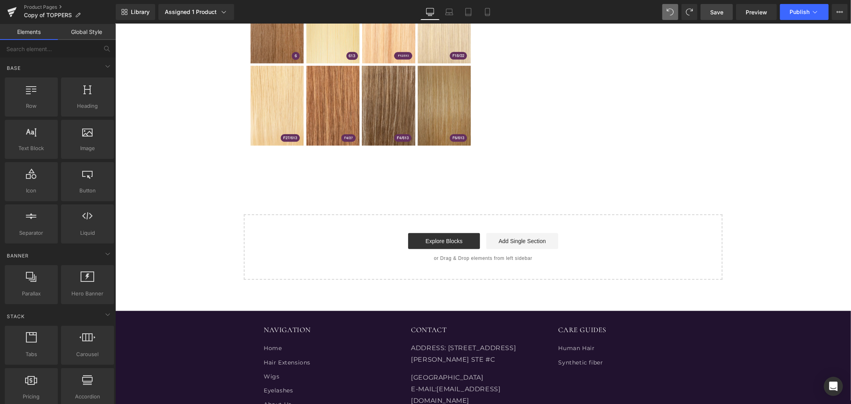
click at [115, 24] on div at bounding box center [115, 24] width 0 height 0
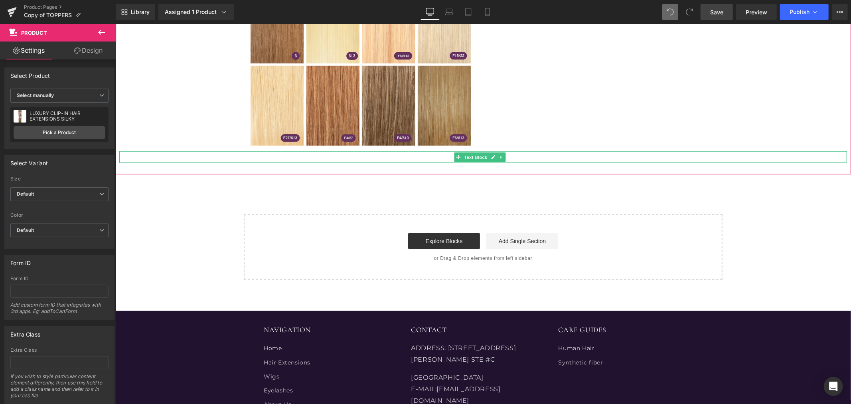
click at [406, 154] on div at bounding box center [483, 157] width 728 height 12
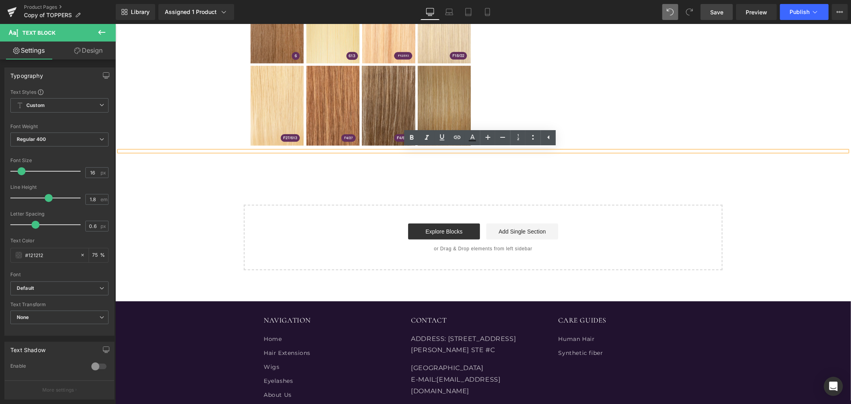
click at [151, 151] on div at bounding box center [483, 151] width 728 height 0
click at [152, 151] on div at bounding box center [483, 151] width 728 height 0
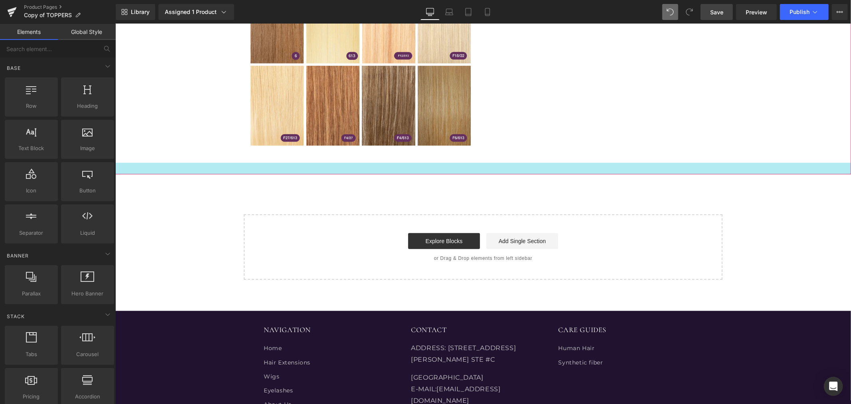
click at [297, 169] on div at bounding box center [483, 168] width 736 height 12
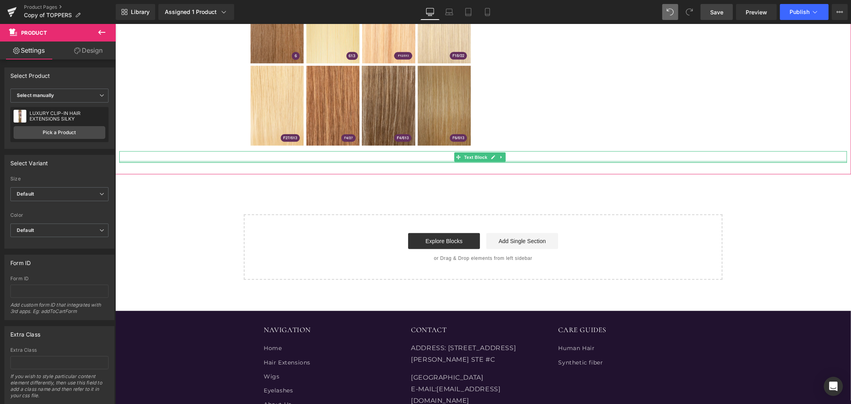
click at [280, 160] on div at bounding box center [483, 161] width 728 height 2
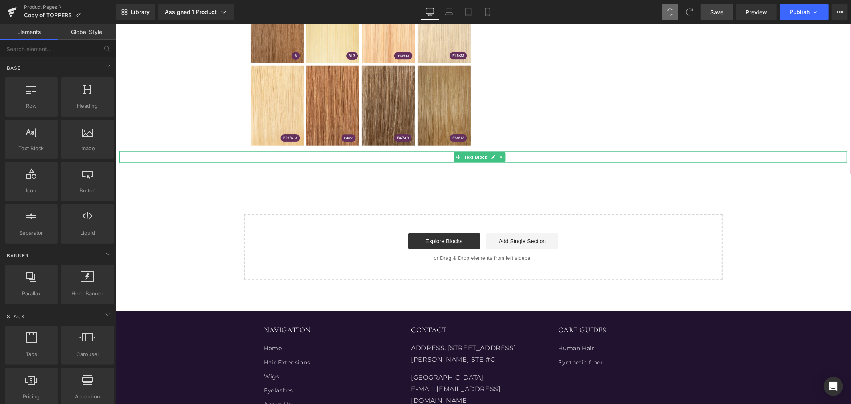
click at [331, 156] on div at bounding box center [483, 157] width 728 height 12
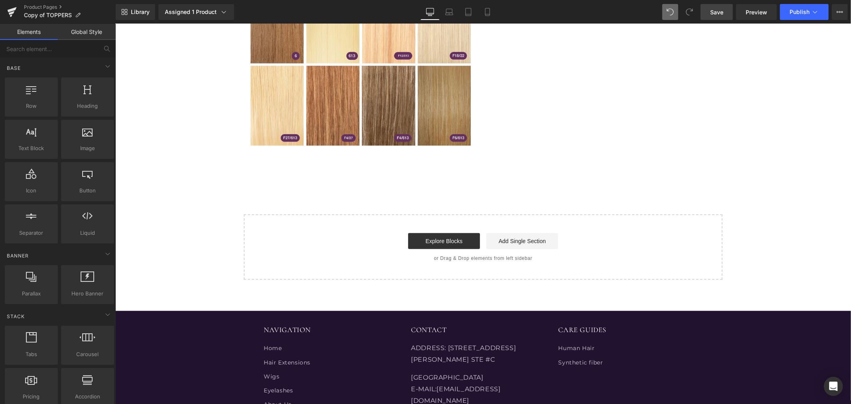
click at [370, 158] on div at bounding box center [483, 157] width 728 height 12
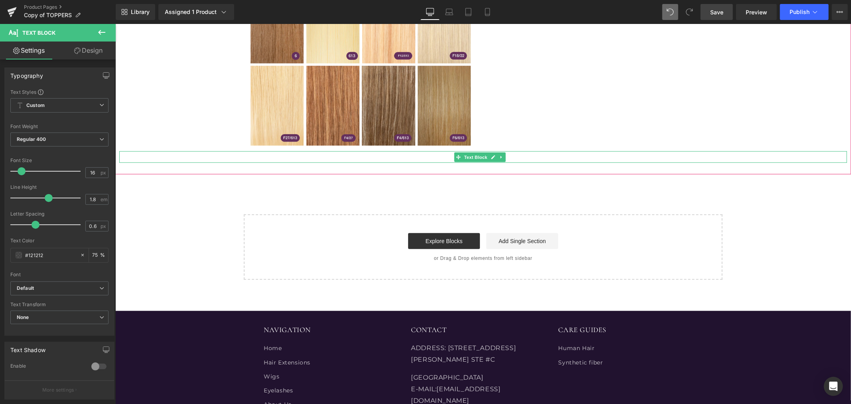
click at [269, 155] on div at bounding box center [483, 157] width 728 height 12
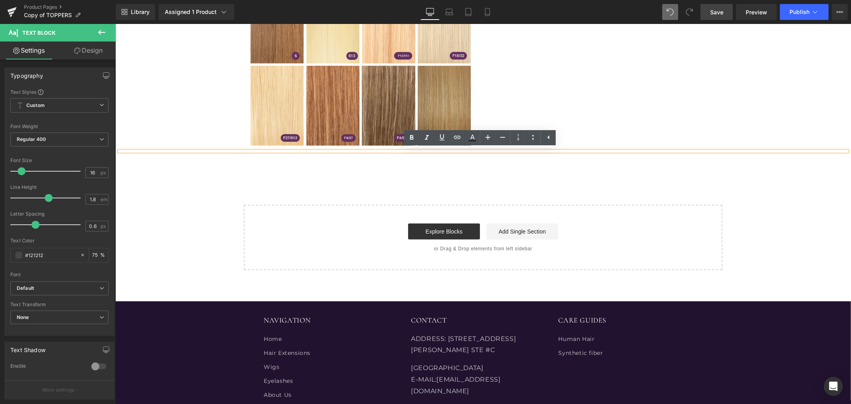
click at [213, 151] on div at bounding box center [483, 151] width 728 height 0
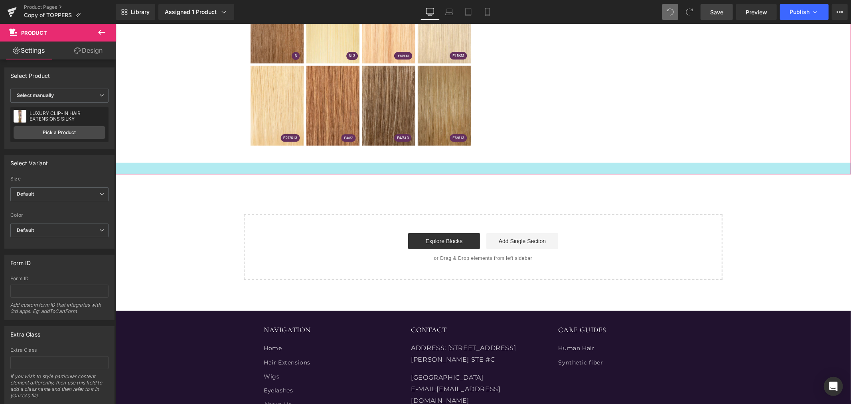
click at [267, 170] on div at bounding box center [483, 168] width 736 height 12
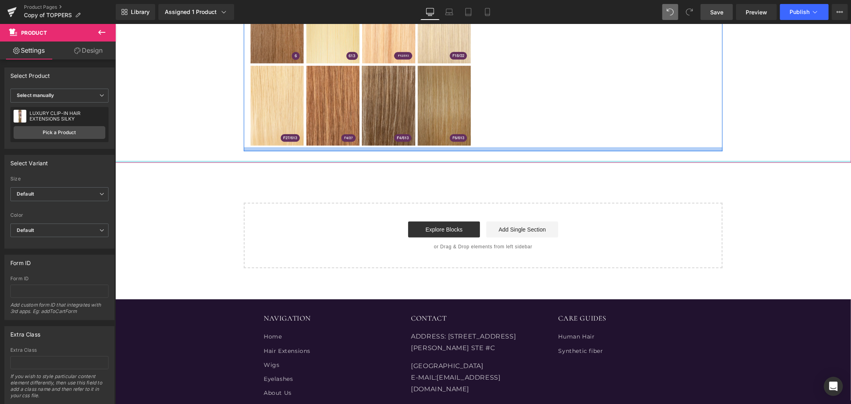
drag, startPoint x: 273, startPoint y: 172, endPoint x: 273, endPoint y: 146, distance: 25.1
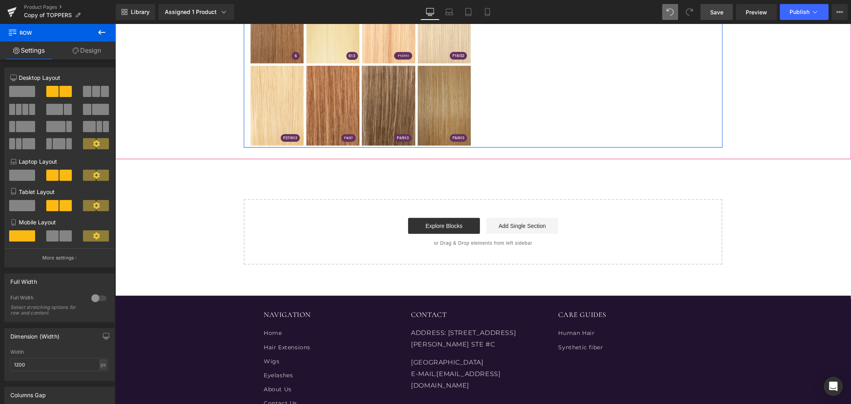
drag, startPoint x: 273, startPoint y: 153, endPoint x: 273, endPoint y: 143, distance: 9.6
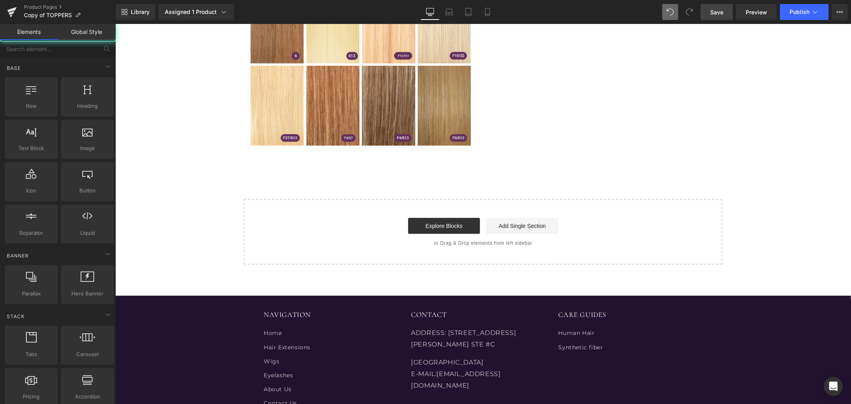
click at [470, 151] on span "Text Block" at bounding box center [475, 153] width 26 height 10
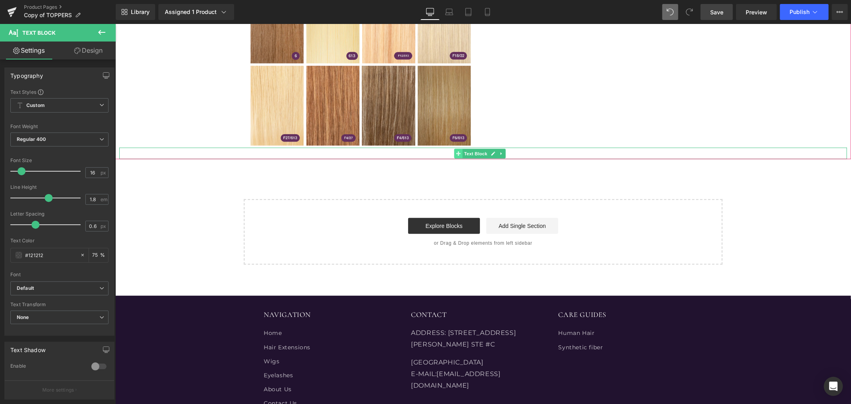
click at [454, 152] on span at bounding box center [458, 153] width 8 height 10
click at [500, 152] on icon at bounding box center [501, 153] width 4 height 5
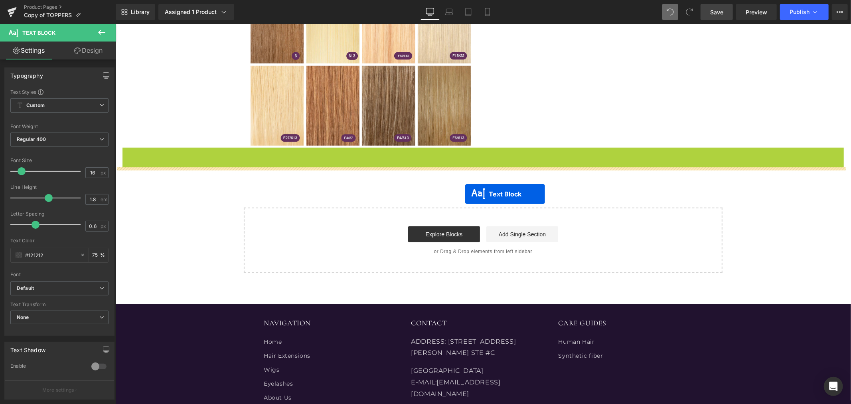
drag, startPoint x: 470, startPoint y: 150, endPoint x: 464, endPoint y: 194, distance: 43.4
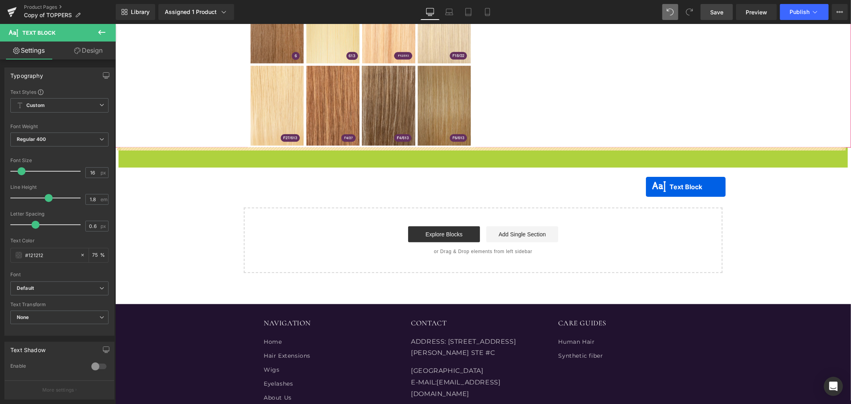
drag, startPoint x: 465, startPoint y: 154, endPoint x: 646, endPoint y: 186, distance: 183.7
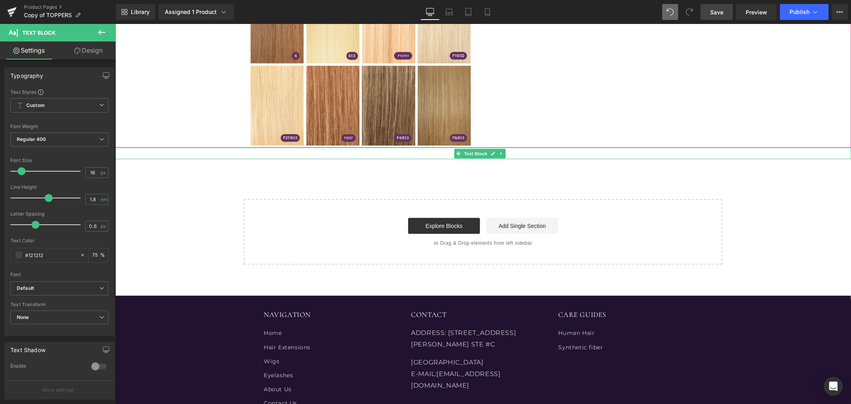
click at [532, 152] on div at bounding box center [483, 153] width 736 height 12
click at [149, 150] on div at bounding box center [483, 153] width 736 height 12
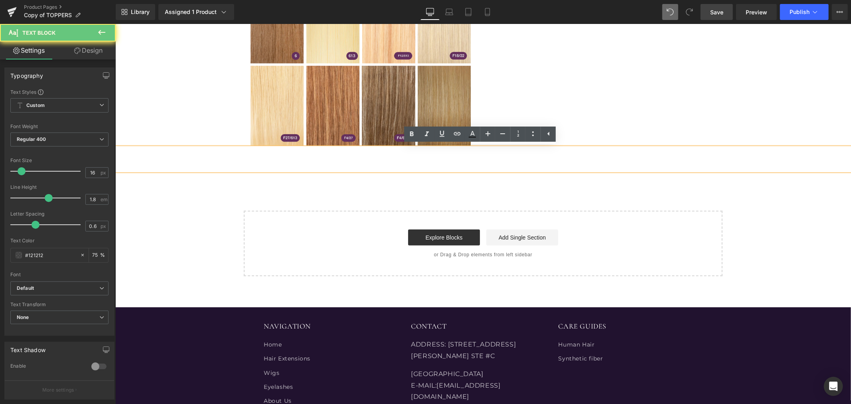
click at [146, 156] on div at bounding box center [483, 158] width 736 height 23
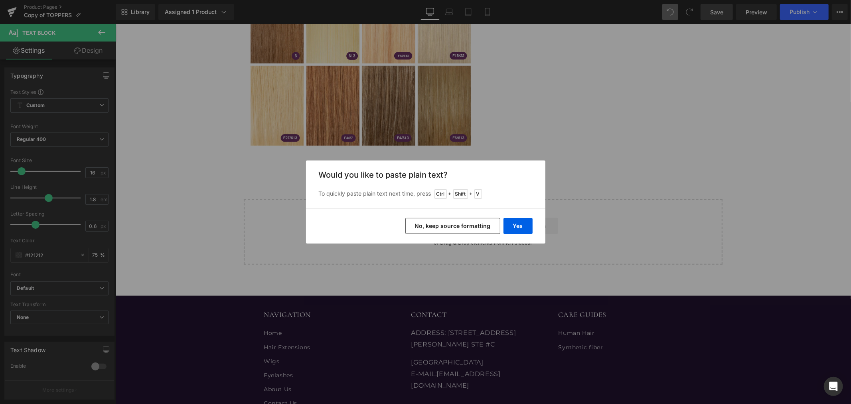
click at [434, 218] on button "No, keep source formatting" at bounding box center [452, 226] width 95 height 16
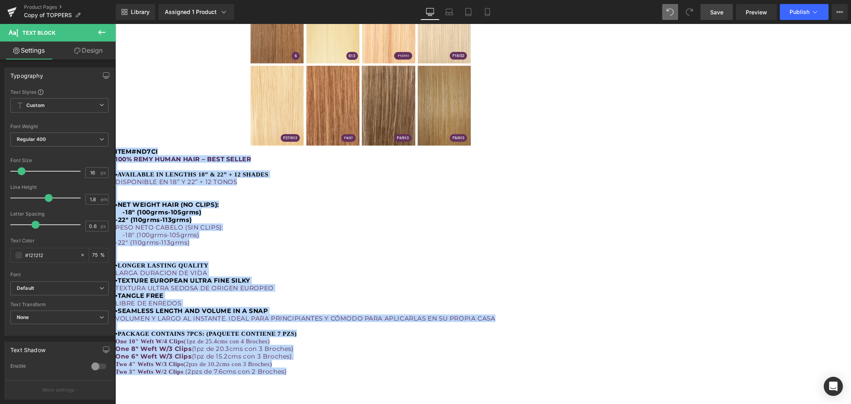
drag, startPoint x: 292, startPoint y: 380, endPoint x: 195, endPoint y: 164, distance: 237.2
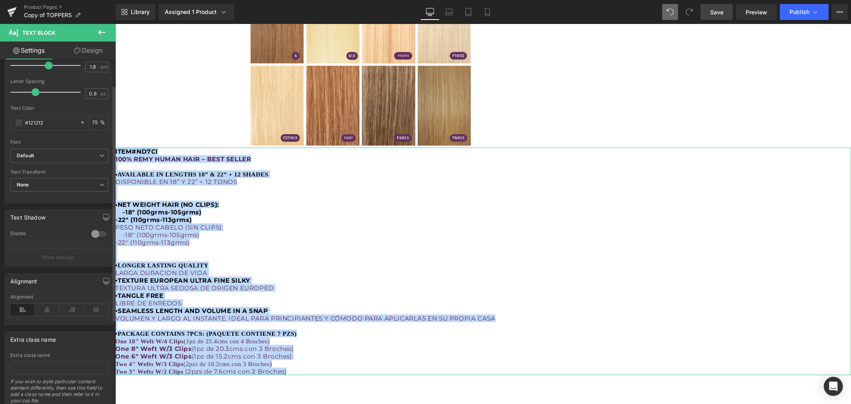
scroll to position [133, 0]
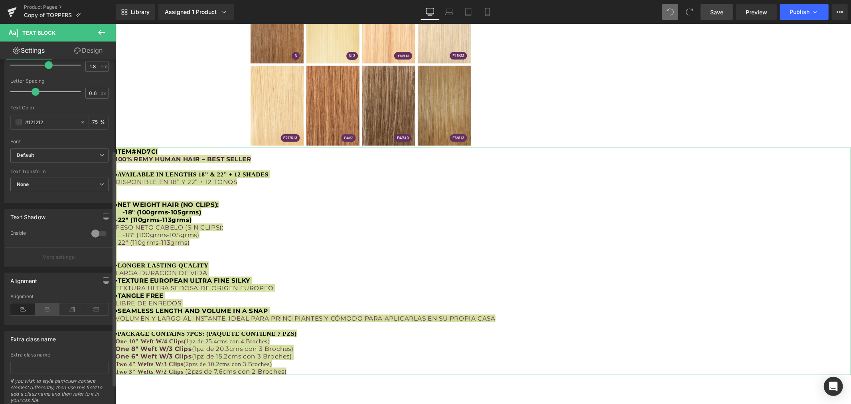
click at [45, 310] on icon at bounding box center [47, 309] width 25 height 12
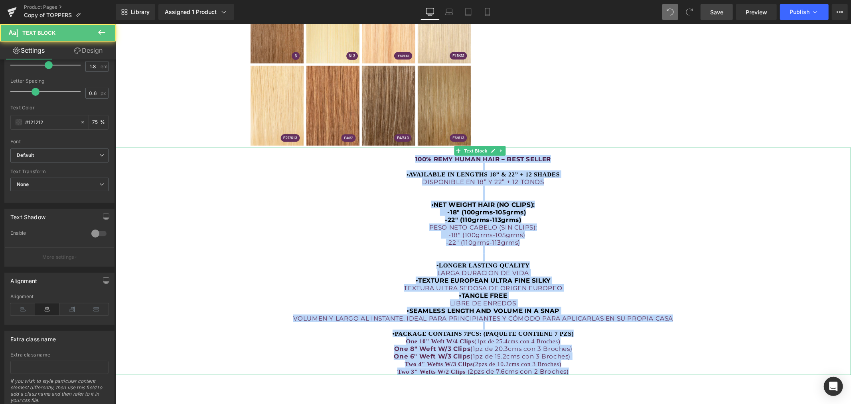
click at [302, 269] on p "•LONGER LASTING QUALITY" at bounding box center [483, 265] width 736 height 8
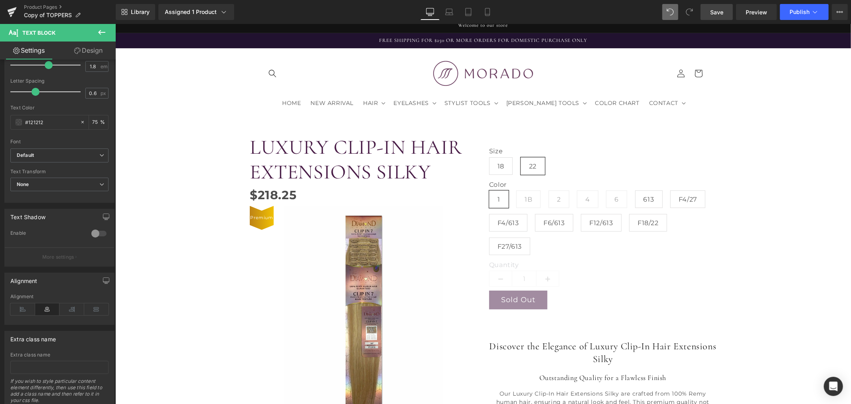
scroll to position [0, 0]
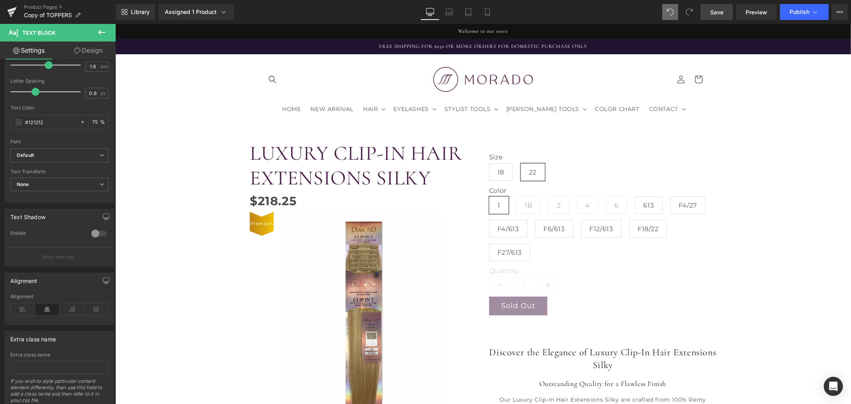
click at [720, 14] on span "Save" at bounding box center [716, 12] width 13 height 8
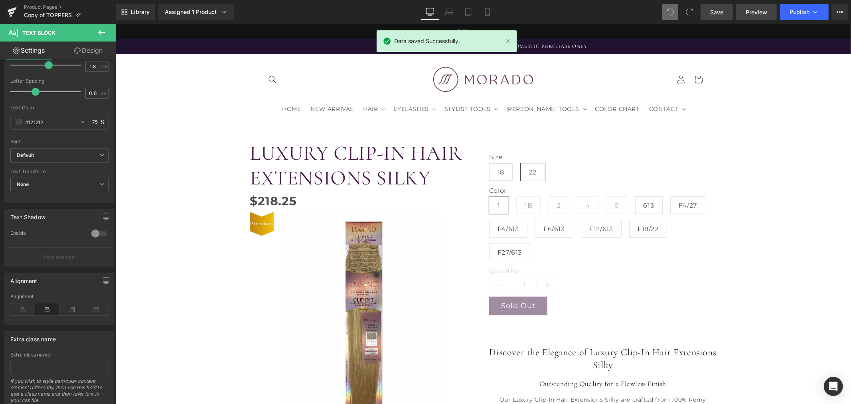
click at [753, 10] on span "Preview" at bounding box center [757, 12] width 22 height 8
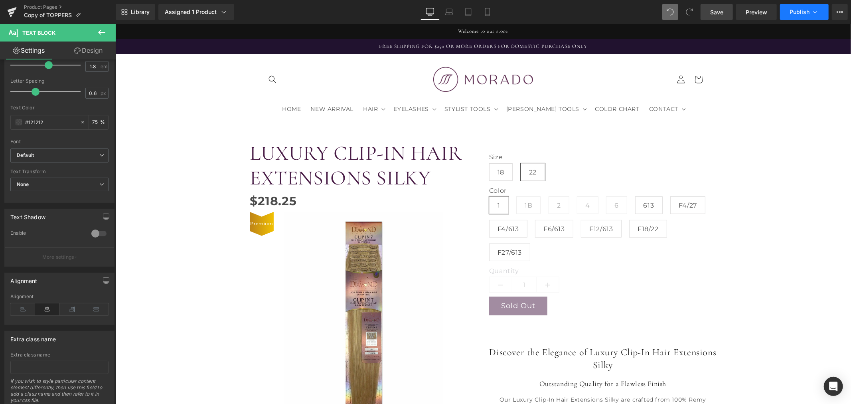
click at [807, 11] on span "Publish" at bounding box center [800, 12] width 20 height 6
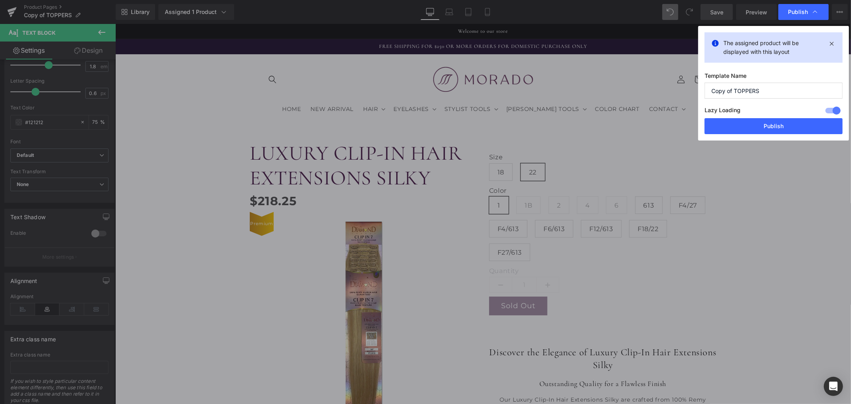
drag, startPoint x: 764, startPoint y: 89, endPoint x: 737, endPoint y: 91, distance: 27.2
click at [737, 91] on input "Copy of TOPPERS" at bounding box center [774, 91] width 138 height 16
click at [731, 91] on input "Copy of TOPPERS" at bounding box center [774, 91] width 138 height 16
drag, startPoint x: 768, startPoint y: 87, endPoint x: 735, endPoint y: 94, distance: 33.9
click at [735, 94] on input "Copy of TOPPERS" at bounding box center [774, 91] width 138 height 16
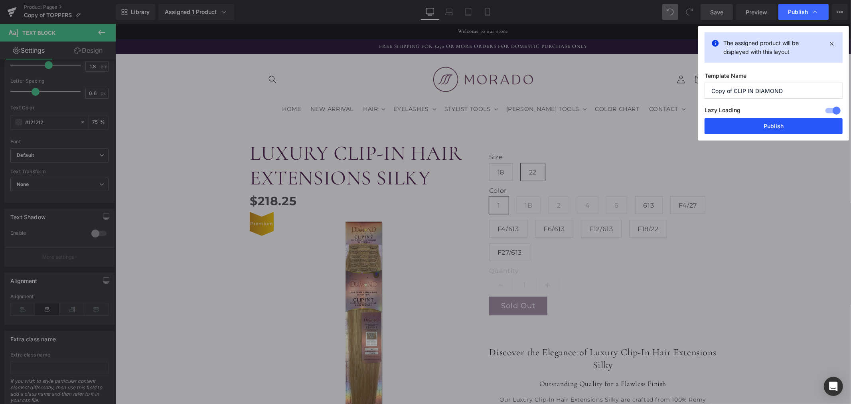
type input "Copy of CLIP IN DIAMOND"
click at [735, 126] on button "Publish" at bounding box center [774, 126] width 138 height 16
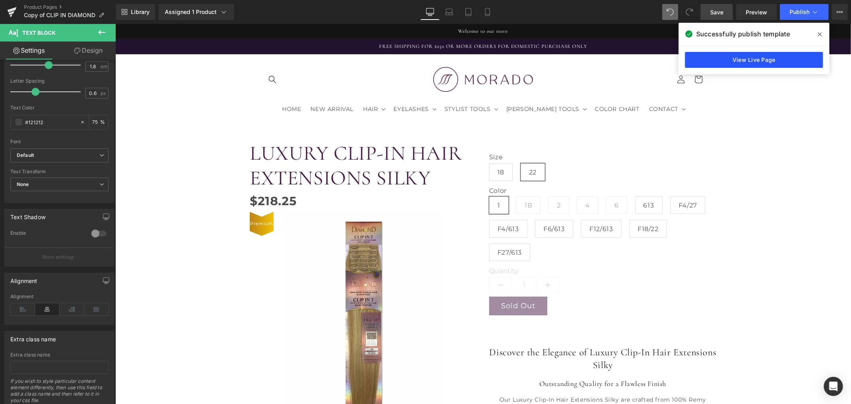
click at [735, 54] on link "View Live Page" at bounding box center [754, 60] width 138 height 16
